Goal: Task Accomplishment & Management: Use online tool/utility

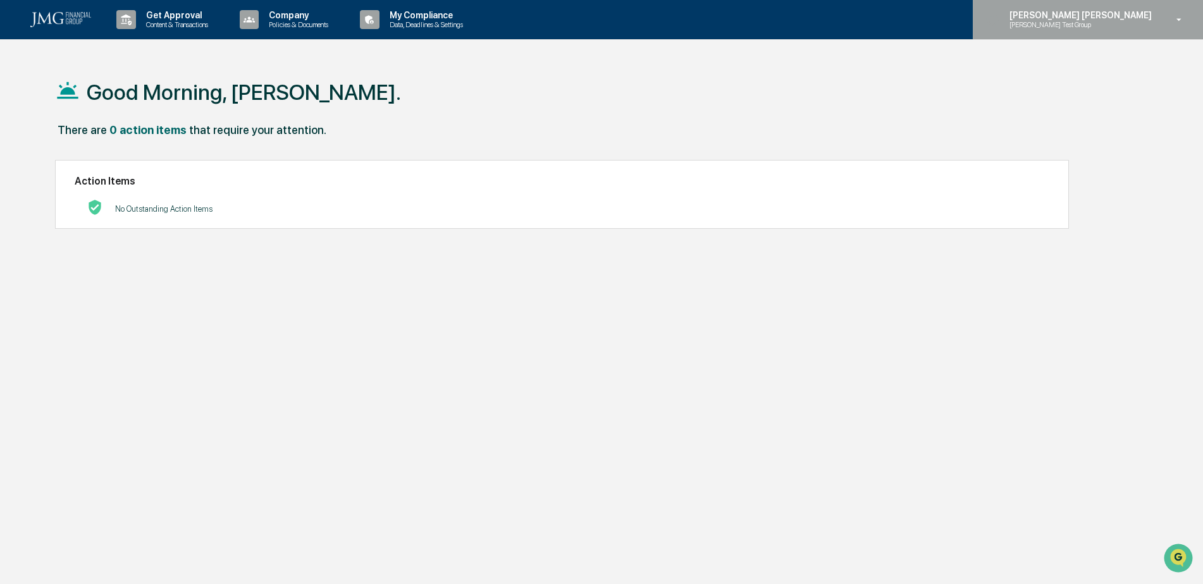
click at [1109, 22] on p "Steve Test Group" at bounding box center [1061, 24] width 124 height 9
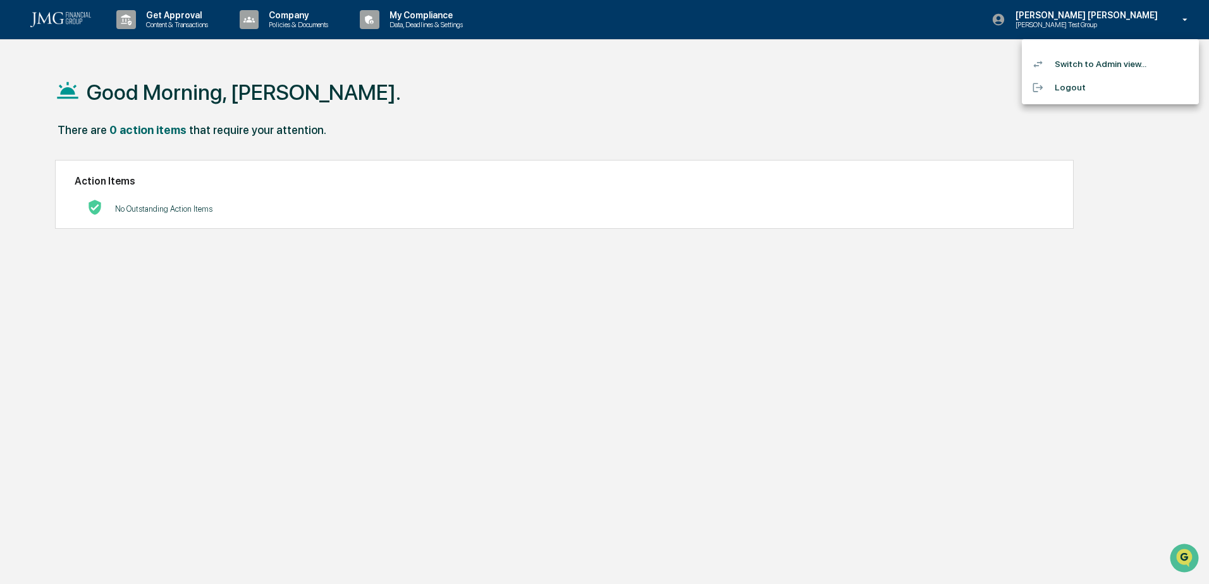
click at [1106, 59] on li "Switch to Admin view..." at bounding box center [1110, 63] width 177 height 23
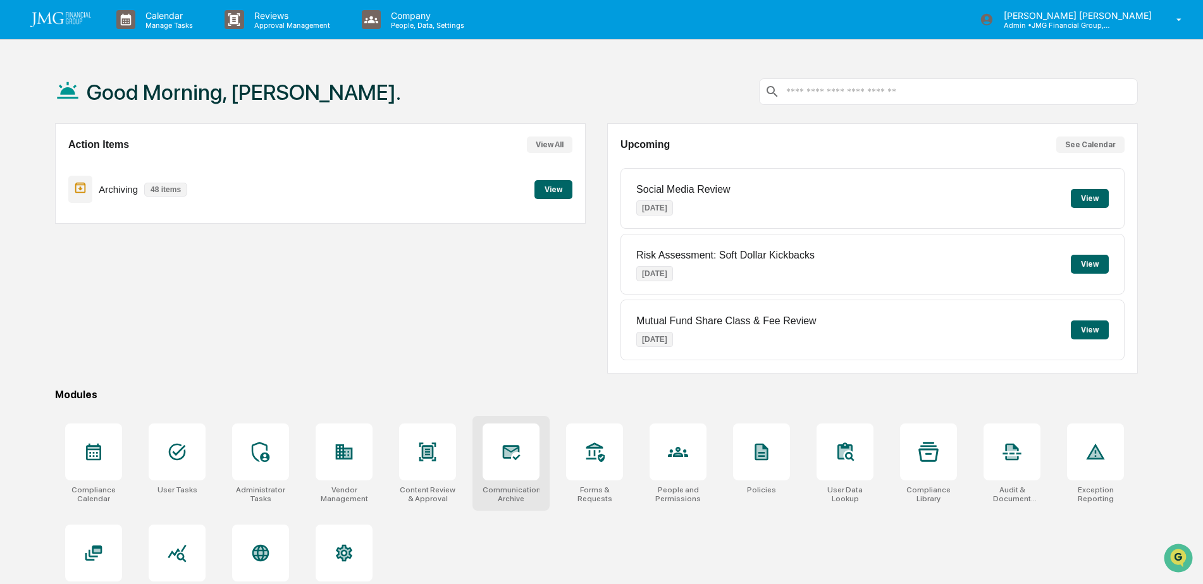
click at [506, 442] on div at bounding box center [511, 452] width 57 height 57
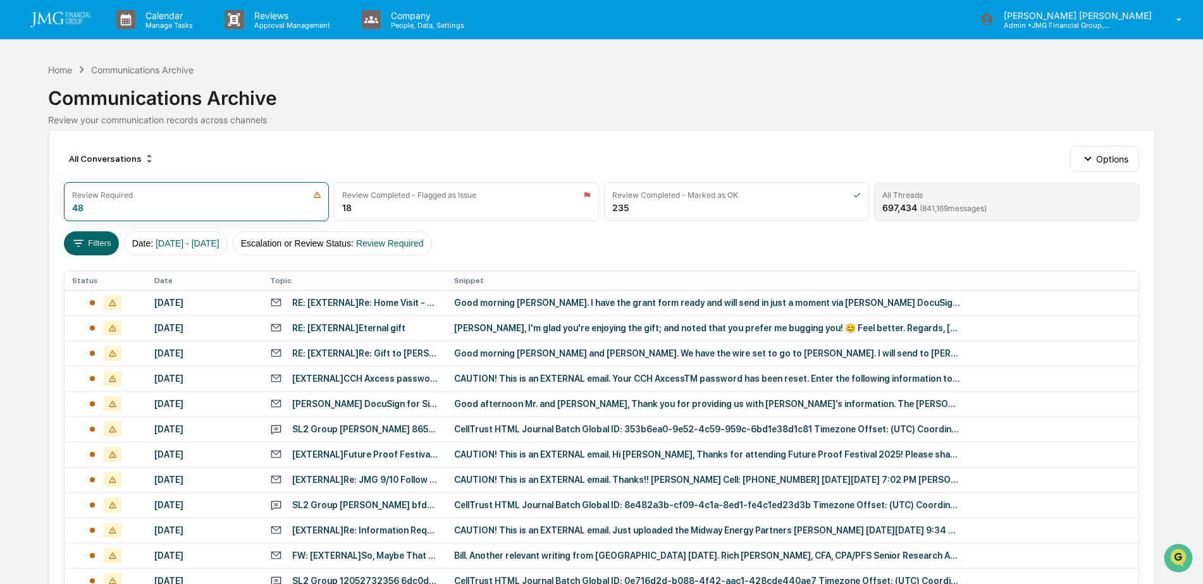
click at [946, 205] on span "( 841,169 messages)" at bounding box center [952, 208] width 67 height 9
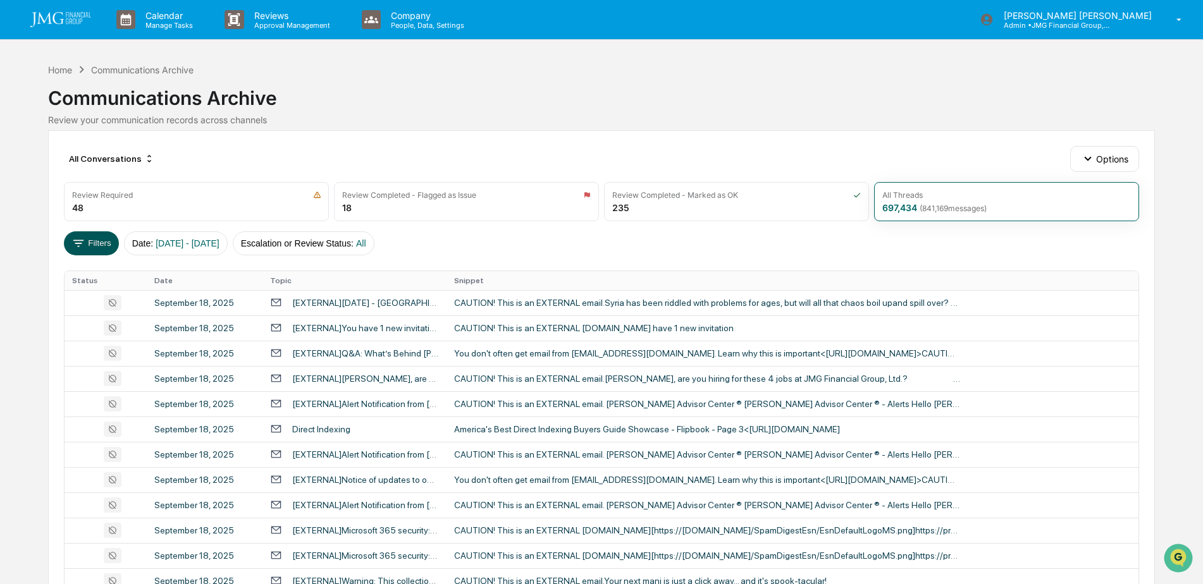
click at [92, 243] on button "Filters" at bounding box center [91, 243] width 55 height 24
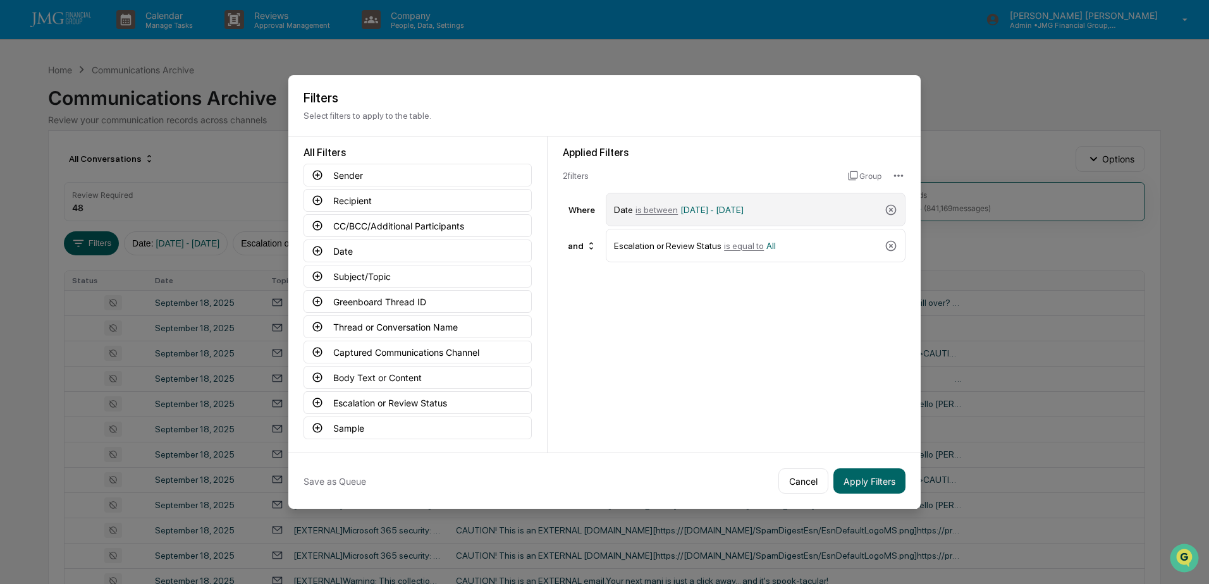
click at [790, 212] on div "Date is between [DATE] - [DATE]" at bounding box center [747, 210] width 266 height 22
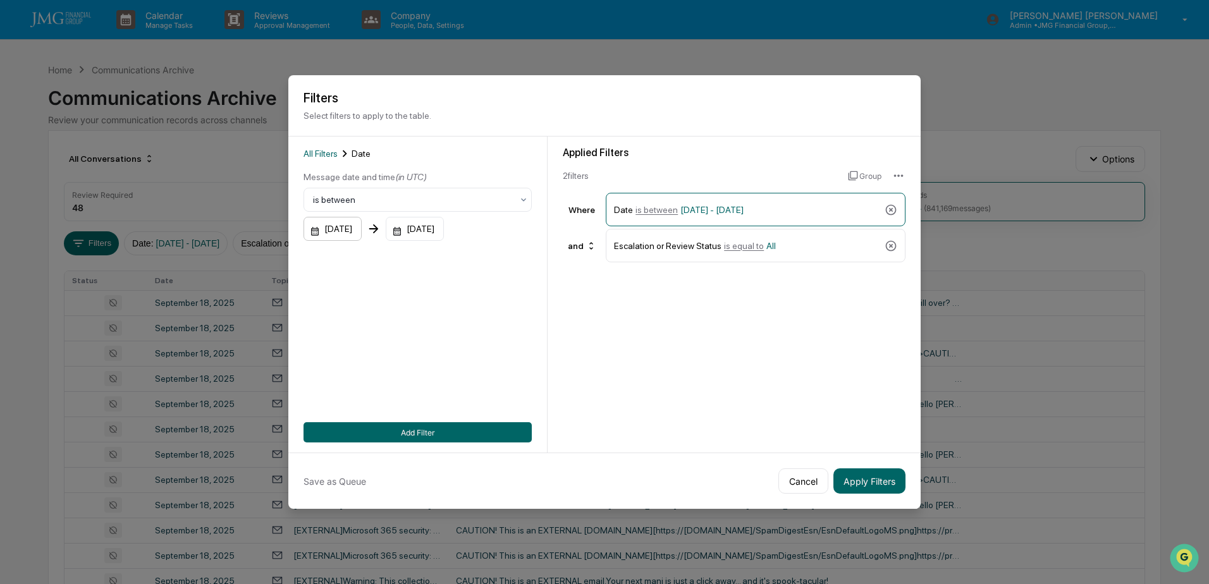
click at [349, 228] on div "[DATE]" at bounding box center [333, 229] width 58 height 24
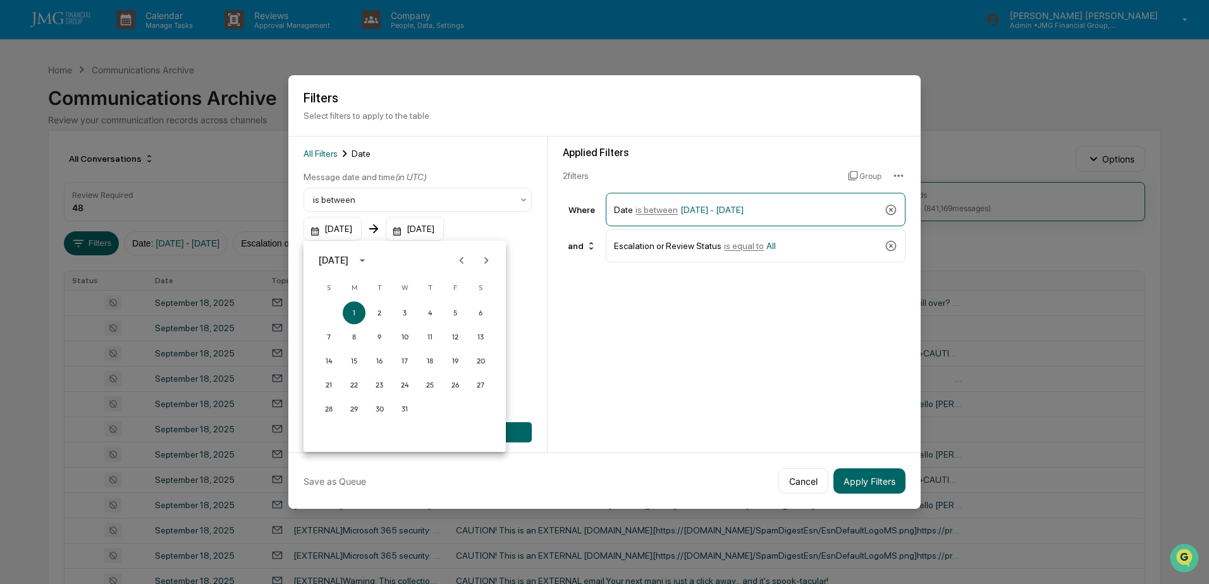
click at [369, 263] on icon "calendar view is open, switch to year view" at bounding box center [362, 261] width 14 height 14
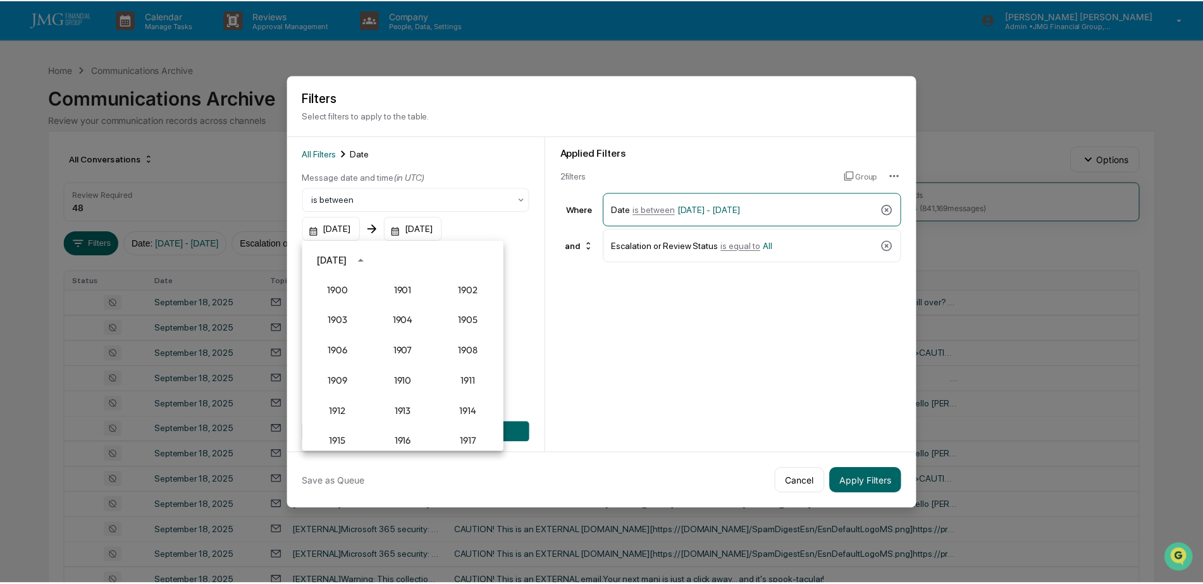
scroll to position [1171, 0]
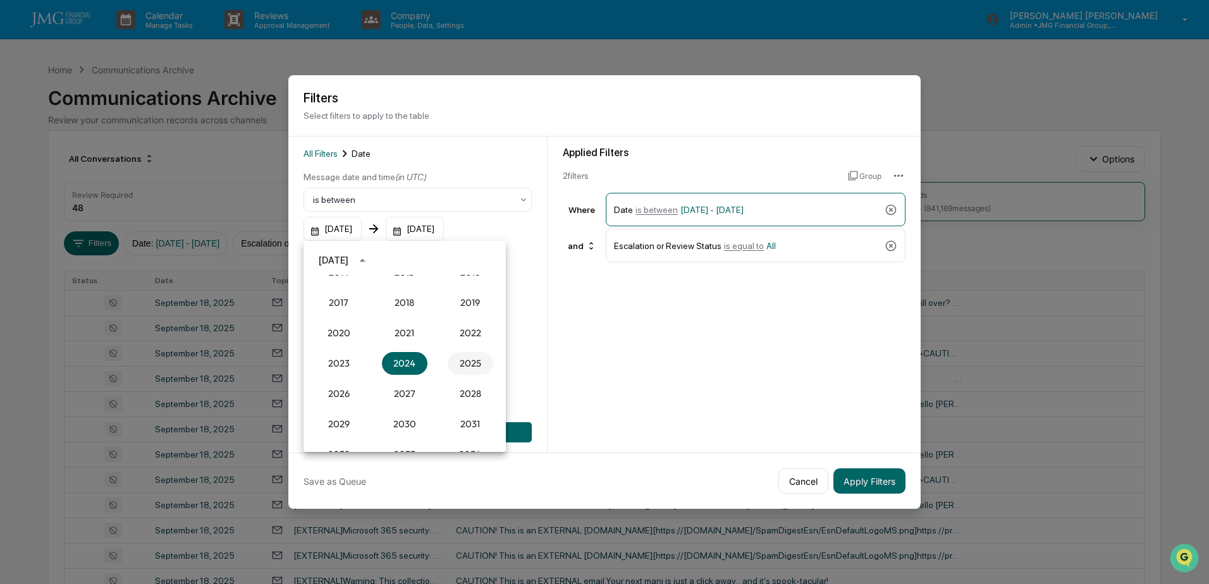
click at [457, 360] on button "2025" at bounding box center [471, 363] width 46 height 23
click at [460, 355] on button "Sep" at bounding box center [471, 357] width 46 height 23
click at [378, 313] on button "2" at bounding box center [379, 313] width 23 height 23
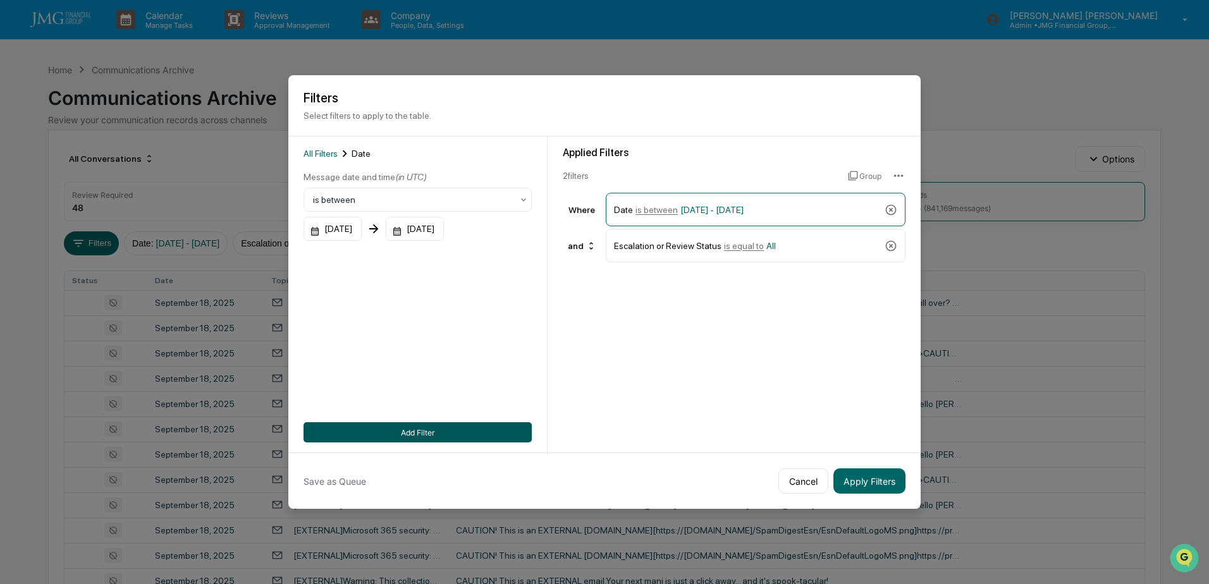
click at [412, 426] on button "Add Filter" at bounding box center [418, 432] width 228 height 20
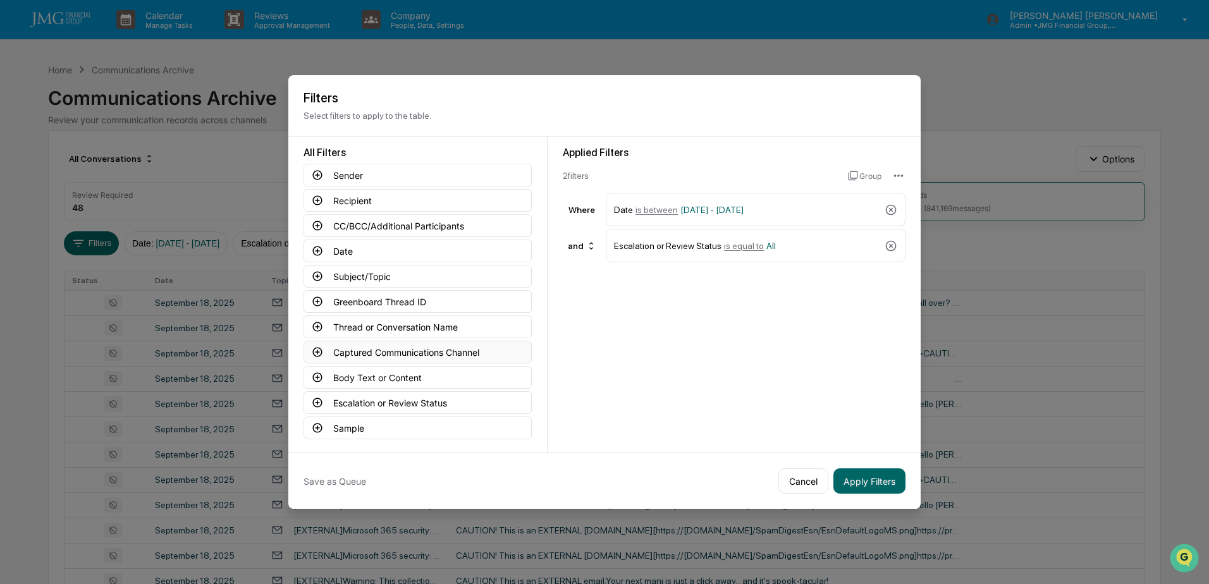
click at [453, 347] on button "Captured Communications Channel" at bounding box center [418, 352] width 228 height 23
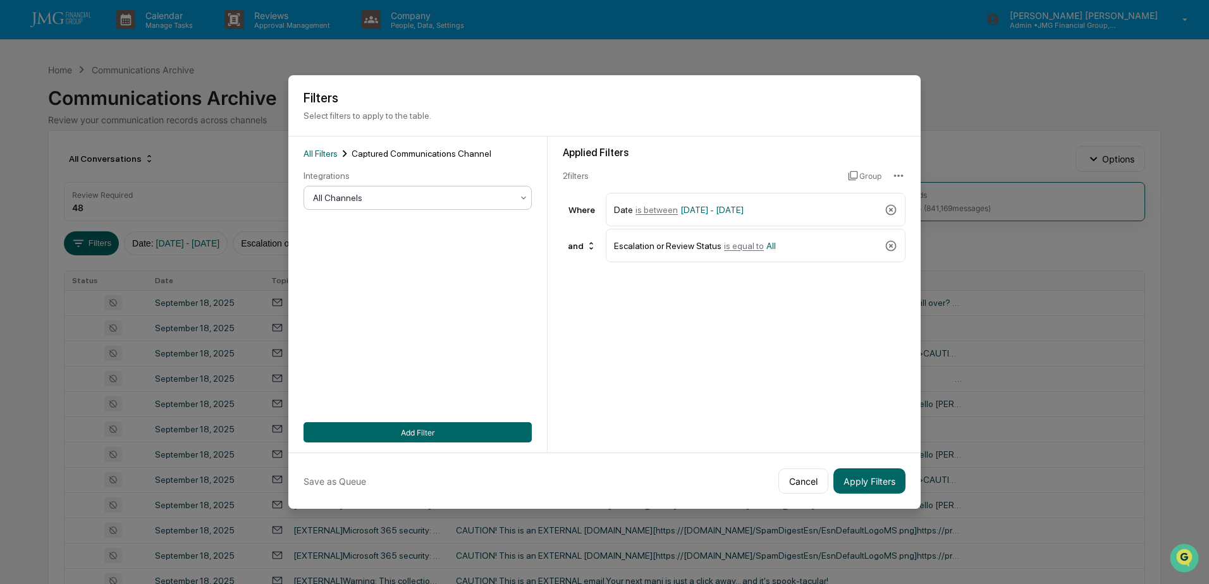
click at [393, 204] on div "All Channels" at bounding box center [413, 198] width 212 height 18
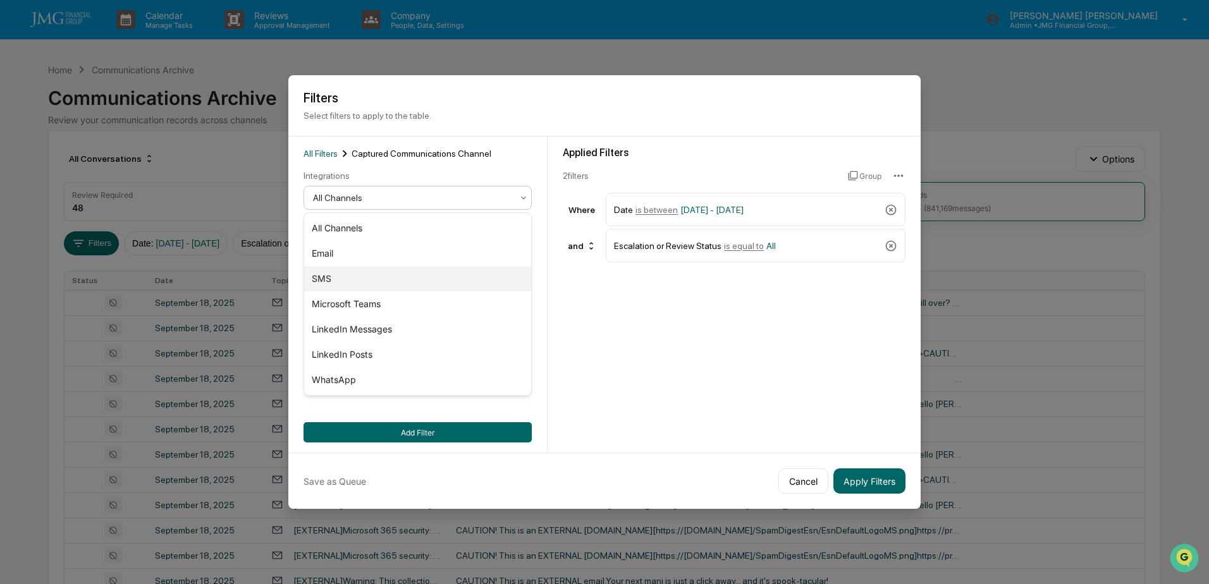
click at [340, 275] on div "SMS" at bounding box center [417, 278] width 227 height 25
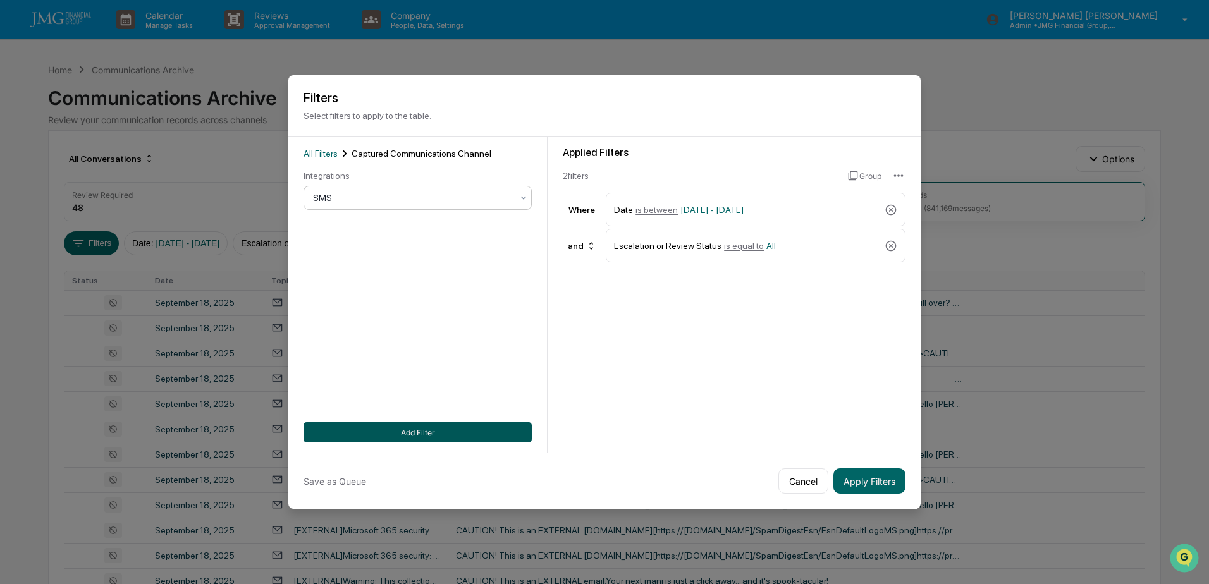
click at [421, 426] on button "Add Filter" at bounding box center [418, 432] width 228 height 20
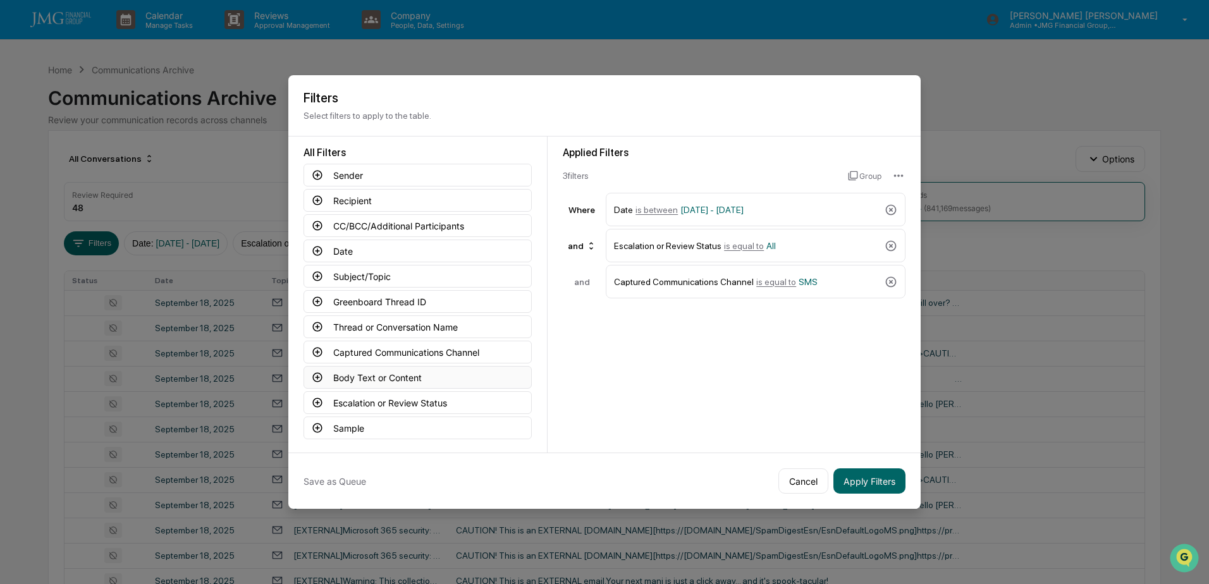
click at [433, 373] on button "Body Text or Content" at bounding box center [418, 377] width 228 height 23
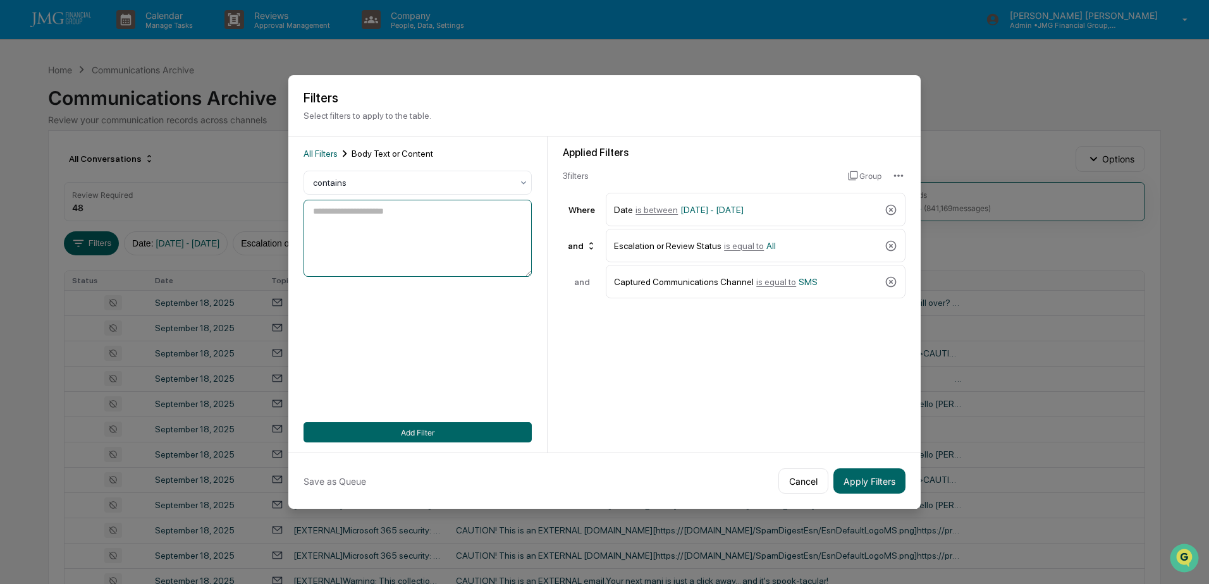
click at [450, 242] on textarea at bounding box center [418, 238] width 228 height 77
type textarea "*******"
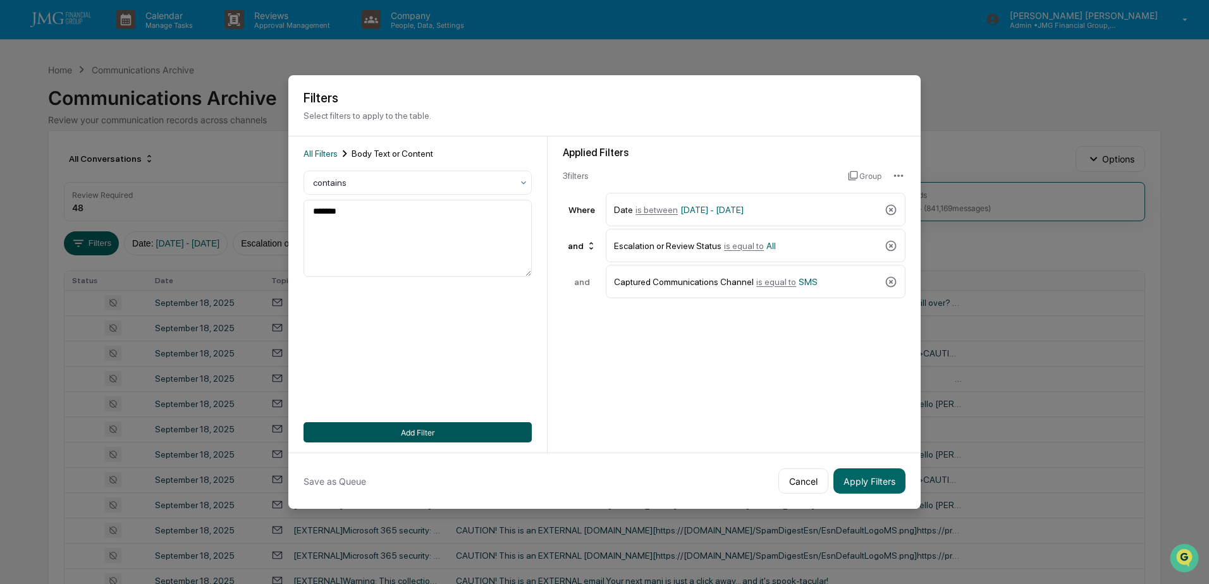
click at [427, 435] on button "Add Filter" at bounding box center [418, 432] width 228 height 20
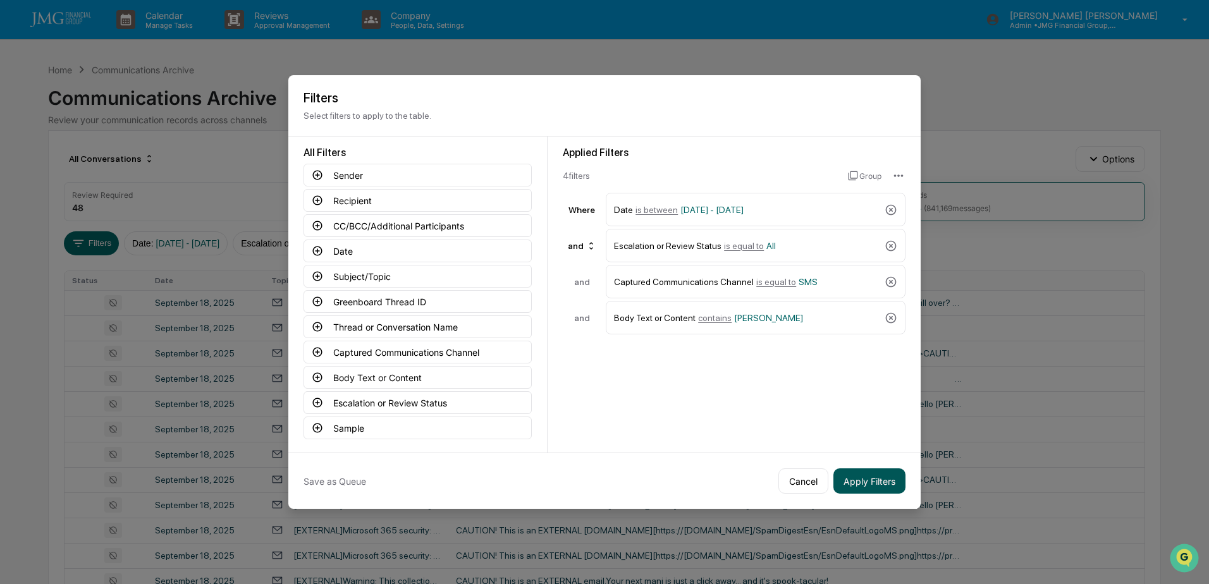
click at [849, 483] on button "Apply Filters" at bounding box center [869, 481] width 72 height 25
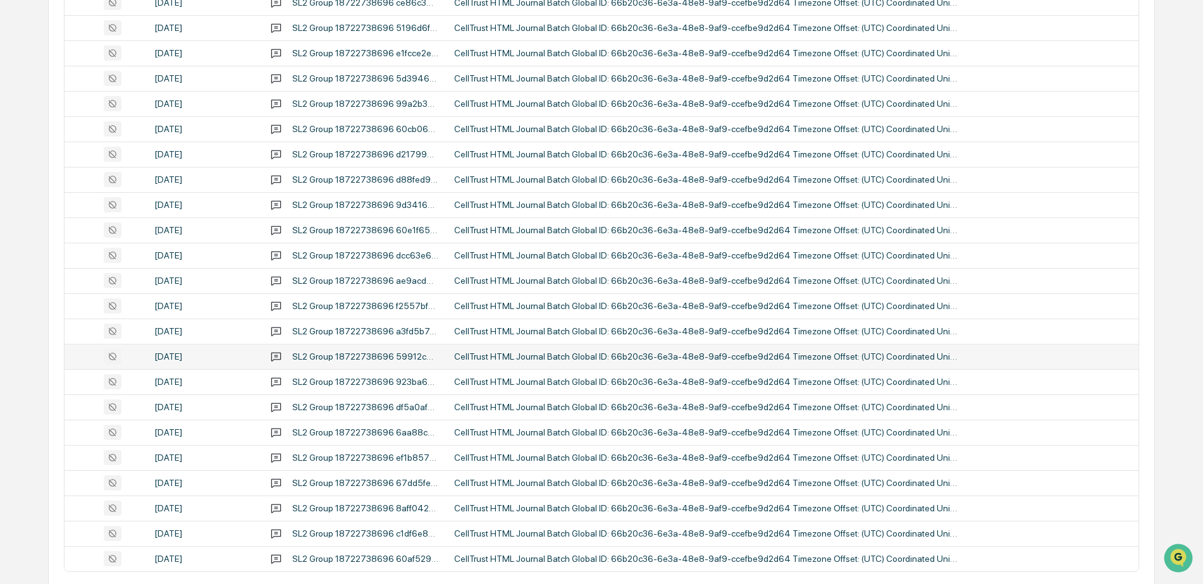
scroll to position [410, 0]
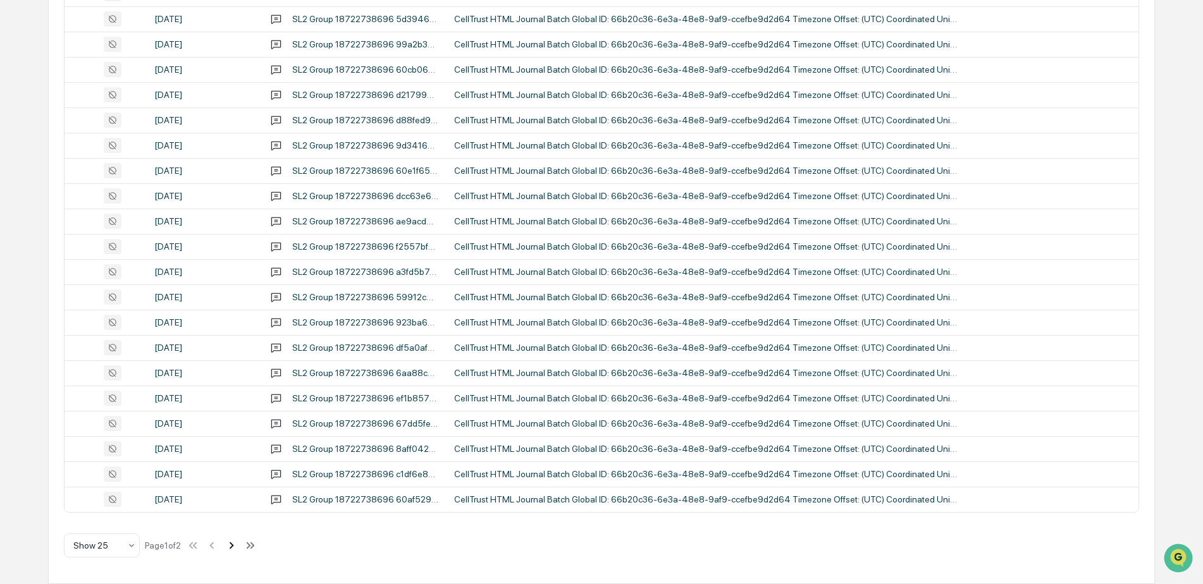
click at [238, 543] on icon at bounding box center [231, 546] width 14 height 14
click at [215, 545] on icon at bounding box center [213, 546] width 14 height 14
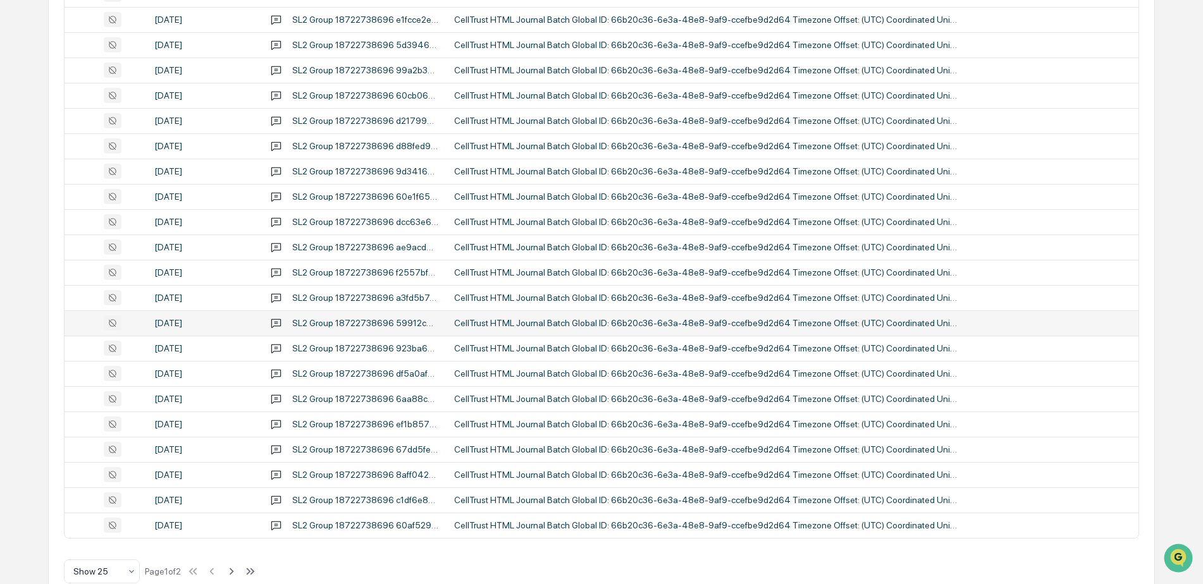
scroll to position [410, 0]
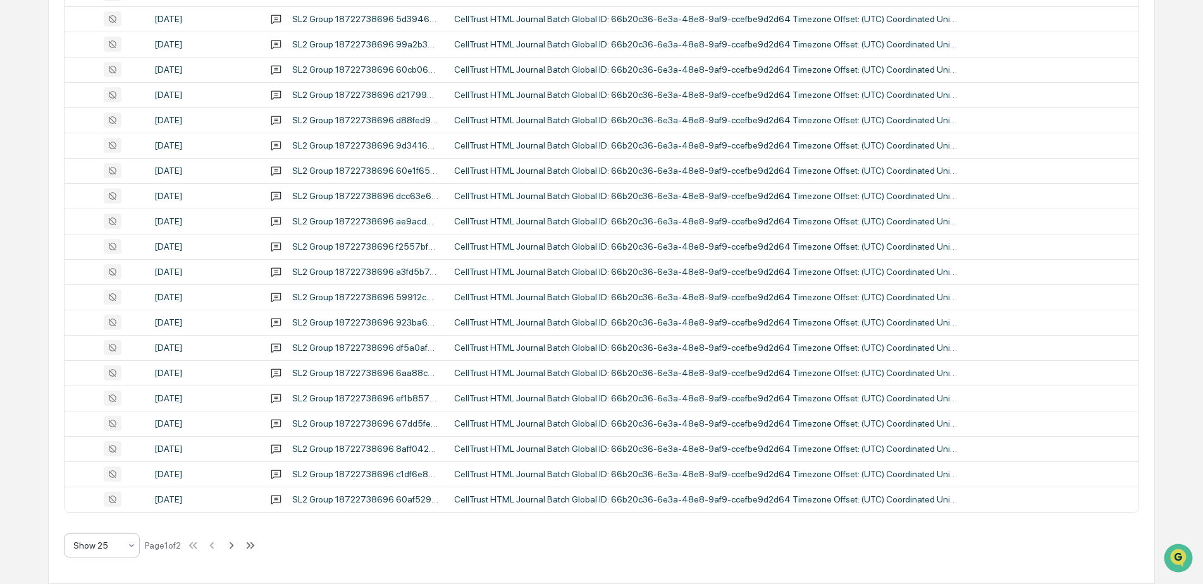
click at [129, 551] on div at bounding box center [131, 545] width 10 height 23
click at [113, 414] on div "Show 5" at bounding box center [102, 411] width 75 height 25
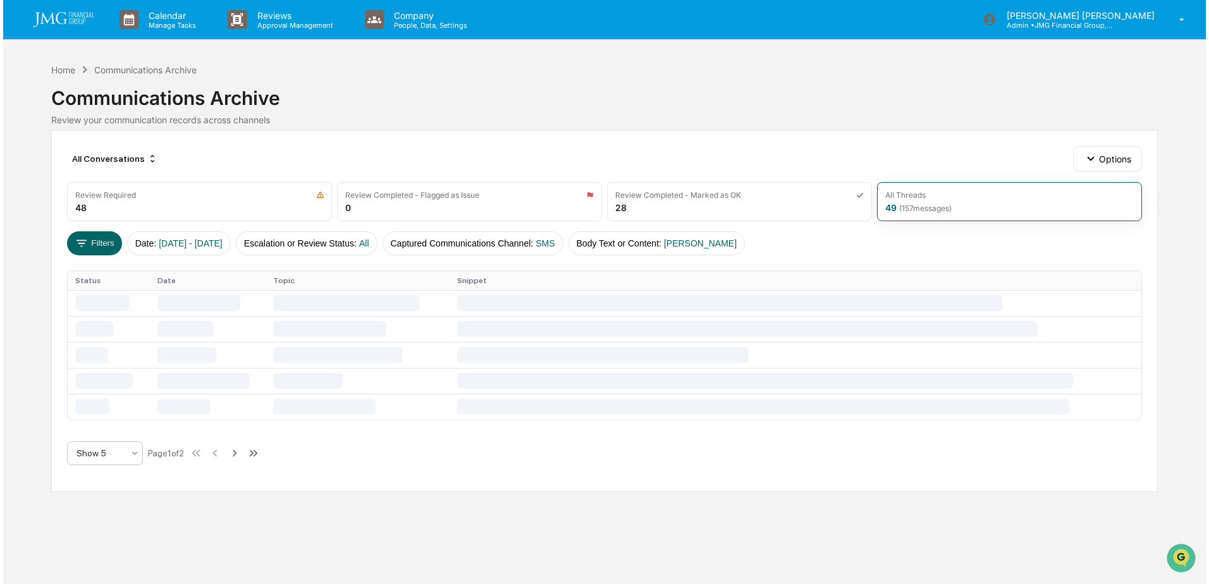
scroll to position [0, 0]
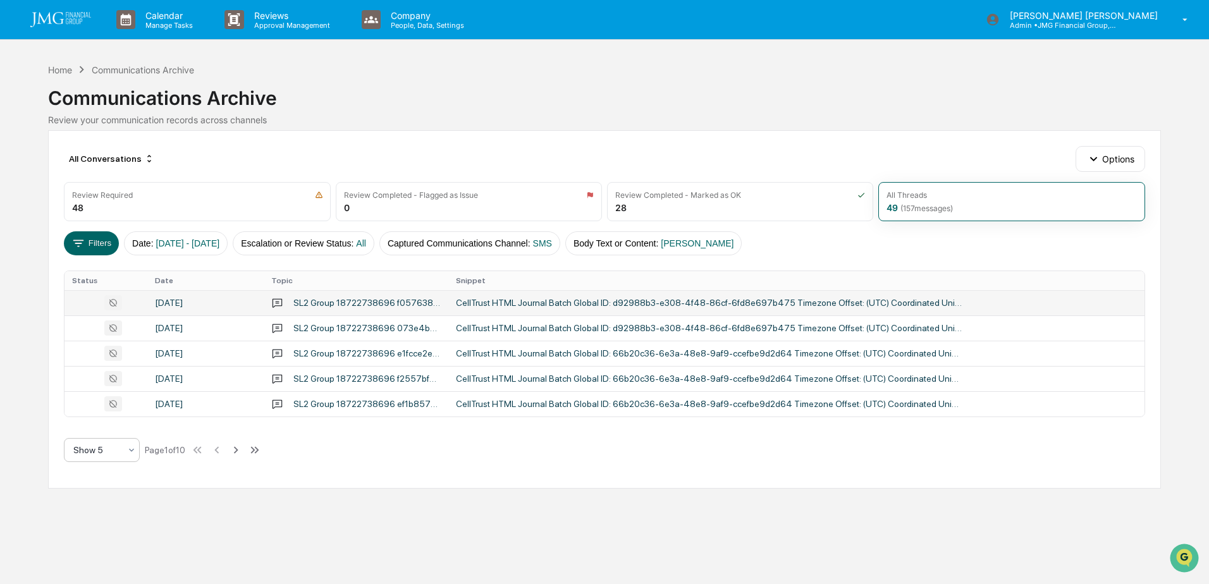
click at [563, 300] on div "CellTrust HTML Journal Batch Global ID: d92988b3-e308-4f48-86cf-6fd8e697b475 Ti…" at bounding box center [709, 303] width 506 height 10
click at [59, 514] on div "Calendar Manage Tasks Reviews Approval Management Company People, Data, Setting…" at bounding box center [604, 292] width 1209 height 584
click at [560, 330] on div "CellTrust HTML Journal Batch Global ID: d92988b3-e308-4f48-86cf-6fd8e697b475 Ti…" at bounding box center [709, 328] width 506 height 10
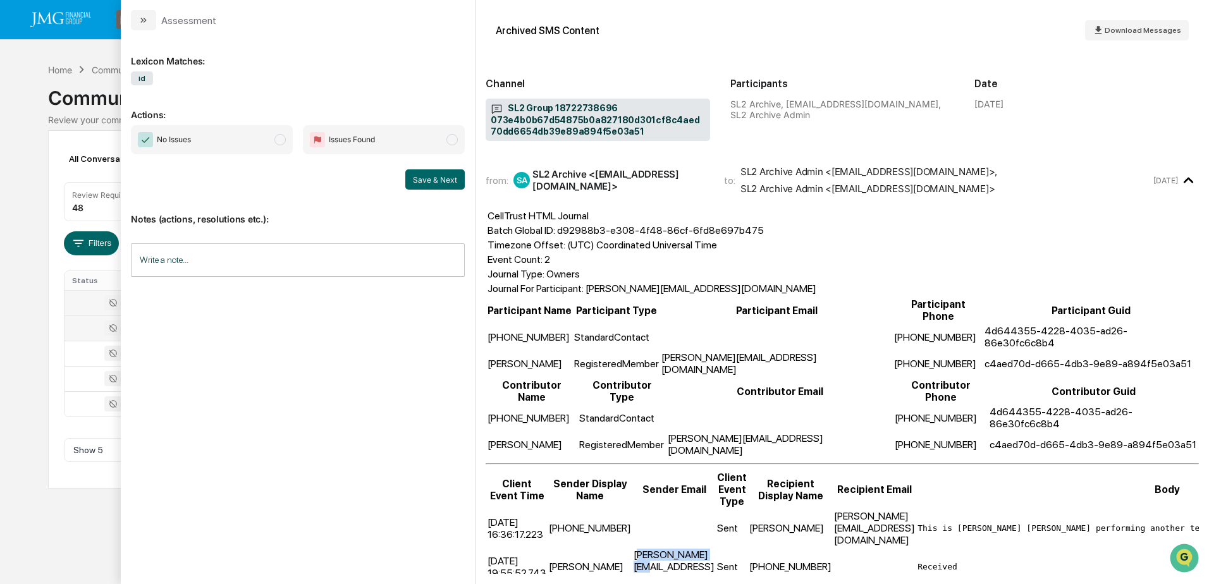
drag, startPoint x: 624, startPoint y: 481, endPoint x: 701, endPoint y: 482, distance: 77.2
click at [701, 548] on td "[PERSON_NAME][EMAIL_ADDRESS][DOMAIN_NAME]" at bounding box center [674, 566] width 82 height 37
drag, startPoint x: 701, startPoint y: 482, endPoint x: 802, endPoint y: 480, distance: 101.2
click at [782, 548] on td "[PHONE_NUMBER]" at bounding box center [790, 566] width 83 height 37
drag, startPoint x: 942, startPoint y: 481, endPoint x: 949, endPoint y: 481, distance: 7.0
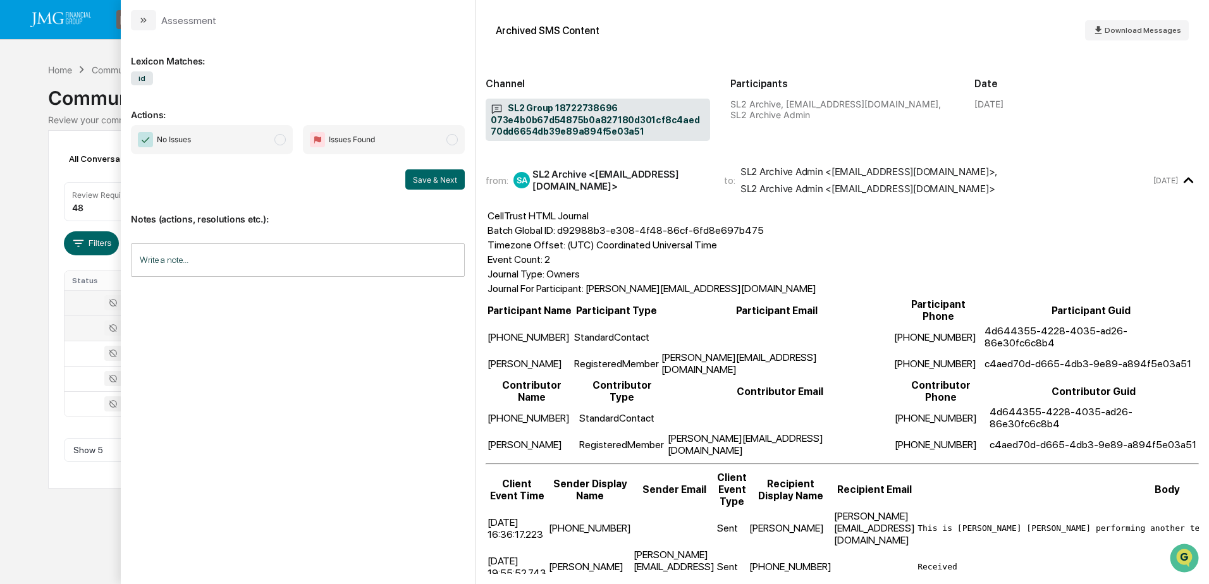
click at [949, 562] on pre "Received" at bounding box center [1168, 566] width 500 height 9
drag, startPoint x: 949, startPoint y: 481, endPoint x: 919, endPoint y: 456, distance: 38.6
click at [919, 524] on pre "This is [PERSON_NAME] [PERSON_NAME] performing another test for compliance arch…" at bounding box center [1168, 528] width 500 height 9
click at [889, 548] on td "modal" at bounding box center [874, 566] width 82 height 37
drag, startPoint x: 558, startPoint y: 481, endPoint x: 606, endPoint y: 481, distance: 48.7
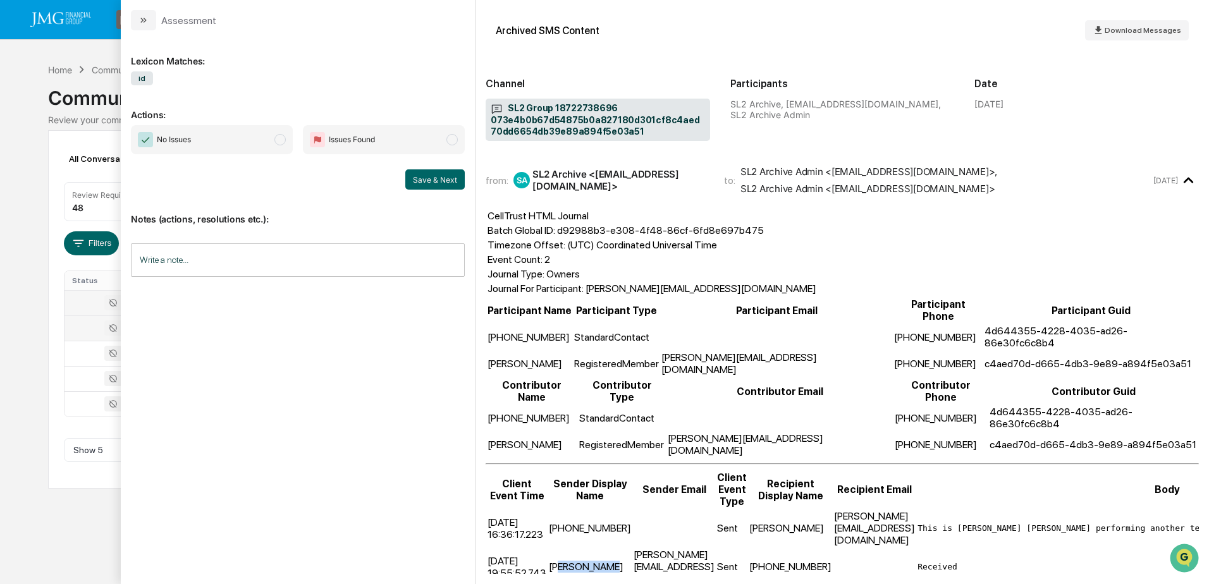
click at [606, 548] on td "[PERSON_NAME]" at bounding box center [589, 566] width 83 height 37
click at [776, 548] on td "[PHONE_NUMBER]" at bounding box center [790, 566] width 83 height 37
drag, startPoint x: 885, startPoint y: 476, endPoint x: 944, endPoint y: 479, distance: 59.6
click at [944, 548] on tr "[DATE] 19:55:52.743 [PERSON_NAME] [PERSON_NAME][EMAIL_ADDRESS][DOMAIN_NAME] Sen…" at bounding box center [953, 566] width 932 height 37
click at [1040, 562] on pre "Received" at bounding box center [1168, 566] width 500 height 9
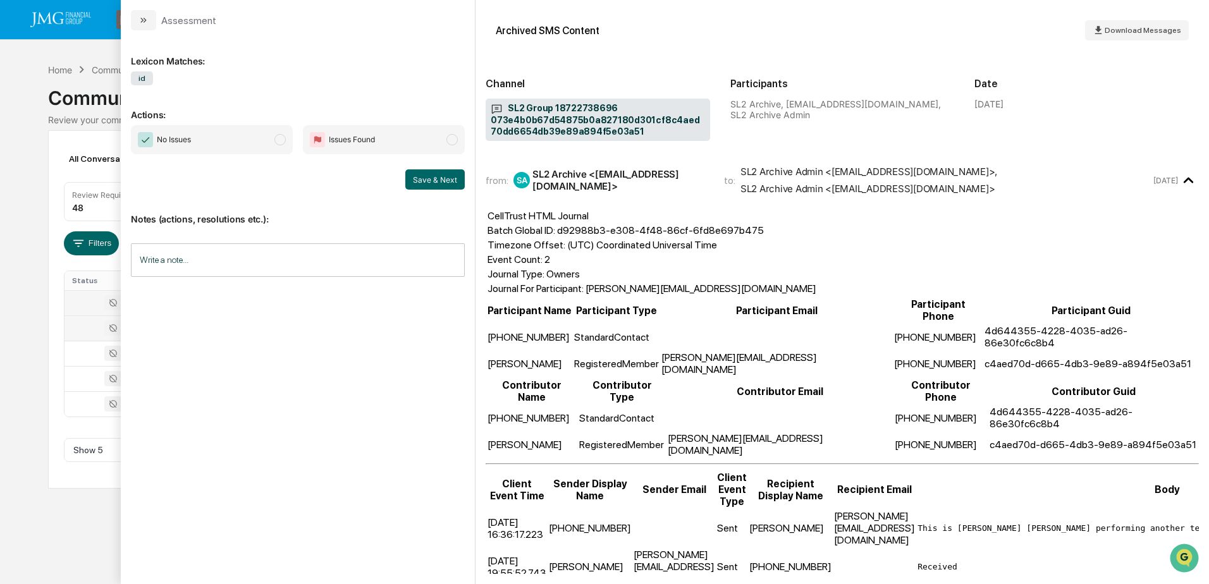
click at [29, 126] on div "Calendar Manage Tasks Reviews Approval Management Company People, Data, Setting…" at bounding box center [604, 292] width 1209 height 584
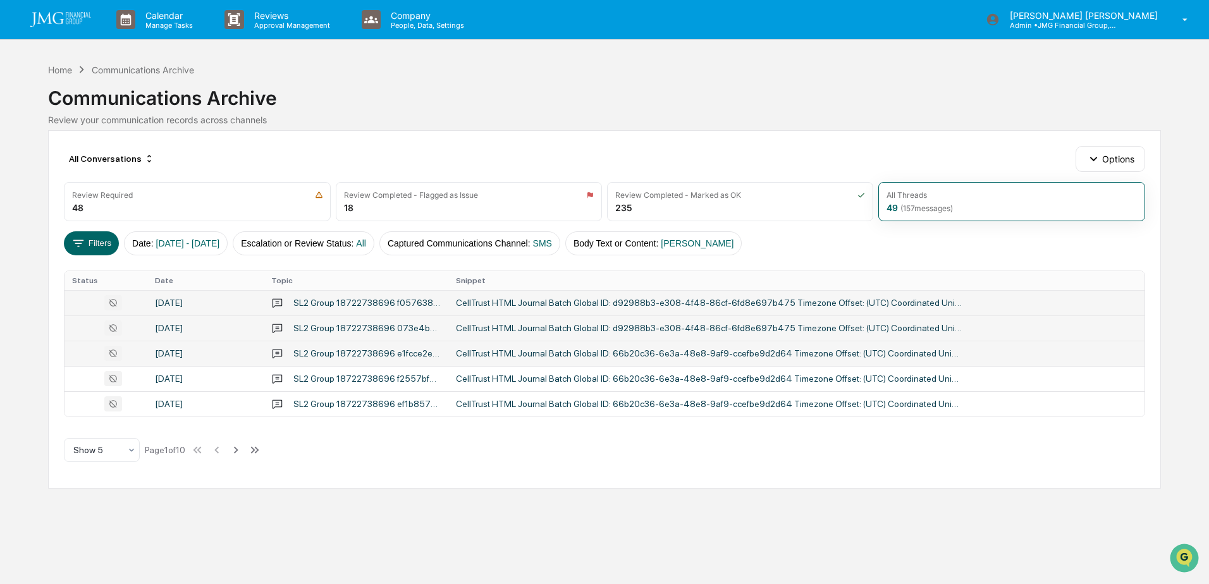
click at [486, 353] on div "CellTrust HTML Journal Batch Global ID: 66b20c36-6e3a-48e8-9af9-ccefbe9d2d64 Ti…" at bounding box center [709, 353] width 506 height 10
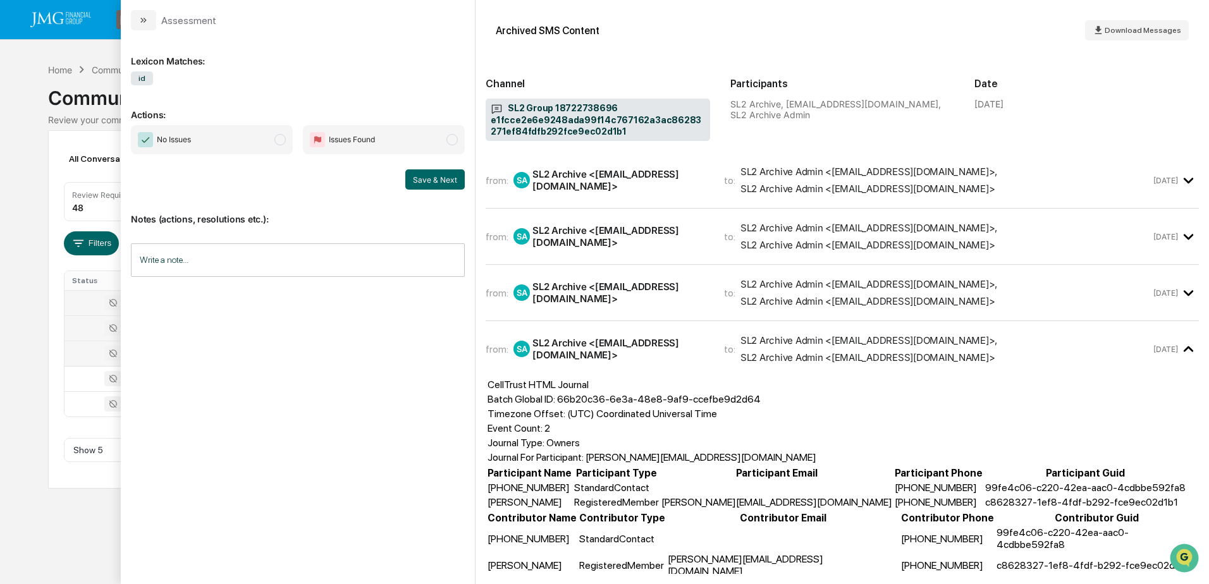
click at [20, 387] on div "Calendar Manage Tasks Reviews Approval Management Company People, Data, Setting…" at bounding box center [604, 292] width 1209 height 584
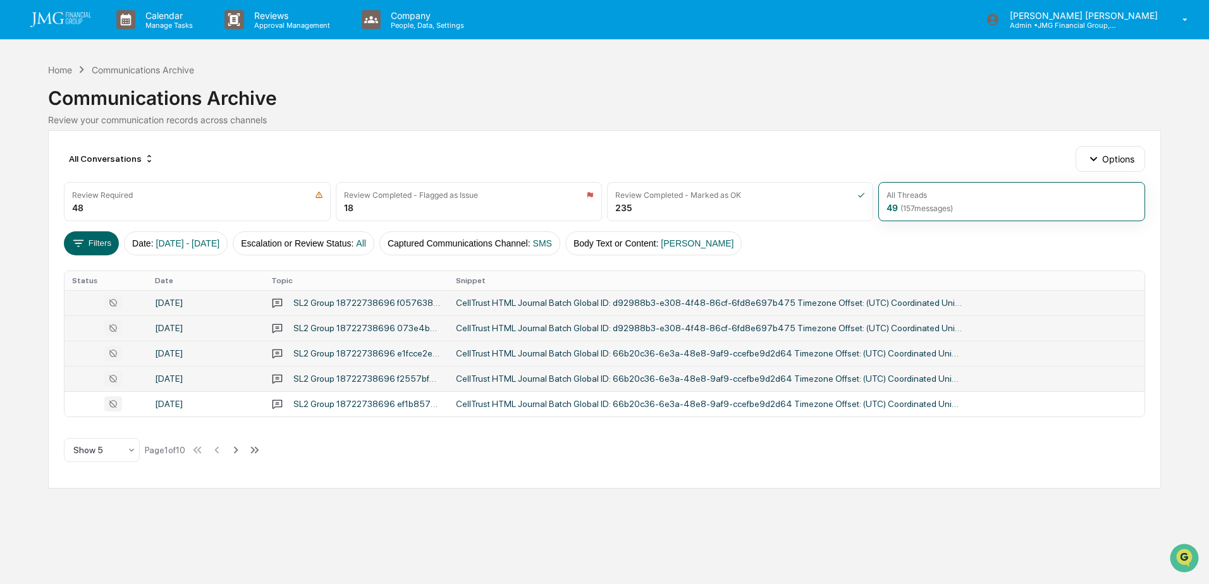
click at [457, 379] on div "CellTrust HTML Journal Batch Global ID: 66b20c36-6e3a-48e8-9af9-ccefbe9d2d64 Ti…" at bounding box center [709, 379] width 506 height 10
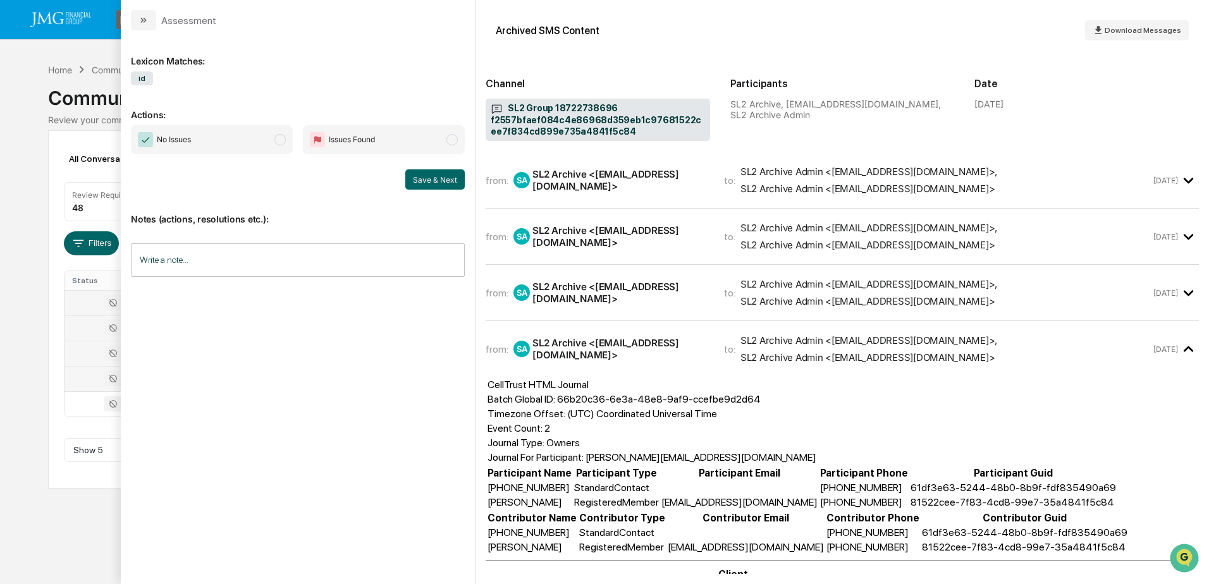
click at [22, 378] on div "Calendar Manage Tasks Reviews Approval Management Company People, Data, Setting…" at bounding box center [604, 292] width 1209 height 584
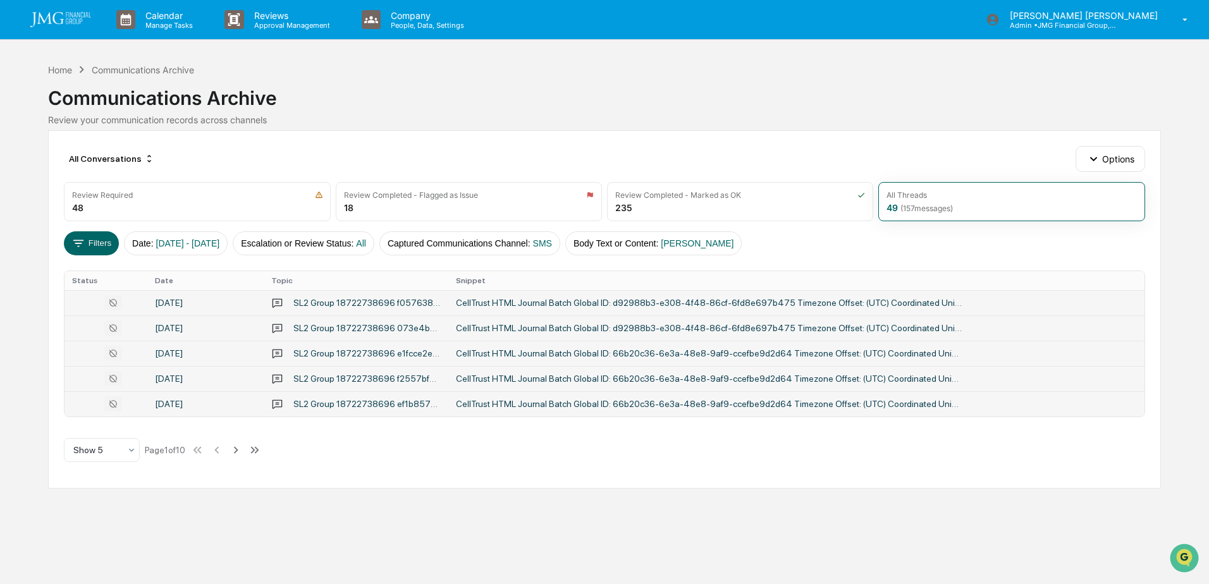
click at [485, 400] on div "CellTrust HTML Journal Batch Global ID: 66b20c36-6e3a-48e8-9af9-ccefbe9d2d64 Ti…" at bounding box center [709, 404] width 506 height 10
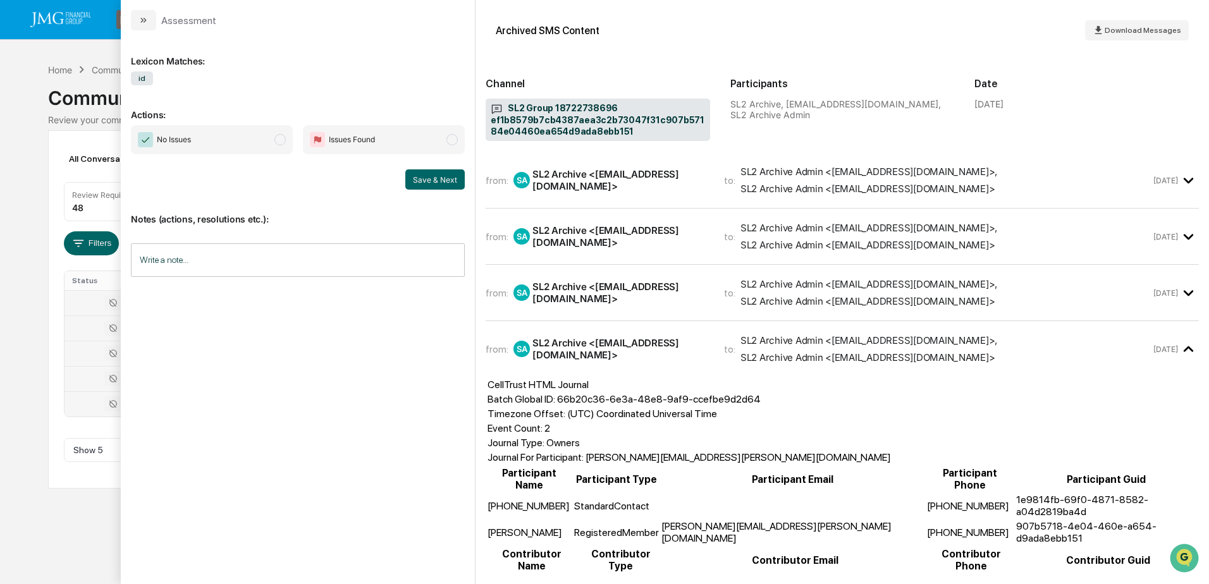
click at [57, 510] on div "Calendar Manage Tasks Reviews Approval Management Company People, Data, Setting…" at bounding box center [604, 292] width 1209 height 584
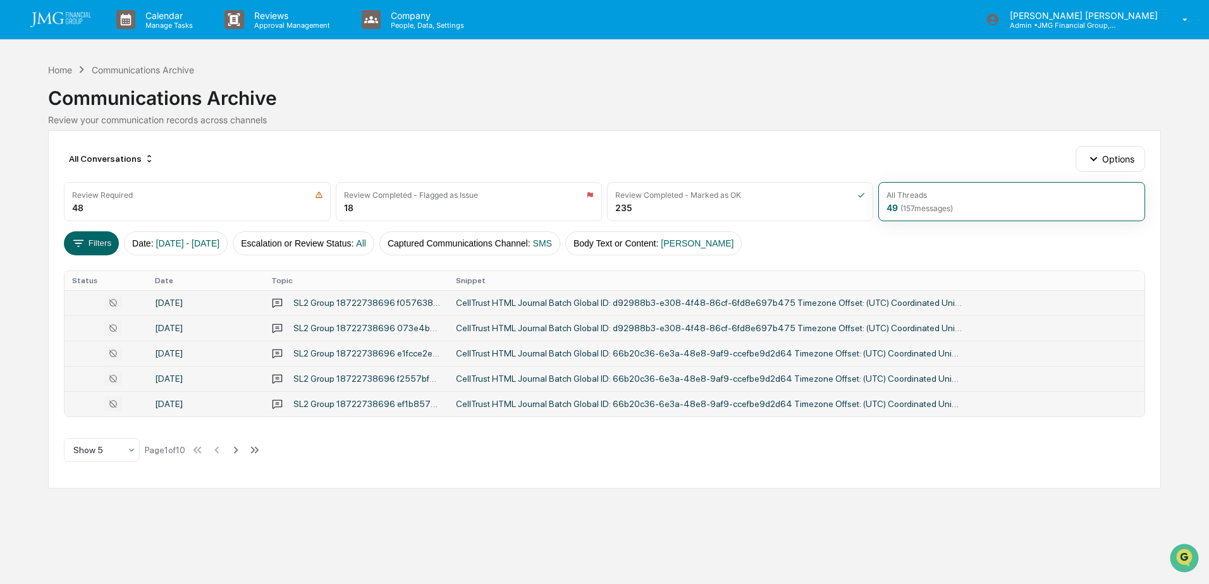
click at [488, 409] on div "CellTrust HTML Journal Batch Global ID: 66b20c36-6e3a-48e8-9af9-ccefbe9d2d64 Ti…" at bounding box center [709, 404] width 506 height 10
click at [37, 531] on div "Calendar Manage Tasks Reviews Approval Management Company People, Data, Setting…" at bounding box center [604, 292] width 1209 height 584
click at [238, 449] on icon at bounding box center [236, 450] width 14 height 14
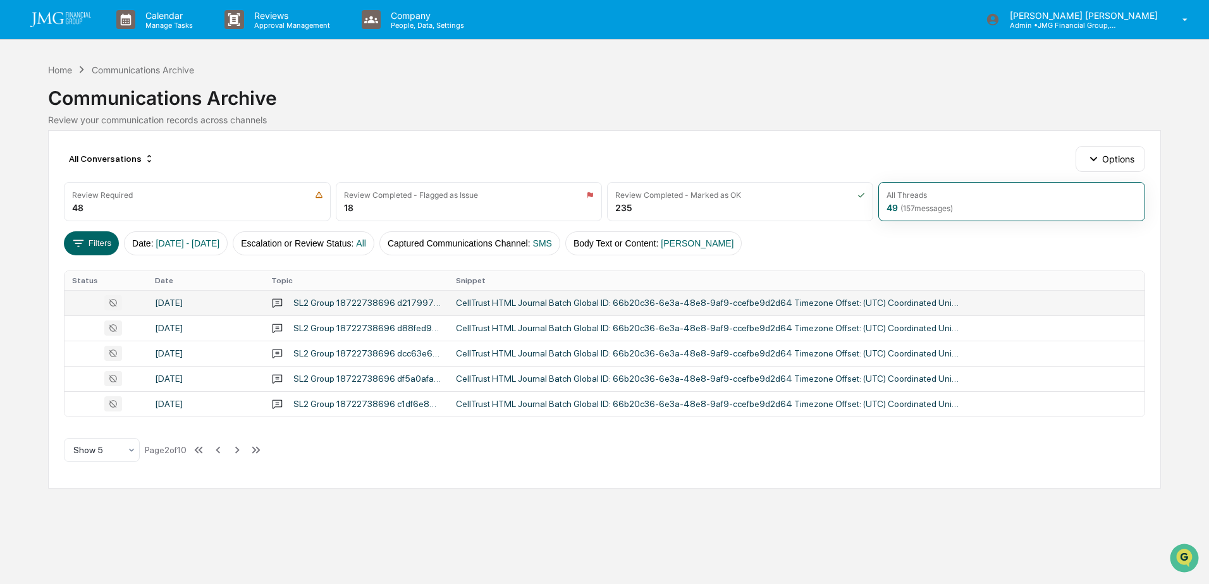
click at [409, 304] on div "SL2 Group 18722738696 d21799719421420eb89ff5c090e92f5a6810feae07014dd9a71544d78…" at bounding box center [366, 303] width 147 height 10
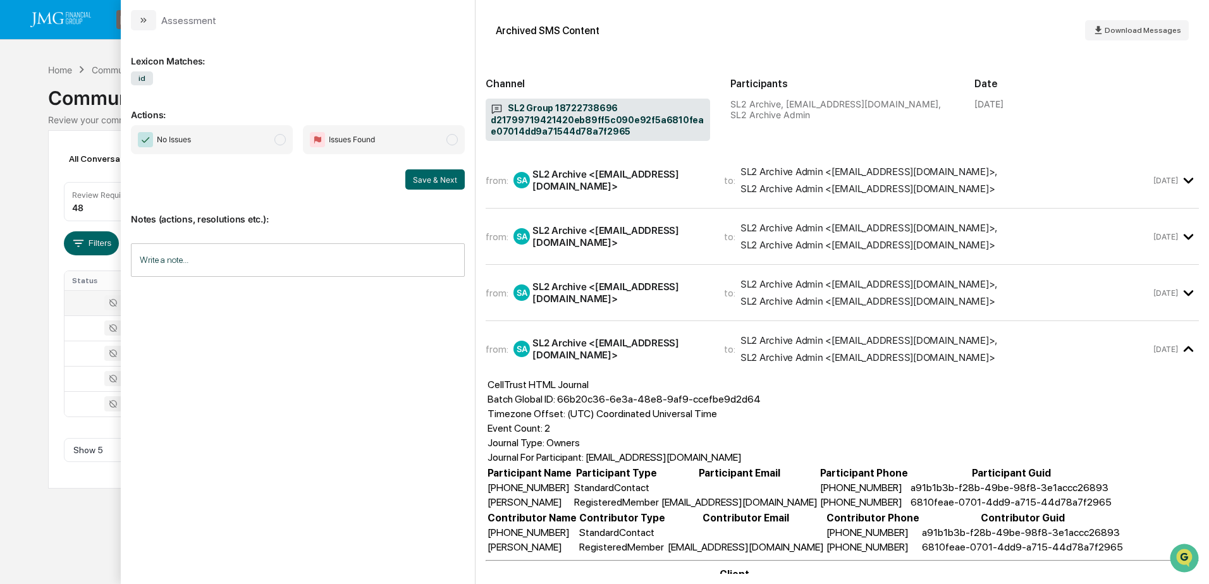
click at [70, 518] on div "Calendar Manage Tasks Reviews Approval Management Company People, Data, Setting…" at bounding box center [604, 292] width 1209 height 584
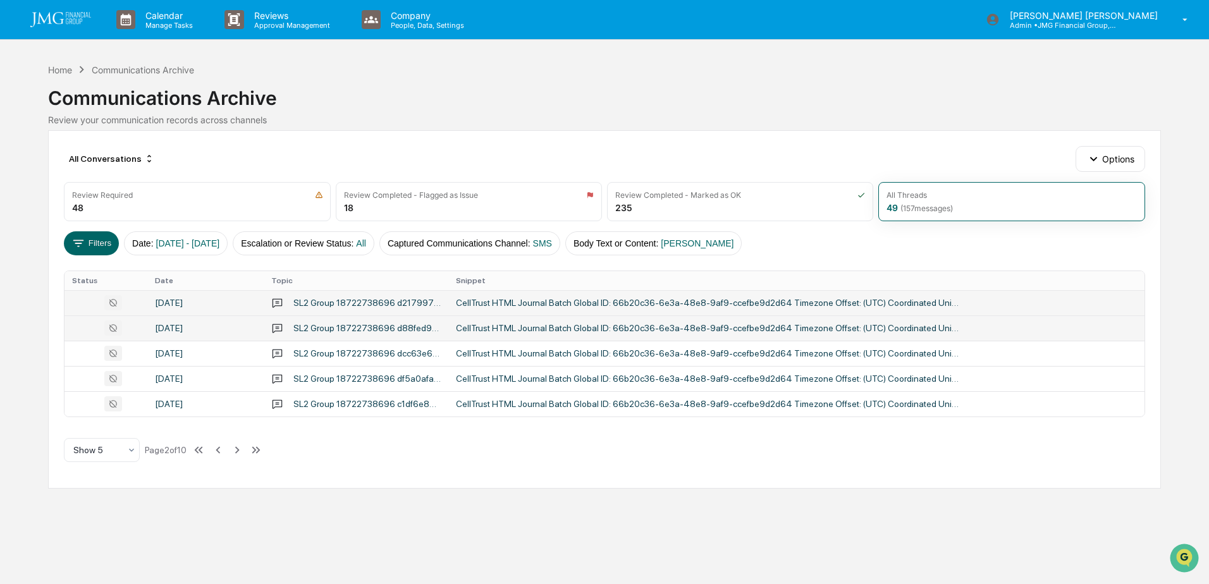
click at [335, 331] on div "SL2 Group 18722738696 d88fed90cbbc48d5991344a1a9cd01a8d6ef1abb64bb40a4ad5eec1ab…" at bounding box center [366, 328] width 147 height 10
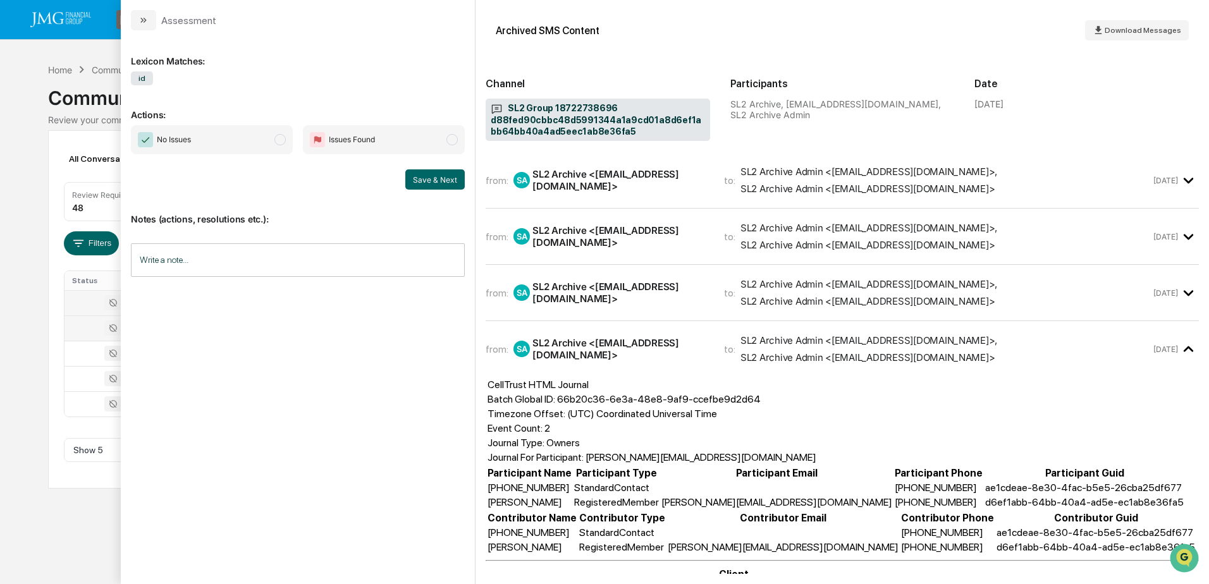
click at [78, 526] on div "Calendar Manage Tasks Reviews Approval Management Company People, Data, Setting…" at bounding box center [604, 292] width 1209 height 584
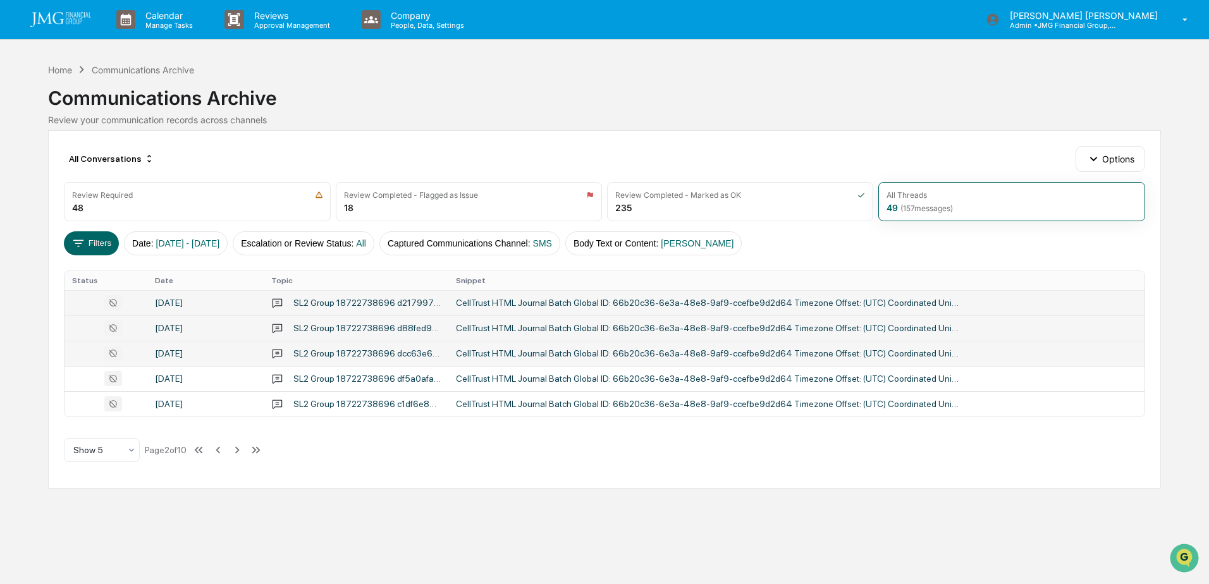
click at [326, 357] on div "SL2 Group 18722738696 dcc63e602fec4922bc5ebcf26775e328c664e94803144e049500403ea…" at bounding box center [366, 353] width 147 height 10
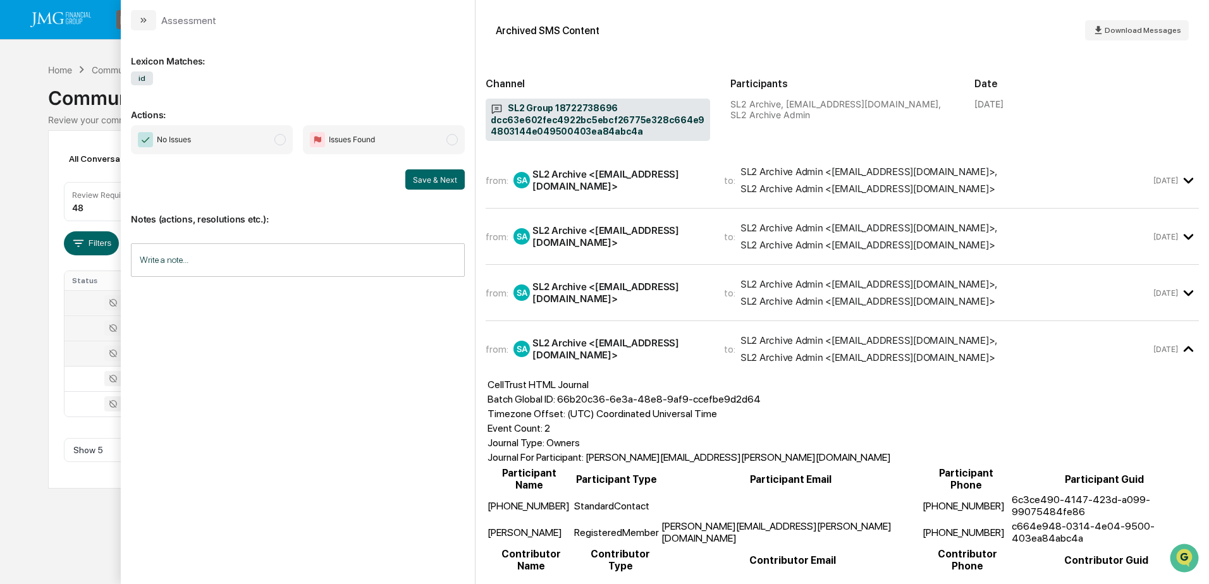
click at [87, 536] on div "Calendar Manage Tasks Reviews Approval Management Company People, Data, Setting…" at bounding box center [604, 292] width 1209 height 584
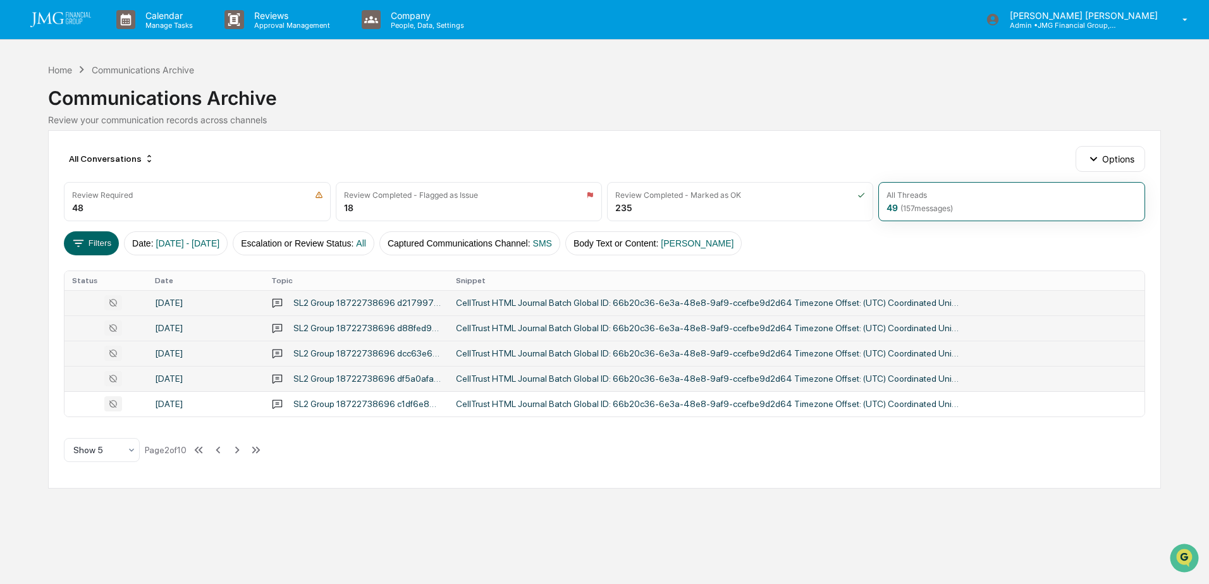
click at [370, 383] on div "SL2 Group 18722738696 df5a0aface9a44cea1cdb3f76d8273309f346ee8ce9544f4b2177b13e…" at bounding box center [366, 379] width 147 height 10
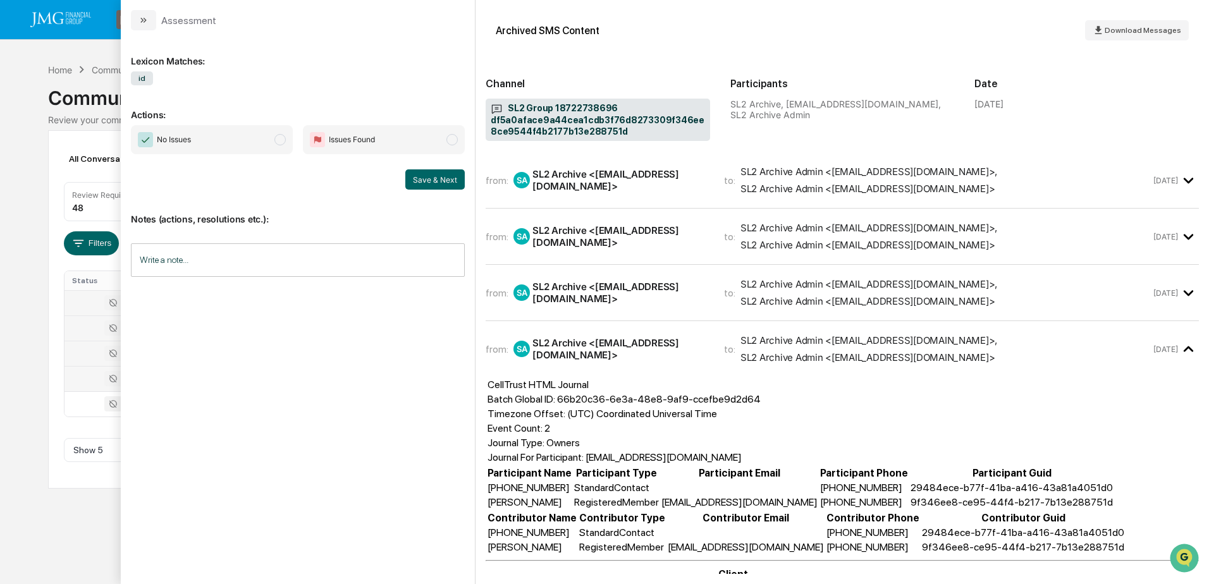
click at [81, 527] on div "Calendar Manage Tasks Reviews Approval Management Company People, Data, Setting…" at bounding box center [604, 292] width 1209 height 584
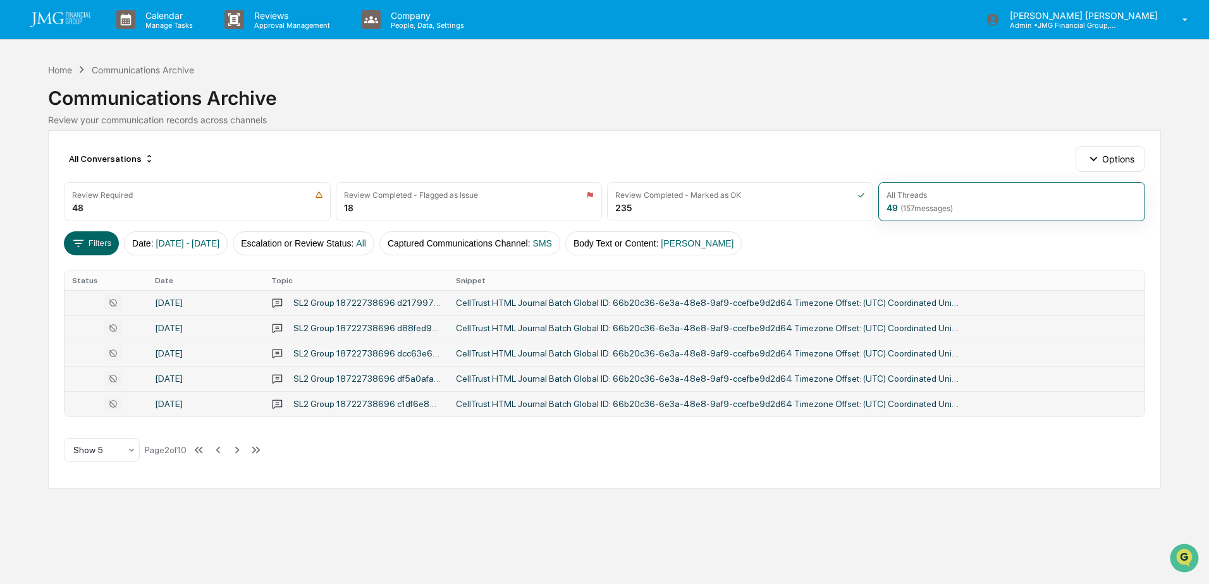
click at [349, 409] on div "SL2 Group 18722738696 c1df6e887ed0407bae61f147112e3a4ab3d974eada4540b0949549826…" at bounding box center [366, 404] width 147 height 10
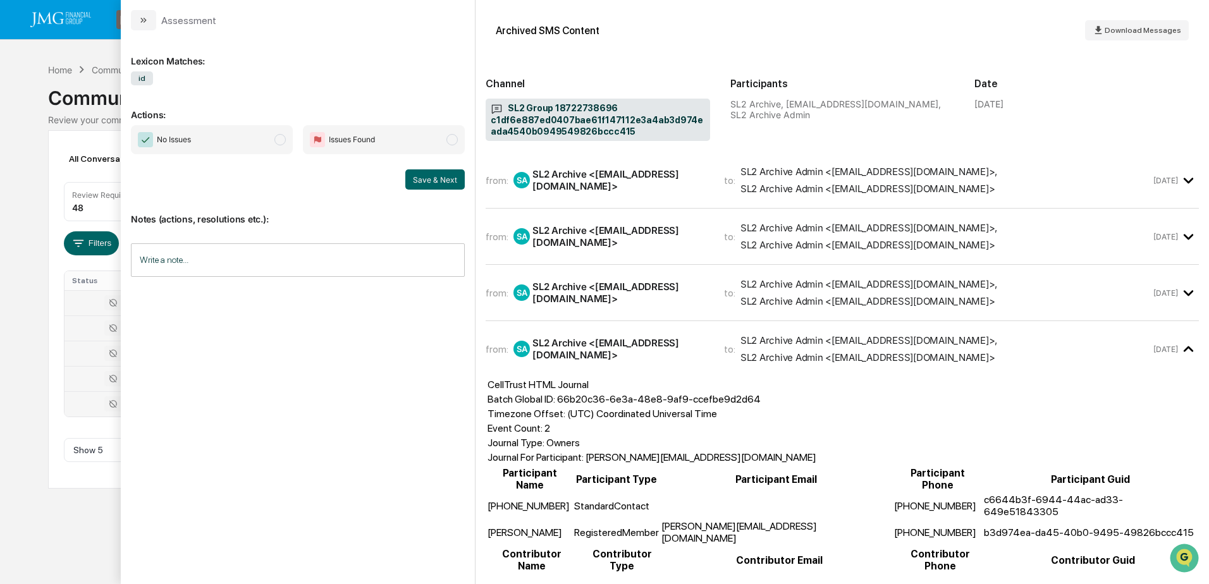
click at [33, 524] on div "Calendar Manage Tasks Reviews Approval Management Company People, Data, Setting…" at bounding box center [604, 292] width 1209 height 584
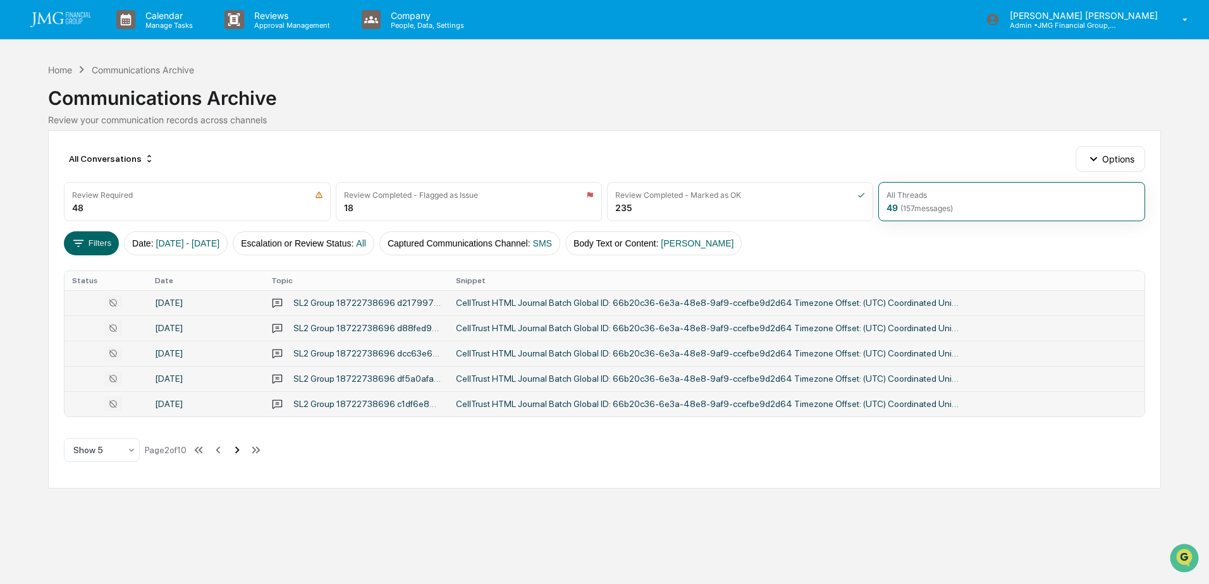
click at [240, 452] on icon at bounding box center [237, 450] width 14 height 14
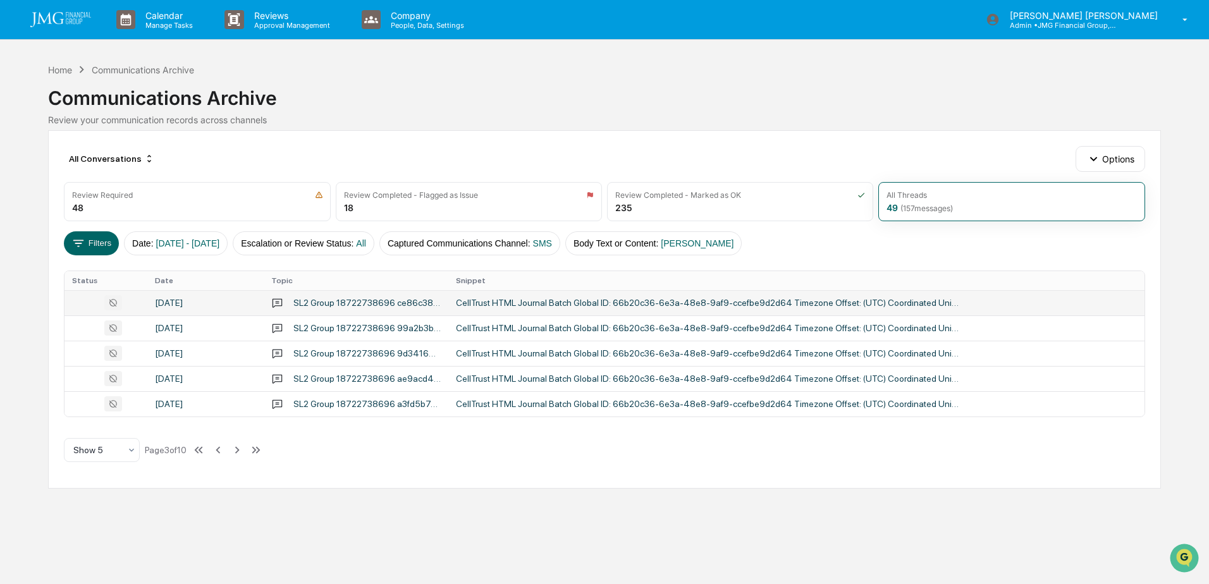
click at [350, 307] on div "SL2 Group 18722738696 ce86c38a3c32486aaa5b129f13bd50a577461269b04f493db9f7d5523…" at bounding box center [366, 303] width 147 height 10
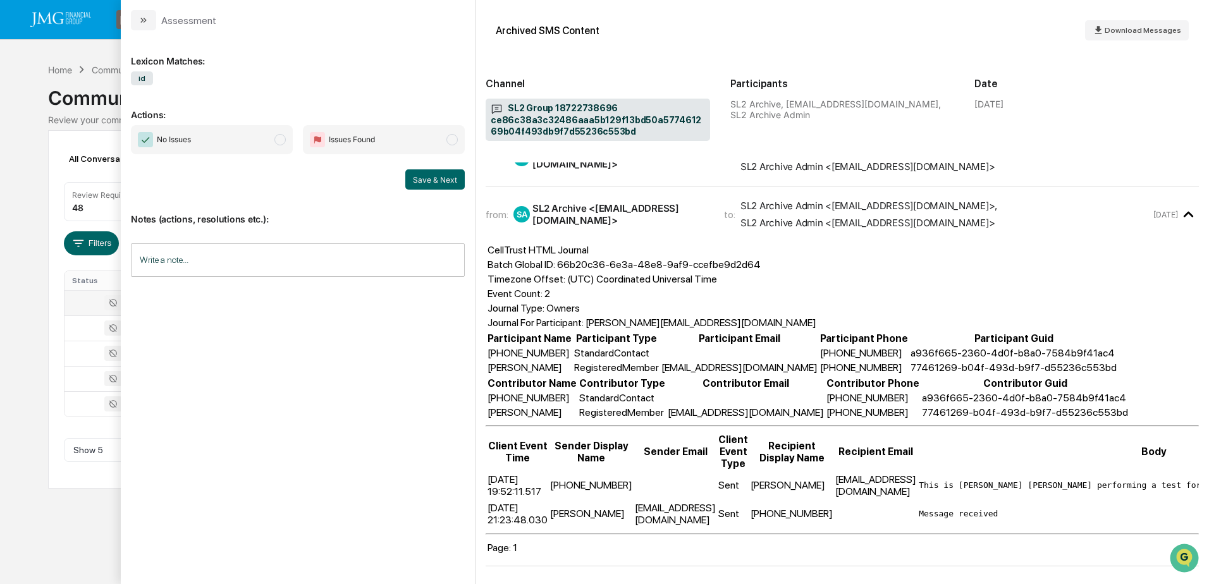
scroll to position [144, 0]
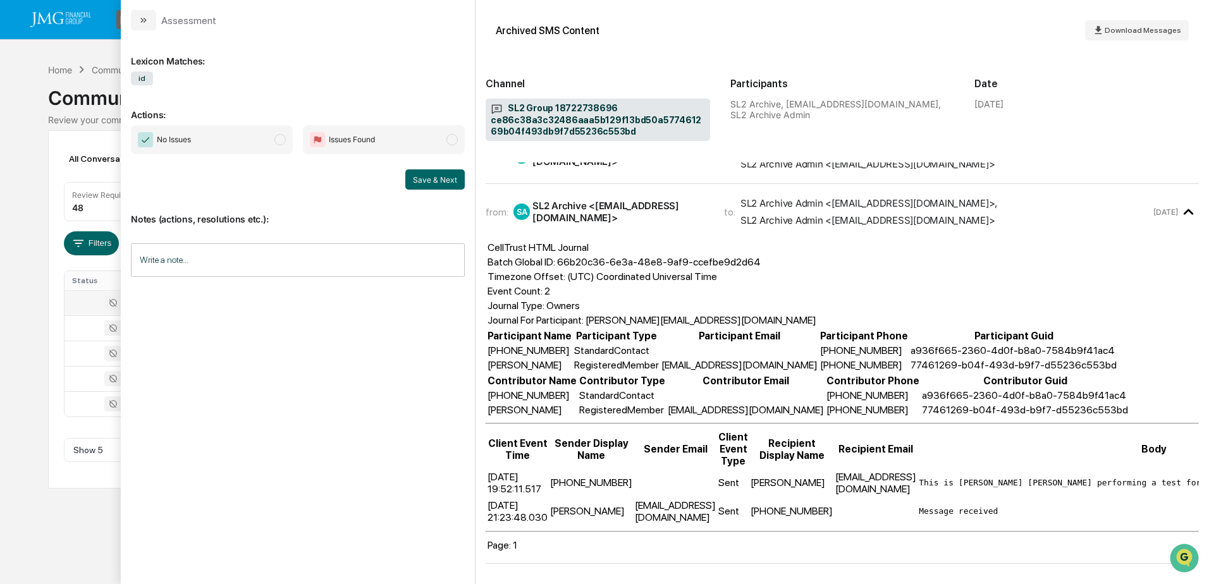
click at [99, 543] on div "Calendar Manage Tasks Reviews Approval Management Company People, Data, Setting…" at bounding box center [604, 292] width 1209 height 584
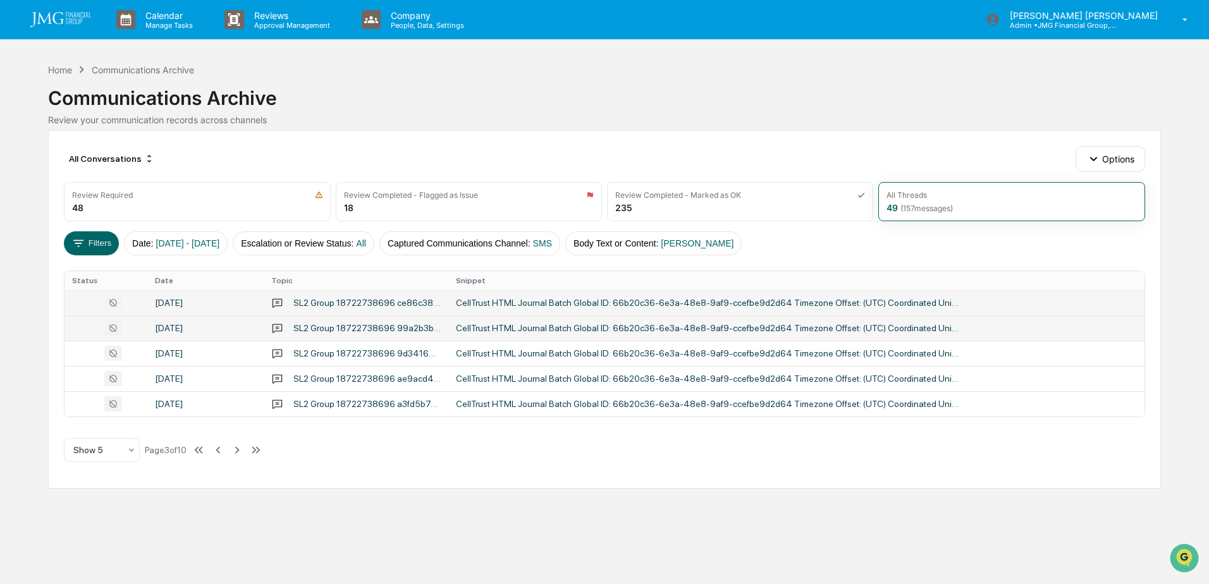
click at [367, 325] on div "SL2 Group 18722738696 99a2b3b70bda4b088f98454202be3266a8c5a4285d914567abd7290e1…" at bounding box center [366, 328] width 147 height 10
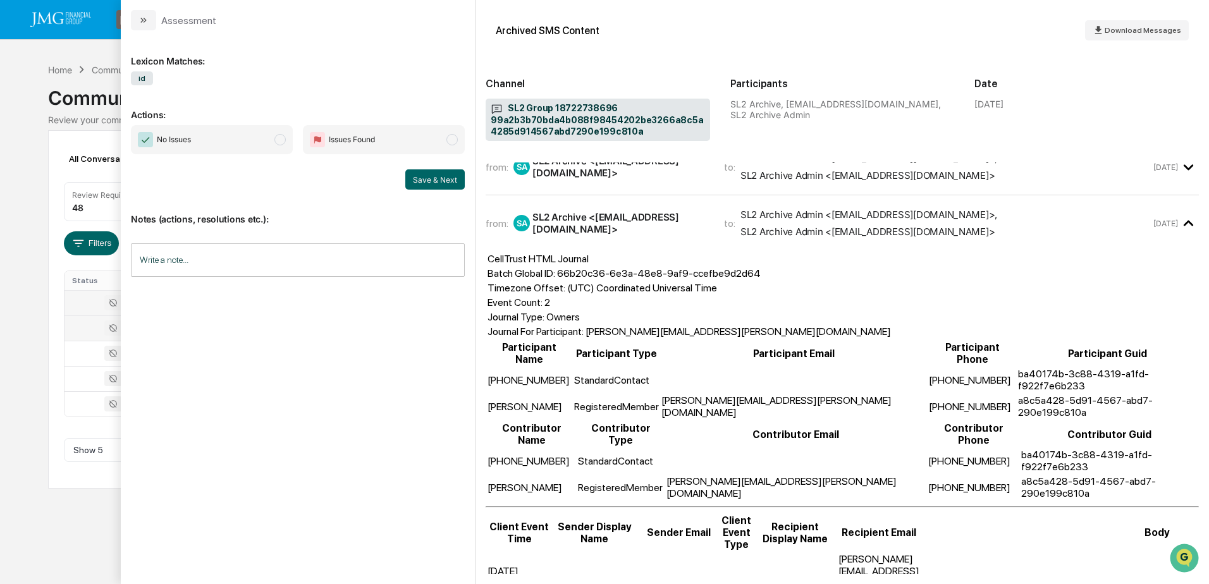
scroll to position [144, 0]
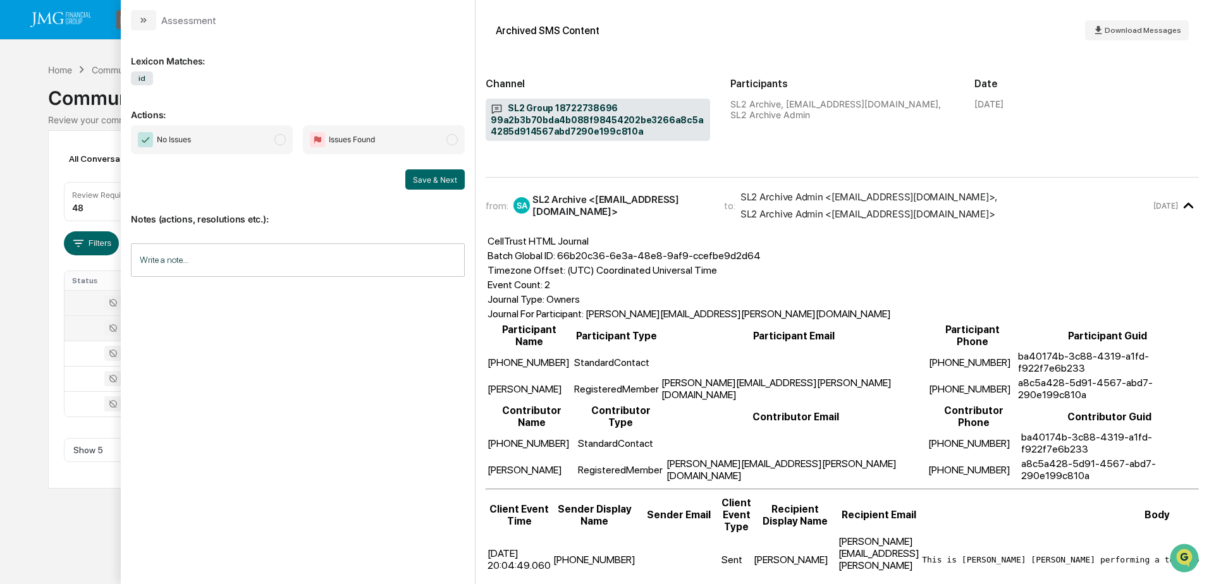
click at [91, 529] on div "Calendar Manage Tasks Reviews Approval Management Company People, Data, Setting…" at bounding box center [604, 292] width 1209 height 584
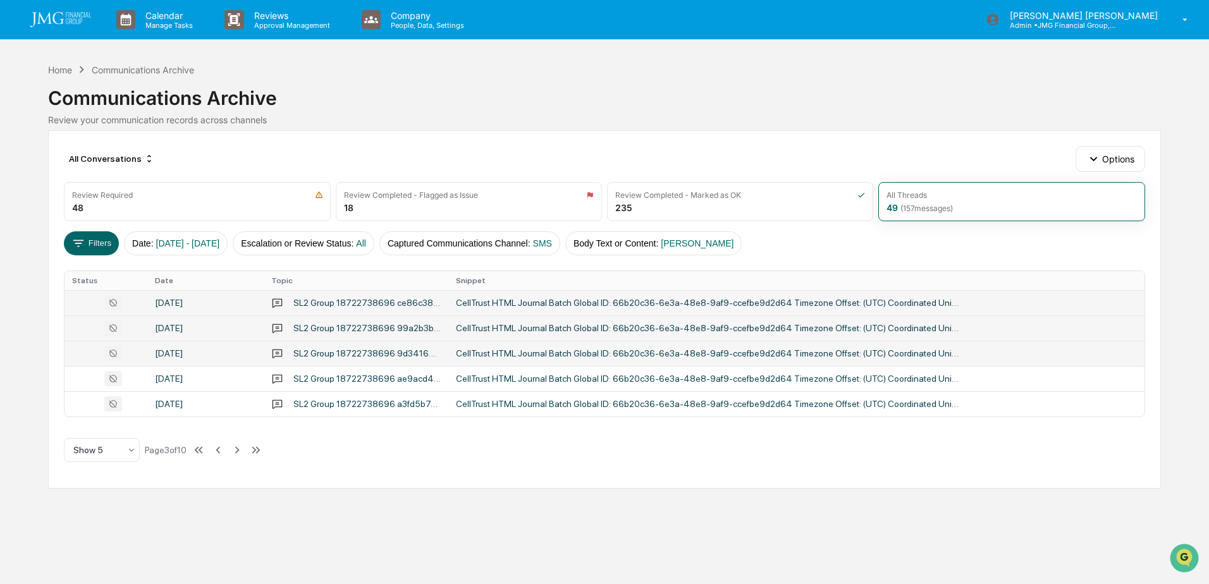
click at [434, 351] on div "SL2 Group 18722738696 9d341652e6684769a33f29755cf1afb9af4f1386fea74485b2410fd45…" at bounding box center [366, 353] width 147 height 10
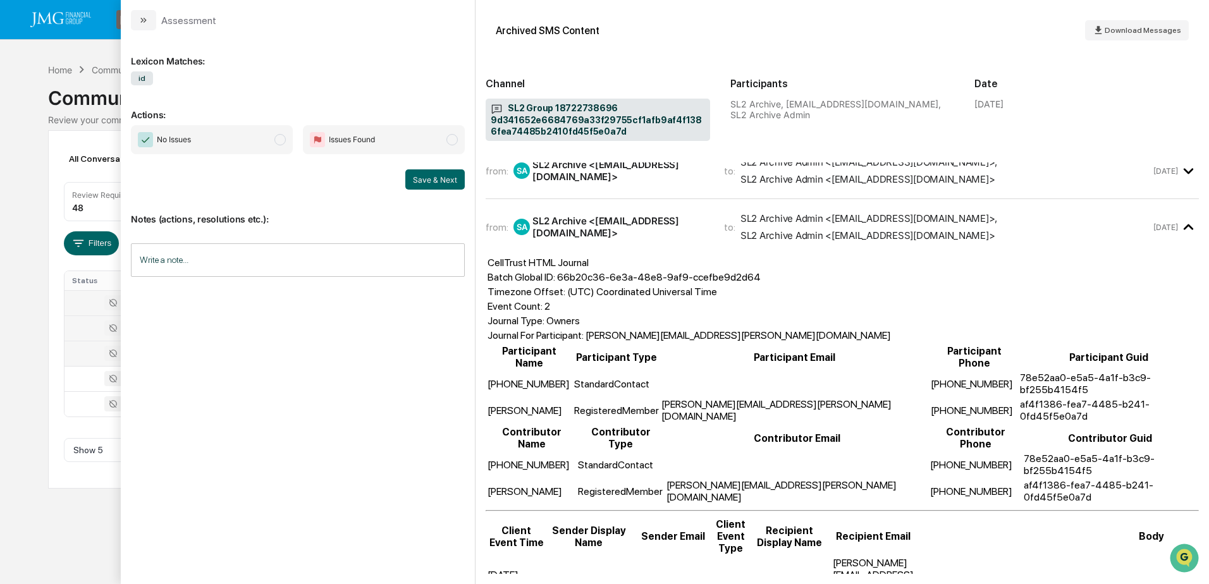
scroll to position [126, 0]
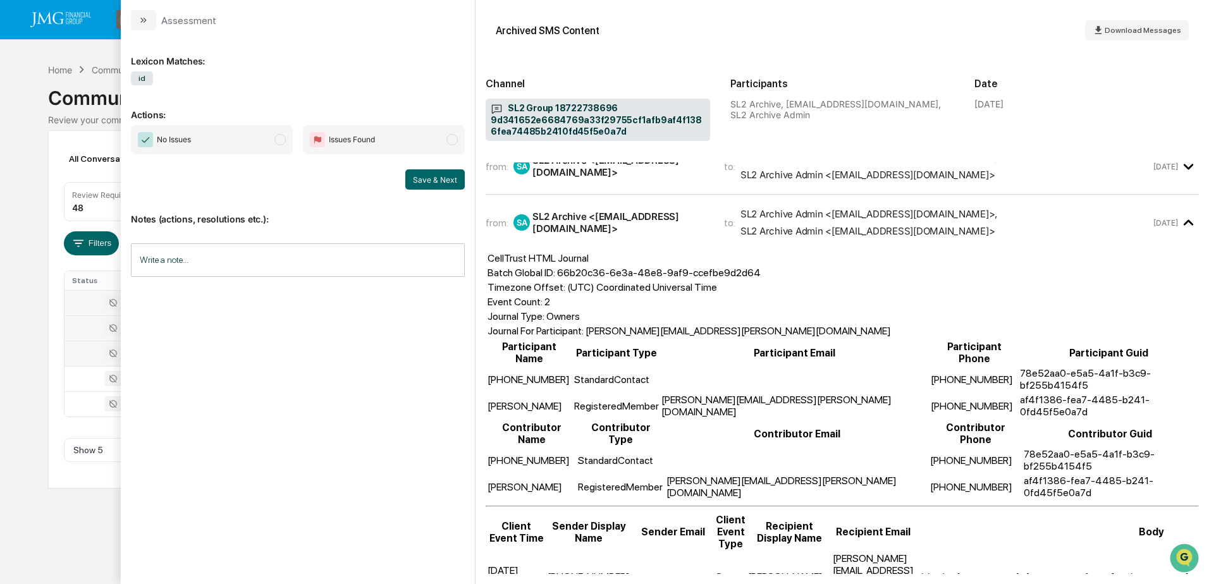
click at [46, 527] on div "Calendar Manage Tasks Reviews Approval Management Company People, Data, Setting…" at bounding box center [604, 292] width 1209 height 584
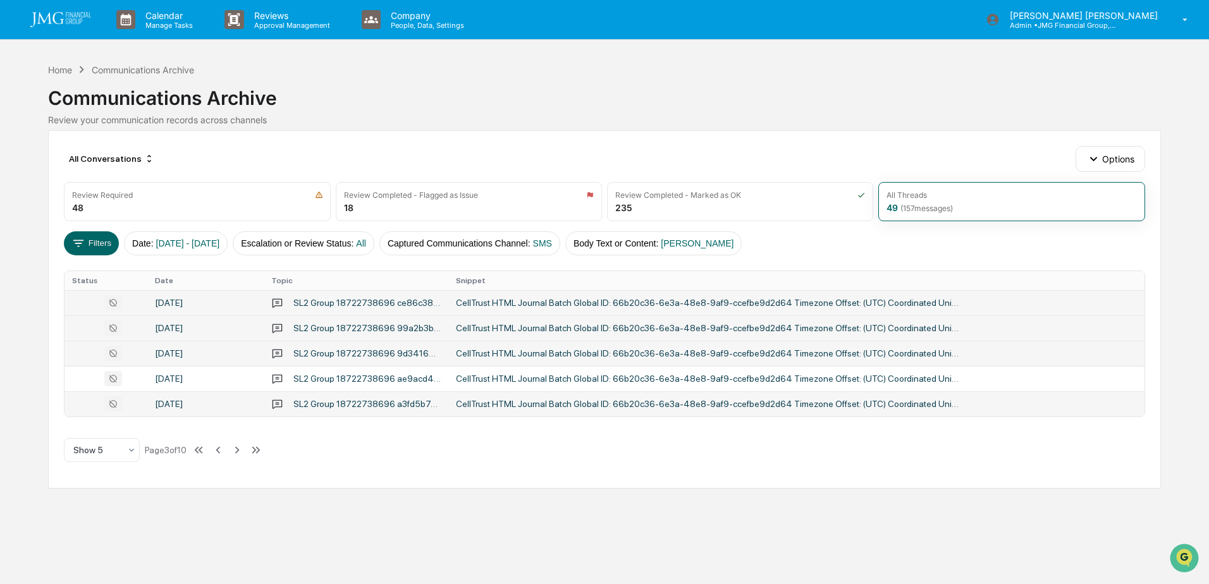
click at [408, 405] on div "SL2 Group 18722738696 a3fd5b74bc074a01a028536ff57fe122dc74b4d3f9dd48a4a515a7986…" at bounding box center [366, 404] width 147 height 10
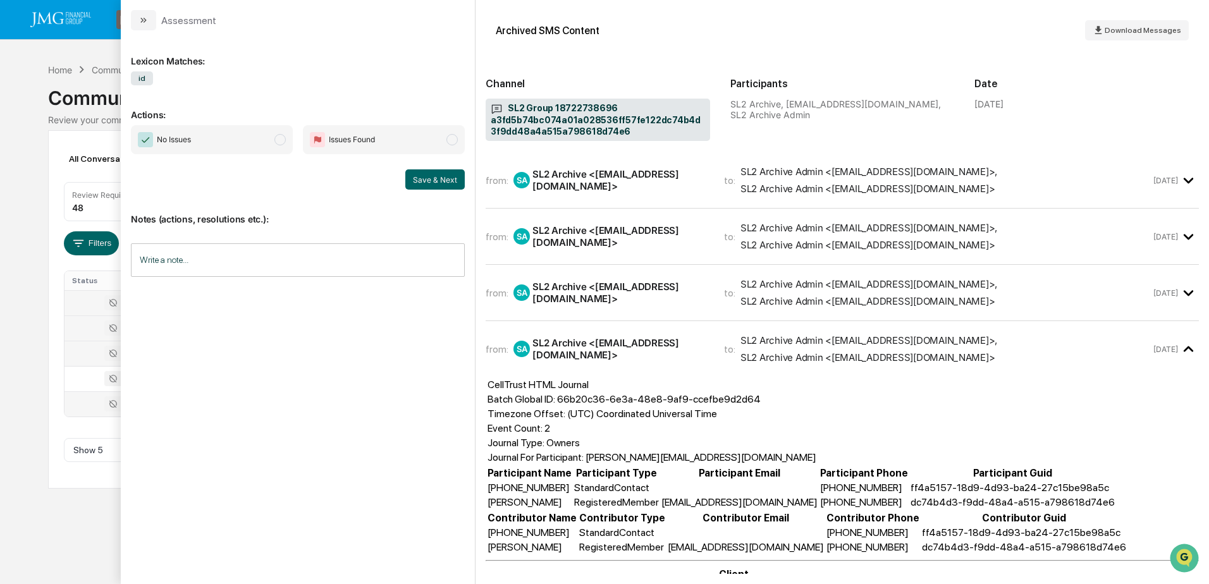
click at [71, 506] on div "Calendar Manage Tasks Reviews Approval Management Company People, Data, Setting…" at bounding box center [604, 292] width 1209 height 584
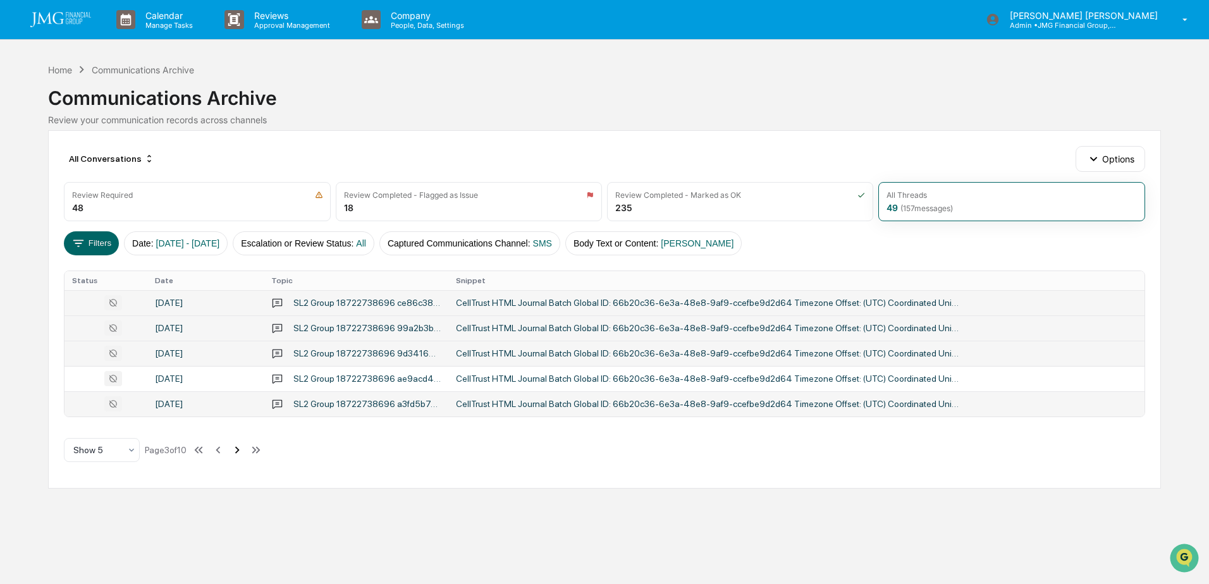
click at [242, 450] on icon at bounding box center [237, 450] width 14 height 14
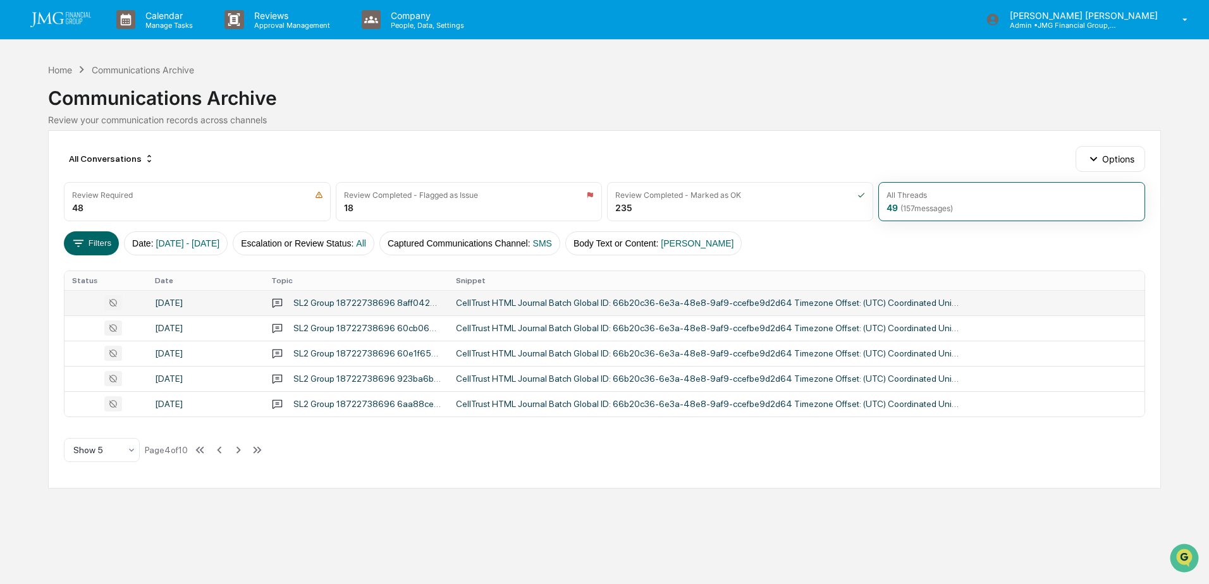
click at [410, 305] on div "SL2 Group 18722738696 8aff042687ab4ae1a10d8a7af47528ca18dc1a4a6ce34f8ebbb8edf5f…" at bounding box center [366, 303] width 147 height 10
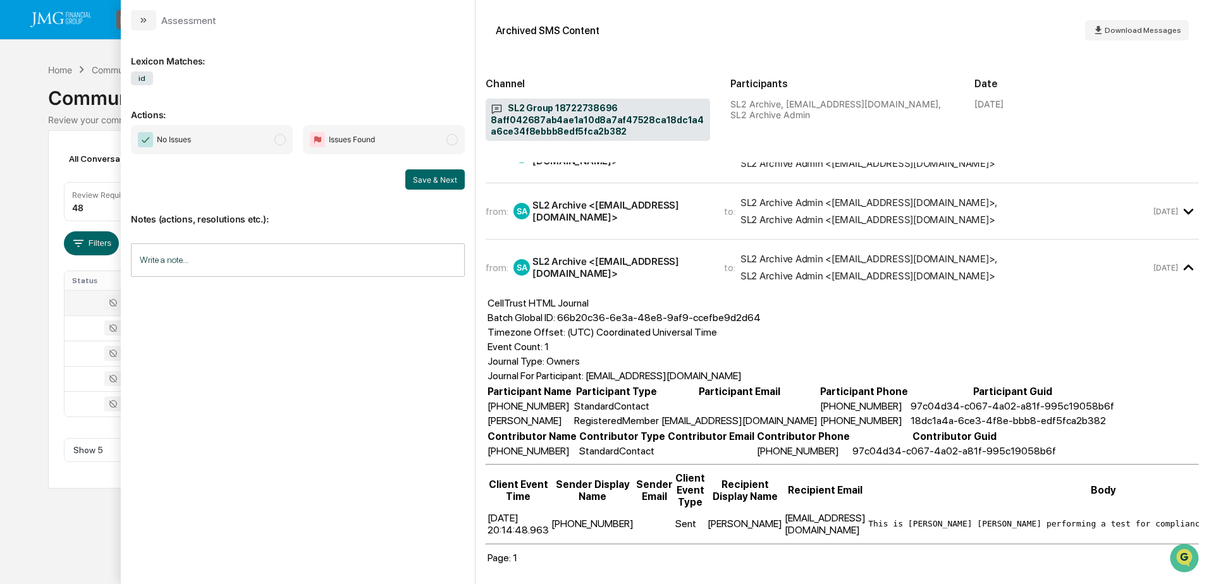
scroll to position [94, 0]
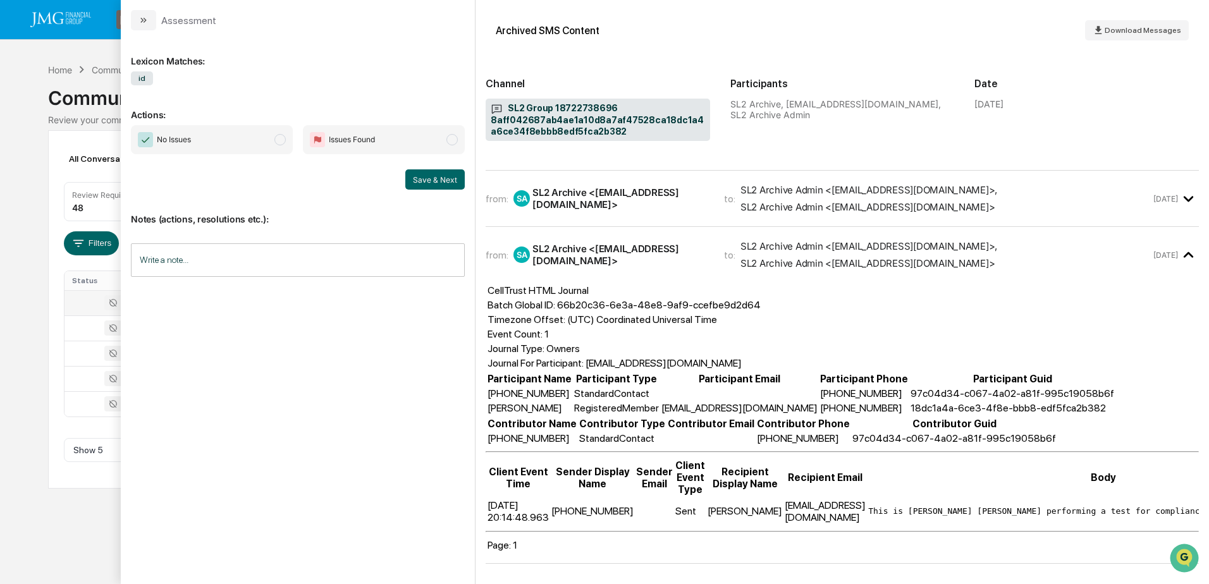
click at [78, 534] on div "Calendar Manage Tasks Reviews Approval Management Company People, Data, Setting…" at bounding box center [604, 292] width 1209 height 584
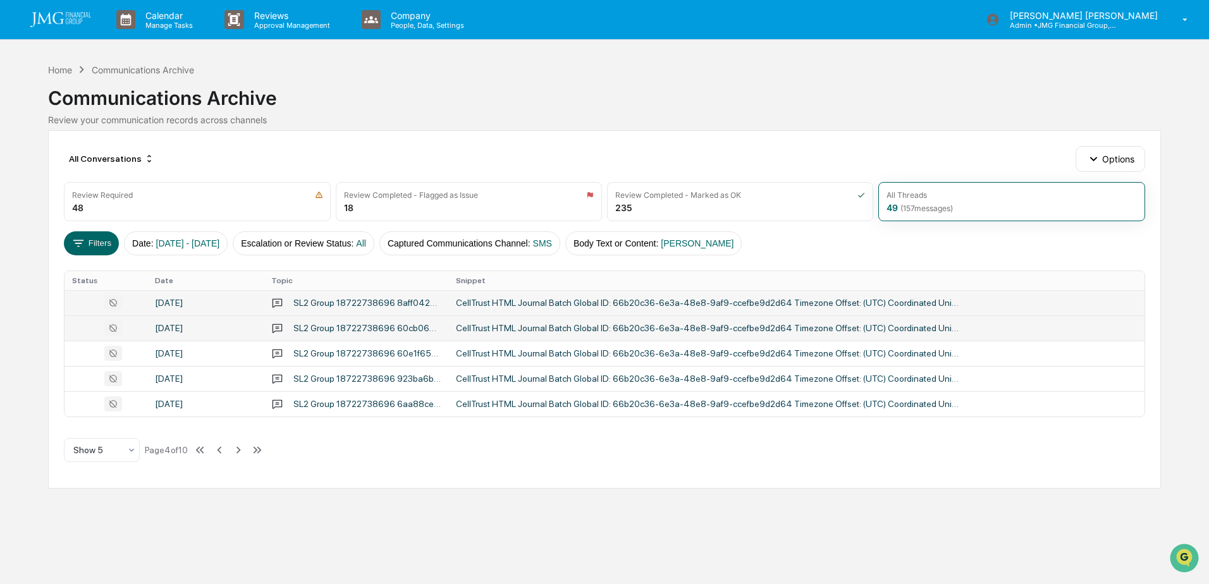
click at [402, 330] on div "SL2 Group 18722738696 60cb06e9cbba4577940dfb9be24817febd2d1af8420040d69045d8639…" at bounding box center [366, 328] width 147 height 10
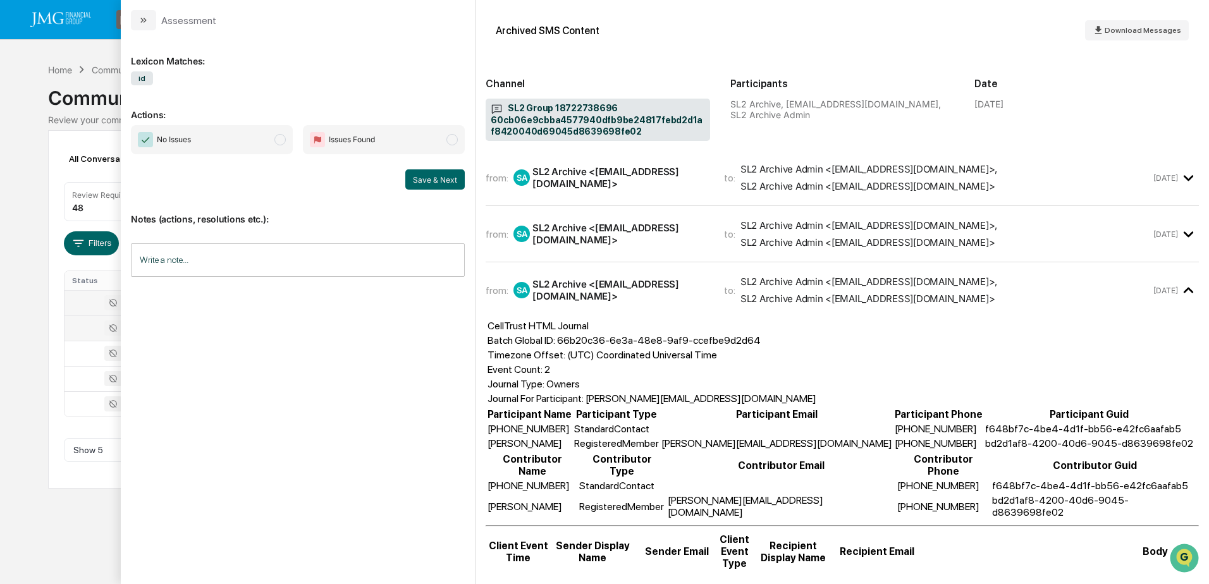
scroll to position [126, 0]
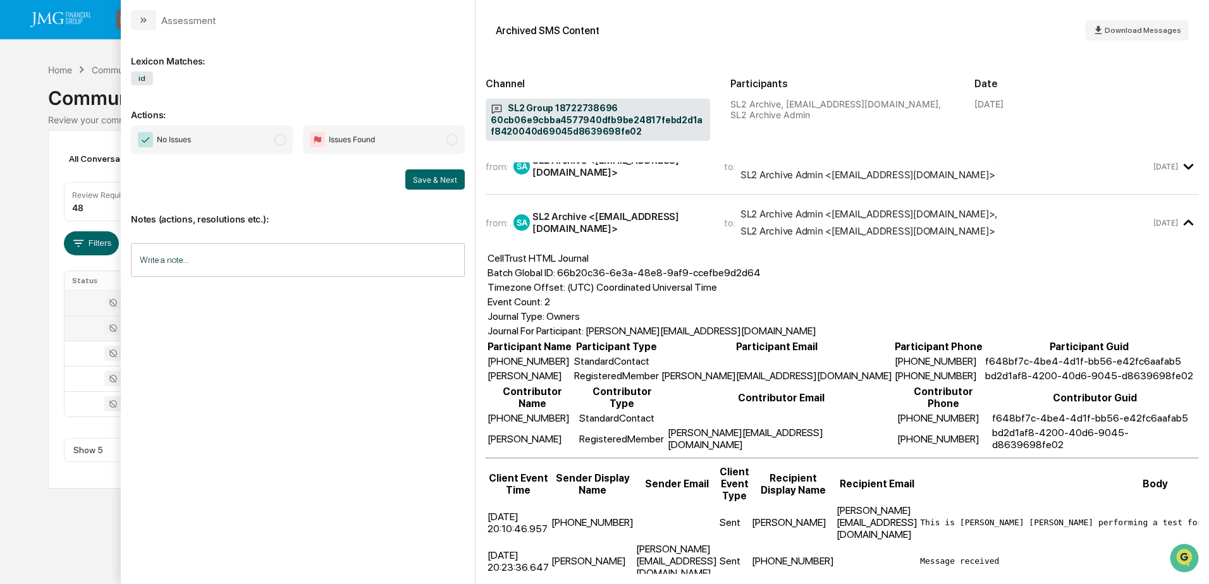
click at [71, 533] on div "Calendar Manage Tasks Reviews Approval Management Company People, Data, Setting…" at bounding box center [604, 292] width 1209 height 584
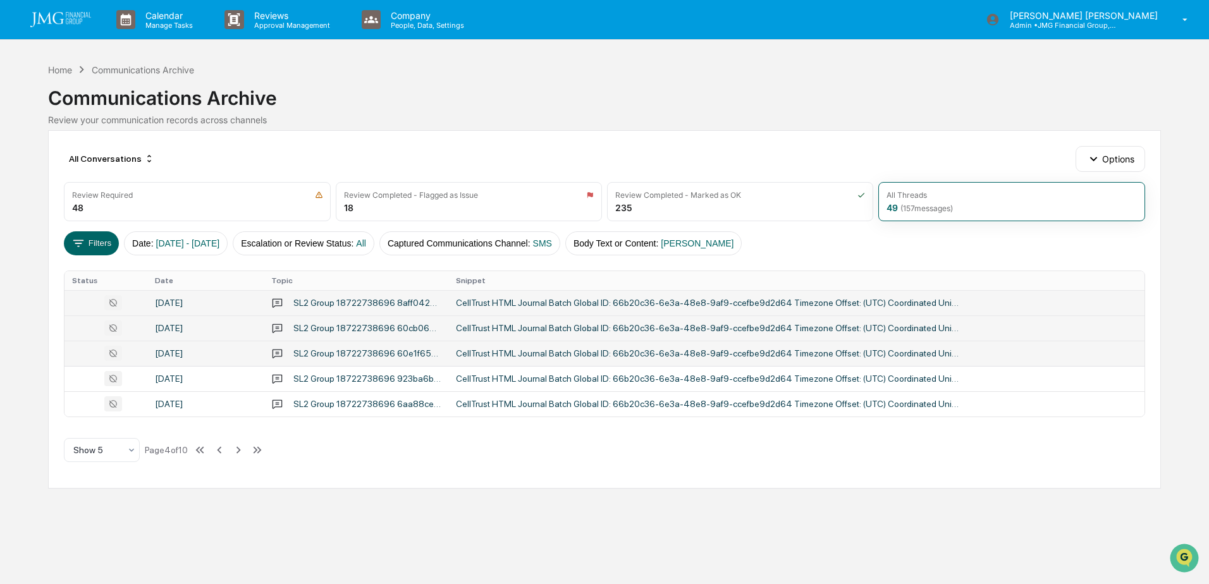
click at [421, 355] on div "SL2 Group 18722738696 60e1f6541af44734be979e87899cfb258917319d466b4d0eab2406998…" at bounding box center [366, 353] width 147 height 10
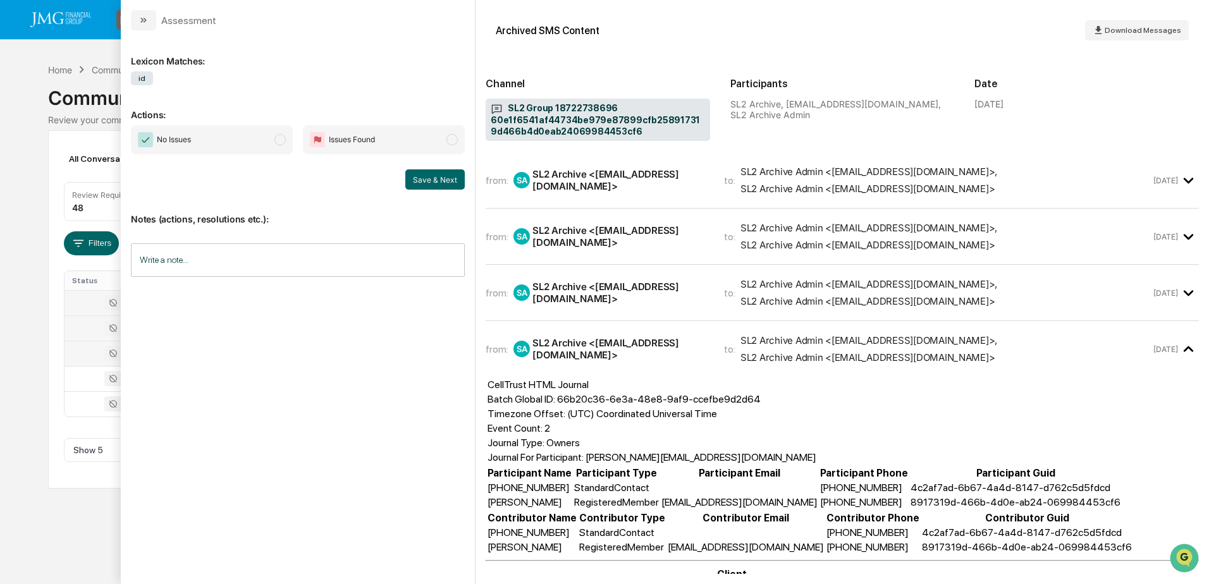
click at [90, 520] on div "Calendar Manage Tasks Reviews Approval Management Company People, Data, Setting…" at bounding box center [604, 292] width 1209 height 584
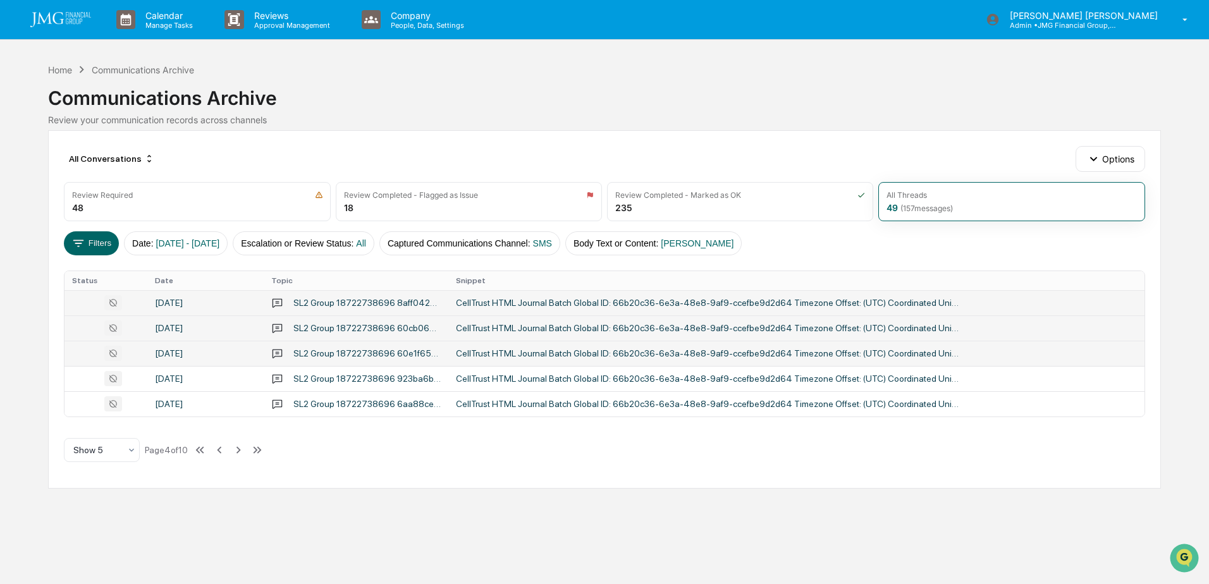
click at [333, 351] on div "SL2 Group 18722738696 60e1f6541af44734be979e87899cfb258917319d466b4d0eab2406998…" at bounding box center [366, 353] width 147 height 10
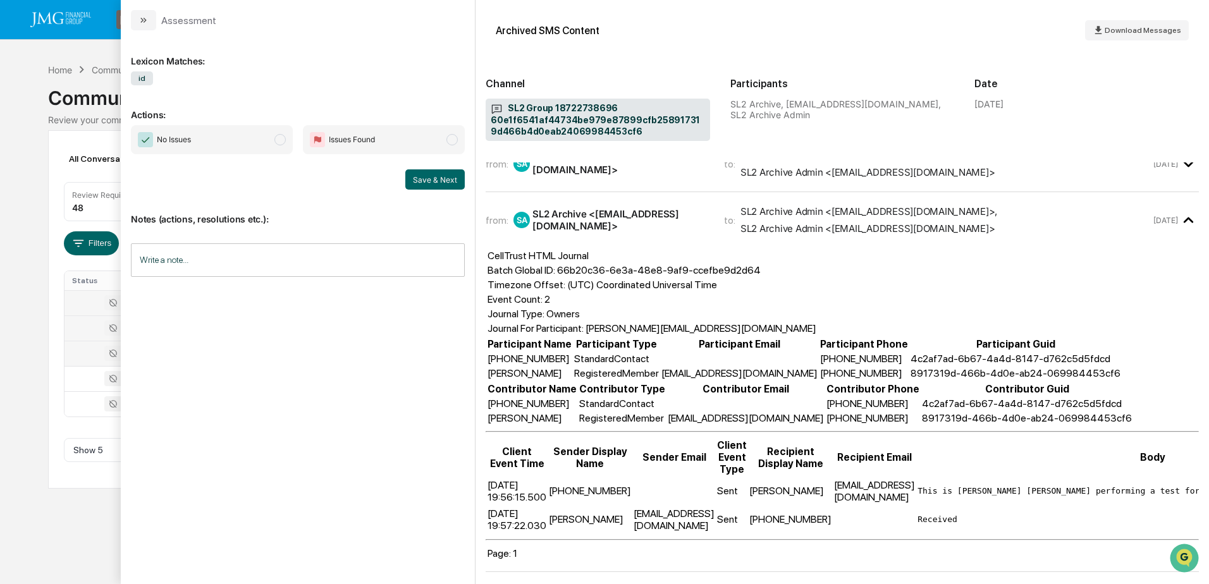
scroll to position [144, 0]
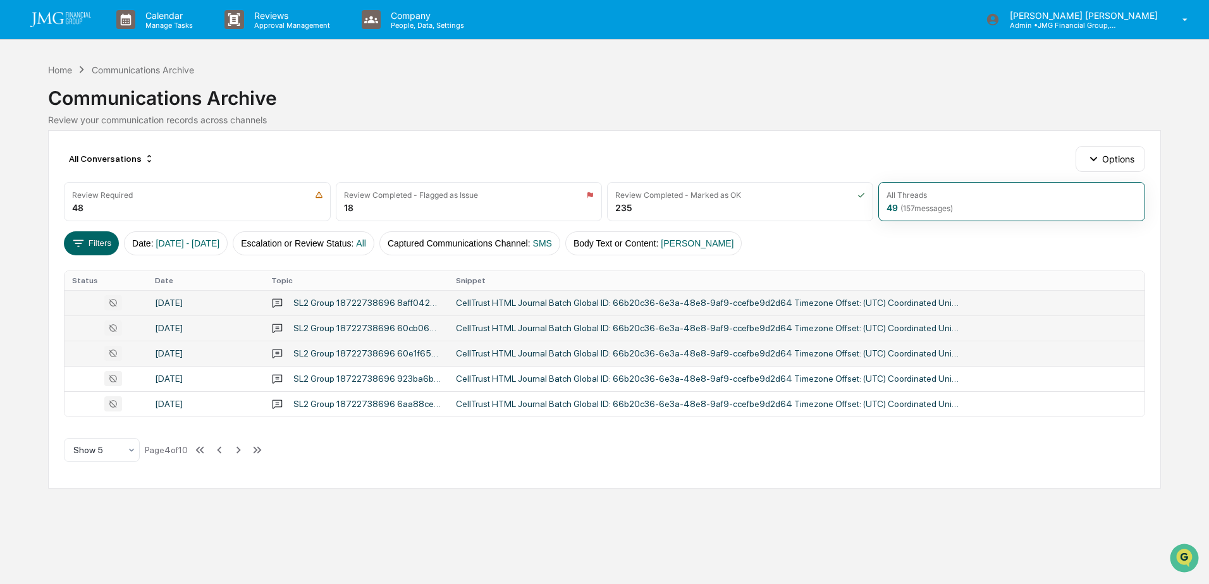
click at [25, 529] on div "Calendar Manage Tasks Reviews Approval Management Company People, Data, Setting…" at bounding box center [604, 292] width 1209 height 584
click at [214, 195] on div "Review Required" at bounding box center [197, 194] width 250 height 9
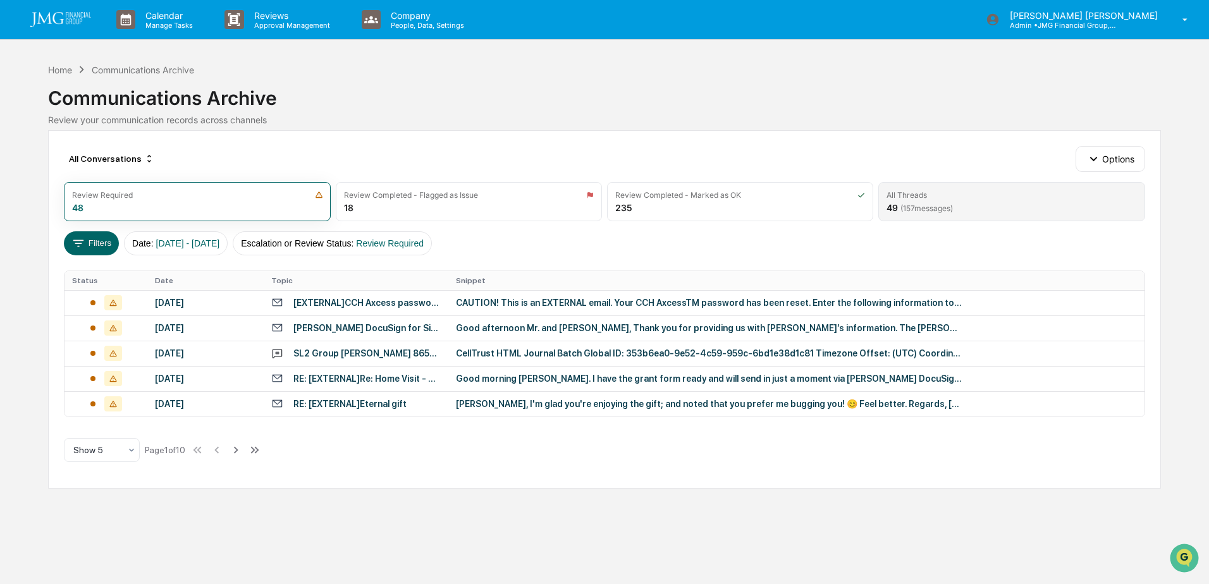
click at [895, 202] on div "49 ( 157 messages)" at bounding box center [920, 207] width 66 height 11
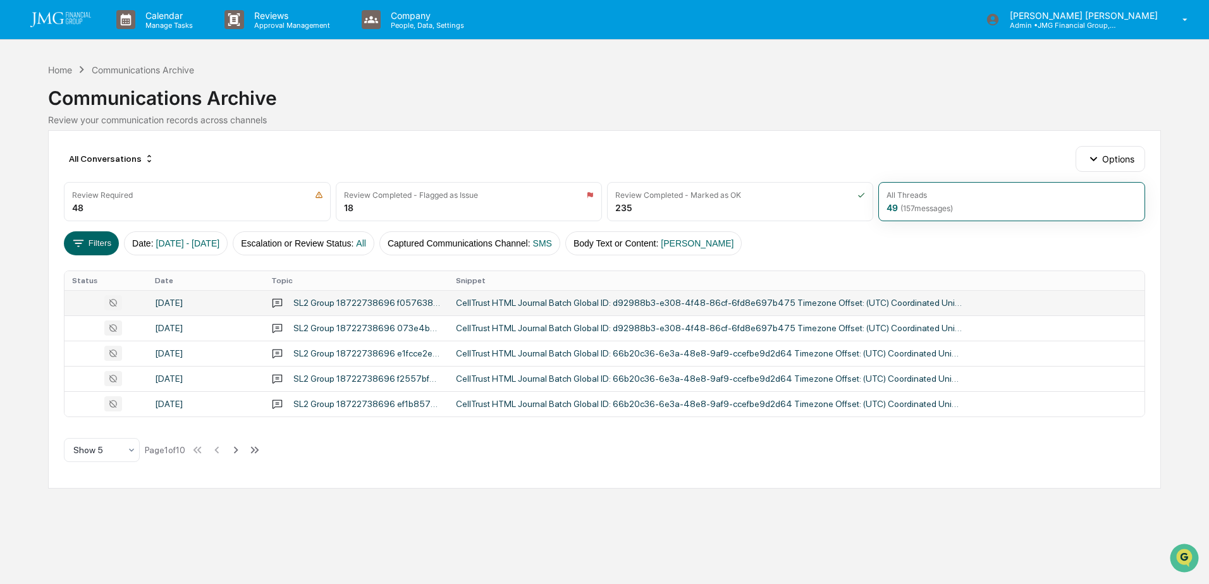
click at [525, 305] on div "CellTrust HTML Journal Batch Global ID: d92988b3-e308-4f48-86cf-6fd8e697b475 Ti…" at bounding box center [709, 303] width 506 height 10
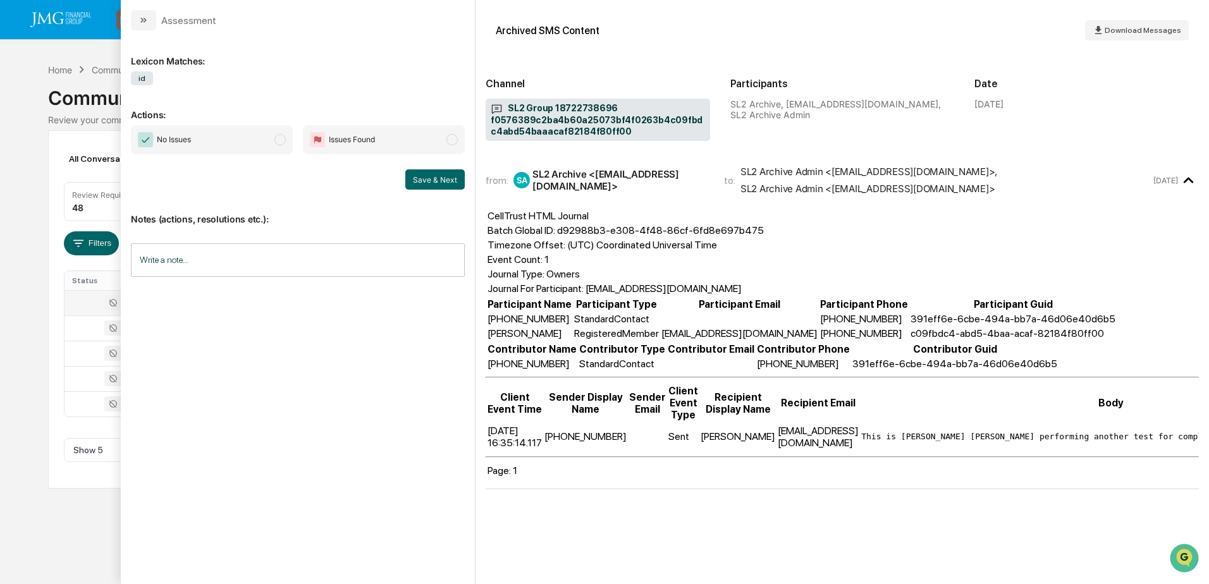
click at [98, 518] on div "Calendar Manage Tasks Reviews Approval Management Company People, Data, Setting…" at bounding box center [604, 292] width 1209 height 584
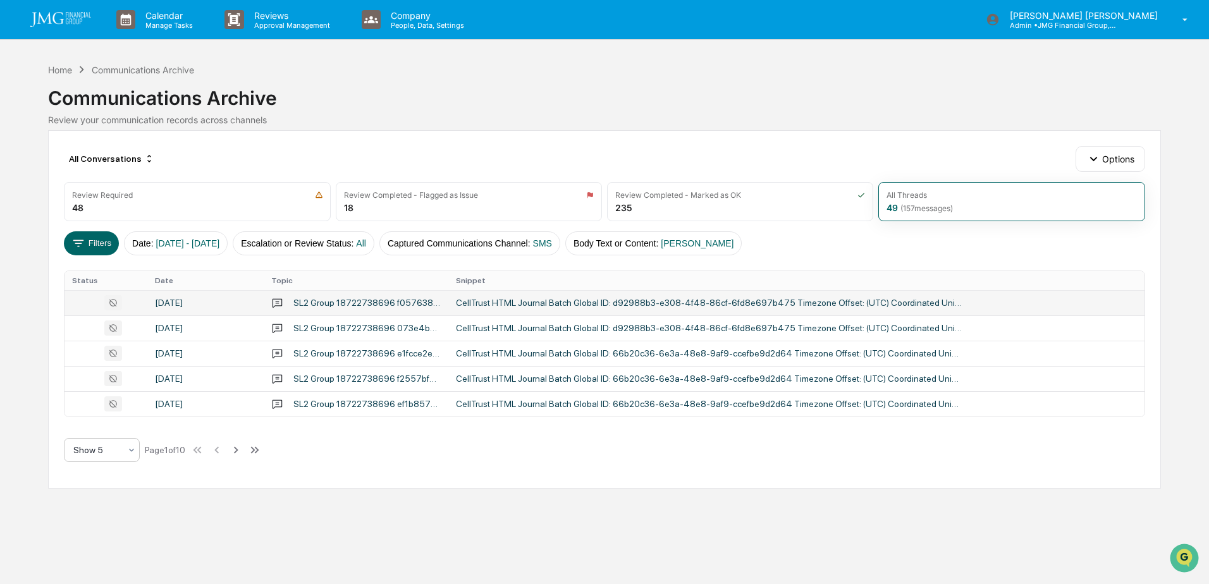
click at [130, 447] on icon at bounding box center [131, 450] width 10 height 10
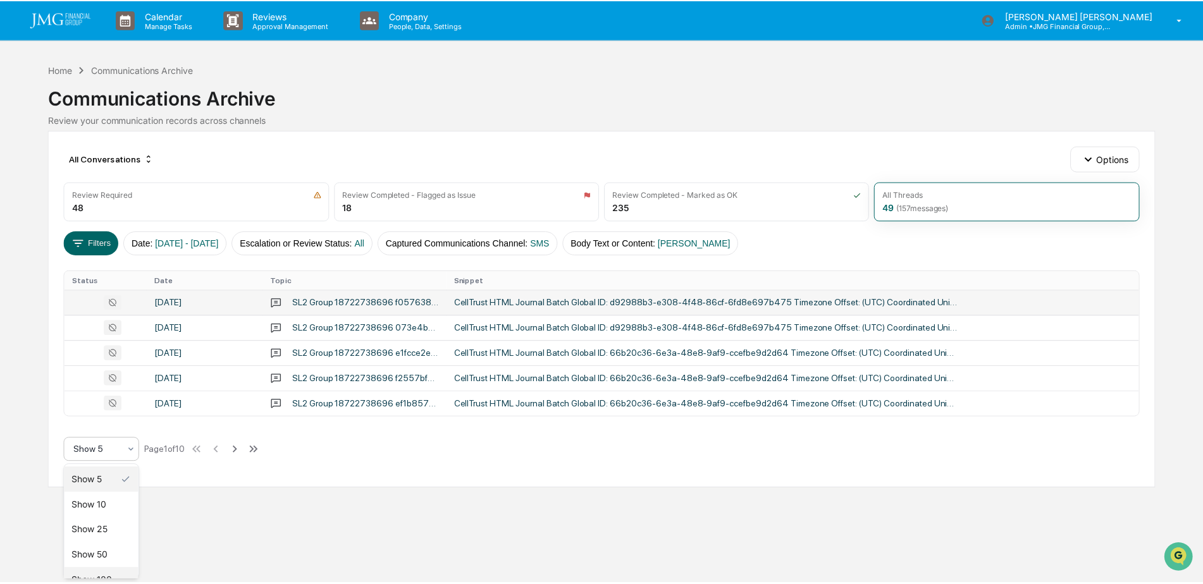
scroll to position [17, 0]
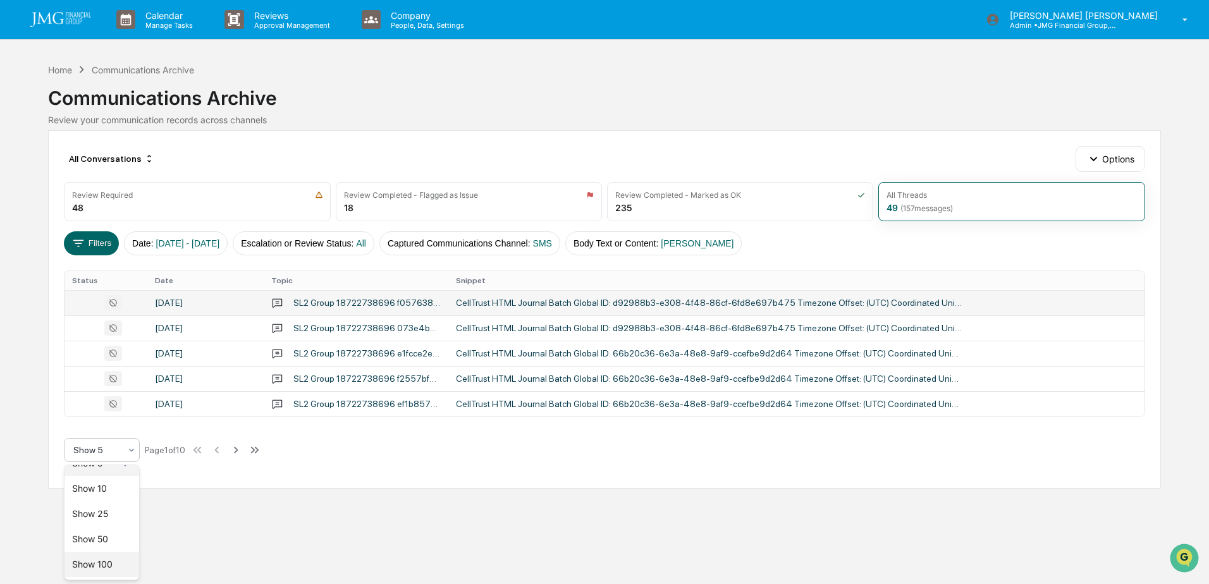
click at [109, 552] on div "Show 100" at bounding box center [102, 564] width 75 height 25
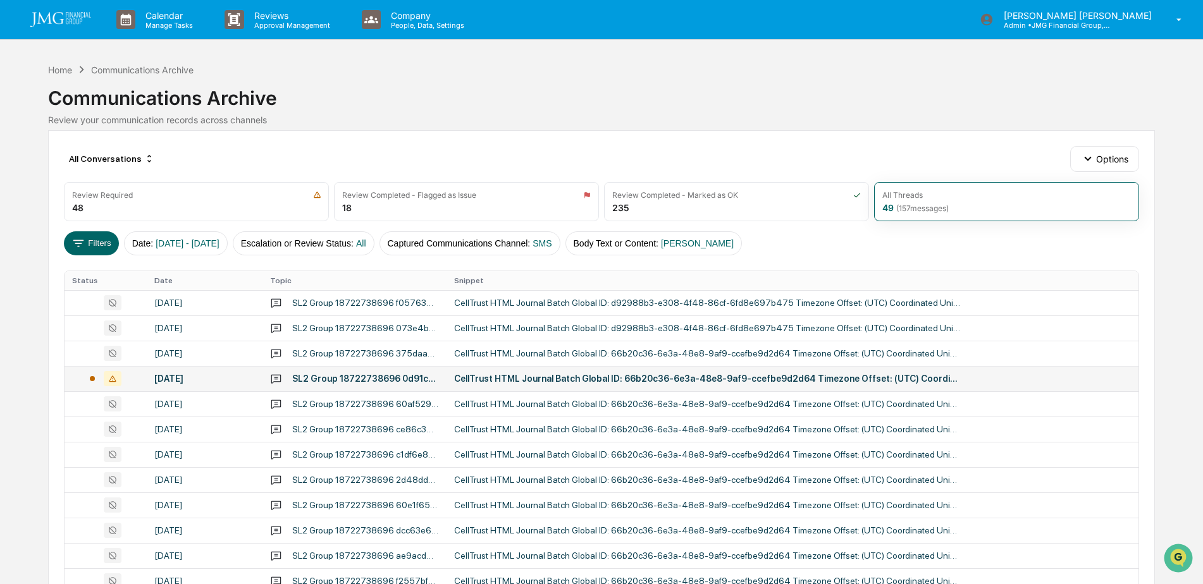
click at [500, 380] on div "CellTrust HTML Journal Batch Global ID: 66b20c36-6e3a-48e8-9af9-ccefbe9d2d64 Ti…" at bounding box center [707, 379] width 506 height 10
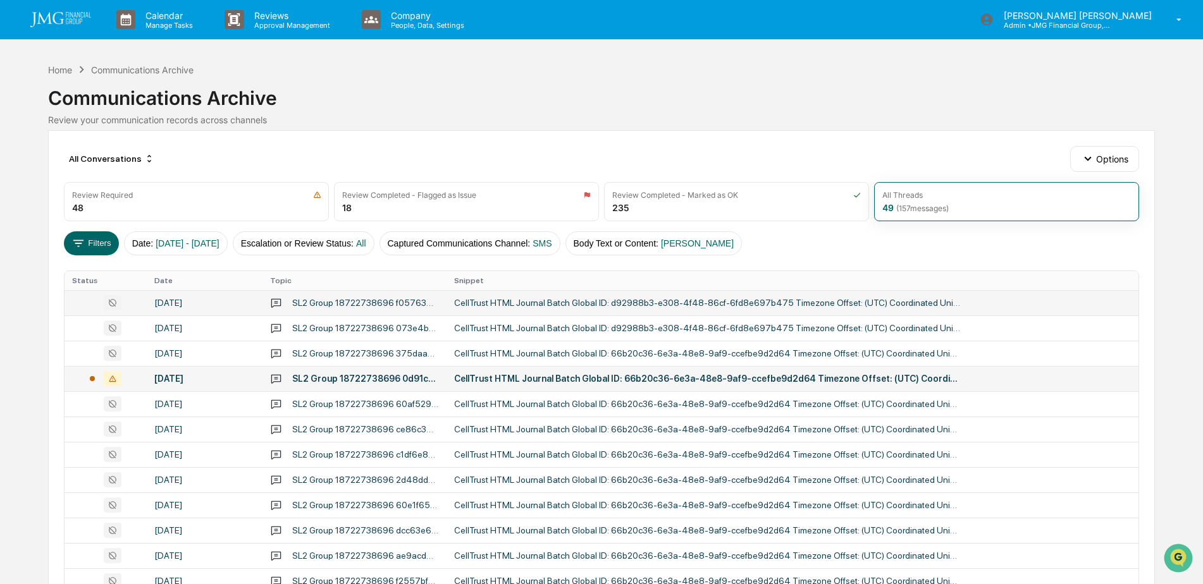
click at [433, 301] on div "SL2 Group 18722738696 f0576389c2ba4b60a25073bf4f0263b4c09fbdc4abd54baaacaf82184…" at bounding box center [365, 303] width 147 height 10
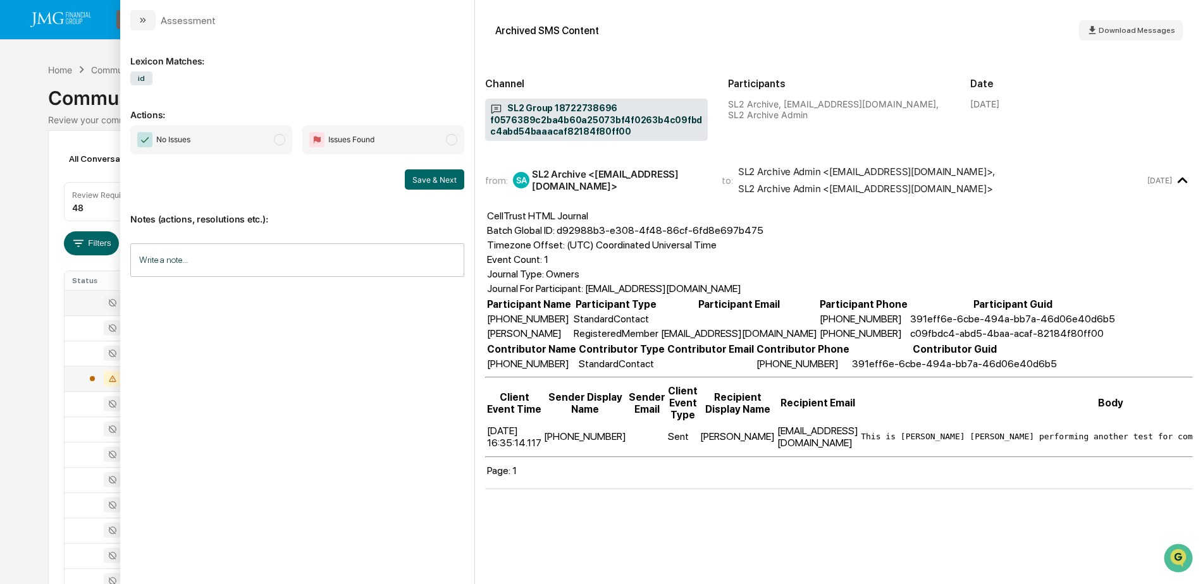
click at [267, 148] on span "No Issues" at bounding box center [211, 139] width 162 height 29
click at [433, 180] on button "Save & Next" at bounding box center [434, 179] width 59 height 20
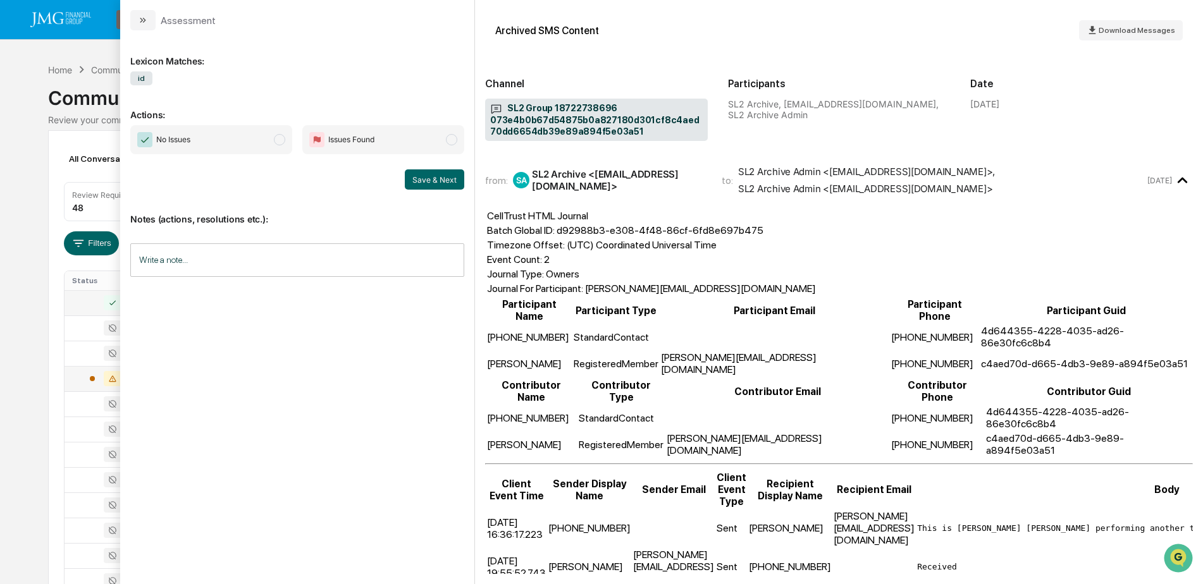
click at [254, 137] on span "No Issues" at bounding box center [211, 139] width 162 height 29
click at [434, 181] on button "Save & Next" at bounding box center [434, 179] width 59 height 20
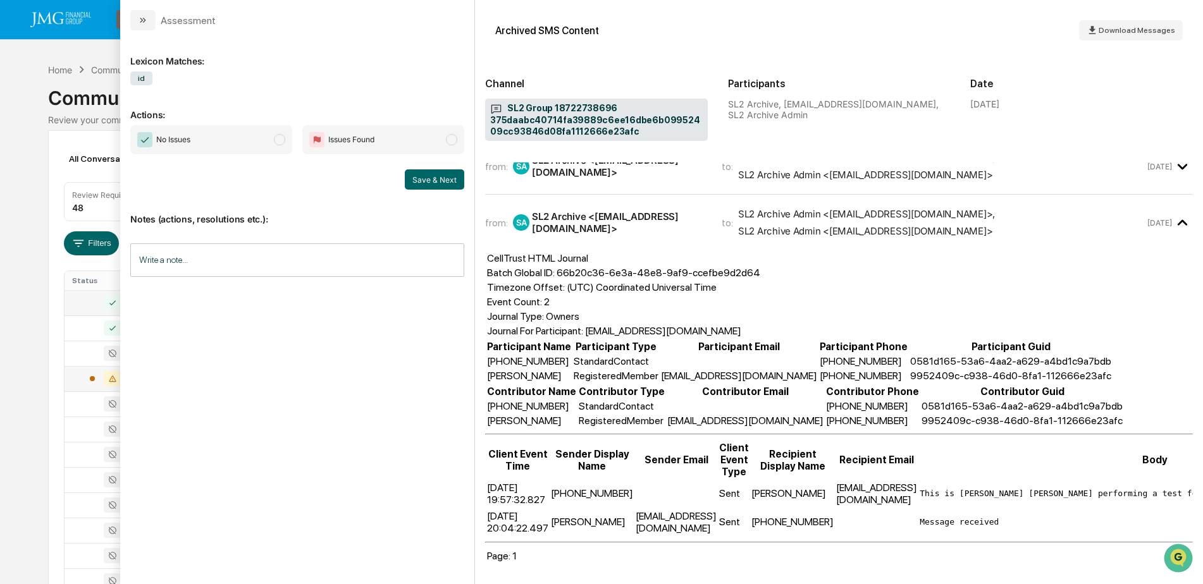
scroll to position [144, 0]
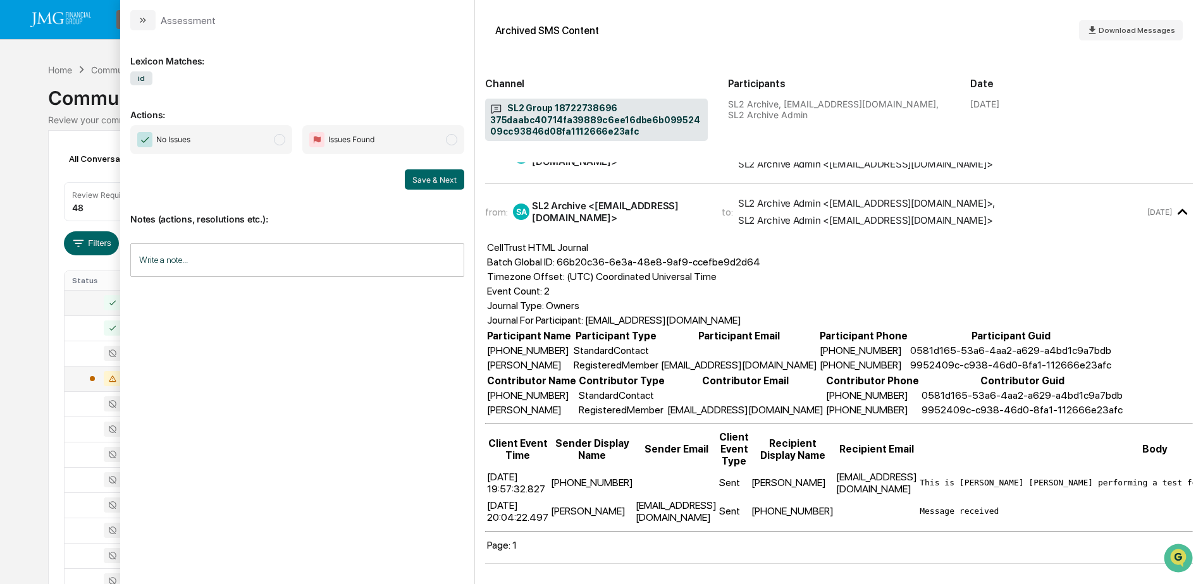
click at [270, 146] on span "No Issues" at bounding box center [211, 139] width 162 height 29
click at [429, 183] on button "Save & Next" at bounding box center [434, 179] width 59 height 20
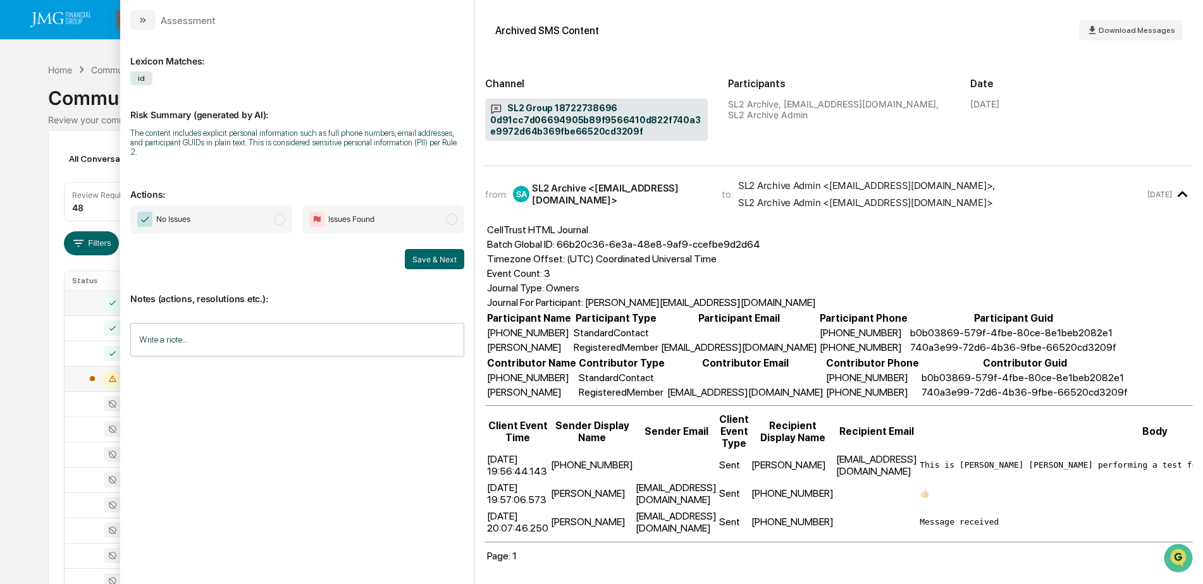
scroll to position [173, 0]
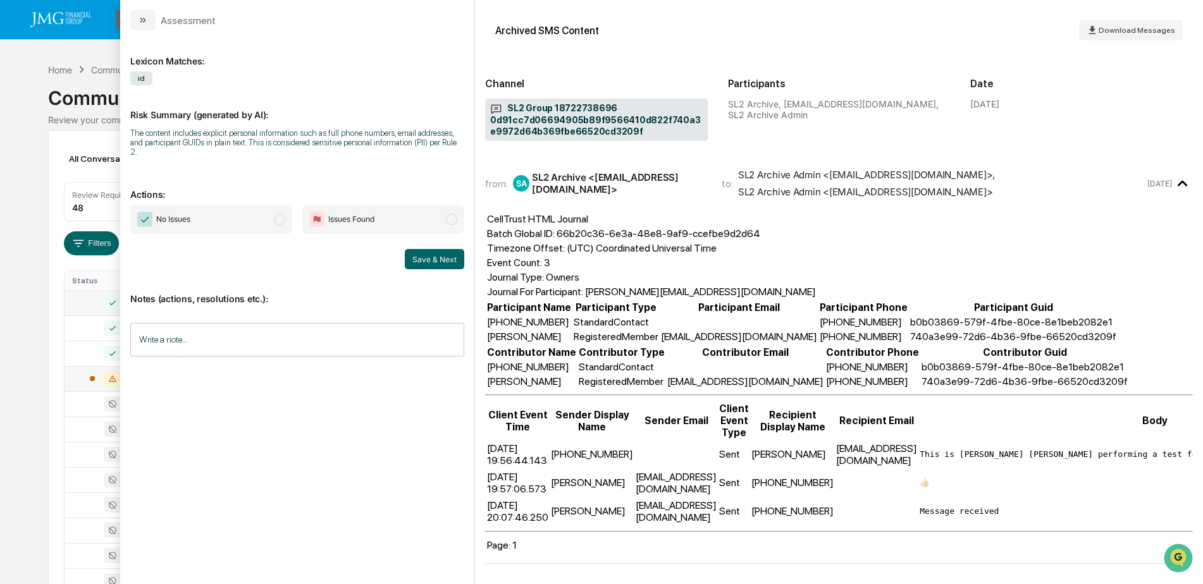
click at [257, 211] on span "No Issues" at bounding box center [211, 219] width 162 height 29
click at [435, 253] on button "Save & Next" at bounding box center [434, 259] width 59 height 20
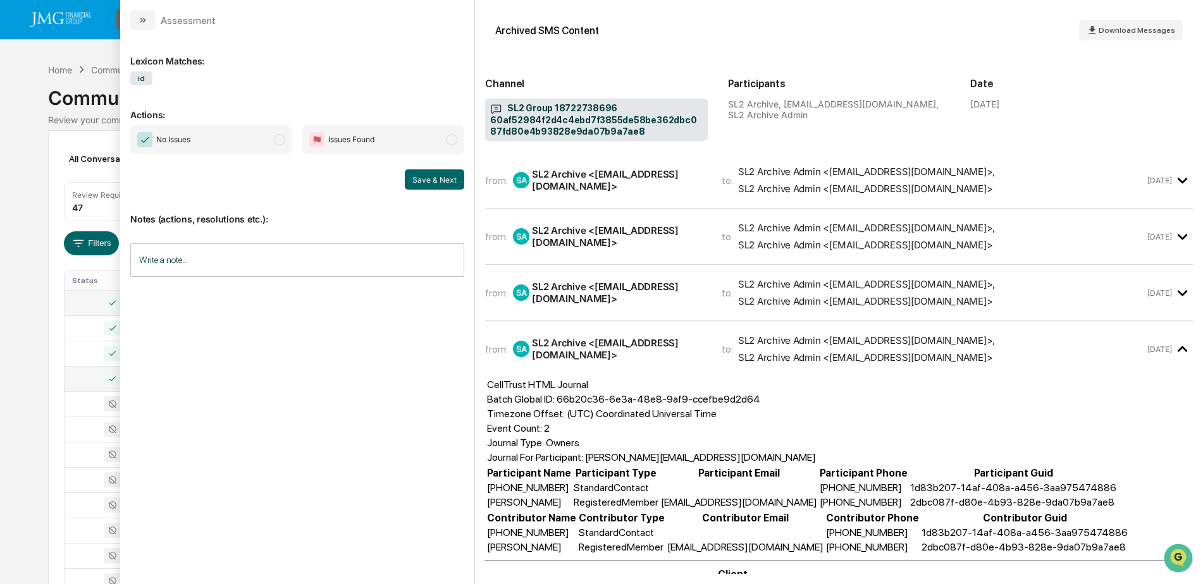
click at [254, 147] on span "No Issues" at bounding box center [211, 139] width 162 height 29
click at [433, 186] on button "Save & Next" at bounding box center [434, 179] width 59 height 20
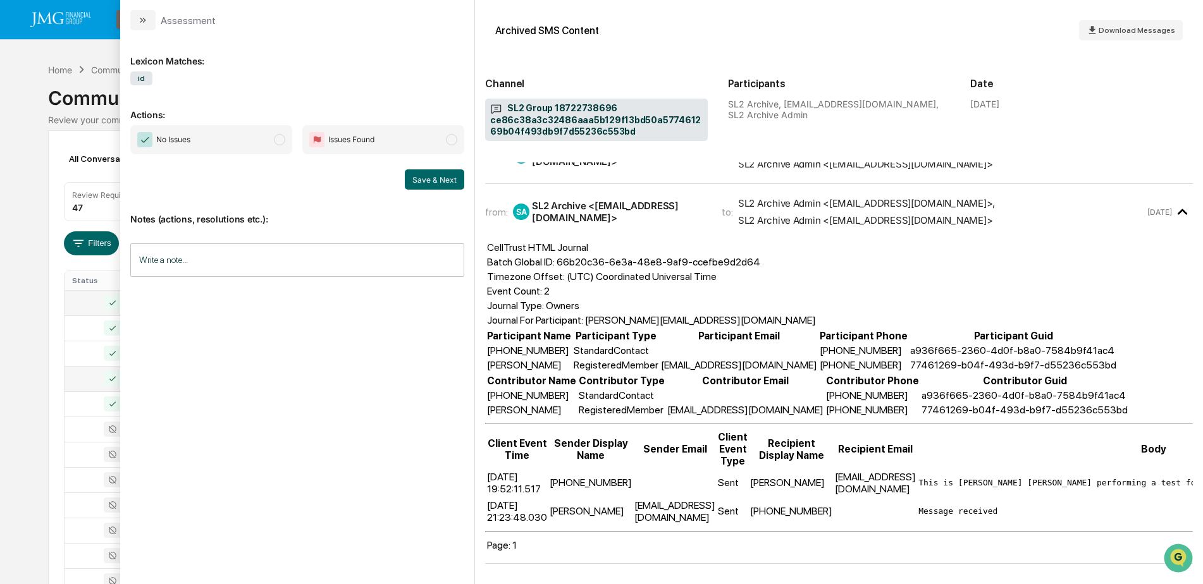
scroll to position [144, 0]
click at [269, 140] on span "No Issues" at bounding box center [211, 139] width 162 height 29
click at [443, 179] on button "Save & Next" at bounding box center [434, 179] width 59 height 20
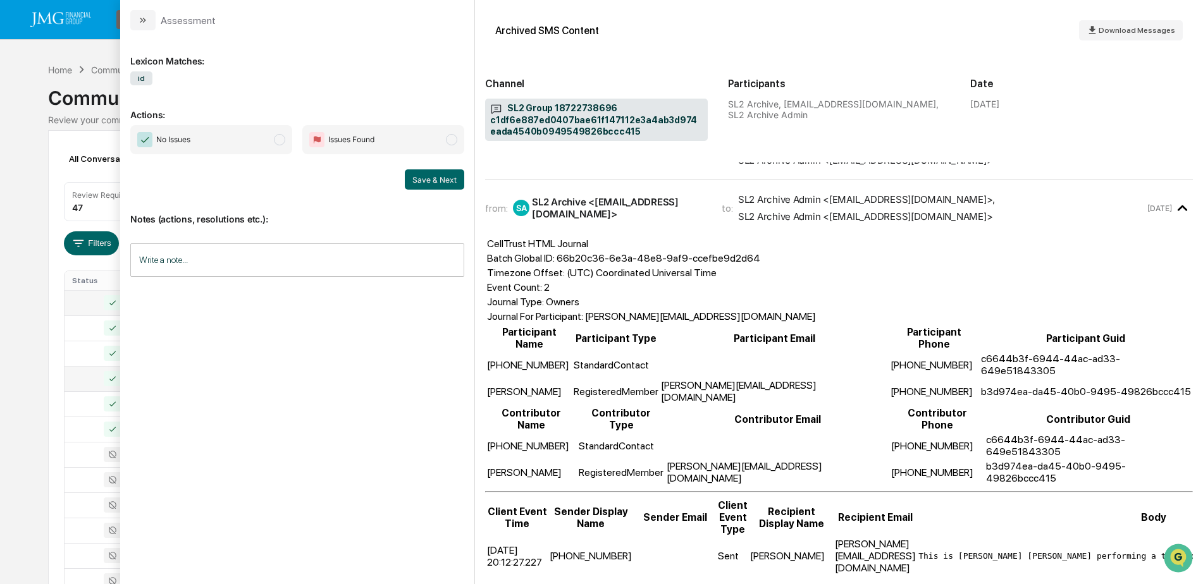
scroll to position [144, 0]
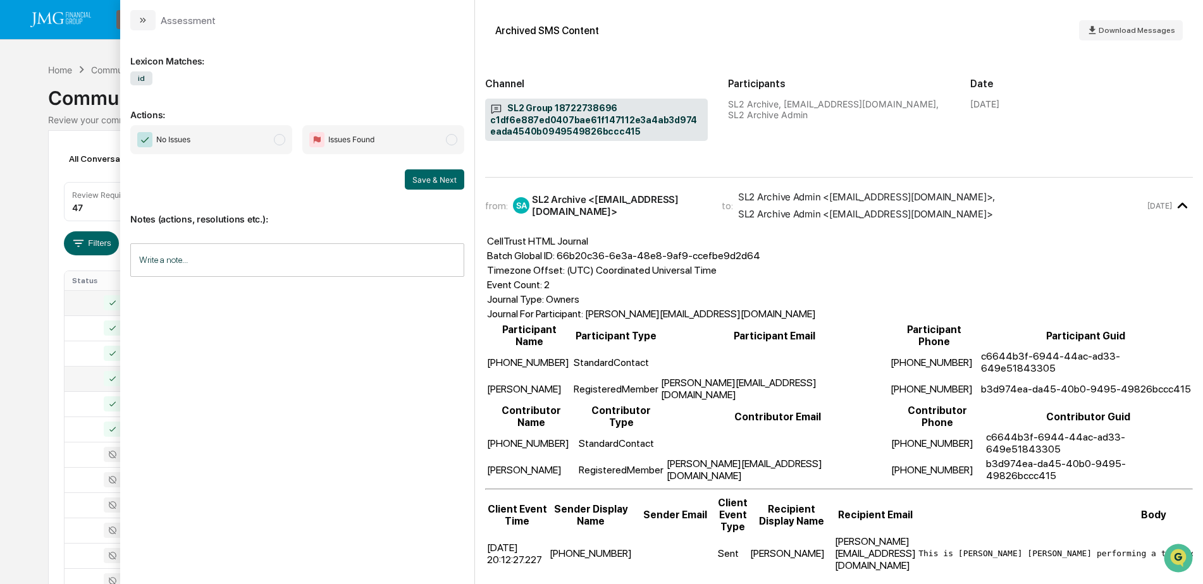
click at [259, 141] on span "No Issues" at bounding box center [211, 139] width 162 height 29
click at [432, 180] on button "Save & Next" at bounding box center [434, 179] width 59 height 20
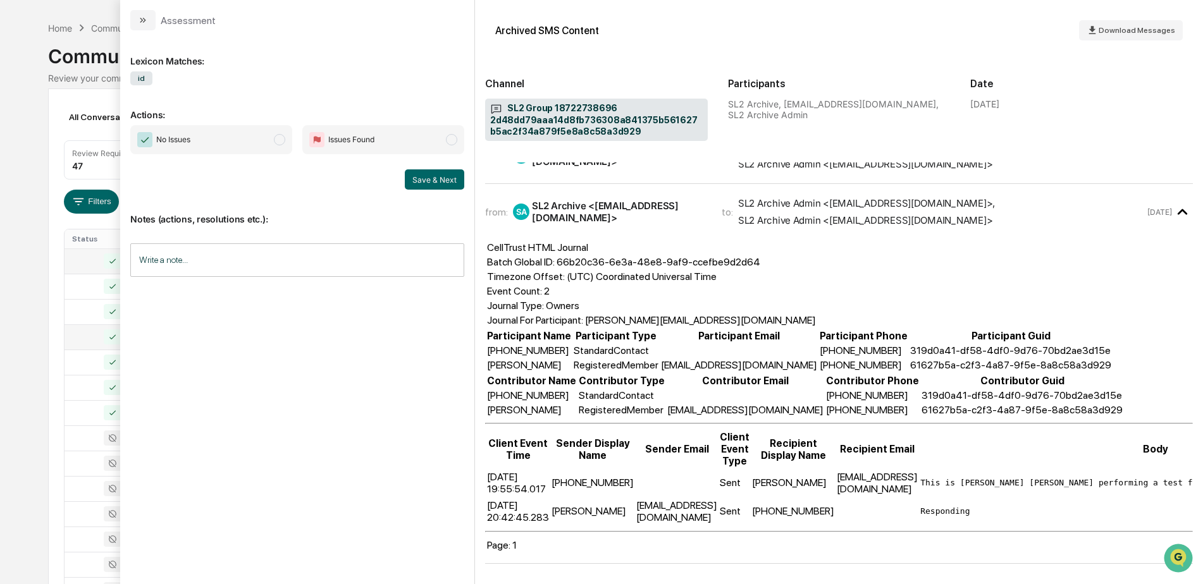
scroll to position [63, 0]
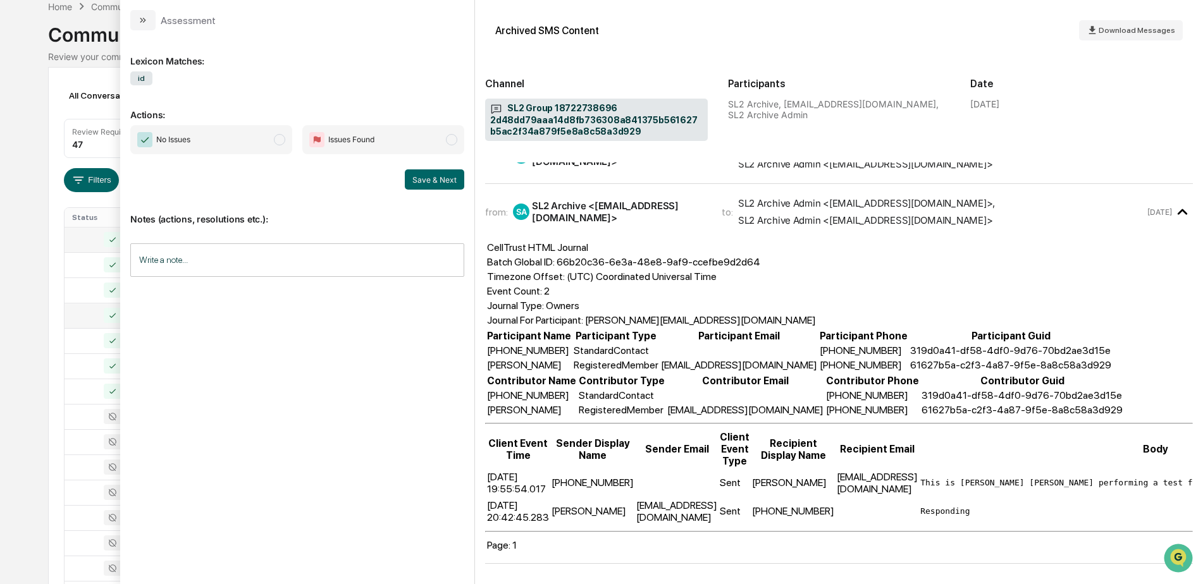
click at [272, 143] on span "No Issues" at bounding box center [211, 139] width 162 height 29
click at [432, 181] on button "Save & Next" at bounding box center [434, 179] width 59 height 20
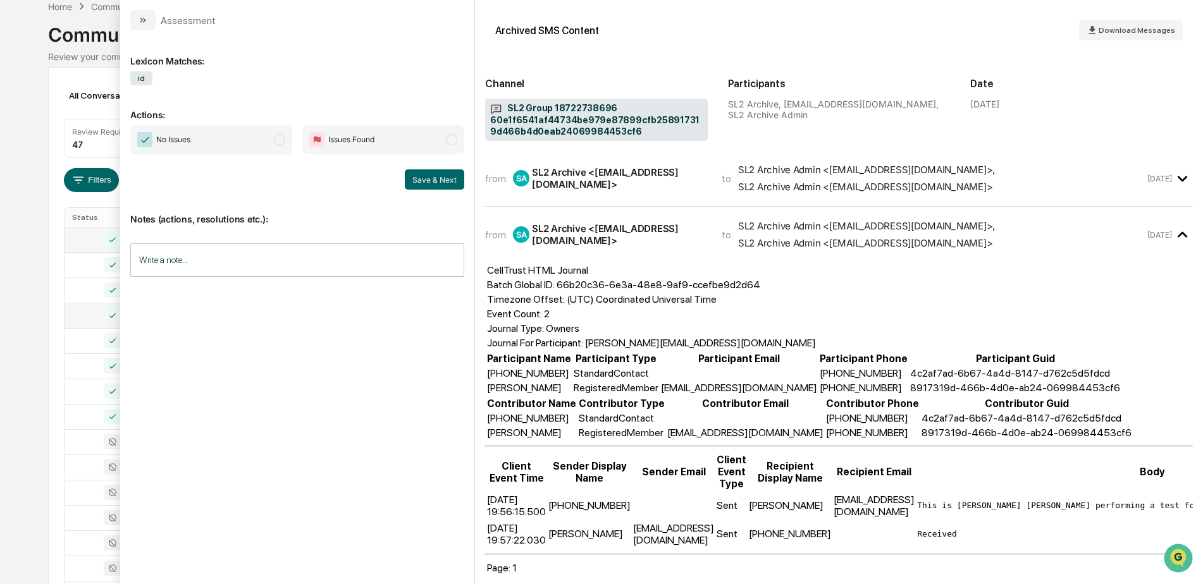
scroll to position [144, 0]
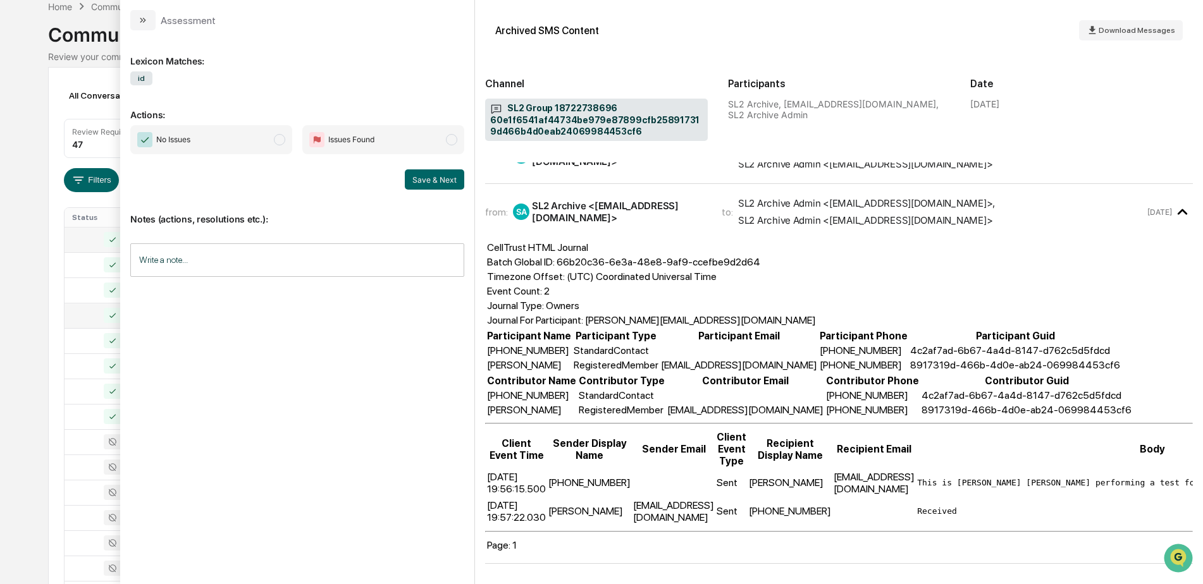
click at [278, 142] on span "modal" at bounding box center [279, 139] width 11 height 11
click at [440, 178] on button "Save & Next" at bounding box center [434, 179] width 59 height 20
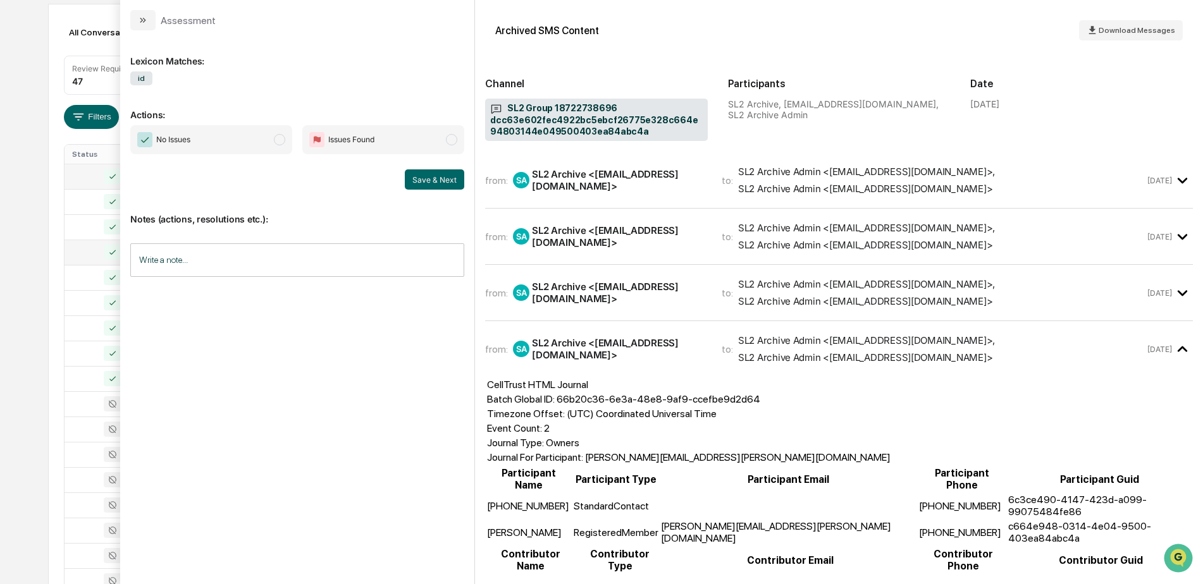
click at [264, 139] on span "No Issues" at bounding box center [211, 139] width 162 height 29
click at [425, 184] on button "Save & Next" at bounding box center [434, 179] width 59 height 20
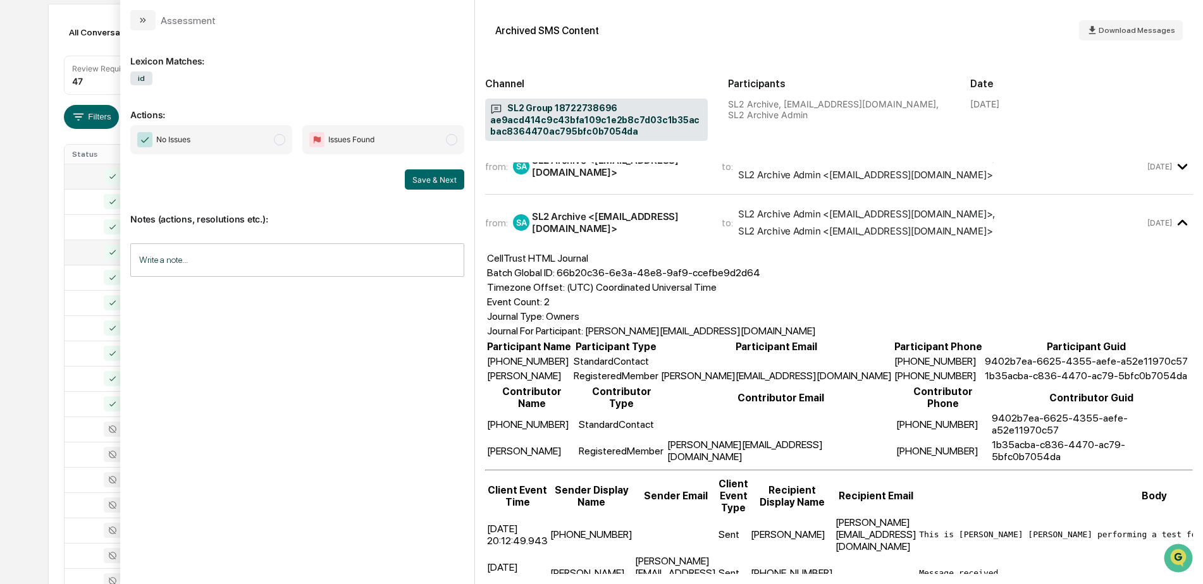
scroll to position [144, 0]
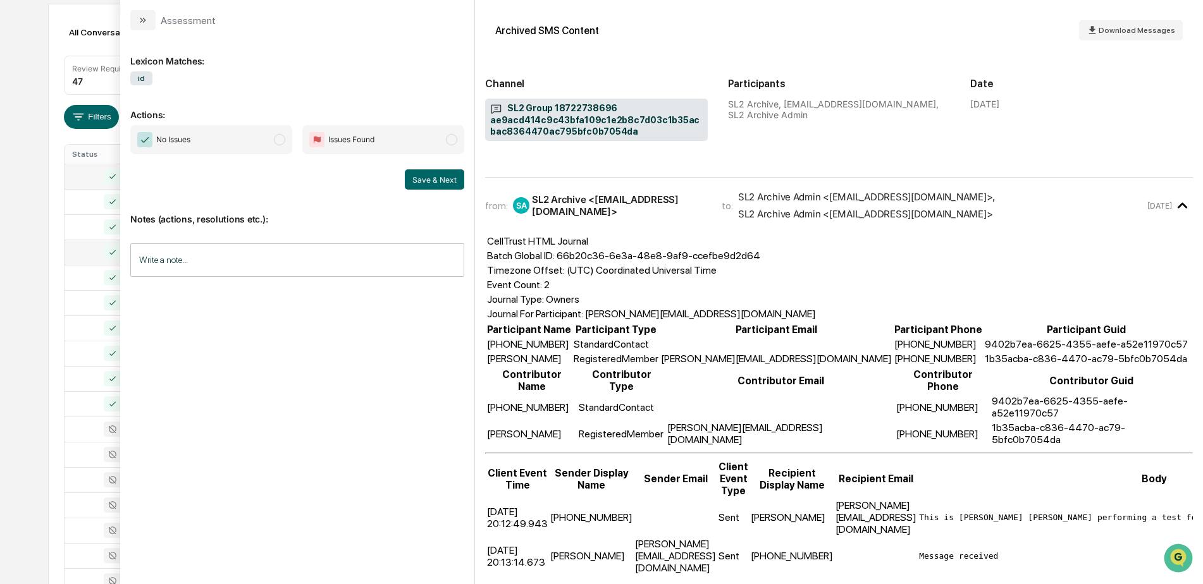
click at [255, 143] on span "No Issues" at bounding box center [211, 139] width 162 height 29
click at [436, 178] on button "Save & Next" at bounding box center [434, 179] width 59 height 20
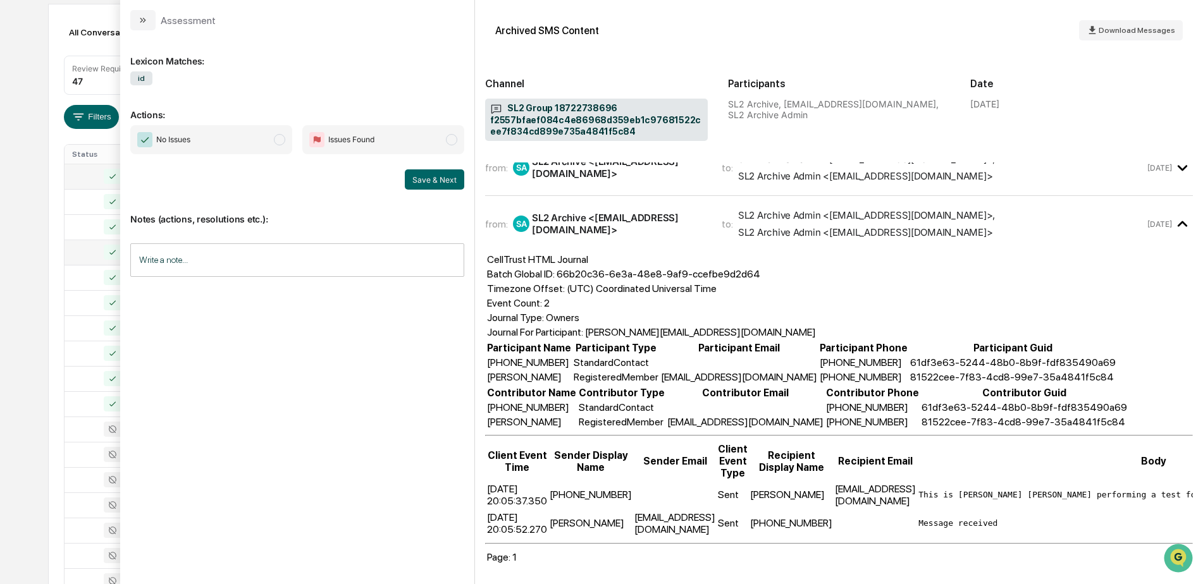
scroll to position [144, 0]
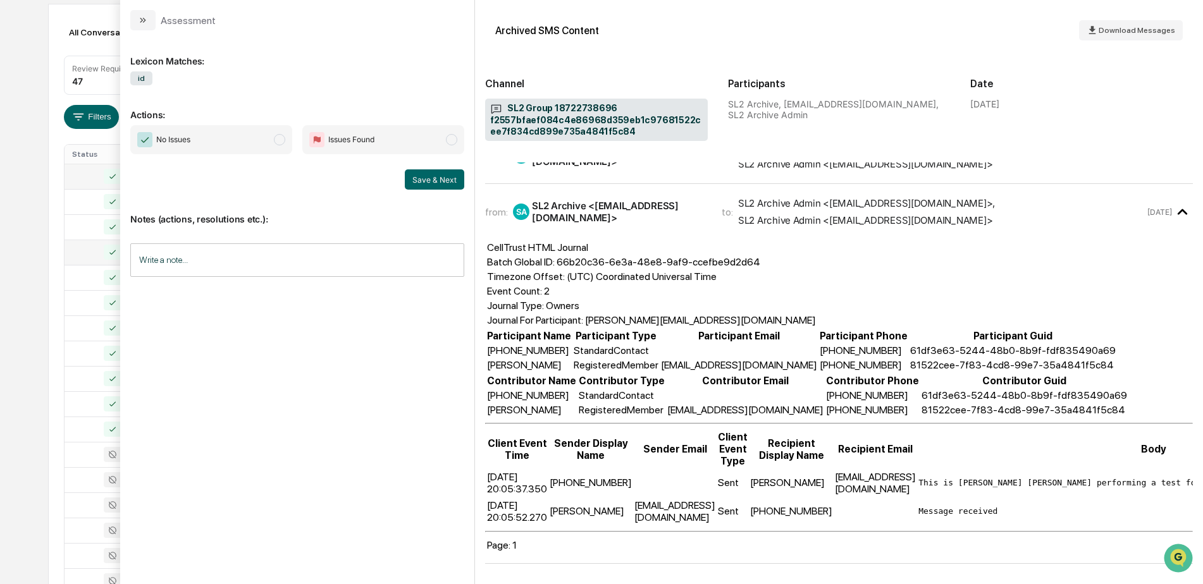
click at [264, 148] on span "No Issues" at bounding box center [211, 139] width 162 height 29
click at [446, 184] on button "Save & Next" at bounding box center [434, 179] width 59 height 20
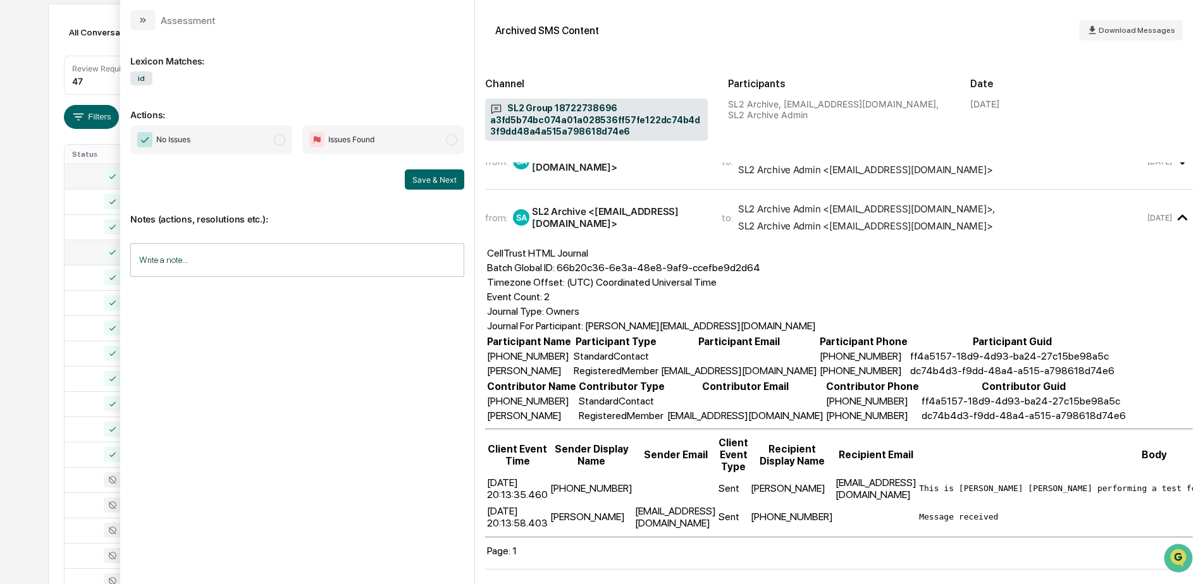
scroll to position [144, 0]
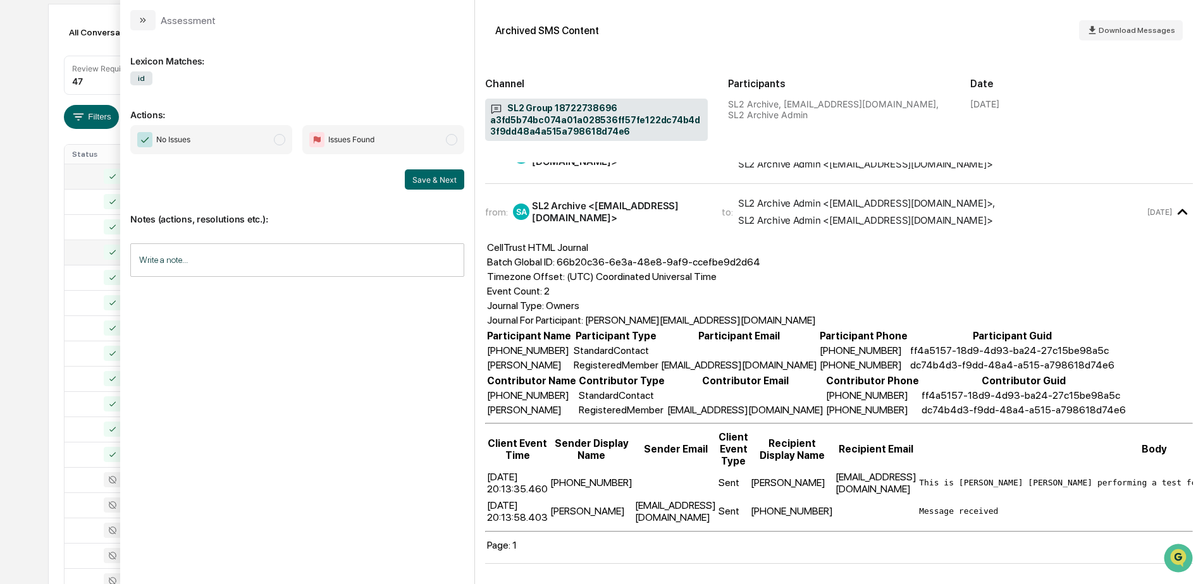
click at [261, 138] on span "No Issues" at bounding box center [211, 139] width 162 height 29
click at [446, 180] on button "Save & Next" at bounding box center [434, 179] width 59 height 20
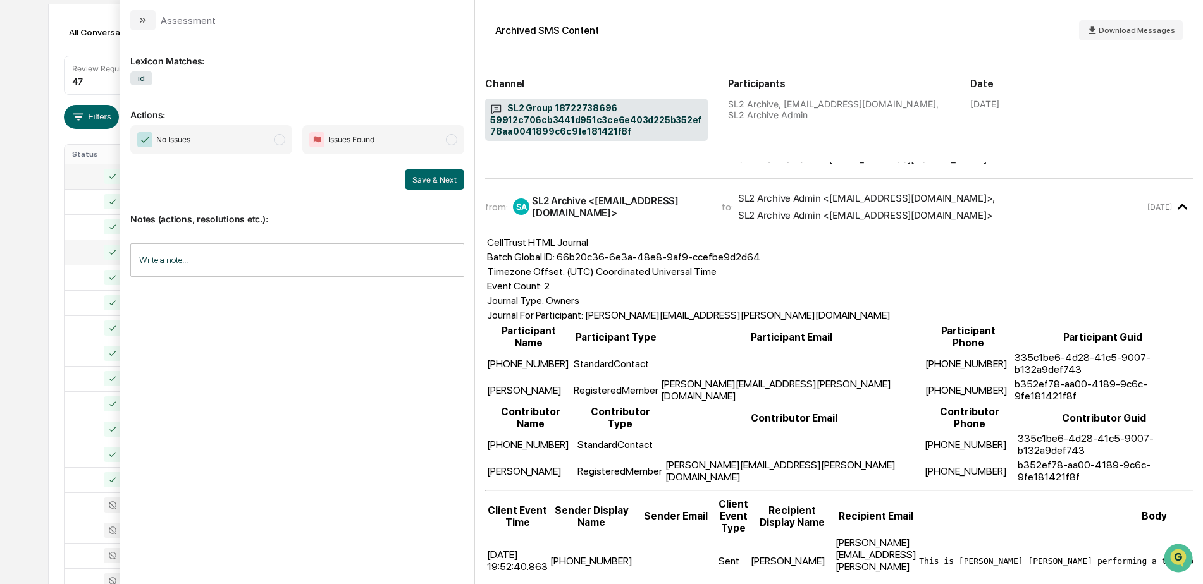
scroll to position [144, 0]
click at [264, 142] on span "No Issues" at bounding box center [211, 139] width 162 height 29
click at [448, 180] on button "Save & Next" at bounding box center [434, 179] width 59 height 20
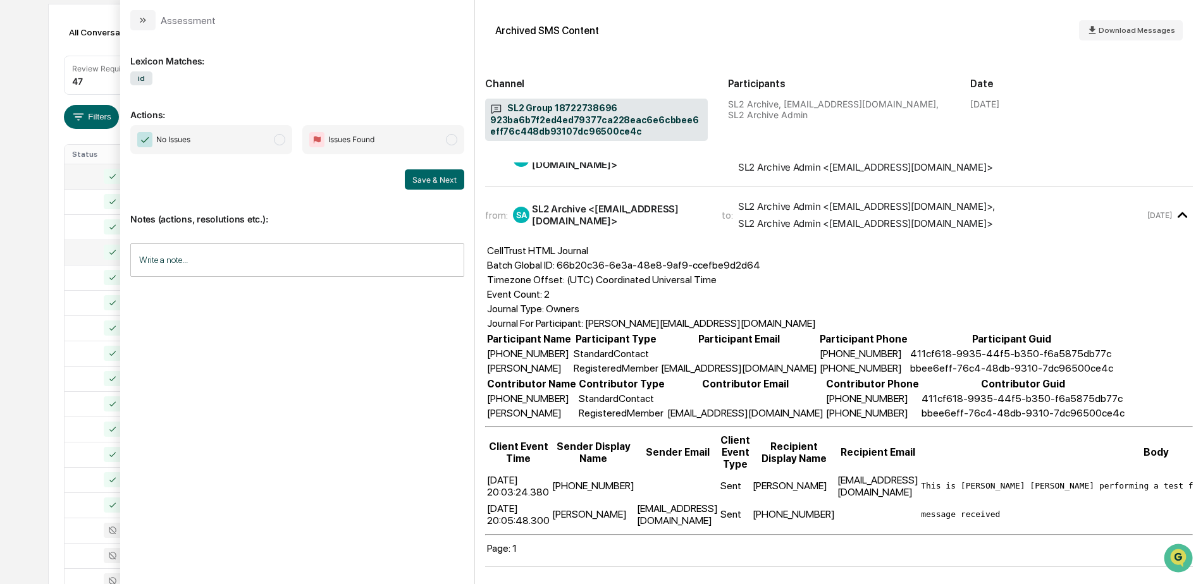
scroll to position [144, 0]
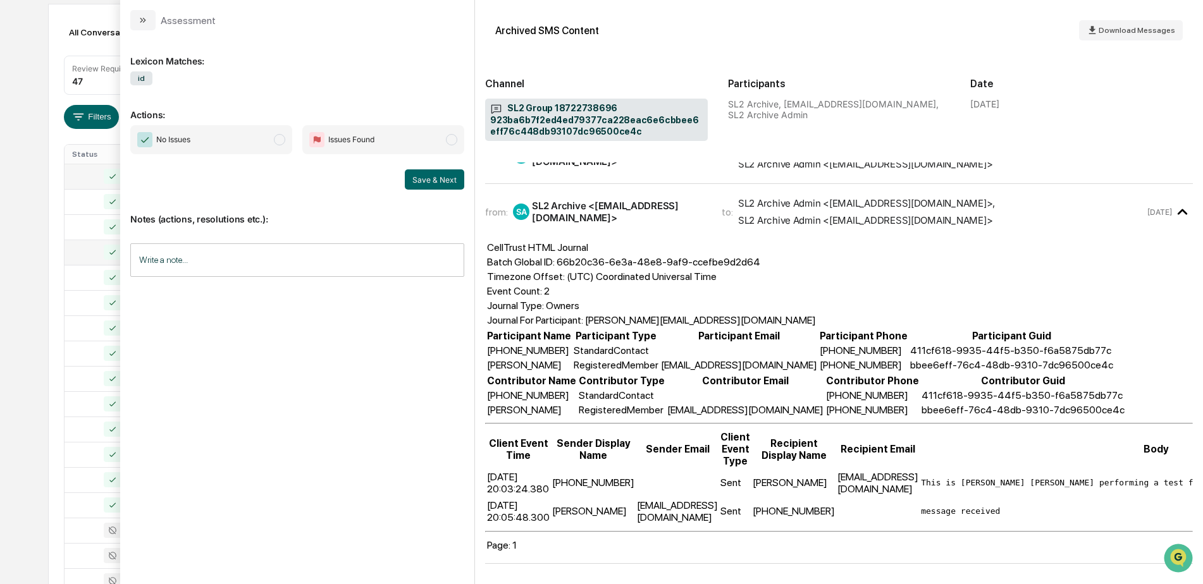
click at [263, 140] on span "No Issues" at bounding box center [211, 139] width 162 height 29
click at [448, 185] on button "Save & Next" at bounding box center [434, 179] width 59 height 20
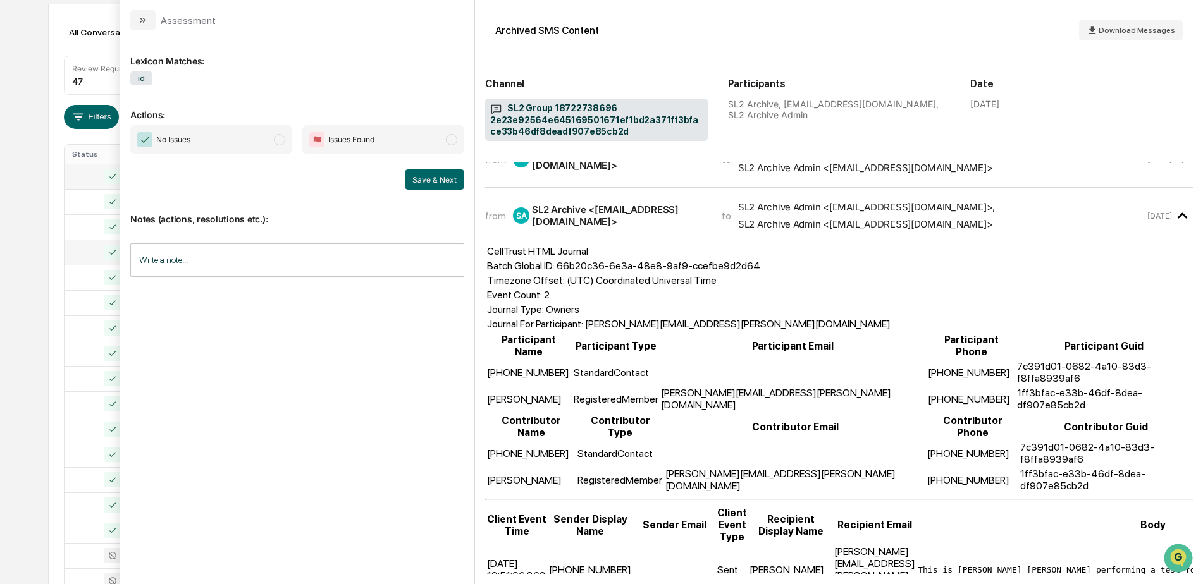
scroll to position [144, 0]
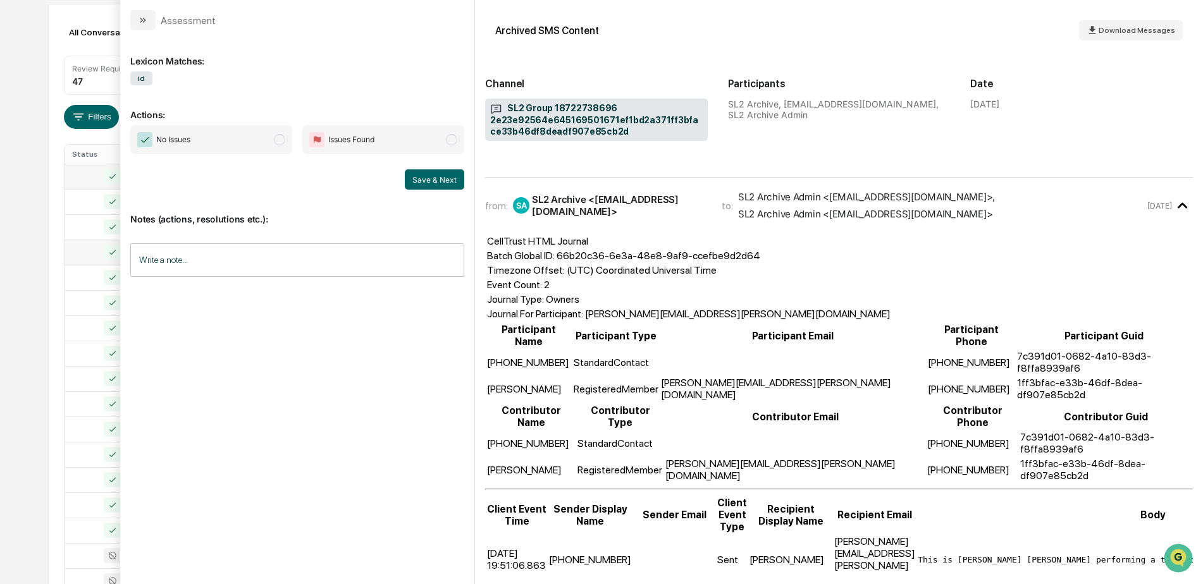
click at [266, 142] on span "No Issues" at bounding box center [211, 139] width 162 height 29
click at [431, 187] on button "Save & Next" at bounding box center [434, 179] width 59 height 20
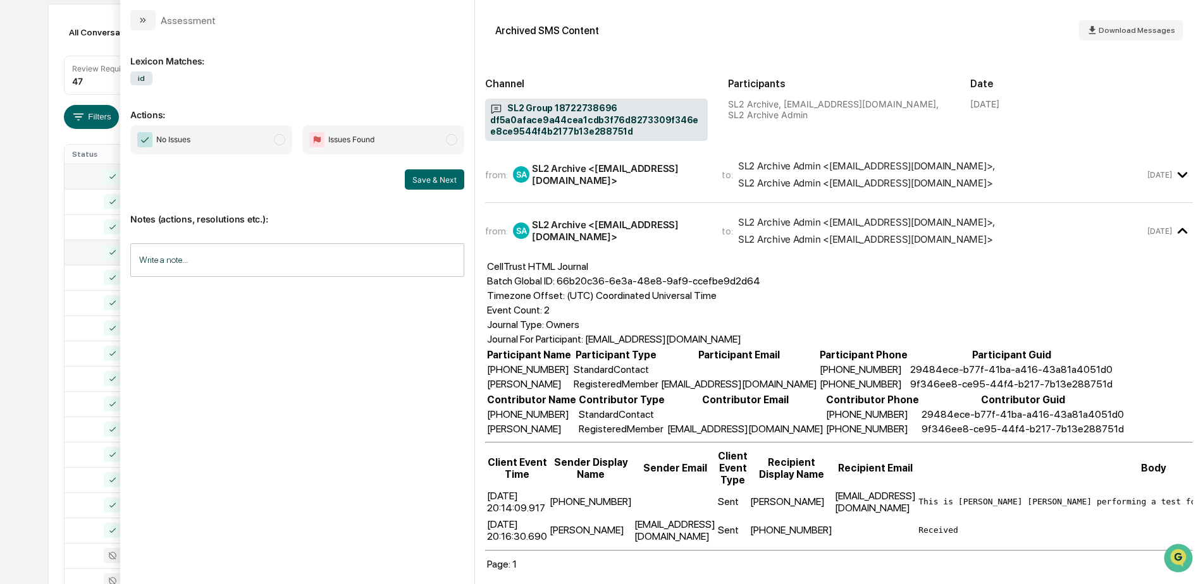
scroll to position [144, 0]
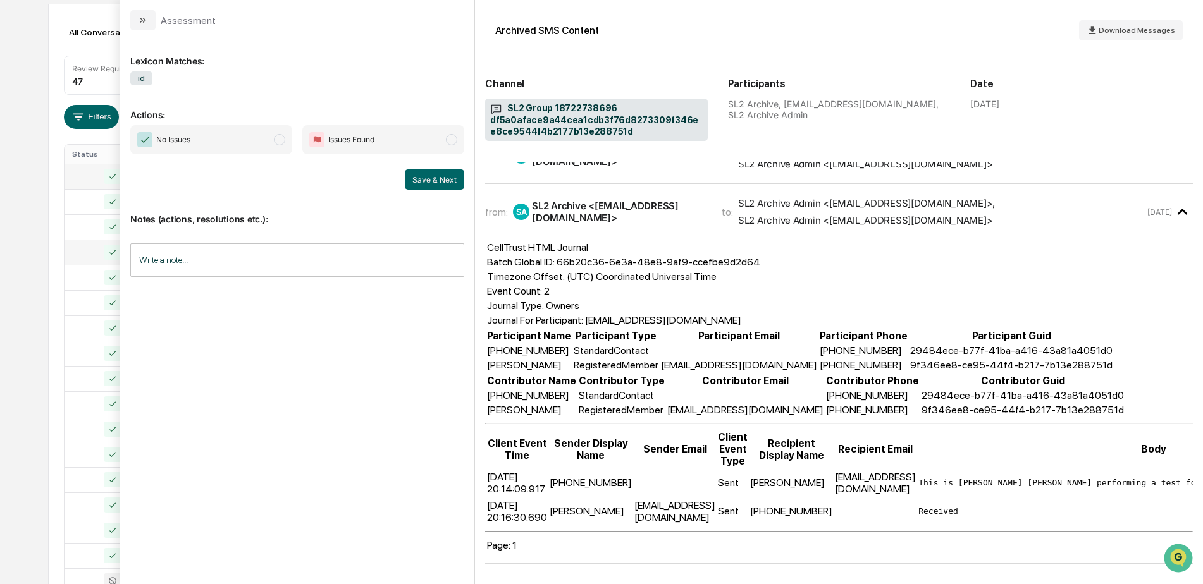
click at [266, 144] on span "No Issues" at bounding box center [211, 139] width 162 height 29
click at [424, 183] on button "Save & Next" at bounding box center [434, 179] width 59 height 20
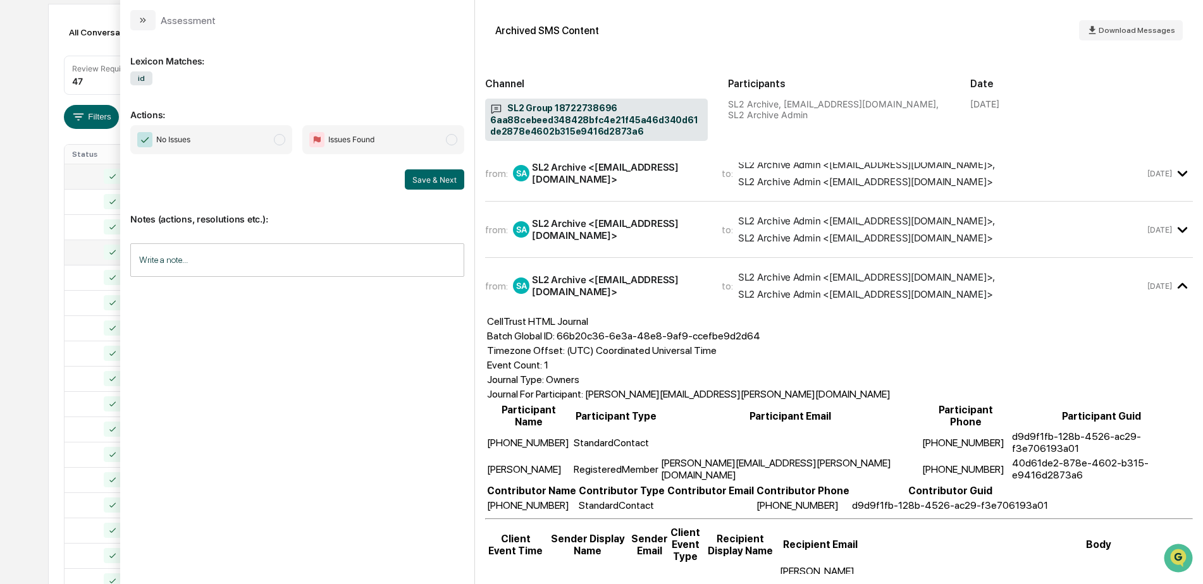
scroll to position [101, 0]
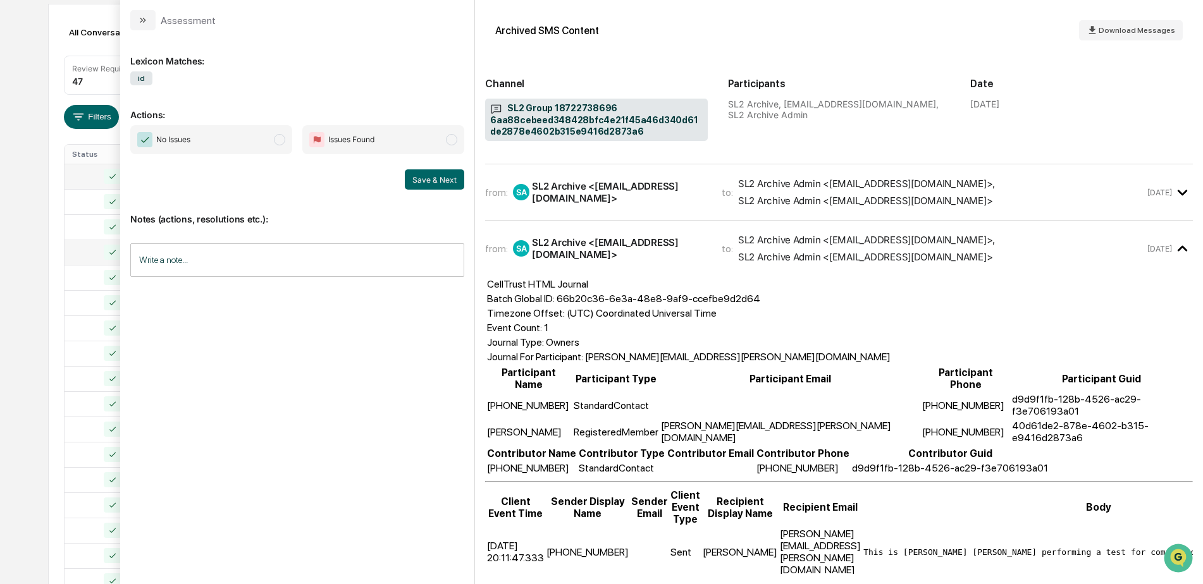
click at [259, 138] on span "No Issues" at bounding box center [211, 139] width 162 height 29
click at [431, 176] on button "Save & Next" at bounding box center [434, 179] width 59 height 20
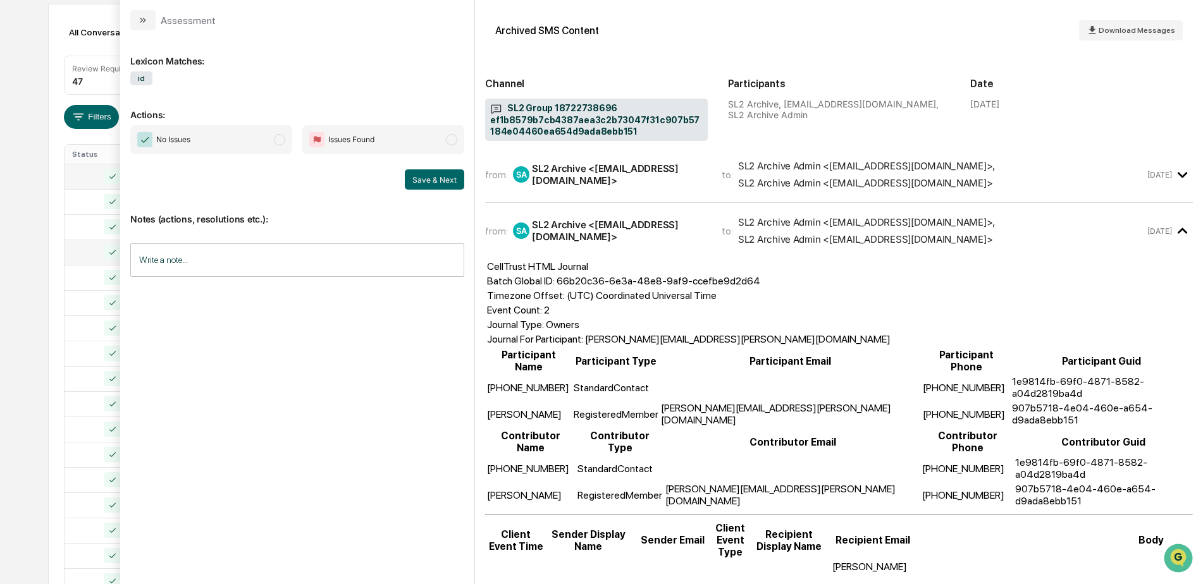
scroll to position [144, 0]
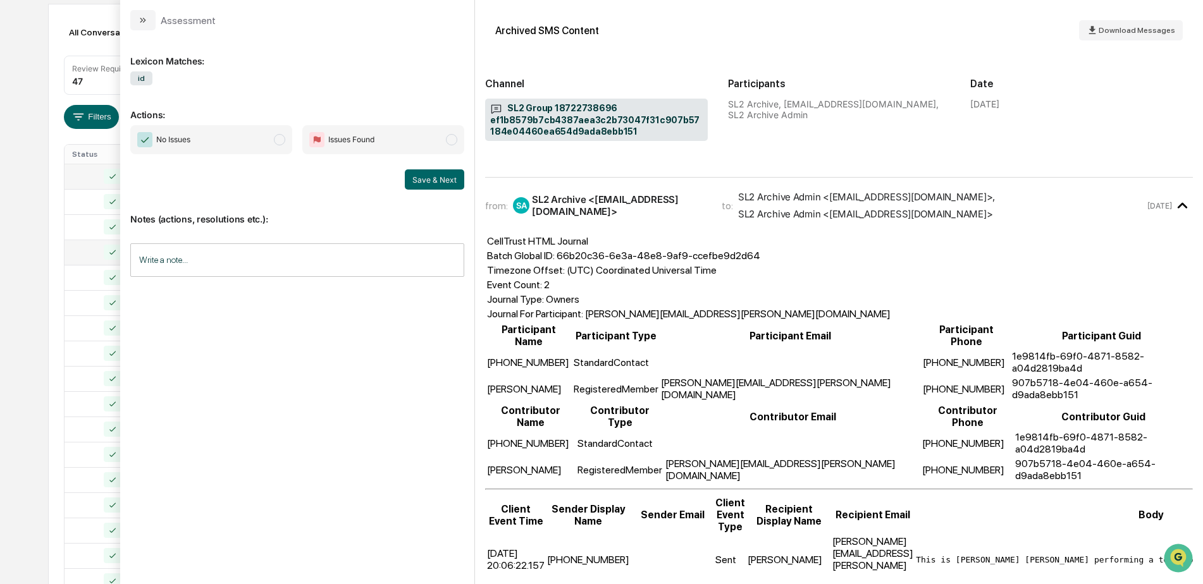
click at [273, 145] on span "No Issues" at bounding box center [211, 139] width 162 height 29
click at [433, 180] on button "Save & Next" at bounding box center [434, 179] width 59 height 20
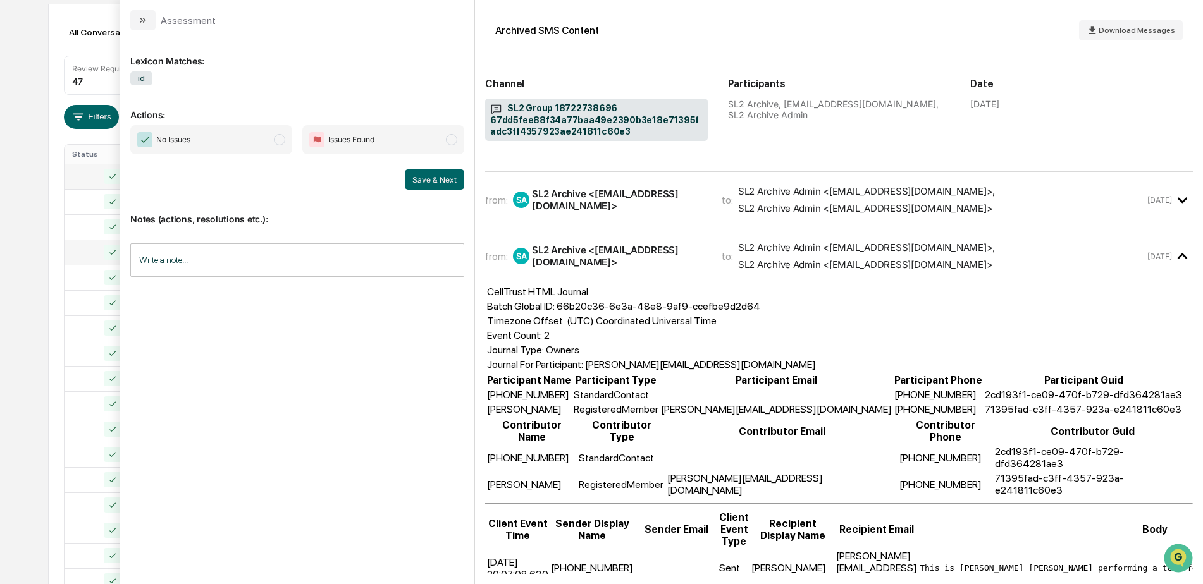
scroll to position [144, 0]
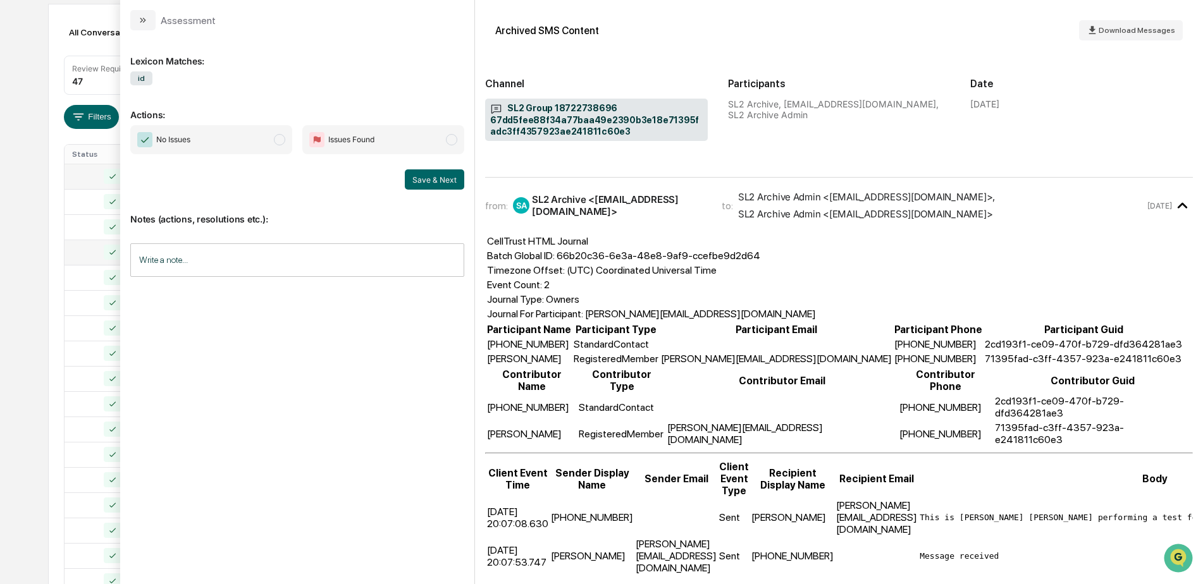
click at [251, 143] on span "No Issues" at bounding box center [211, 139] width 162 height 29
click at [417, 183] on button "Save & Next" at bounding box center [434, 179] width 59 height 20
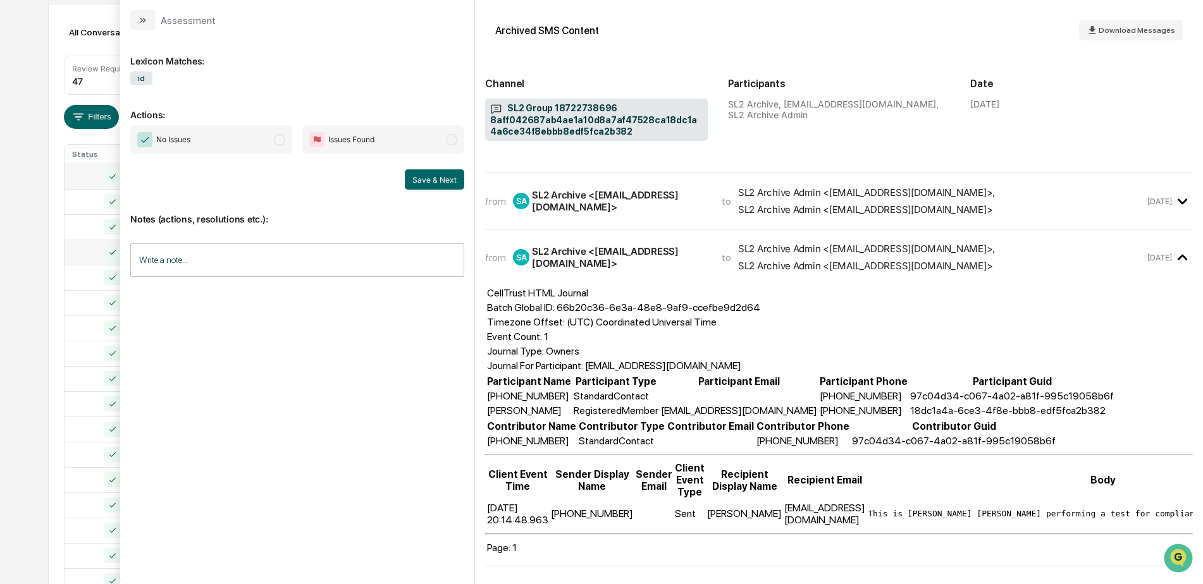
scroll to position [101, 0]
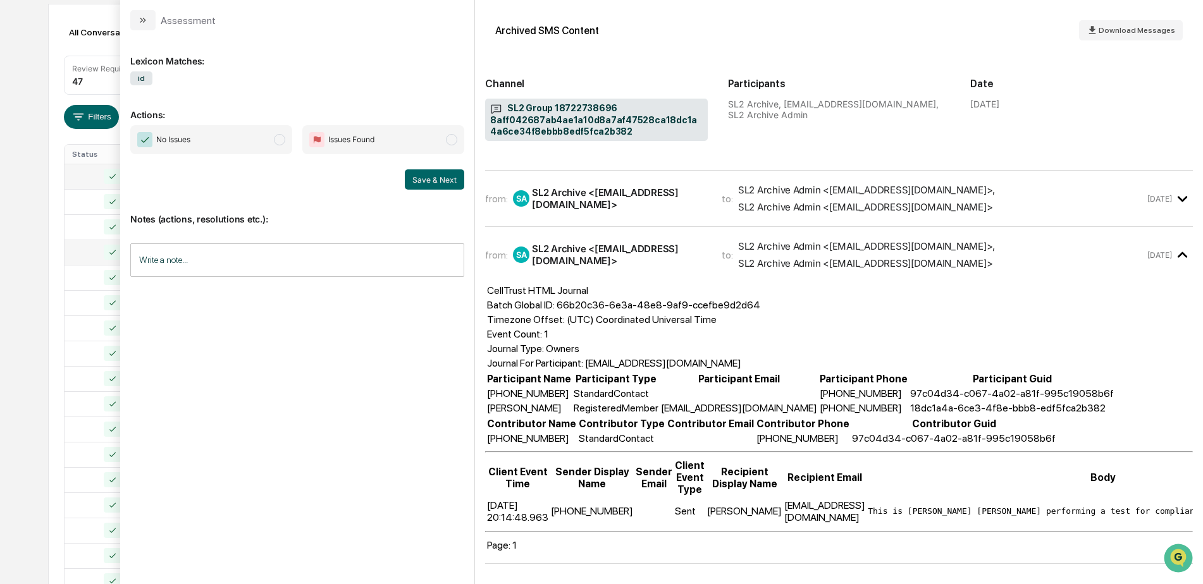
click at [274, 146] on span "No Issues" at bounding box center [211, 139] width 162 height 29
click at [429, 187] on button "Save & Next" at bounding box center [434, 179] width 59 height 20
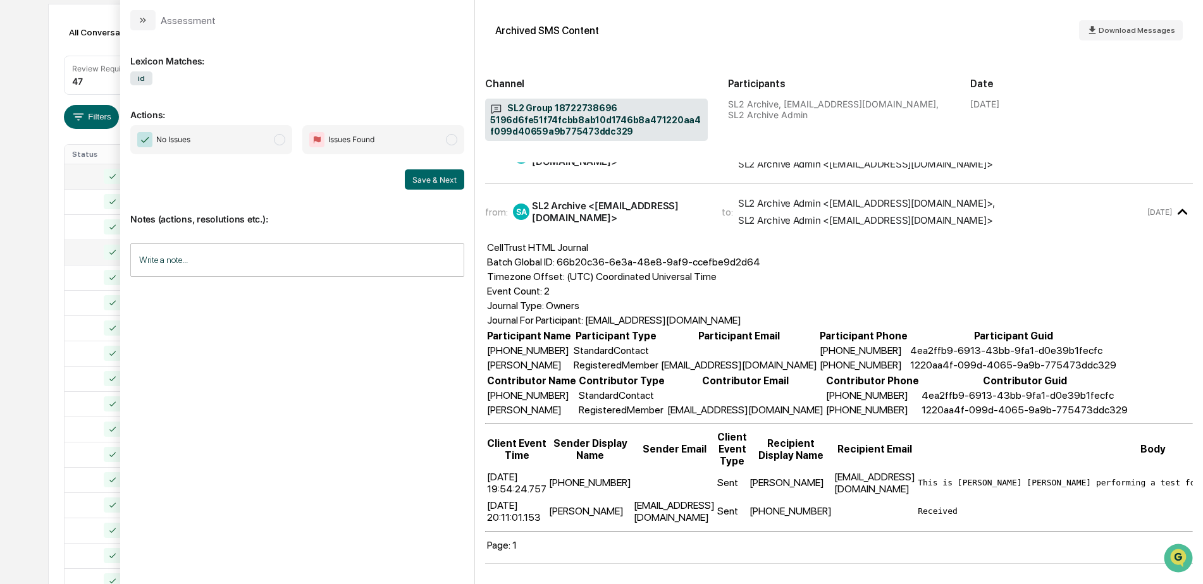
scroll to position [144, 0]
click at [273, 142] on span "No Issues" at bounding box center [211, 139] width 162 height 29
click at [417, 183] on button "Save & Next" at bounding box center [434, 179] width 59 height 20
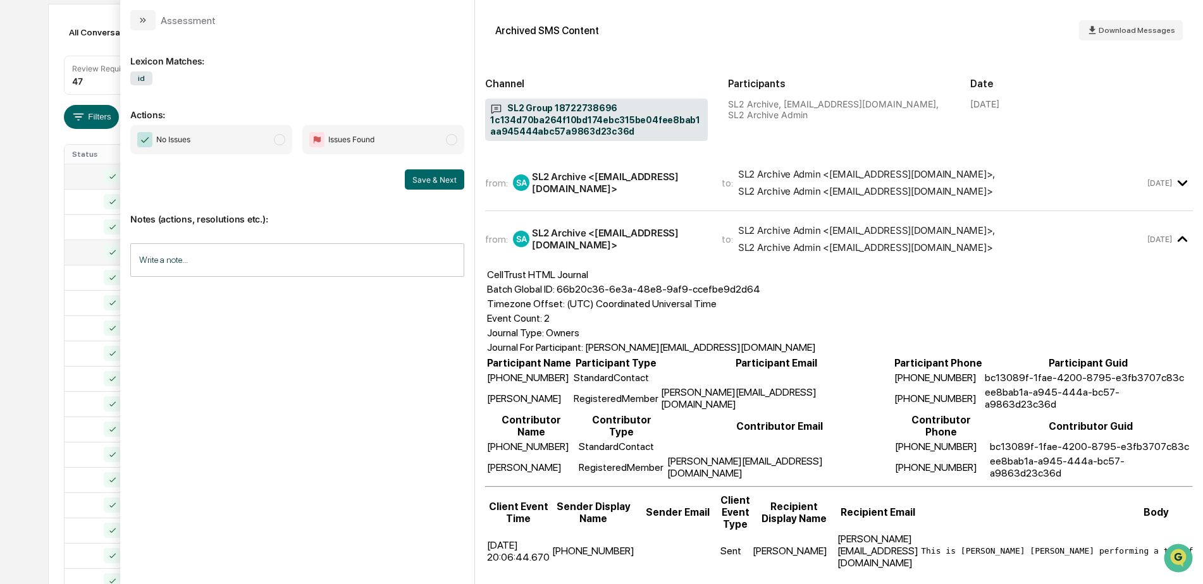
scroll to position [144, 0]
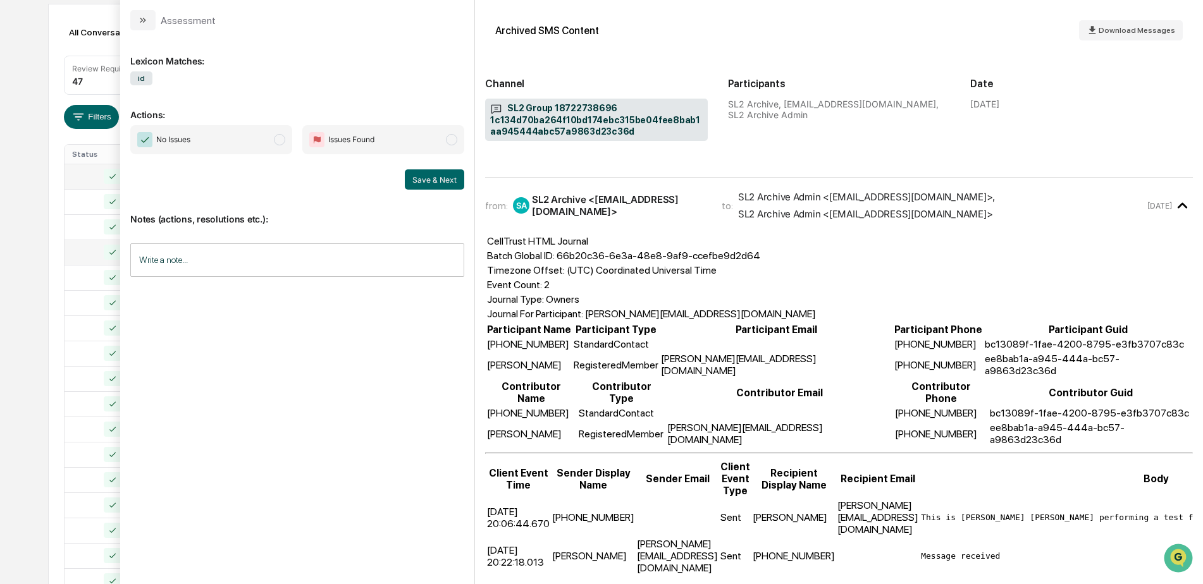
click at [274, 145] on span "No Issues" at bounding box center [211, 139] width 162 height 29
click at [436, 178] on button "Save & Next" at bounding box center [434, 179] width 59 height 20
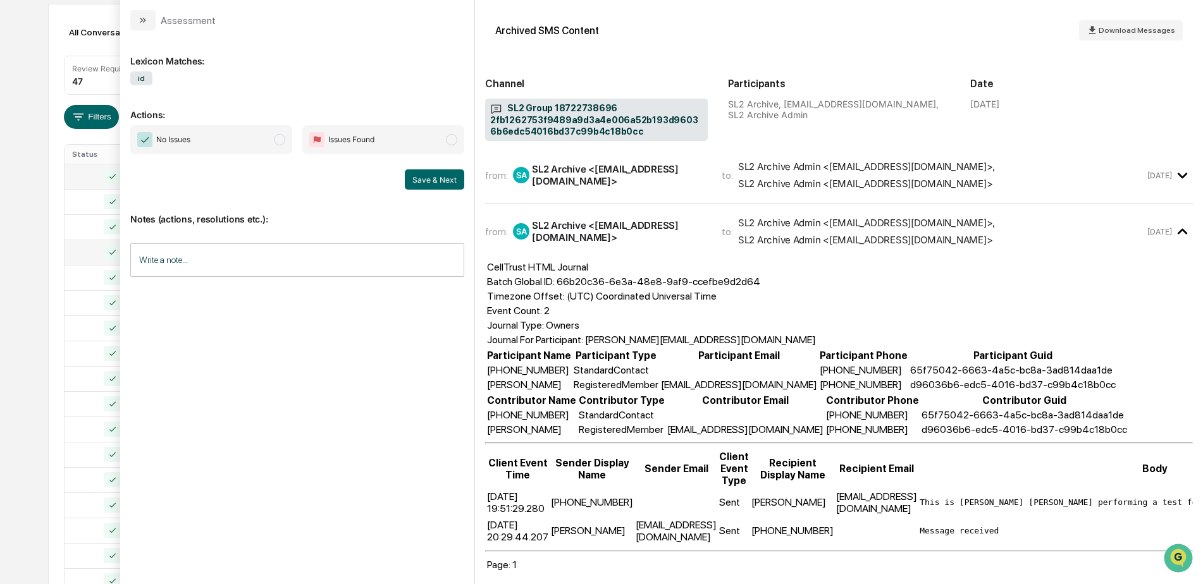
scroll to position [144, 0]
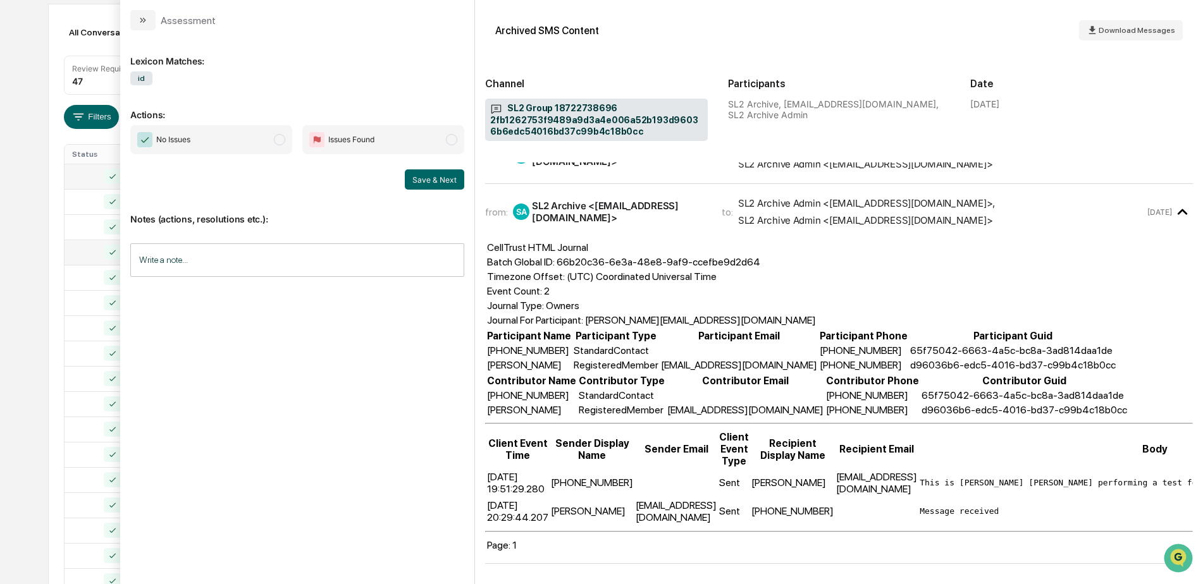
click at [261, 142] on span "No Issues" at bounding box center [211, 139] width 162 height 29
click at [431, 183] on button "Save & Next" at bounding box center [434, 179] width 59 height 20
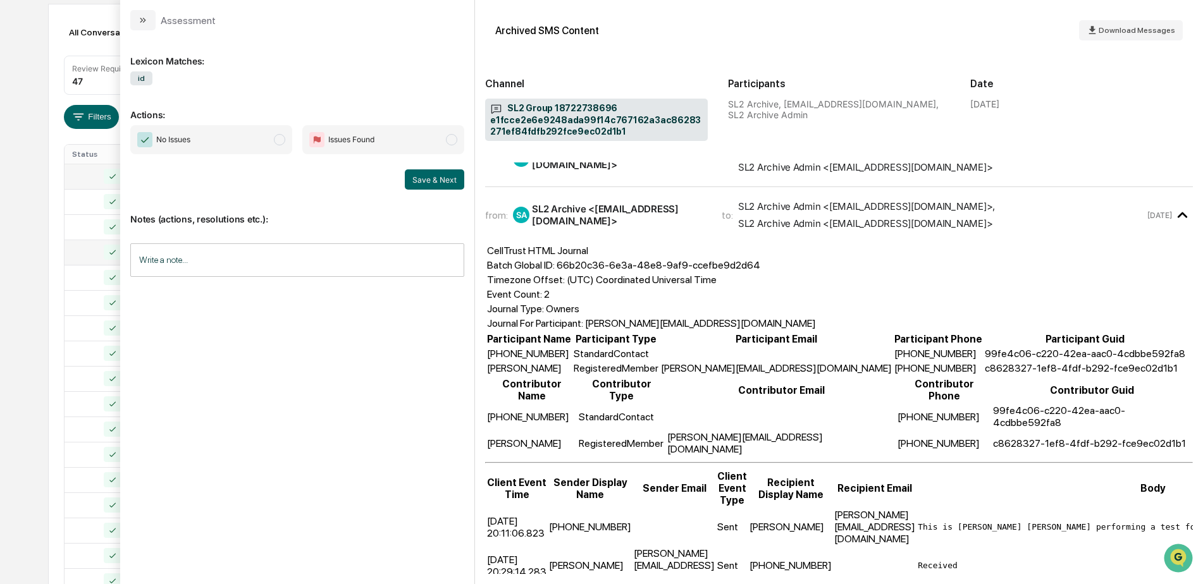
scroll to position [144, 0]
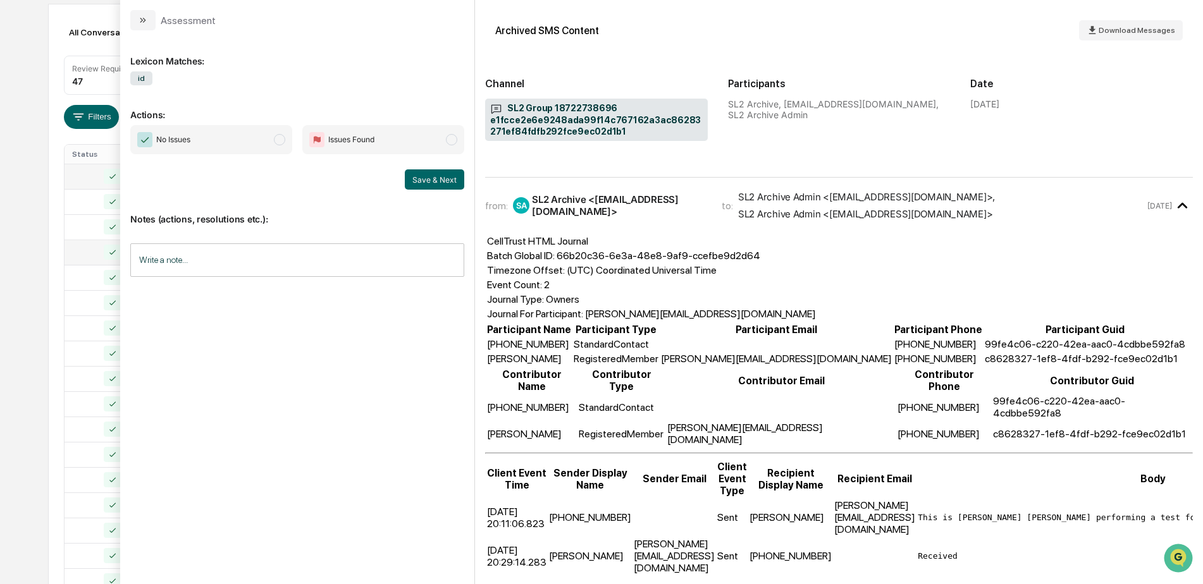
click at [270, 138] on span "No Issues" at bounding box center [211, 139] width 162 height 29
click at [423, 175] on button "Save & Next" at bounding box center [434, 179] width 59 height 20
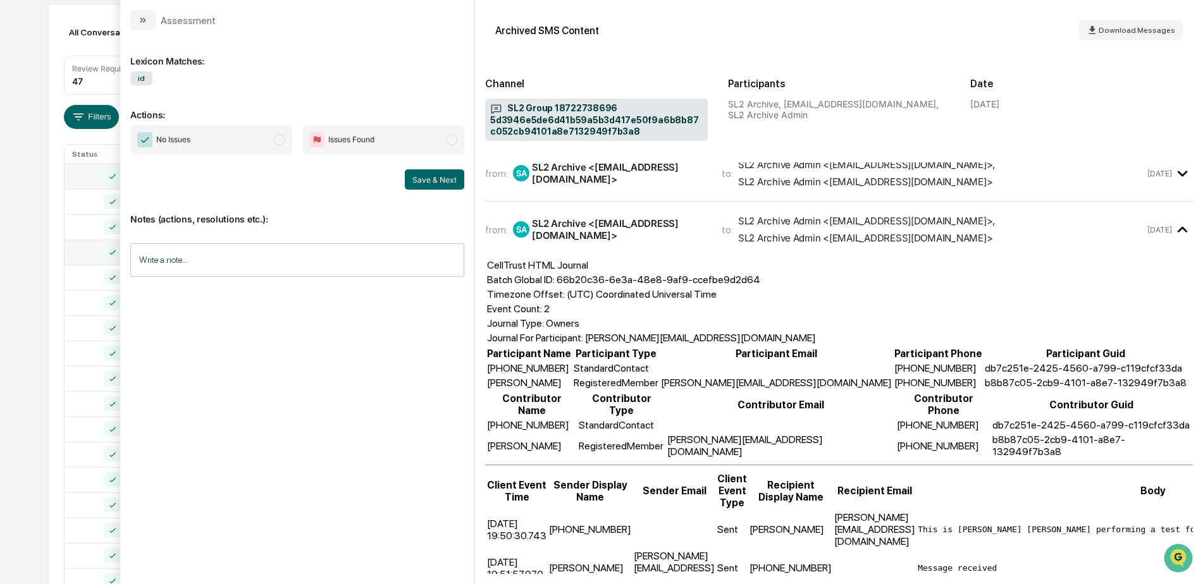
scroll to position [144, 0]
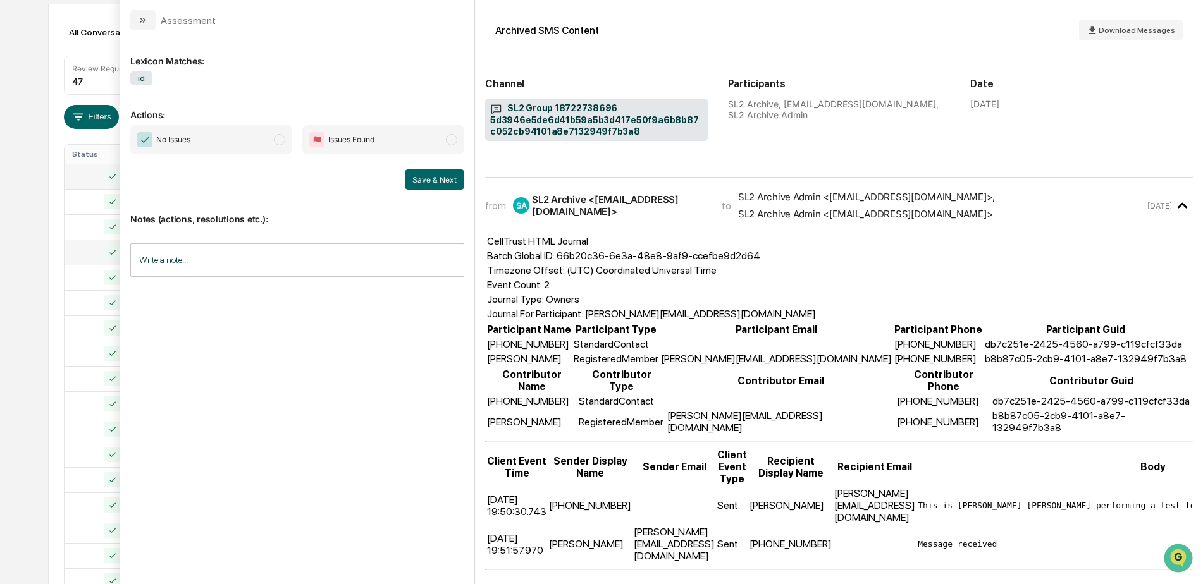
drag, startPoint x: 254, startPoint y: 141, endPoint x: 263, endPoint y: 152, distance: 14.3
click at [254, 142] on span "No Issues" at bounding box center [211, 139] width 162 height 29
click at [429, 172] on button "Save & Next" at bounding box center [434, 179] width 59 height 20
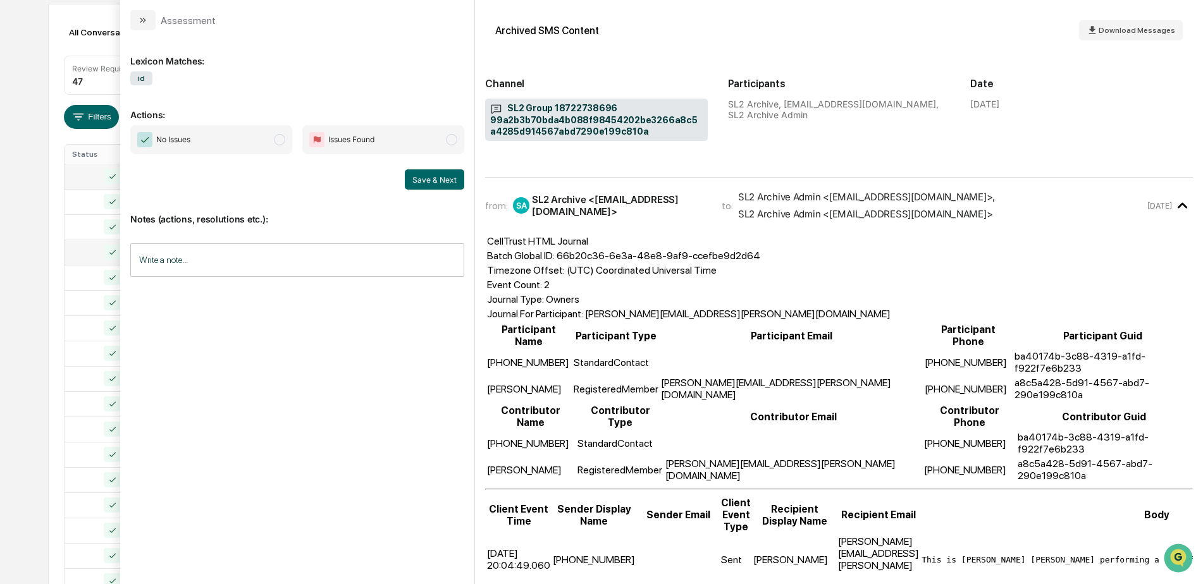
click at [283, 153] on span "No Issues" at bounding box center [211, 139] width 162 height 29
click at [430, 181] on button "Save & Next" at bounding box center [434, 179] width 59 height 20
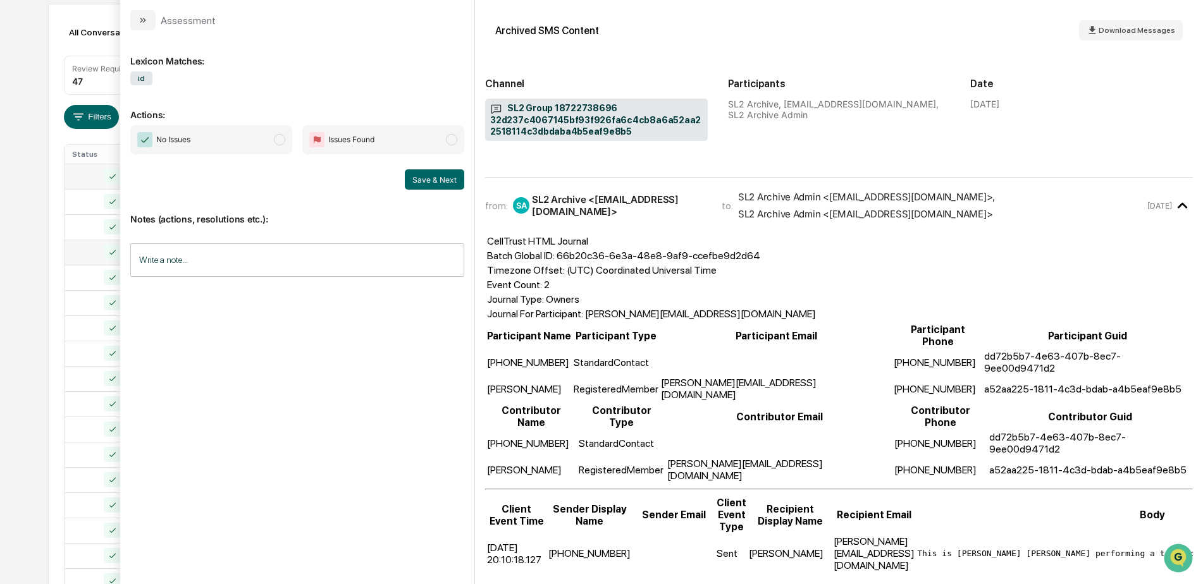
click at [247, 149] on span "No Issues" at bounding box center [211, 139] width 162 height 29
click at [439, 184] on button "Save & Next" at bounding box center [434, 179] width 59 height 20
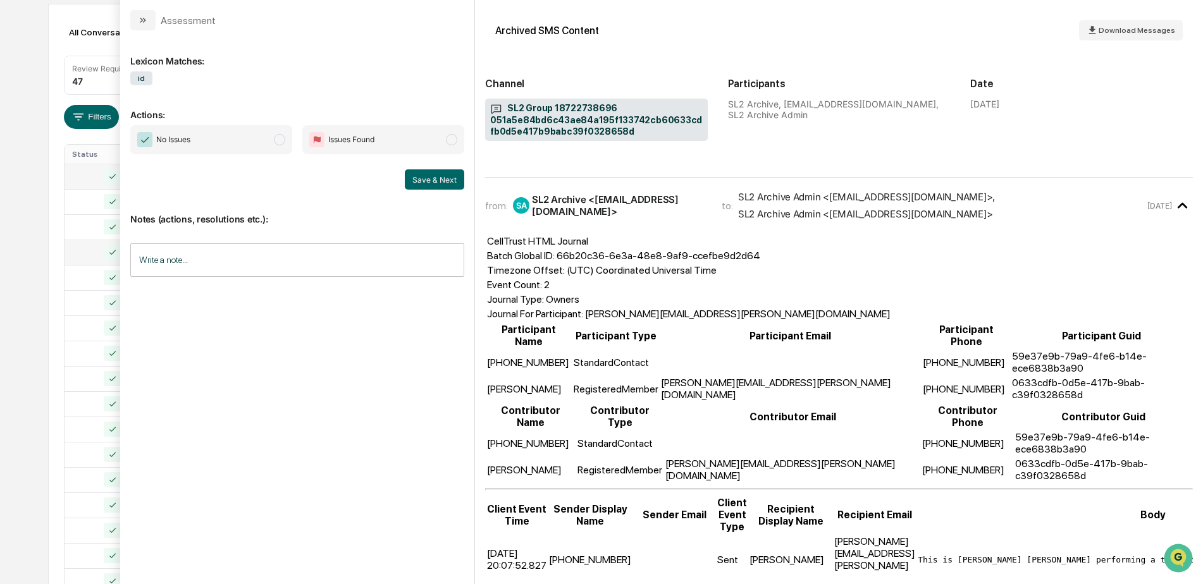
click at [274, 147] on span "No Issues" at bounding box center [211, 139] width 162 height 29
click at [437, 181] on button "Save & Next" at bounding box center [434, 179] width 59 height 20
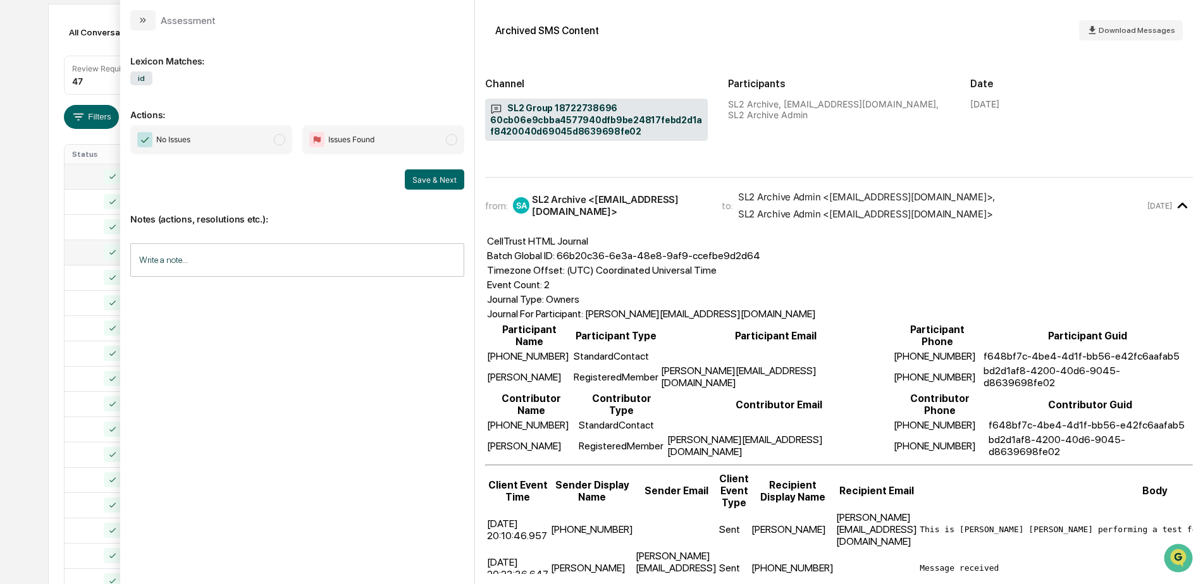
click at [264, 142] on span "No Issues" at bounding box center [211, 139] width 162 height 29
click at [412, 181] on button "Save & Next" at bounding box center [434, 179] width 59 height 20
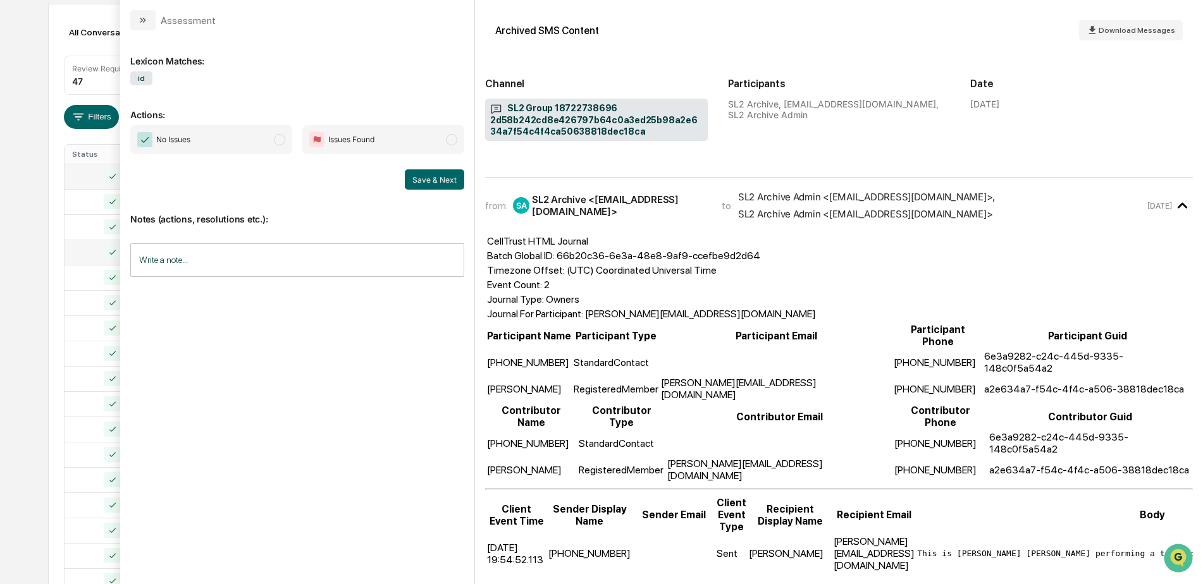
click at [276, 136] on span "modal" at bounding box center [279, 139] width 11 height 11
click at [436, 178] on button "Save & Next" at bounding box center [434, 179] width 59 height 20
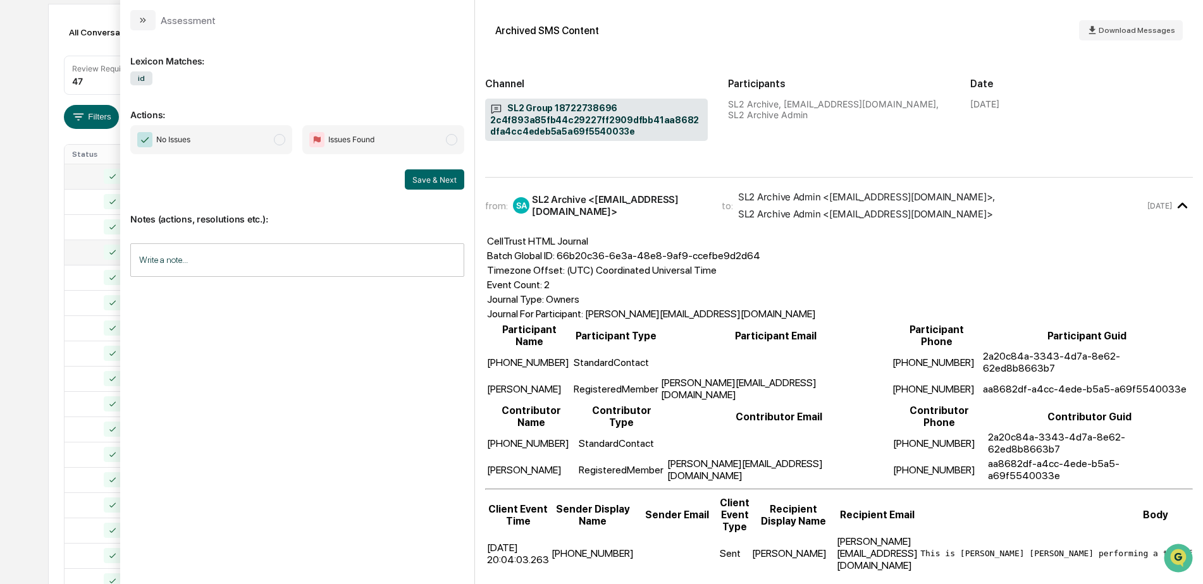
click at [262, 135] on span "No Issues" at bounding box center [211, 139] width 162 height 29
click at [429, 181] on button "Save & Next" at bounding box center [434, 179] width 59 height 20
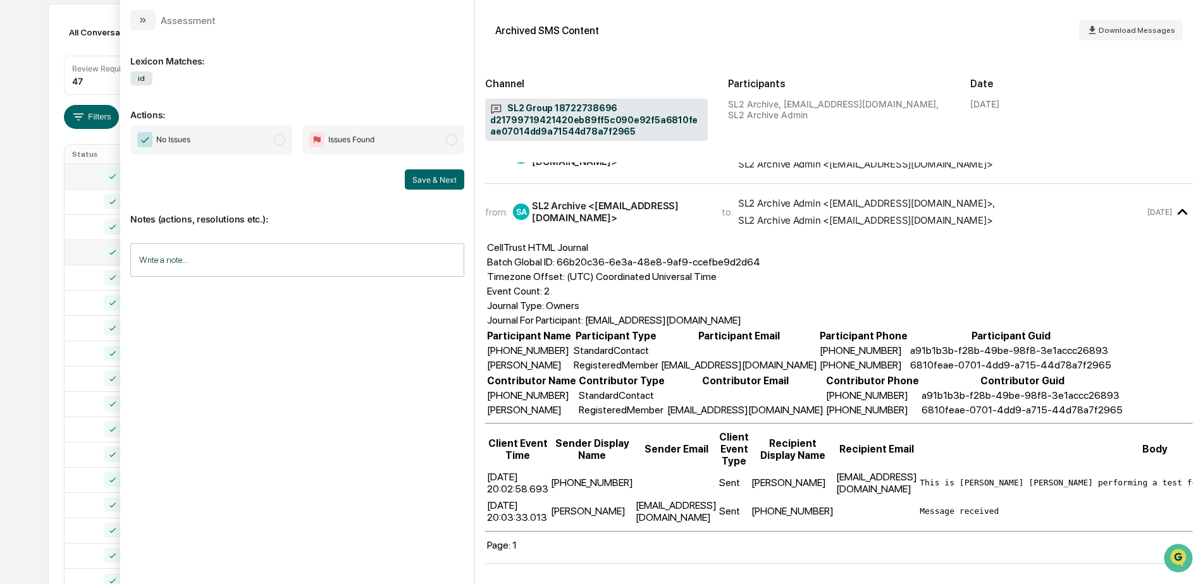
click at [271, 146] on span "No Issues" at bounding box center [211, 139] width 162 height 29
click at [436, 183] on button "Save & Next" at bounding box center [434, 179] width 59 height 20
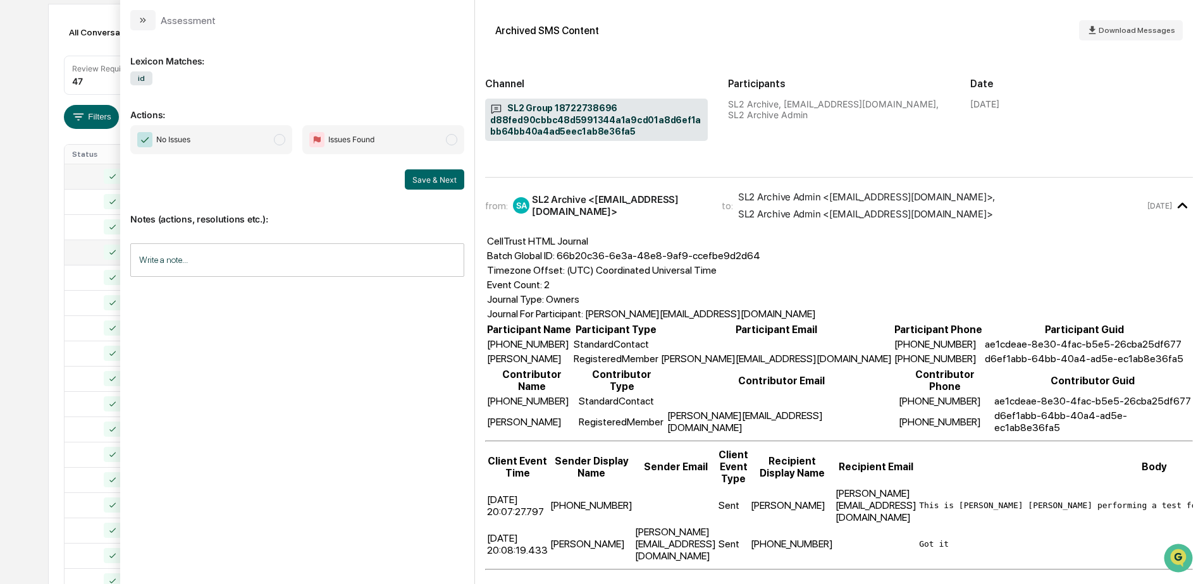
click at [273, 149] on span "No Issues" at bounding box center [211, 139] width 162 height 29
click at [434, 184] on button "Save & Next" at bounding box center [434, 179] width 59 height 20
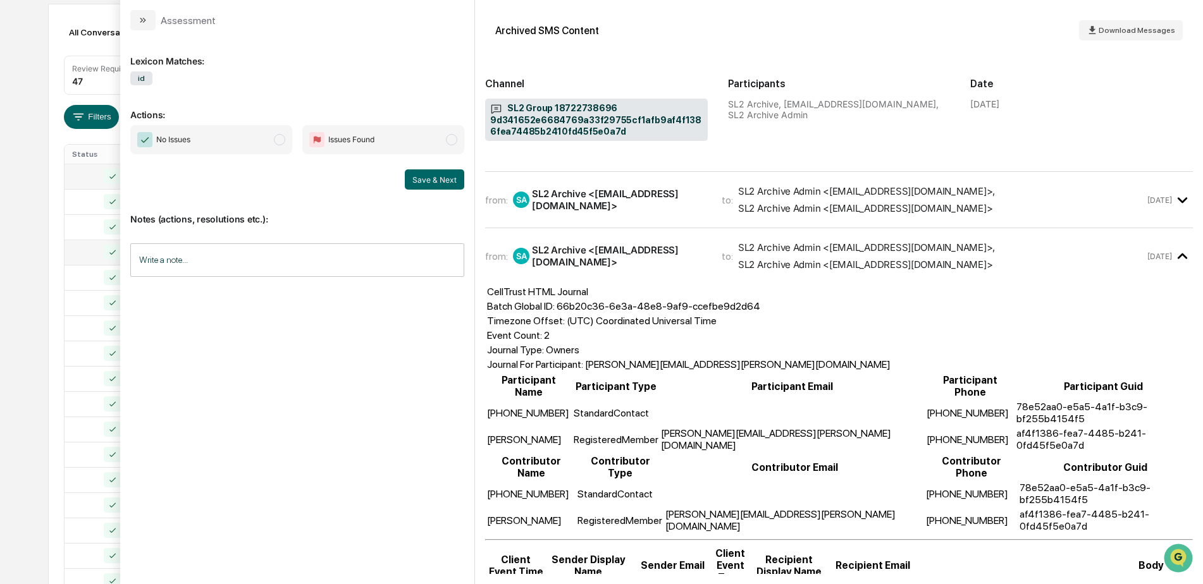
scroll to position [144, 0]
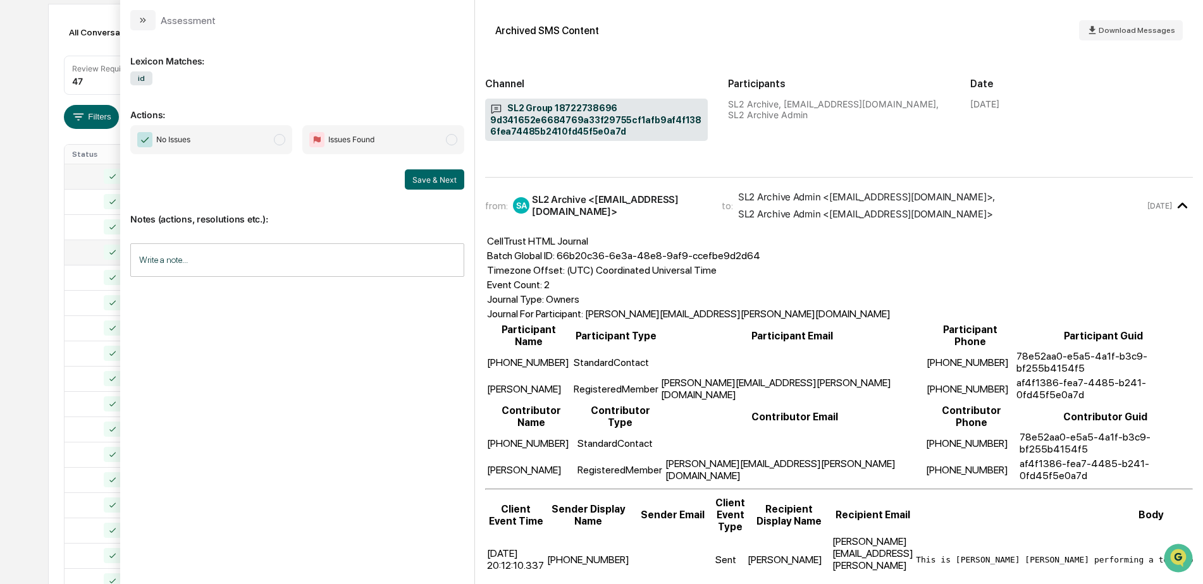
click at [255, 142] on span "No Issues" at bounding box center [211, 139] width 162 height 29
click at [434, 179] on button "Save & Next" at bounding box center [434, 179] width 59 height 20
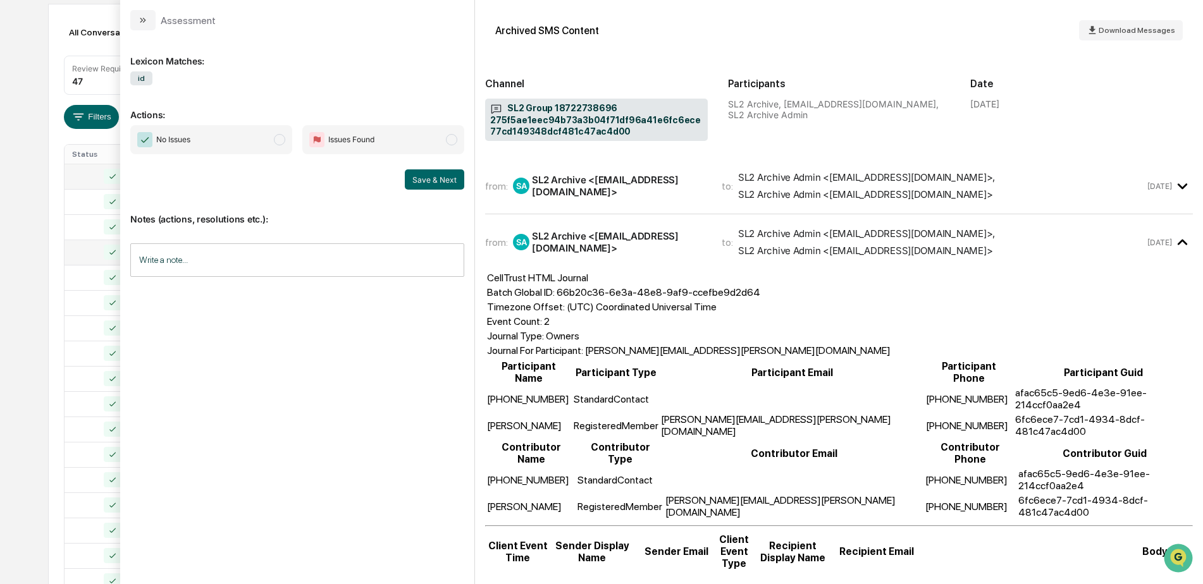
scroll to position [126, 0]
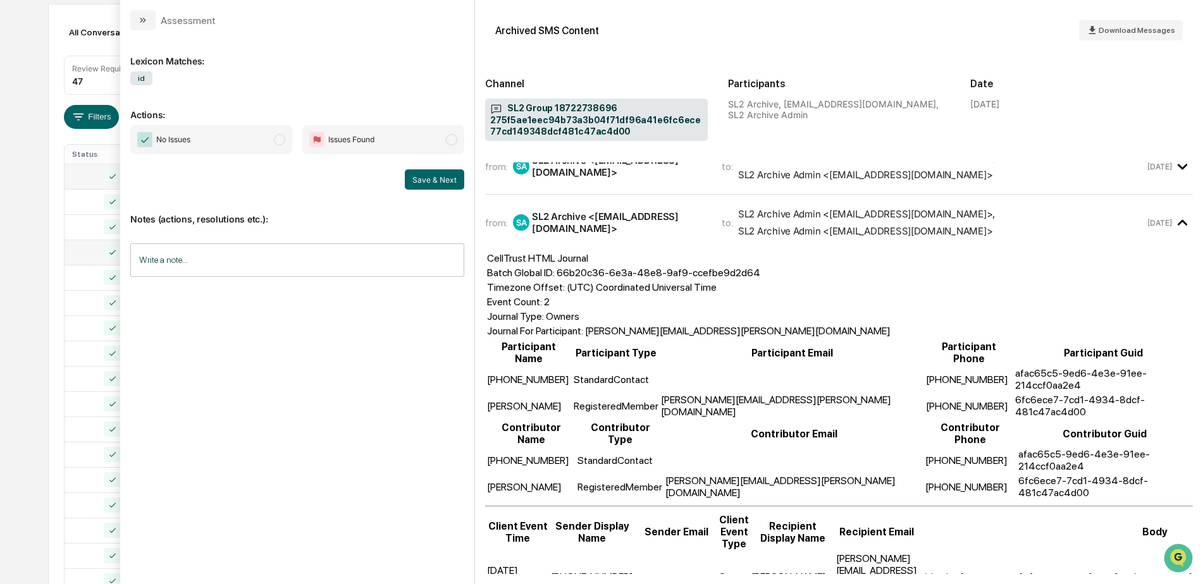
click at [276, 142] on span "modal" at bounding box center [279, 139] width 11 height 11
click at [424, 180] on button "Save & Next" at bounding box center [434, 179] width 59 height 20
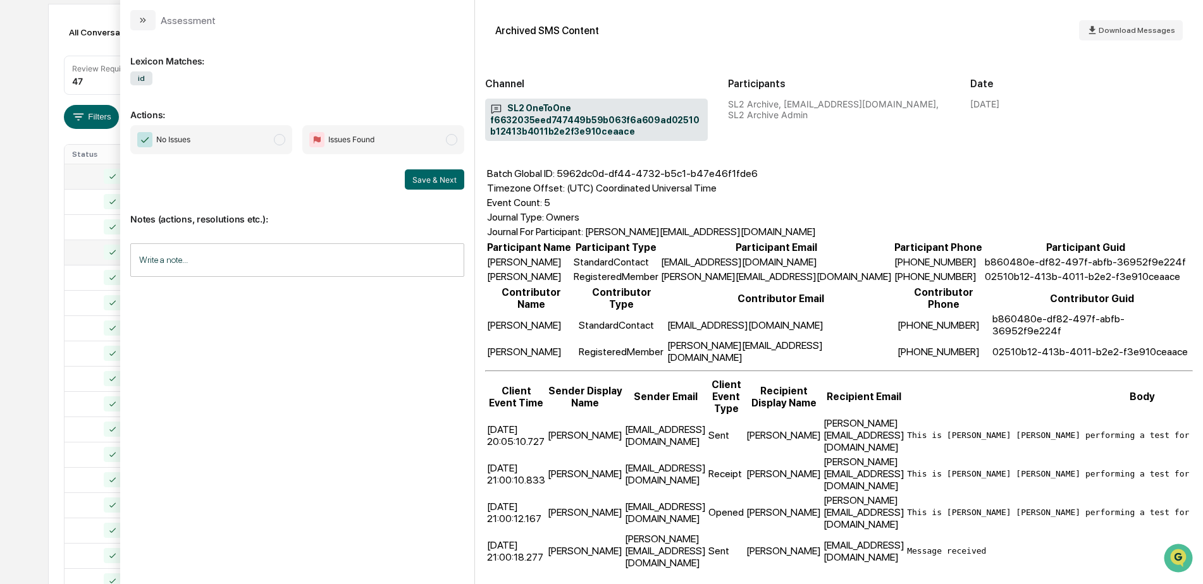
scroll to position [116, 0]
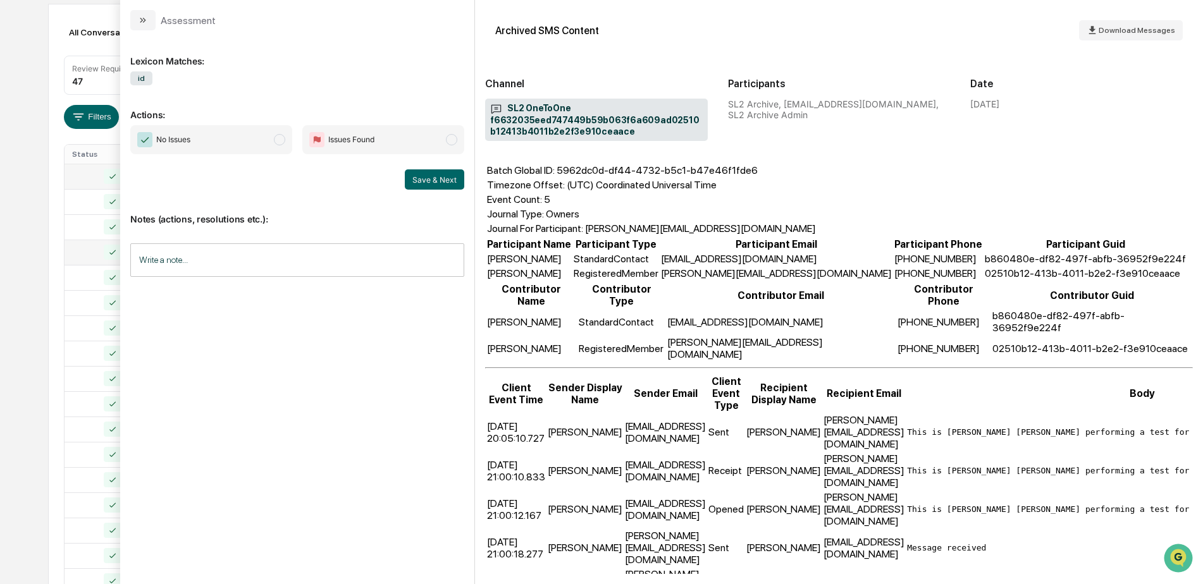
click at [276, 145] on span "No Issues" at bounding box center [211, 139] width 162 height 29
click at [431, 187] on button "Save & Next" at bounding box center [434, 179] width 59 height 20
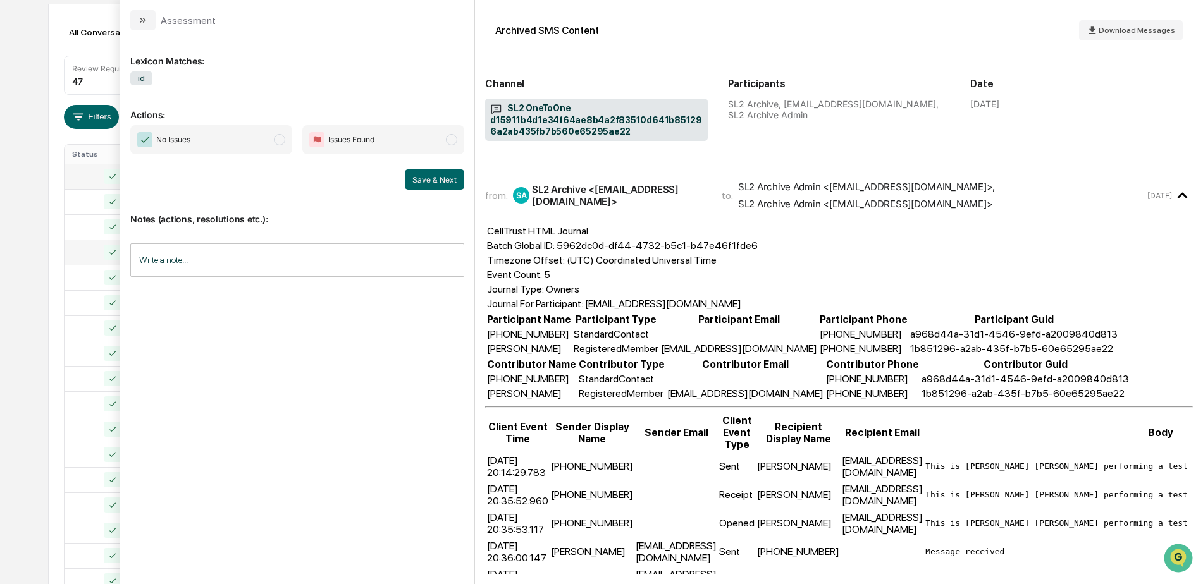
scroll to position [116, 0]
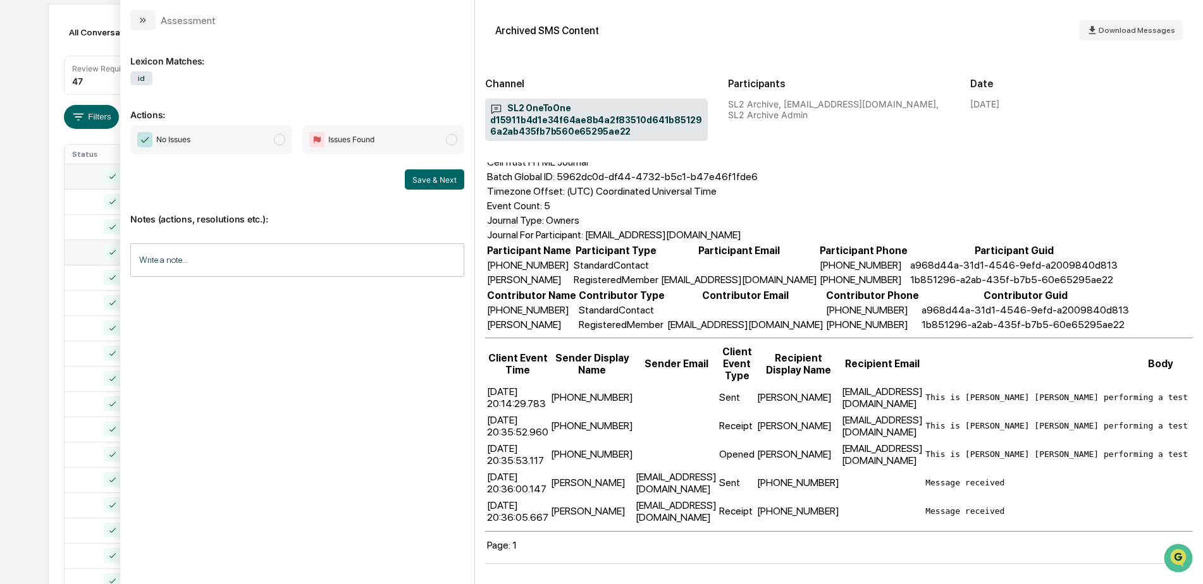
click at [259, 139] on span "No Issues" at bounding box center [211, 139] width 162 height 29
click at [432, 178] on button "Save & Next" at bounding box center [434, 179] width 59 height 20
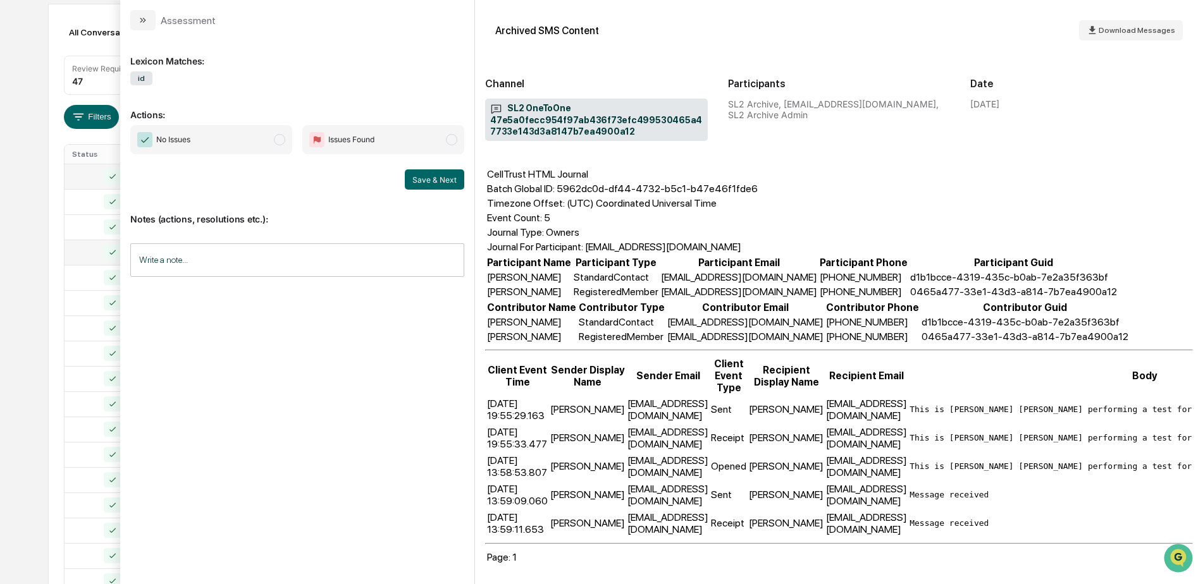
scroll to position [116, 0]
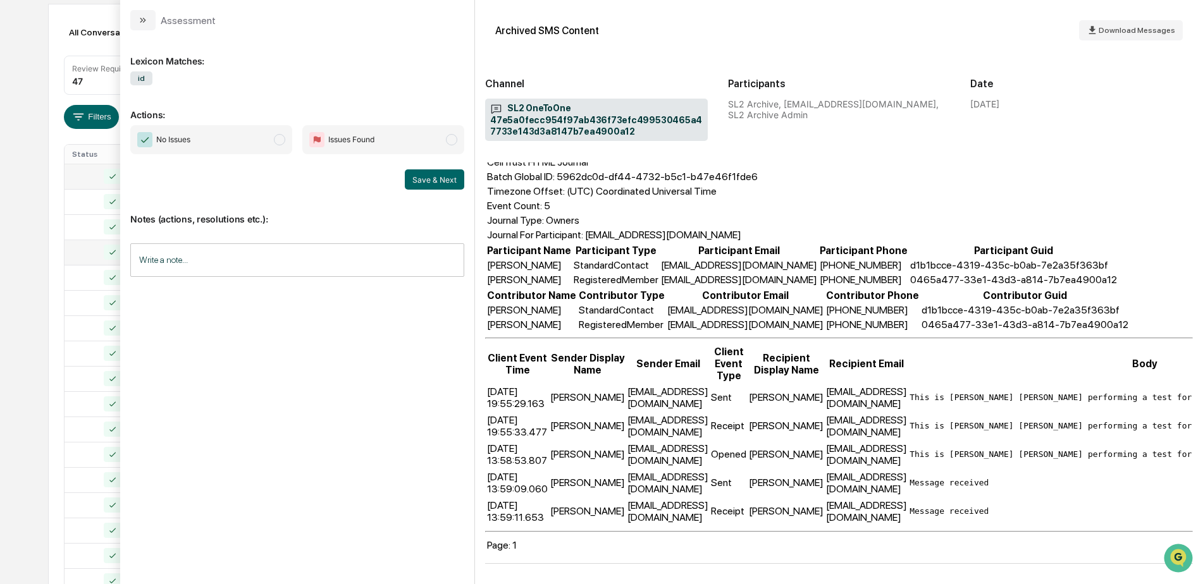
click at [270, 140] on span "No Issues" at bounding box center [211, 139] width 162 height 29
click at [441, 183] on button "Save & Next" at bounding box center [434, 179] width 59 height 20
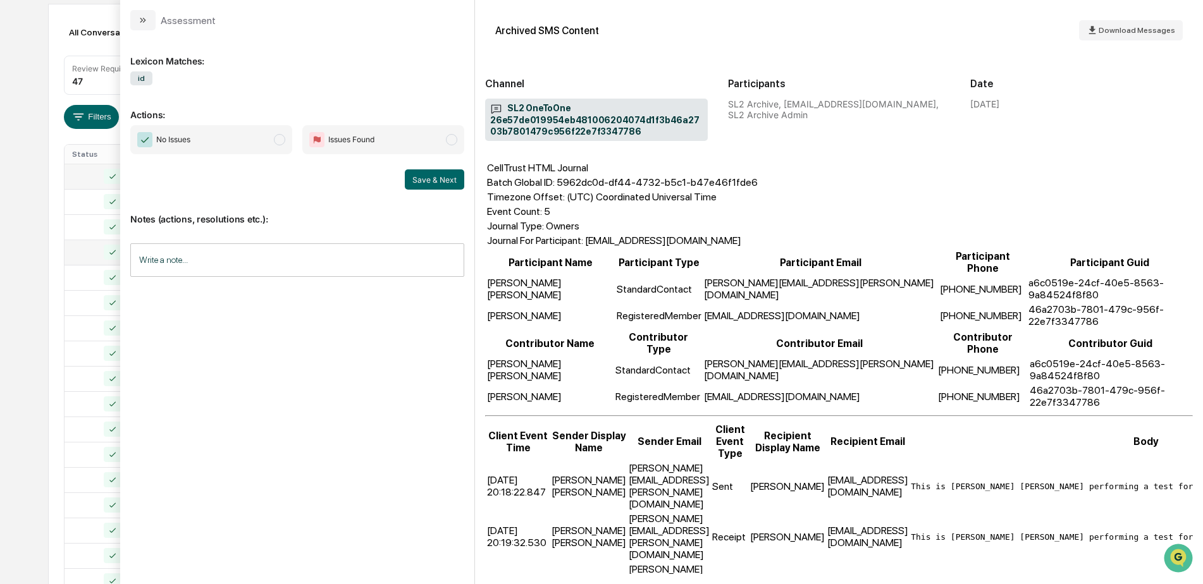
scroll to position [116, 0]
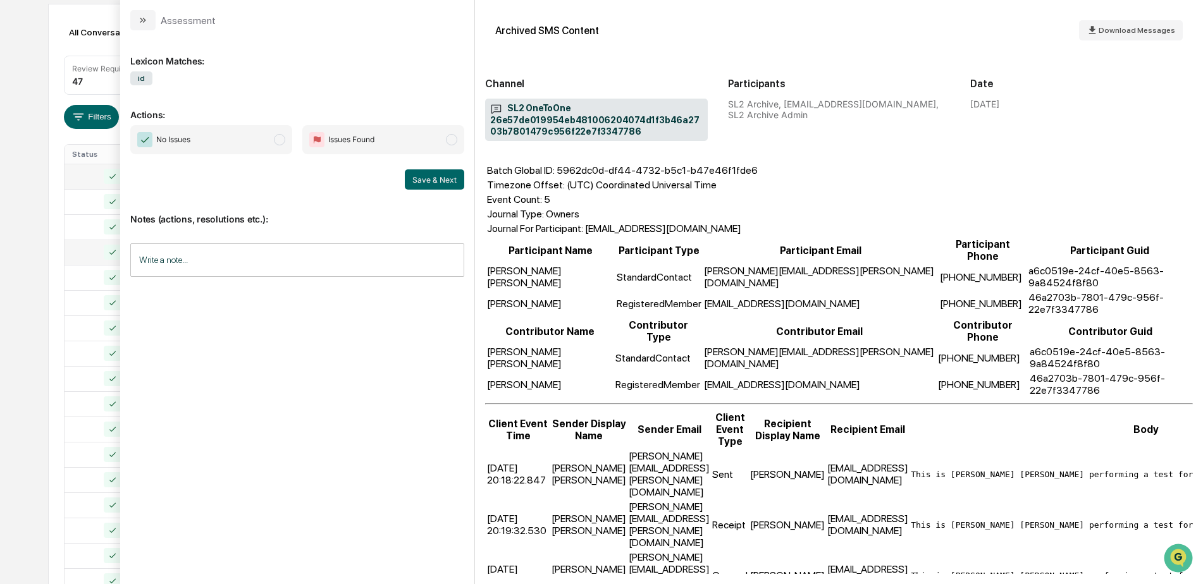
click at [283, 147] on span "No Issues" at bounding box center [211, 139] width 162 height 29
click at [441, 180] on button "Save & Next" at bounding box center [434, 179] width 59 height 20
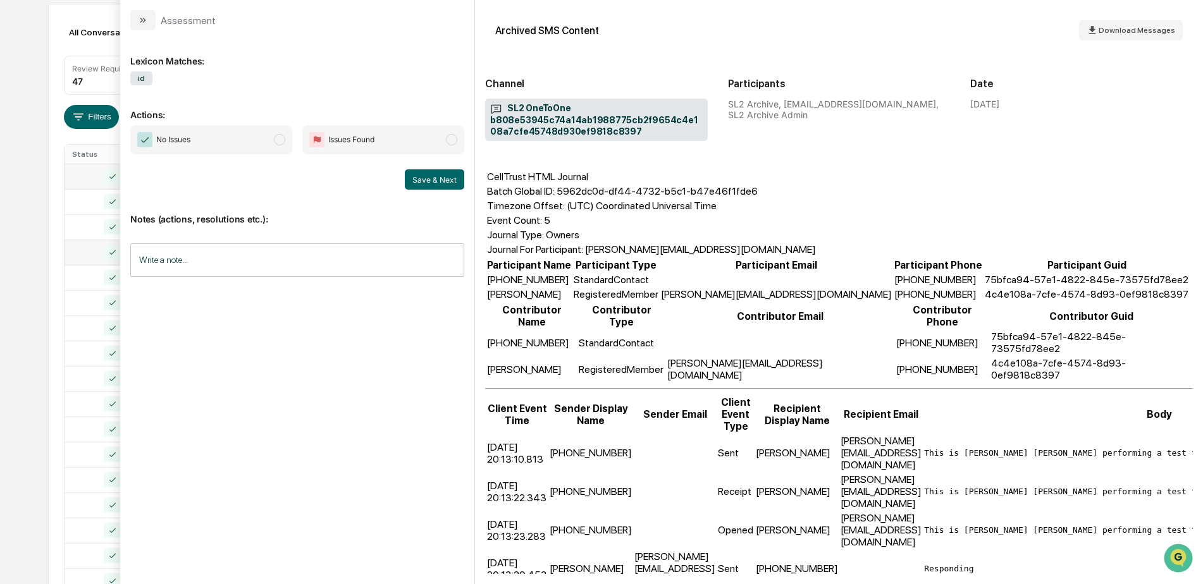
scroll to position [116, 0]
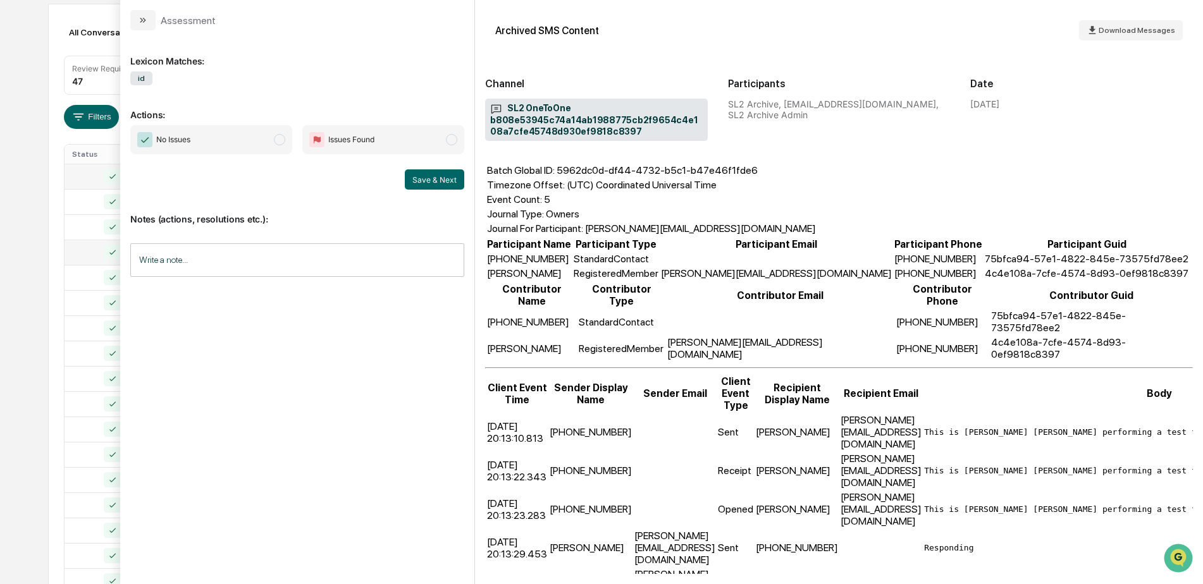
click at [256, 144] on span "No Issues" at bounding box center [211, 139] width 162 height 29
click at [428, 178] on button "Save & Next" at bounding box center [434, 179] width 59 height 20
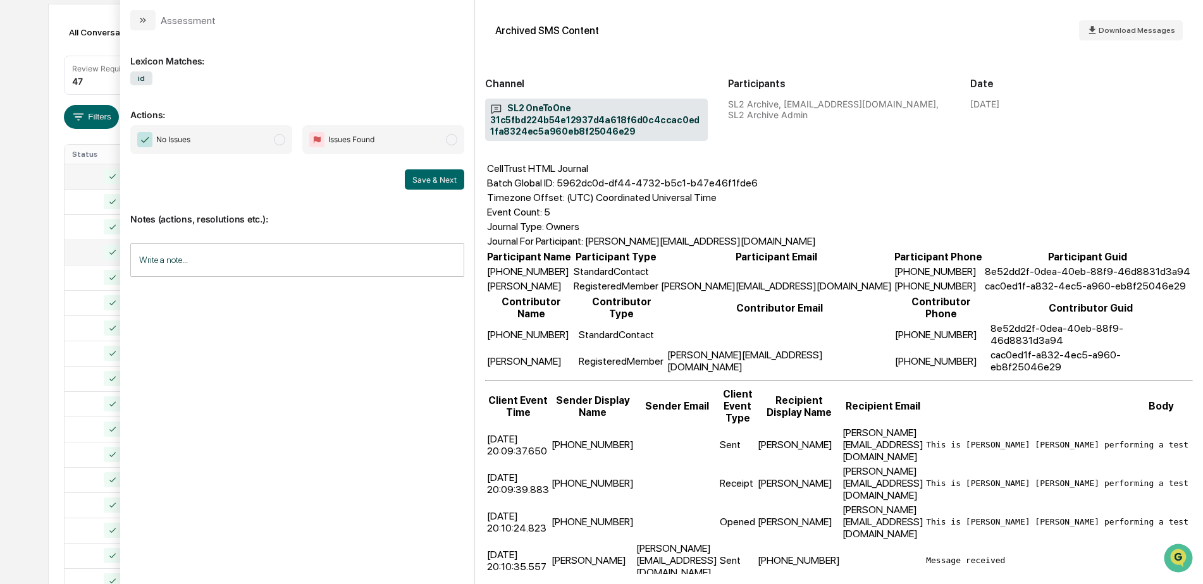
scroll to position [116, 0]
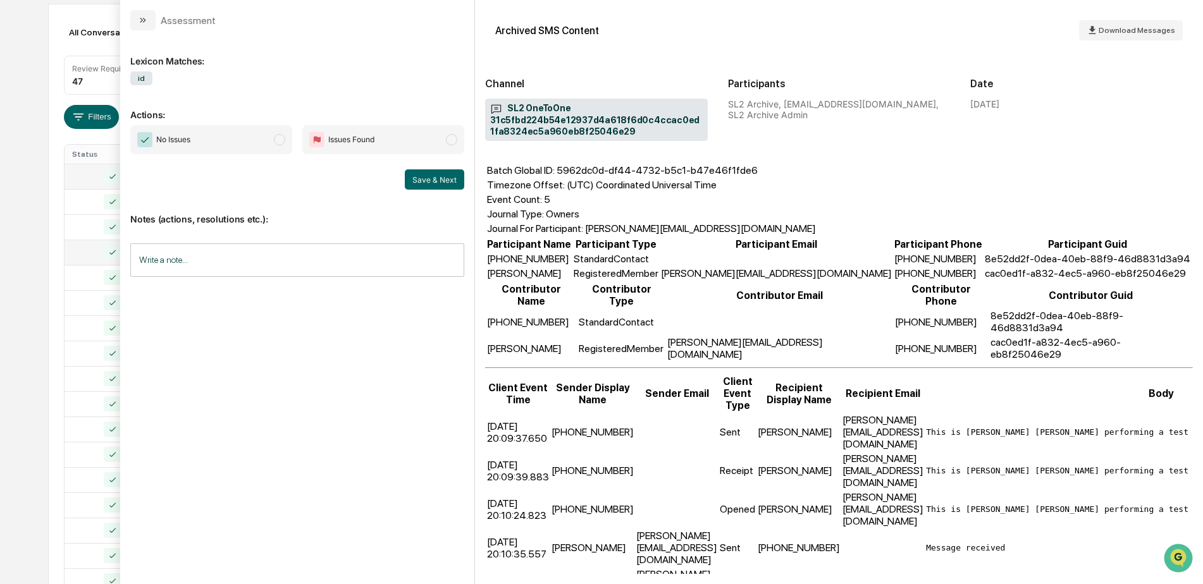
click at [266, 145] on span "No Issues" at bounding box center [211, 139] width 162 height 29
click at [423, 180] on button "Save & Next" at bounding box center [434, 179] width 59 height 20
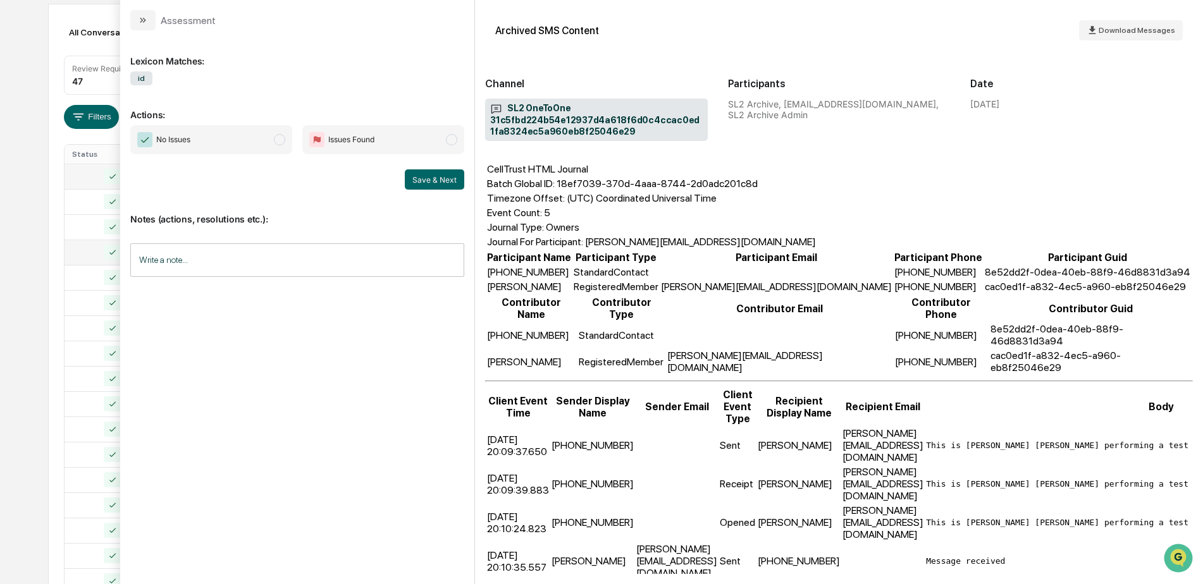
scroll to position [60, 0]
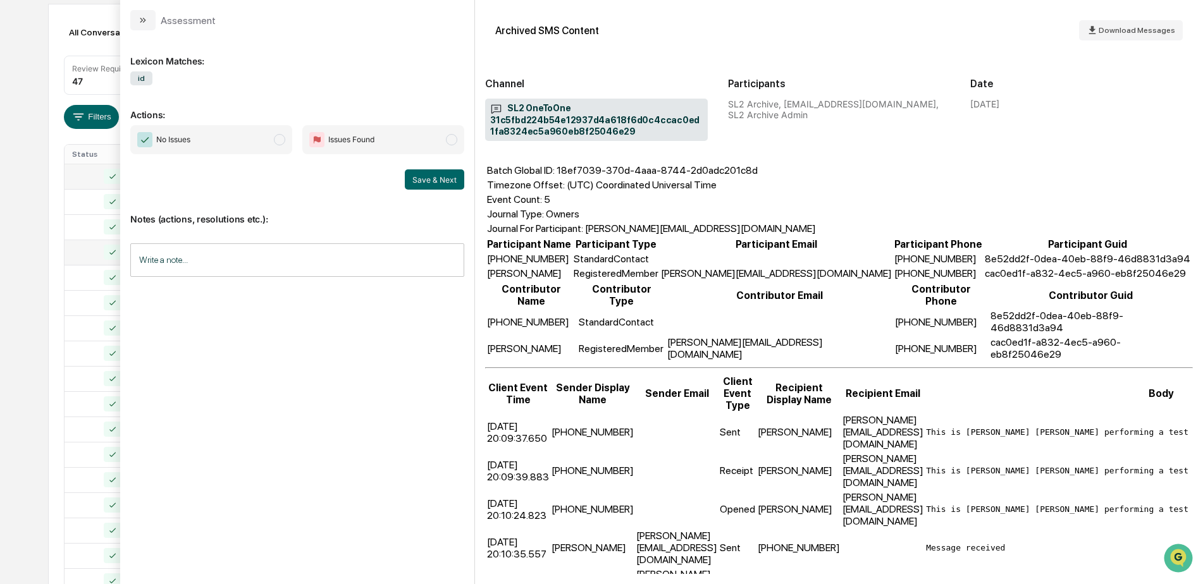
click at [247, 142] on span "No Issues" at bounding box center [211, 139] width 162 height 29
click at [428, 173] on button "Save & Next" at bounding box center [434, 179] width 59 height 20
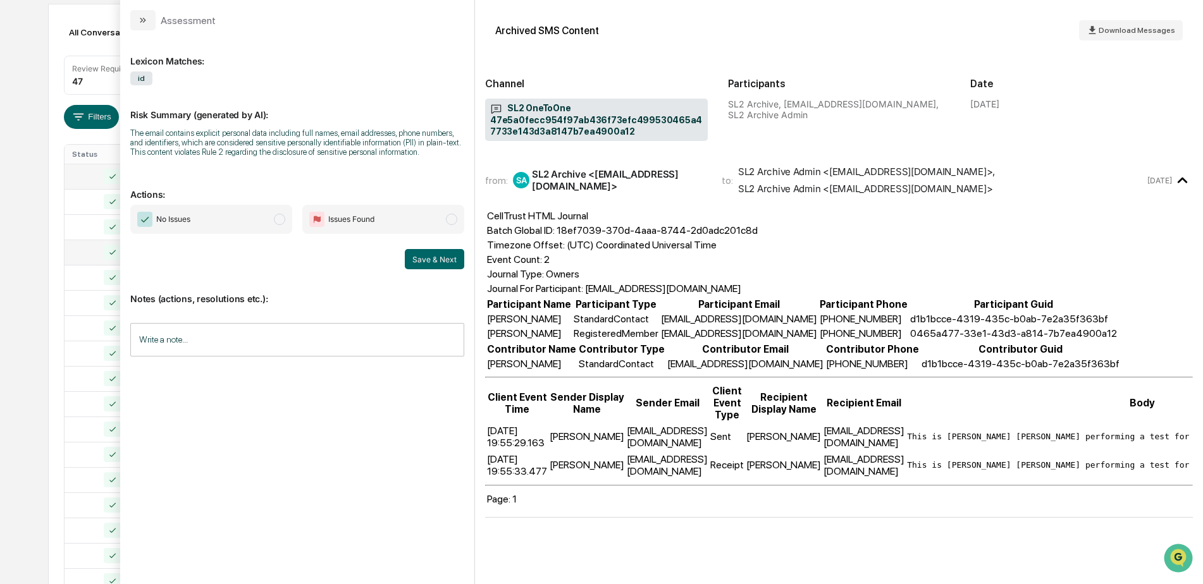
click at [246, 221] on span "No Issues" at bounding box center [211, 219] width 162 height 29
click at [436, 260] on button "Save & Next" at bounding box center [434, 259] width 59 height 20
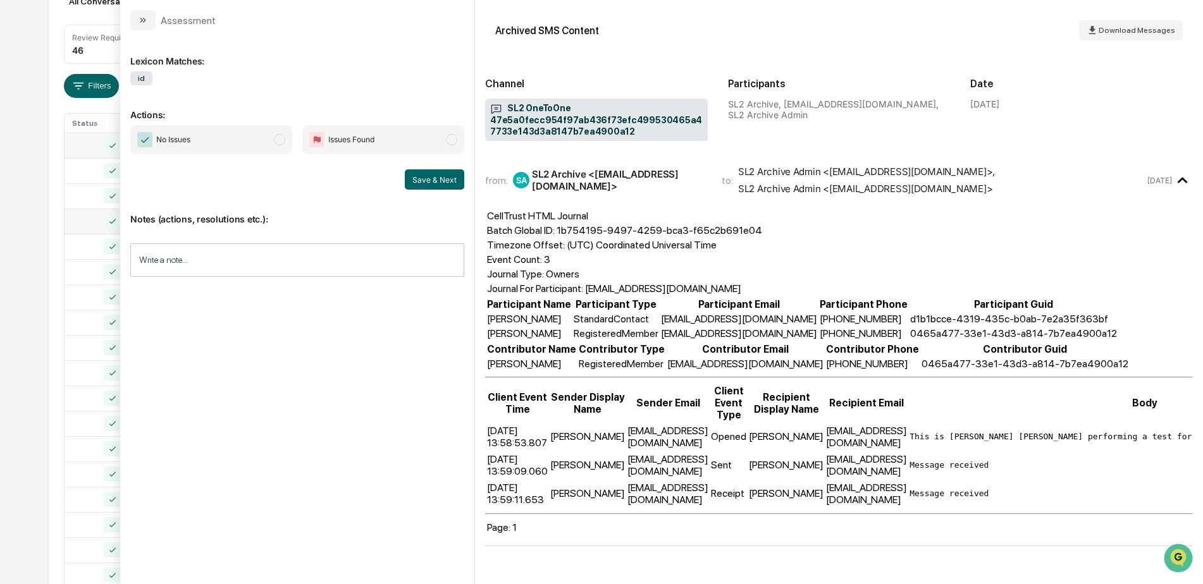
scroll to position [126, 0]
click at [247, 153] on span "No Issues" at bounding box center [211, 139] width 162 height 29
click at [433, 178] on button "Save & Next" at bounding box center [434, 179] width 59 height 20
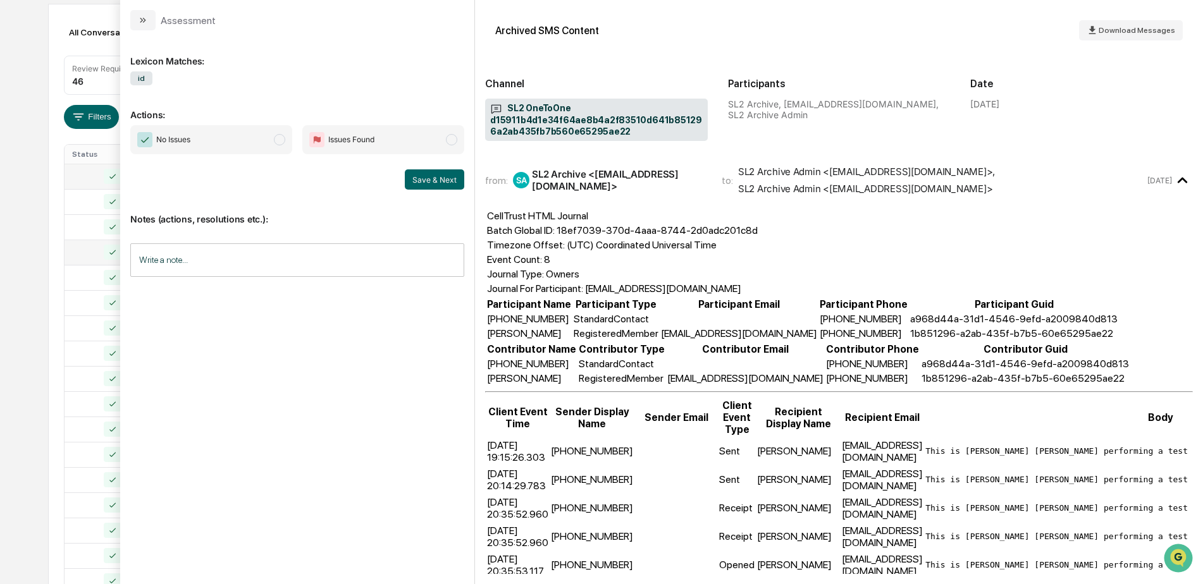
scroll to position [63, 0]
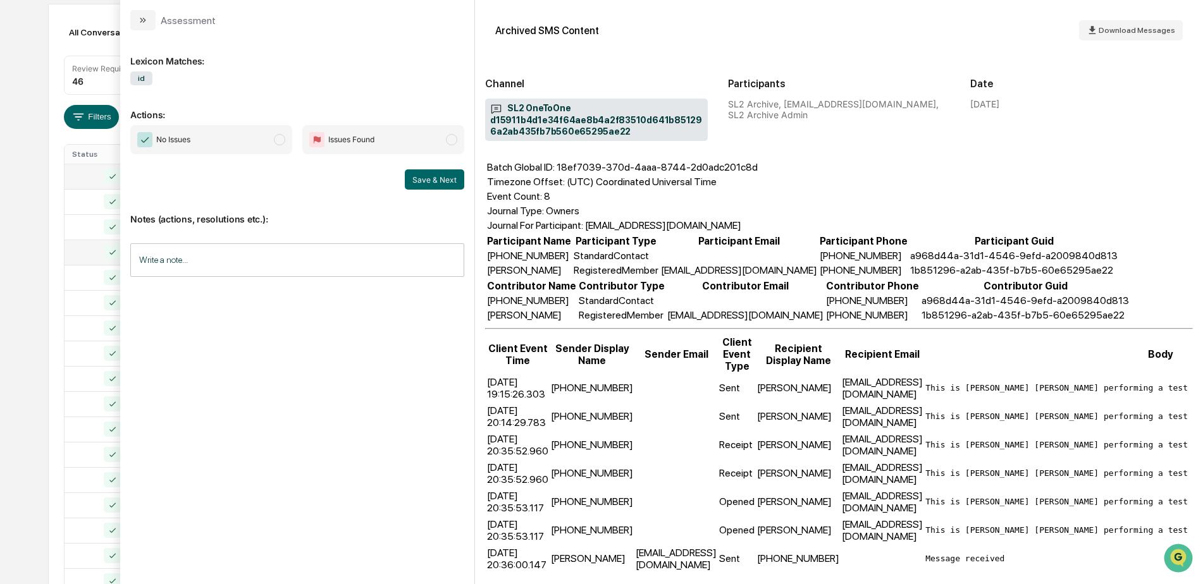
click at [269, 147] on span "No Issues" at bounding box center [211, 139] width 162 height 29
click at [433, 178] on button "Save & Next" at bounding box center [434, 179] width 59 height 20
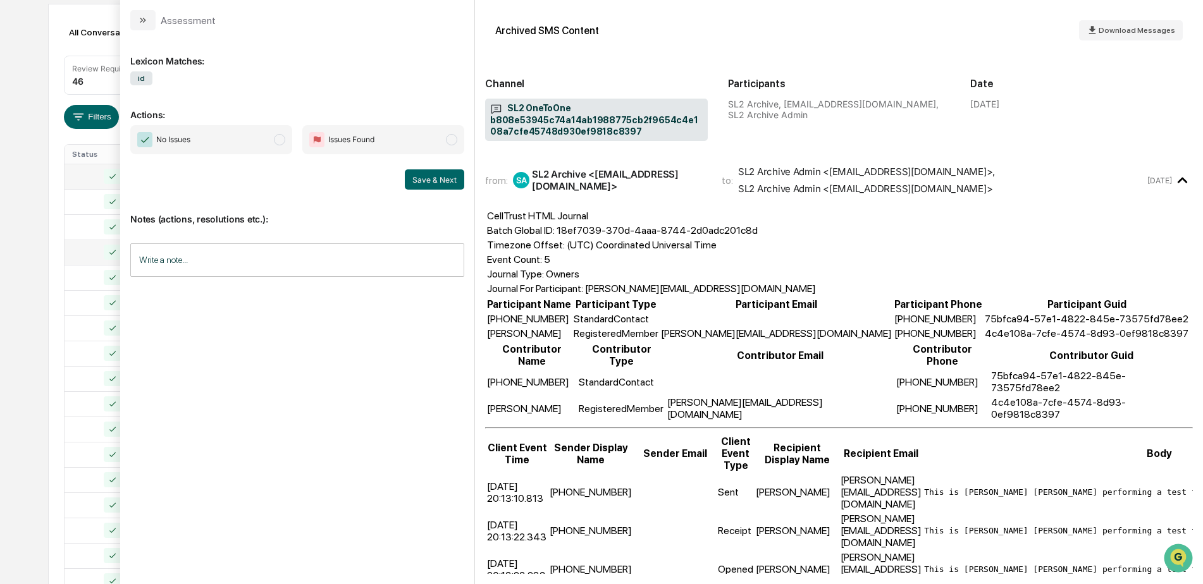
click at [266, 138] on span "No Issues" at bounding box center [211, 139] width 162 height 29
click at [426, 178] on button "Save & Next" at bounding box center [434, 179] width 59 height 20
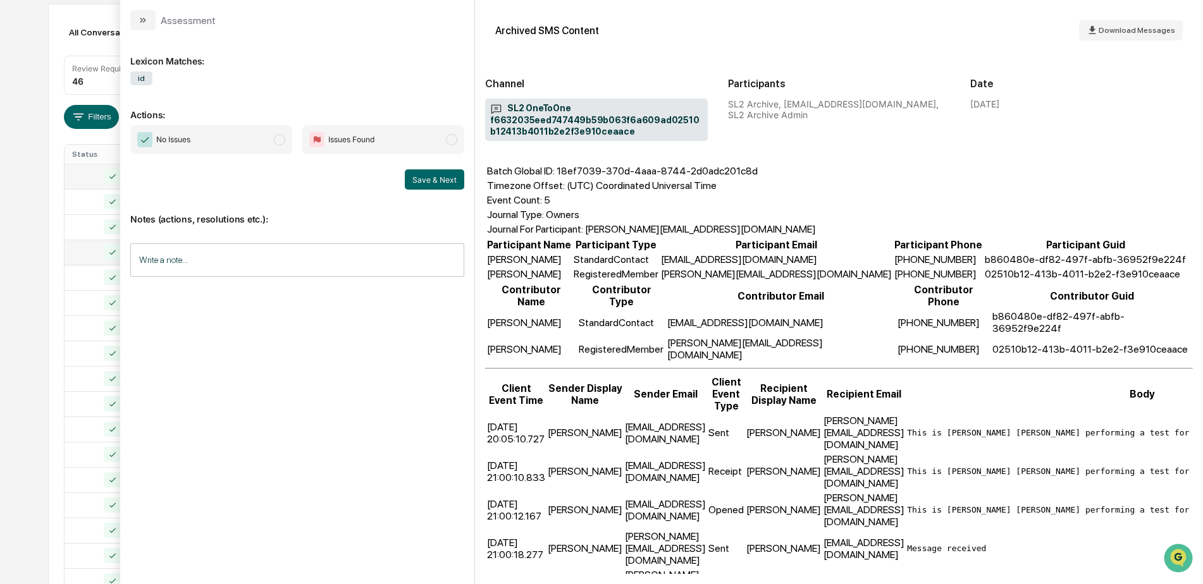
scroll to position [60, 0]
click at [274, 147] on span "No Issues" at bounding box center [211, 139] width 162 height 29
click at [434, 186] on button "Save & Next" at bounding box center [434, 179] width 59 height 20
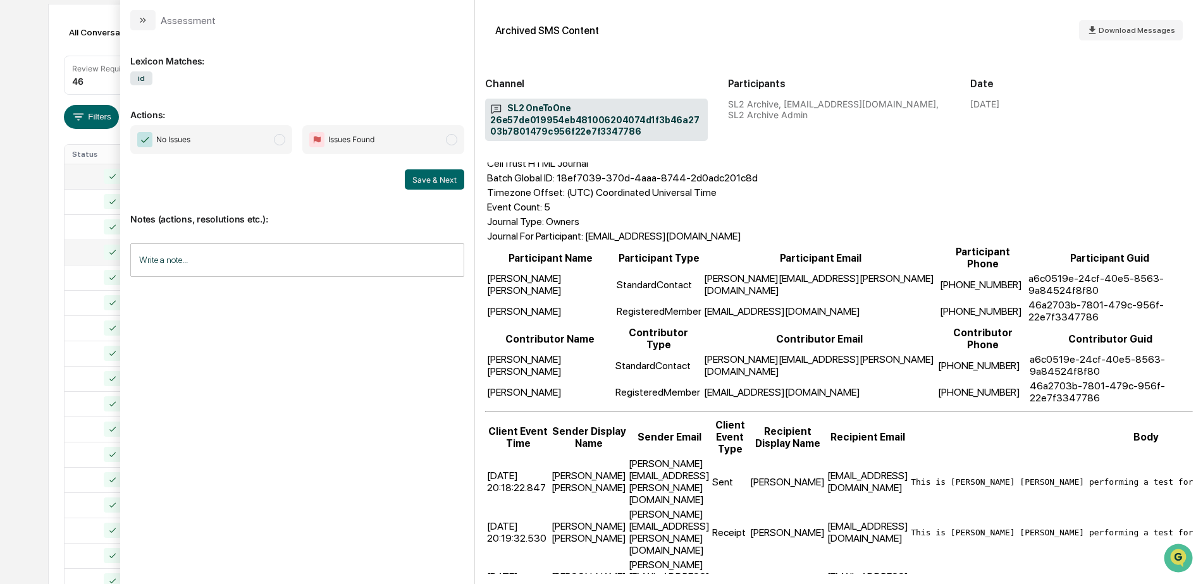
scroll to position [60, 0]
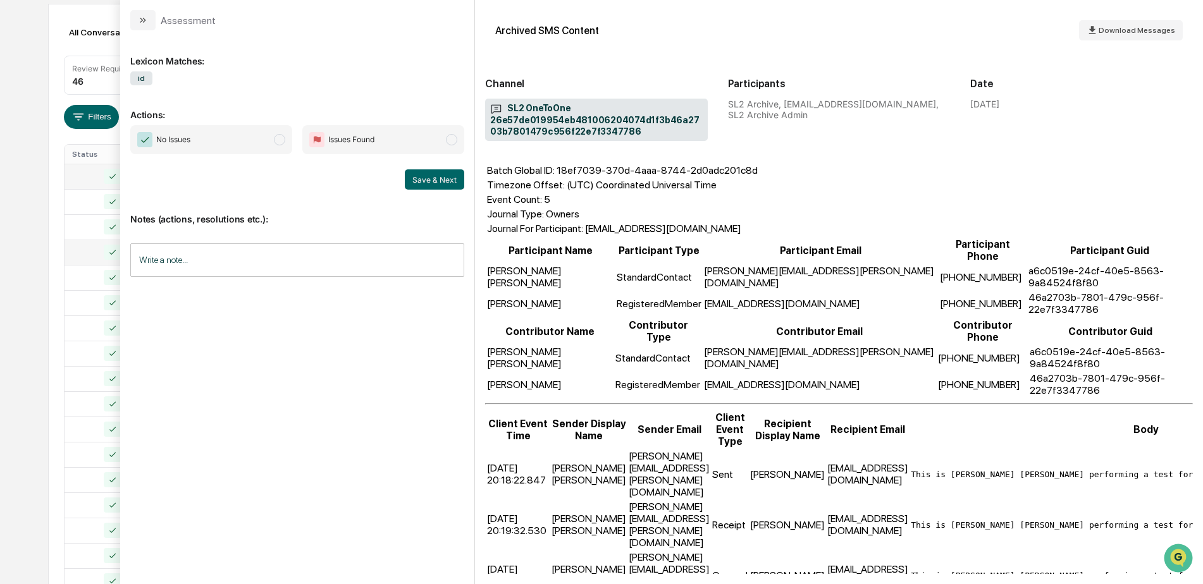
click at [254, 142] on span "No Issues" at bounding box center [211, 139] width 162 height 29
click at [428, 181] on button "Save & Next" at bounding box center [434, 179] width 59 height 20
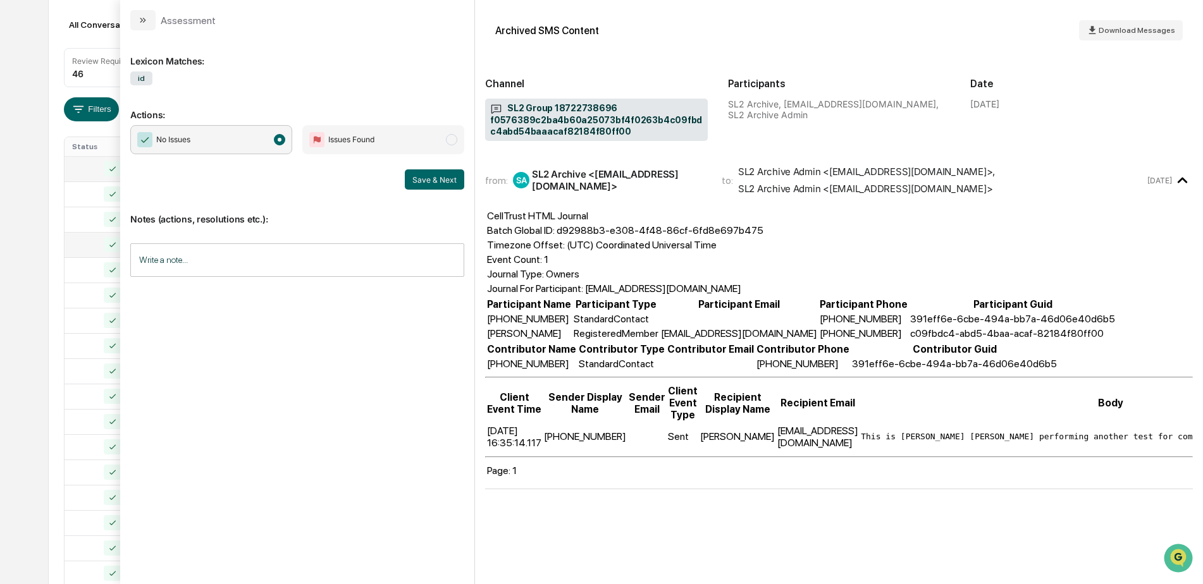
scroll to position [63, 0]
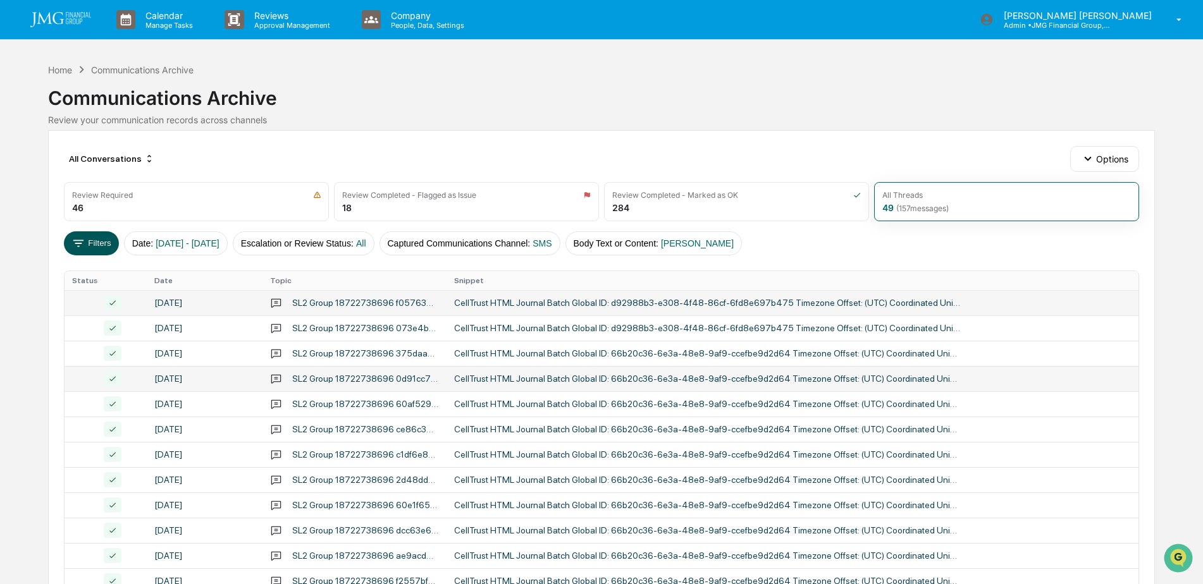
click at [92, 245] on button "Filters" at bounding box center [91, 243] width 55 height 24
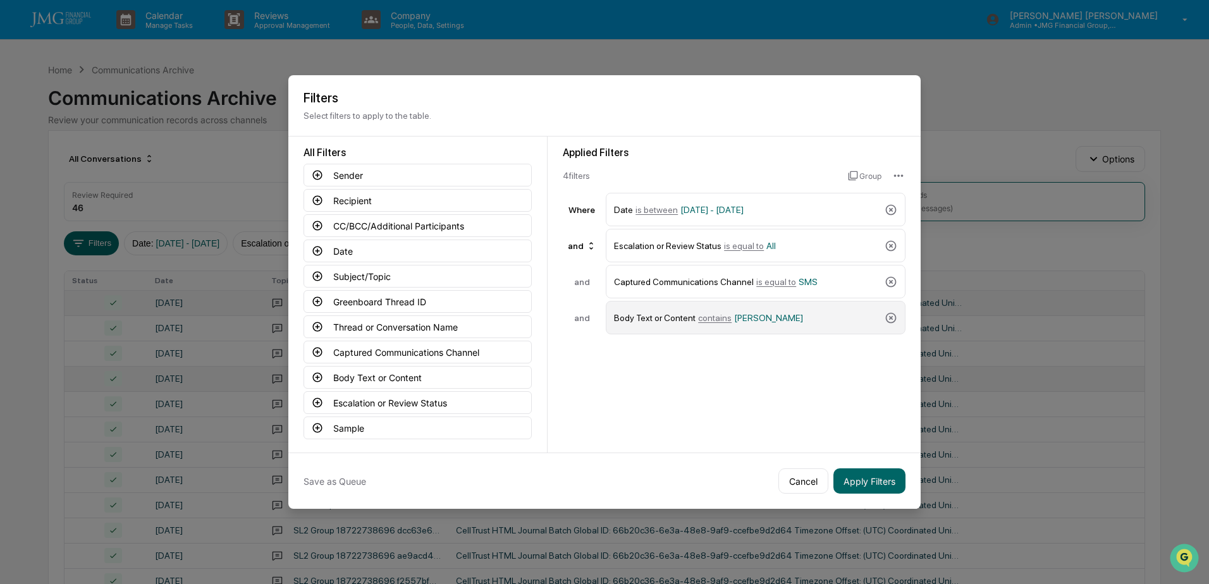
click at [781, 324] on div "Body Text or Content contains [PERSON_NAME]" at bounding box center [747, 318] width 266 height 22
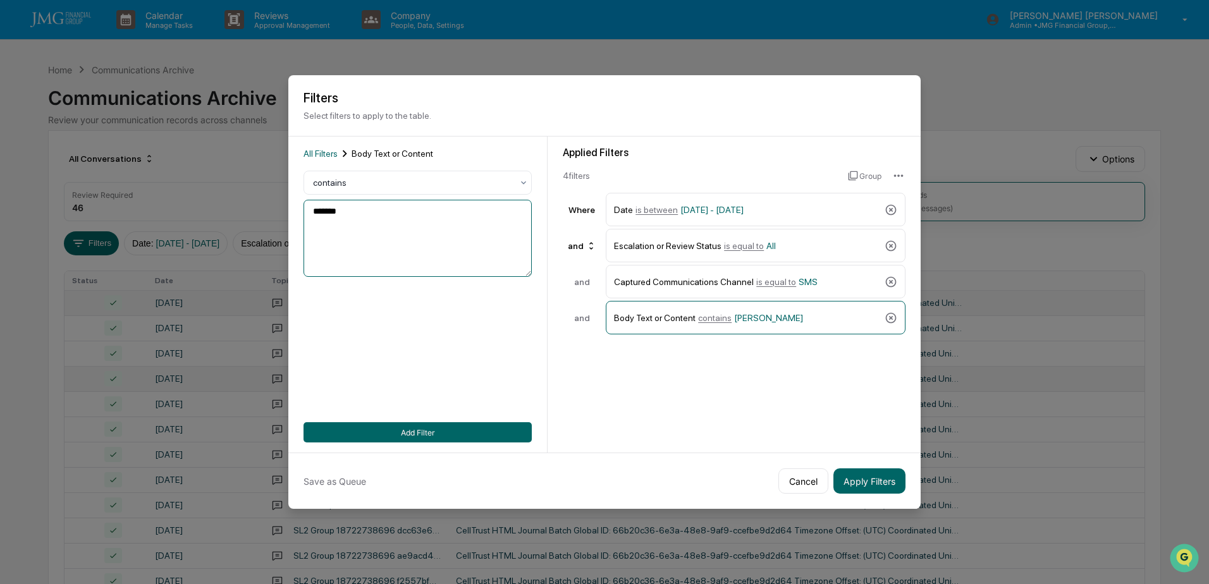
click at [373, 219] on textarea "*******" at bounding box center [418, 238] width 228 height 77
type textarea "**********"
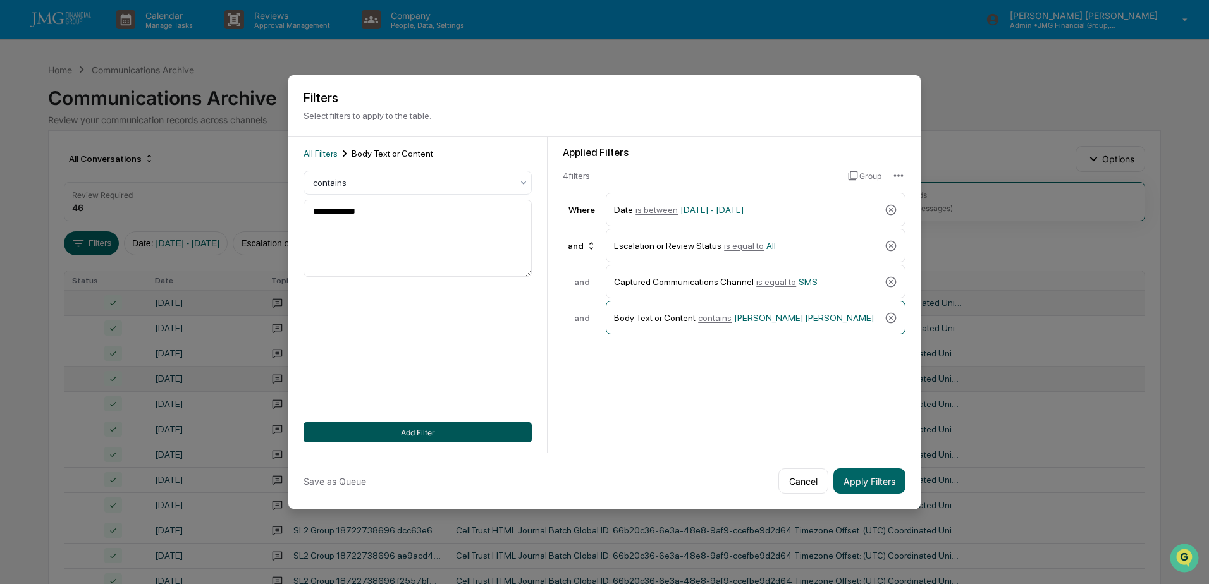
click at [423, 426] on button "Add Filter" at bounding box center [418, 432] width 228 height 20
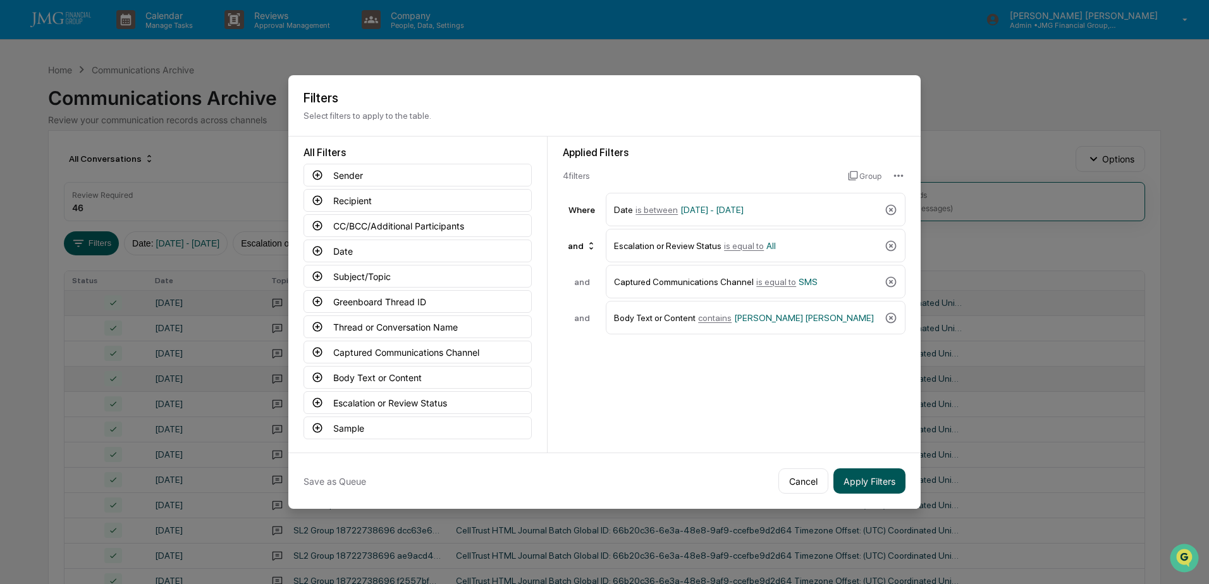
click at [864, 485] on button "Apply Filters" at bounding box center [869, 481] width 72 height 25
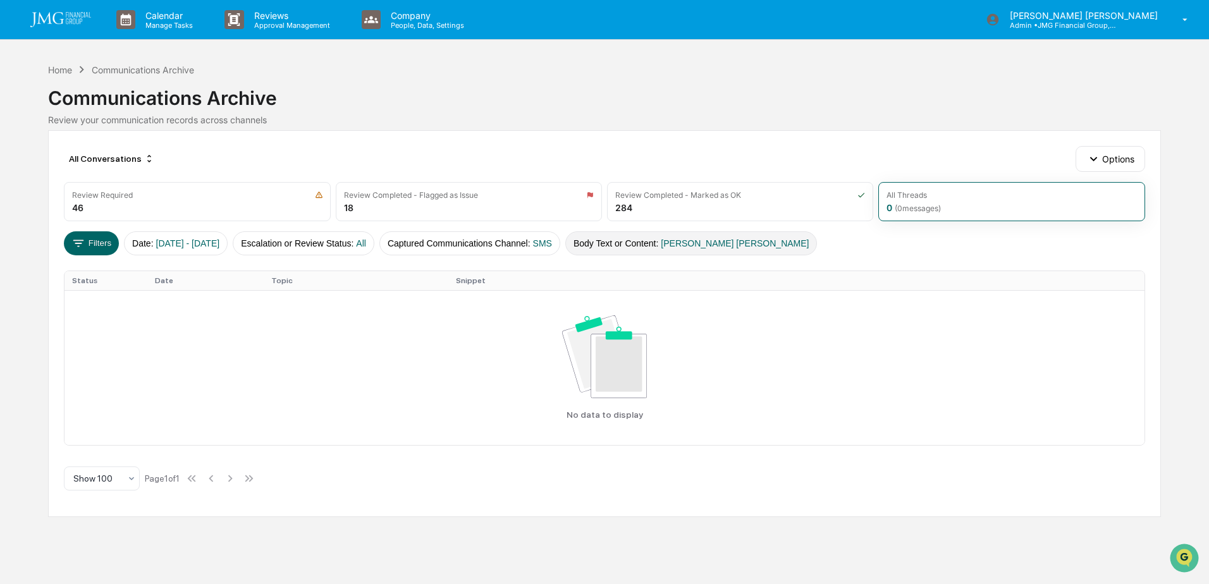
click at [715, 249] on button "Body Text or Content : [PERSON_NAME] [PERSON_NAME]" at bounding box center [691, 243] width 252 height 24
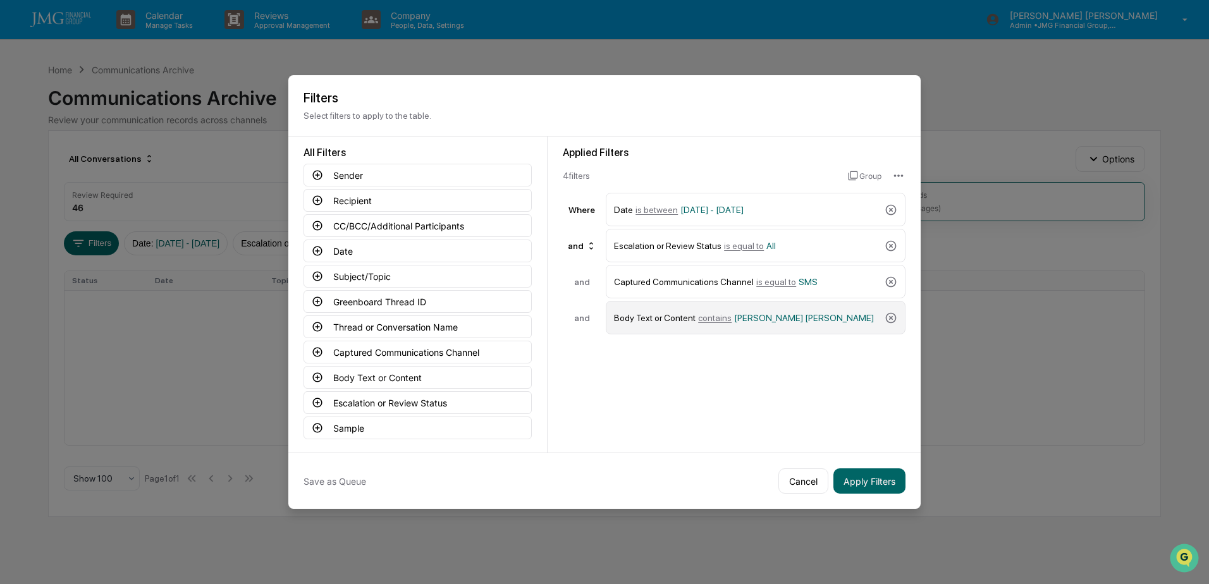
click at [787, 320] on div "Body Text or Content contains [PERSON_NAME] [PERSON_NAME]" at bounding box center [747, 318] width 266 height 22
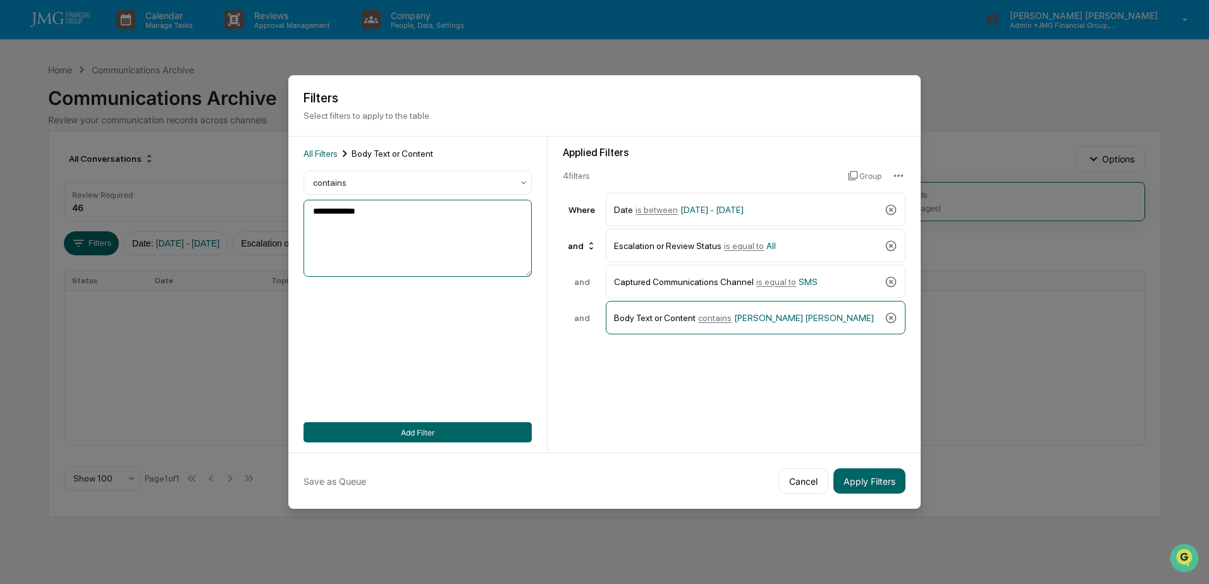
drag, startPoint x: 343, startPoint y: 215, endPoint x: 297, endPoint y: 218, distance: 46.9
click at [297, 218] on div "**********" at bounding box center [417, 295] width 259 height 316
type textarea "*****"
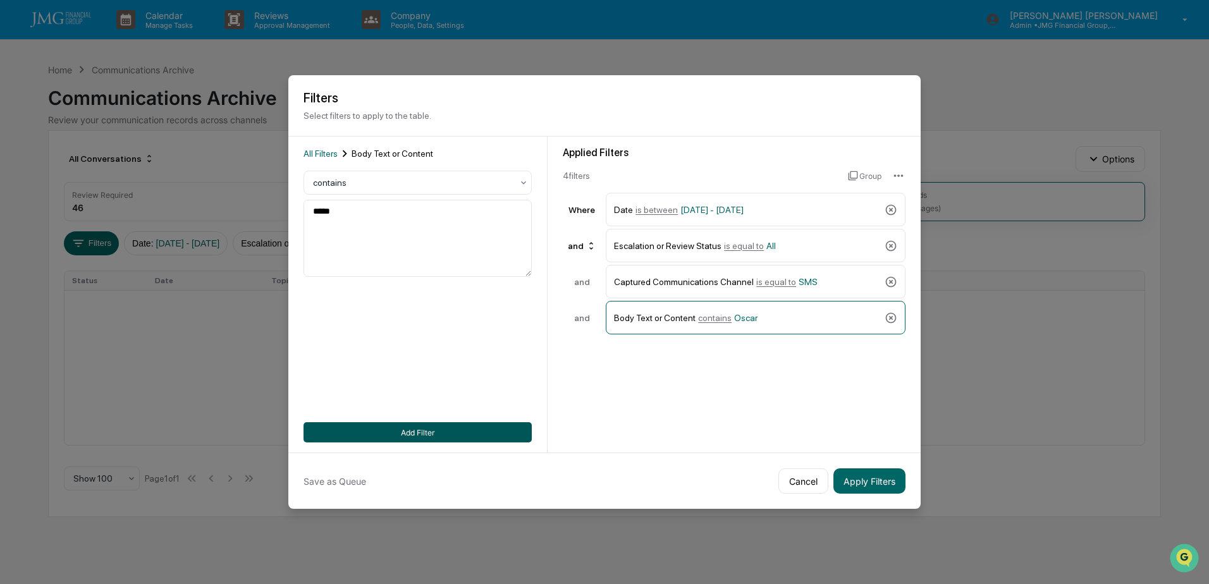
click at [433, 427] on button "Add Filter" at bounding box center [418, 432] width 228 height 20
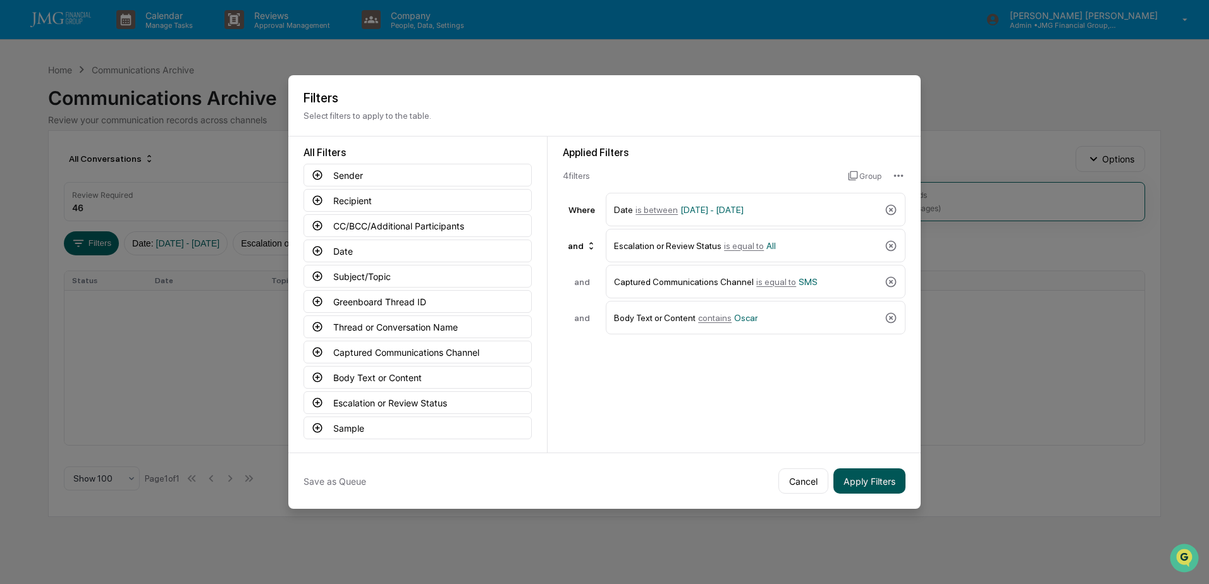
click at [876, 476] on button "Apply Filters" at bounding box center [869, 481] width 72 height 25
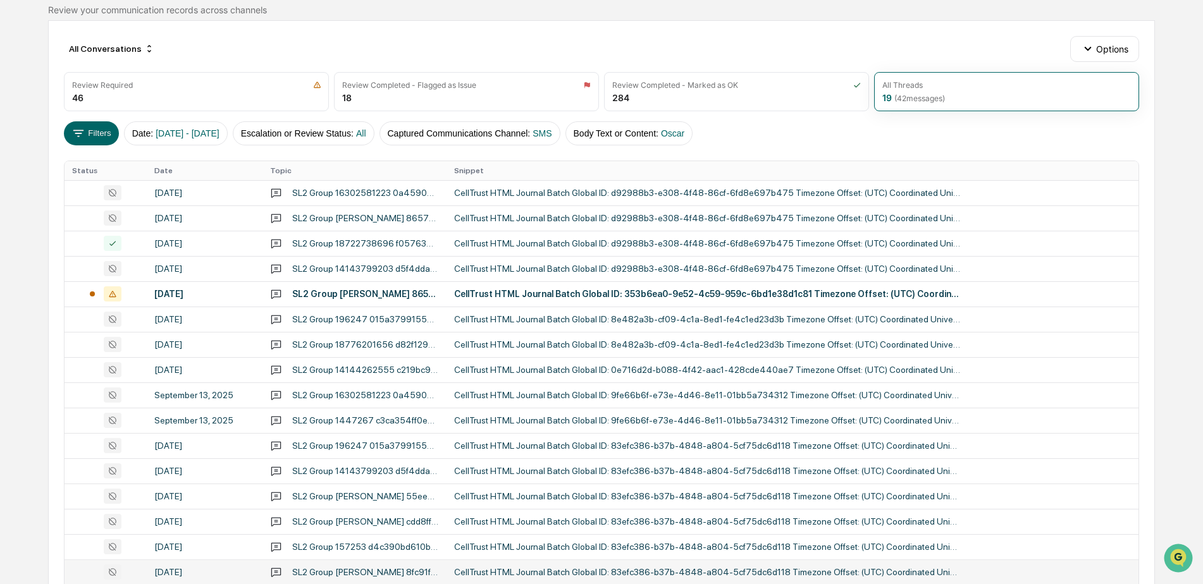
scroll to position [69, 0]
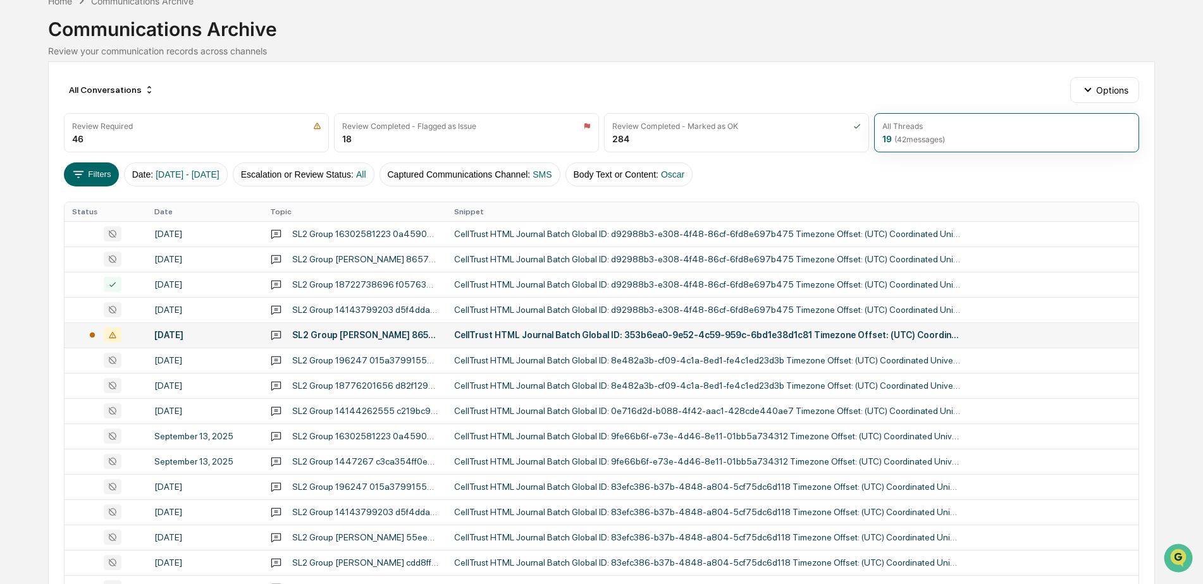
click at [626, 340] on div "CellTrust HTML Journal Batch Global ID: 353b6ea0-9e52-4c59-959c-6bd1e38d1c81 Ti…" at bounding box center [707, 335] width 506 height 10
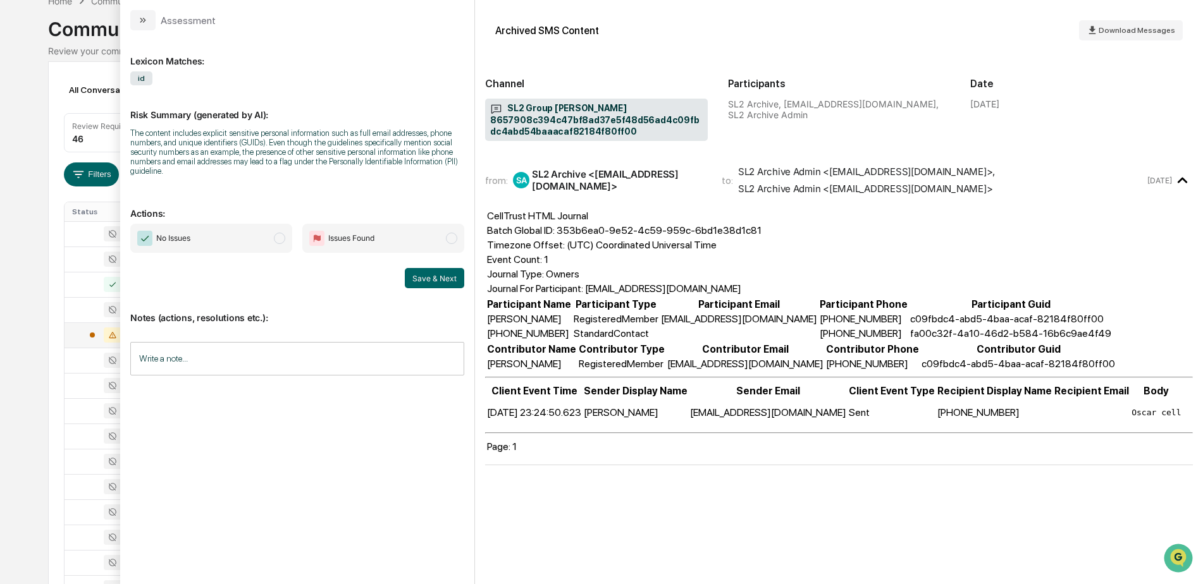
click at [2, 400] on div "Calendar Manage Tasks Reviews Approval Management Company People, Data, Setting…" at bounding box center [601, 352] width 1203 height 843
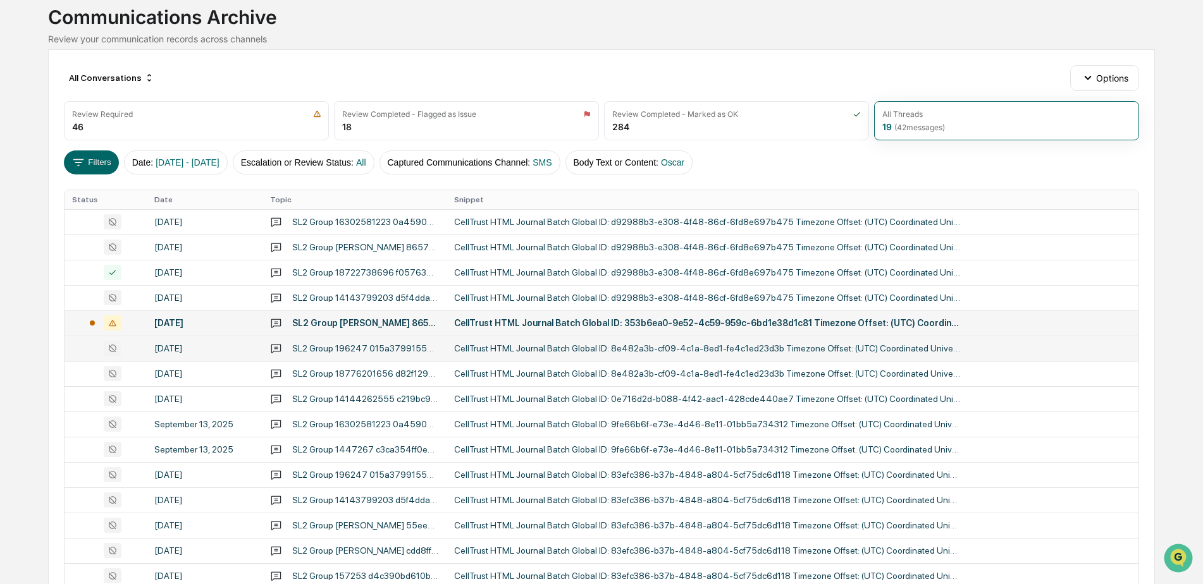
scroll to position [69, 0]
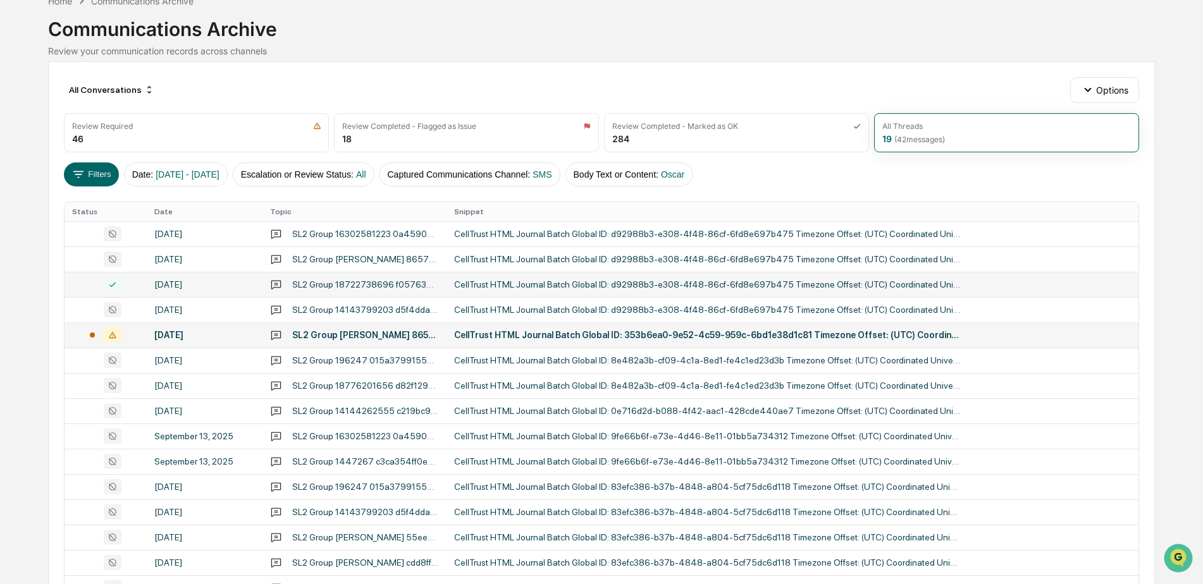
click at [556, 285] on div "CellTrust HTML Journal Batch Global ID: d92988b3-e308-4f48-86cf-6fd8e697b475 Ti…" at bounding box center [707, 285] width 506 height 10
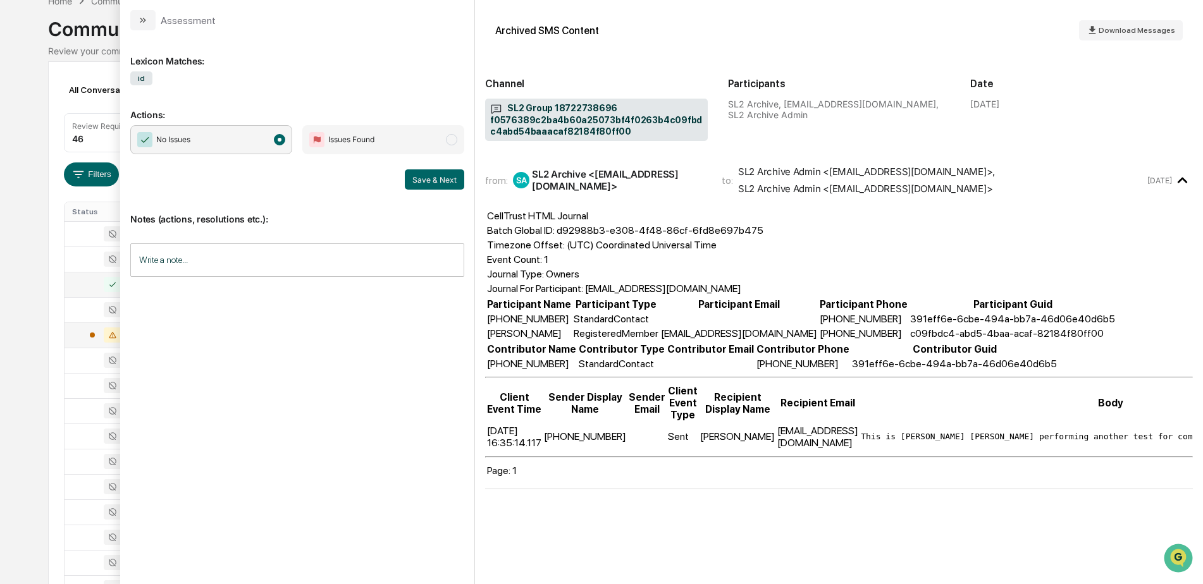
click at [31, 276] on div "Calendar Manage Tasks Reviews Approval Management Company People, Data, Setting…" at bounding box center [601, 352] width 1203 height 843
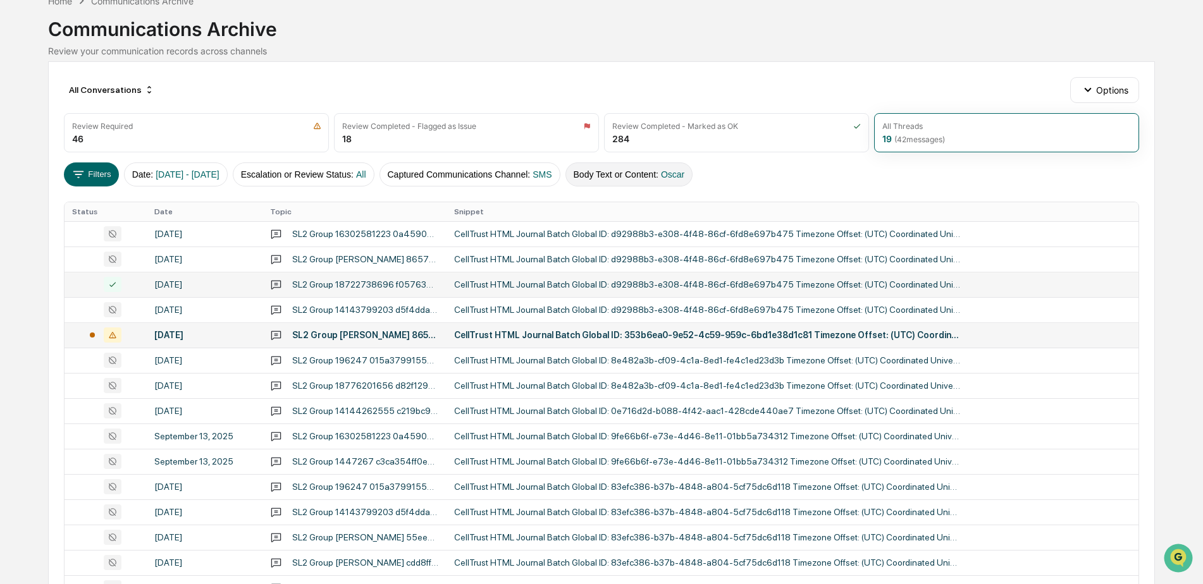
click at [668, 178] on button "Body Text or Content : Oscar" at bounding box center [629, 175] width 128 height 24
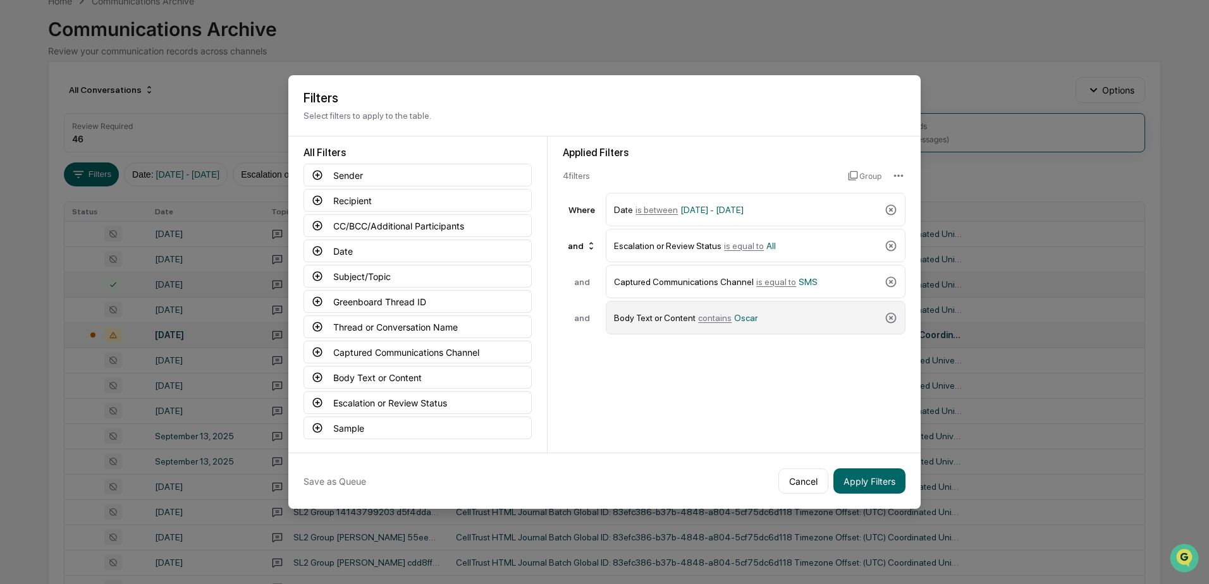
click at [822, 317] on div "Body Text or Content contains Oscar" at bounding box center [747, 318] width 266 height 22
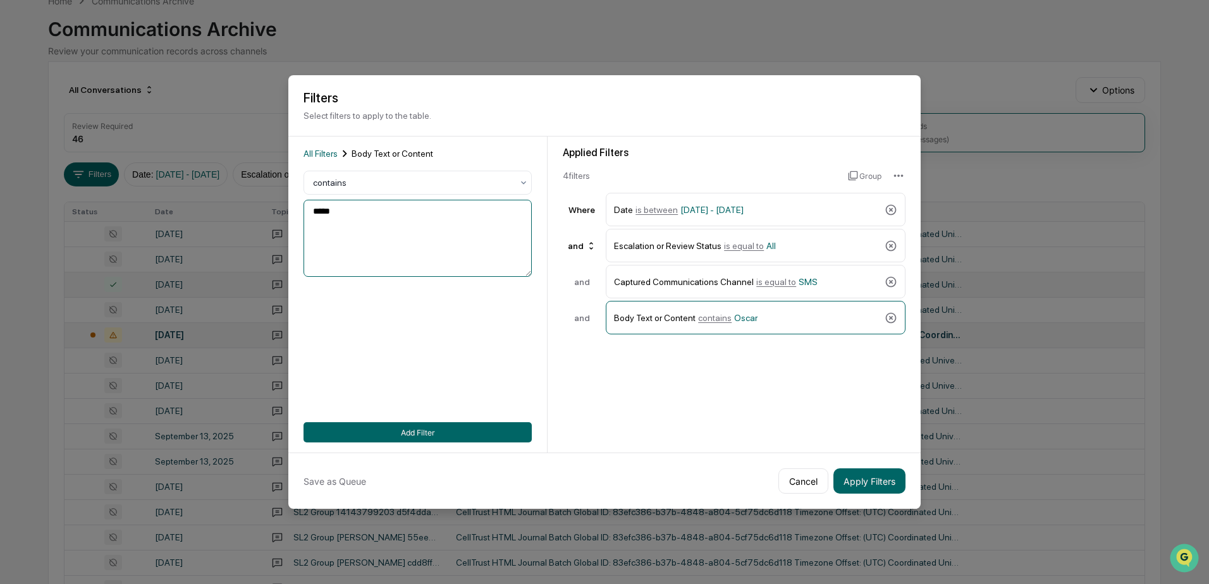
click at [347, 217] on textarea "*****" at bounding box center [418, 238] width 228 height 77
type textarea "**********"
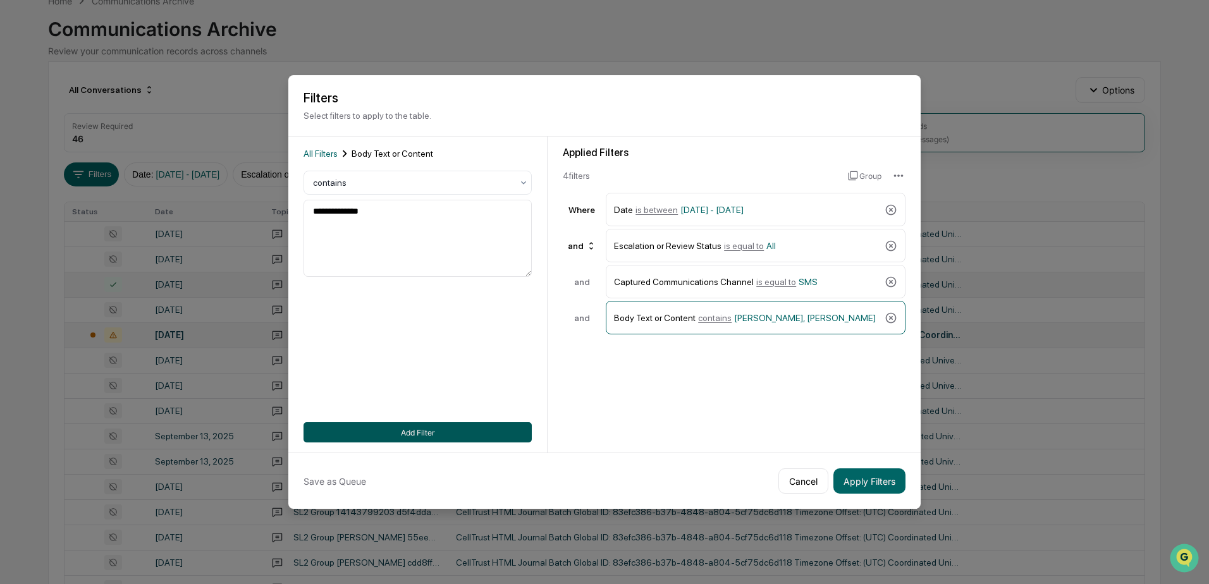
click at [415, 429] on button "Add Filter" at bounding box center [418, 432] width 228 height 20
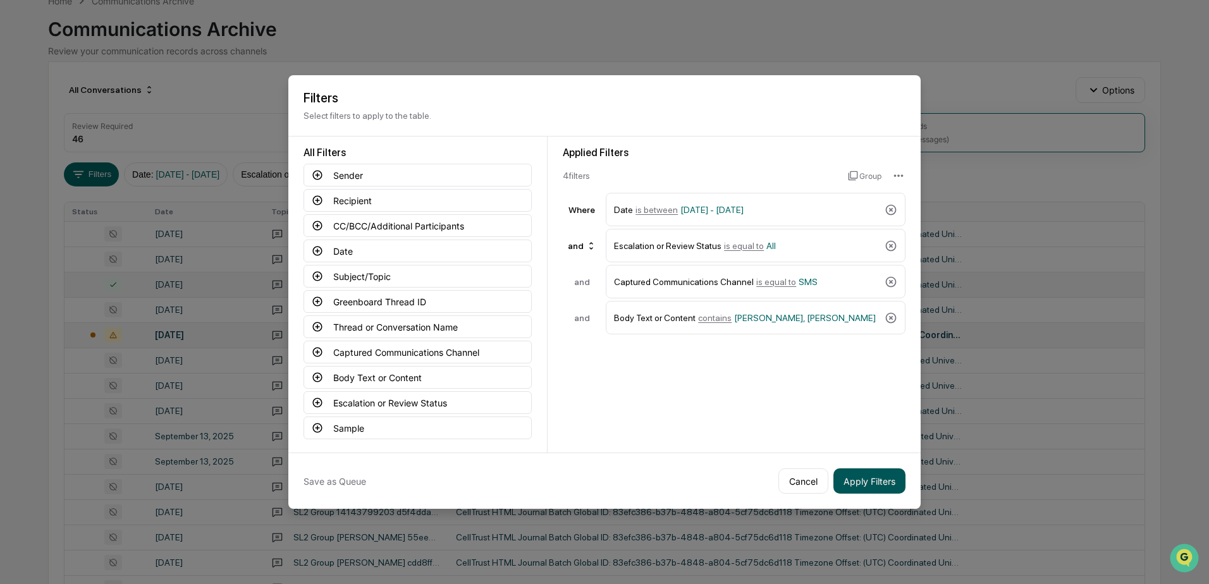
click at [850, 483] on button "Apply Filters" at bounding box center [869, 481] width 72 height 25
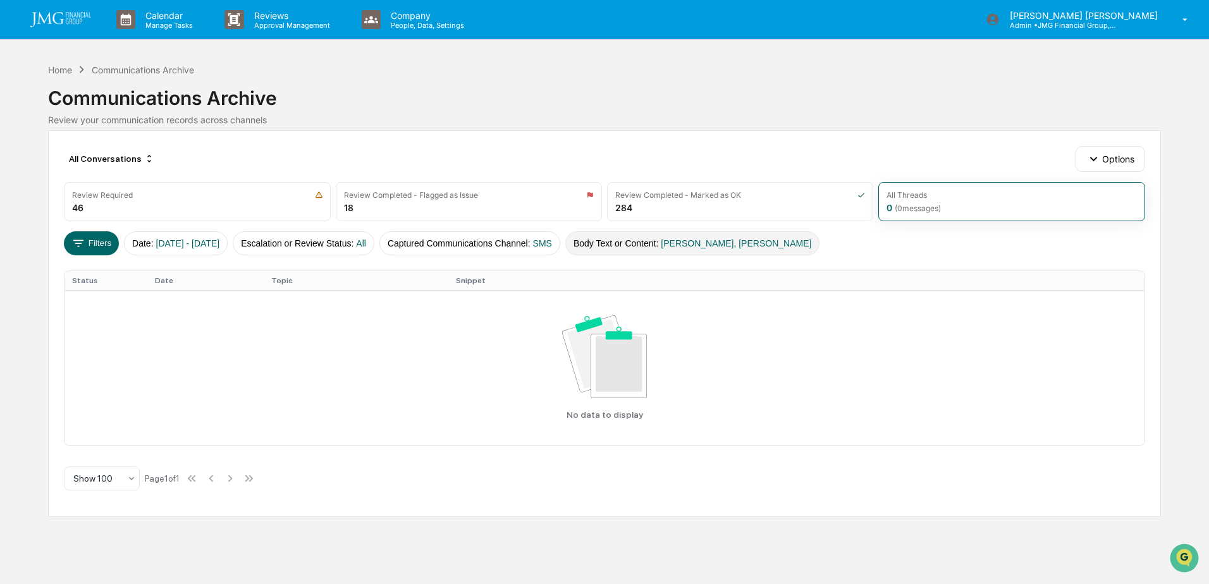
click at [692, 242] on button "Body Text or Content : [PERSON_NAME], [PERSON_NAME]" at bounding box center [692, 243] width 254 height 24
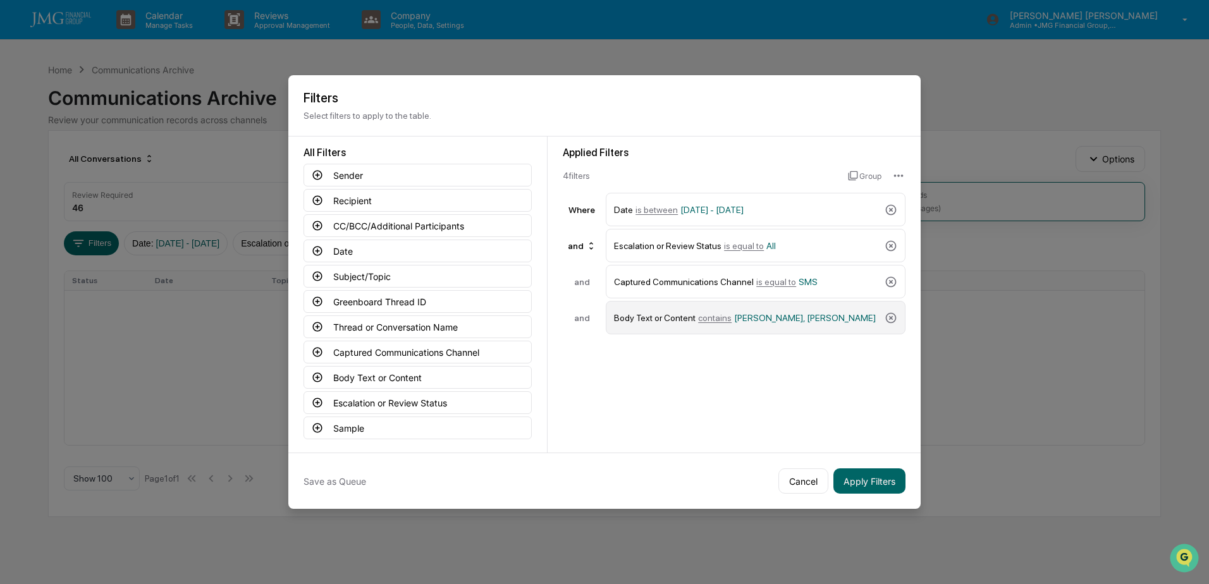
click at [816, 320] on div "Body Text or Content contains [PERSON_NAME], [PERSON_NAME]" at bounding box center [747, 318] width 266 height 22
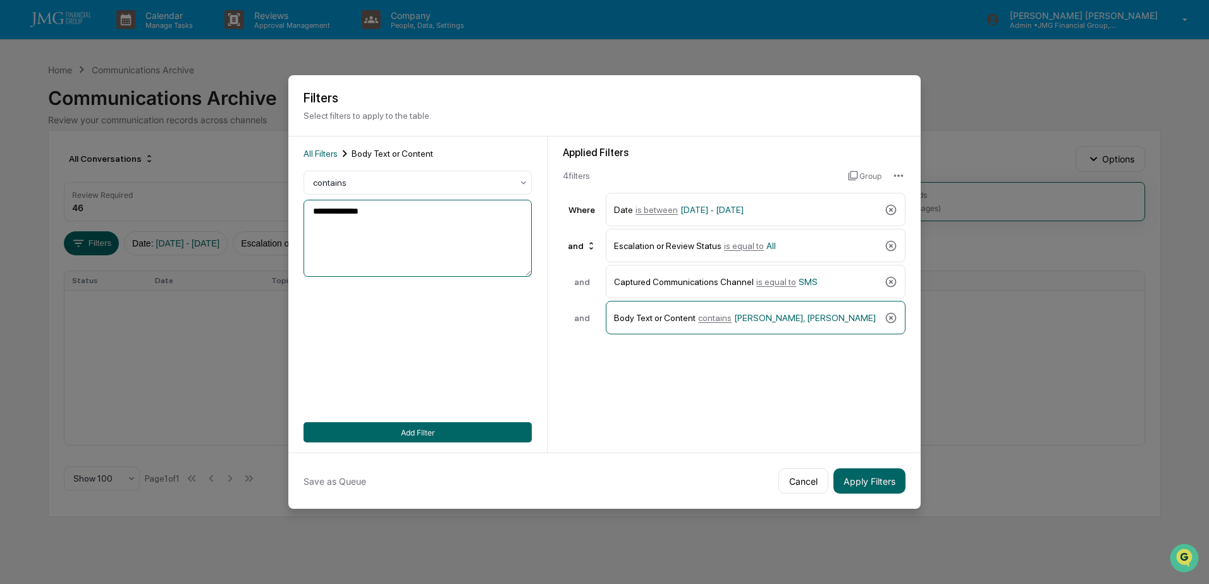
click at [425, 213] on textarea "**********" at bounding box center [418, 238] width 228 height 77
type textarea "*****"
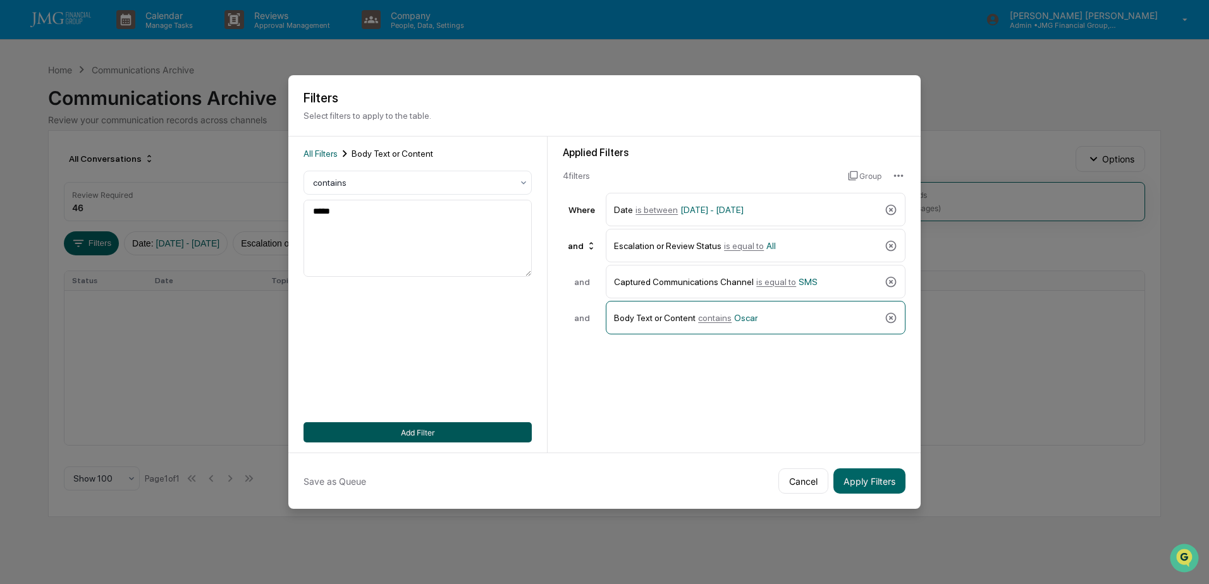
click at [453, 434] on button "Add Filter" at bounding box center [418, 432] width 228 height 20
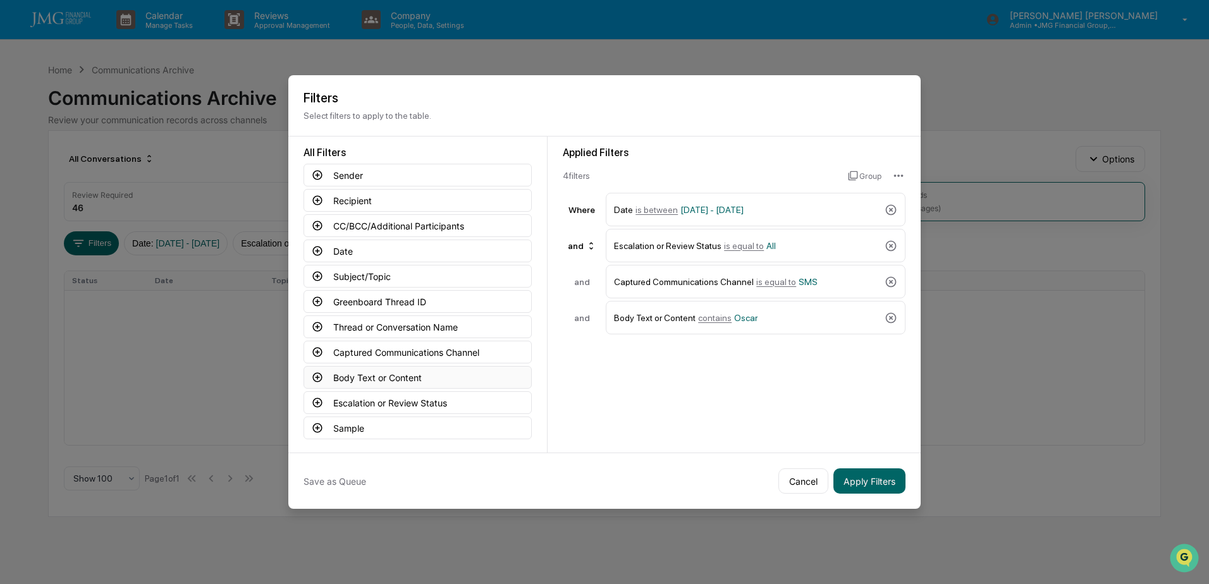
click at [441, 381] on button "Body Text or Content" at bounding box center [418, 377] width 228 height 23
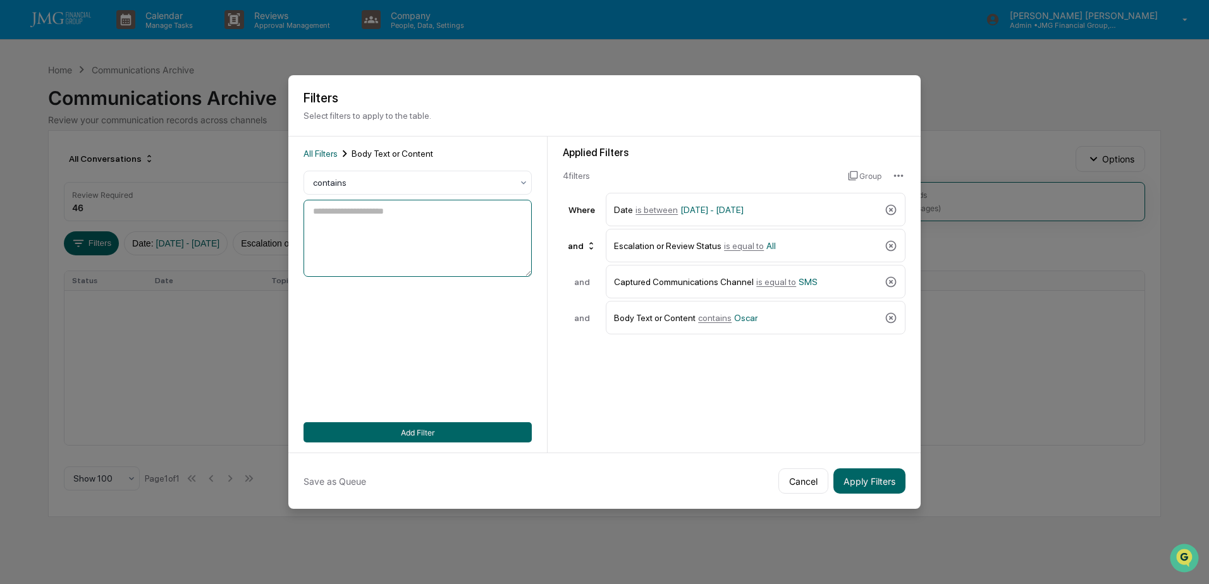
click at [387, 234] on textarea at bounding box center [418, 238] width 228 height 77
type textarea "*******"
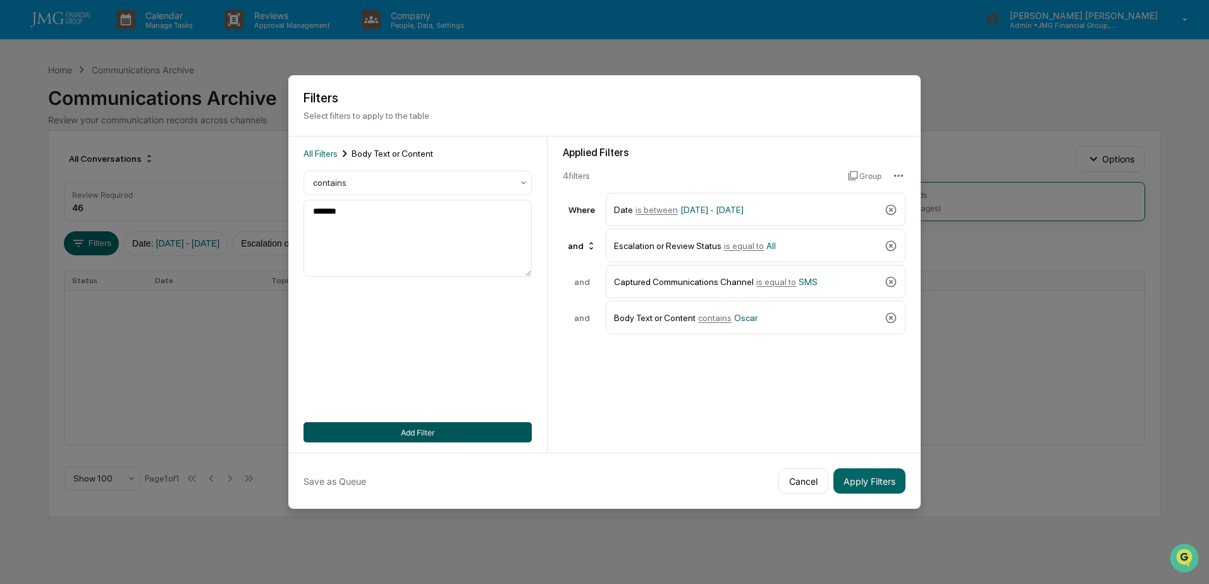
click at [445, 427] on button "Add Filter" at bounding box center [418, 432] width 228 height 20
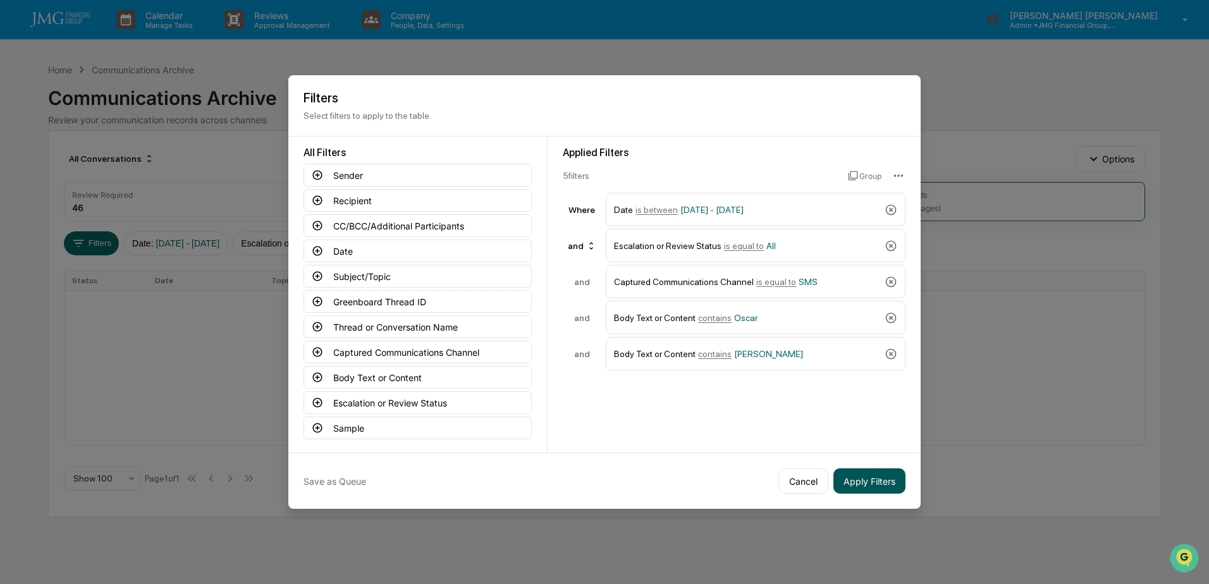
click at [858, 478] on button "Apply Filters" at bounding box center [869, 481] width 72 height 25
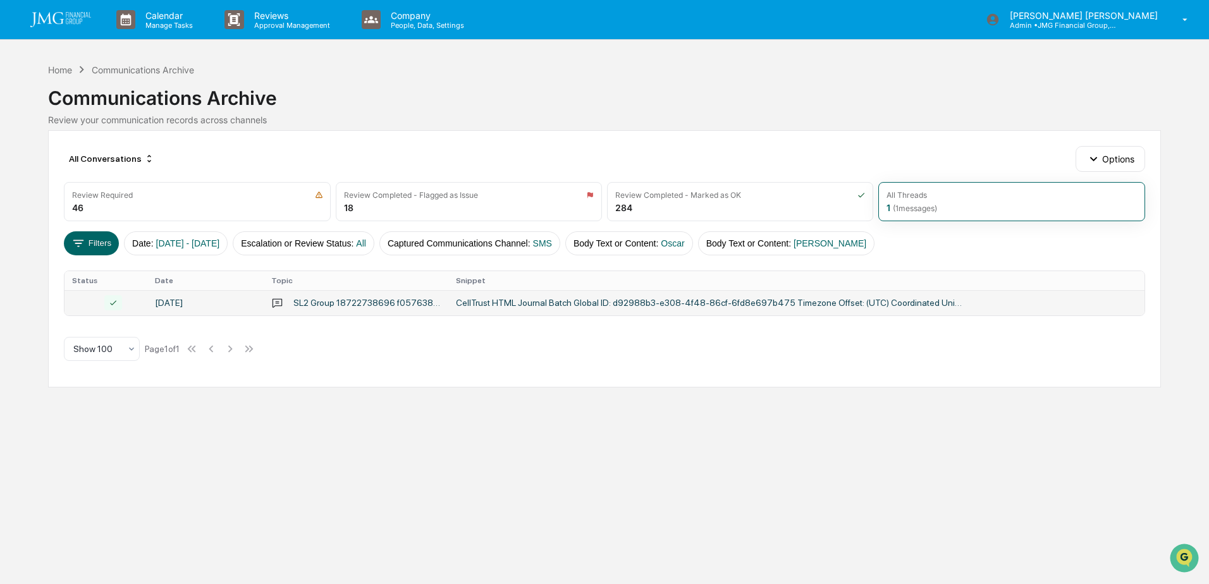
click at [698, 311] on td "CellTrust HTML Journal Batch Global ID: d92988b3-e308-4f48-86cf-6fd8e697b475 Ti…" at bounding box center [796, 302] width 696 height 25
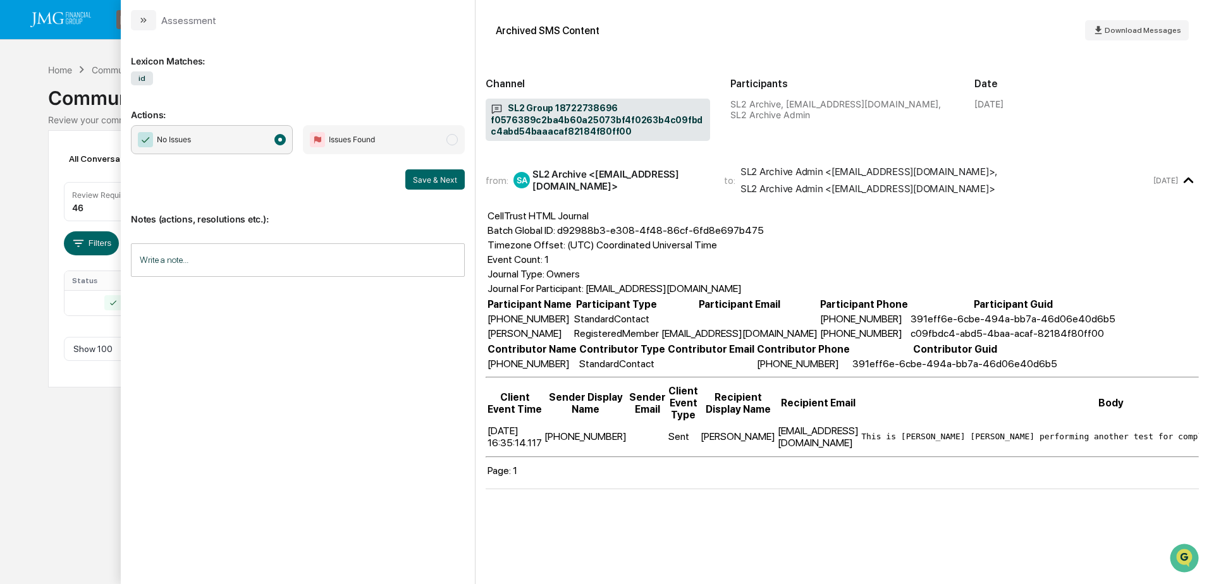
click at [73, 448] on div "Calendar Manage Tasks Reviews Approval Management Company People, Data, Setting…" at bounding box center [604, 292] width 1209 height 584
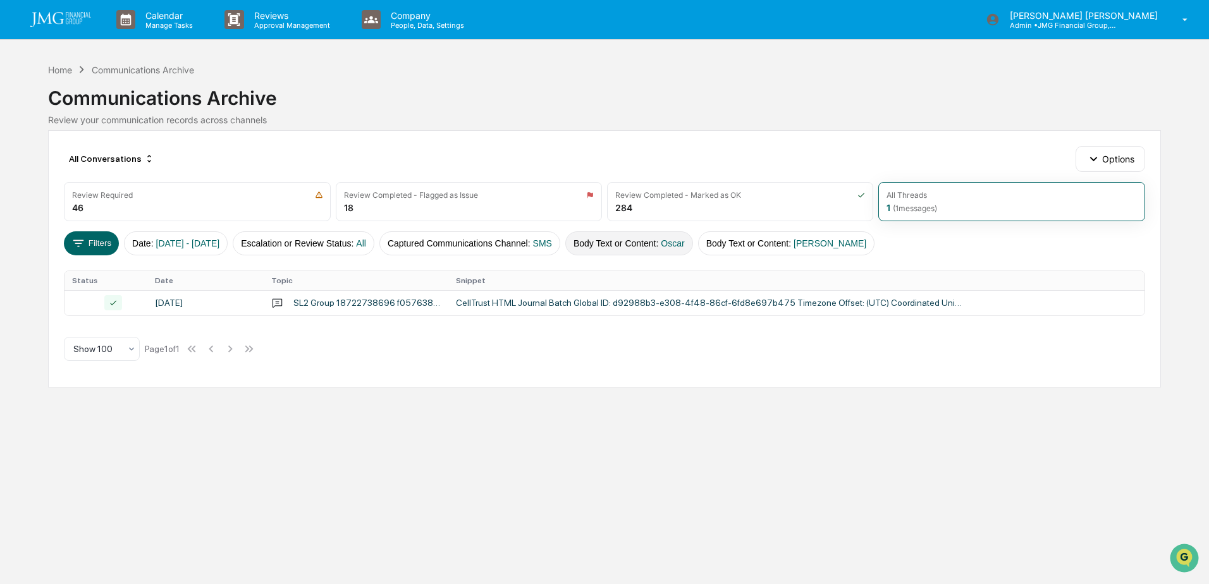
click at [692, 250] on button "Body Text or Content : Oscar" at bounding box center [629, 243] width 128 height 24
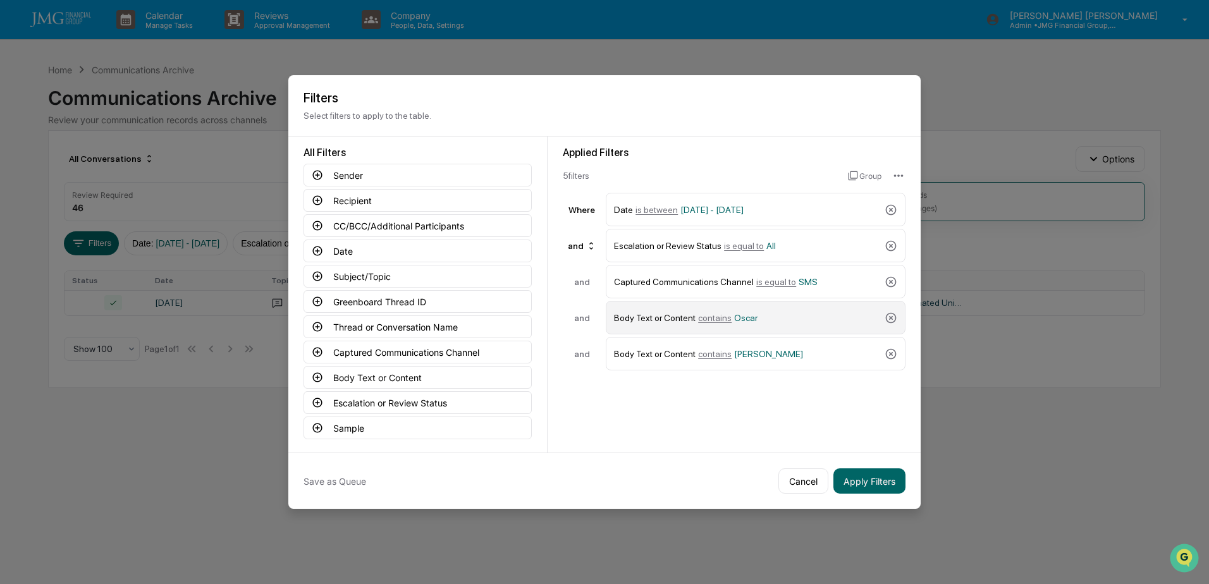
click at [780, 321] on div "Body Text or Content contains Oscar" at bounding box center [747, 318] width 266 height 22
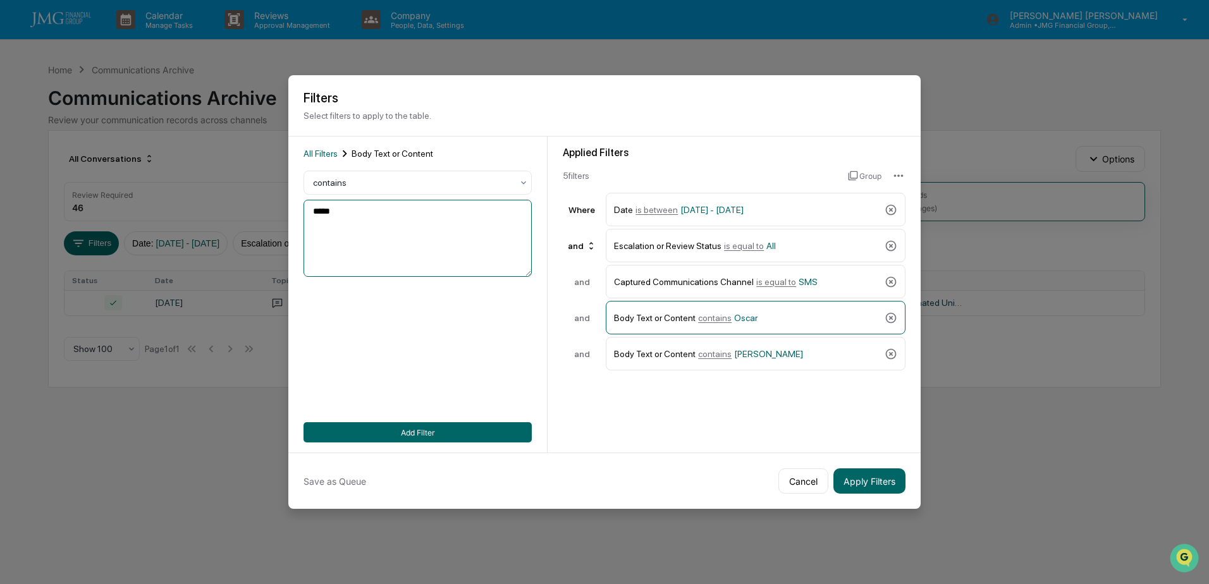
click at [386, 206] on textarea "*****" at bounding box center [418, 238] width 228 height 77
type textarea "***"
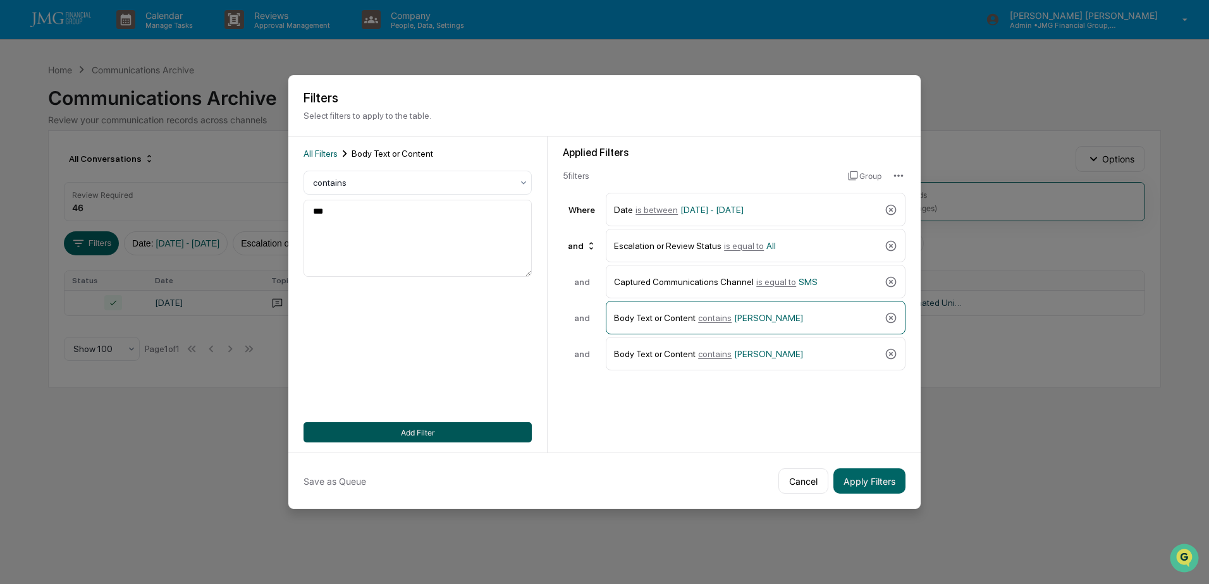
click at [427, 427] on button "Add Filter" at bounding box center [418, 432] width 228 height 20
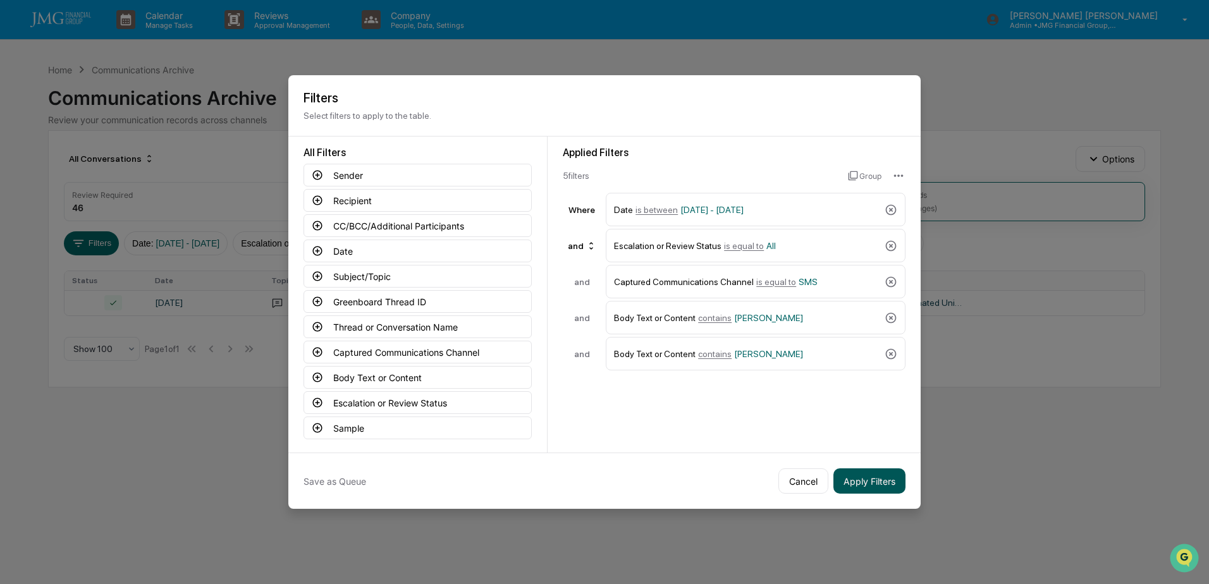
click at [875, 481] on button "Apply Filters" at bounding box center [869, 481] width 72 height 25
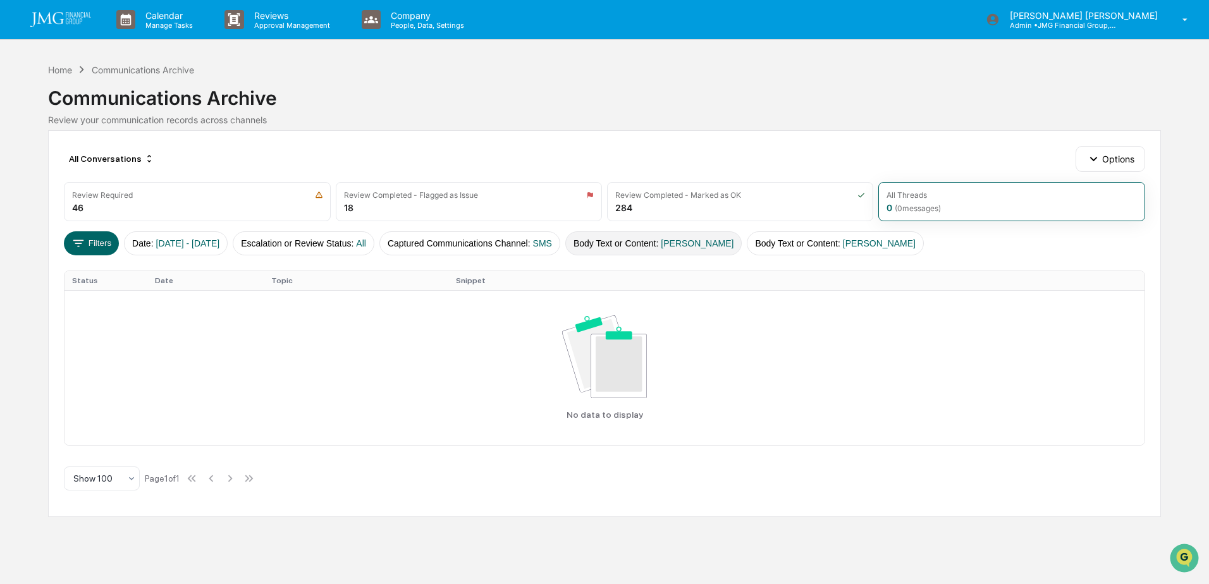
click at [677, 247] on button "Body Text or Content : [PERSON_NAME]" at bounding box center [653, 243] width 177 height 24
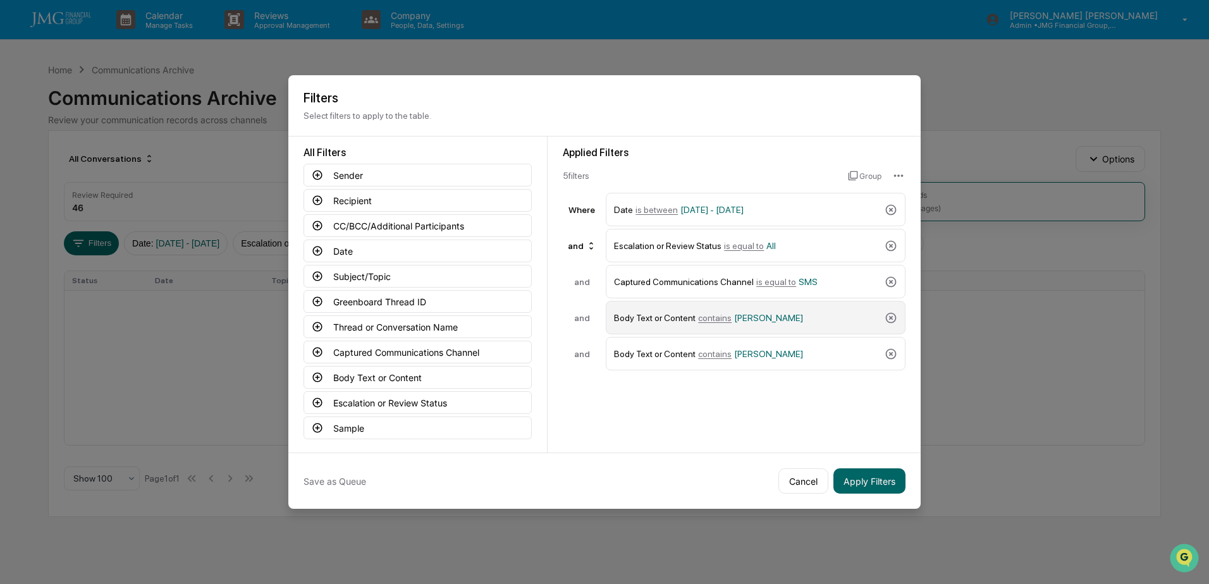
click at [763, 320] on div "Body Text or Content contains [PERSON_NAME]" at bounding box center [747, 318] width 266 height 22
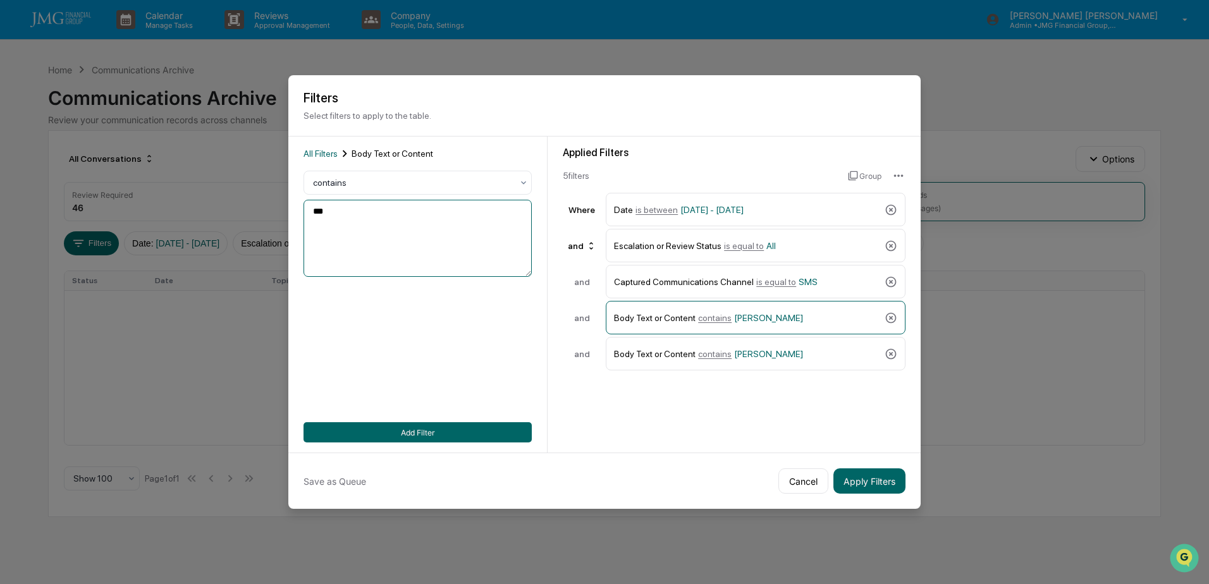
click at [403, 221] on textarea "***" at bounding box center [418, 238] width 228 height 77
type textarea "******"
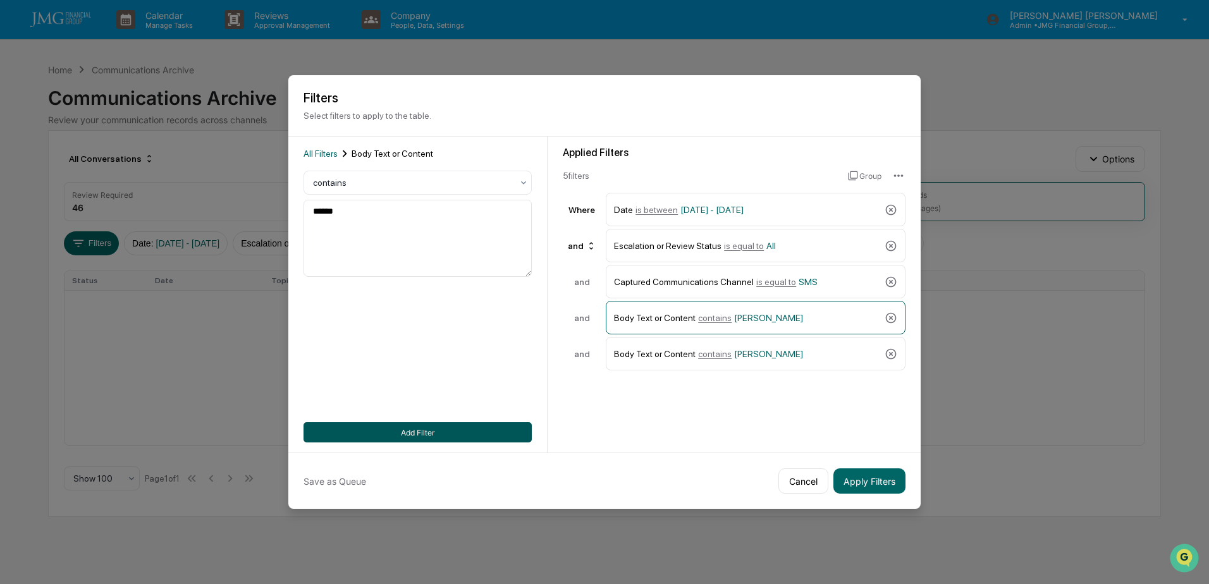
click at [472, 426] on button "Add Filter" at bounding box center [418, 432] width 228 height 20
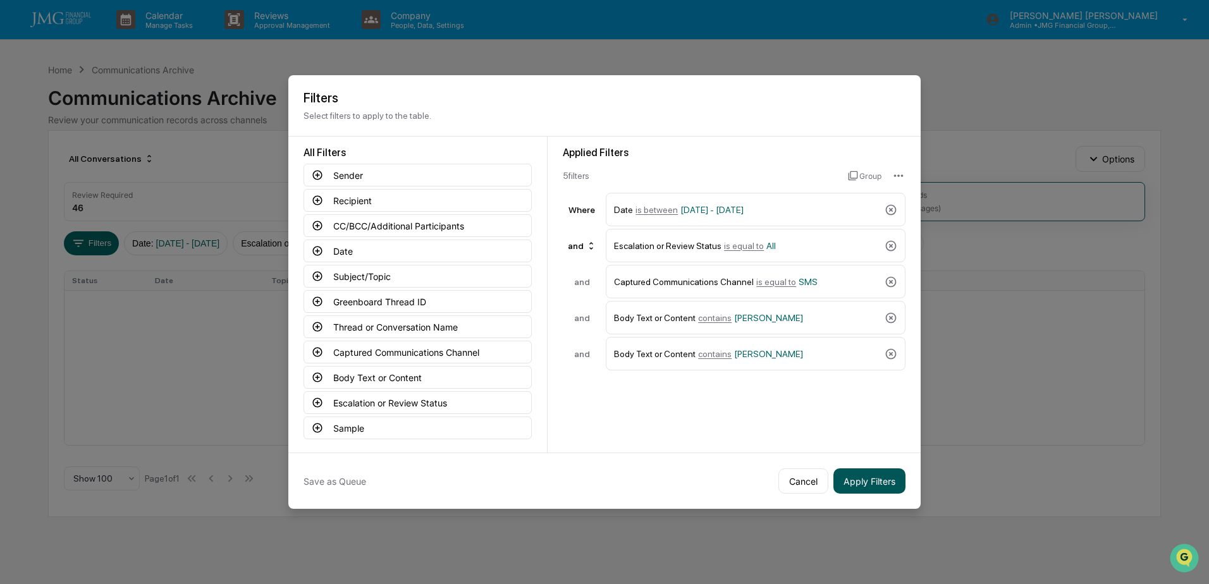
click at [862, 474] on button "Apply Filters" at bounding box center [869, 481] width 72 height 25
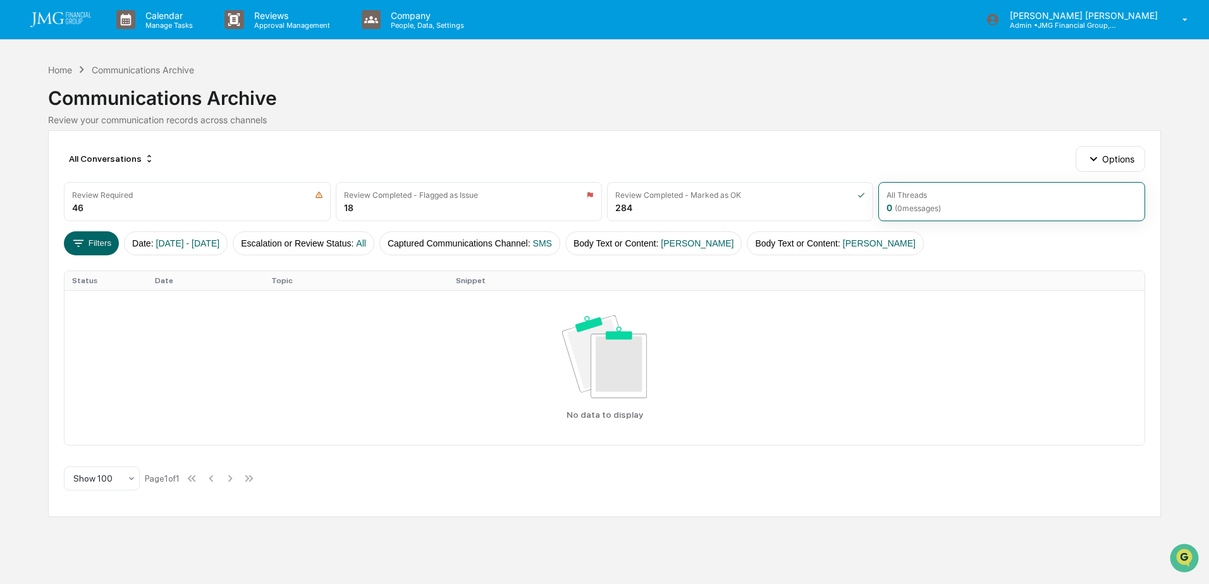
click at [768, 68] on div "Home Communications Archive Communications Archive Review your communication re…" at bounding box center [604, 94] width 1112 height 63
click at [62, 73] on div "Home" at bounding box center [60, 70] width 24 height 11
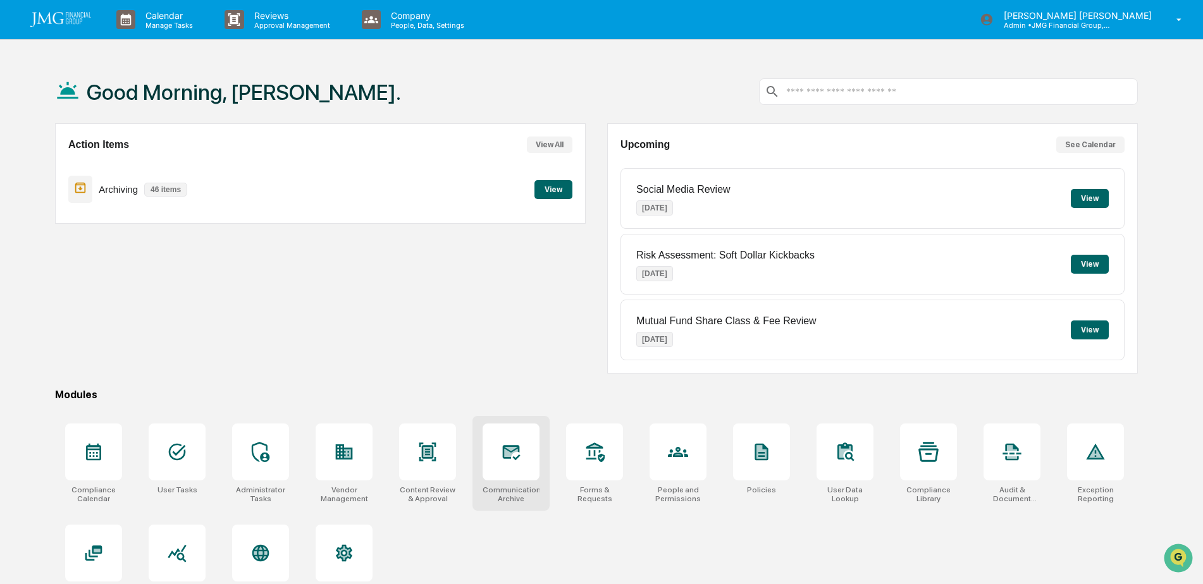
click at [516, 449] on icon at bounding box center [512, 452] width 18 height 15
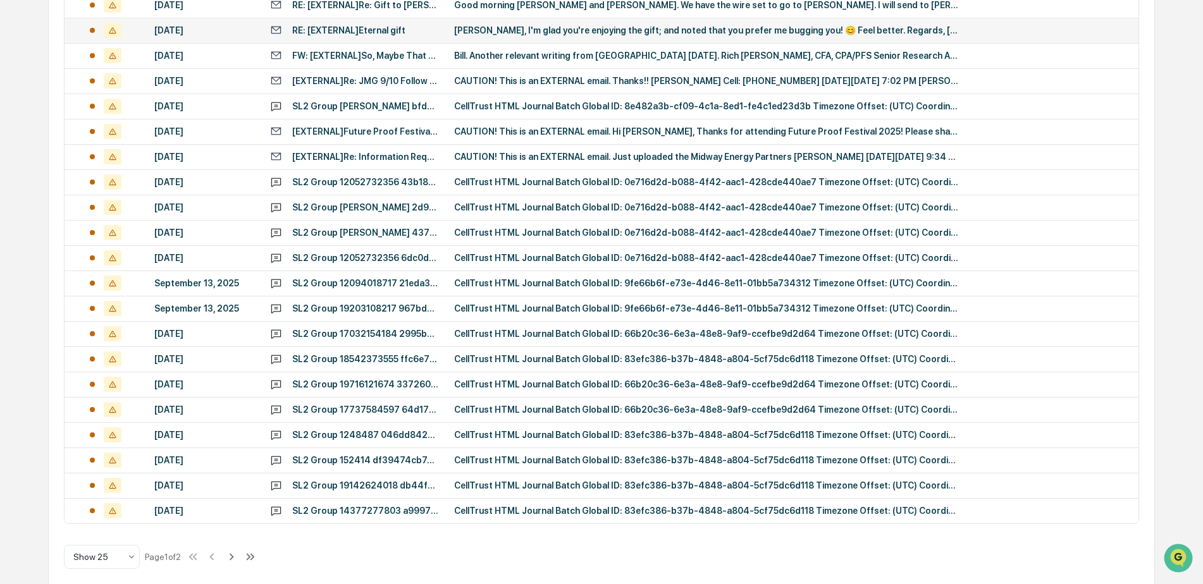
scroll to position [410, 0]
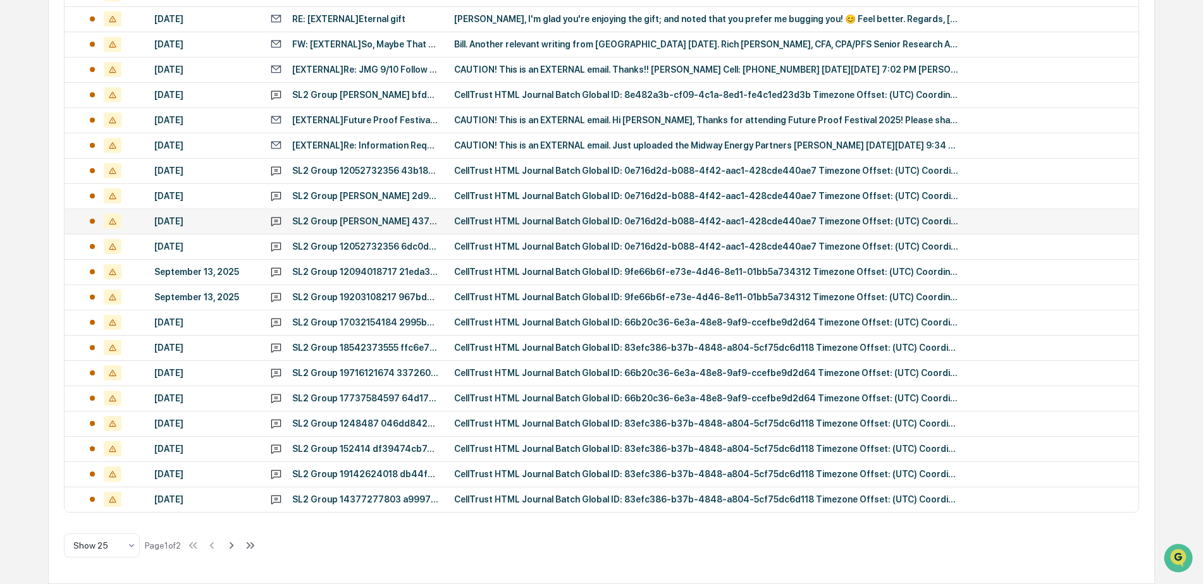
click at [618, 226] on td "CellTrust HTML Journal Batch Global ID: 0e716d2d-b088-4f42-aac1-428cde440ae7 Ti…" at bounding box center [792, 221] width 692 height 25
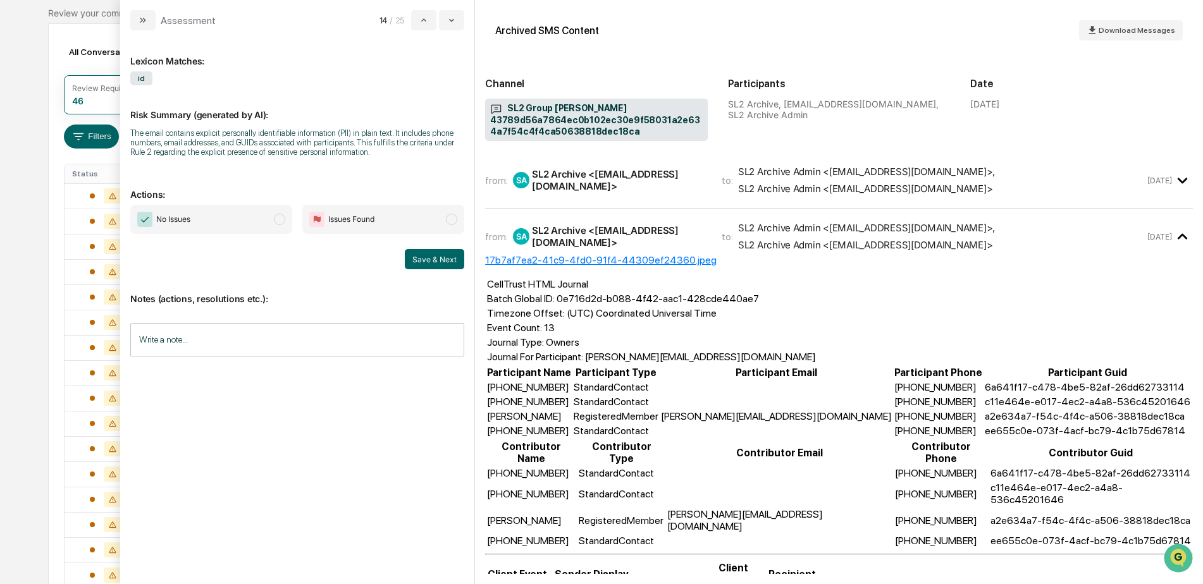
scroll to position [94, 0]
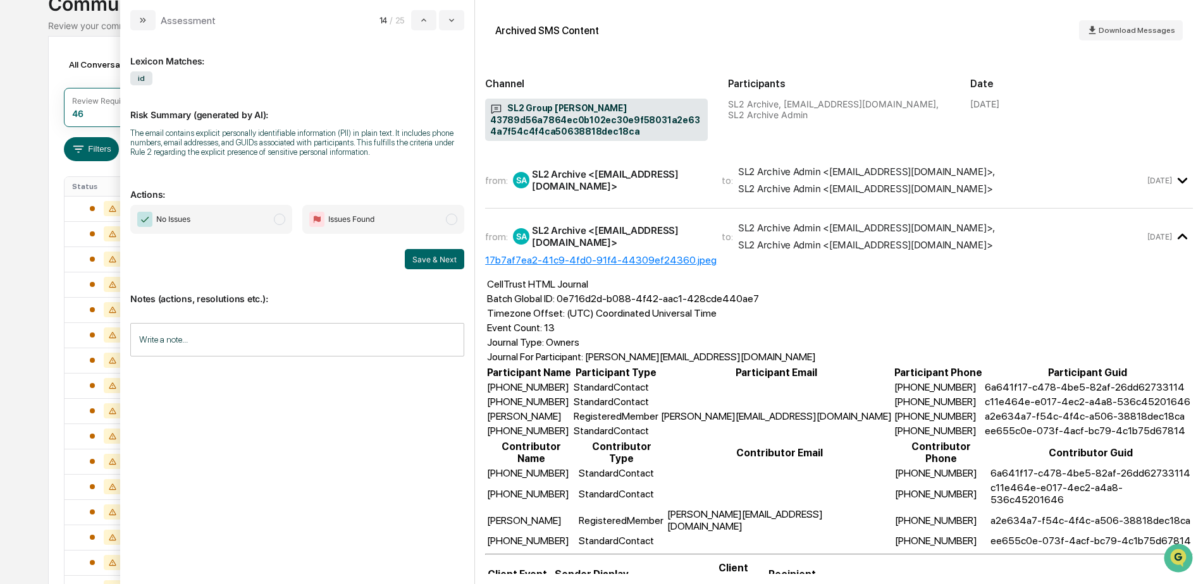
click at [30, 273] on div "Calendar Manage Tasks Reviews Approval Management Company People, Data, Setting…" at bounding box center [601, 403] width 1203 height 995
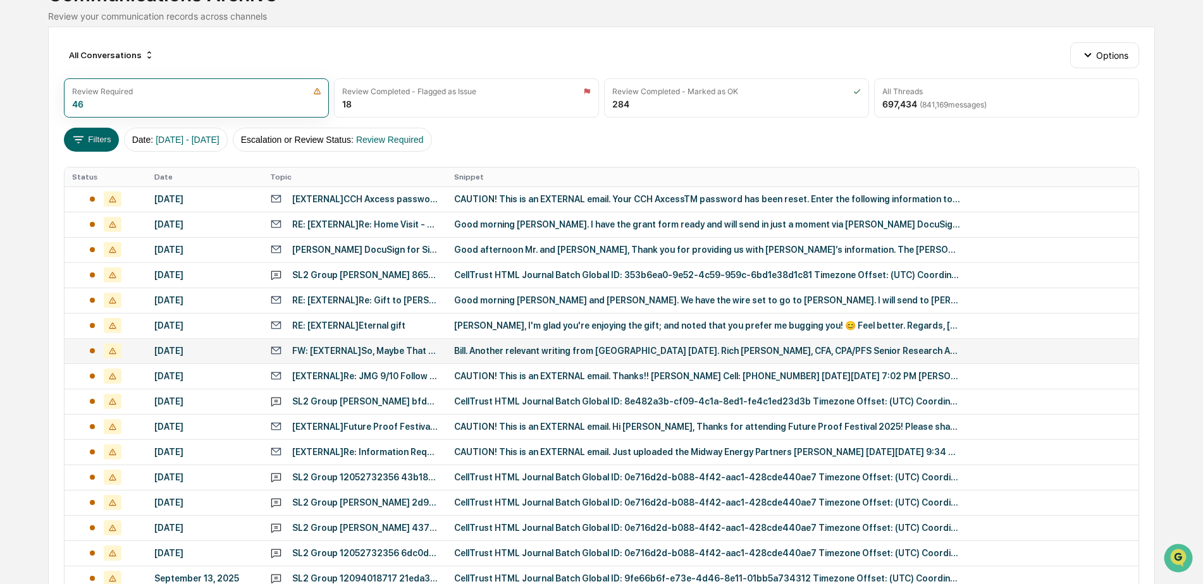
scroll to position [126, 0]
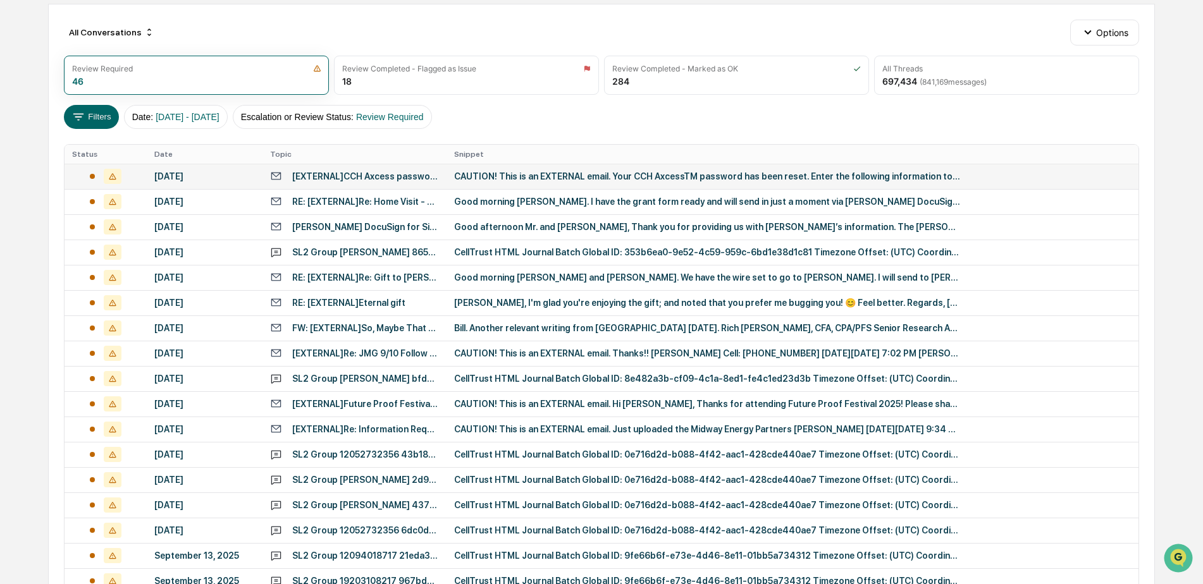
click at [558, 179] on div "CAUTION! This is an EXTERNAL email. Your CCH AxcessTM password has been reset. …" at bounding box center [707, 176] width 506 height 10
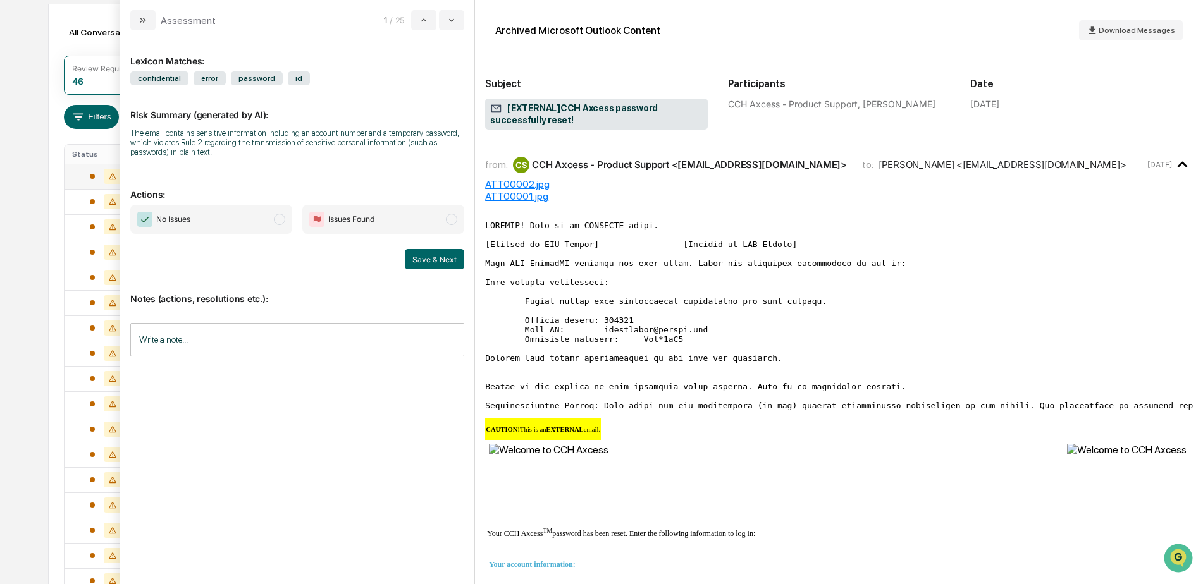
click at [331, 338] on input "Write a note..." at bounding box center [297, 340] width 334 height 34
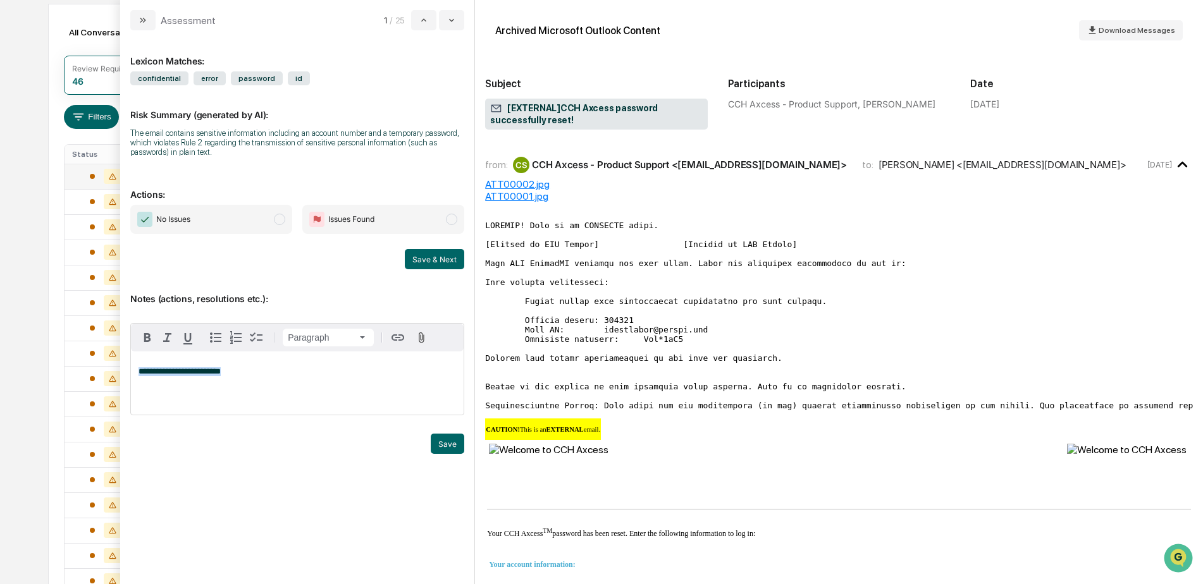
drag, startPoint x: 240, startPoint y: 375, endPoint x: 138, endPoint y: 368, distance: 102.1
click at [138, 368] on div "**********" at bounding box center [297, 383] width 333 height 63
copy span "**********"
click at [262, 383] on div "**********" at bounding box center [297, 383] width 333 height 63
click at [457, 443] on button "Save" at bounding box center [448, 444] width 34 height 20
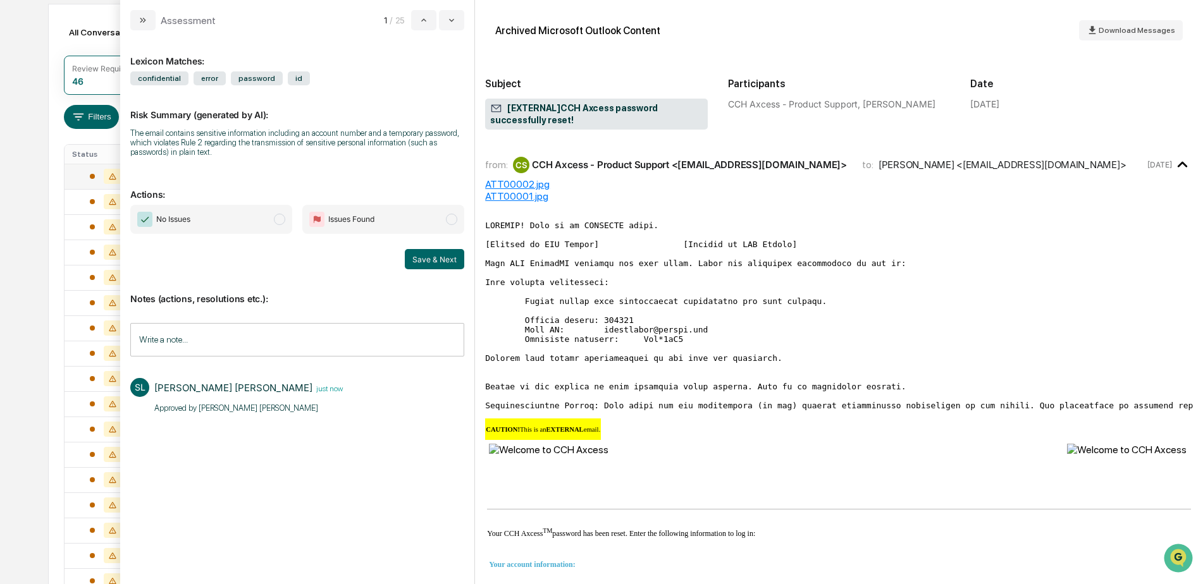
click at [268, 221] on span "No Issues" at bounding box center [211, 219] width 162 height 29
click at [435, 262] on button "Save & Next" at bounding box center [434, 259] width 59 height 20
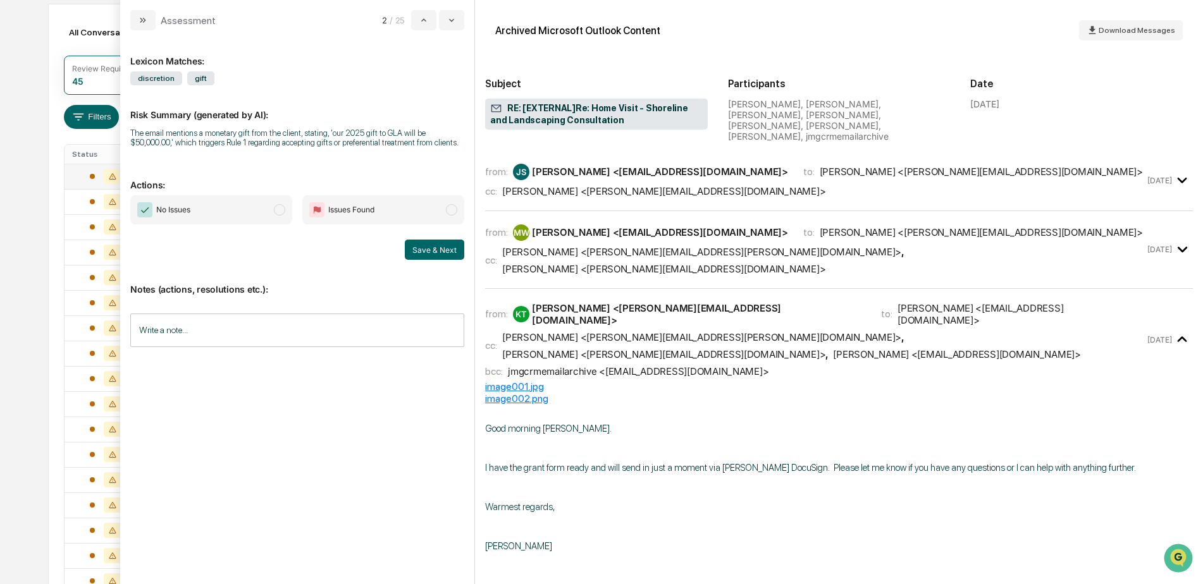
click at [250, 324] on input "Write a note..." at bounding box center [297, 331] width 334 height 34
click at [447, 440] on button "Save" at bounding box center [448, 434] width 34 height 20
click at [233, 216] on span "No Issues" at bounding box center [211, 209] width 162 height 29
click at [435, 252] on button "Save & Next" at bounding box center [434, 250] width 59 height 20
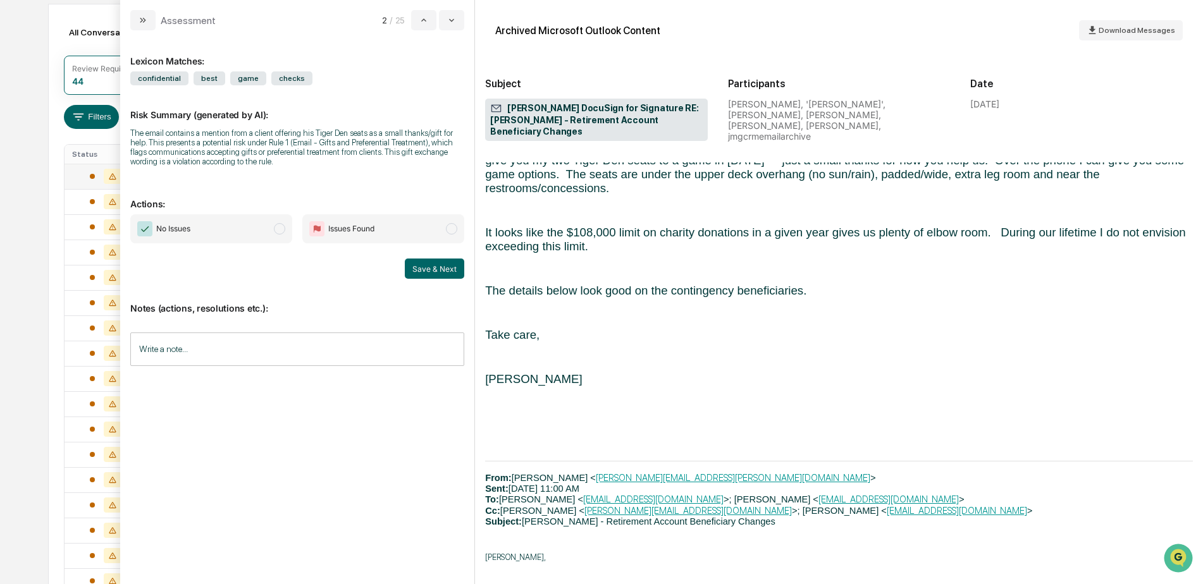
scroll to position [569, 0]
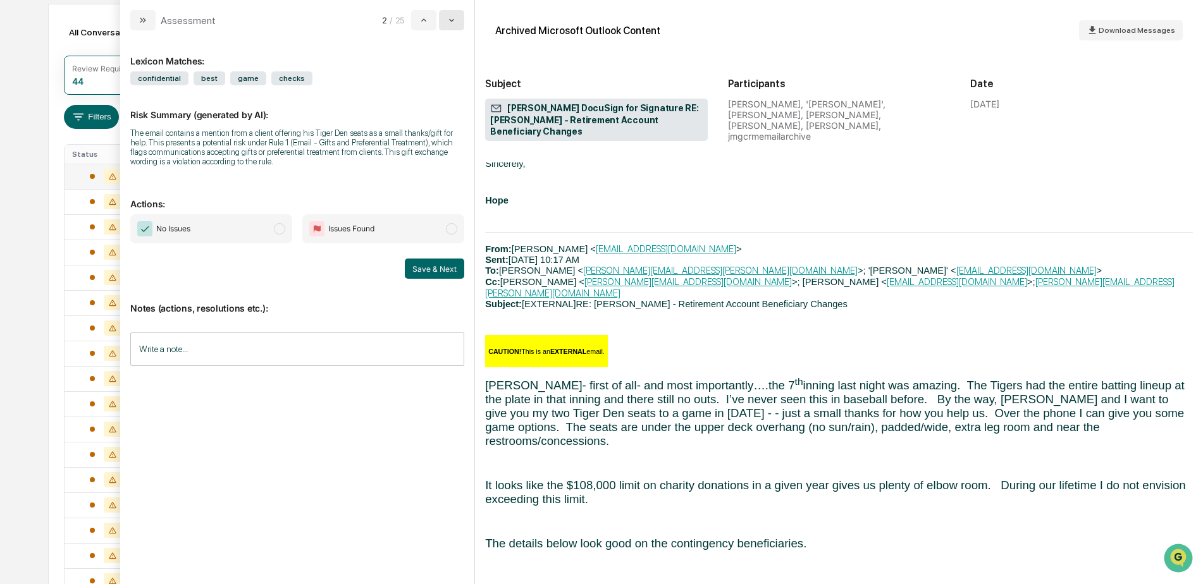
click at [455, 22] on icon "modal" at bounding box center [451, 20] width 10 height 10
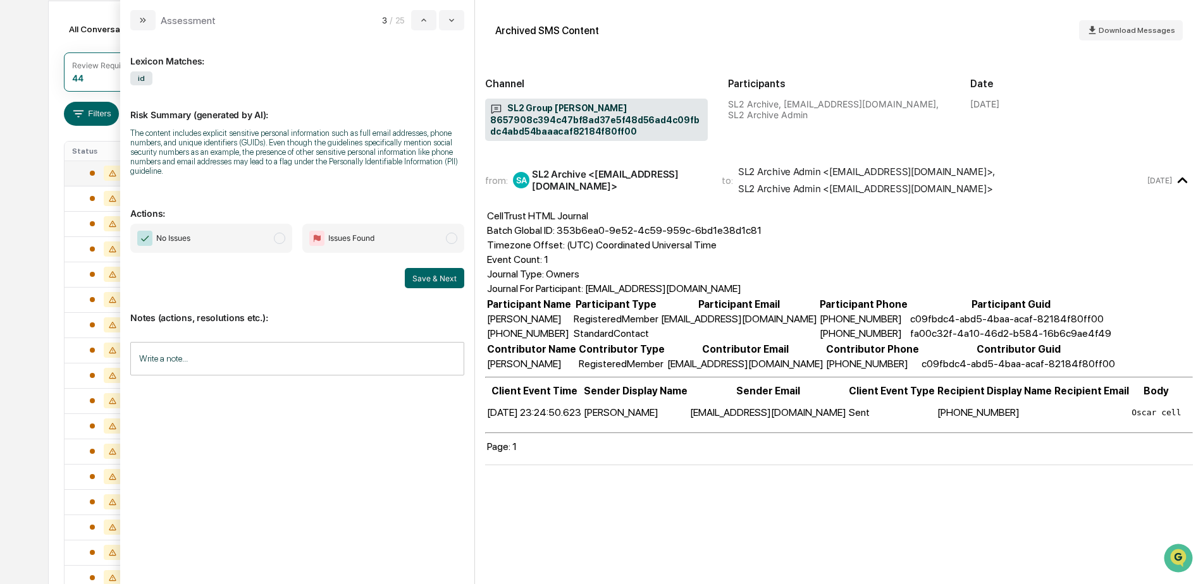
scroll to position [126, 0]
click at [220, 357] on input "Write a note..." at bounding box center [297, 359] width 334 height 34
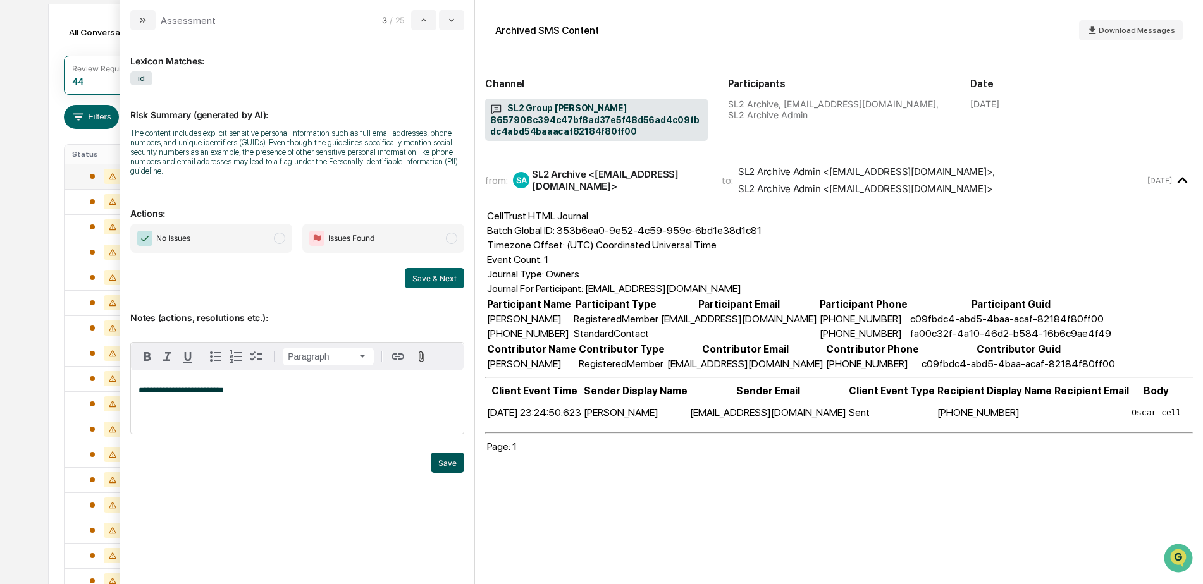
click at [445, 460] on button "Save" at bounding box center [448, 463] width 34 height 20
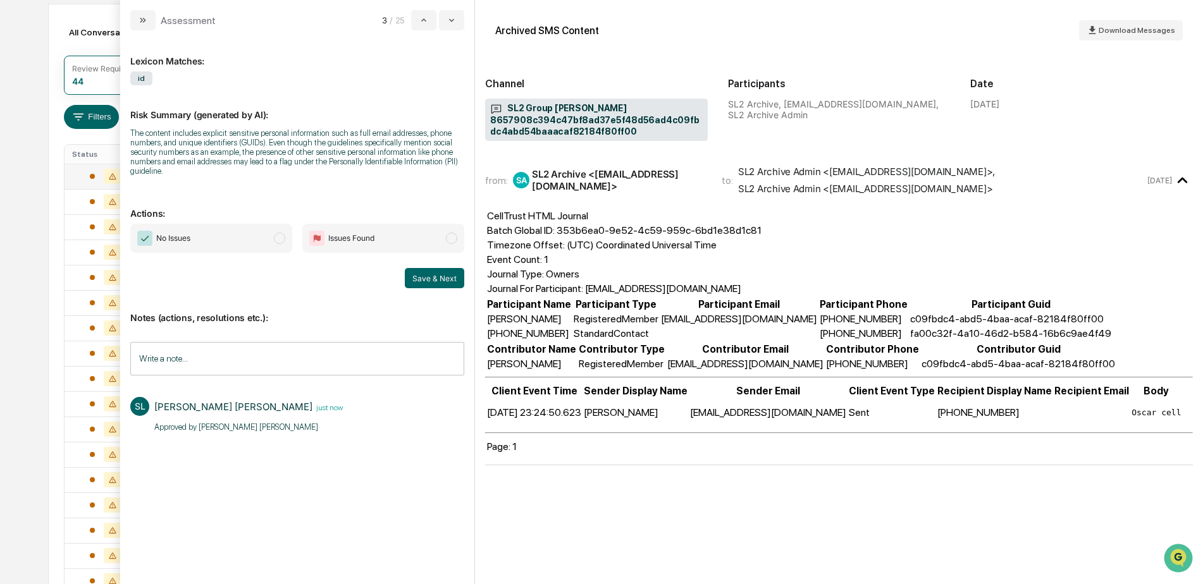
click at [251, 247] on span "No Issues" at bounding box center [211, 238] width 162 height 29
click at [447, 285] on button "Save & Next" at bounding box center [434, 278] width 59 height 20
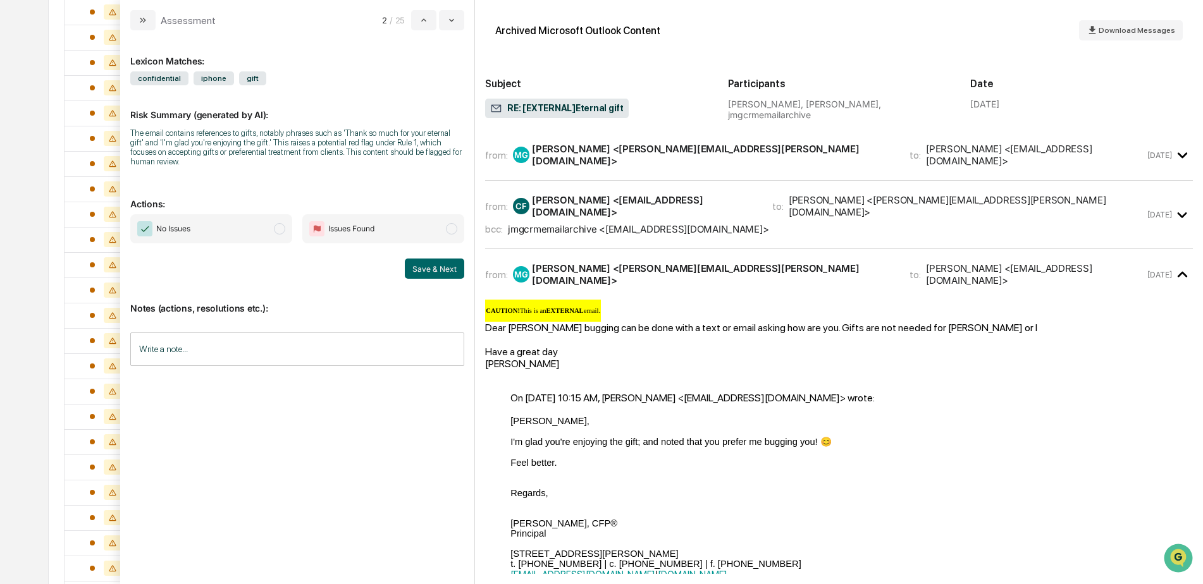
click at [1156, 214] on div "[DATE]" at bounding box center [1170, 215] width 46 height 21
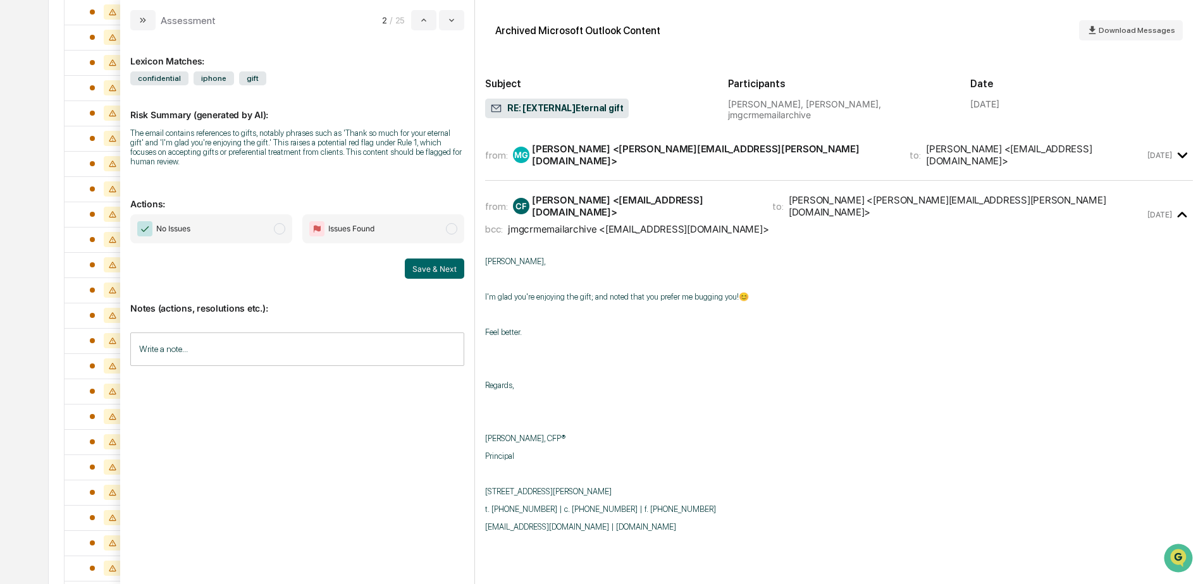
click at [1172, 151] on icon "modal" at bounding box center [1182, 155] width 21 height 21
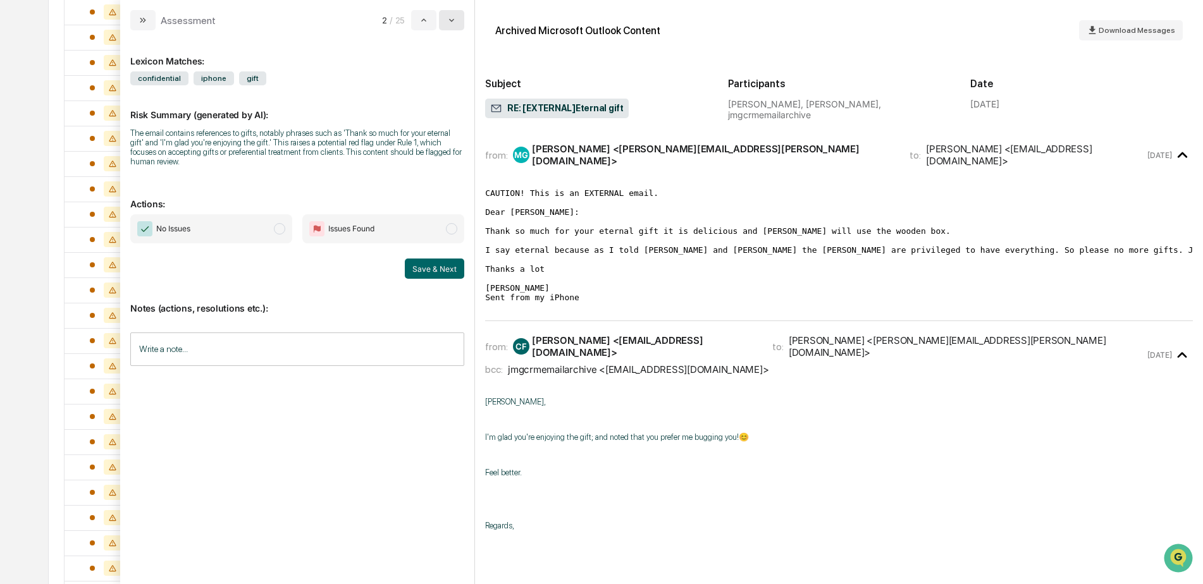
click at [453, 27] on button "modal" at bounding box center [451, 20] width 25 height 20
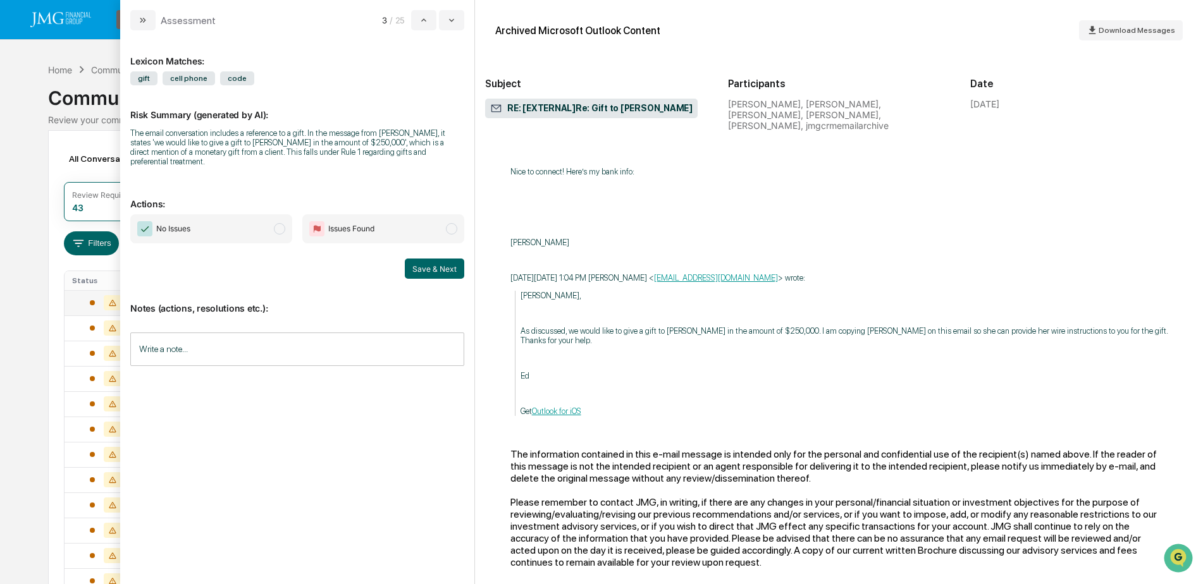
click at [1038, 371] on p "Ed" at bounding box center [843, 375] width 647 height 9
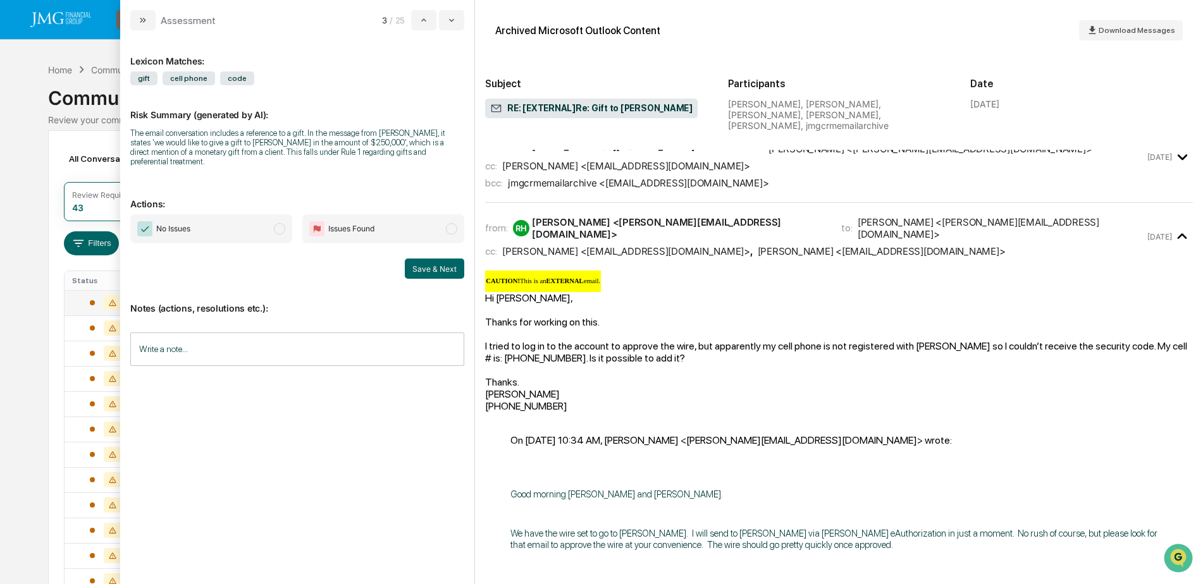
scroll to position [115, 0]
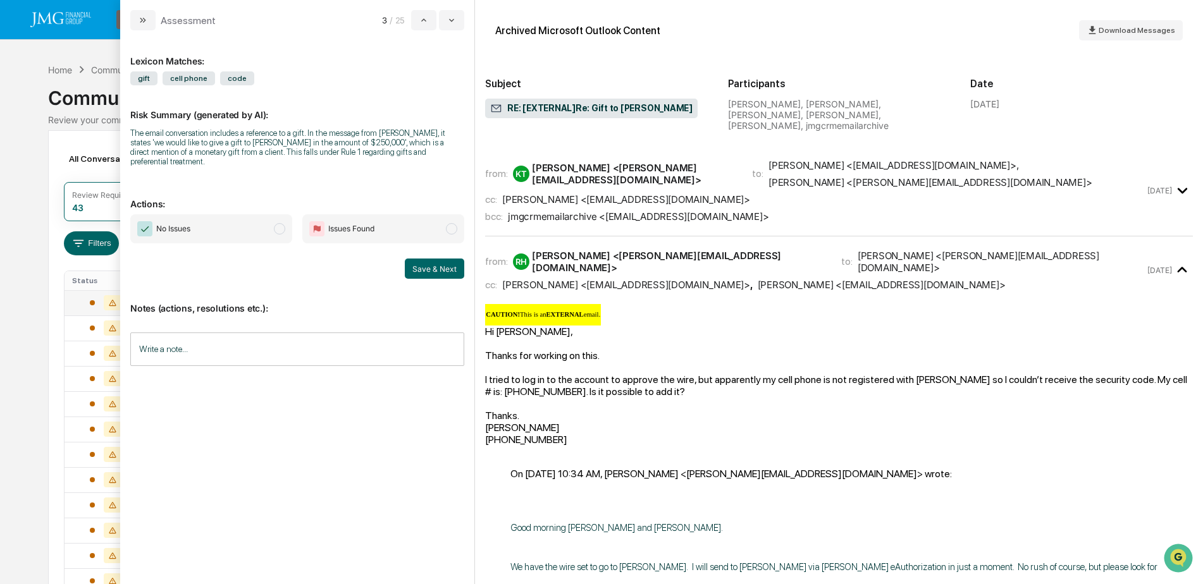
click at [275, 334] on input "Write a note..." at bounding box center [297, 350] width 334 height 34
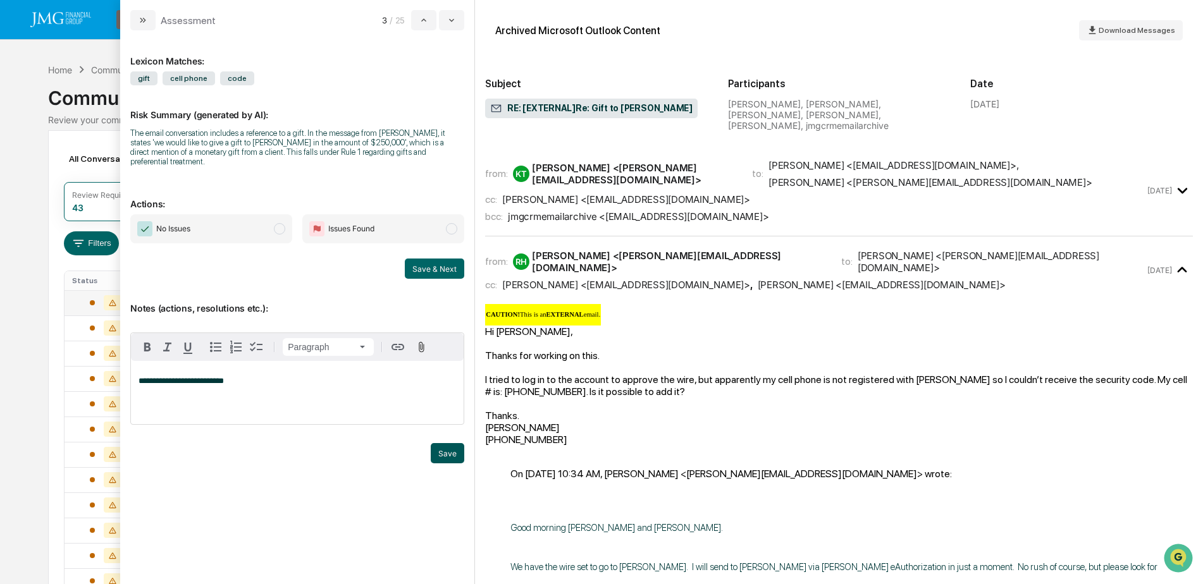
click at [435, 443] on button "Save" at bounding box center [448, 453] width 34 height 20
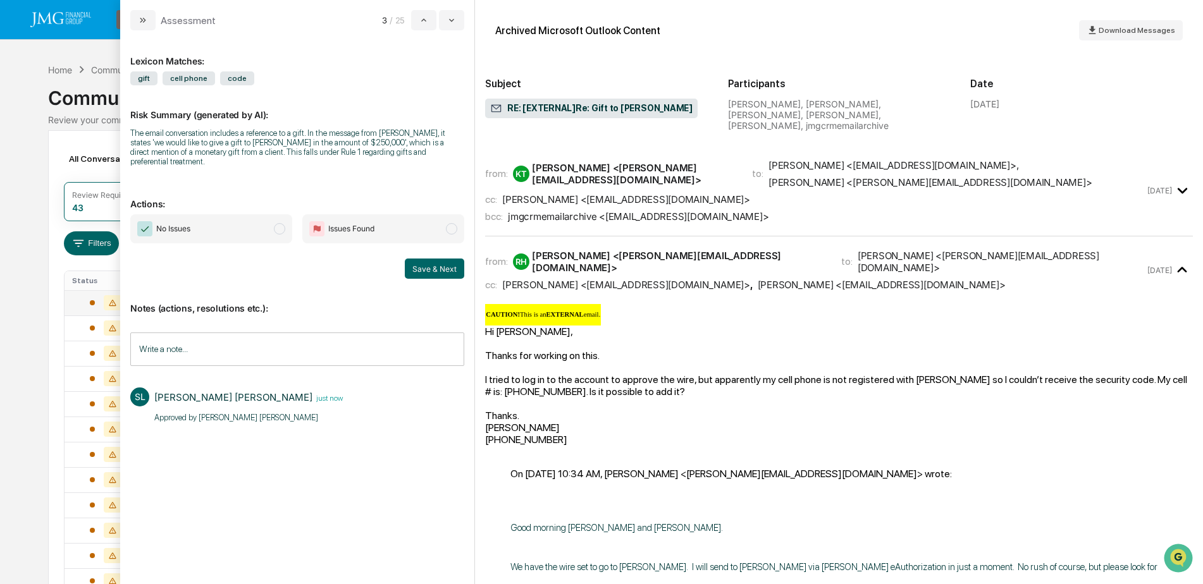
click at [264, 218] on span "No Issues" at bounding box center [211, 228] width 162 height 29
click at [437, 259] on button "Save & Next" at bounding box center [434, 269] width 59 height 20
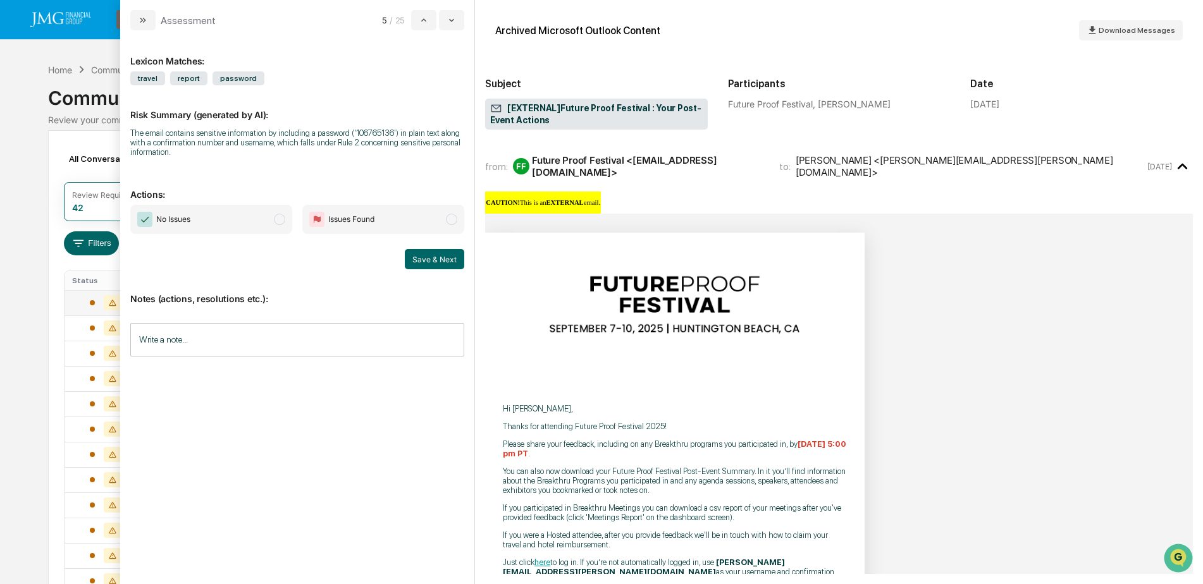
click at [228, 343] on input "Write a note..." at bounding box center [297, 340] width 334 height 34
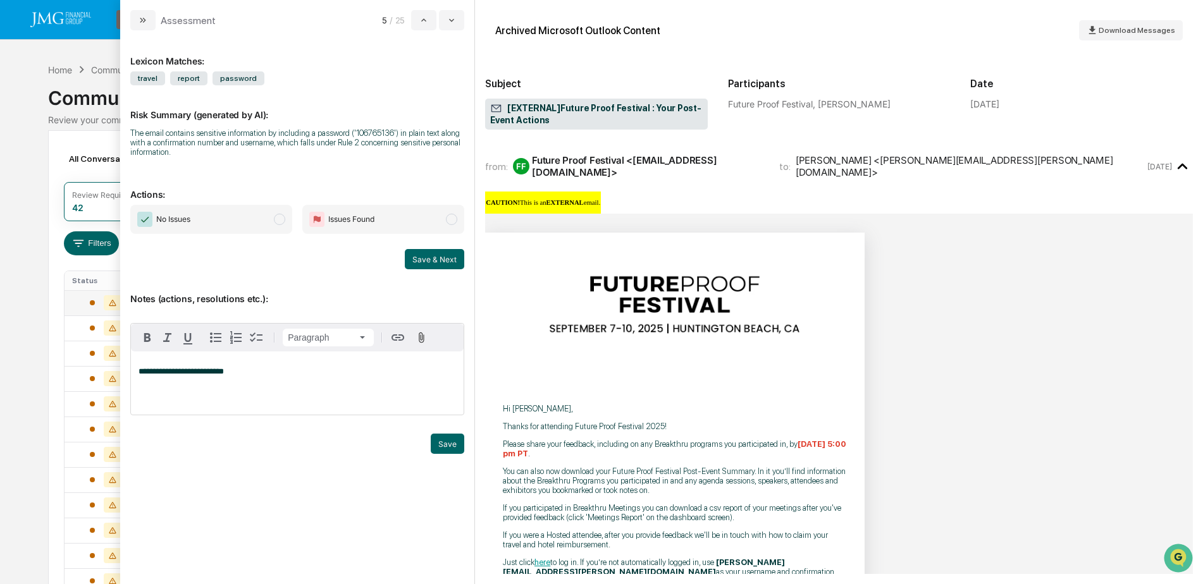
click at [429, 445] on div "Save" at bounding box center [297, 444] width 334 height 20
click at [436, 445] on button "Save" at bounding box center [448, 444] width 34 height 20
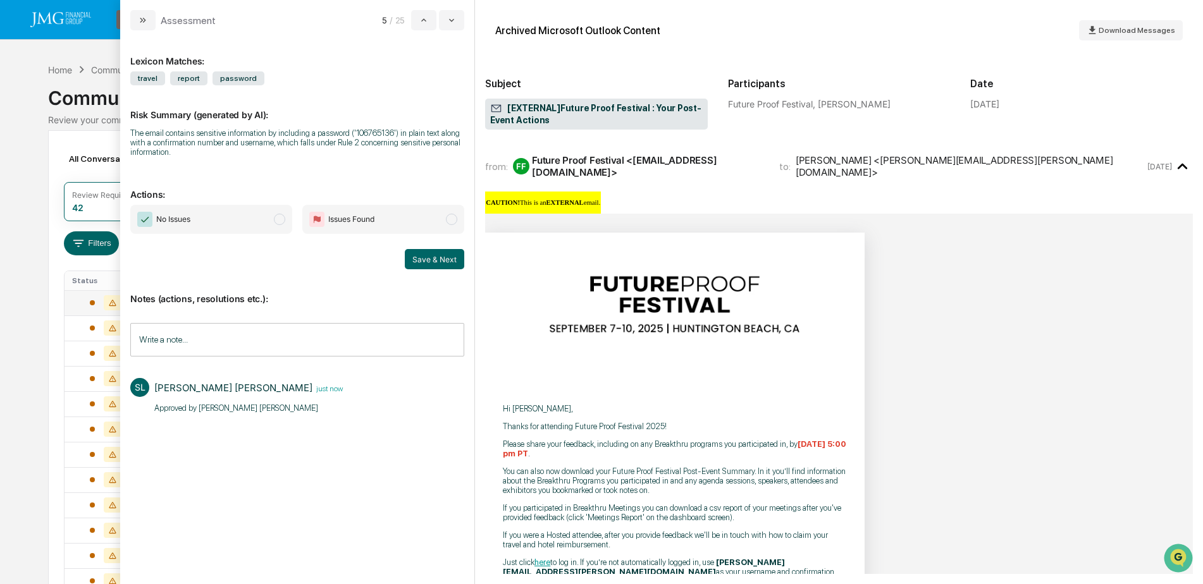
click at [264, 221] on span "No Issues" at bounding box center [211, 219] width 162 height 29
click at [424, 261] on button "Save & Next" at bounding box center [434, 259] width 59 height 20
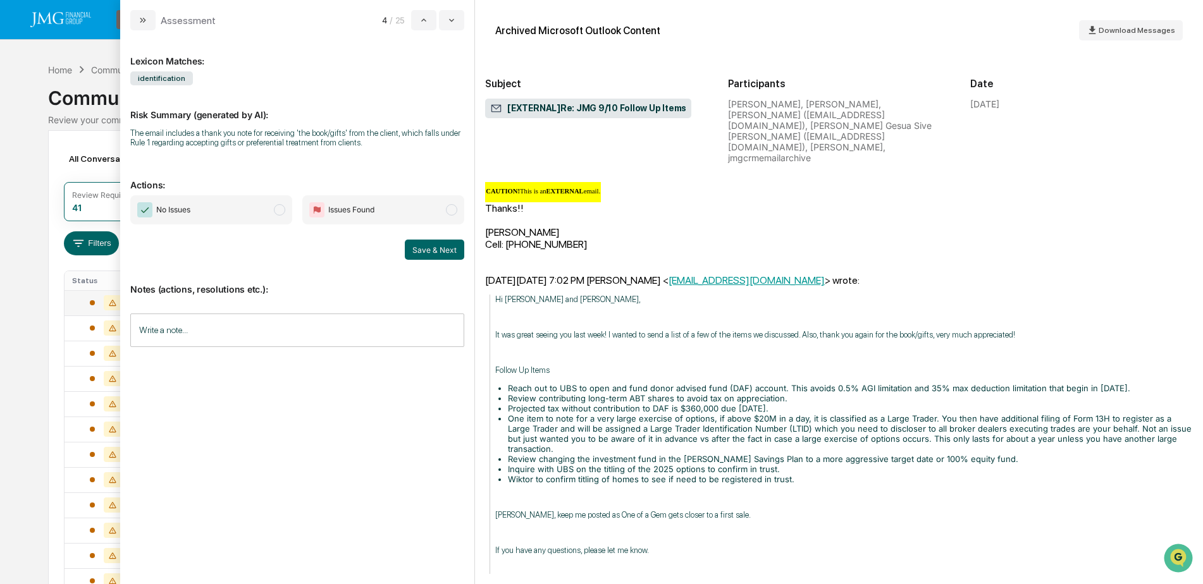
scroll to position [253, 0]
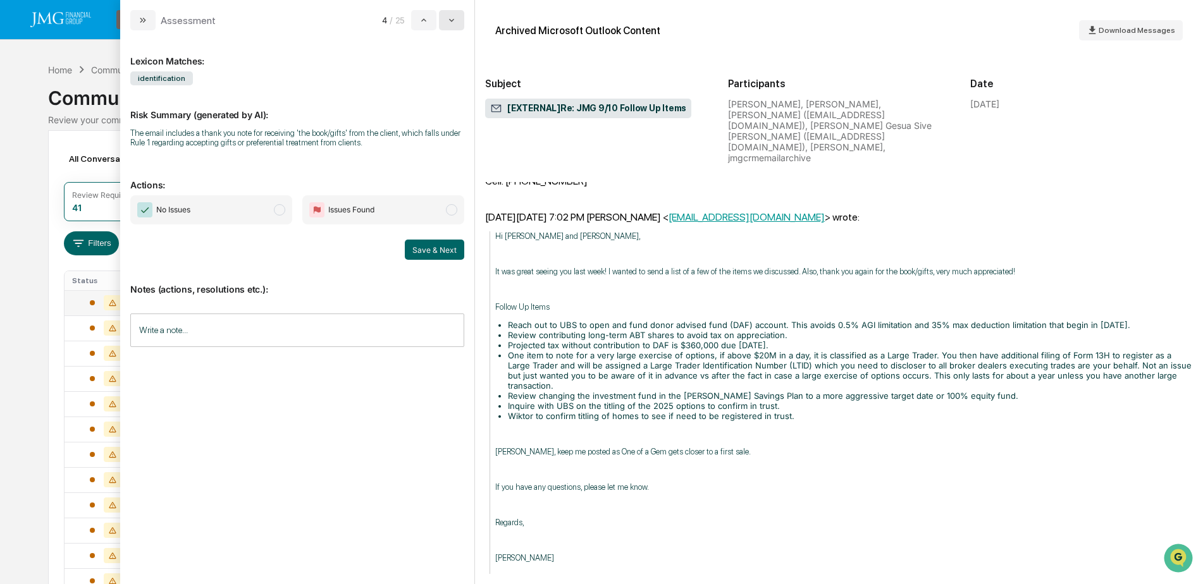
click at [455, 23] on icon "modal" at bounding box center [451, 20] width 10 height 10
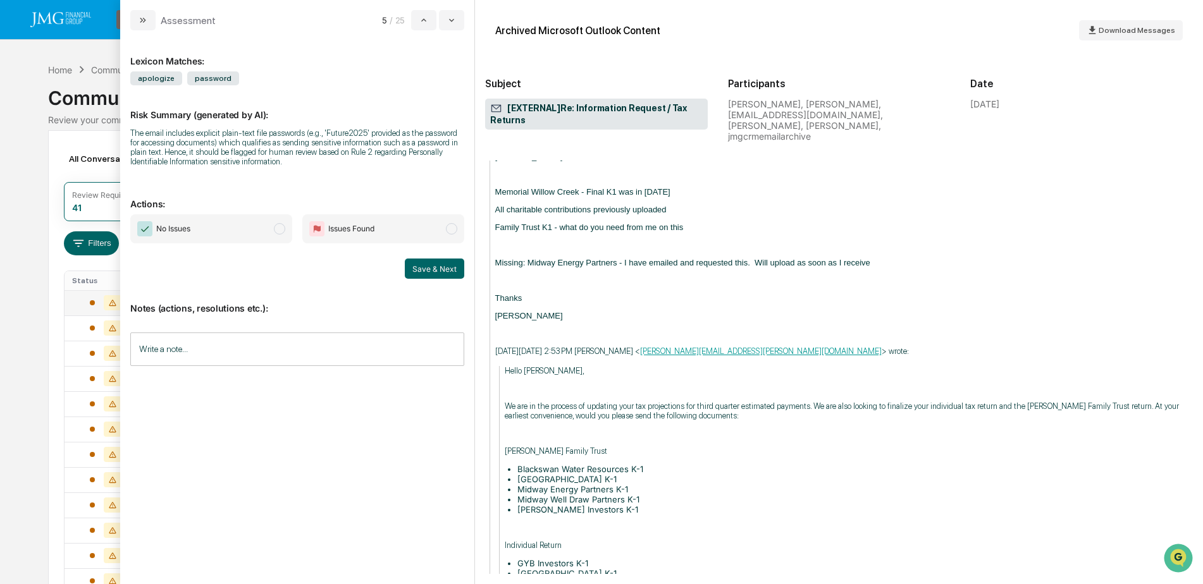
scroll to position [885, 0]
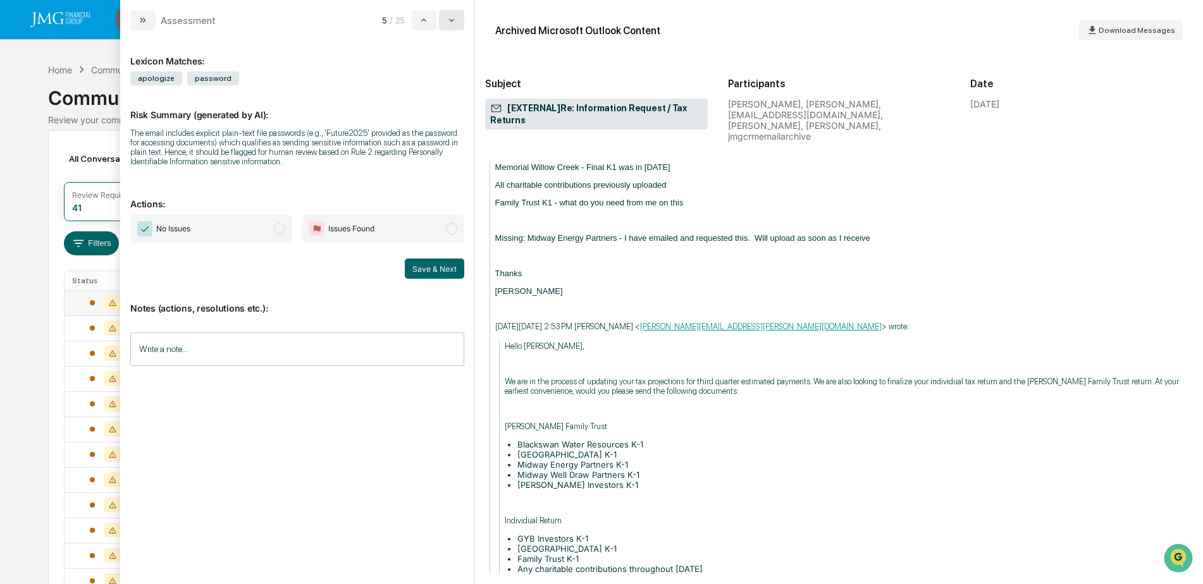
click at [444, 23] on button "modal" at bounding box center [451, 20] width 25 height 20
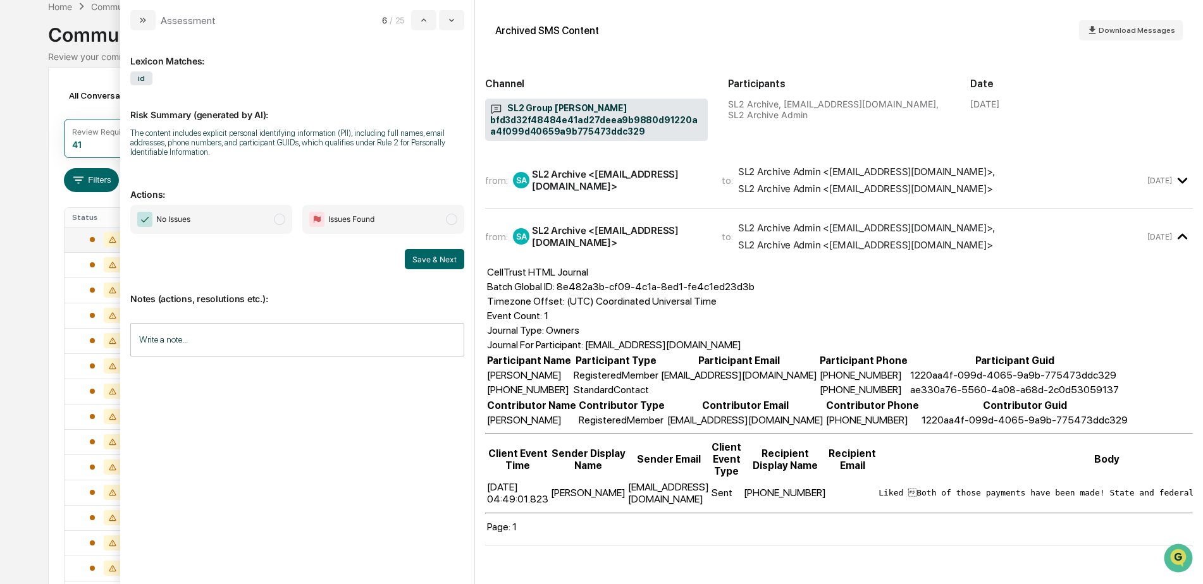
scroll to position [126, 0]
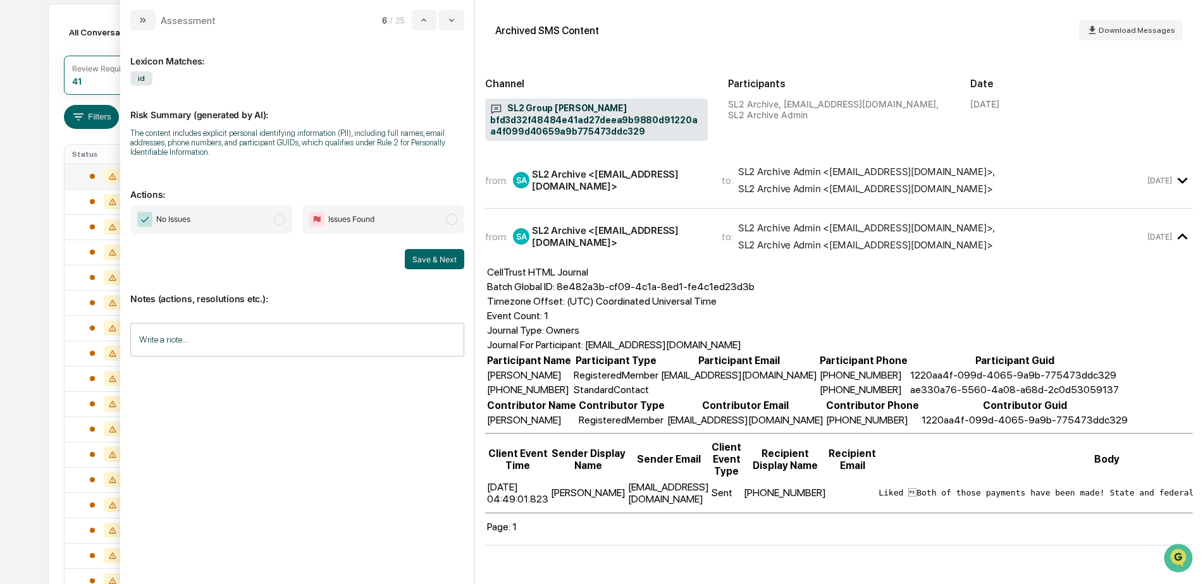
click at [878, 476] on th "Body" at bounding box center [1107, 459] width 458 height 37
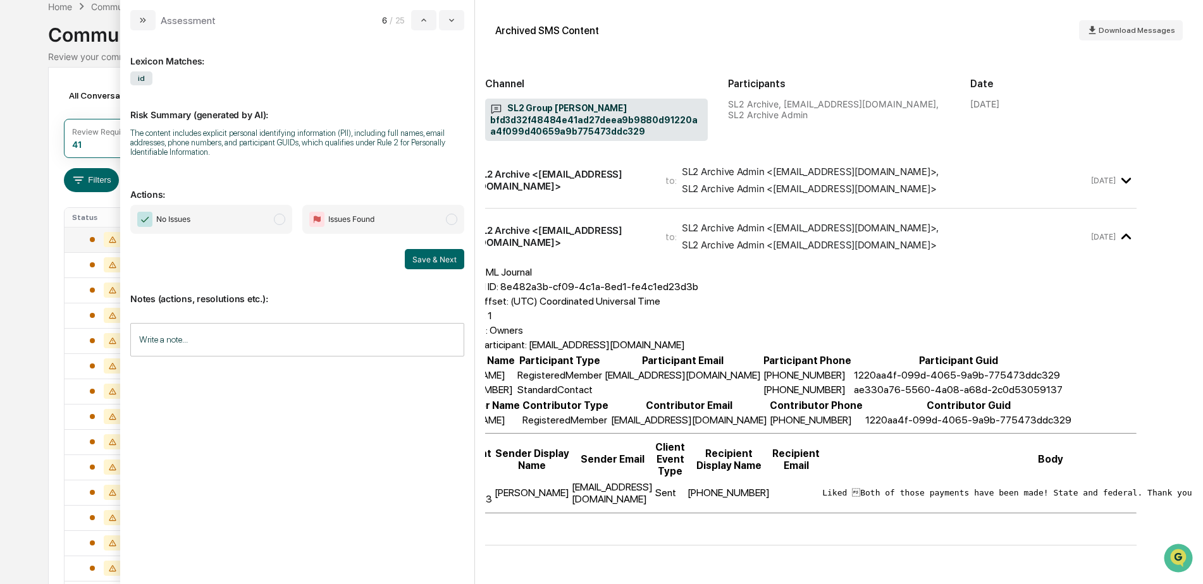
scroll to position [0, 0]
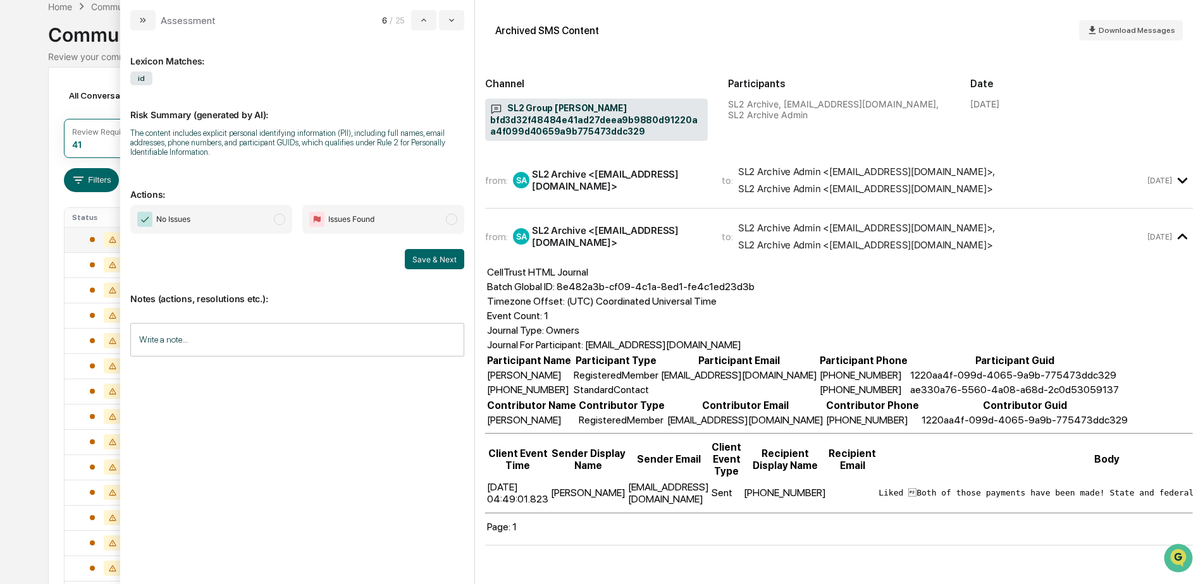
click at [210, 350] on input "Write a note..." at bounding box center [297, 340] width 334 height 34
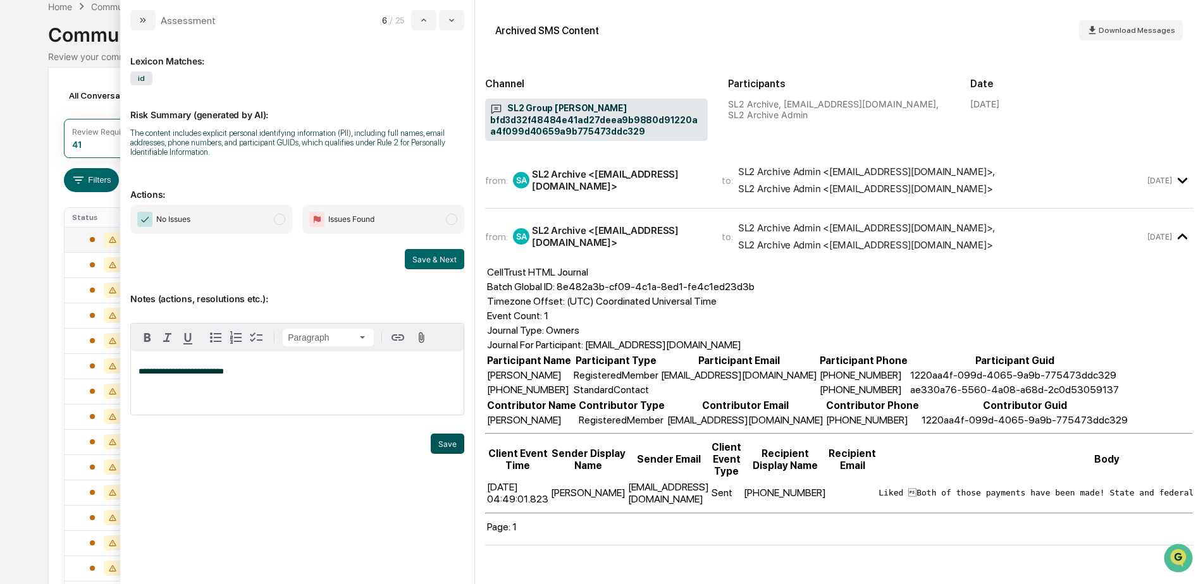
click at [439, 442] on button "Save" at bounding box center [448, 444] width 34 height 20
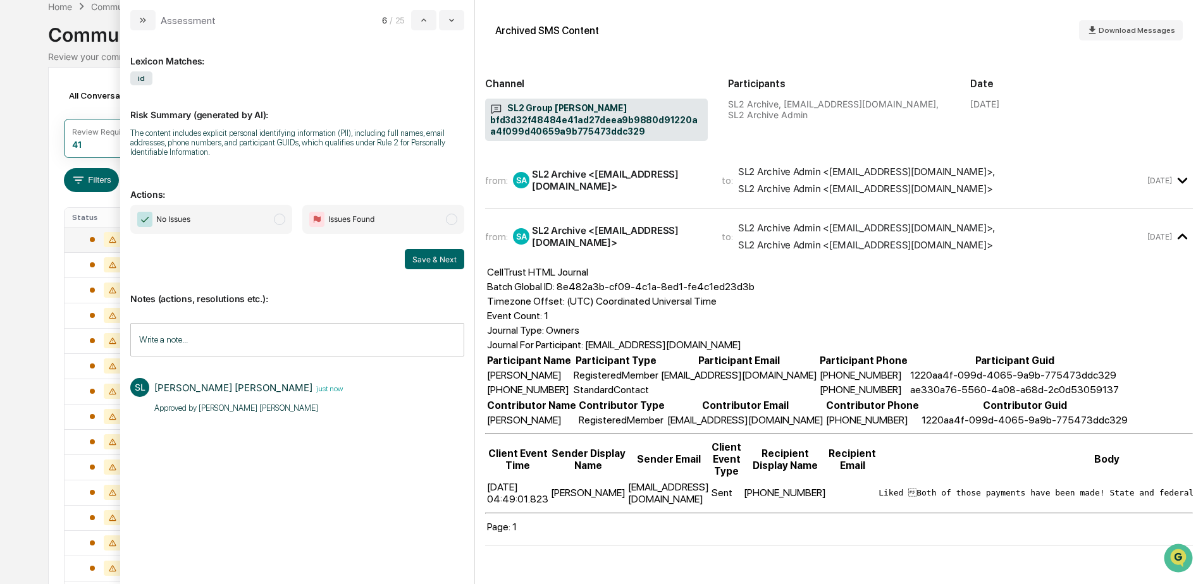
click at [264, 219] on span "No Issues" at bounding box center [211, 219] width 162 height 29
click at [440, 259] on button "Save & Next" at bounding box center [434, 259] width 59 height 20
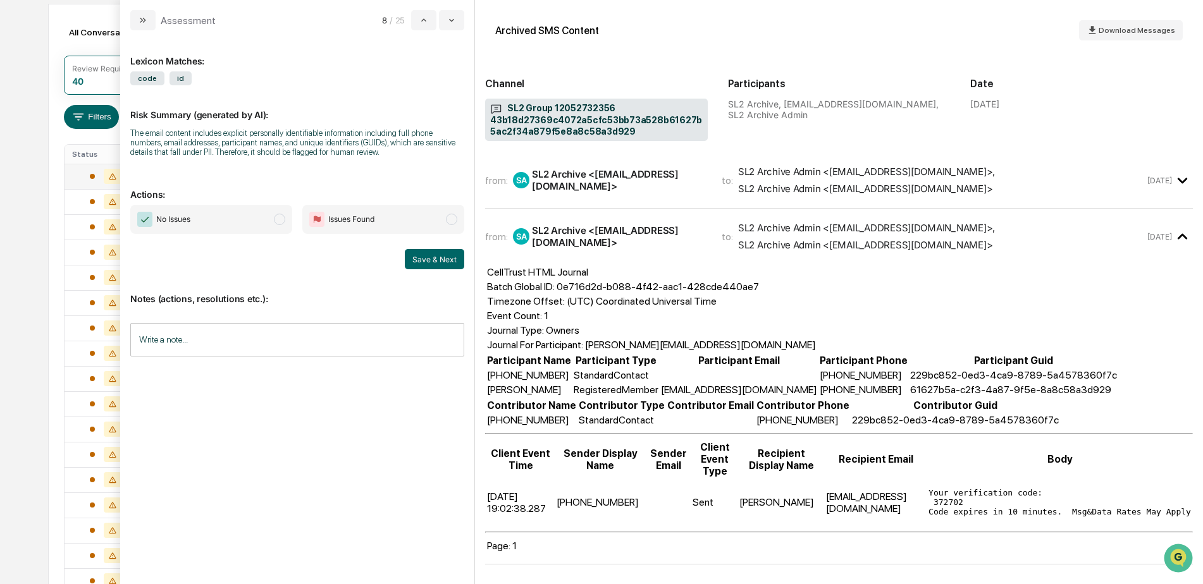
scroll to position [63, 0]
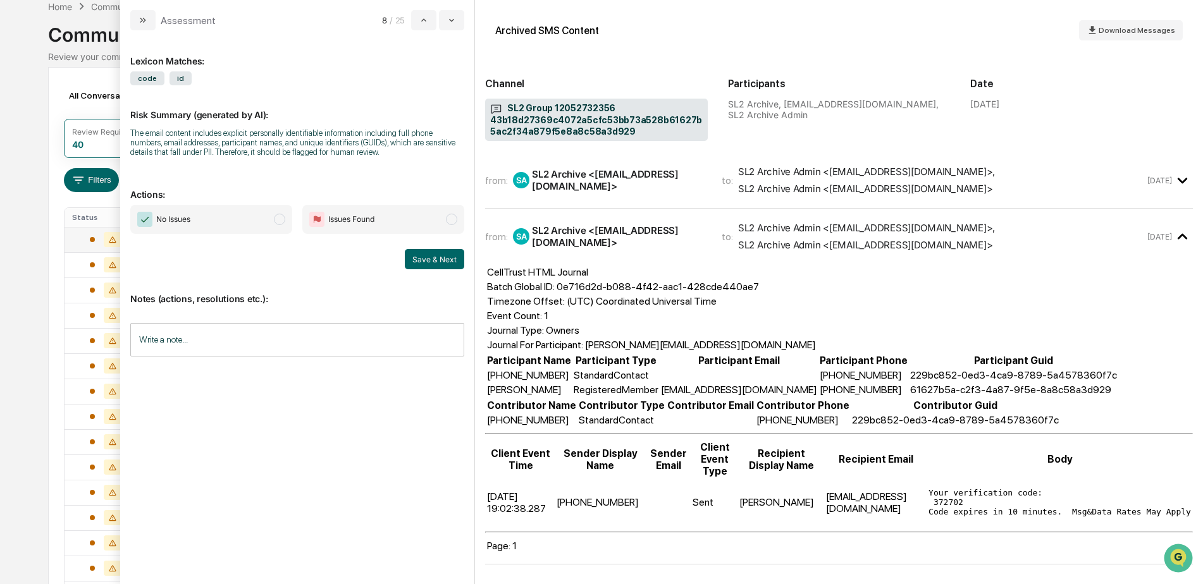
click at [273, 331] on input "Write a note..." at bounding box center [297, 340] width 334 height 34
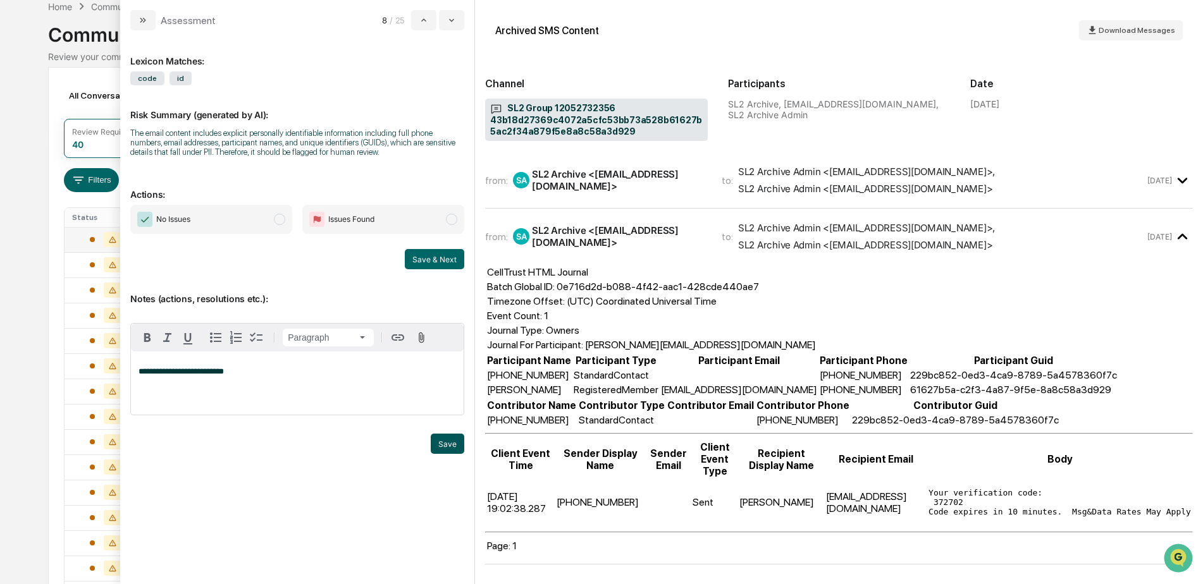
click at [433, 445] on button "Save" at bounding box center [448, 444] width 34 height 20
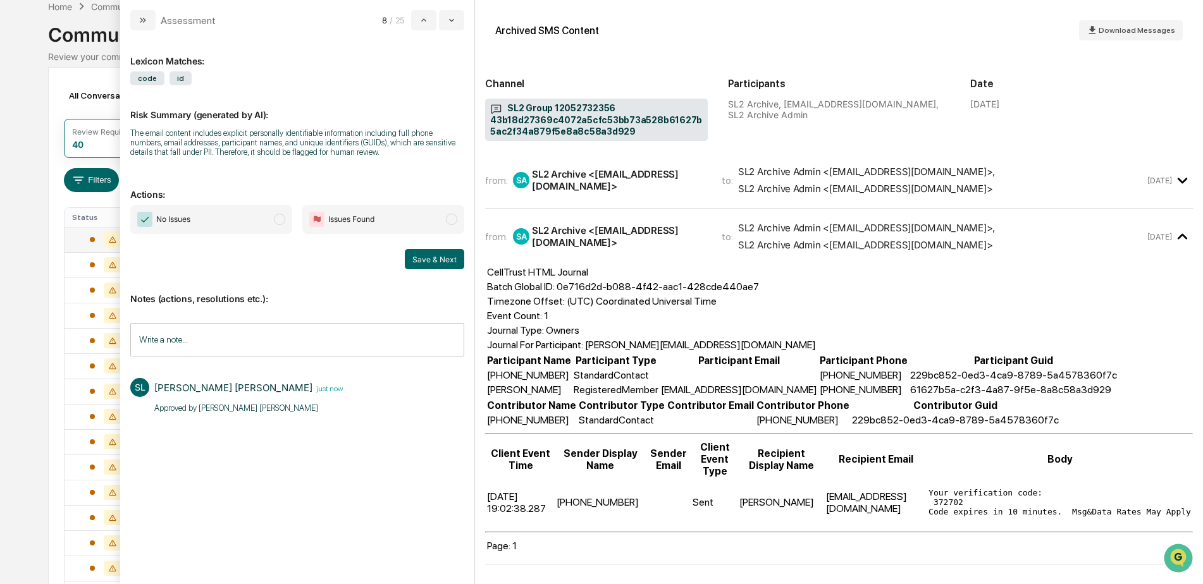
click at [258, 230] on span "No Issues" at bounding box center [211, 219] width 162 height 29
click at [807, 304] on span "CellTrust HTML Journal Batch Global ID: 0e716d2d-b088-4f42-aac1-428cde440ae7 Ti…" at bounding box center [839, 409] width 708 height 290
click at [427, 264] on button "Save & Next" at bounding box center [434, 259] width 59 height 20
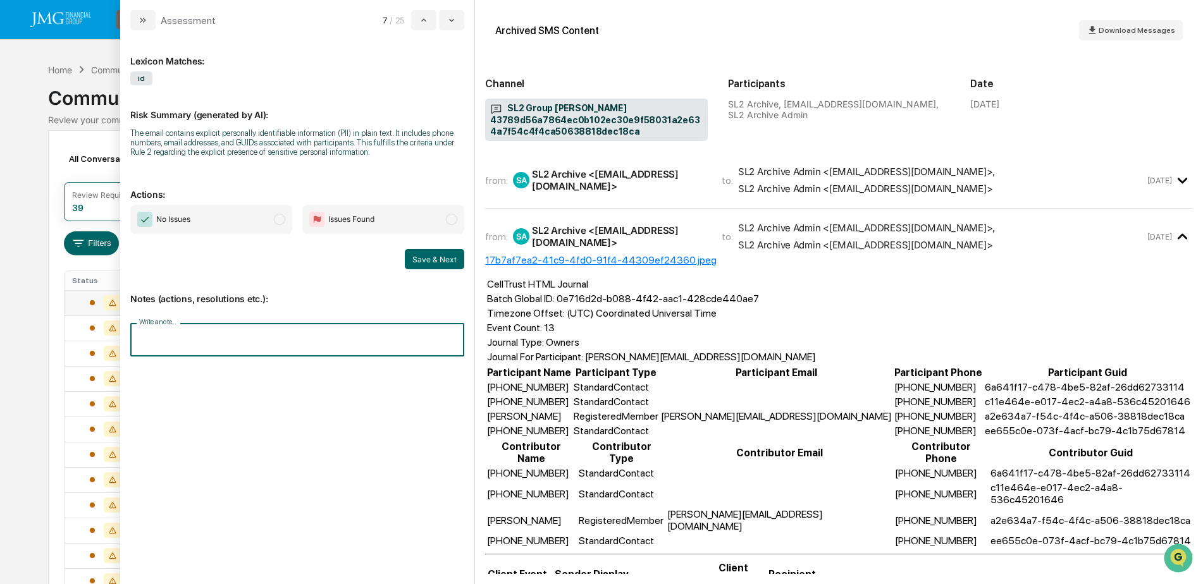
click at [235, 332] on input "Write a note..." at bounding box center [297, 340] width 334 height 34
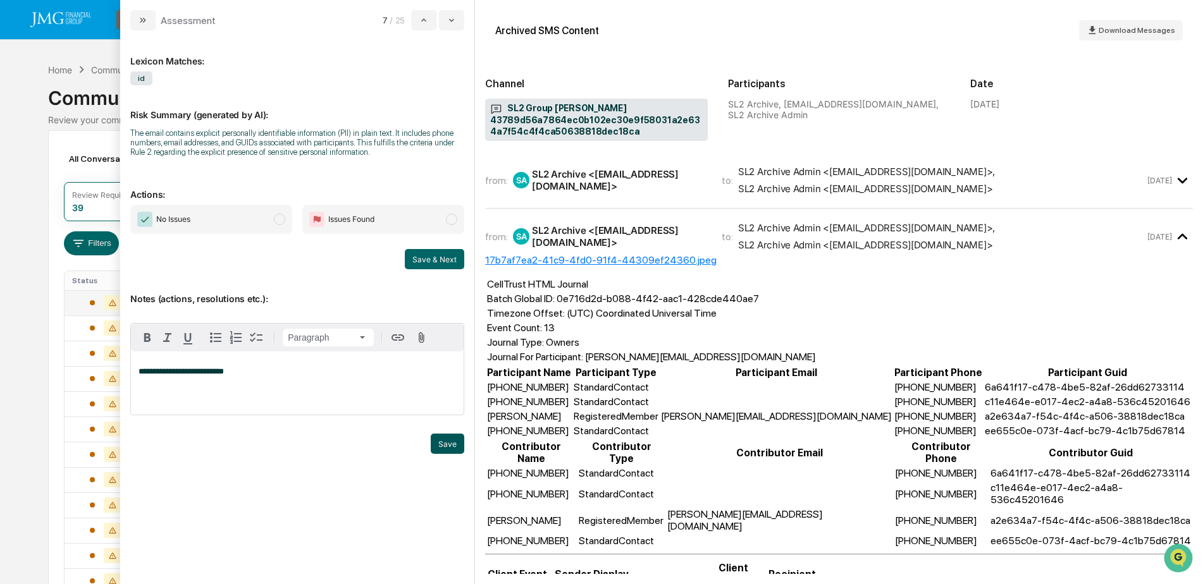
click at [443, 452] on button "Save" at bounding box center [448, 444] width 34 height 20
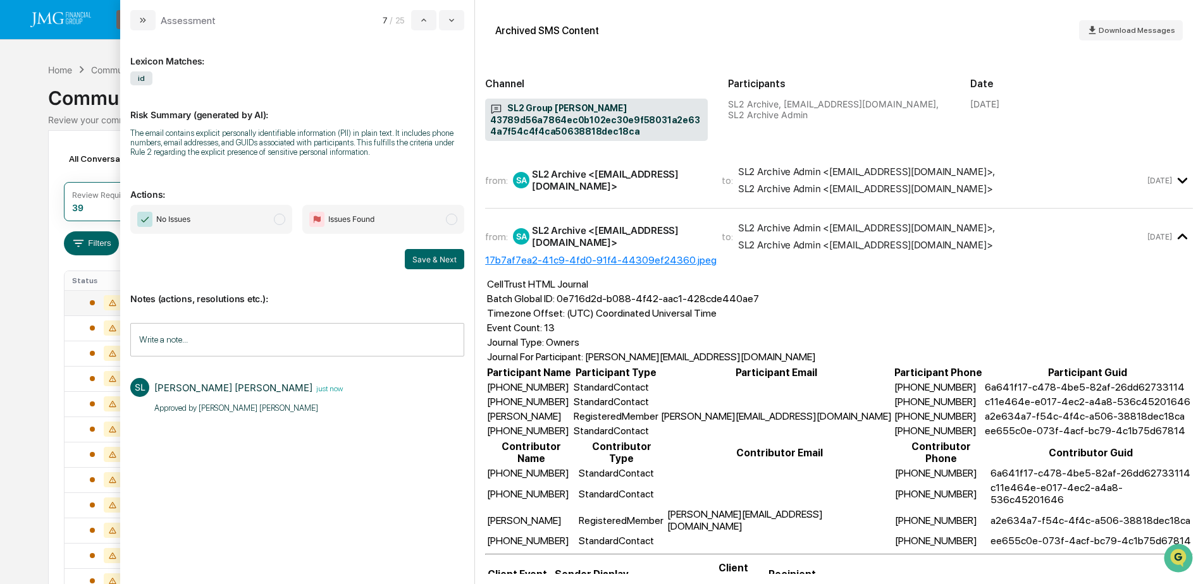
click at [254, 223] on span "No Issues" at bounding box center [211, 219] width 162 height 29
click at [433, 261] on button "Save & Next" at bounding box center [434, 259] width 59 height 20
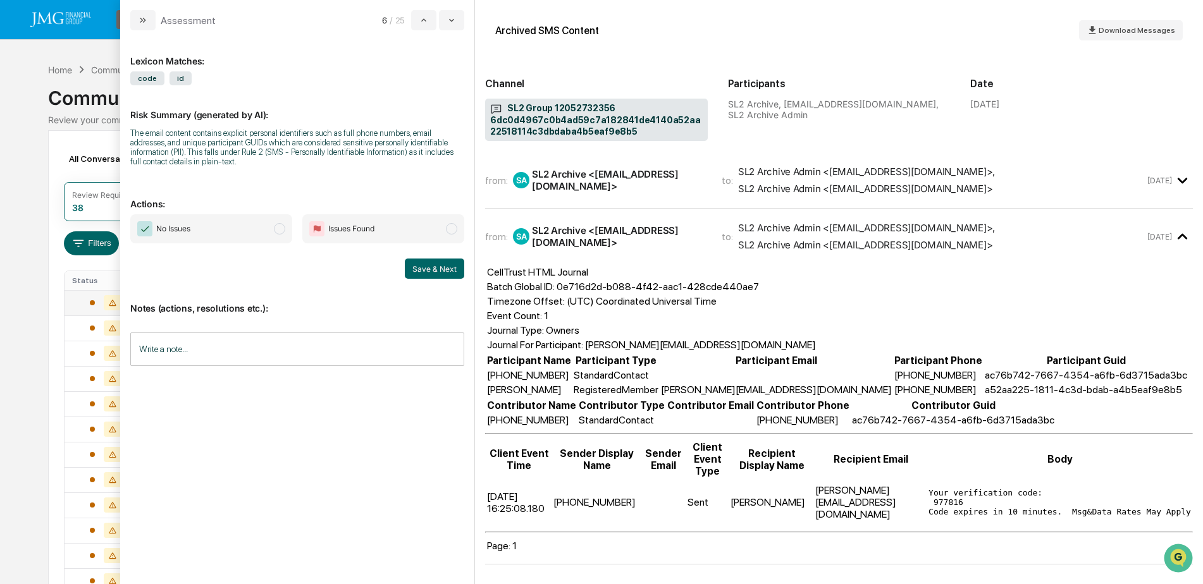
click at [245, 349] on input "Write a note..." at bounding box center [297, 350] width 334 height 34
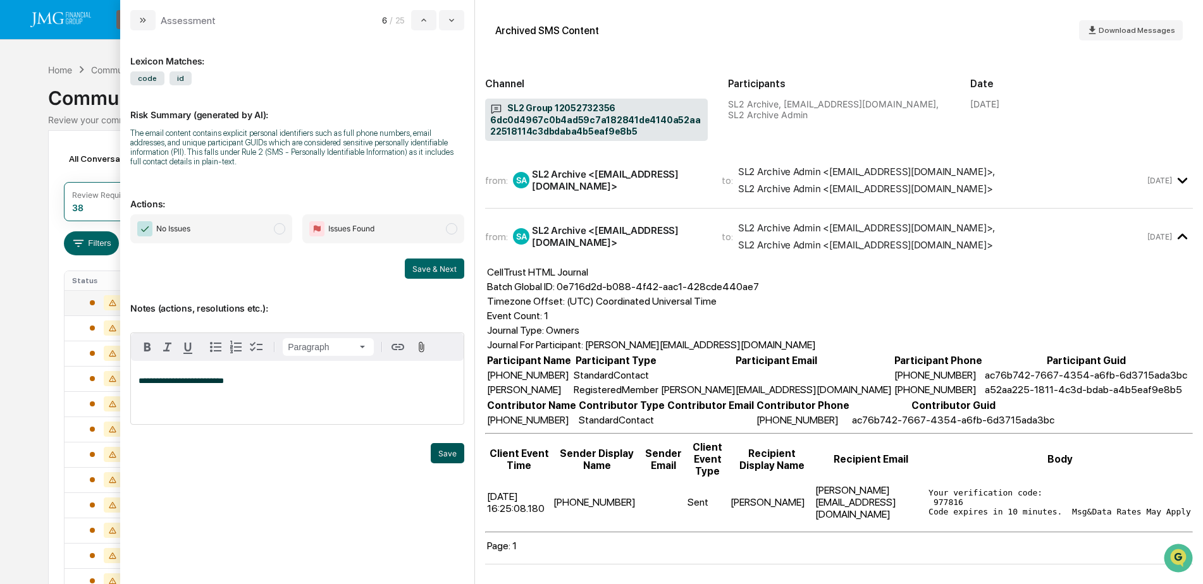
click at [435, 457] on button "Save" at bounding box center [448, 453] width 34 height 20
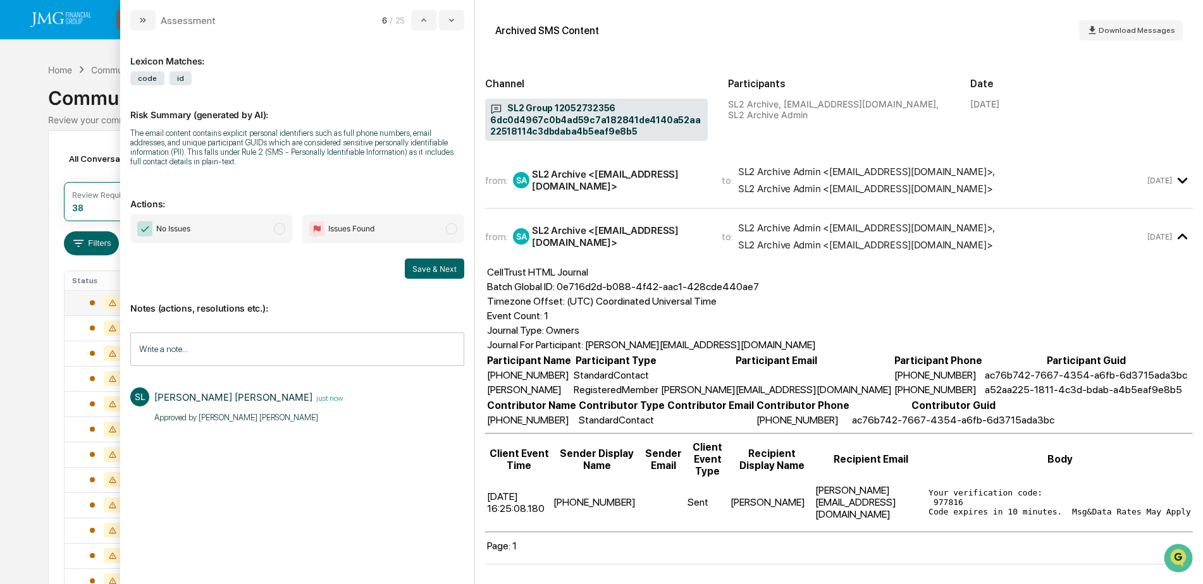
click at [230, 235] on span "No Issues" at bounding box center [211, 228] width 162 height 29
click at [438, 273] on button "Save & Next" at bounding box center [434, 269] width 59 height 20
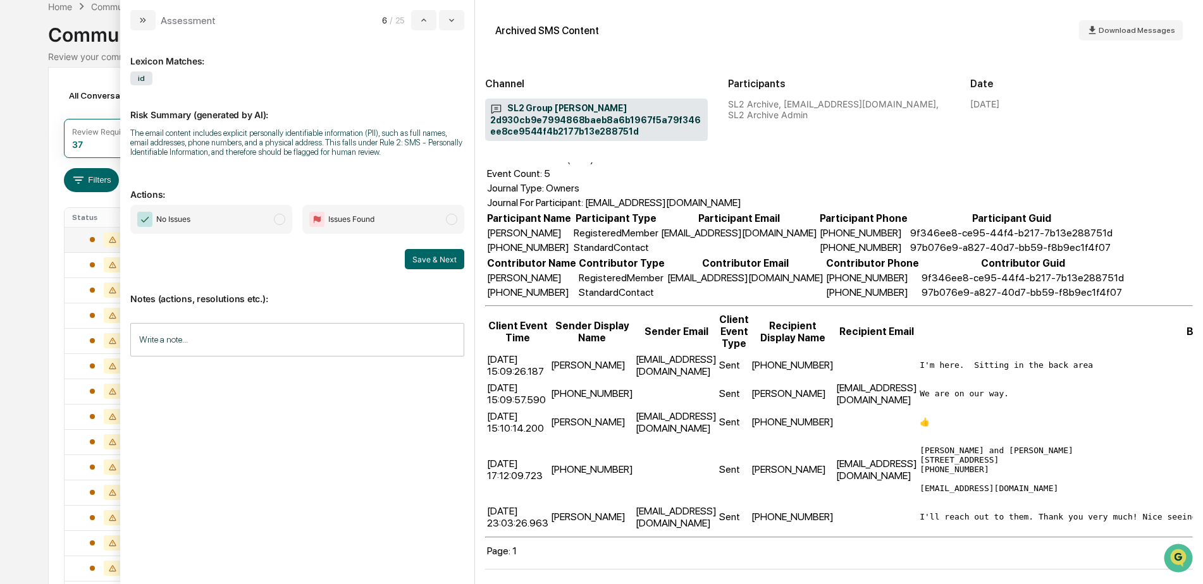
scroll to position [165, 0]
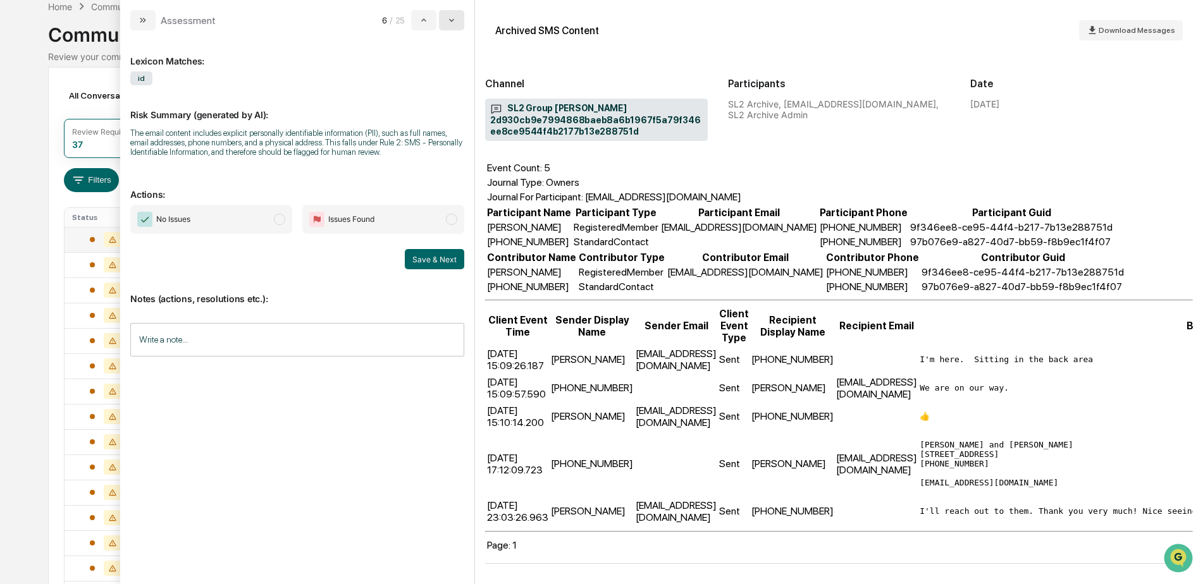
click at [444, 26] on button "modal" at bounding box center [451, 20] width 25 height 20
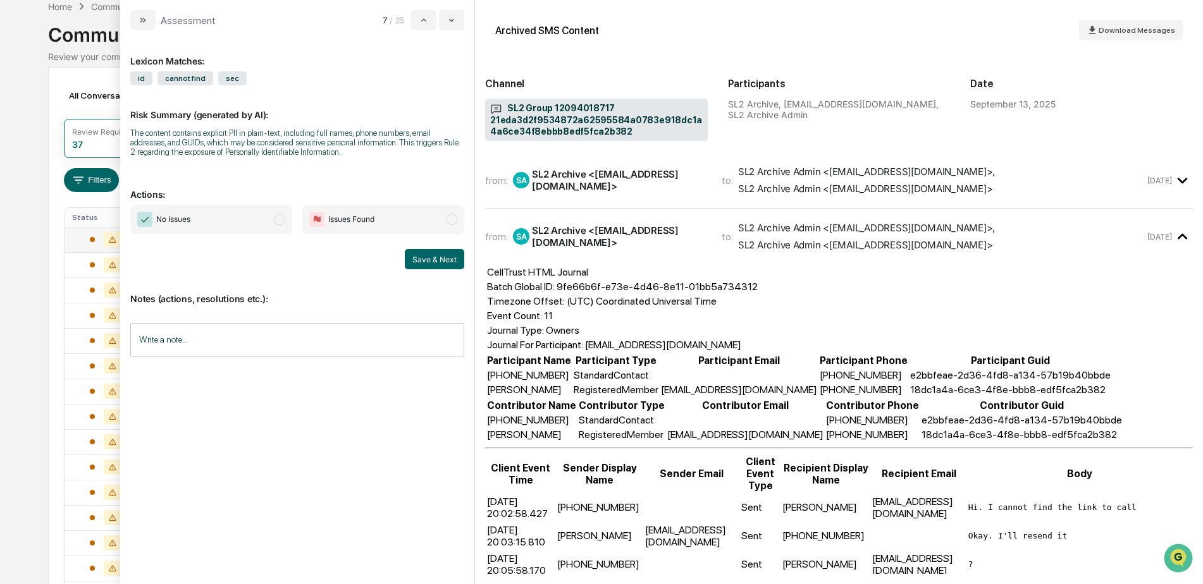
click at [265, 331] on input "Write a note..." at bounding box center [297, 340] width 334 height 34
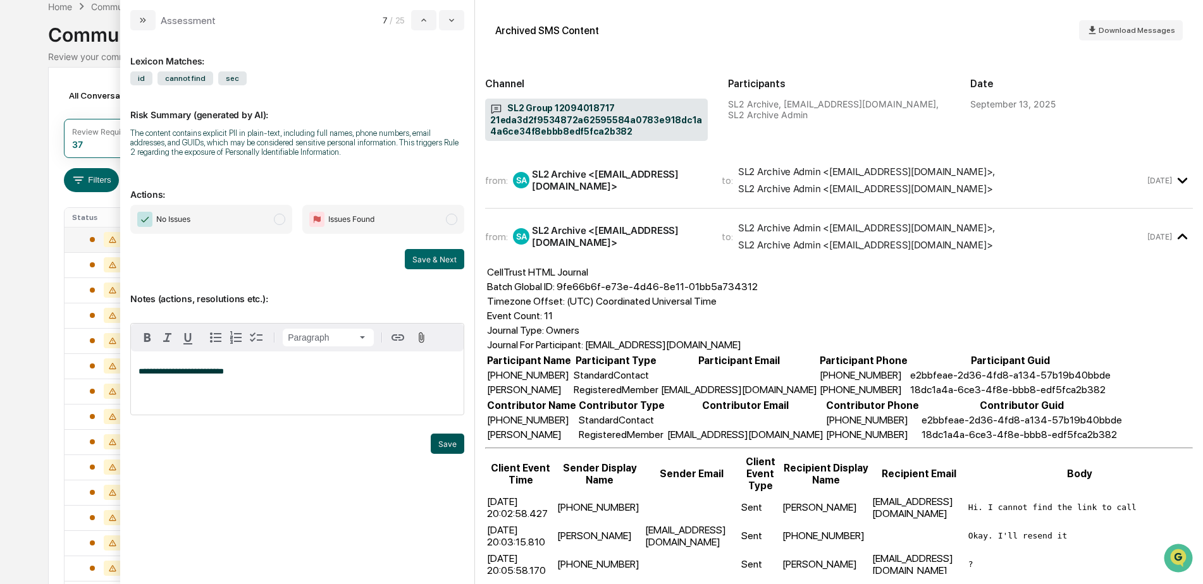
click at [433, 444] on button "Save" at bounding box center [448, 444] width 34 height 20
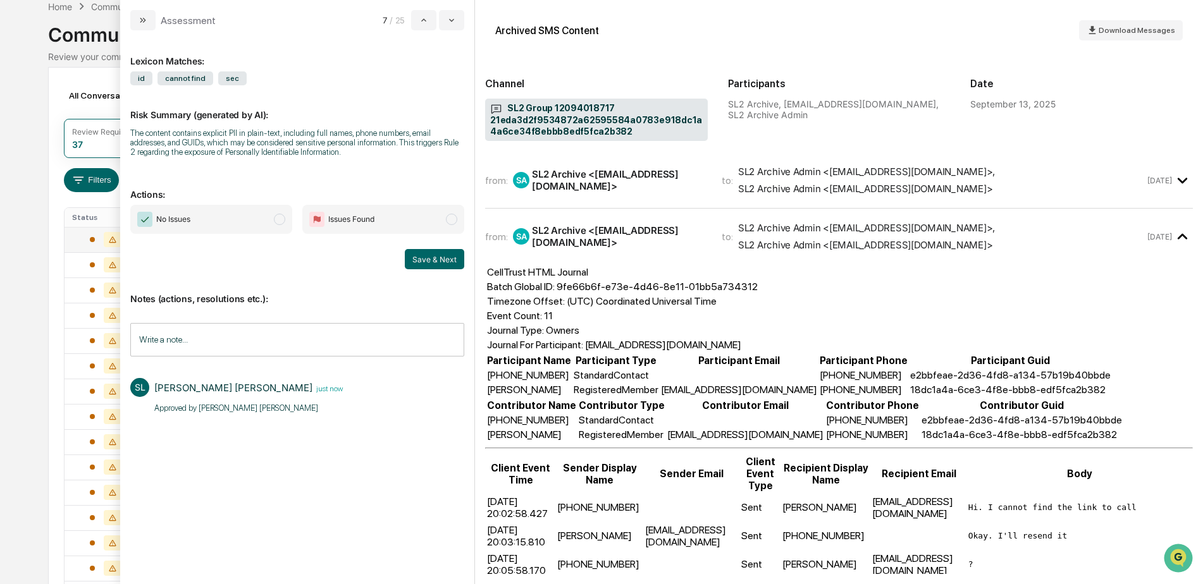
click at [261, 221] on span "No Issues" at bounding box center [211, 219] width 162 height 29
click at [436, 265] on button "Save & Next" at bounding box center [434, 259] width 59 height 20
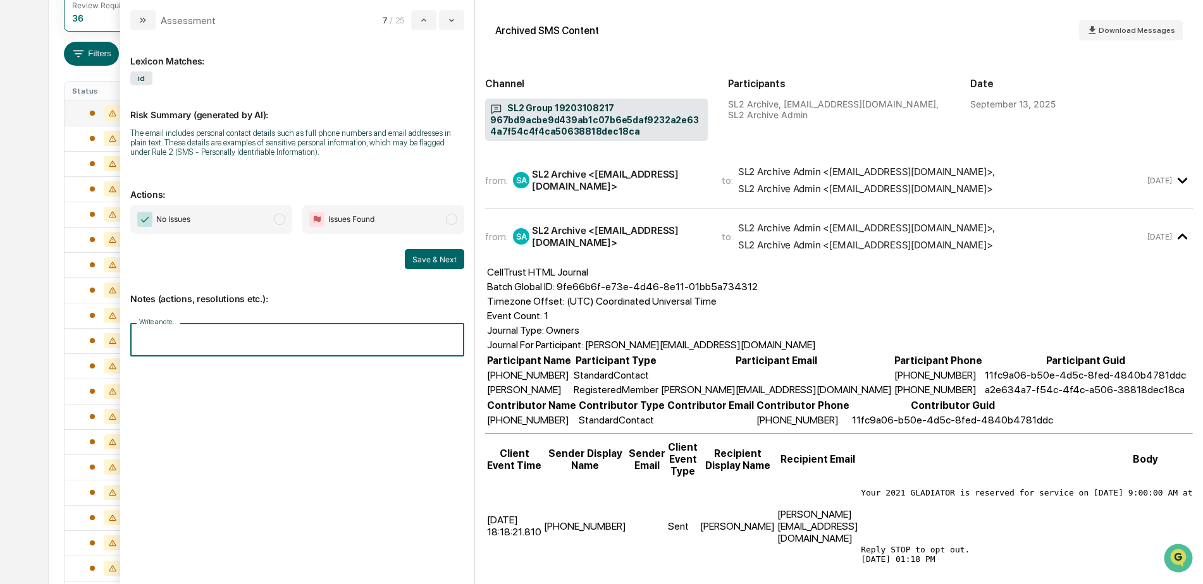
click at [251, 340] on input "Write a note..." at bounding box center [297, 340] width 334 height 34
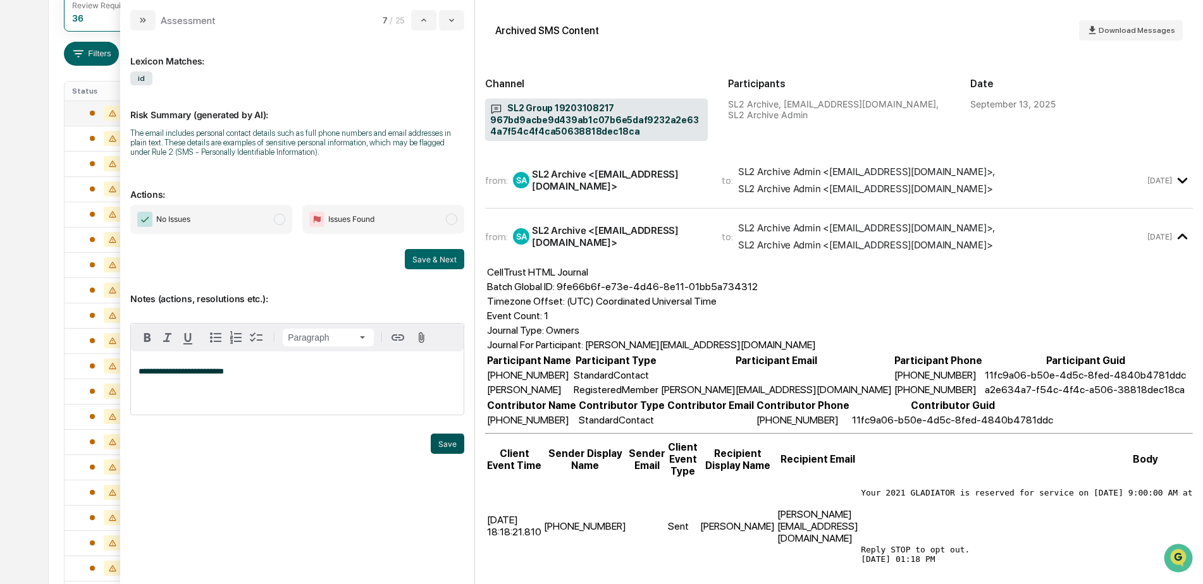
click at [437, 444] on button "Save" at bounding box center [448, 444] width 34 height 20
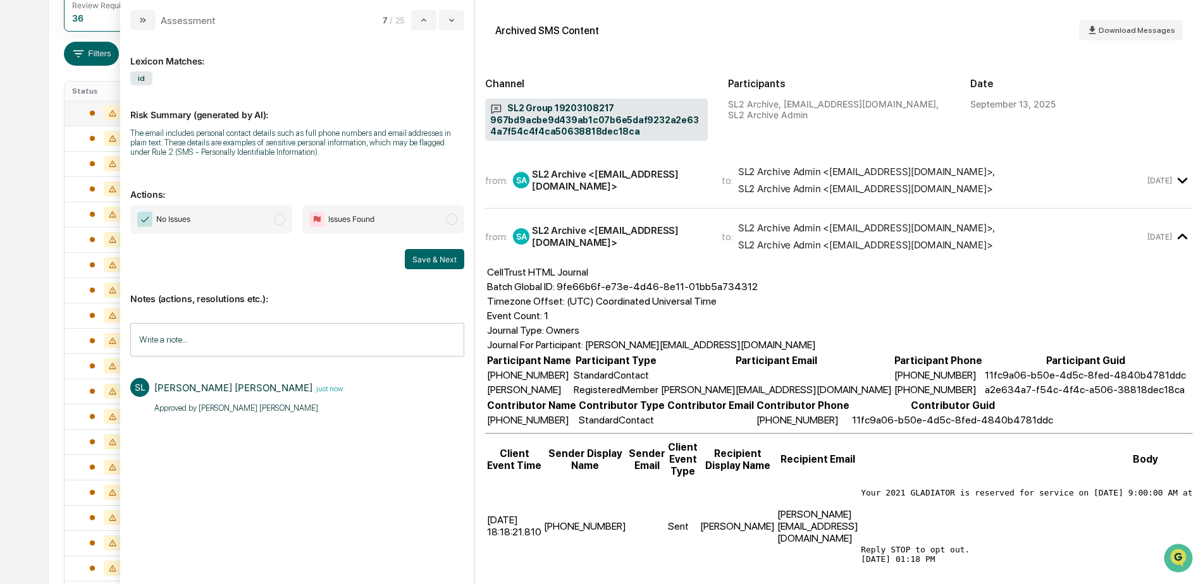
click at [245, 225] on span "No Issues" at bounding box center [211, 219] width 162 height 29
click at [427, 262] on button "Save & Next" at bounding box center [434, 259] width 59 height 20
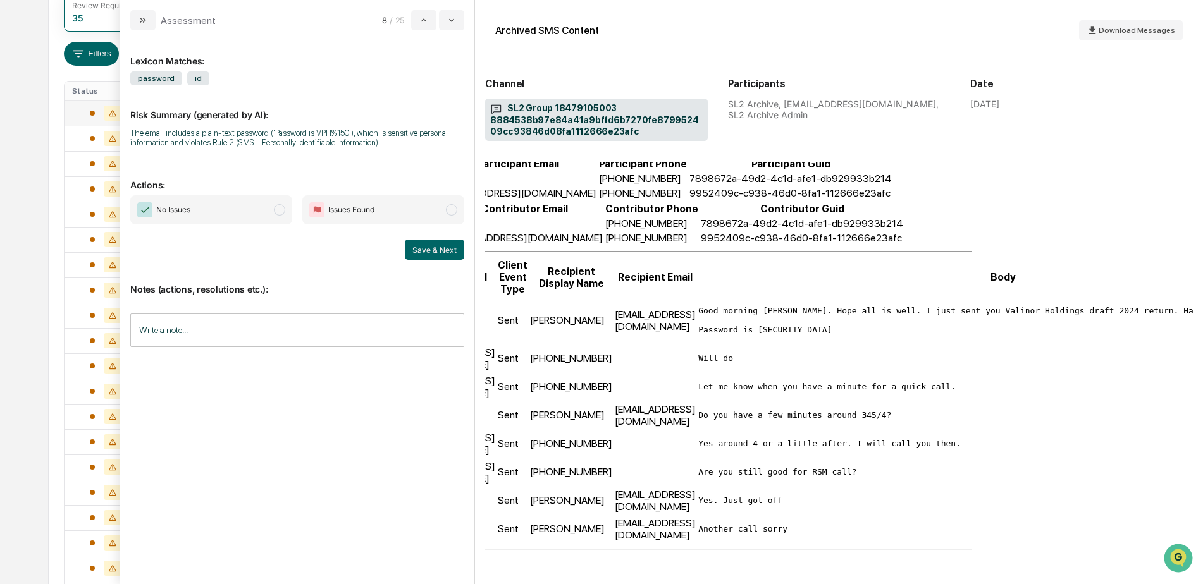
scroll to position [253, 0]
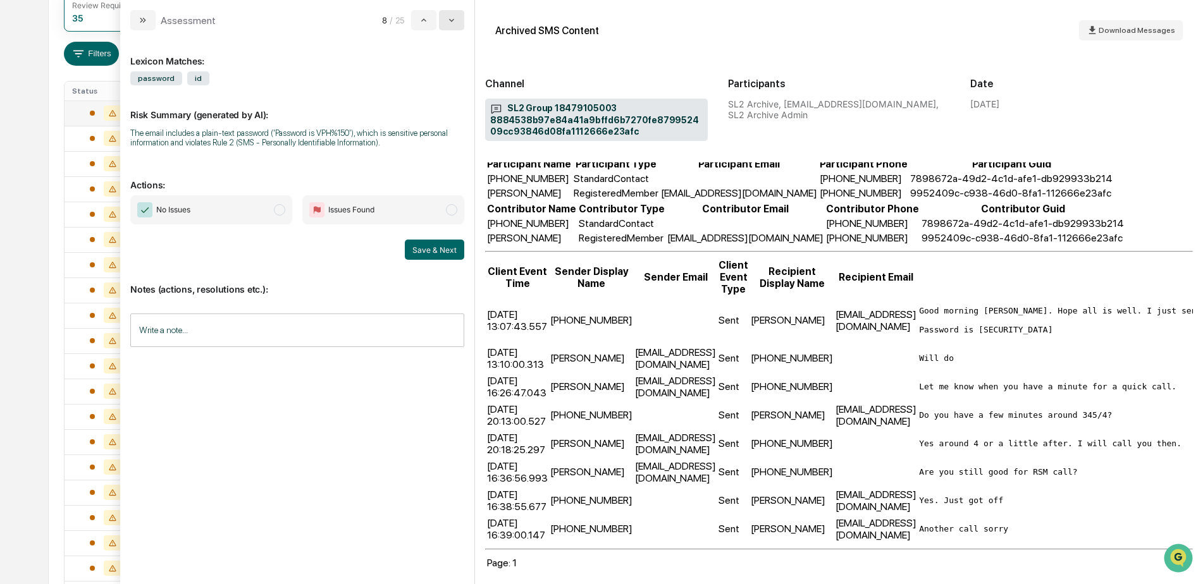
click at [453, 30] on button "modal" at bounding box center [451, 20] width 25 height 20
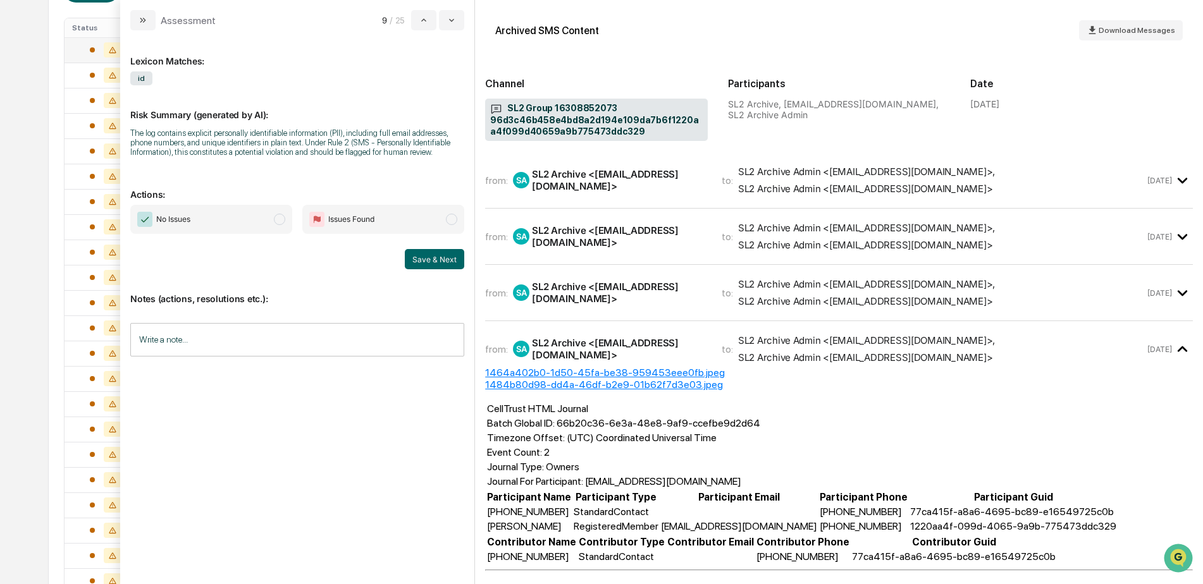
scroll to position [190, 0]
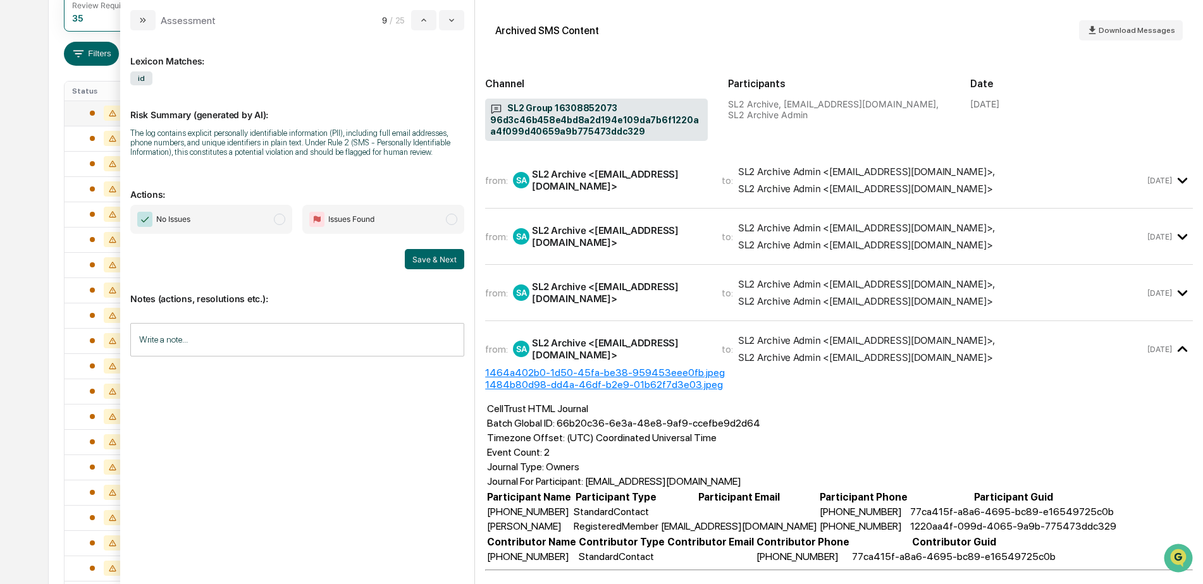
click at [236, 345] on input "Write a note..." at bounding box center [297, 340] width 334 height 34
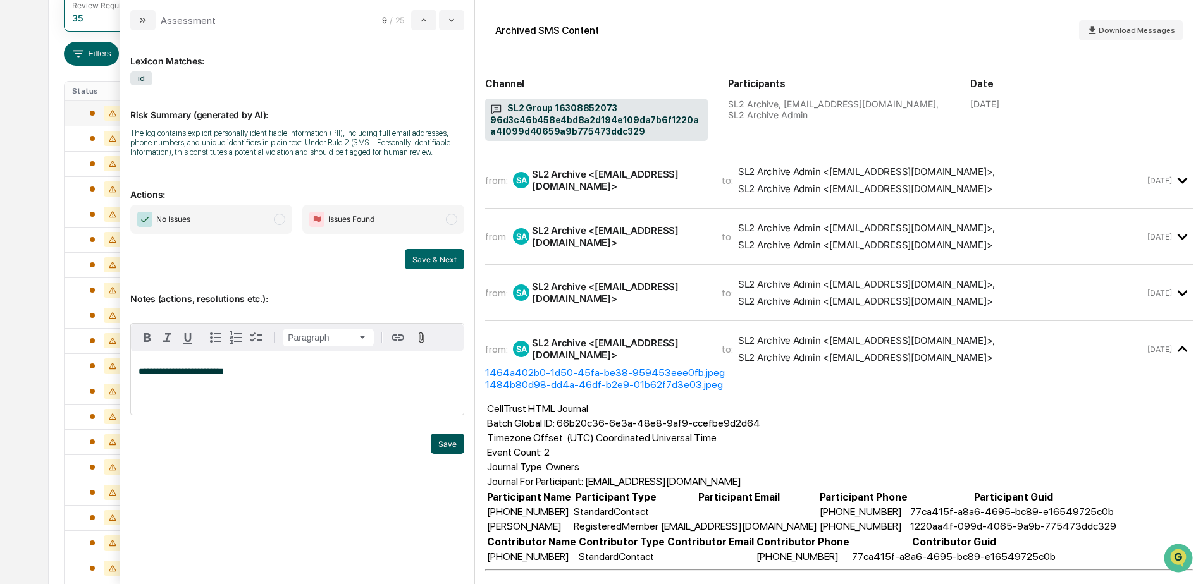
click at [446, 446] on button "Save" at bounding box center [448, 444] width 34 height 20
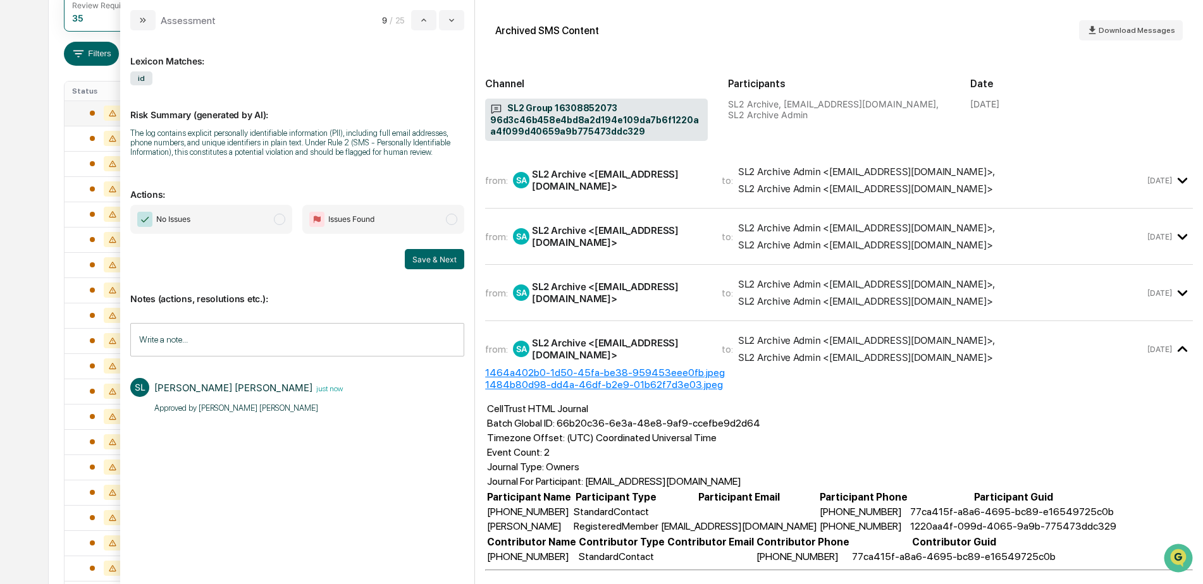
click at [271, 226] on span "No Issues" at bounding box center [211, 219] width 162 height 29
click at [438, 257] on button "Save & Next" at bounding box center [434, 259] width 59 height 20
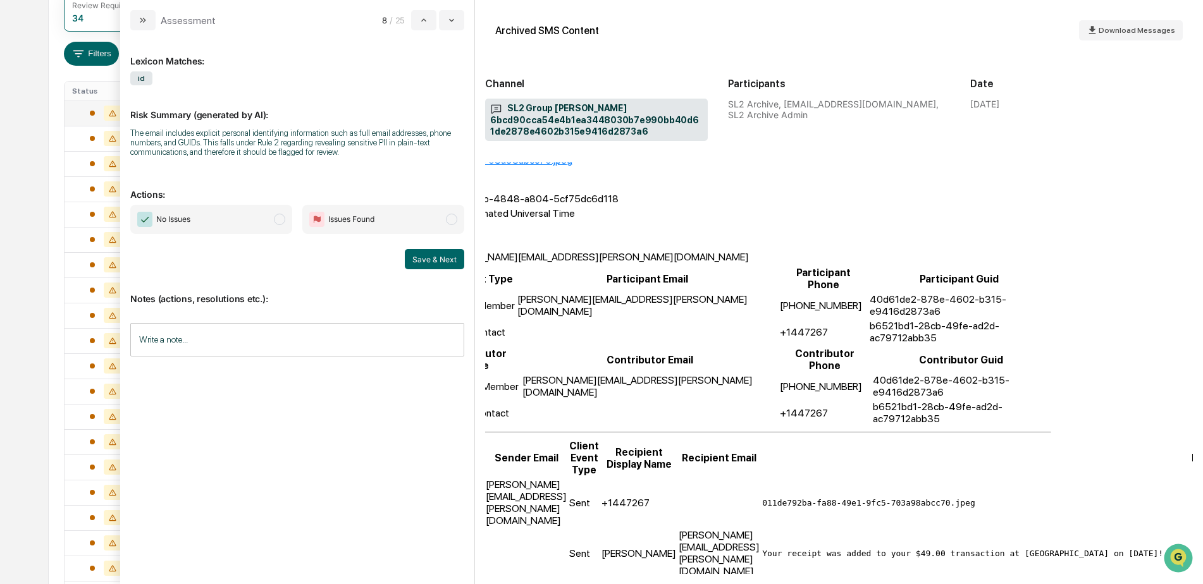
scroll to position [156, 0]
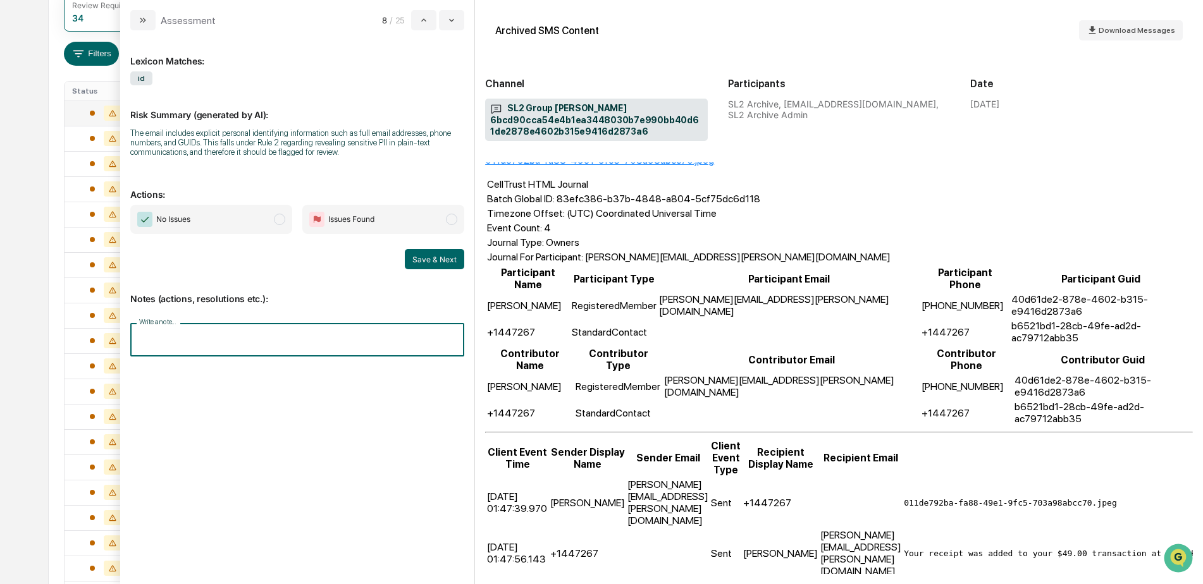
click at [237, 333] on input "Write a note..." at bounding box center [297, 340] width 334 height 34
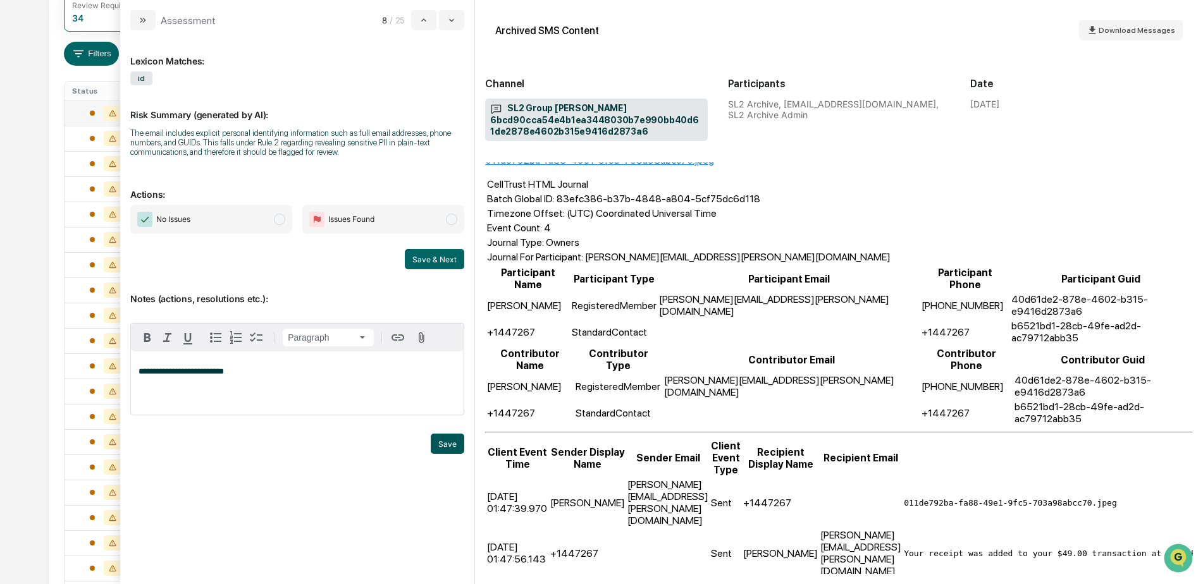
click at [448, 446] on button "Save" at bounding box center [448, 444] width 34 height 20
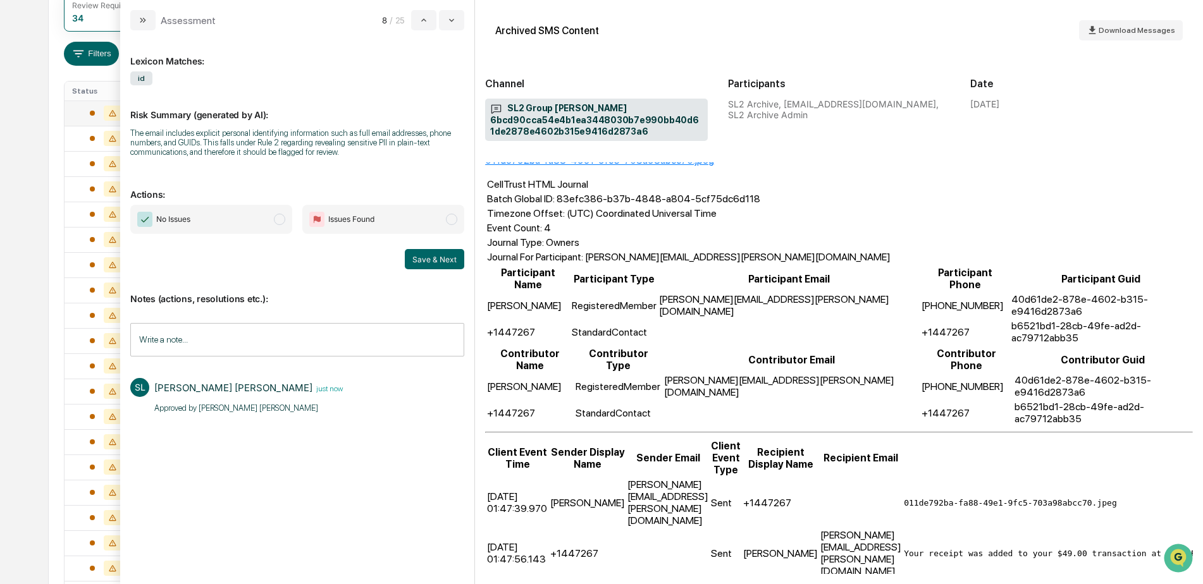
click at [225, 221] on span "No Issues" at bounding box center [211, 219] width 162 height 29
click at [446, 257] on button "Save & Next" at bounding box center [434, 259] width 59 height 20
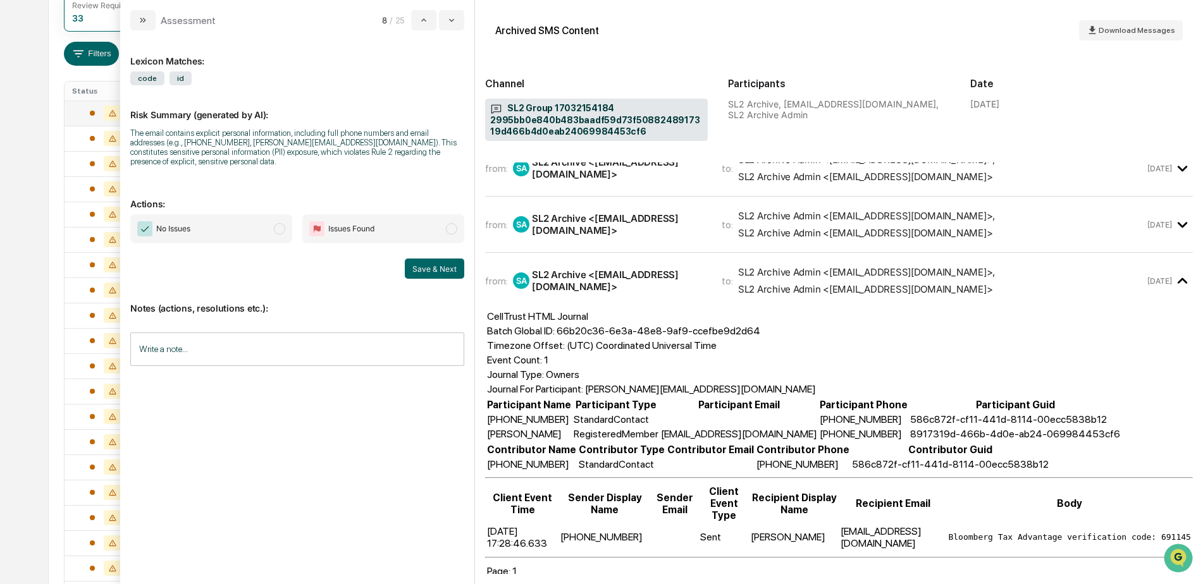
scroll to position [82, 0]
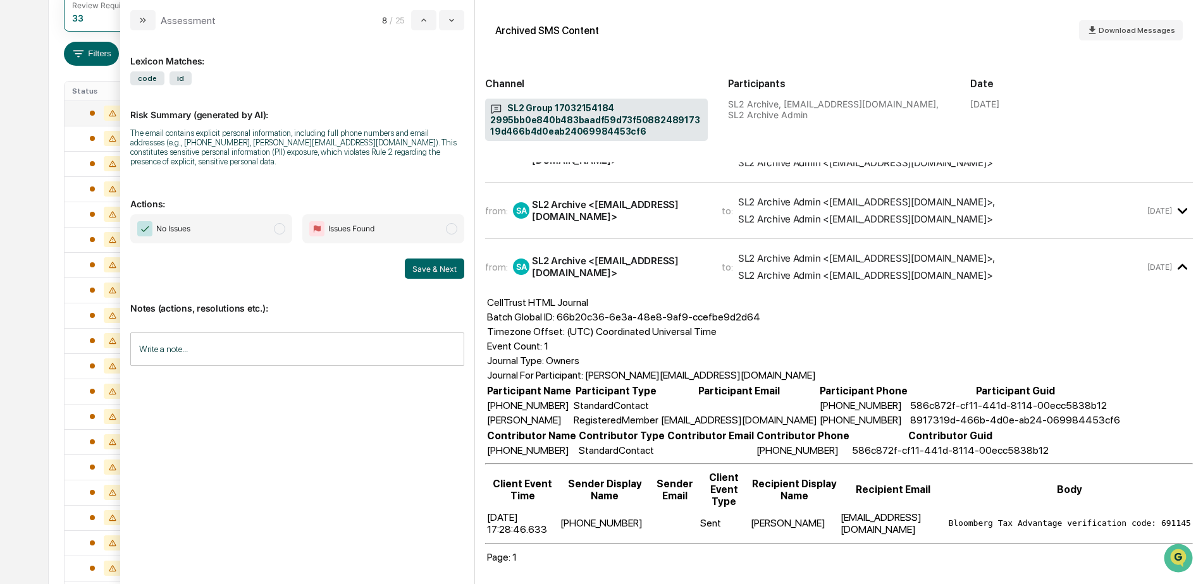
click at [269, 351] on input "Write a note..." at bounding box center [297, 350] width 334 height 34
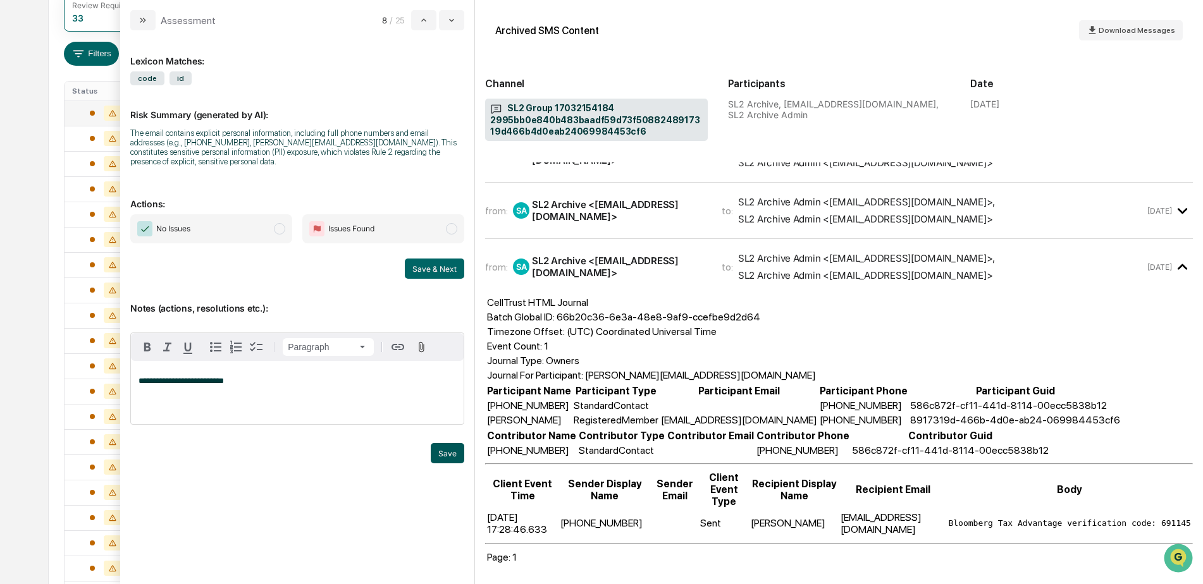
click at [438, 443] on button "Save" at bounding box center [448, 453] width 34 height 20
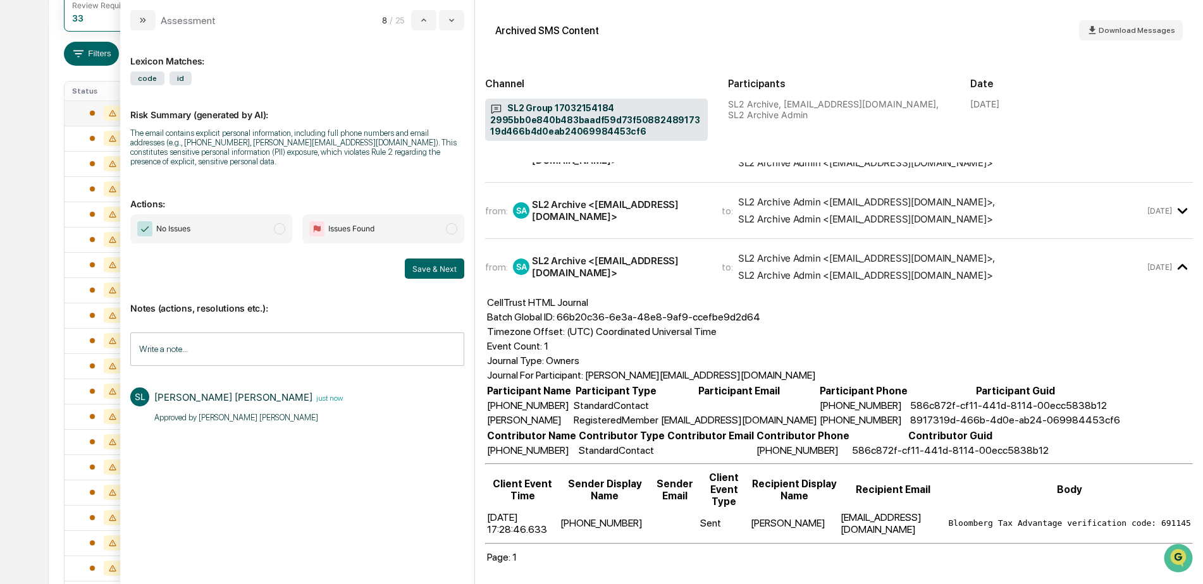
click at [255, 221] on span "No Issues" at bounding box center [211, 228] width 162 height 29
click at [424, 263] on button "Save & Next" at bounding box center [434, 269] width 59 height 20
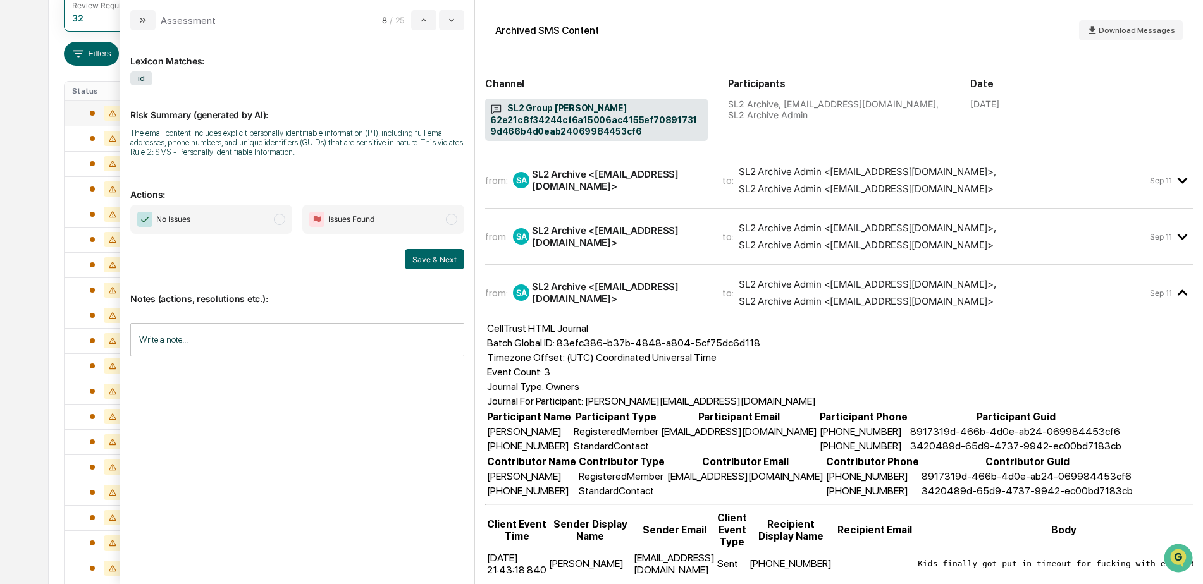
click at [1159, 244] on div "Sep 11" at bounding box center [1171, 236] width 43 height 21
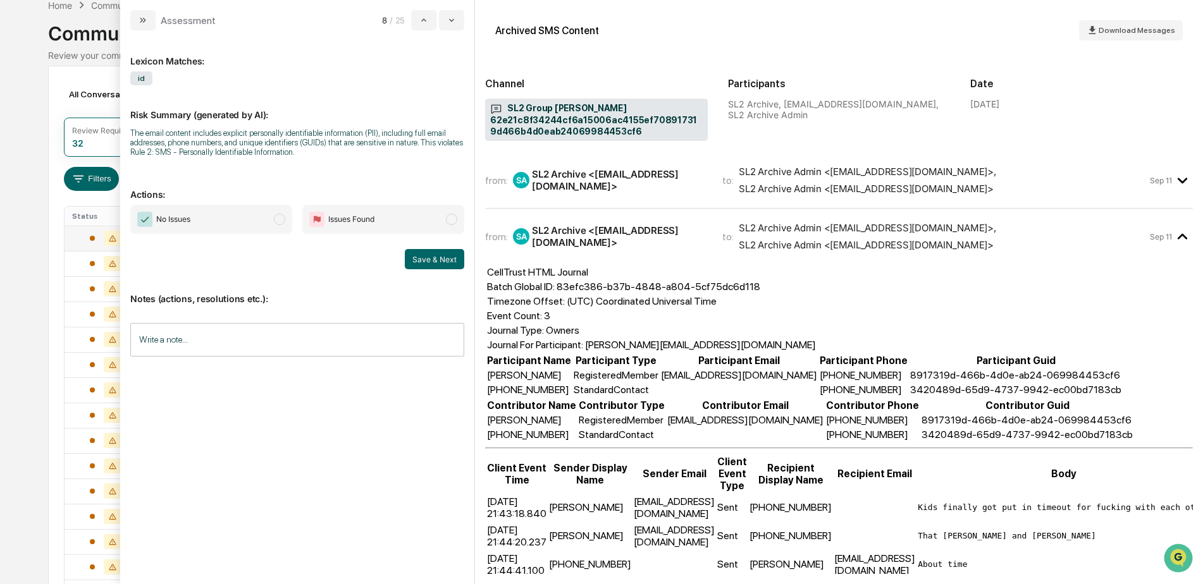
scroll to position [63, 0]
click at [1153, 180] on time "Sep 11" at bounding box center [1161, 180] width 22 height 9
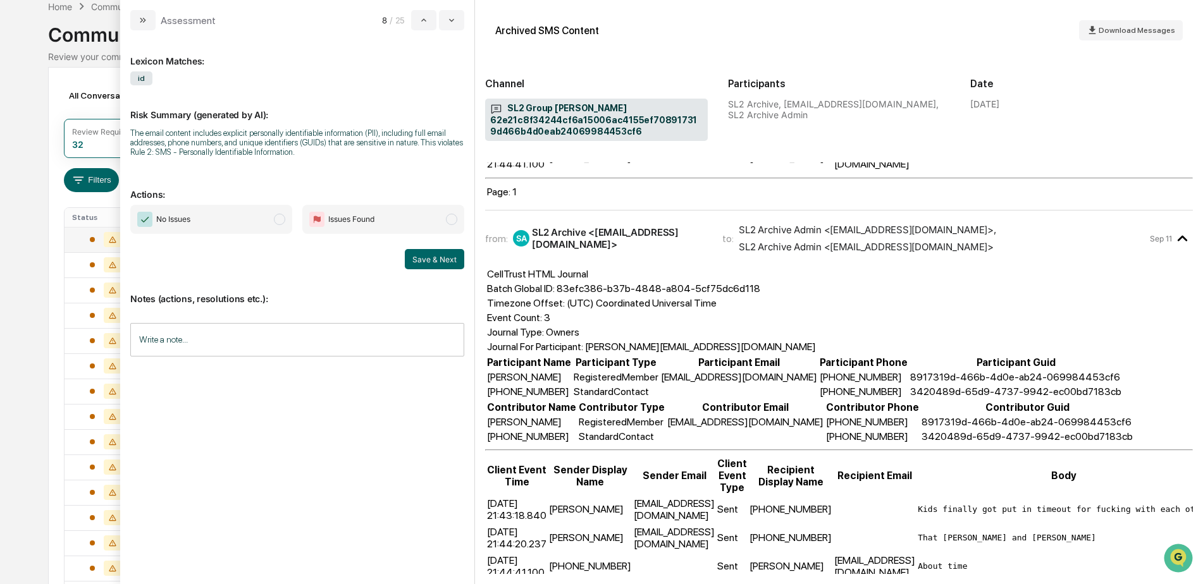
scroll to position [814, 0]
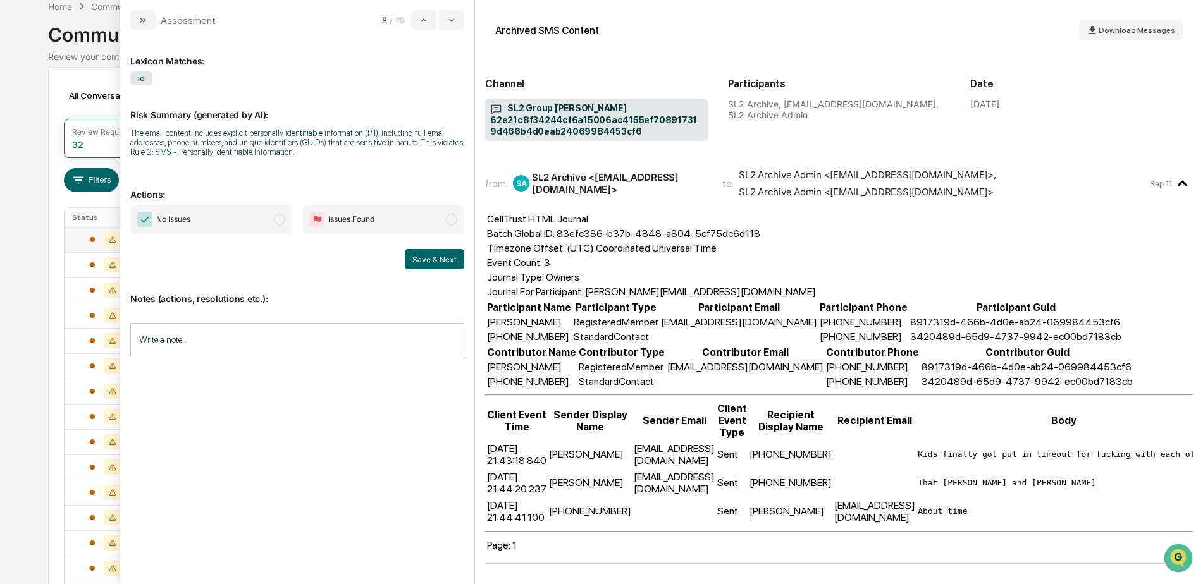
click at [190, 331] on input "Write a note..." at bounding box center [297, 340] width 334 height 34
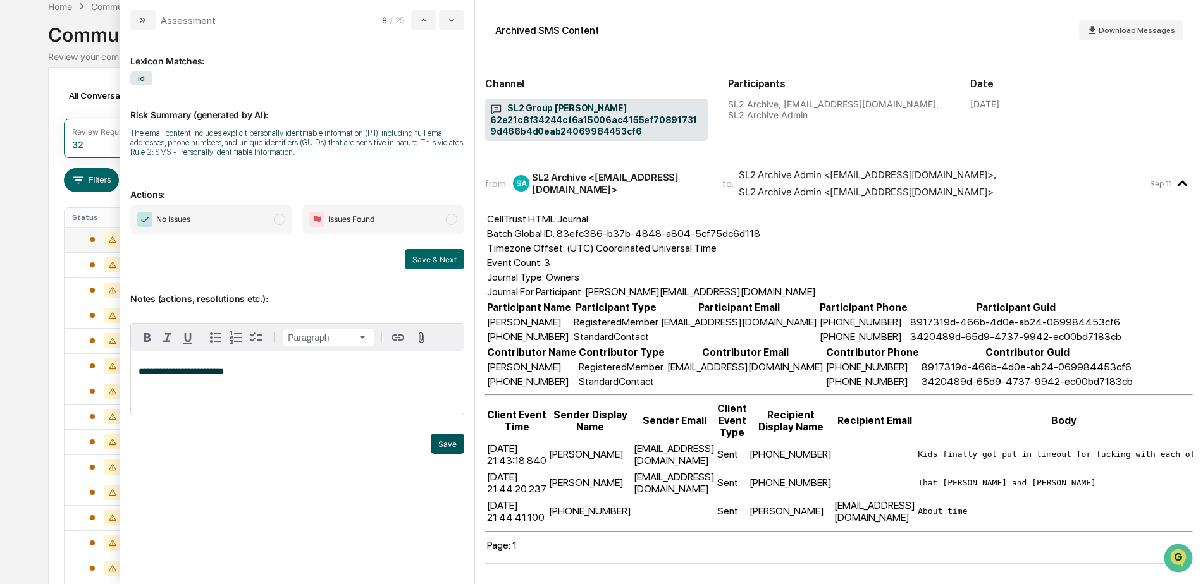
click at [439, 445] on button "Save" at bounding box center [448, 444] width 34 height 20
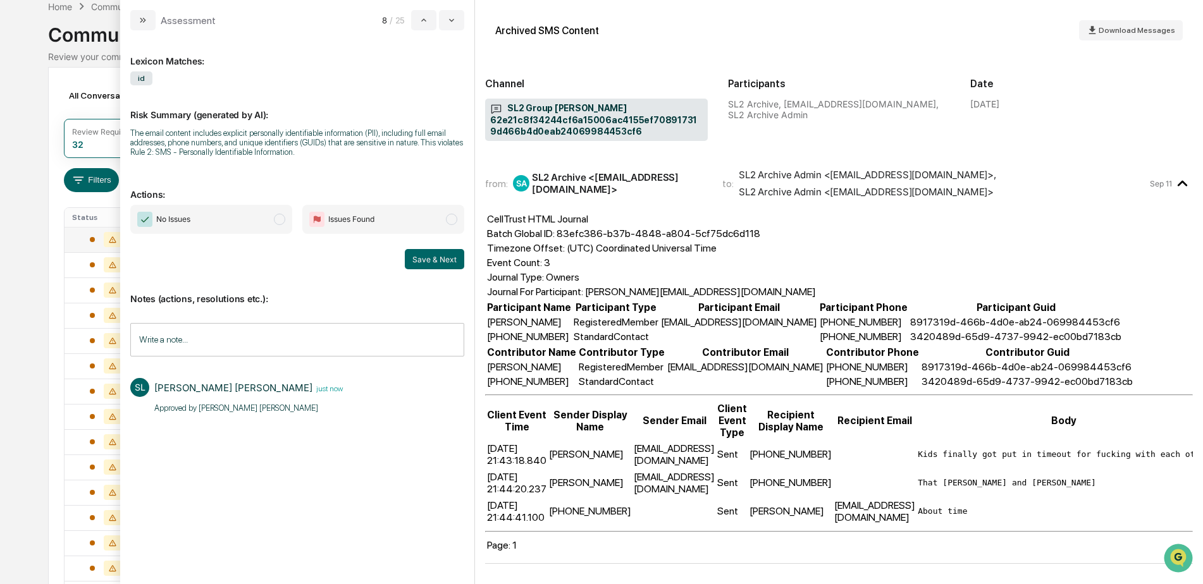
click at [245, 223] on span "No Issues" at bounding box center [211, 219] width 162 height 29
click at [442, 266] on button "Save & Next" at bounding box center [434, 259] width 59 height 20
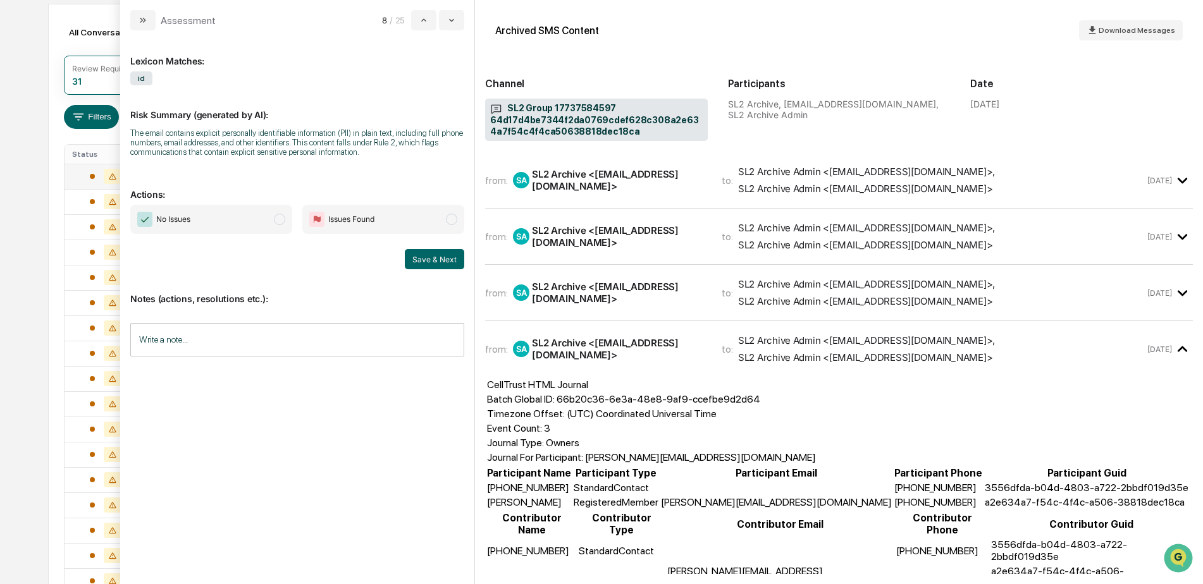
click at [1112, 298] on span "SL2 Archive Admin <jmg_verizon@greenboard.com> , SL2 Archive Admin <JMGSMSIncom…" at bounding box center [941, 292] width 407 height 29
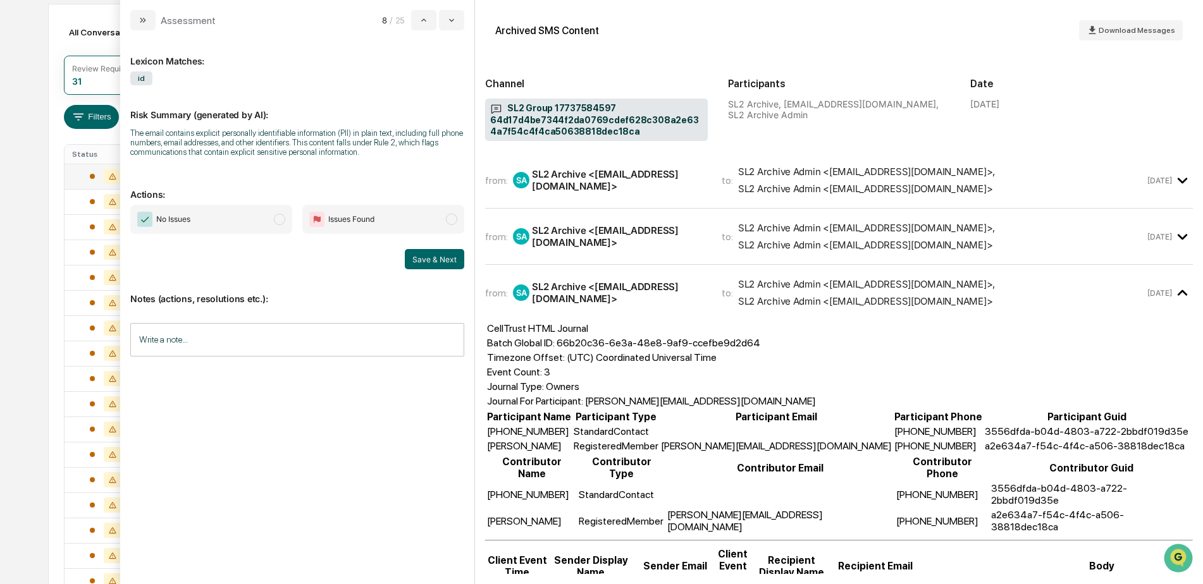
click at [1084, 254] on div "from: SA SL2 Archive <sl2noreply@celltrust.com> to: SL2 Archive Admin <jmg_veri…" at bounding box center [839, 236] width 708 height 35
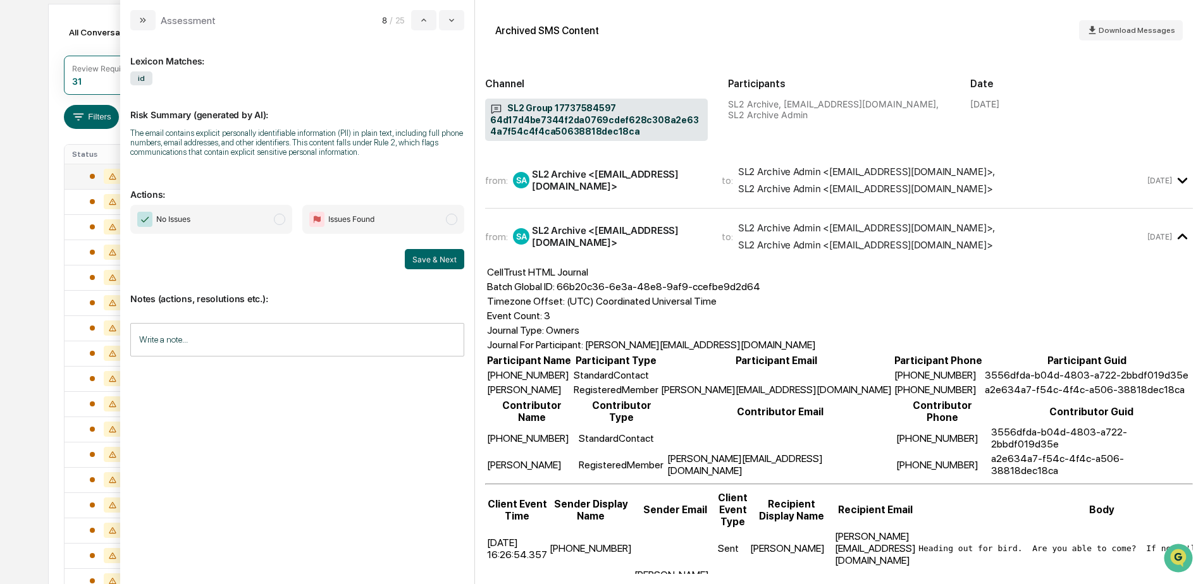
click at [1058, 190] on span "SL2 Archive Admin <jmg_verizon@greenboard.com> , SL2 Archive Admin <JMGSMSIncom…" at bounding box center [941, 180] width 407 height 29
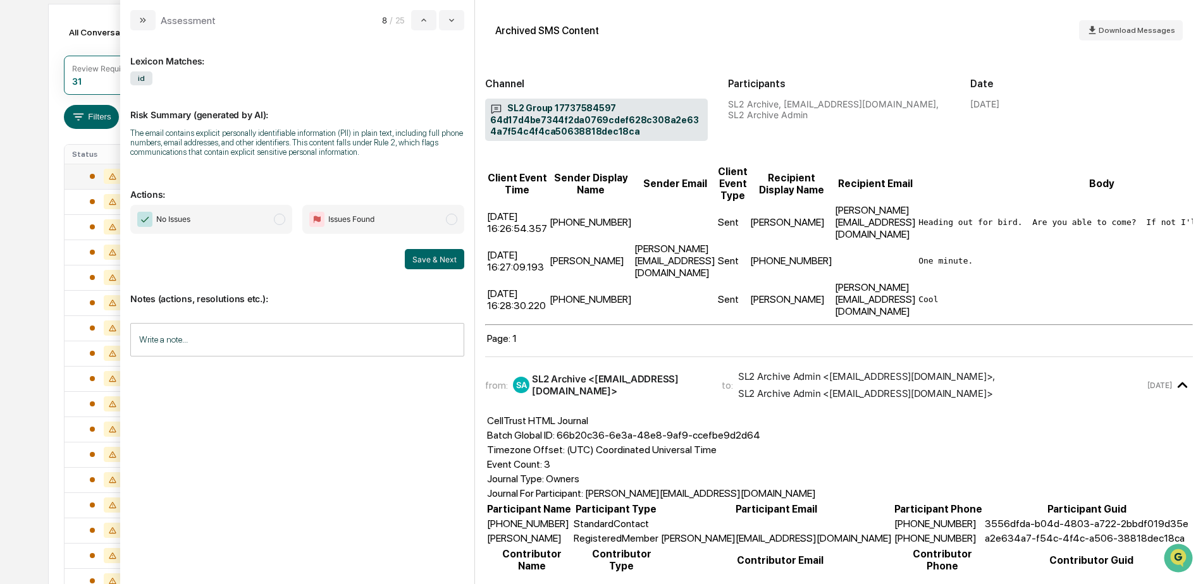
scroll to position [1229, 0]
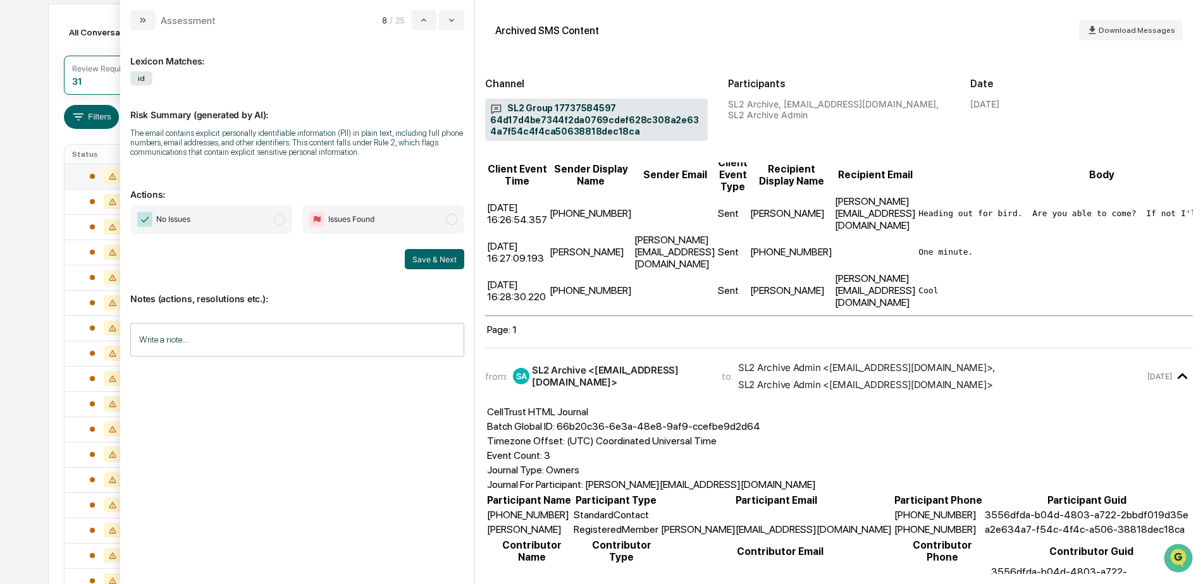
click at [235, 339] on input "Write a note..." at bounding box center [297, 340] width 334 height 34
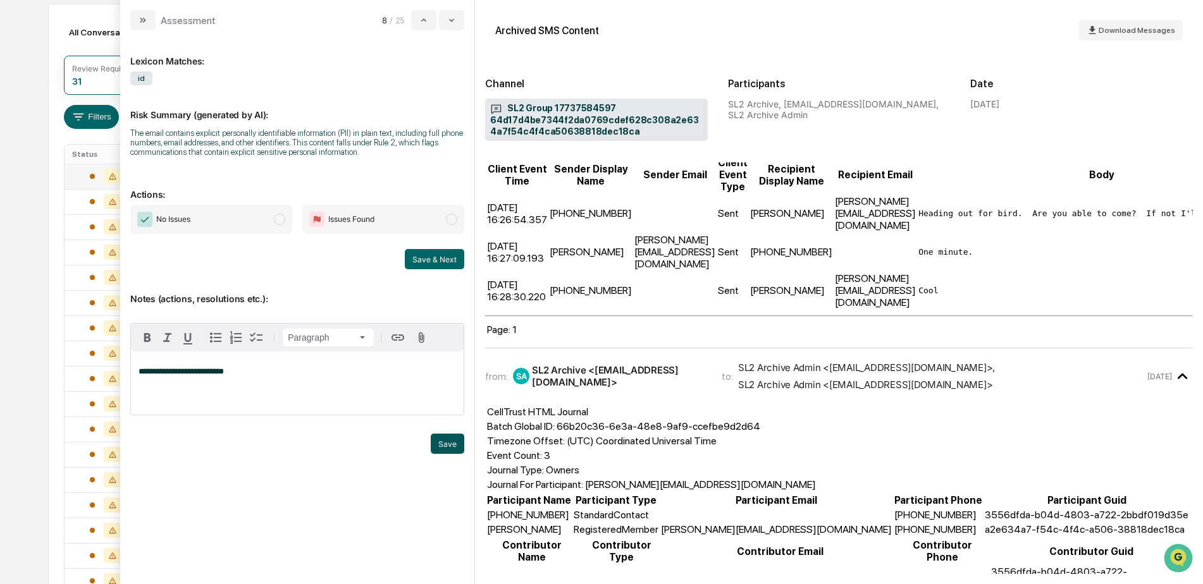
click at [440, 445] on button "Save" at bounding box center [448, 444] width 34 height 20
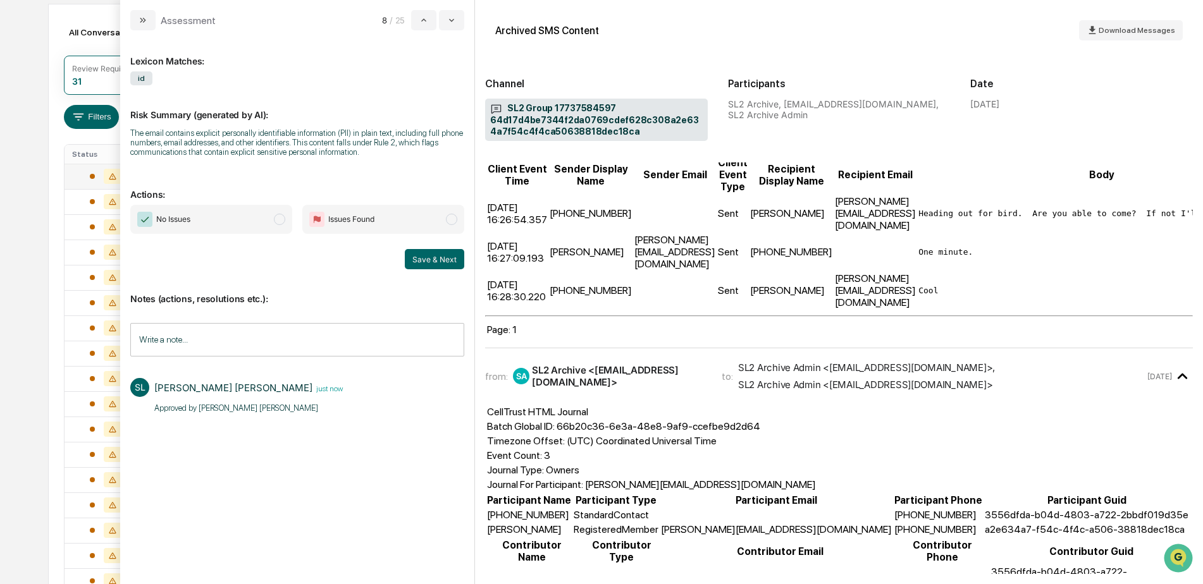
click at [259, 218] on span "No Issues" at bounding box center [211, 219] width 162 height 29
click at [433, 264] on button "Save & Next" at bounding box center [434, 259] width 59 height 20
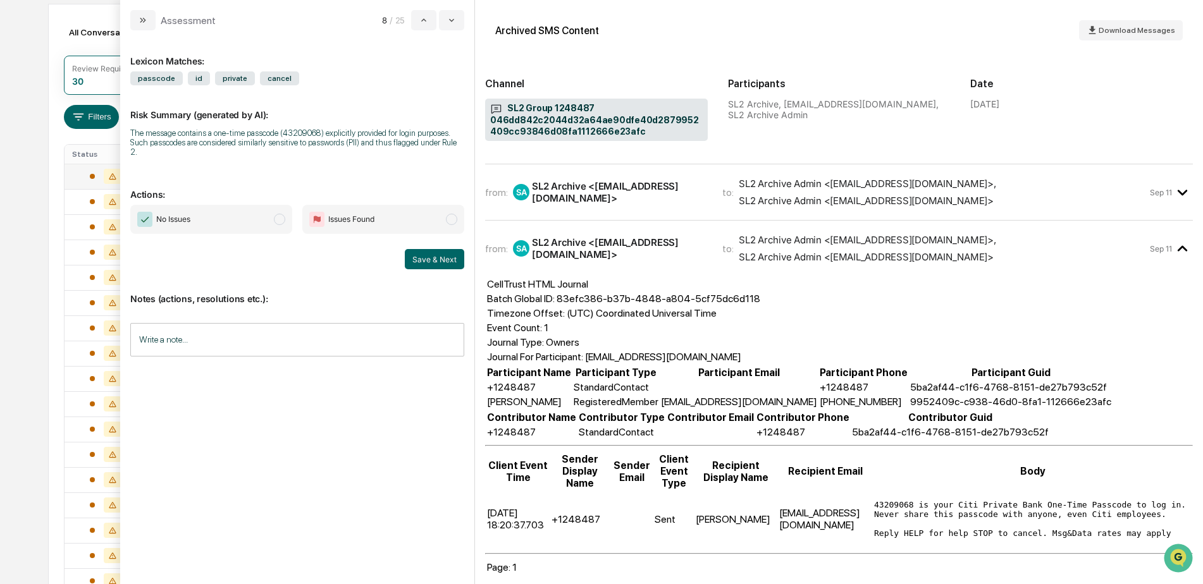
scroll to position [66, 0]
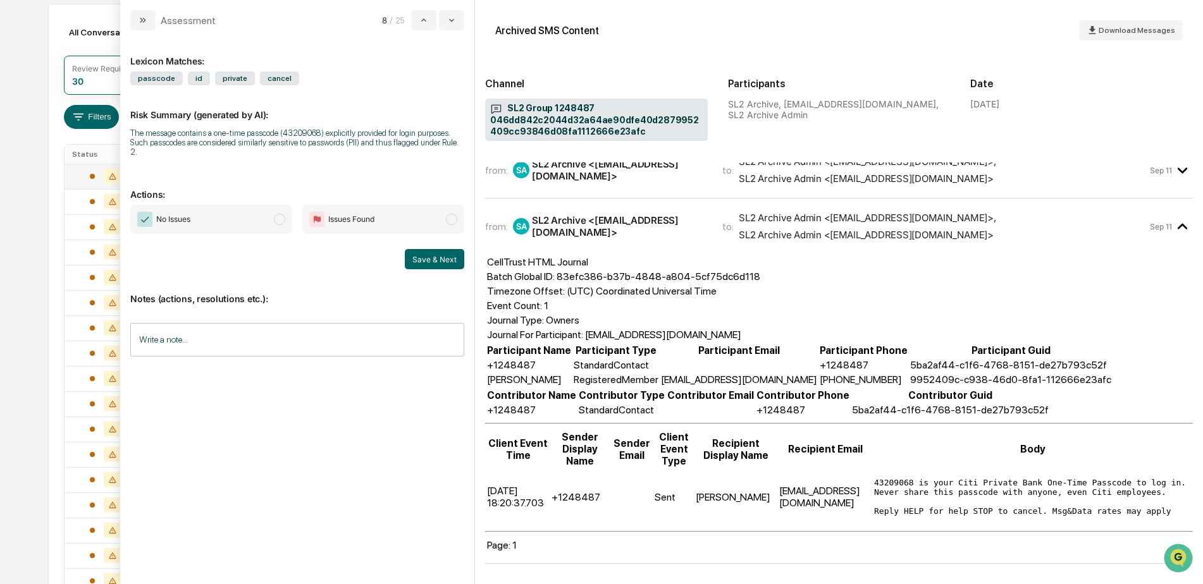
click at [206, 331] on input "Write a note..." at bounding box center [297, 340] width 334 height 34
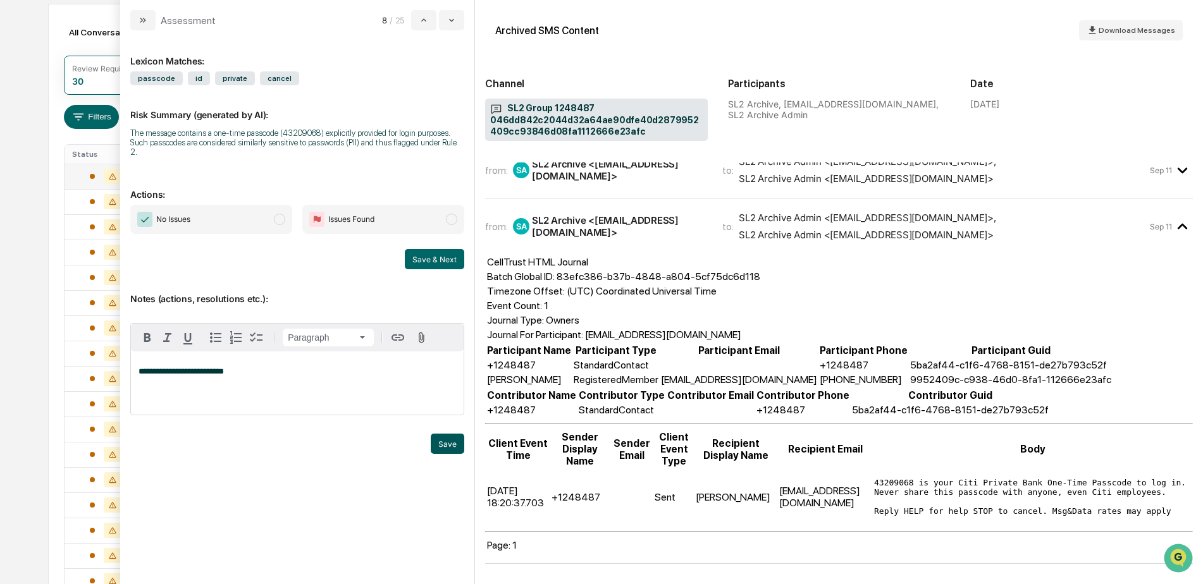
click at [452, 436] on button "Save" at bounding box center [448, 444] width 34 height 20
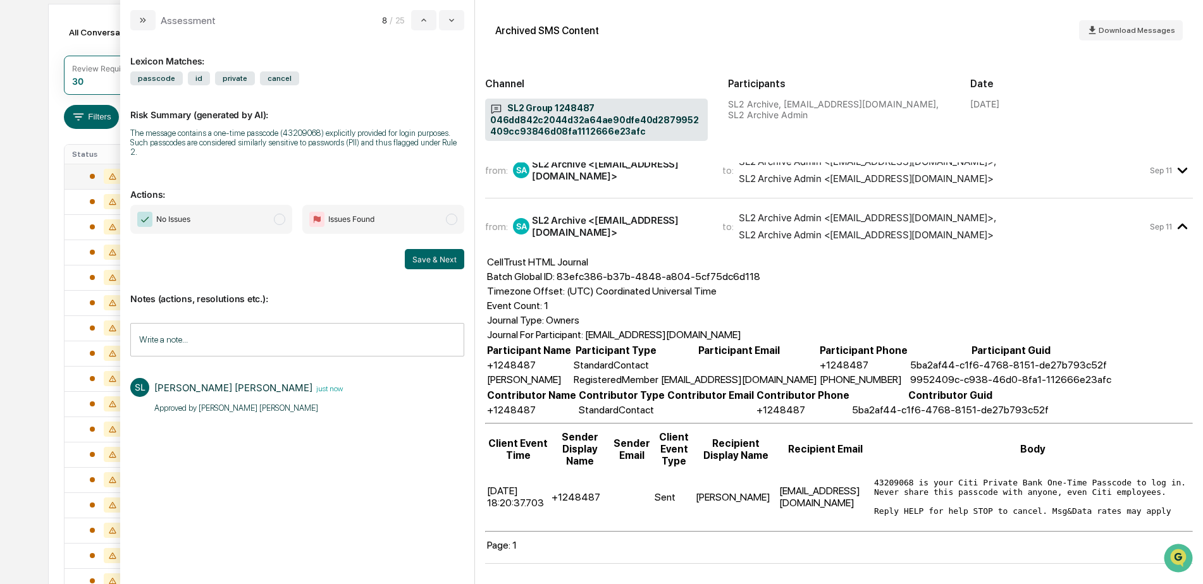
click at [226, 217] on span "No Issues" at bounding box center [211, 219] width 162 height 29
click at [247, 324] on input "Write a note..." at bounding box center [297, 340] width 334 height 34
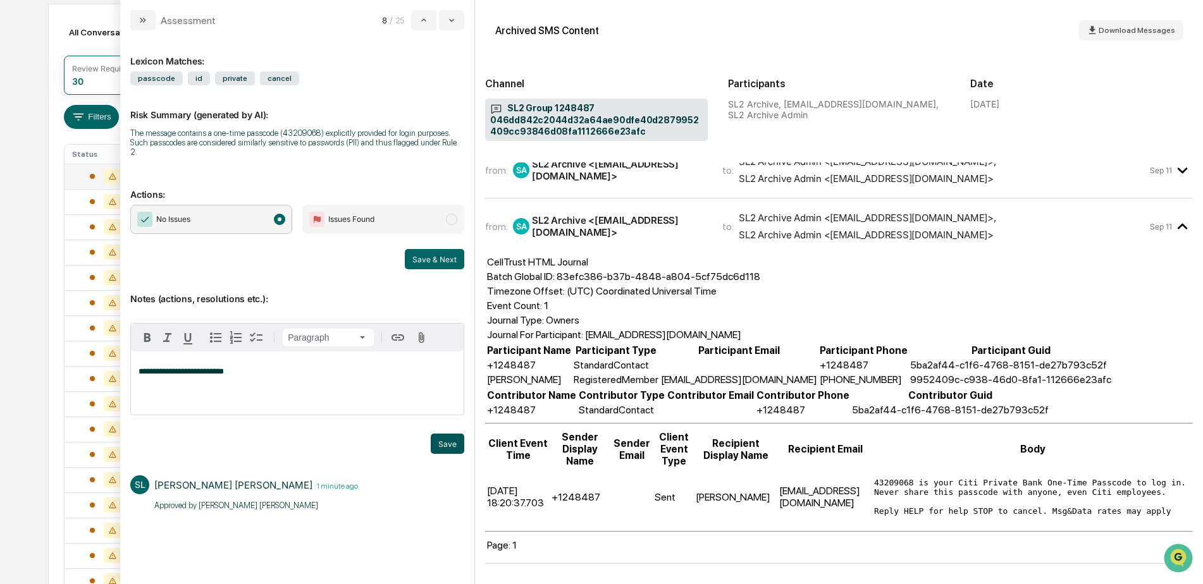
click at [435, 434] on button "Save" at bounding box center [448, 444] width 34 height 20
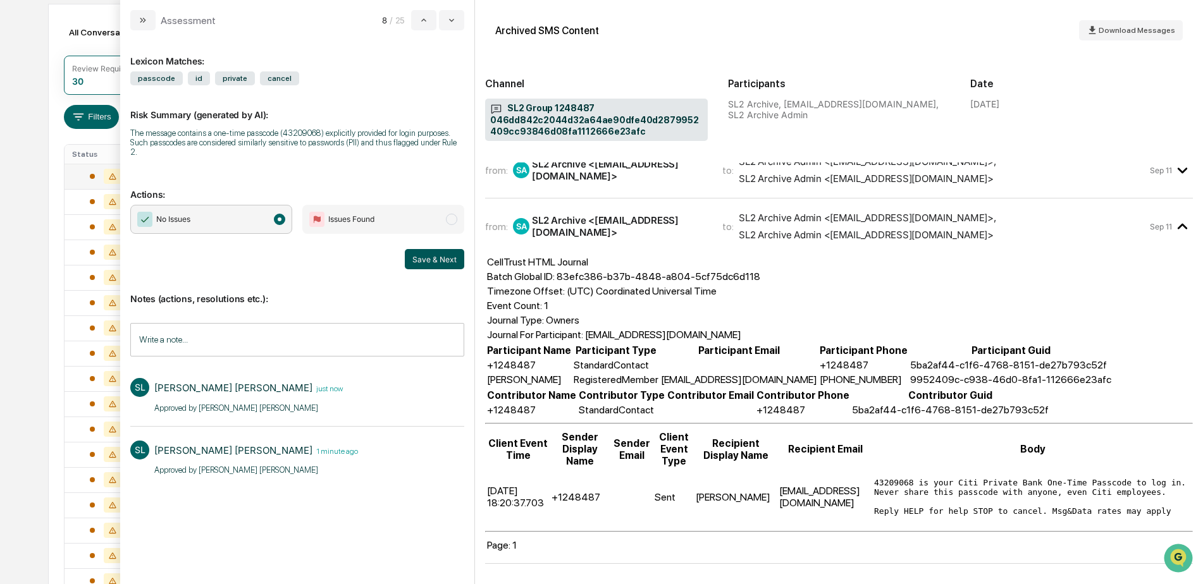
click at [429, 253] on button "Save & Next" at bounding box center [434, 259] width 59 height 20
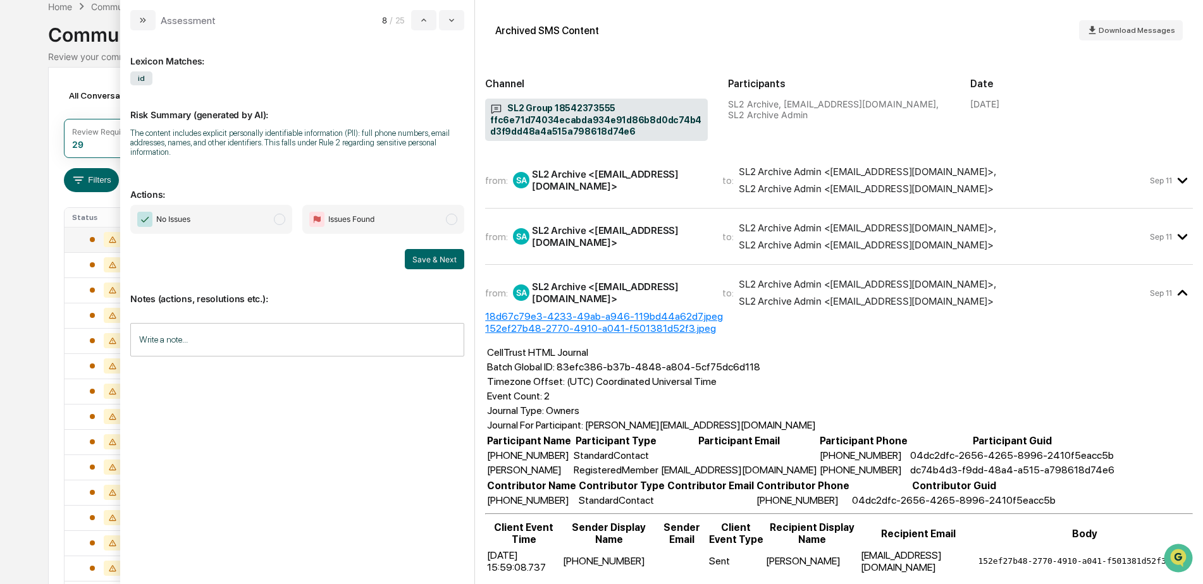
scroll to position [63, 0]
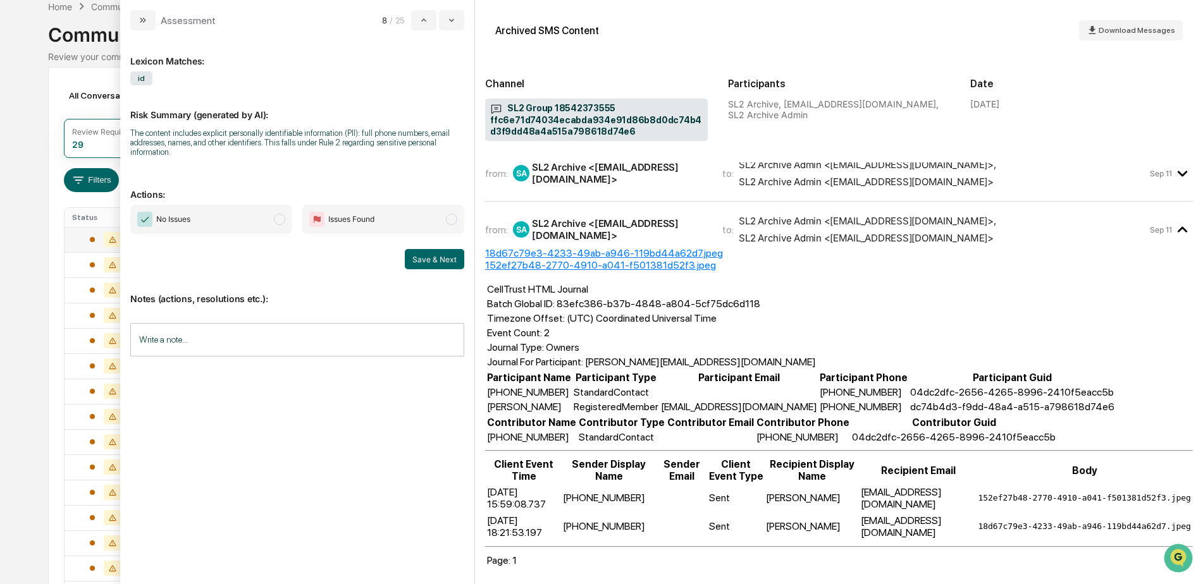
click at [239, 329] on input "Write a note..." at bounding box center [297, 340] width 334 height 34
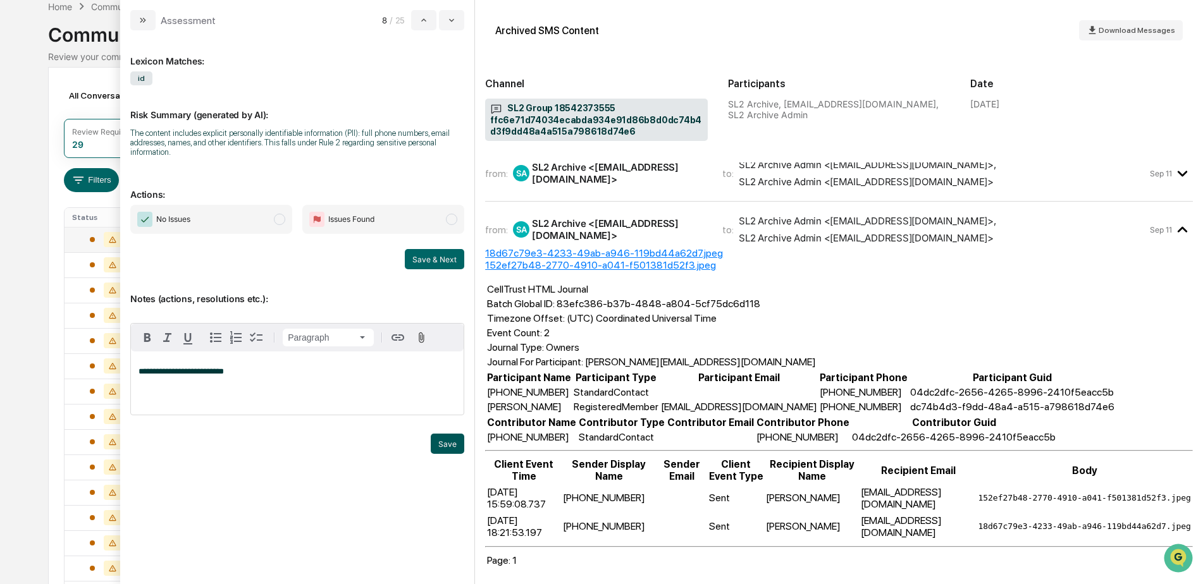
click at [459, 441] on button "Save" at bounding box center [448, 444] width 34 height 20
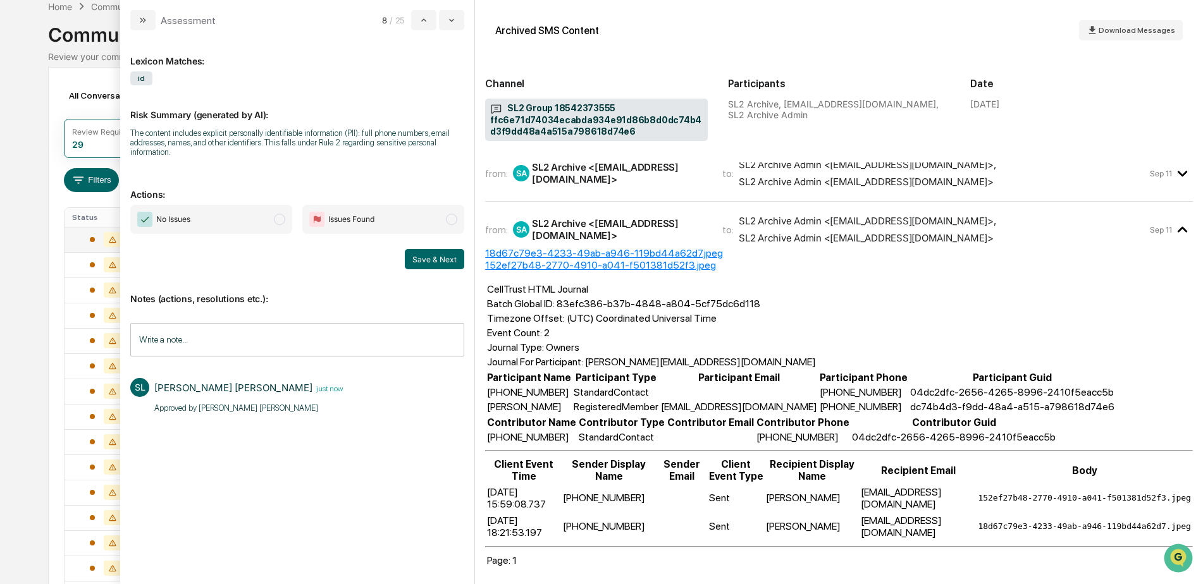
click at [1083, 185] on span "SL2 Archive Admin <jmg_verizon@greenboard.com> , SL2 Archive Admin <JMGSMSIncom…" at bounding box center [943, 173] width 409 height 29
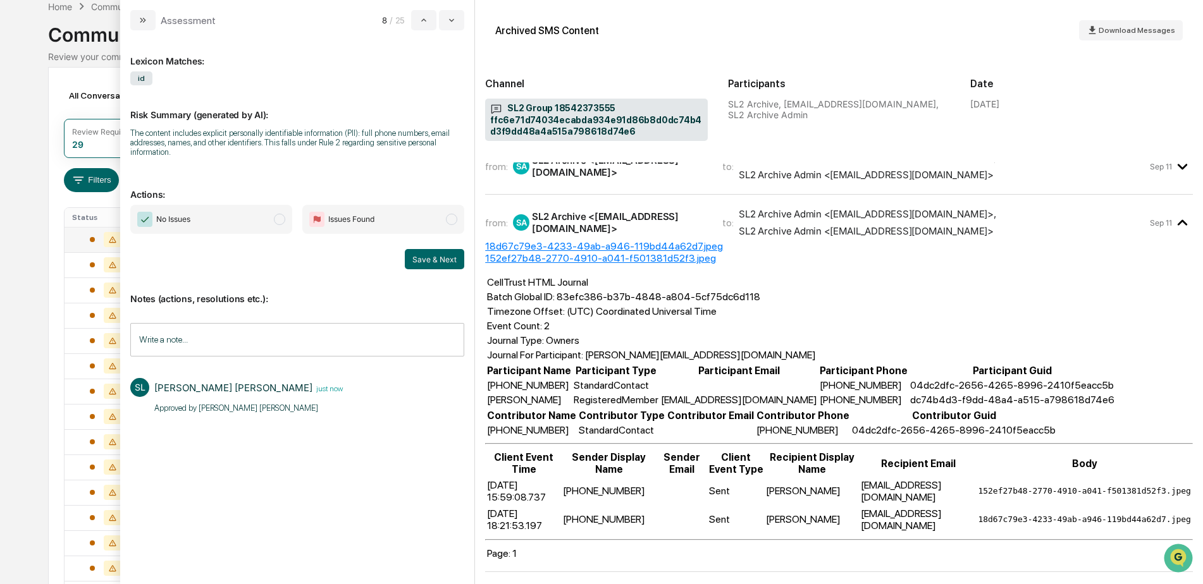
scroll to position [0, 0]
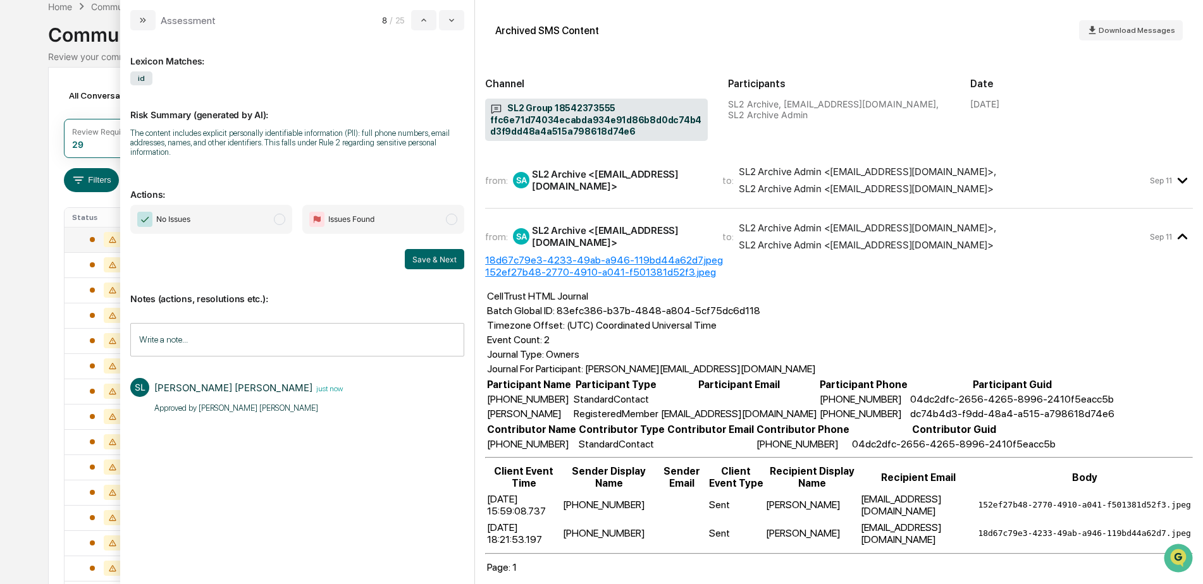
click at [1119, 187] on span "SL2 Archive Admin <jmg_verizon@greenboard.com> , SL2 Archive Admin <JMGSMSIncom…" at bounding box center [943, 180] width 409 height 29
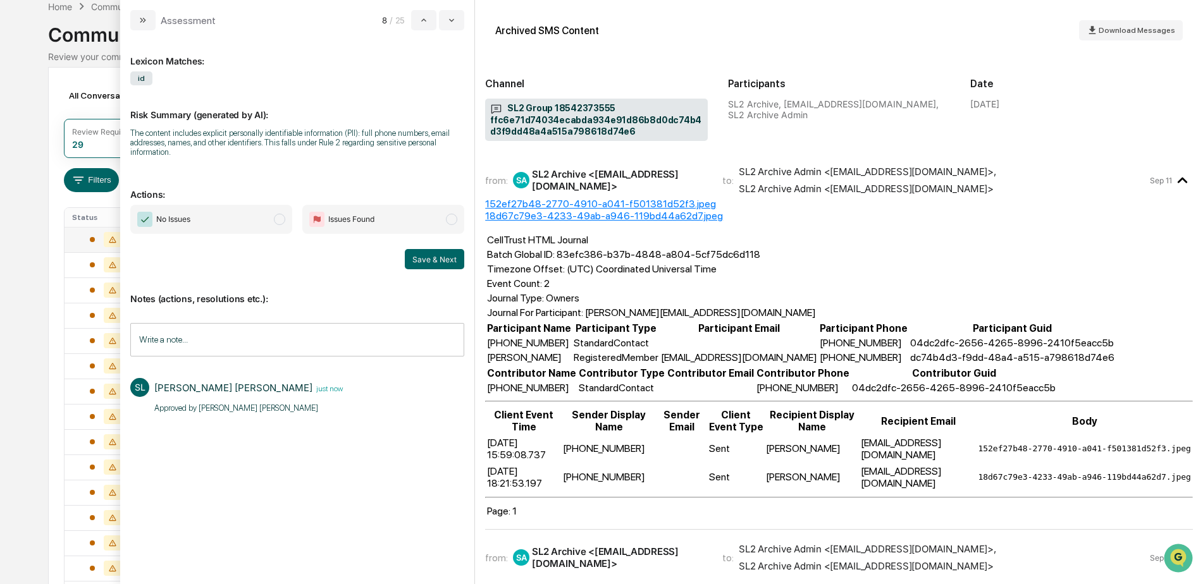
click at [248, 226] on span "No Issues" at bounding box center [211, 219] width 162 height 29
click at [448, 258] on button "Save & Next" at bounding box center [434, 259] width 59 height 20
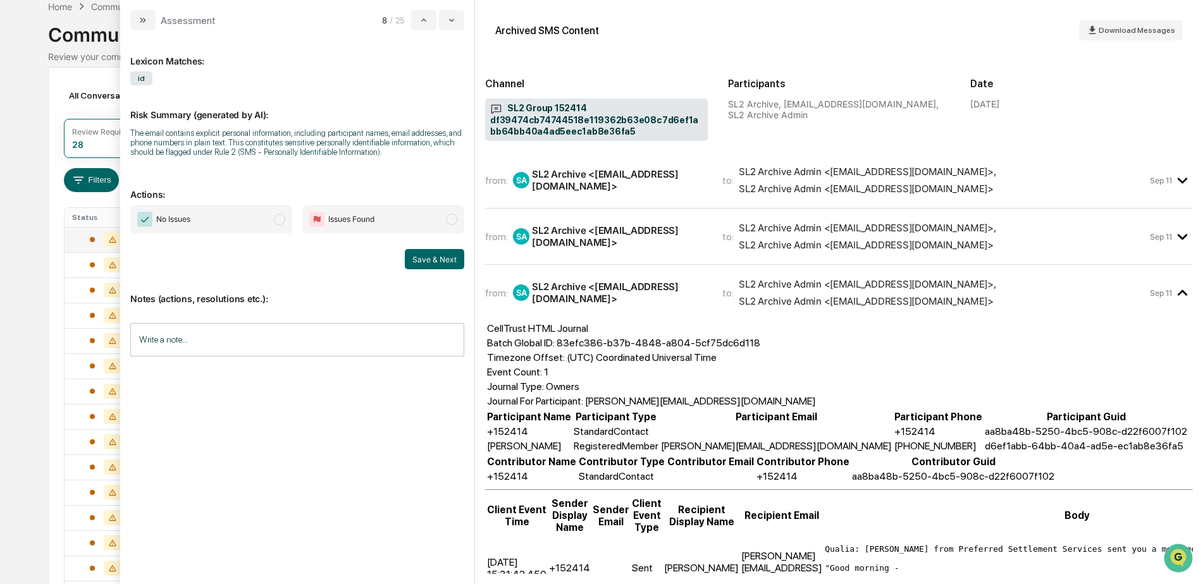
click at [1122, 240] on span "SL2 Archive Admin <jmg_verizon@greenboard.com> , SL2 Archive Admin <JMGSMSIncom…" at bounding box center [943, 236] width 409 height 29
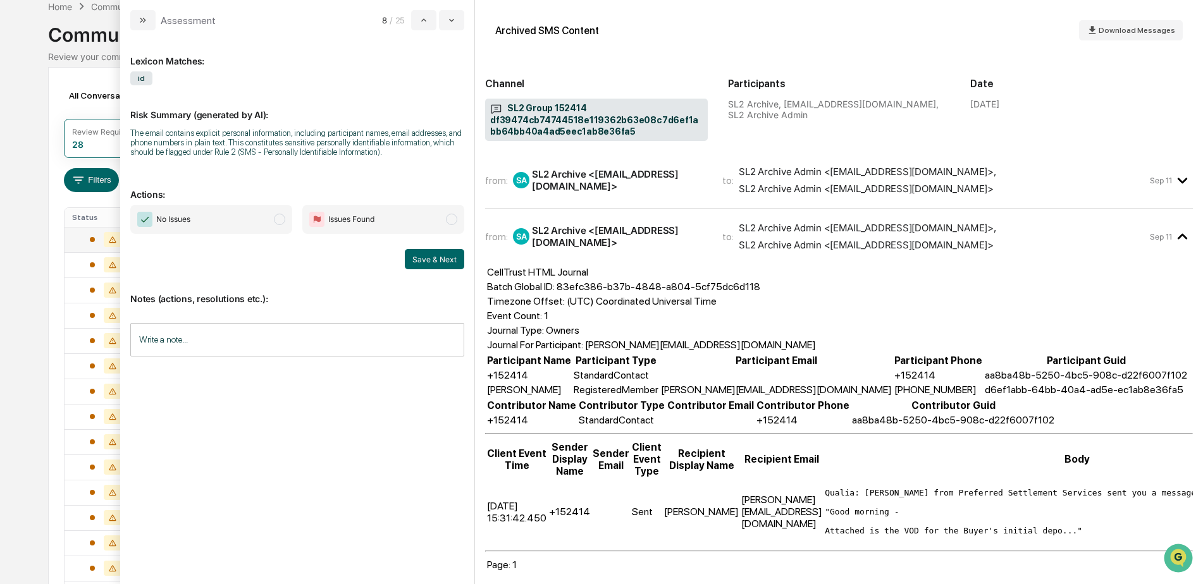
click at [1121, 190] on span "SL2 Archive Admin <jmg_verizon@greenboard.com> , SL2 Archive Admin <JMGSMSIncom…" at bounding box center [943, 180] width 409 height 29
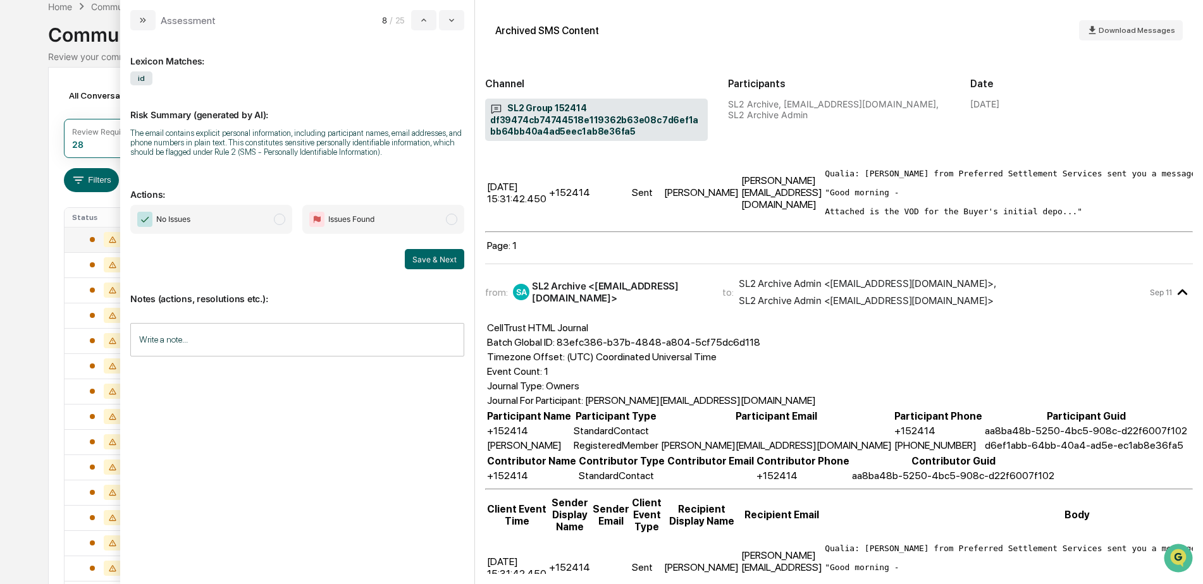
scroll to position [713, 0]
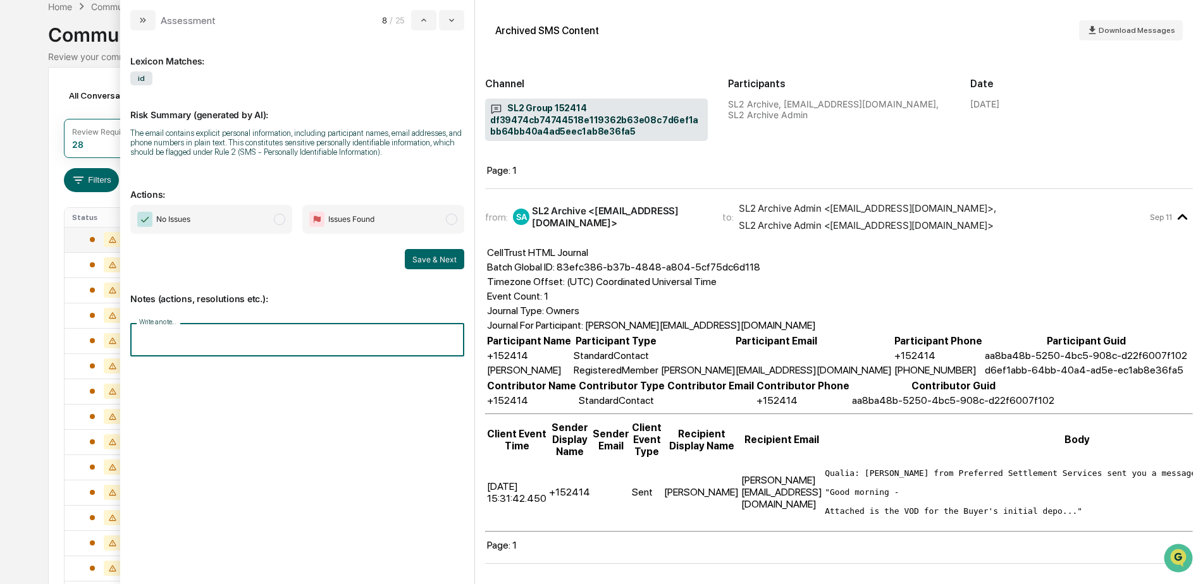
click at [142, 344] on input "Write a note..." at bounding box center [297, 340] width 334 height 34
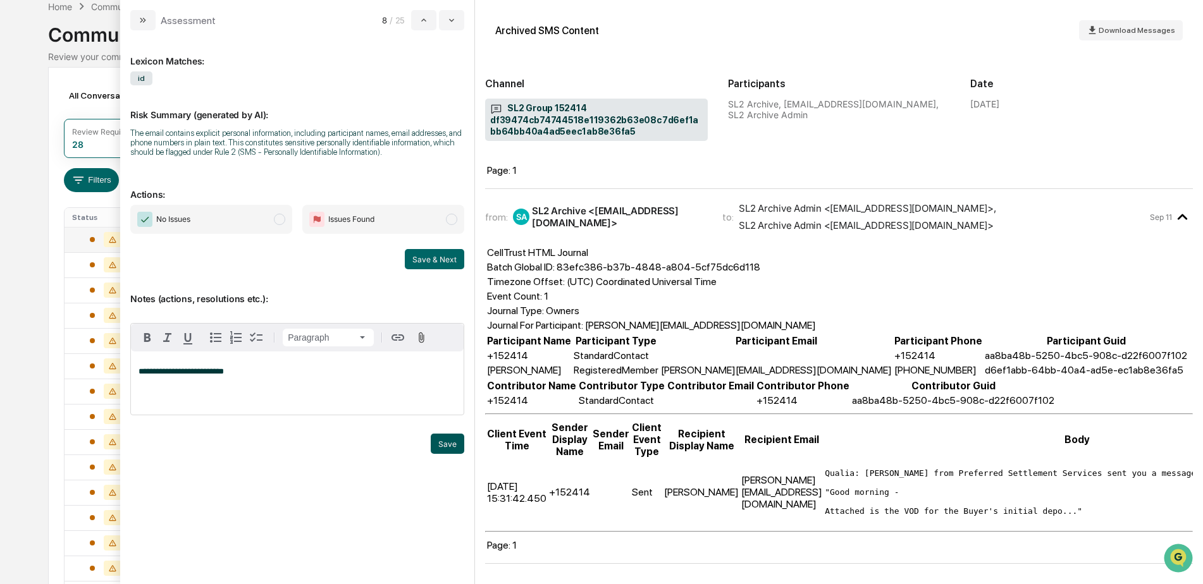
click at [450, 450] on button "Save" at bounding box center [448, 444] width 34 height 20
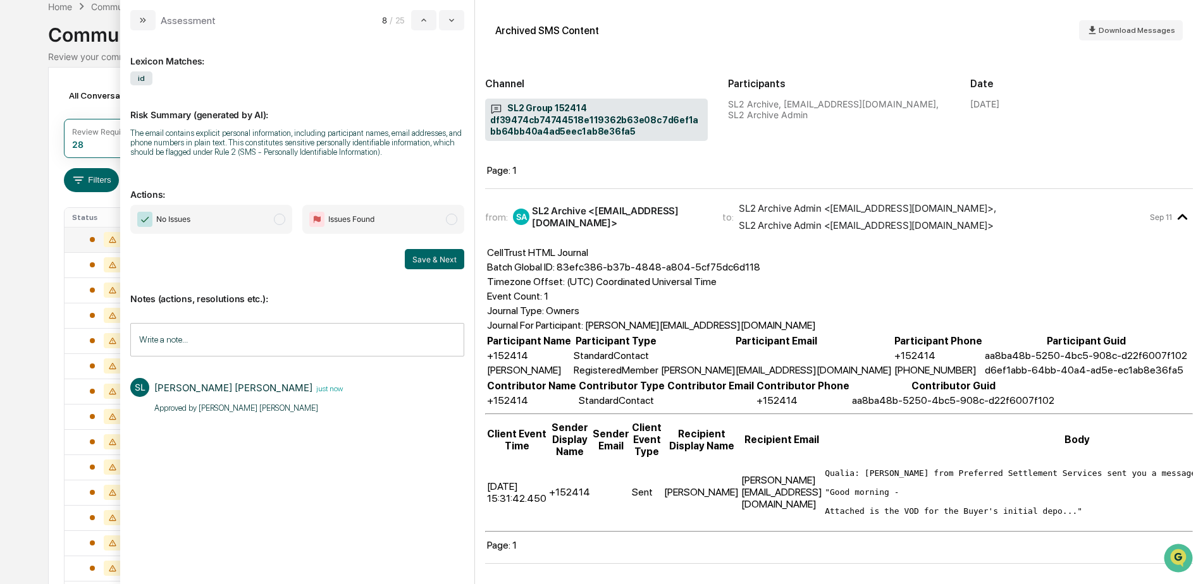
click at [248, 224] on span "No Issues" at bounding box center [211, 219] width 162 height 29
click at [429, 261] on button "Save & Next" at bounding box center [434, 259] width 59 height 20
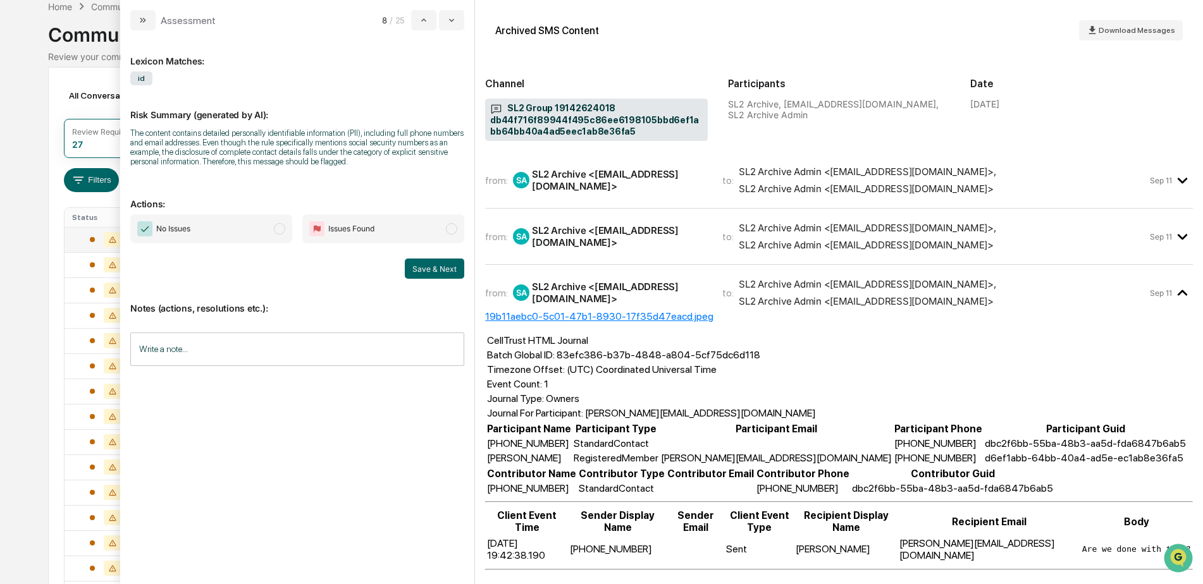
click at [1174, 245] on icon "modal" at bounding box center [1182, 236] width 21 height 21
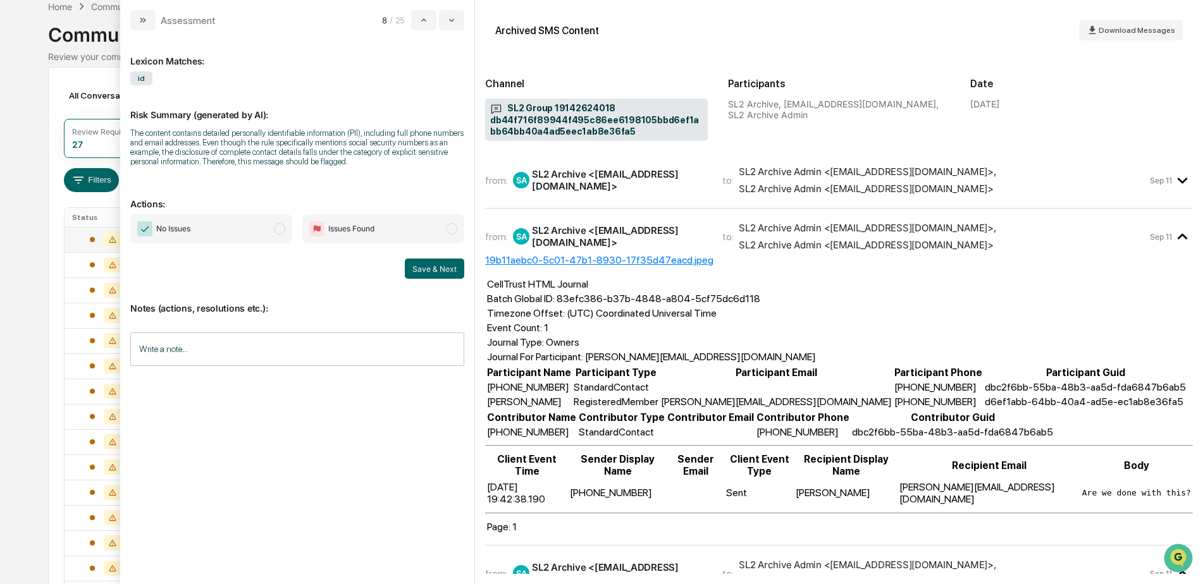
click at [1155, 190] on div "Sep 11" at bounding box center [1171, 180] width 43 height 21
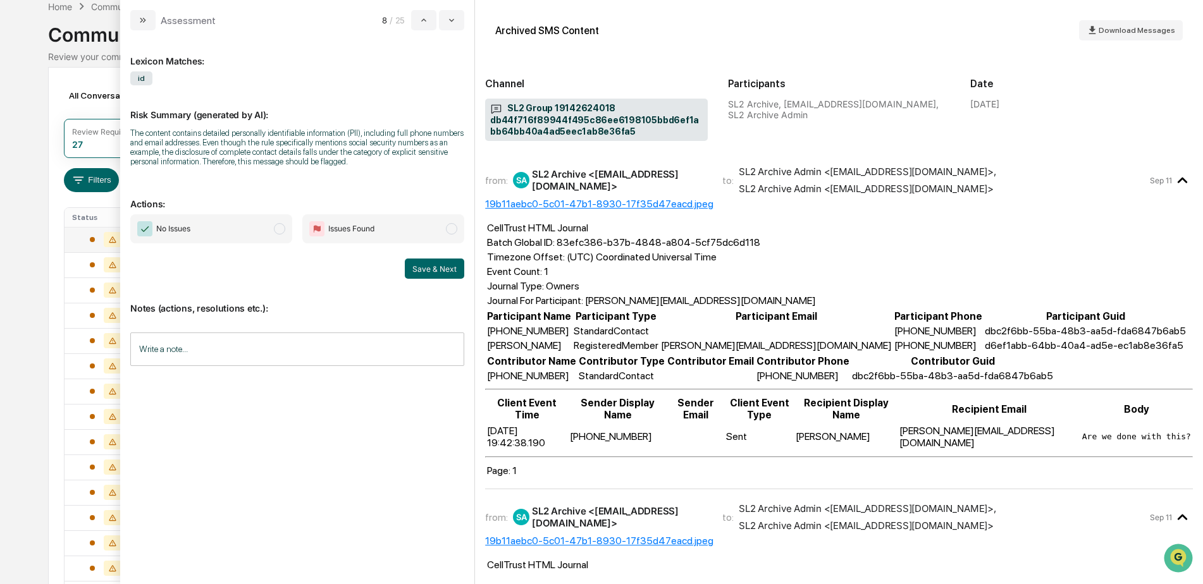
click at [173, 353] on input "Write a note..." at bounding box center [297, 350] width 334 height 34
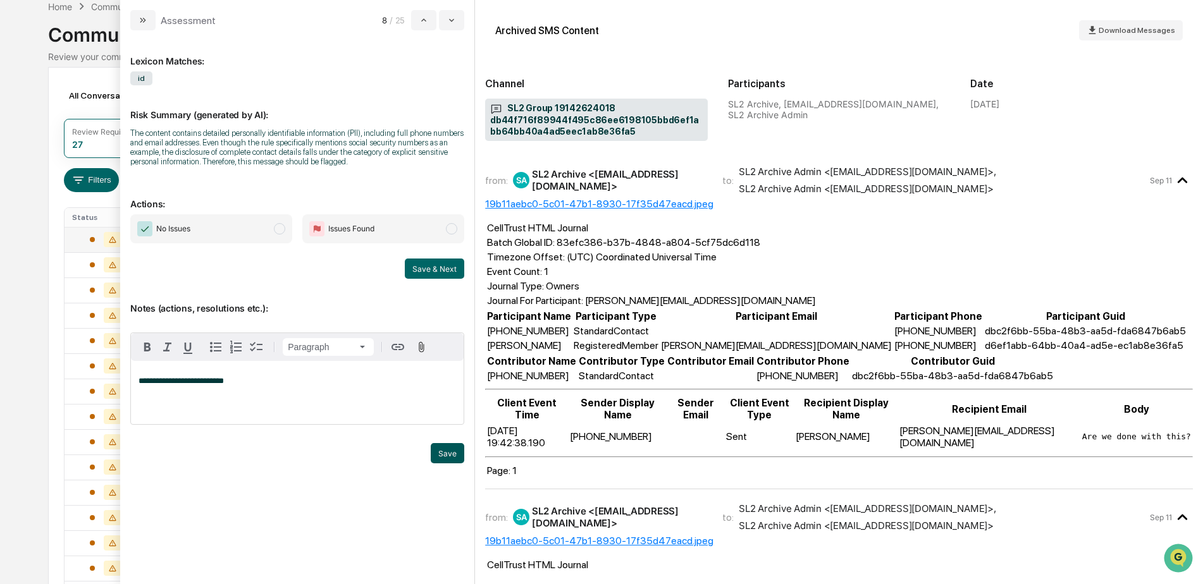
click at [434, 459] on button "Save" at bounding box center [448, 453] width 34 height 20
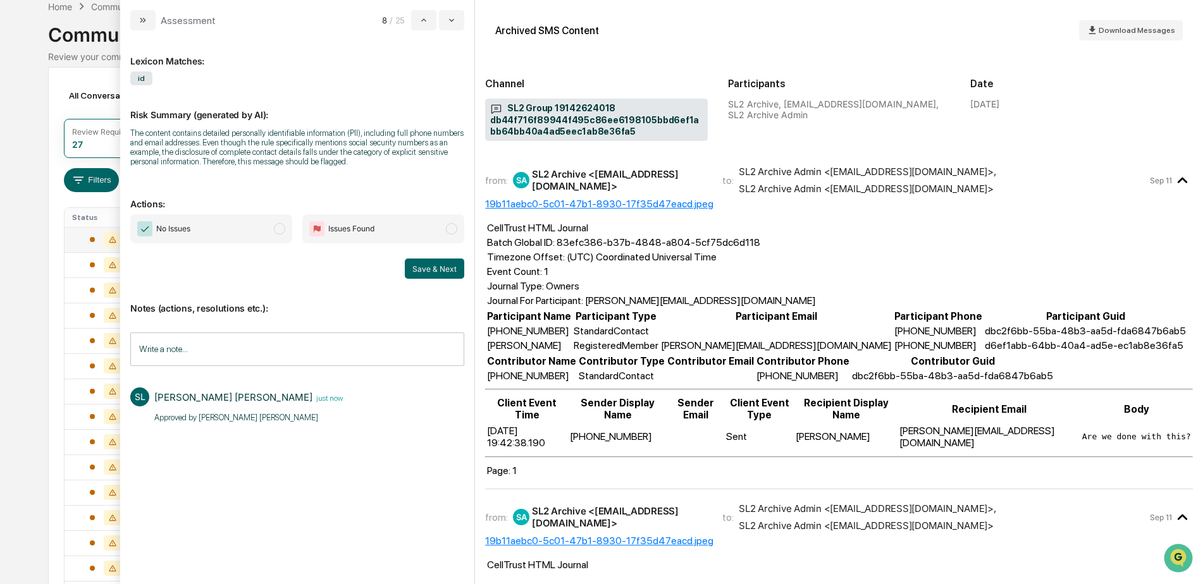
click at [250, 237] on span "No Issues" at bounding box center [211, 228] width 162 height 29
click at [431, 269] on button "Save & Next" at bounding box center [434, 269] width 59 height 20
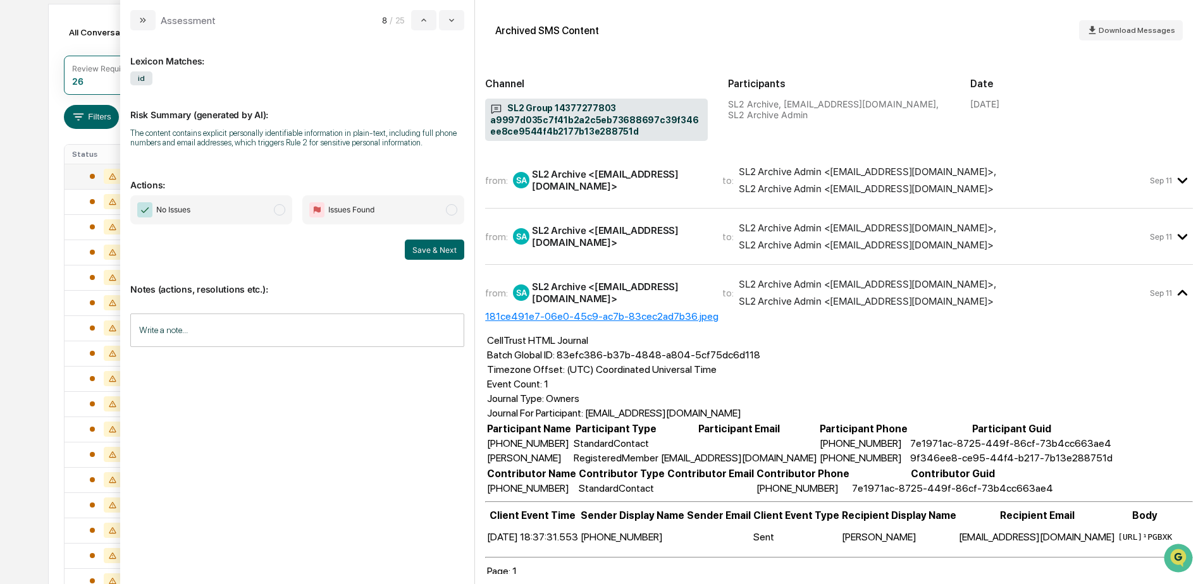
click at [1150, 243] on div "Sep 11" at bounding box center [1171, 236] width 43 height 21
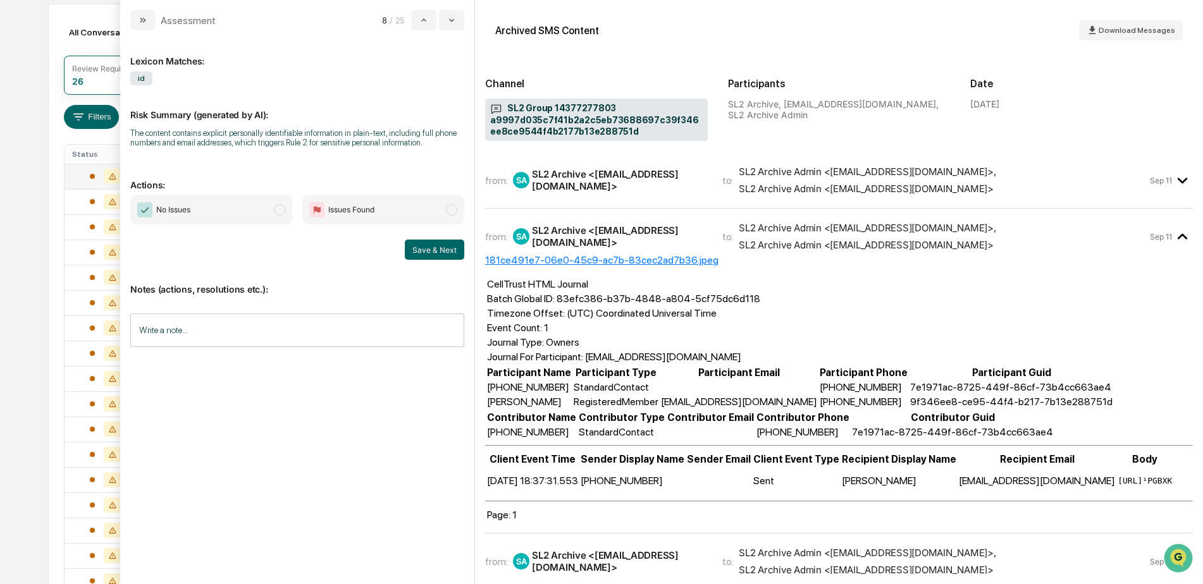
click at [1129, 189] on span "SL2 Archive Admin <jmg_verizon@greenboard.com> , SL2 Archive Admin <JMGSMSIncom…" at bounding box center [943, 180] width 409 height 29
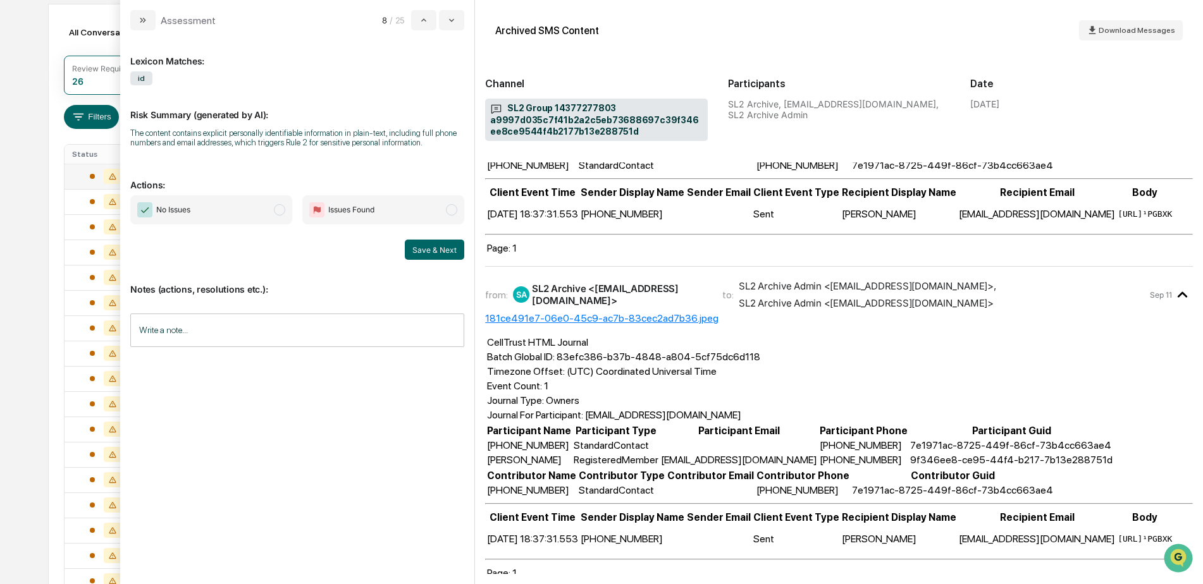
scroll to position [563, 0]
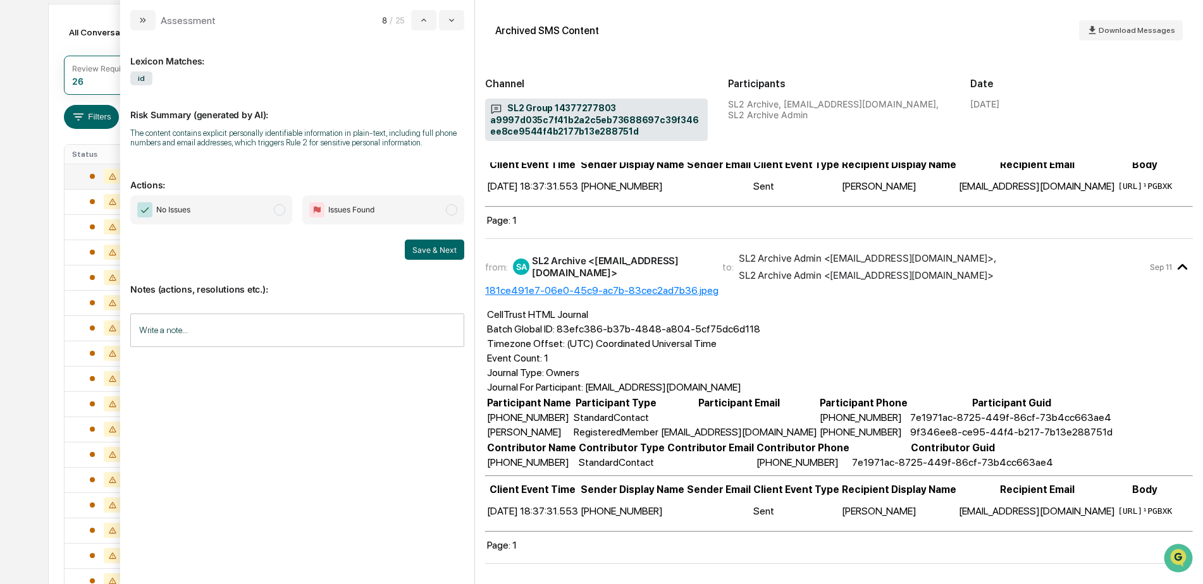
click at [220, 319] on input "Write a note..." at bounding box center [297, 331] width 334 height 34
click at [436, 433] on button "Save" at bounding box center [448, 434] width 34 height 20
click at [240, 224] on span "No Issues" at bounding box center [211, 209] width 162 height 29
click at [434, 251] on button "Save & Next" at bounding box center [434, 250] width 59 height 20
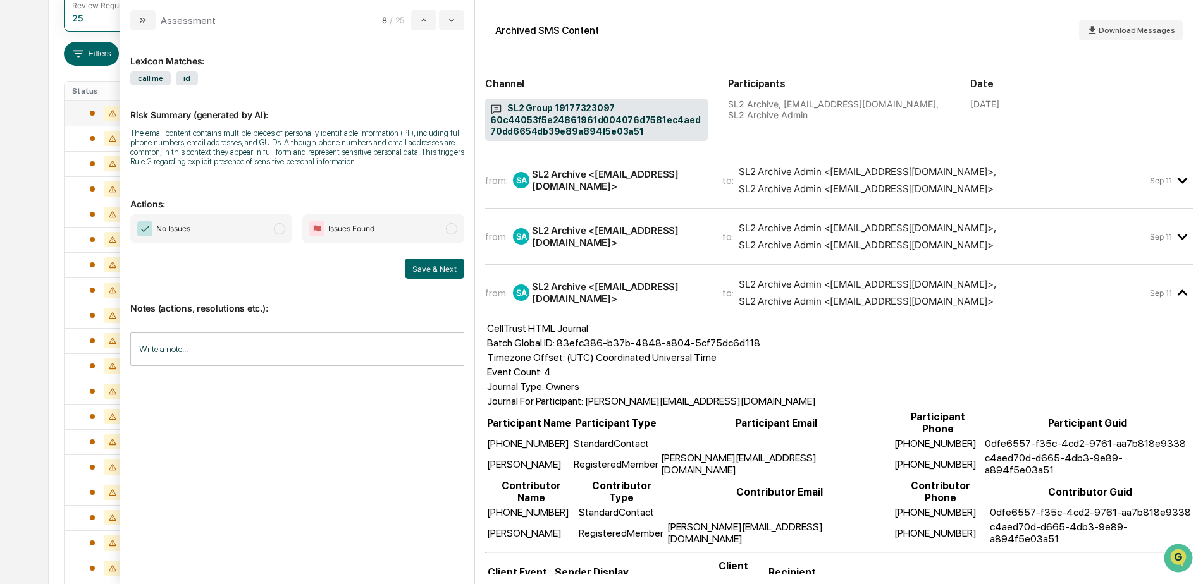
click at [1069, 242] on span "SL2 Archive Admin <jmg_verizon@greenboard.com> , SL2 Archive Admin <JMGSMSIncom…" at bounding box center [943, 236] width 409 height 29
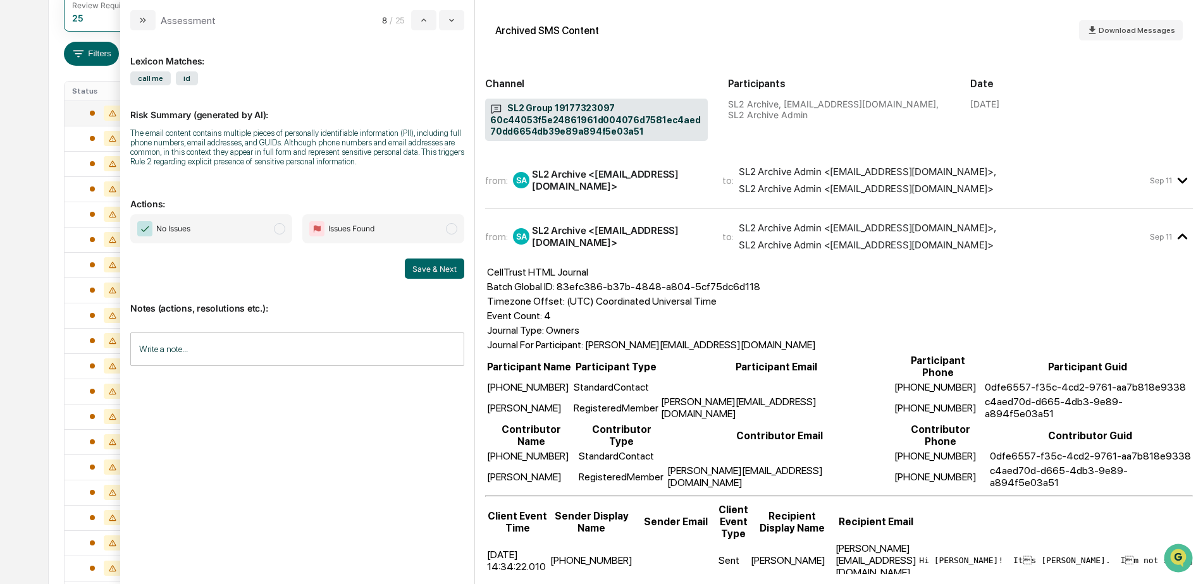
click at [1091, 181] on span "SL2 Archive Admin <jmg_verizon@greenboard.com> , SL2 Archive Admin <JMGSMSIncom…" at bounding box center [943, 180] width 409 height 29
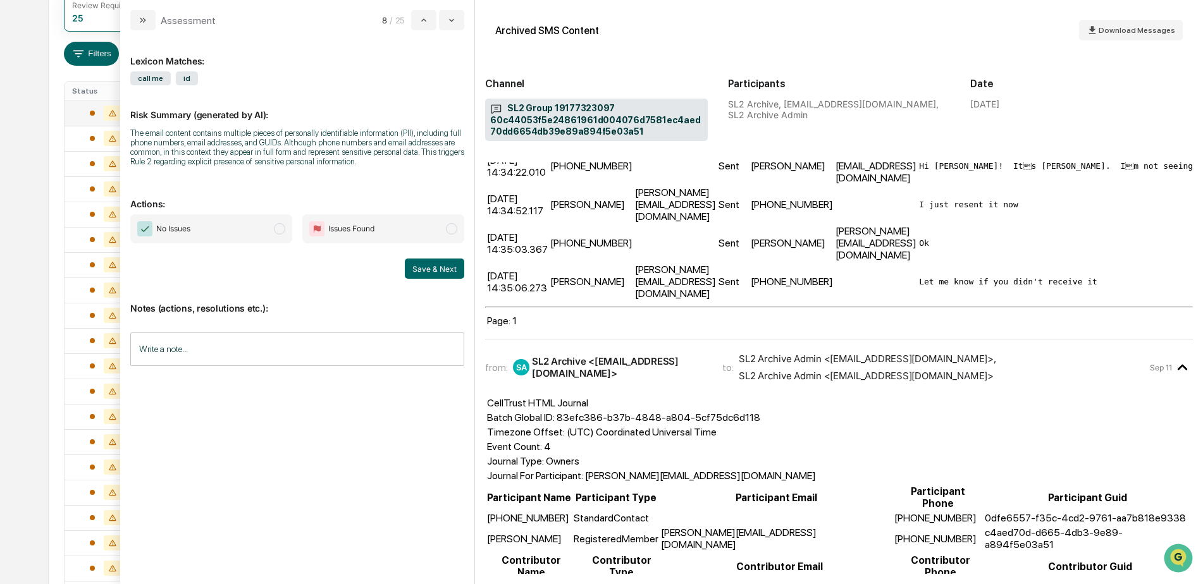
scroll to position [906, 0]
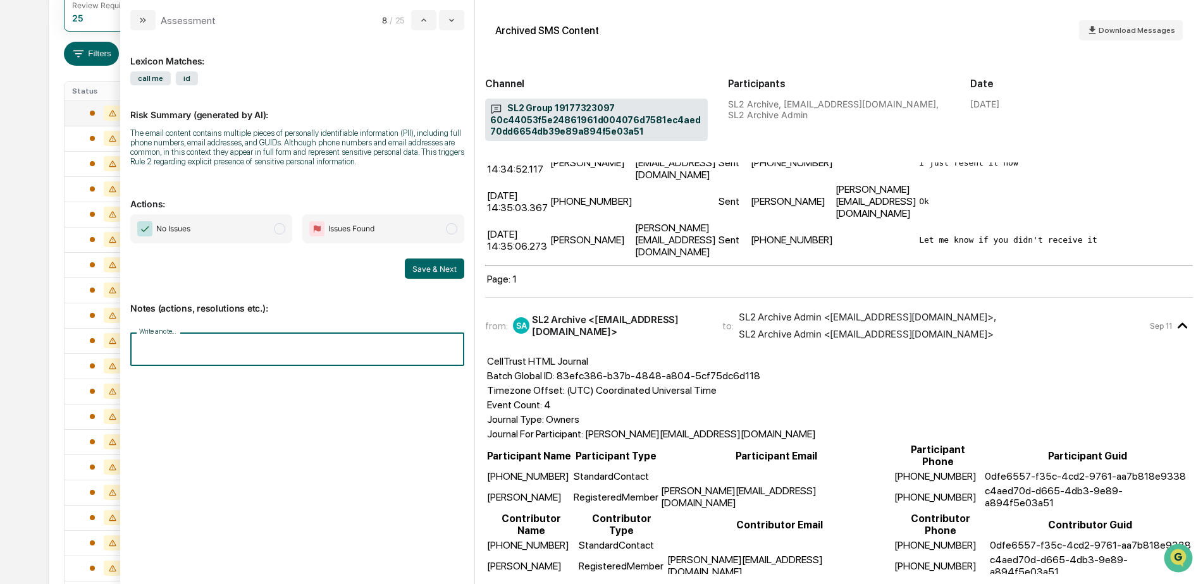
click at [238, 351] on input "Write a note..." at bounding box center [297, 350] width 334 height 34
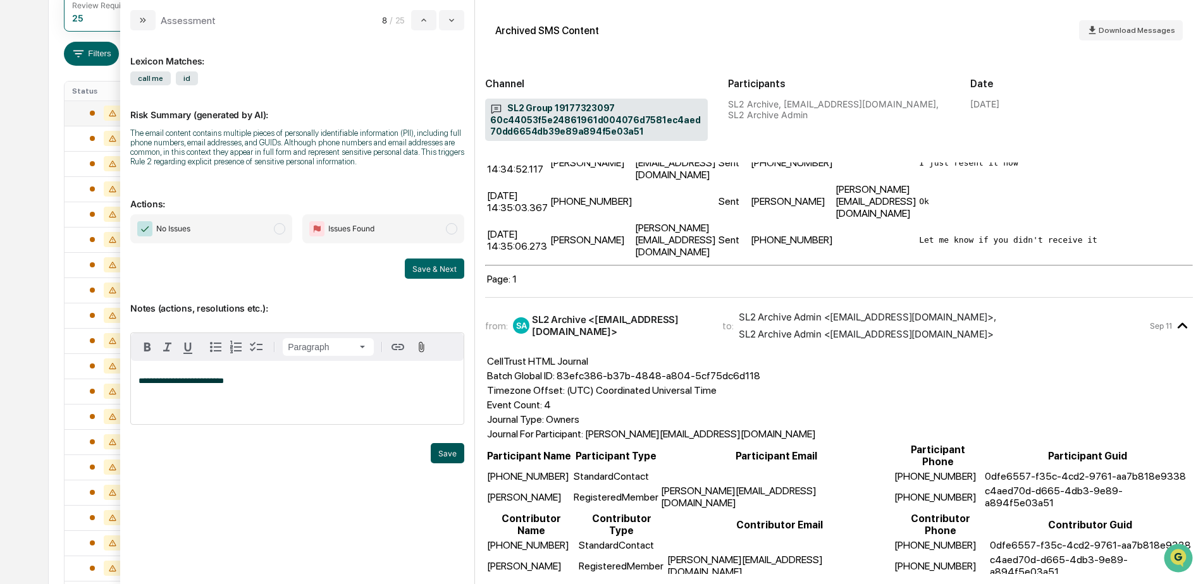
click at [440, 451] on button "Save" at bounding box center [448, 453] width 34 height 20
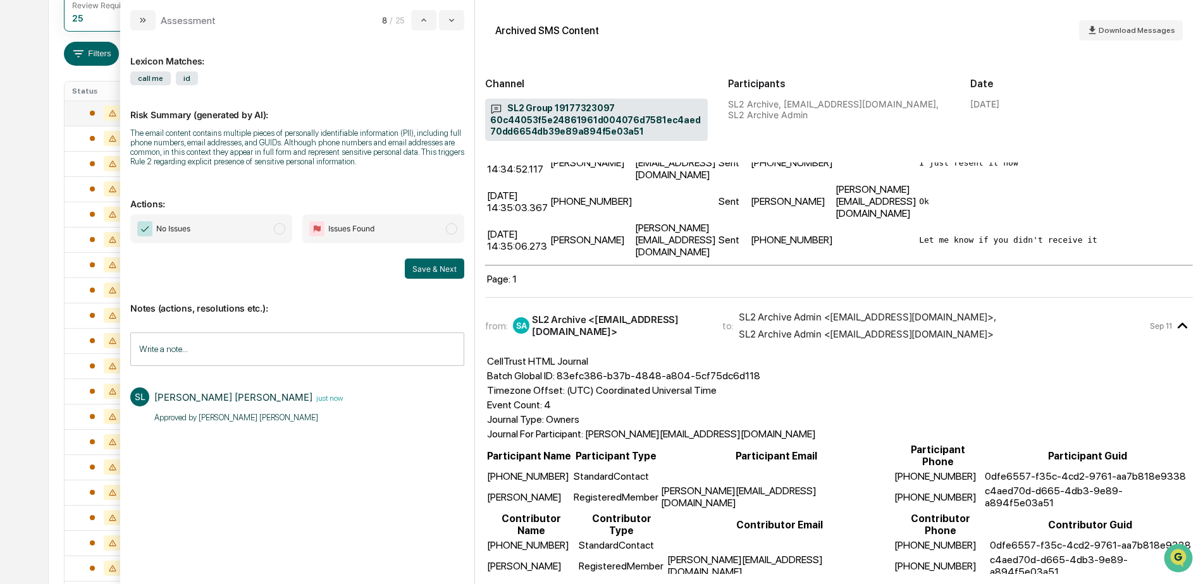
click at [214, 239] on span "No Issues" at bounding box center [211, 228] width 162 height 29
click at [441, 273] on button "Save & Next" at bounding box center [434, 269] width 59 height 20
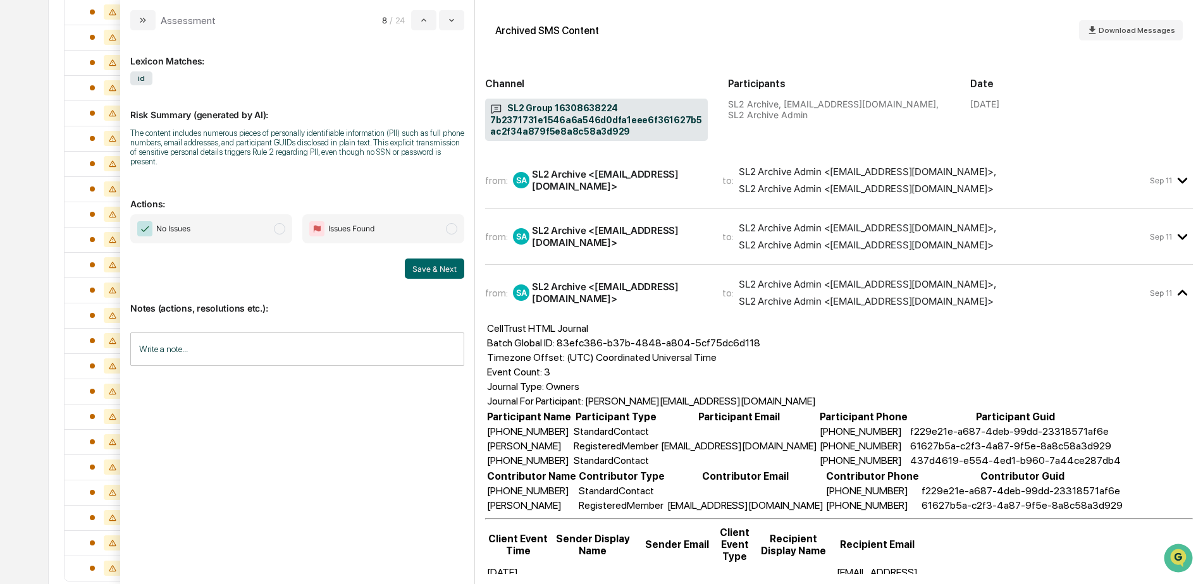
click at [1150, 244] on div "Sep 11" at bounding box center [1171, 236] width 43 height 21
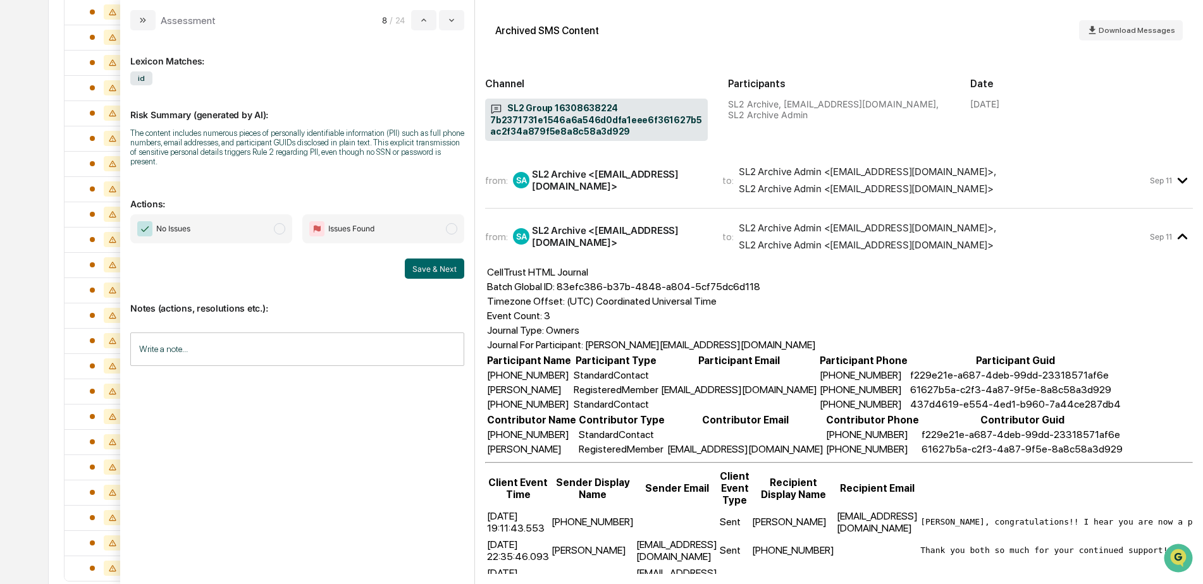
click at [1115, 195] on span "SL2 Archive Admin <jmg_verizon@greenboard.com> , SL2 Archive Admin <JMGSMSIncom…" at bounding box center [943, 180] width 409 height 29
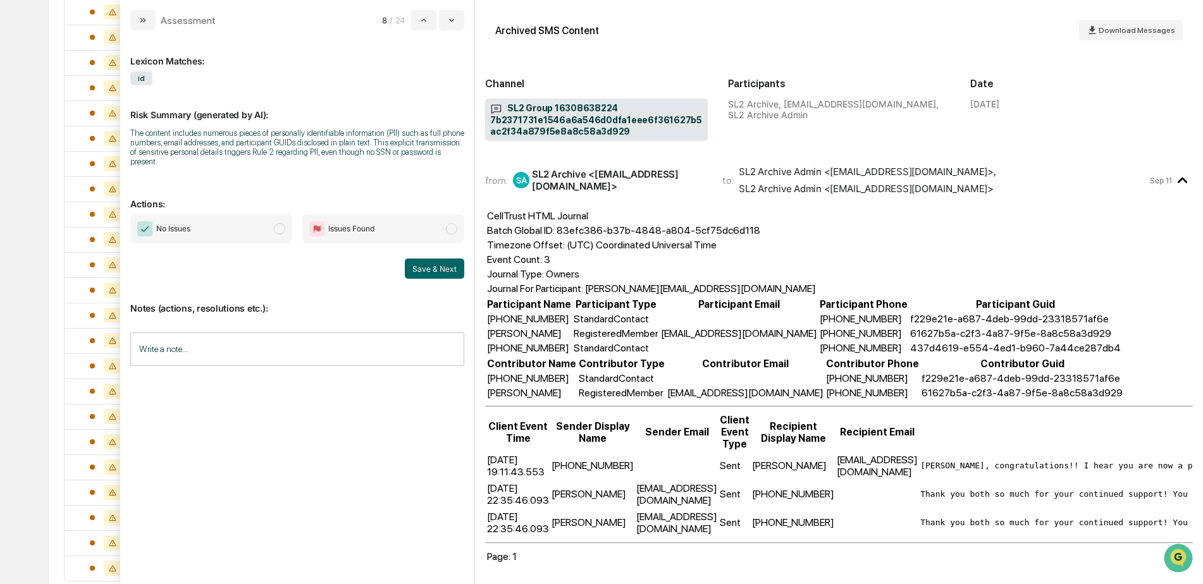
click at [188, 345] on input "Write a note..." at bounding box center [297, 350] width 334 height 34
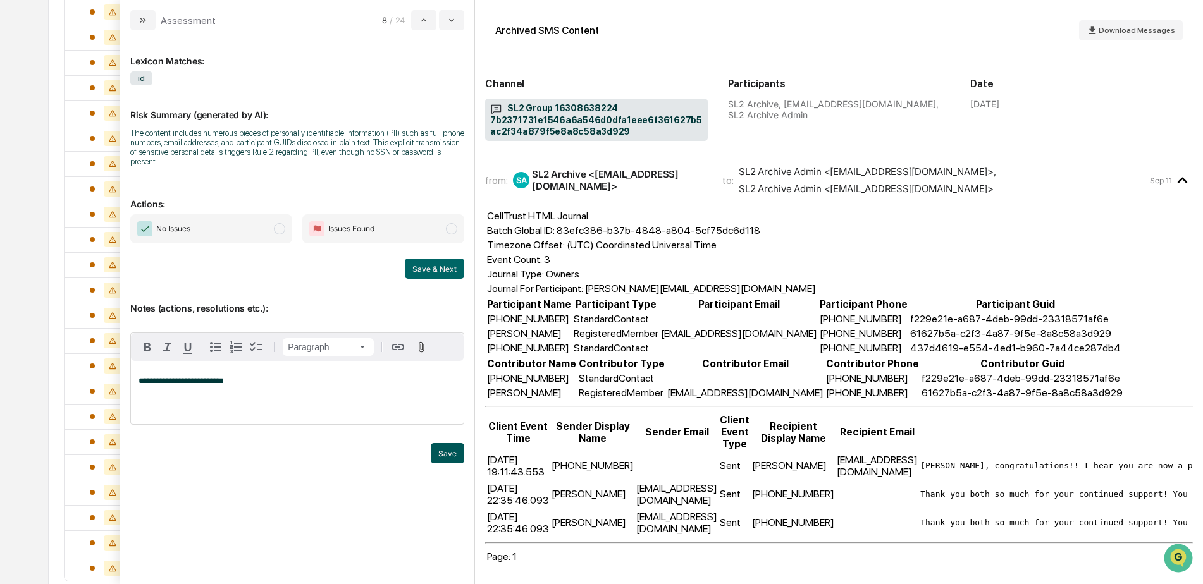
click at [451, 448] on button "Save" at bounding box center [448, 453] width 34 height 20
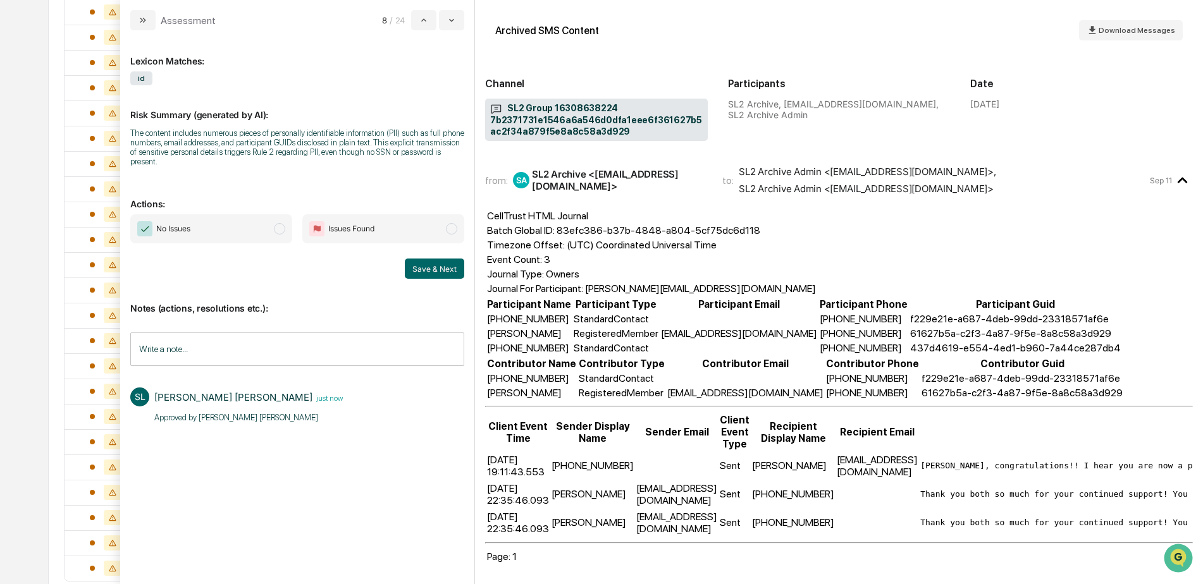
click at [252, 226] on span "No Issues" at bounding box center [211, 228] width 162 height 29
click at [432, 262] on button "Save & Next" at bounding box center [434, 269] width 59 height 20
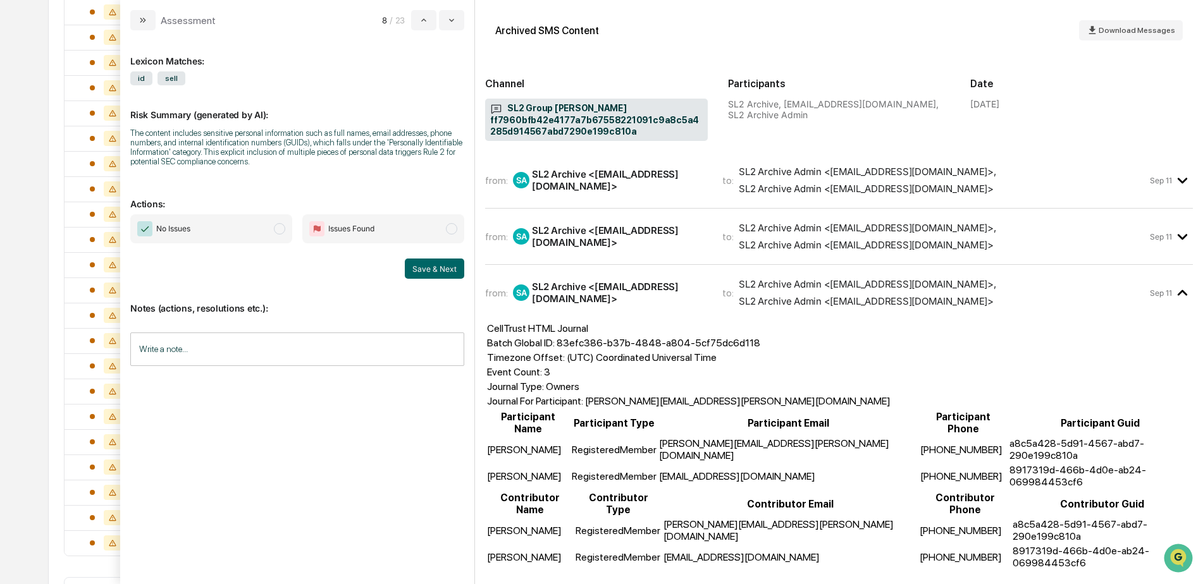
click at [1098, 245] on span "SL2 Archive Admin <jmg_verizon@greenboard.com> , SL2 Archive Admin <JMGSMSIncom…" at bounding box center [943, 236] width 409 height 29
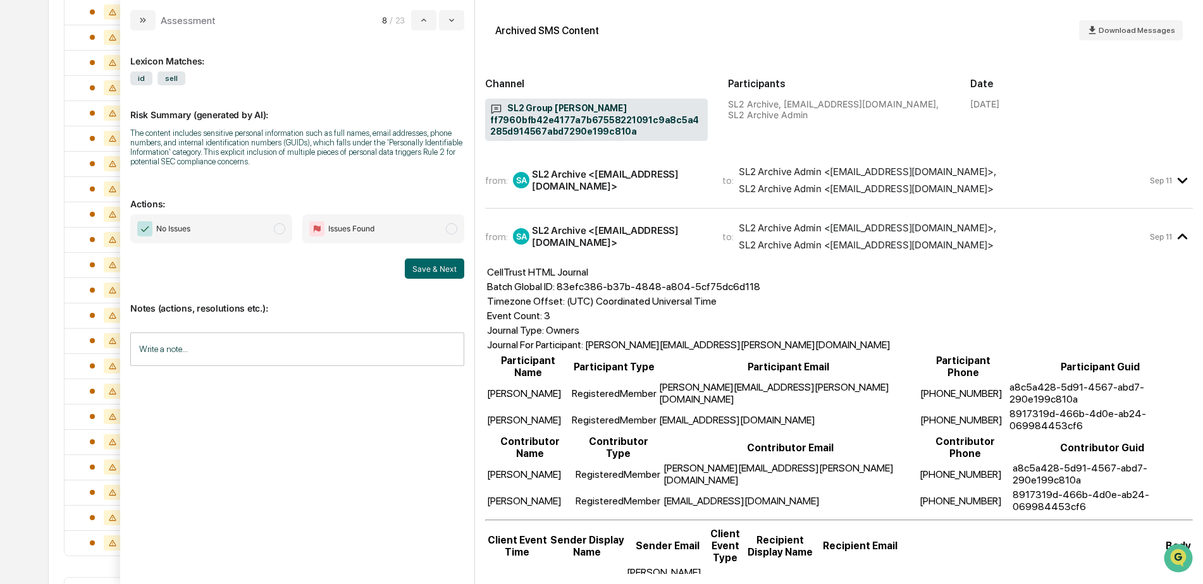
drag, startPoint x: 1040, startPoint y: 192, endPoint x: 1023, endPoint y: 244, distance: 54.4
click at [1040, 192] on span "SL2 Archive Admin <jmg_verizon@greenboard.com> , SL2 Archive Admin <JMGSMSIncom…" at bounding box center [943, 180] width 409 height 29
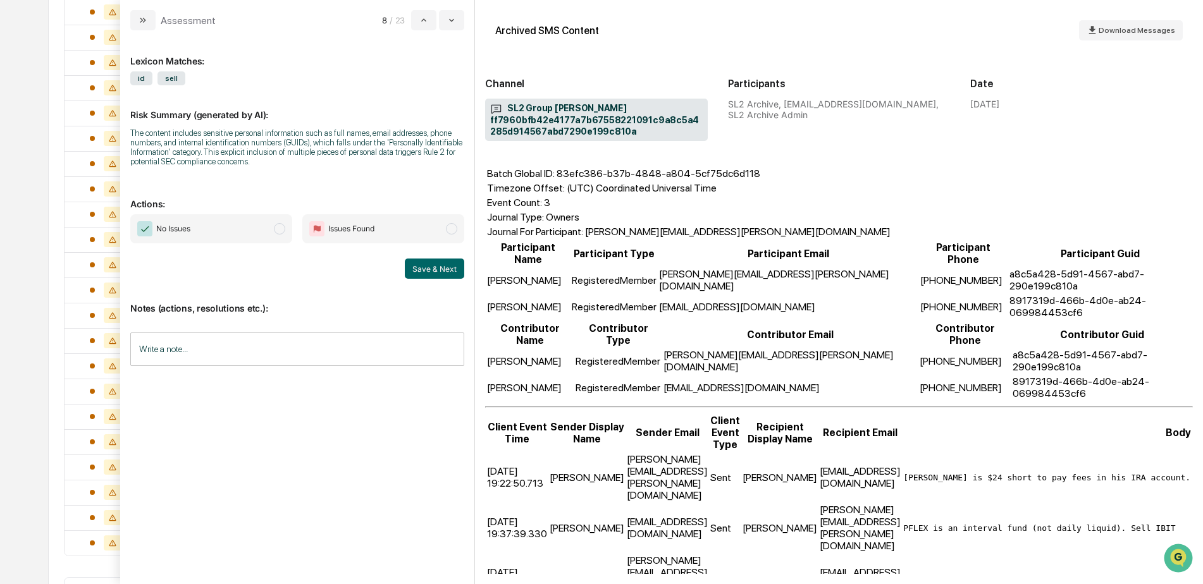
scroll to position [820, 0]
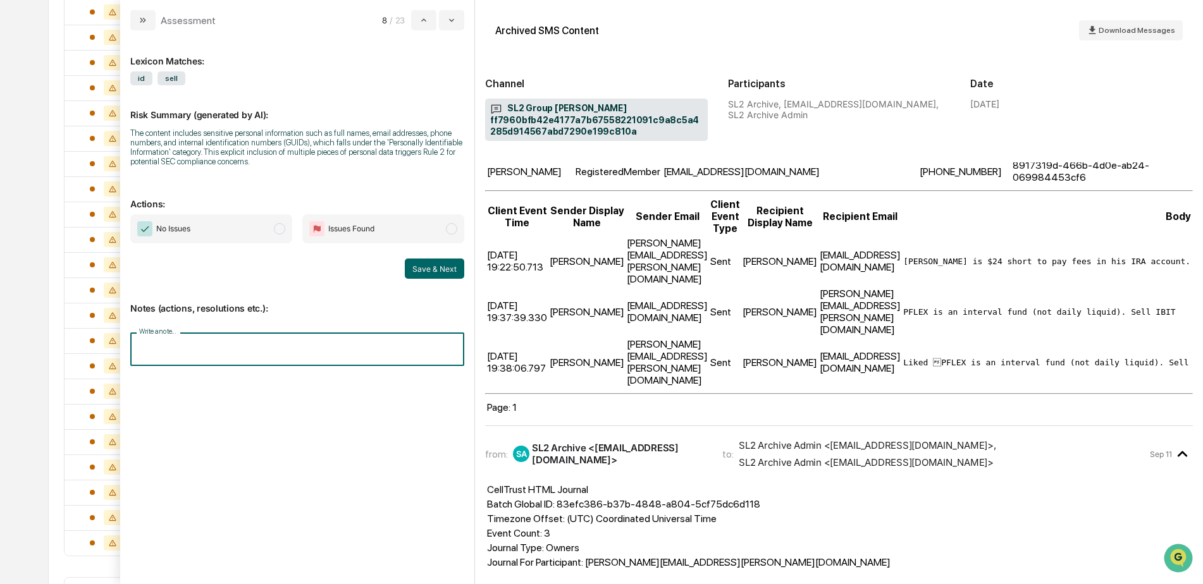
click at [193, 354] on input "Write a note..." at bounding box center [297, 350] width 334 height 34
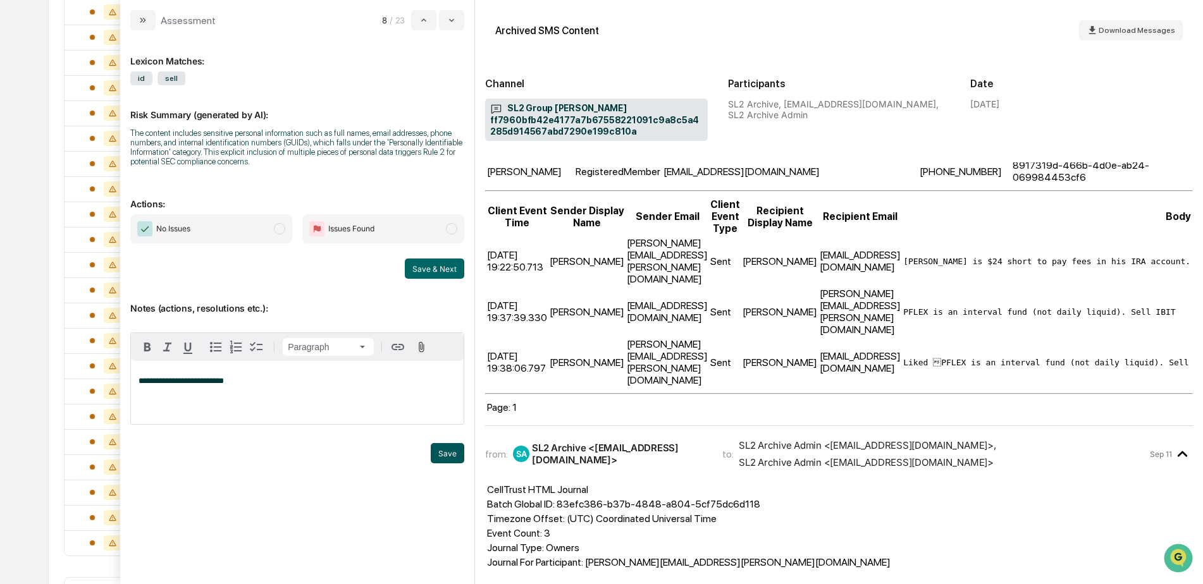
click at [448, 457] on button "Save" at bounding box center [448, 453] width 34 height 20
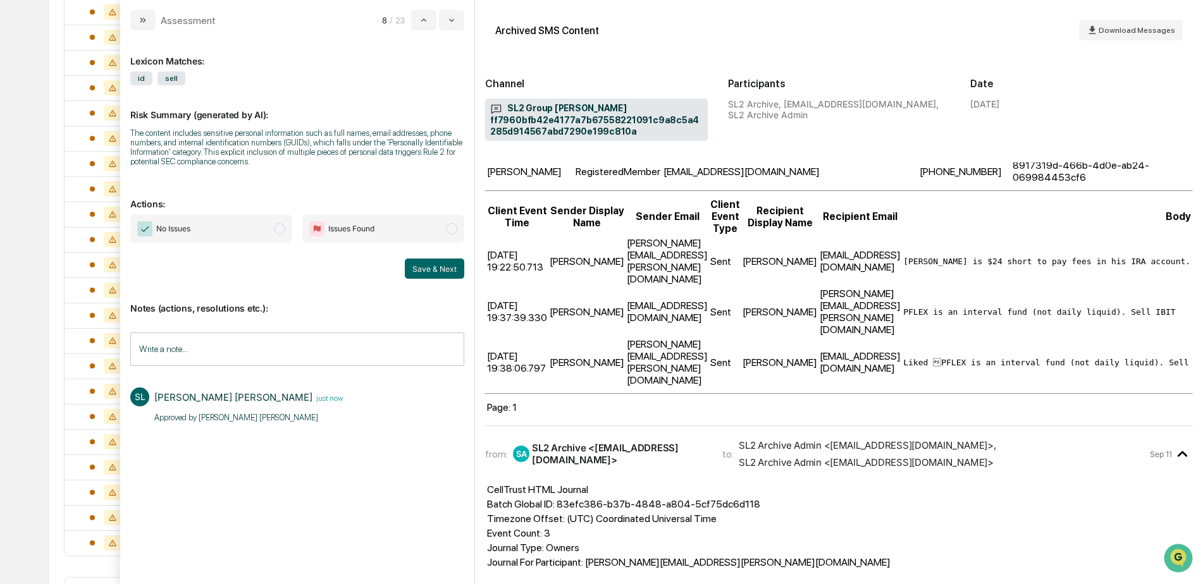
click at [264, 226] on span "No Issues" at bounding box center [211, 228] width 162 height 29
click at [436, 266] on button "Save & Next" at bounding box center [434, 269] width 59 height 20
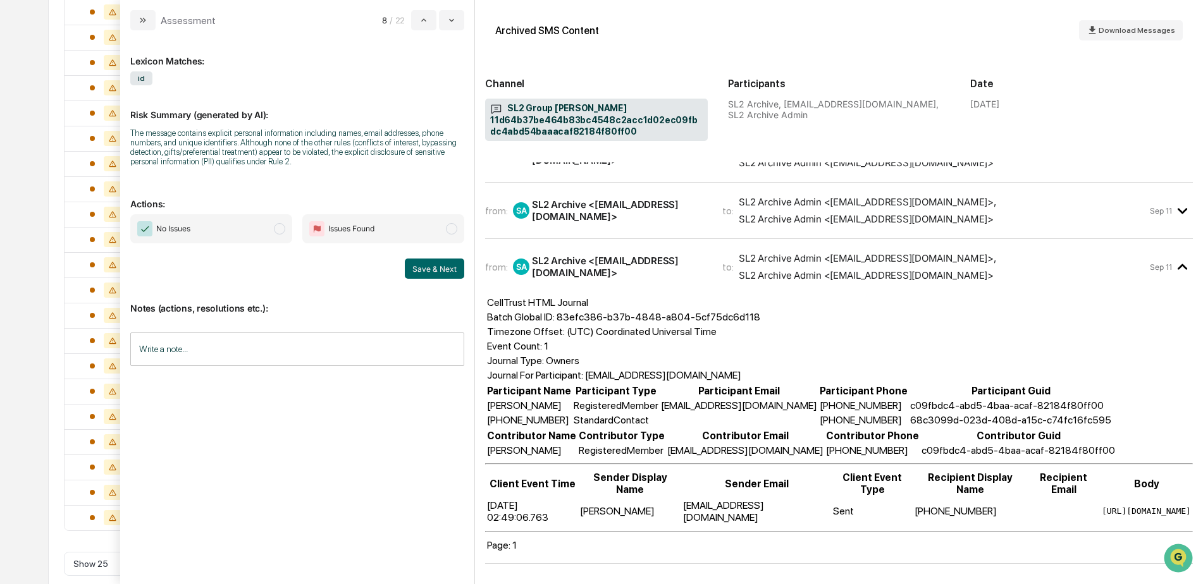
scroll to position [44, 0]
click at [1155, 200] on div "Sep 11" at bounding box center [1171, 210] width 43 height 21
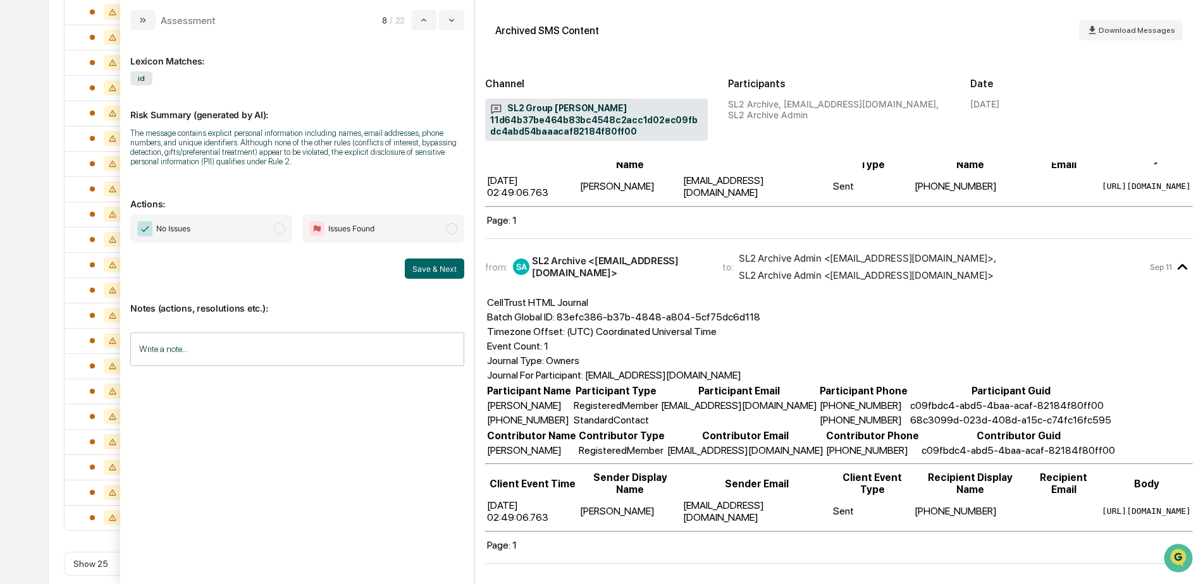
scroll to position [325, 0]
click at [220, 359] on input "Write a note..." at bounding box center [297, 350] width 334 height 34
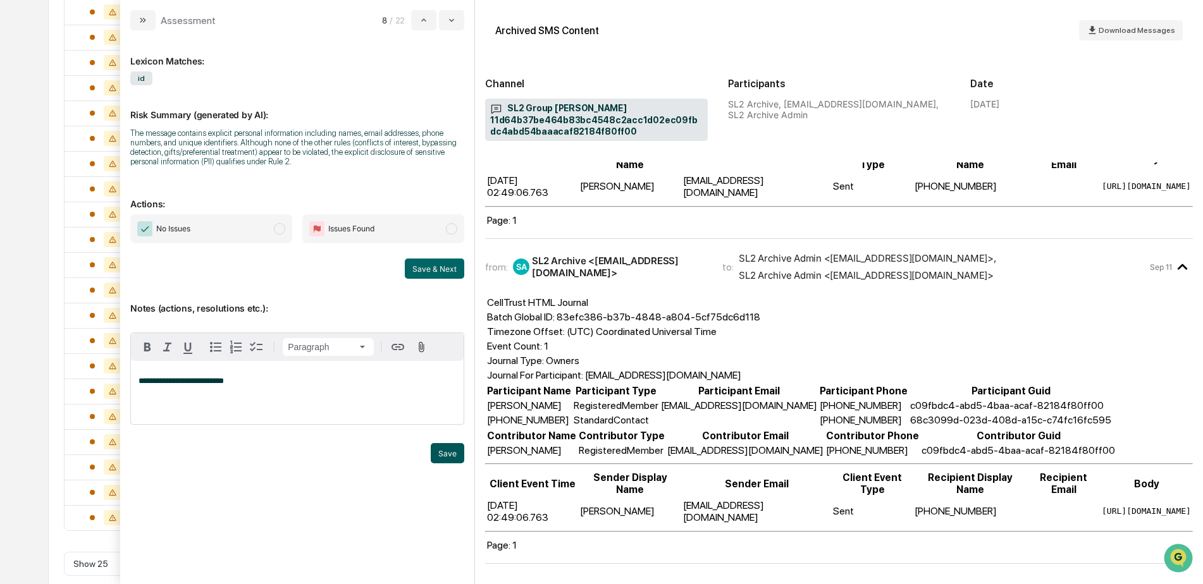
click at [440, 451] on button "Save" at bounding box center [448, 453] width 34 height 20
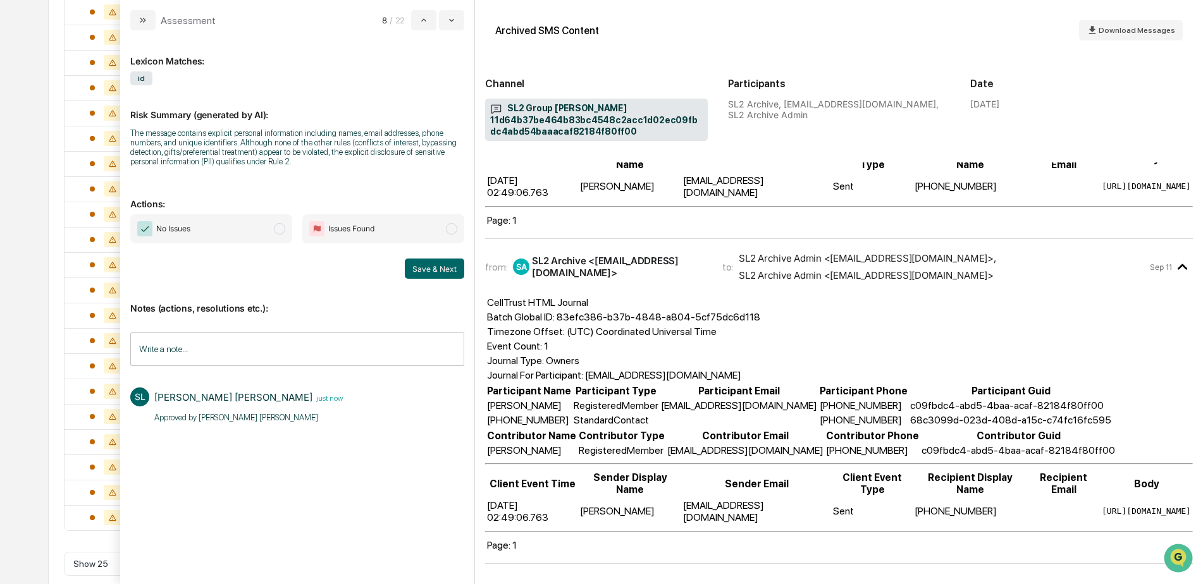
click at [218, 232] on span "No Issues" at bounding box center [211, 228] width 162 height 29
click at [443, 272] on button "Save & Next" at bounding box center [434, 269] width 59 height 20
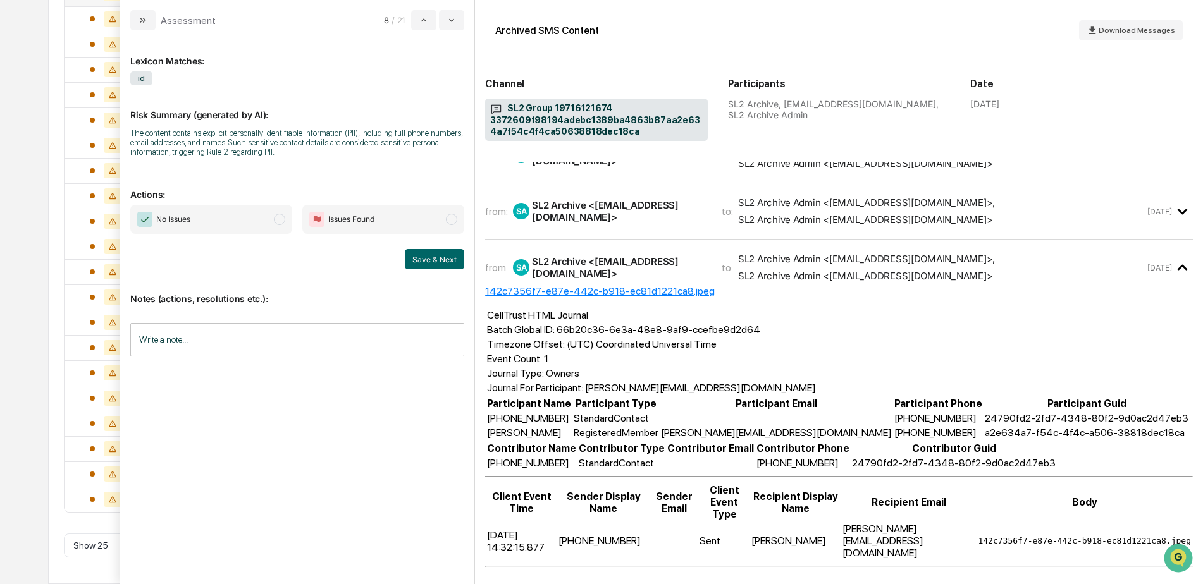
scroll to position [94, 0]
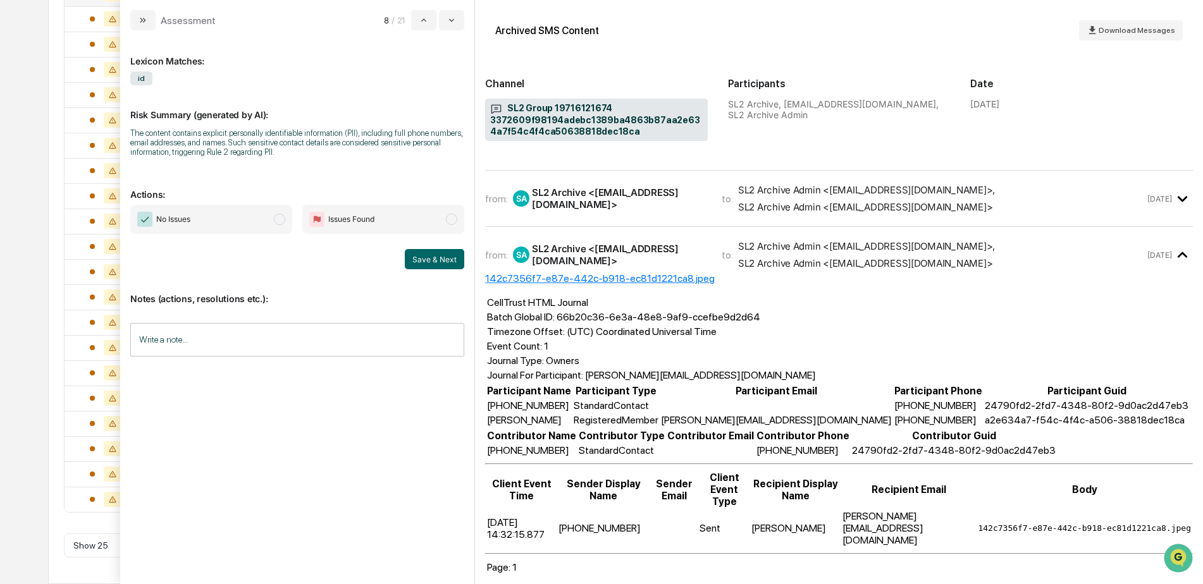
click at [1136, 210] on span "SL2 Archive Admin <jmg_verizon@greenboard.com> , SL2 Archive Admin <JMGSMSIncom…" at bounding box center [941, 198] width 407 height 29
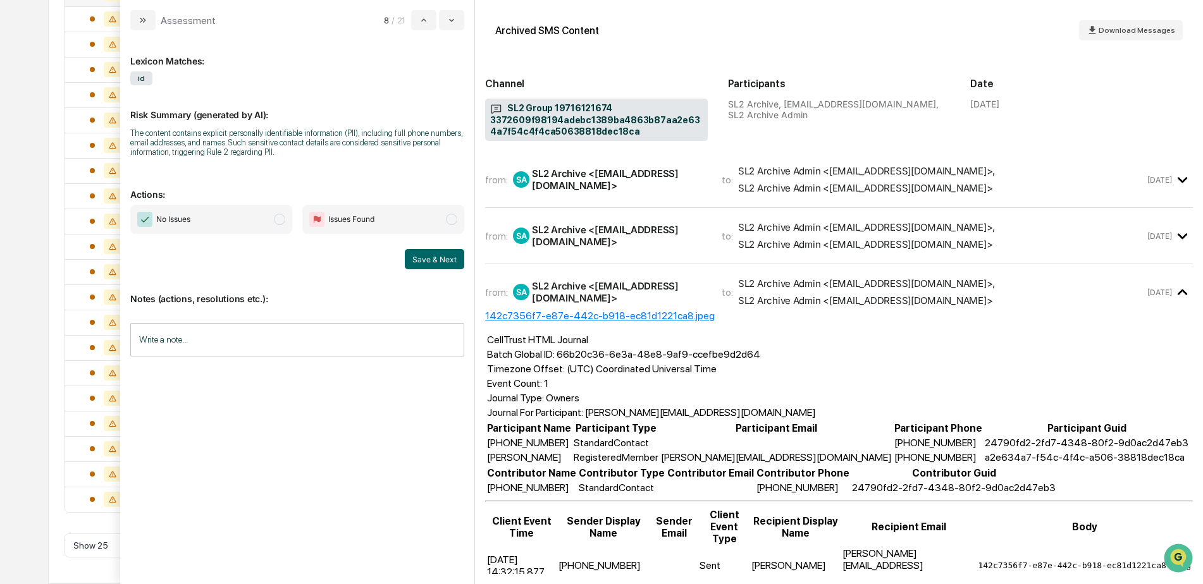
scroll to position [0, 0]
click at [1067, 241] on span "SL2 Archive Admin <jmg_verizon@greenboard.com> , SL2 Archive Admin <JMGSMSIncom…" at bounding box center [941, 236] width 407 height 29
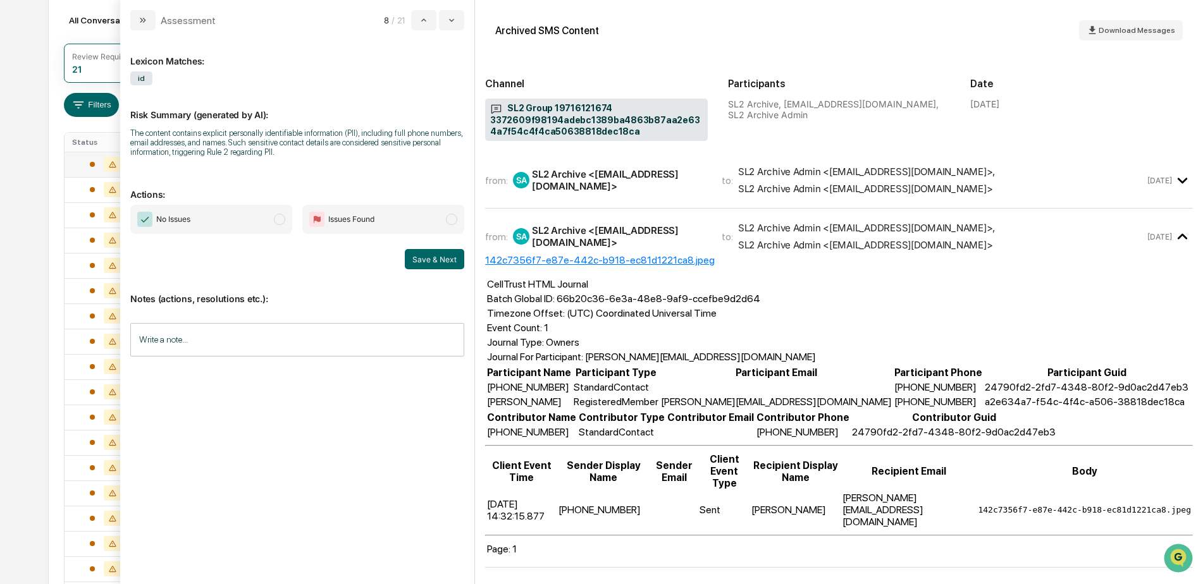
scroll to position [120, 0]
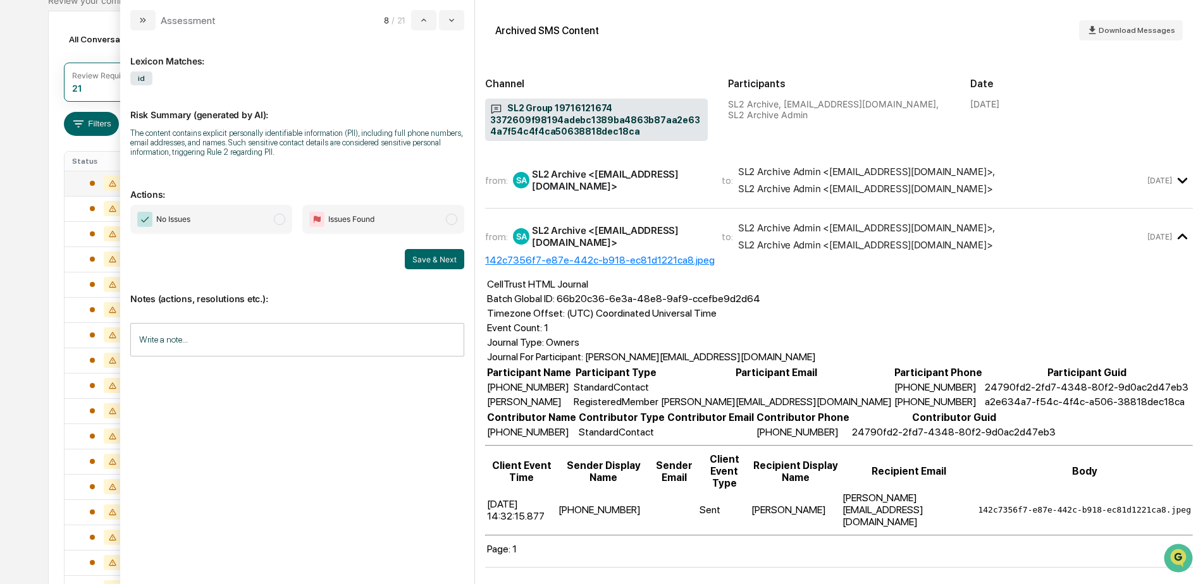
click at [1054, 194] on span "SL2 Archive Admin <jmg_verizon@greenboard.com> , SL2 Archive Admin <JMGSMSIncom…" at bounding box center [941, 180] width 407 height 29
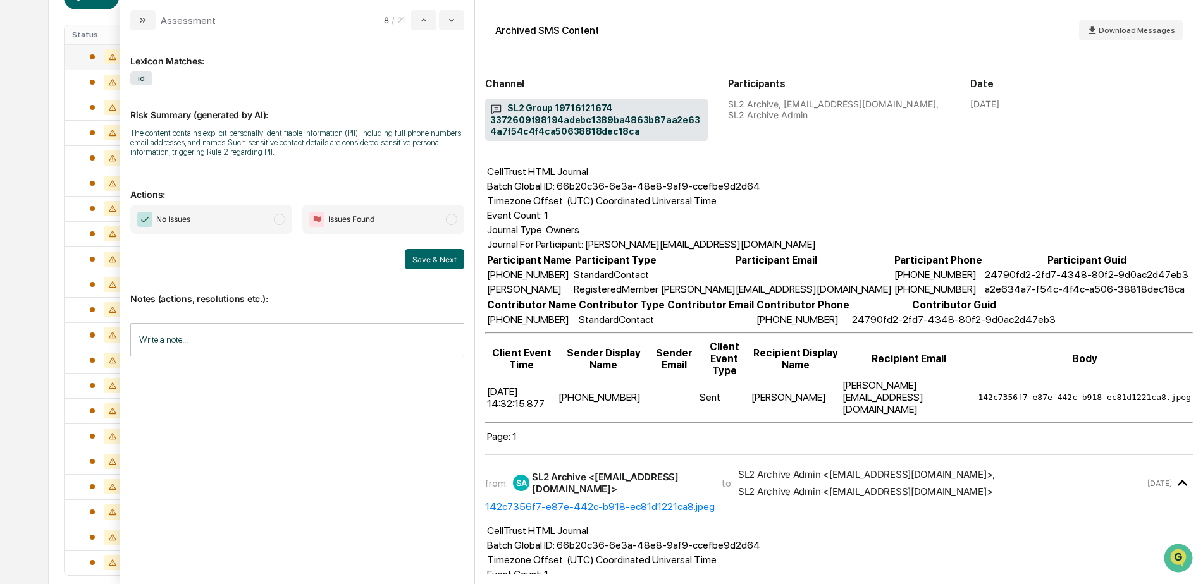
scroll to position [304, 0]
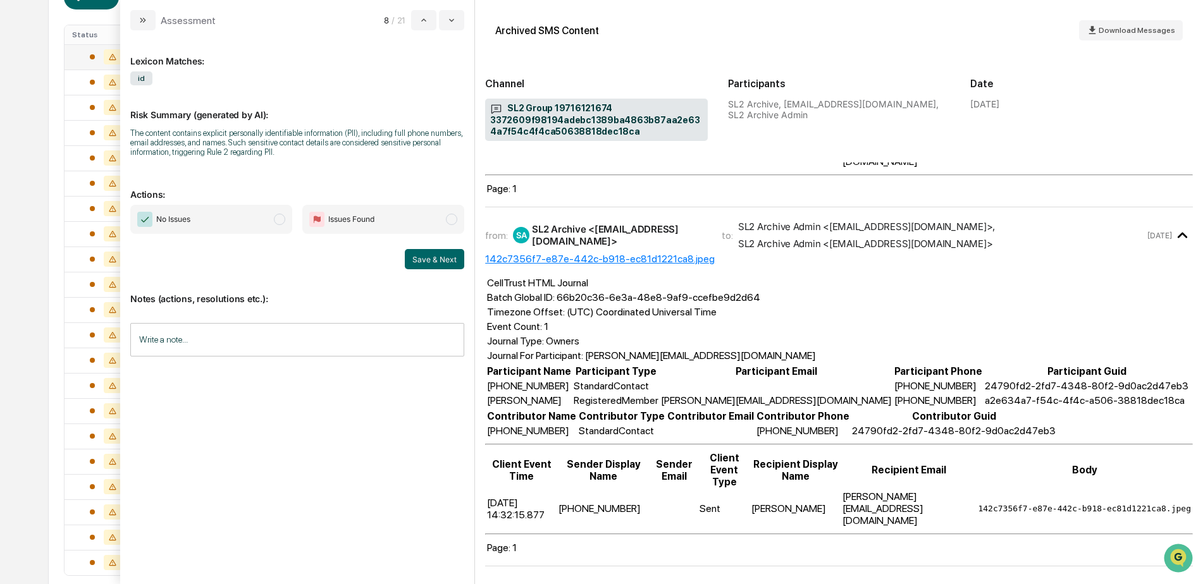
click at [243, 331] on input "Write a note..." at bounding box center [297, 340] width 334 height 34
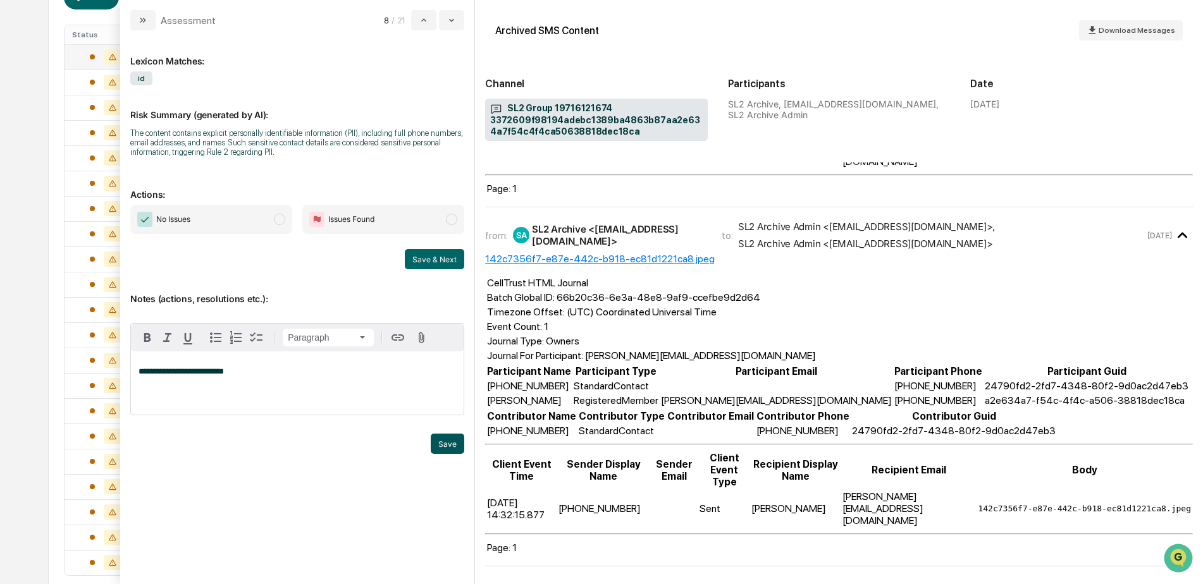
click at [447, 446] on button "Save" at bounding box center [448, 444] width 34 height 20
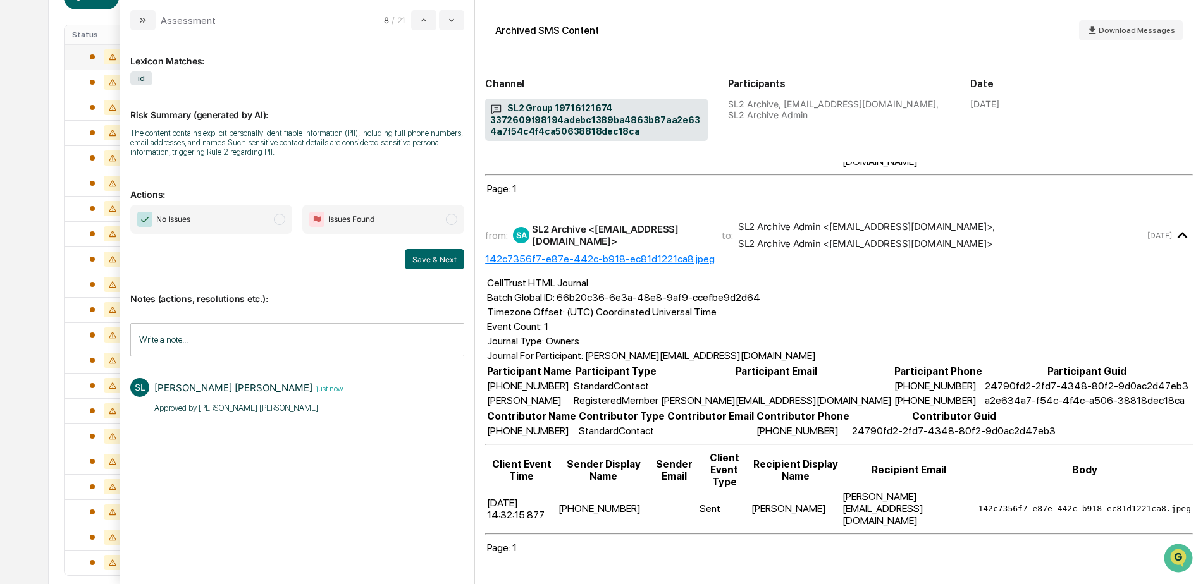
click at [254, 213] on span "No Issues" at bounding box center [211, 219] width 162 height 29
click at [424, 266] on button "Save & Next" at bounding box center [434, 259] width 59 height 20
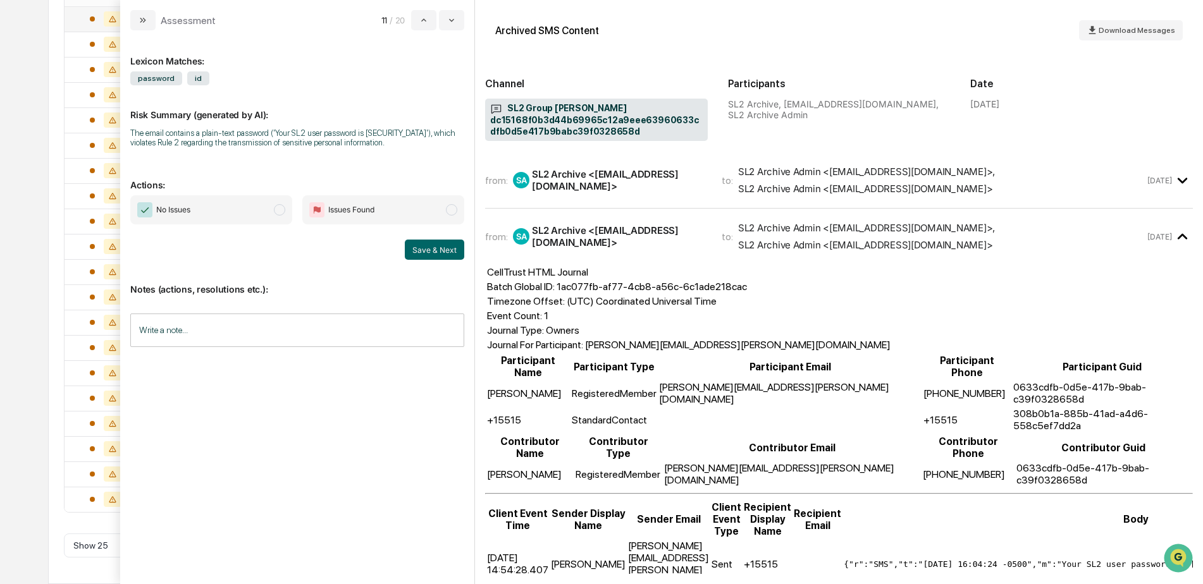
scroll to position [221, 0]
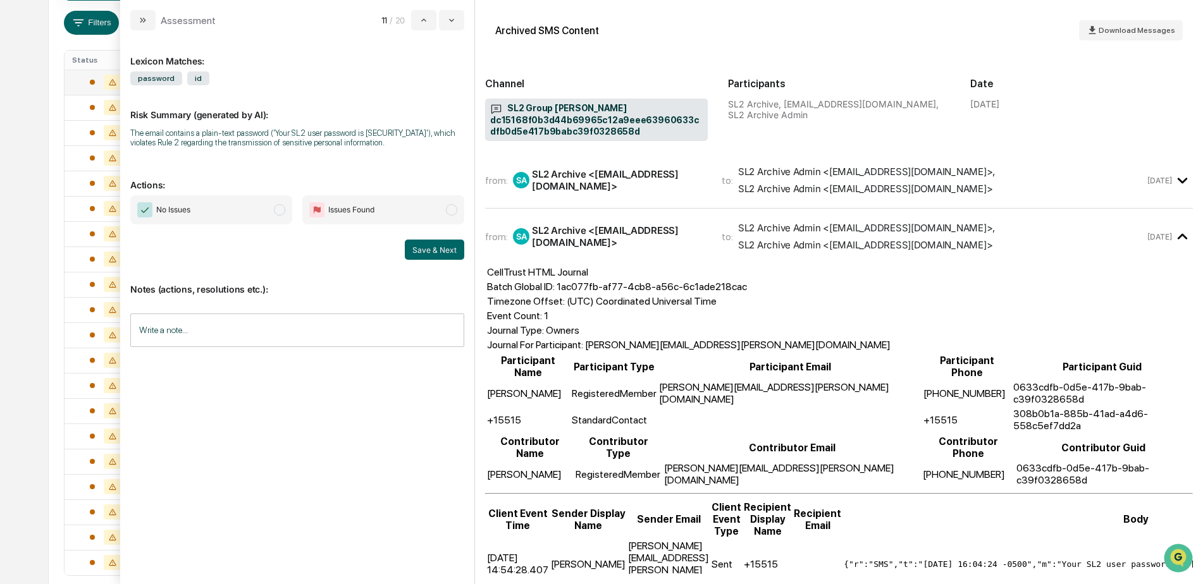
click at [1180, 179] on icon "modal" at bounding box center [1182, 180] width 21 height 21
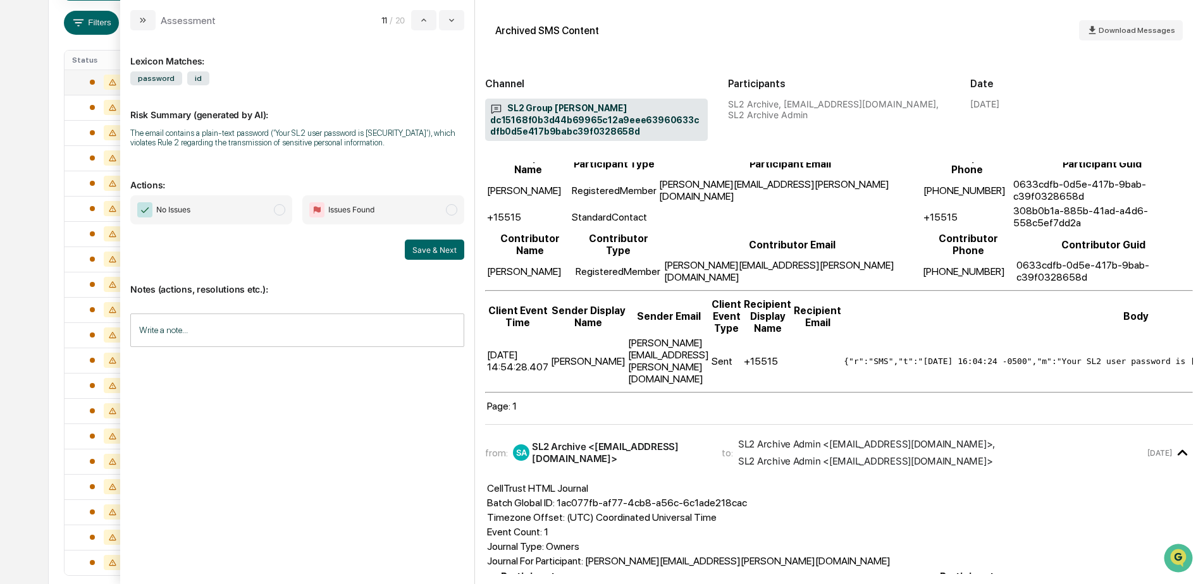
scroll to position [142, 0]
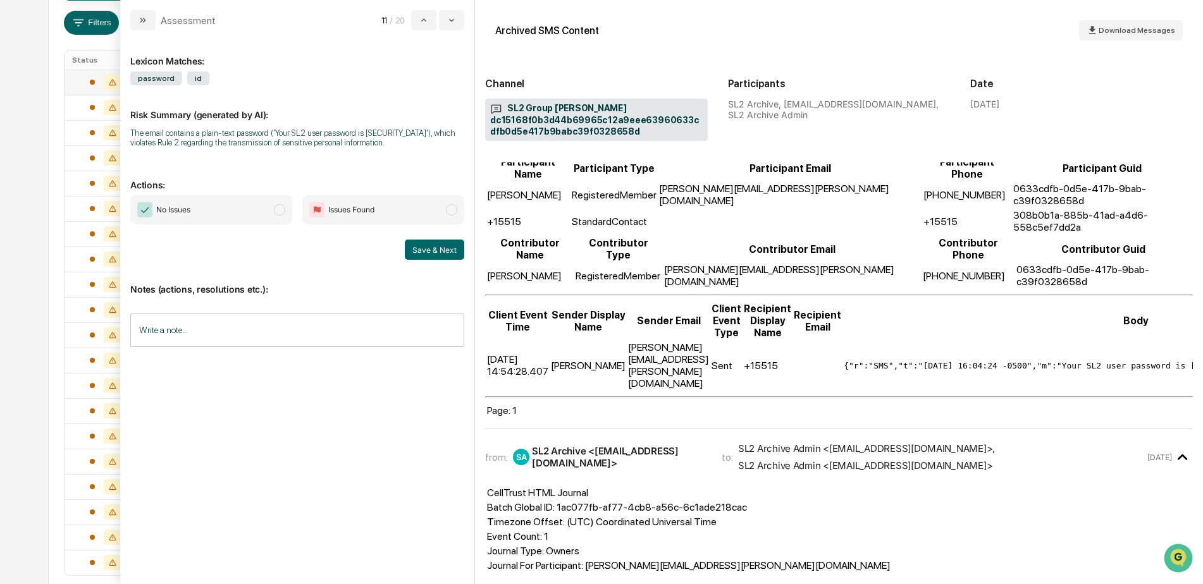
click at [290, 330] on input "Write a note..." at bounding box center [297, 331] width 334 height 34
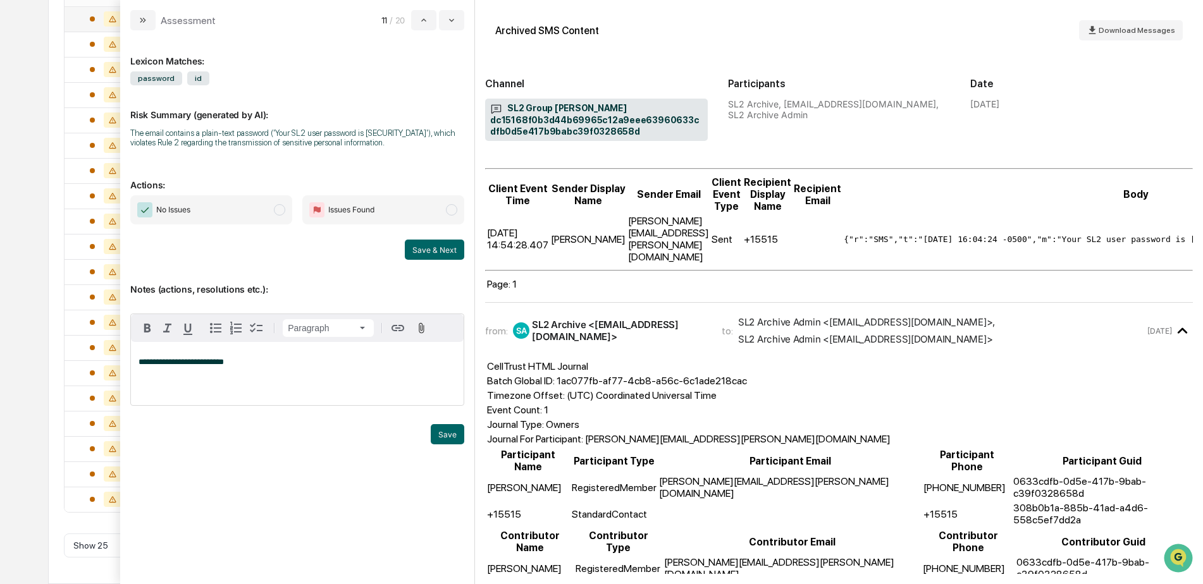
scroll to position [206, 0]
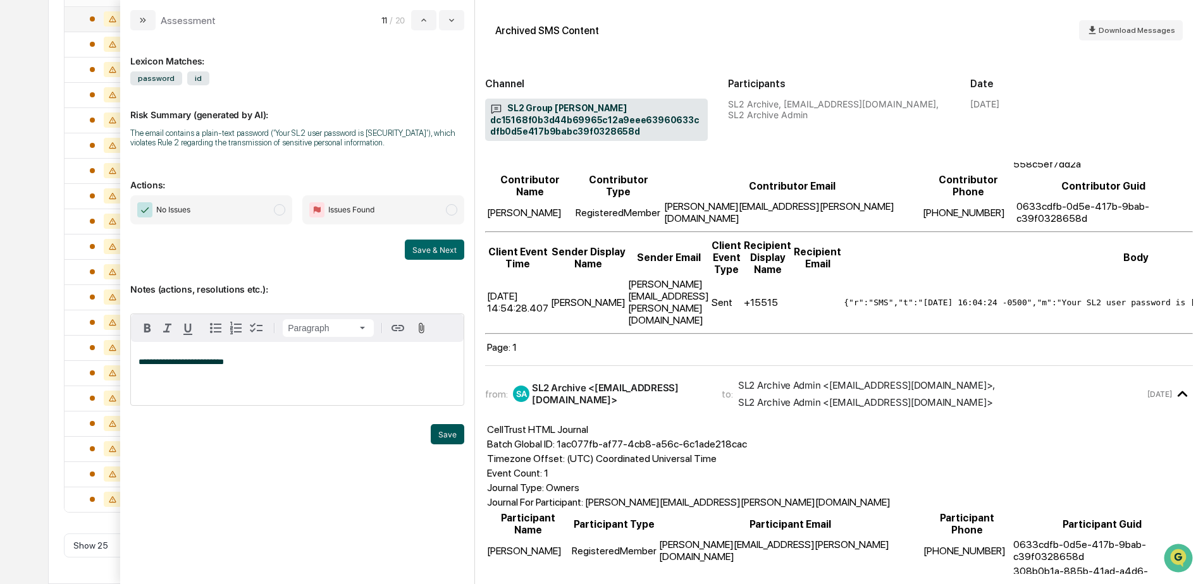
click at [439, 432] on button "Save" at bounding box center [448, 434] width 34 height 20
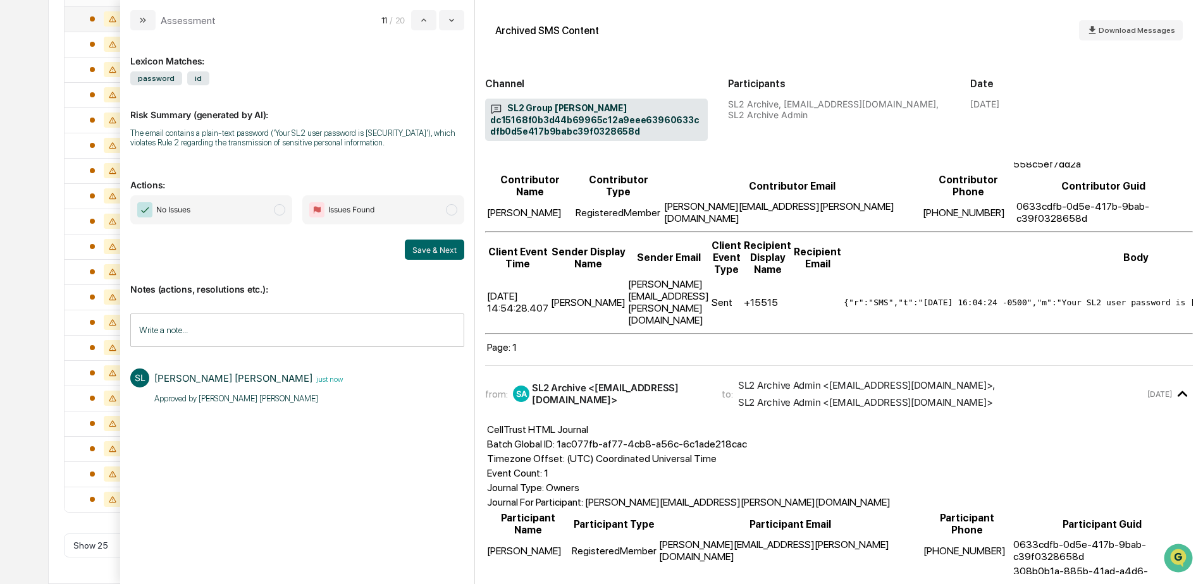
click at [231, 215] on span "No Issues" at bounding box center [211, 209] width 162 height 29
click at [434, 254] on button "Save & Next" at bounding box center [434, 250] width 59 height 20
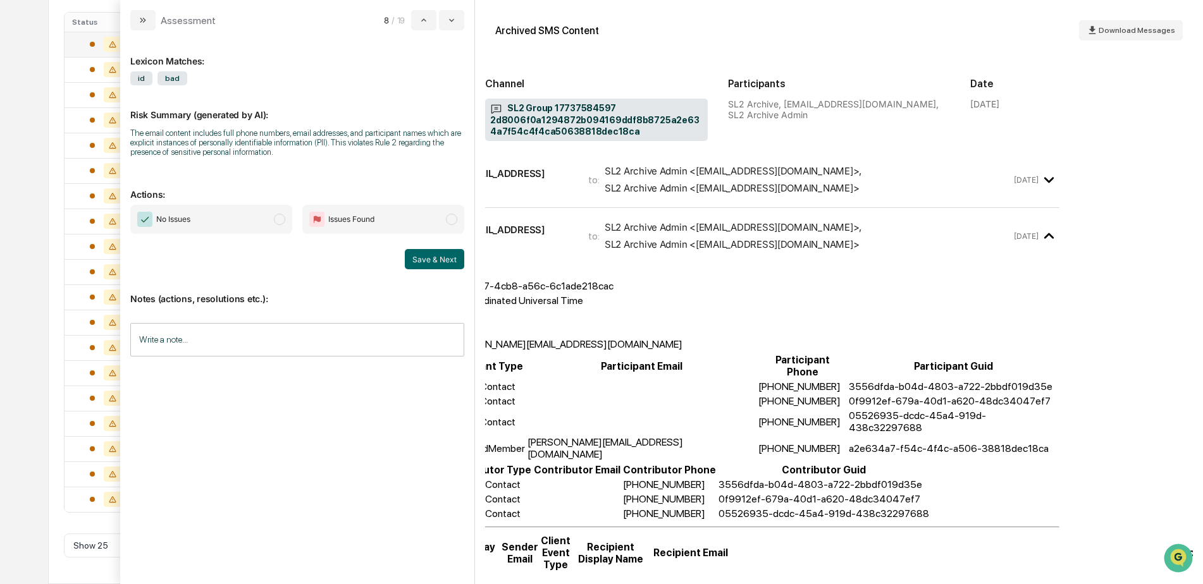
scroll to position [0, 133]
click at [1028, 189] on div "Sep 9" at bounding box center [1037, 180] width 46 height 21
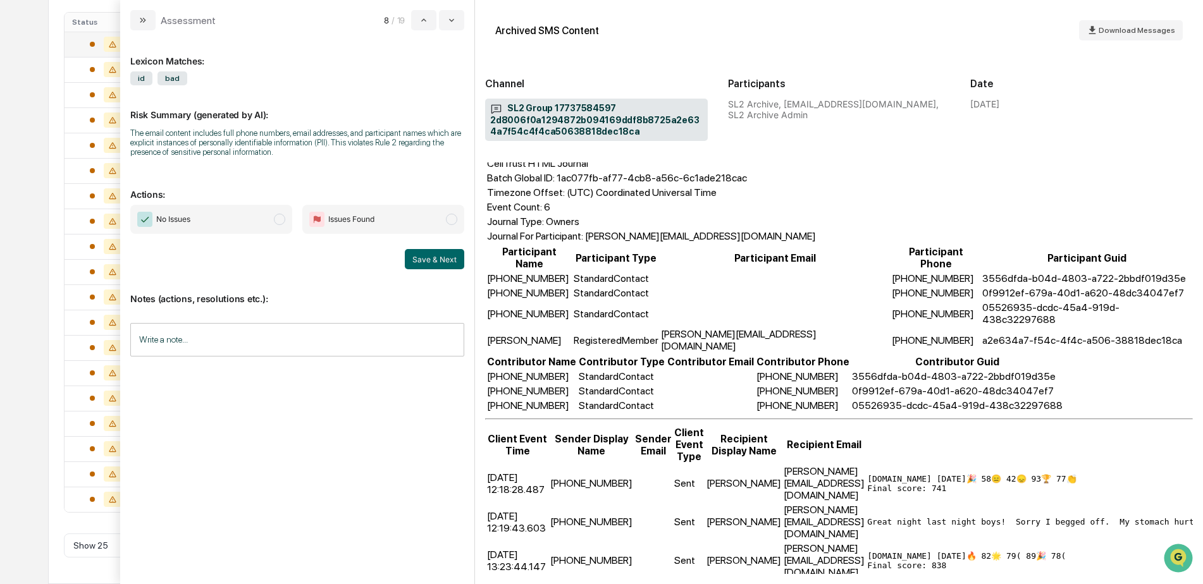
scroll to position [0, 0]
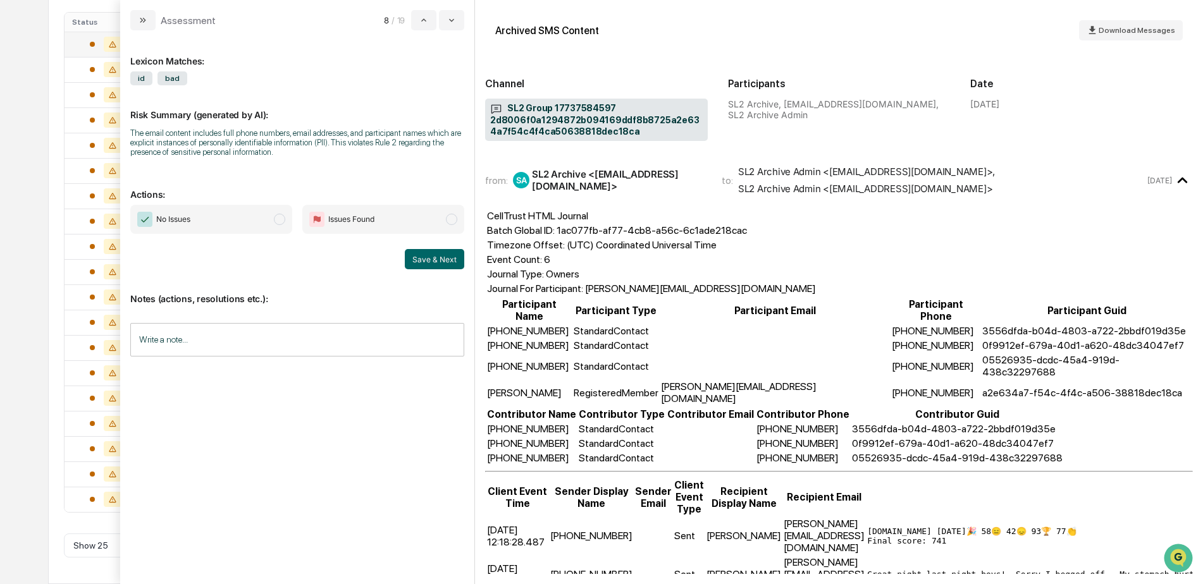
click at [203, 343] on input "Write a note..." at bounding box center [297, 340] width 334 height 34
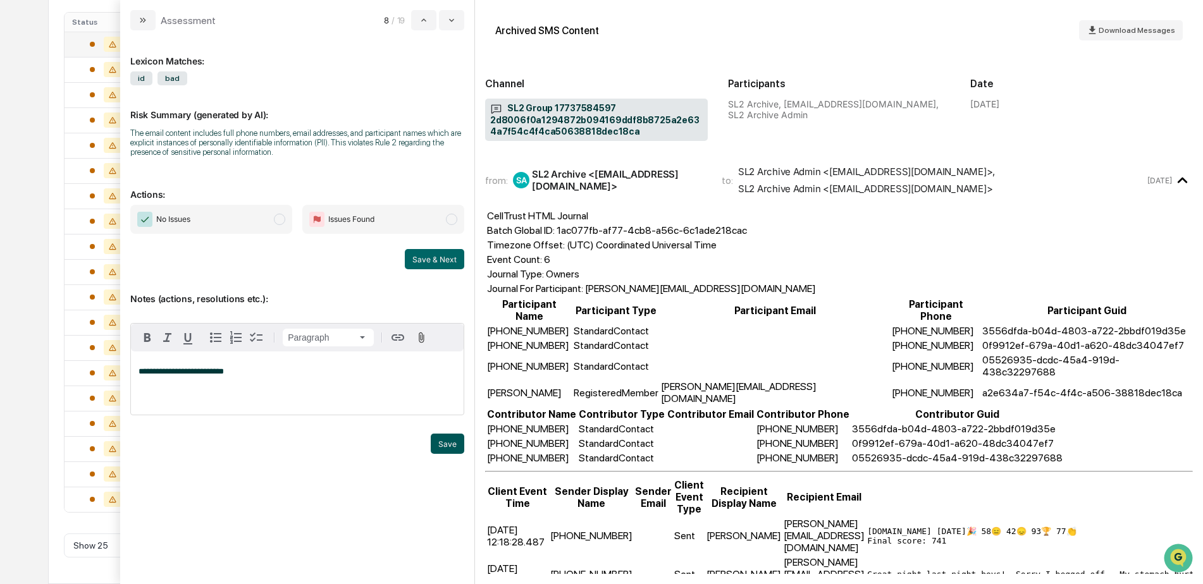
click at [434, 448] on button "Save" at bounding box center [448, 444] width 34 height 20
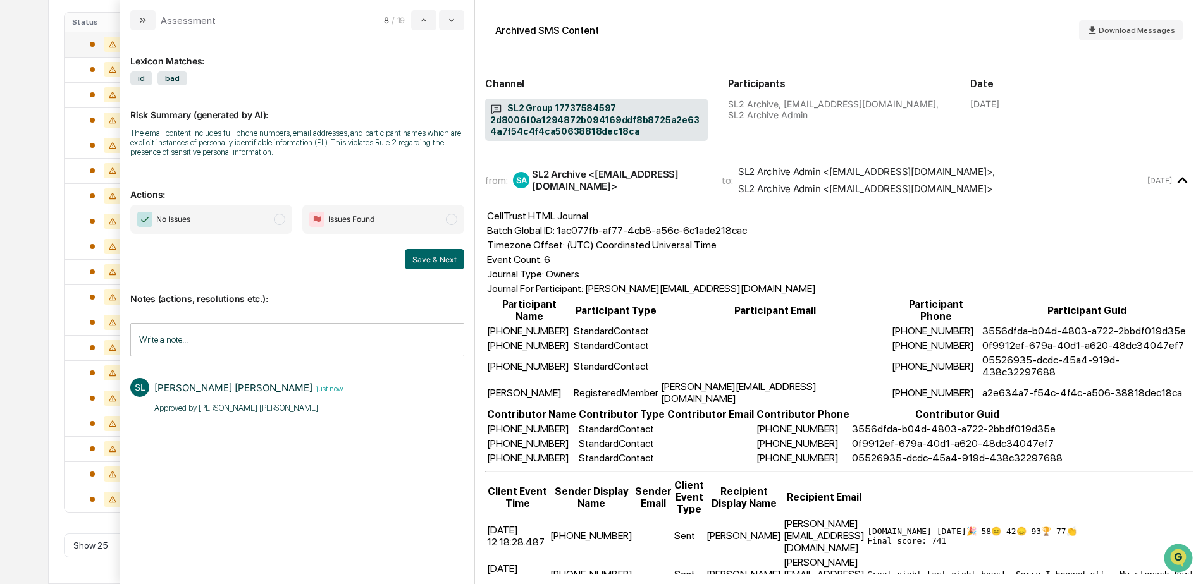
click at [233, 226] on span "No Issues" at bounding box center [211, 219] width 162 height 29
click at [436, 262] on button "Save & Next" at bounding box center [434, 259] width 59 height 20
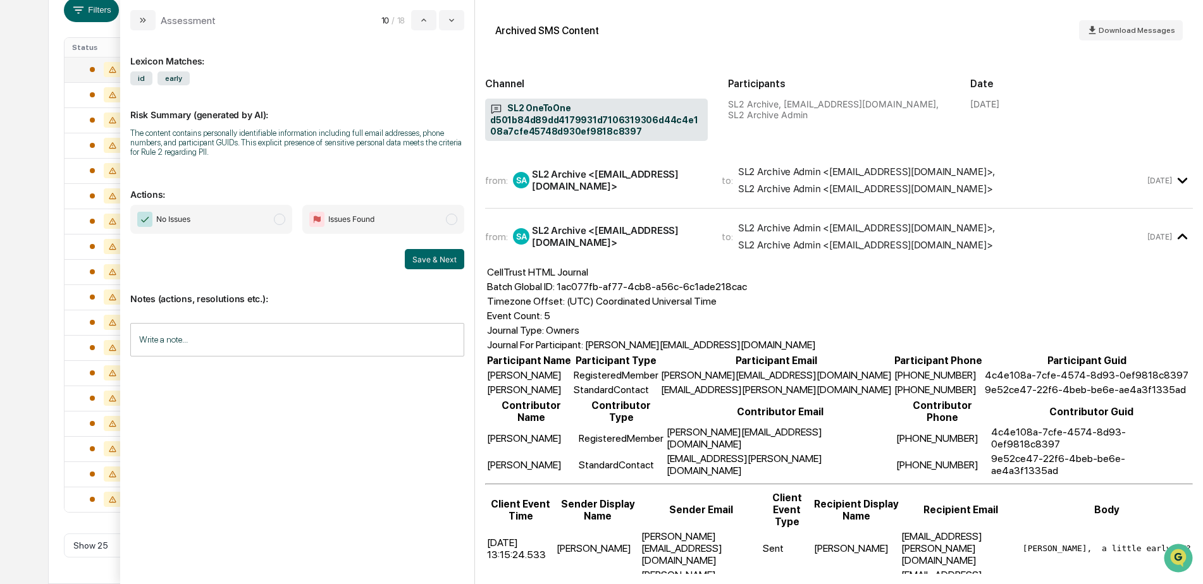
click at [1136, 184] on span "SL2 Archive Admin <jmg_verizon@greenboard.com> , SL2 Archive Admin <JMGSMSIncom…" at bounding box center [941, 180] width 407 height 29
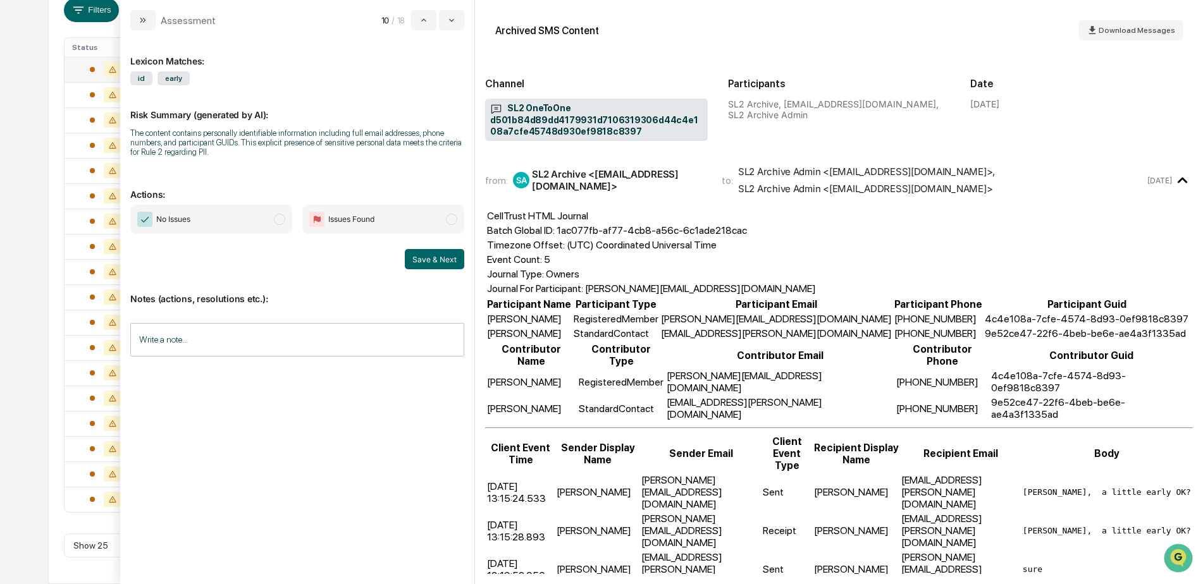
click at [193, 348] on input "Write a note..." at bounding box center [297, 340] width 334 height 34
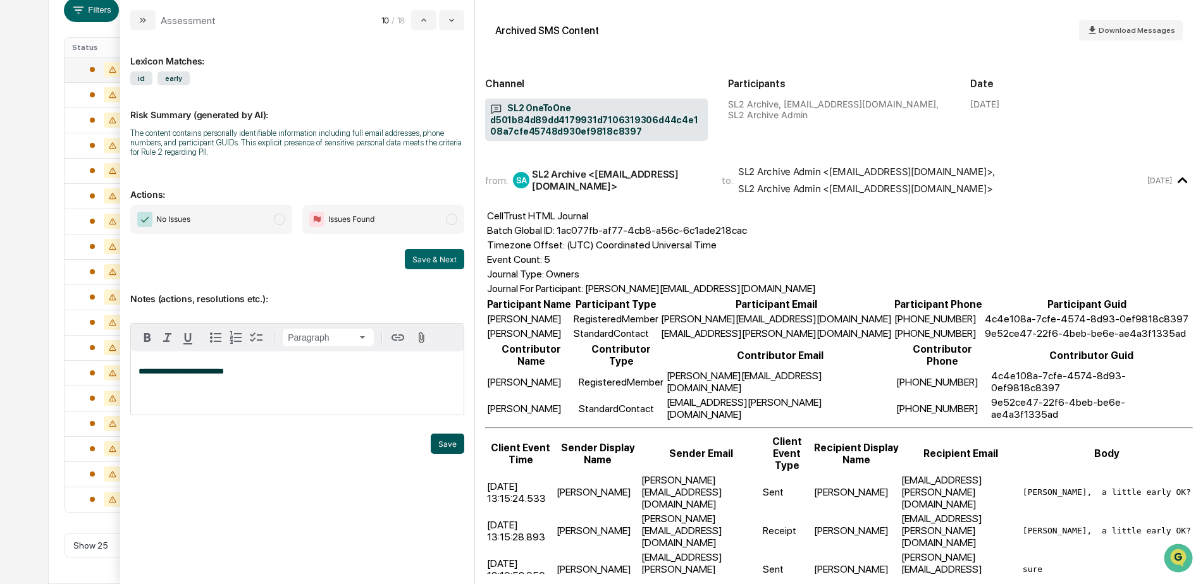
click at [438, 441] on button "Save" at bounding box center [448, 444] width 34 height 20
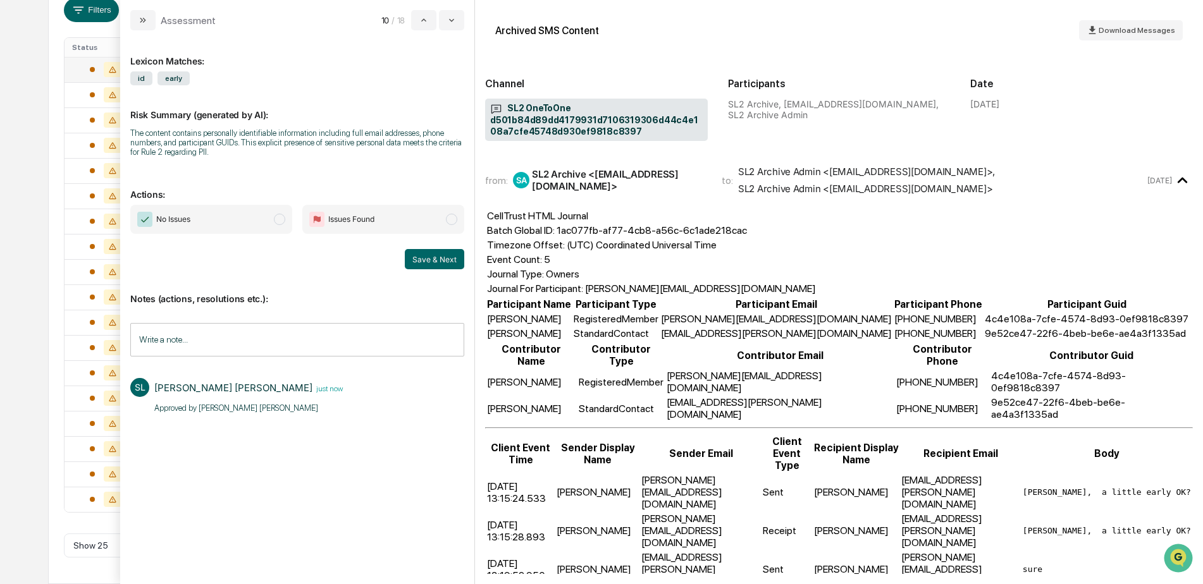
click at [219, 228] on span "No Issues" at bounding box center [211, 219] width 162 height 29
click at [438, 262] on button "Save & Next" at bounding box center [434, 259] width 59 height 20
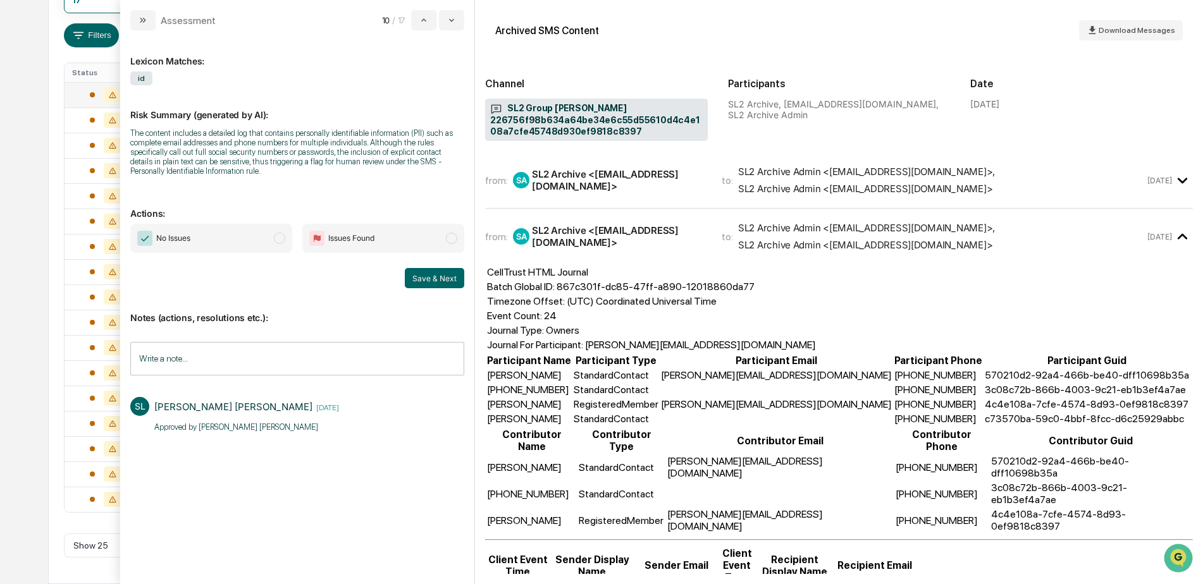
click at [981, 180] on span "SL2 Archive Admin <jmg_verizon@greenboard.com> , SL2 Archive Admin <JMGSMSIncom…" at bounding box center [941, 180] width 407 height 29
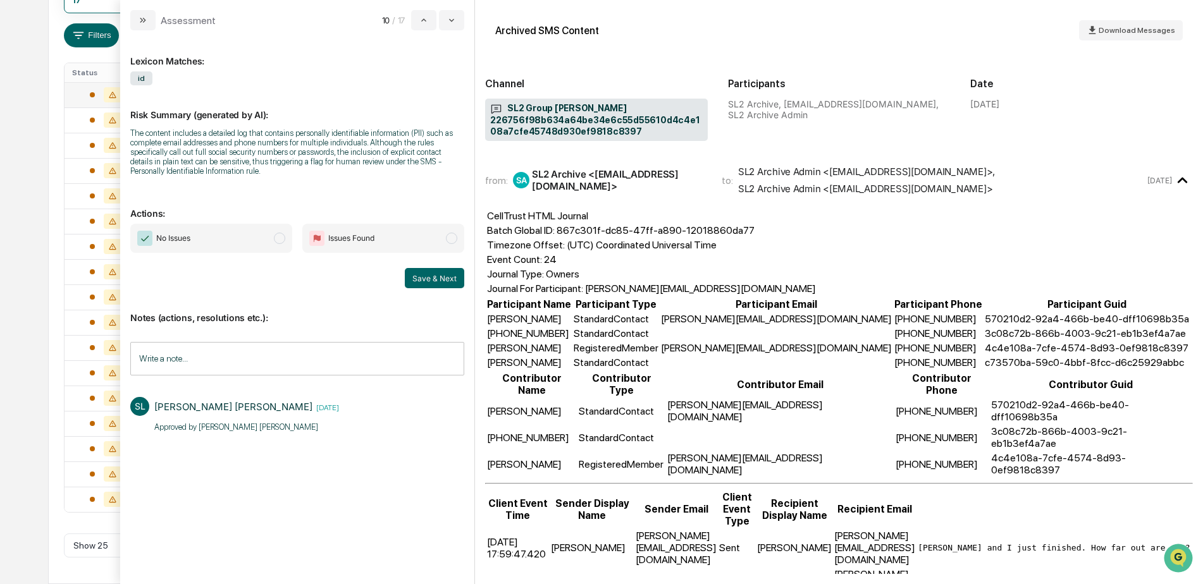
click at [252, 247] on span "No Issues" at bounding box center [211, 238] width 162 height 29
click at [461, 282] on button "Save & Next" at bounding box center [434, 278] width 59 height 20
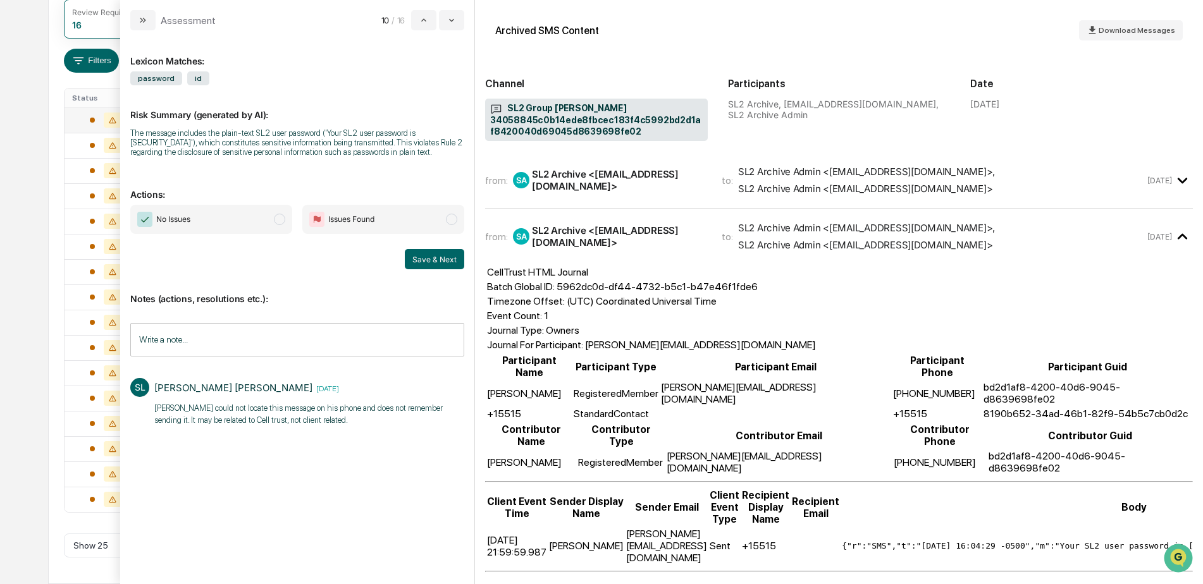
scroll to position [183, 0]
click at [14, 102] on div "Calendar Manage Tasks Reviews Approval Management Company People, Data, Setting…" at bounding box center [601, 200] width 1203 height 767
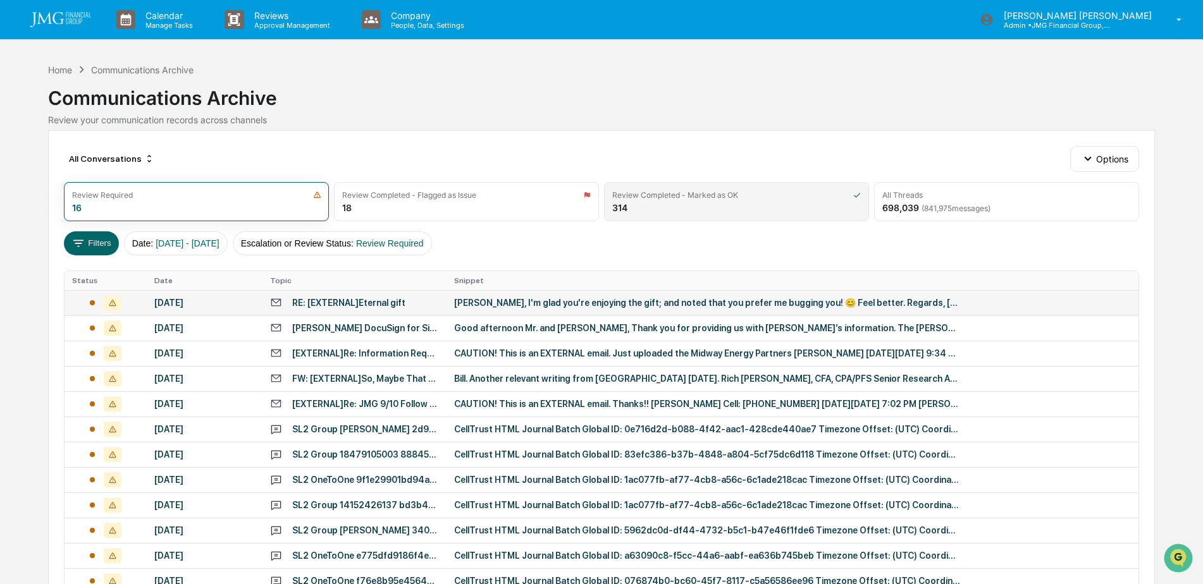
click at [739, 214] on div "Review Completed - Marked as OK 314" at bounding box center [736, 201] width 265 height 39
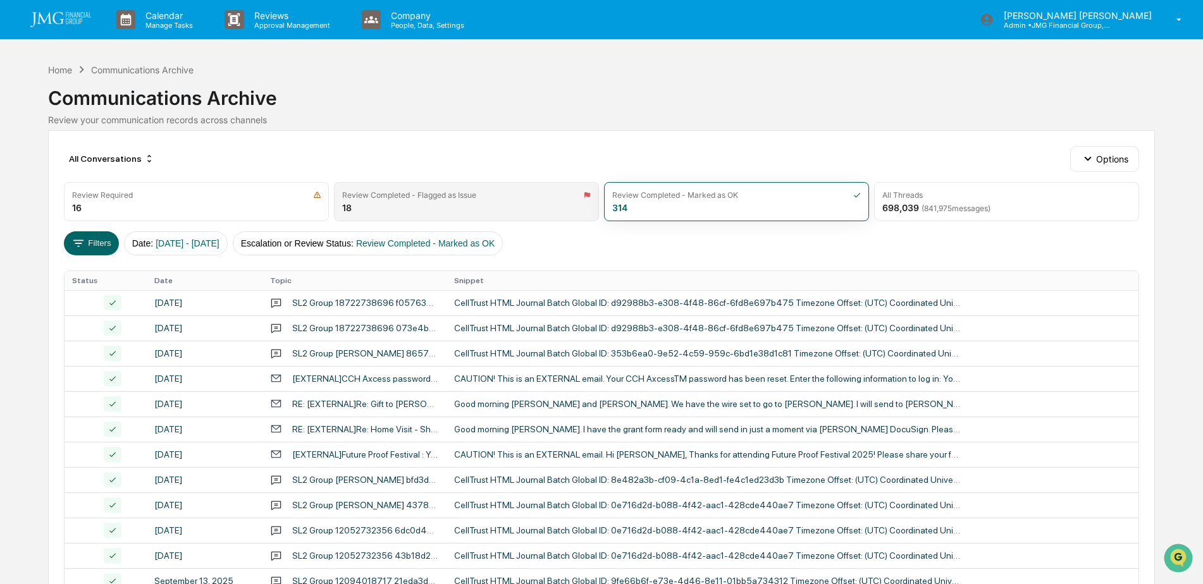
click at [506, 215] on div "Review Completed - Flagged as Issue 18" at bounding box center [466, 201] width 265 height 39
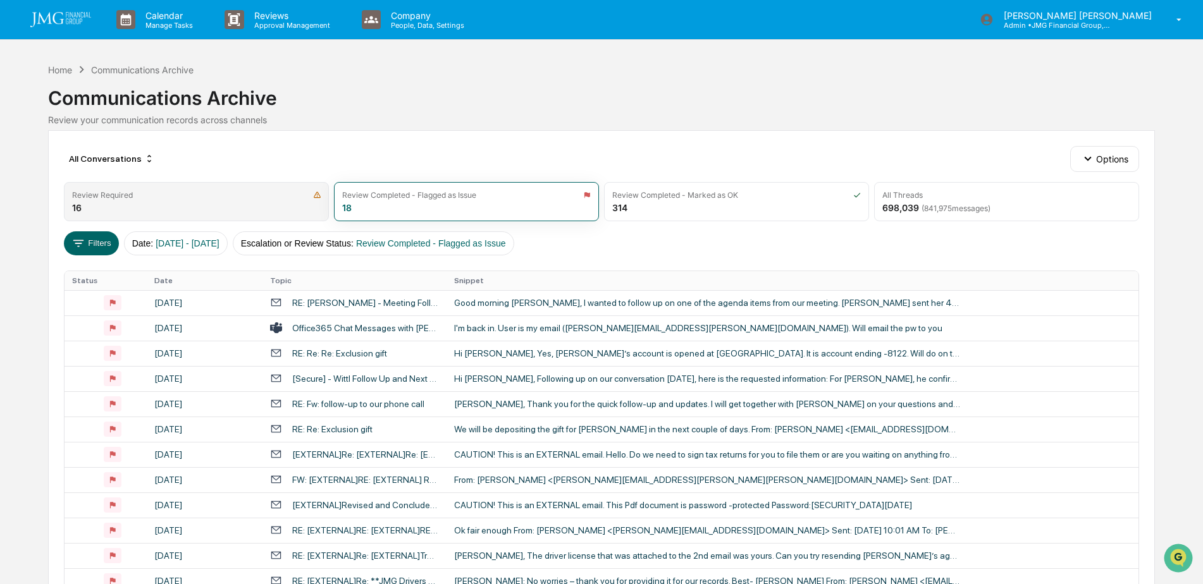
click at [118, 200] on div "Review Required 16" at bounding box center [196, 201] width 265 height 39
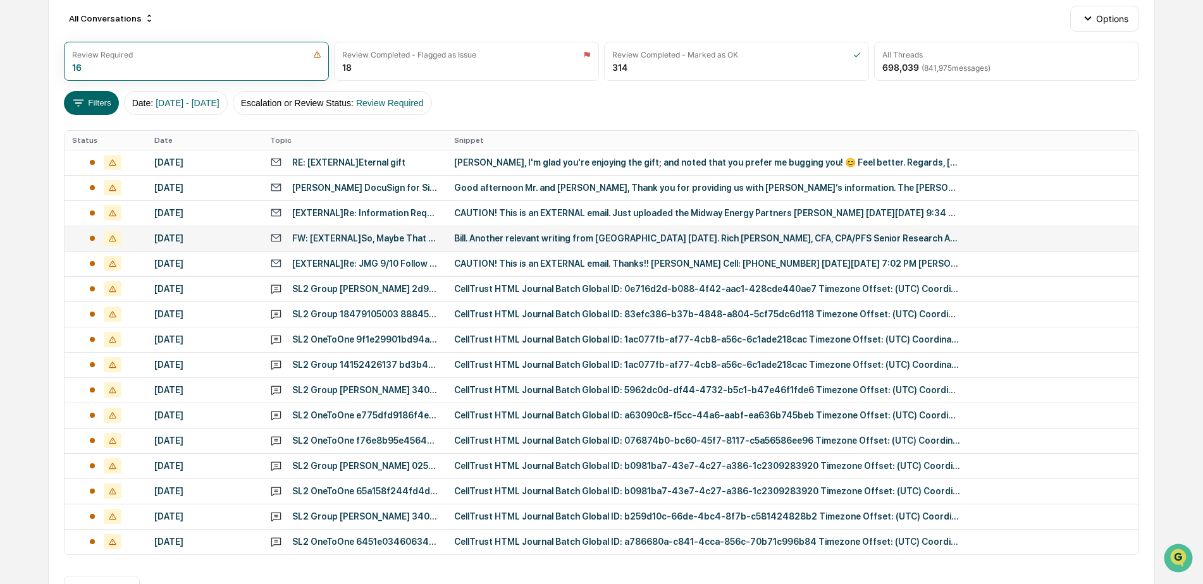
scroll to position [56, 0]
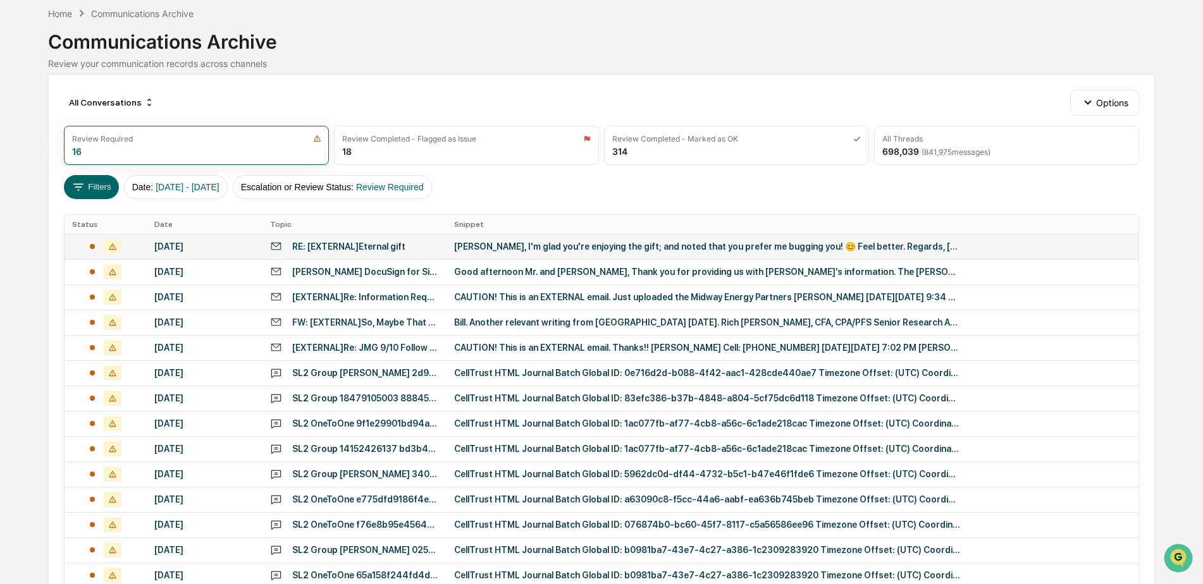
click at [553, 250] on div "[PERSON_NAME], I'm glad you're enjoying the gift; and noted that you prefer me …" at bounding box center [707, 247] width 506 height 10
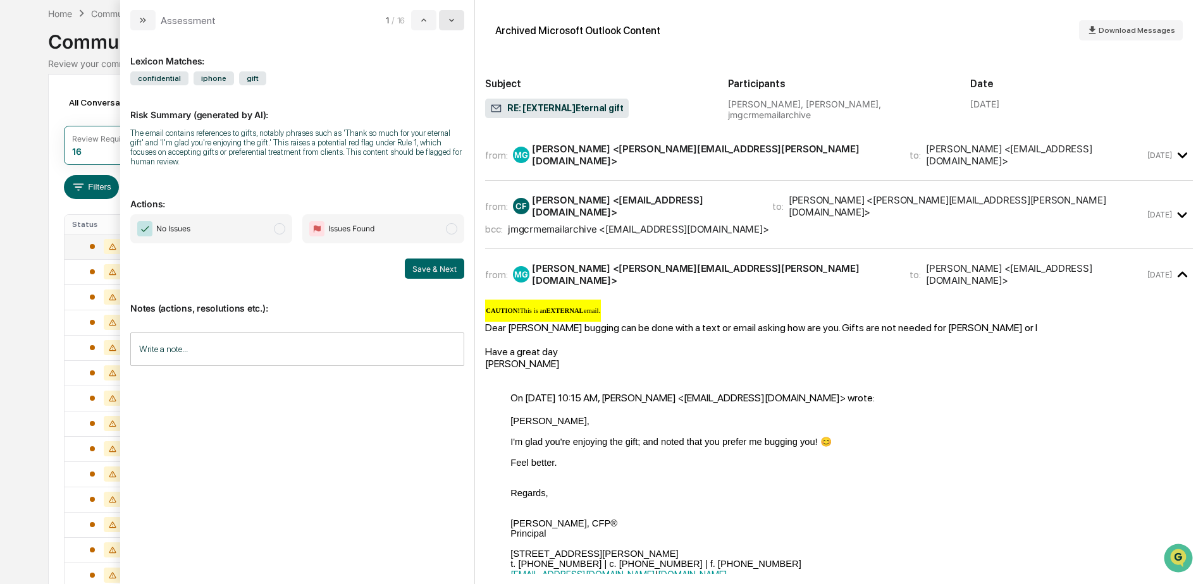
click at [453, 27] on button "modal" at bounding box center [451, 20] width 25 height 20
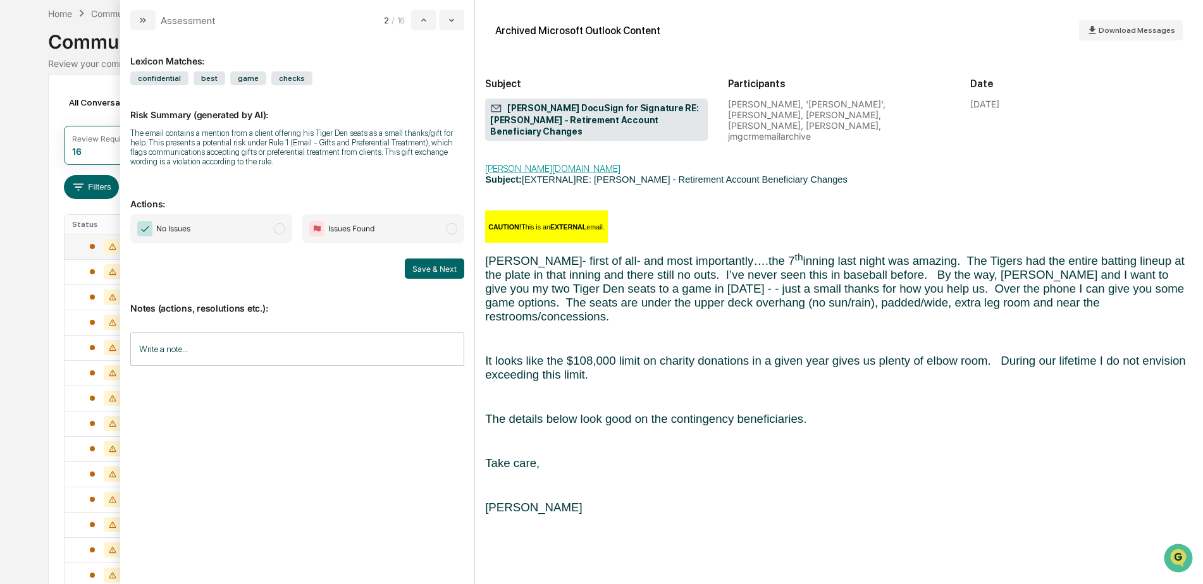
scroll to position [696, 0]
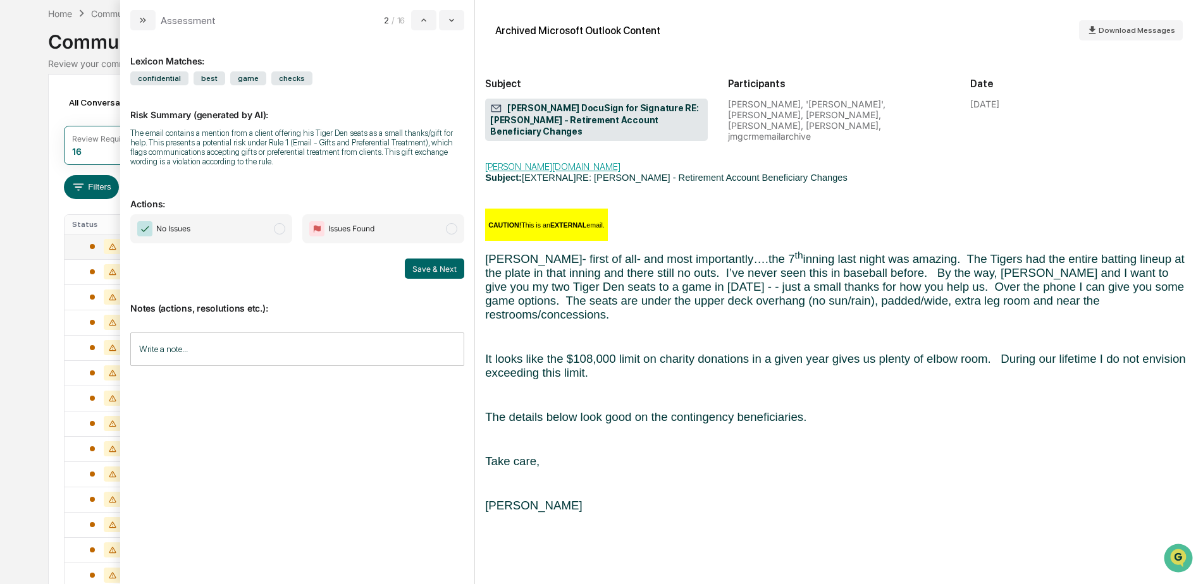
click at [460, 31] on div "Lexicon Matches: confidential best game checks Risk Summary (generated by AI): …" at bounding box center [297, 307] width 354 height 554
click at [448, 27] on button "modal" at bounding box center [451, 20] width 25 height 20
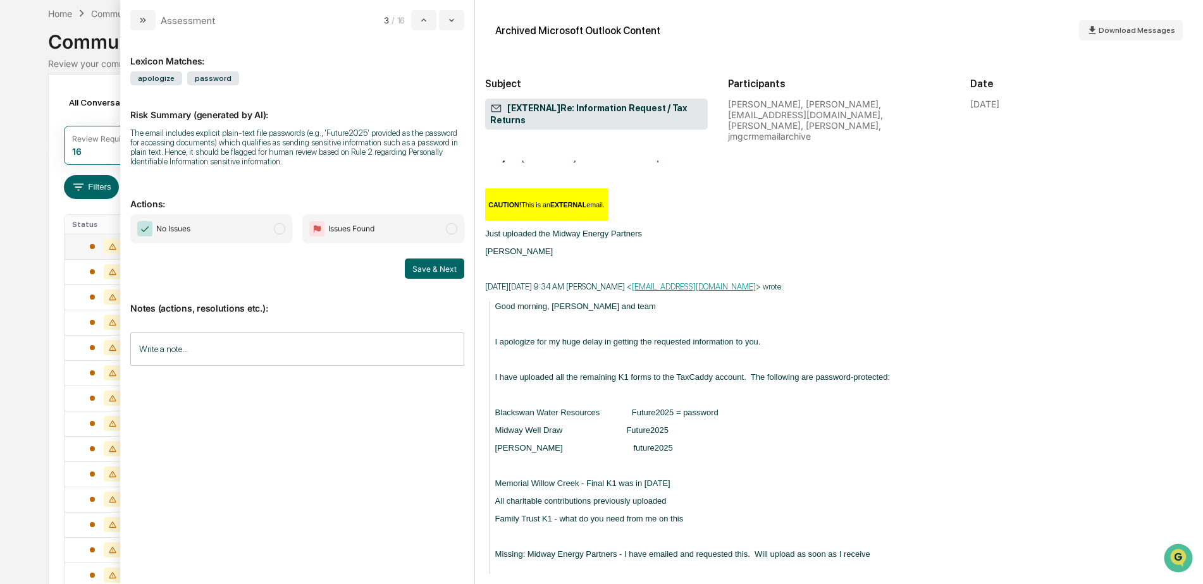
scroll to position [632, 0]
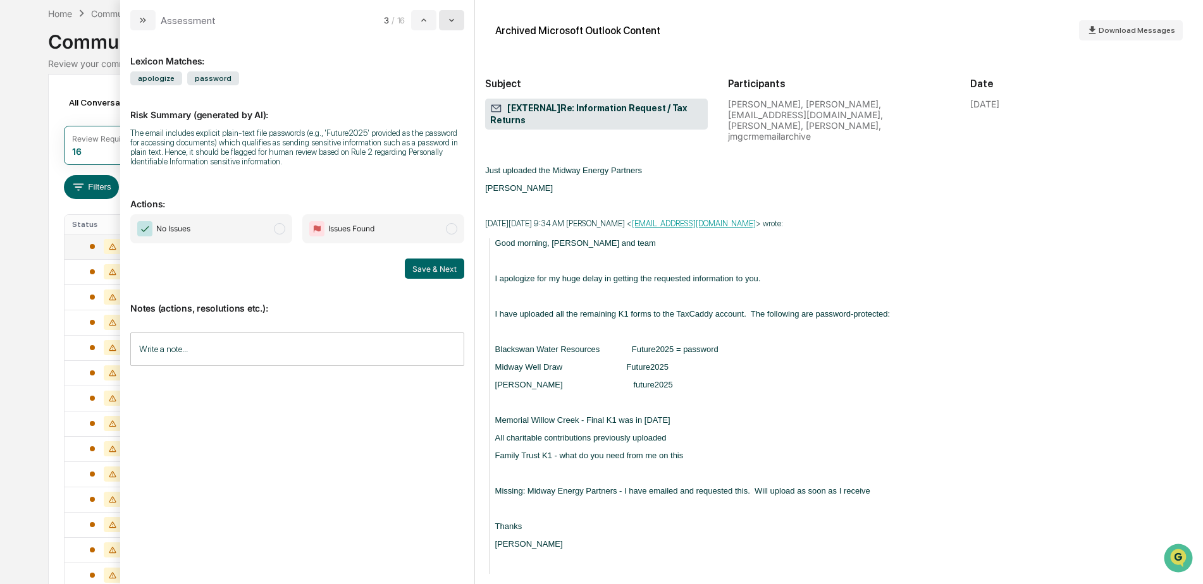
click at [453, 25] on button "modal" at bounding box center [451, 20] width 25 height 20
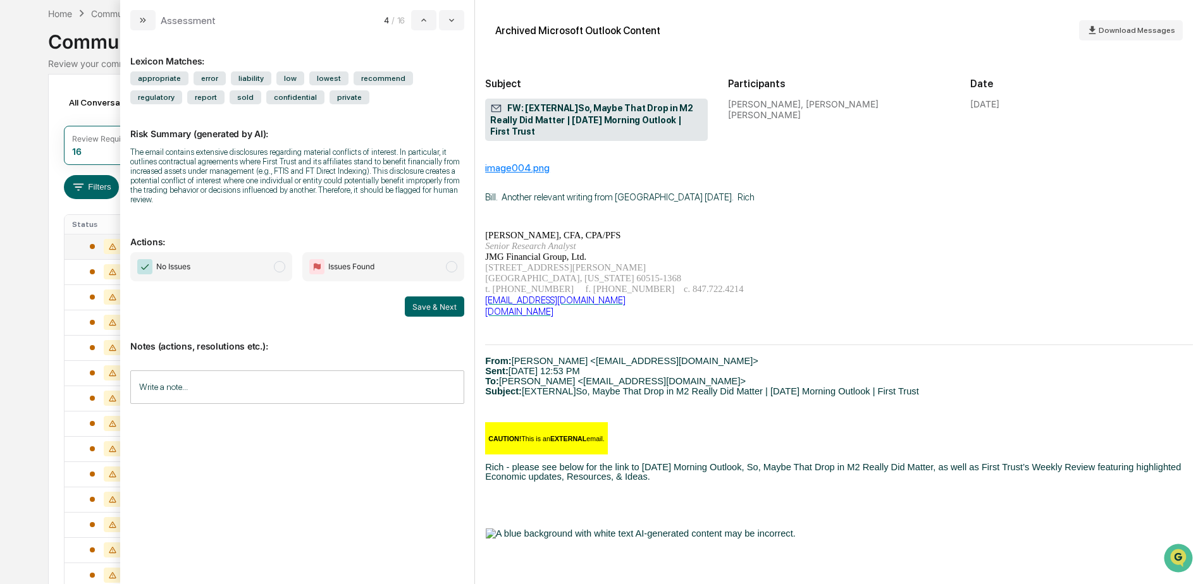
scroll to position [190, 0]
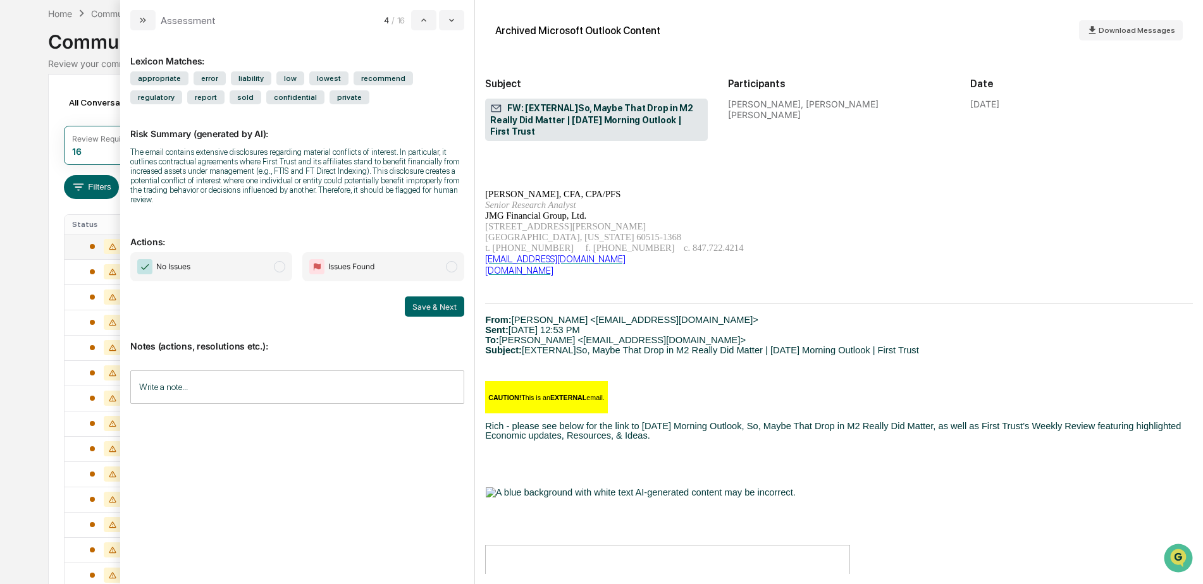
click at [216, 376] on input "Write a note..." at bounding box center [297, 388] width 334 height 34
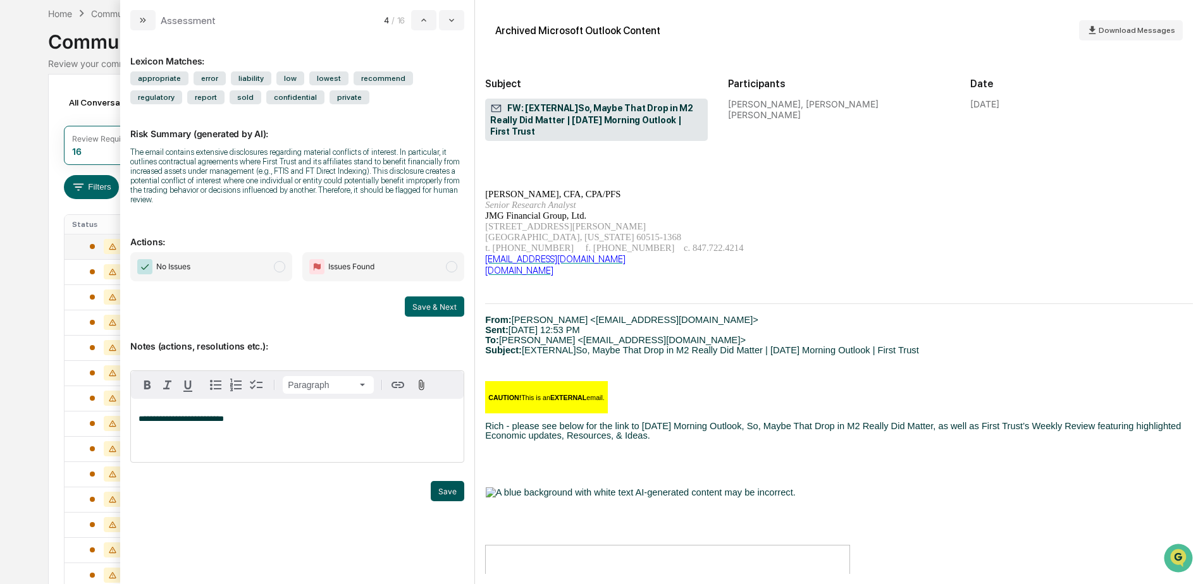
click at [450, 489] on button "Save" at bounding box center [448, 491] width 34 height 20
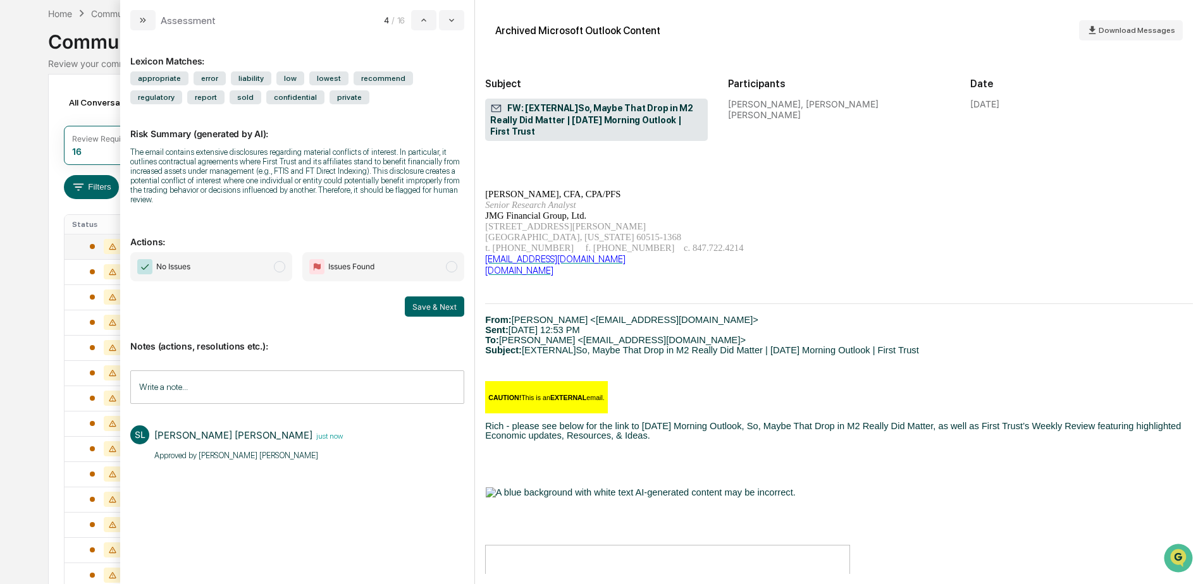
click at [202, 274] on span "No Issues" at bounding box center [211, 266] width 162 height 29
click at [433, 305] on button "Save & Next" at bounding box center [434, 307] width 59 height 20
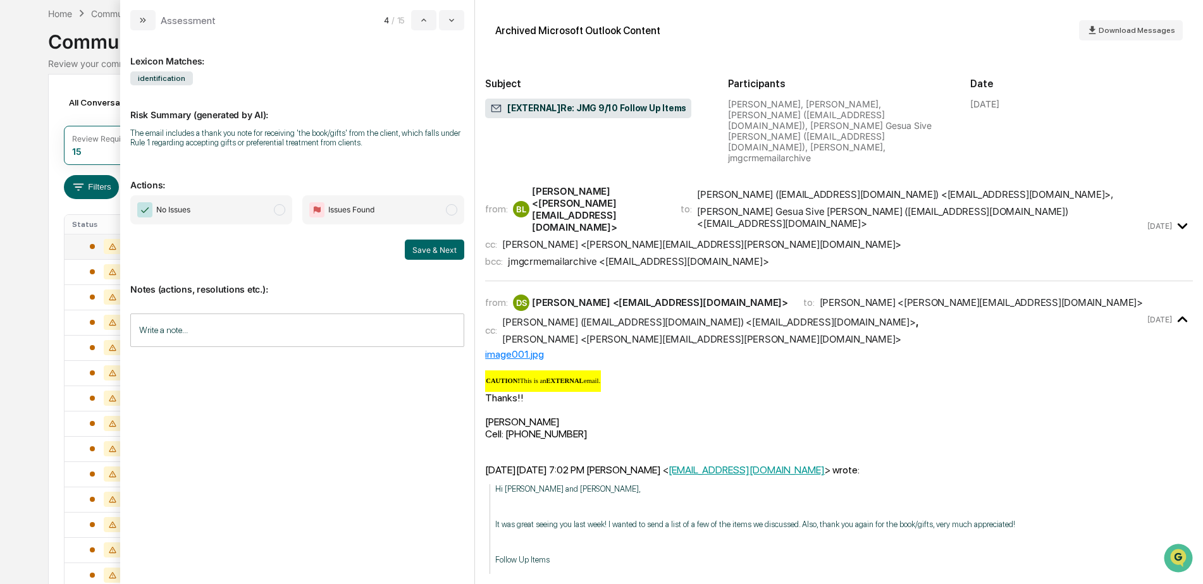
click at [1164, 216] on div "[DATE]" at bounding box center [1170, 226] width 46 height 21
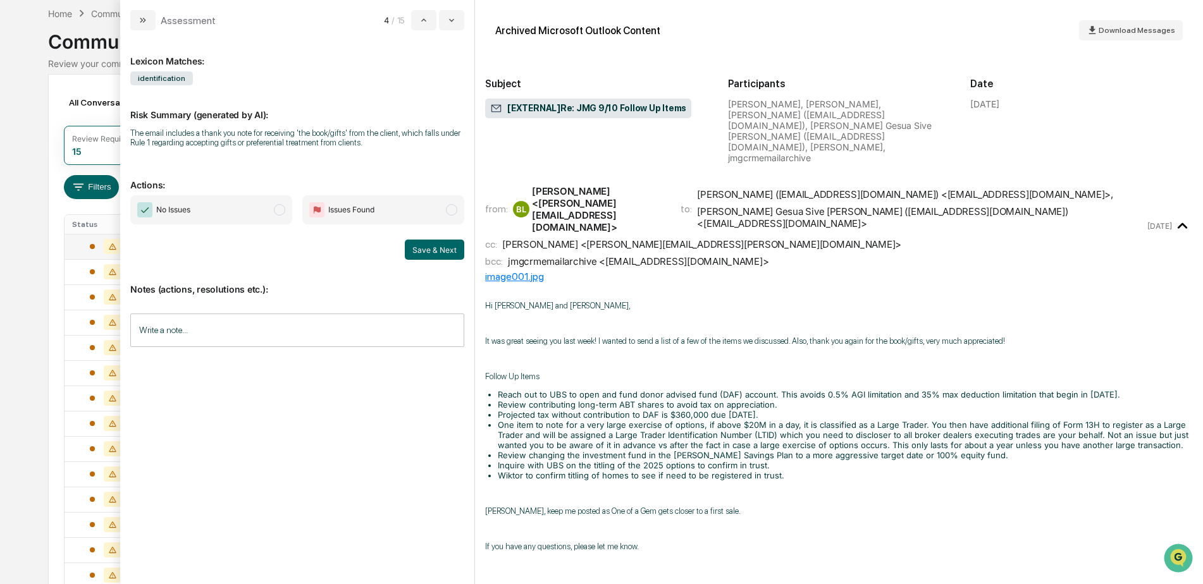
scroll to position [63, 0]
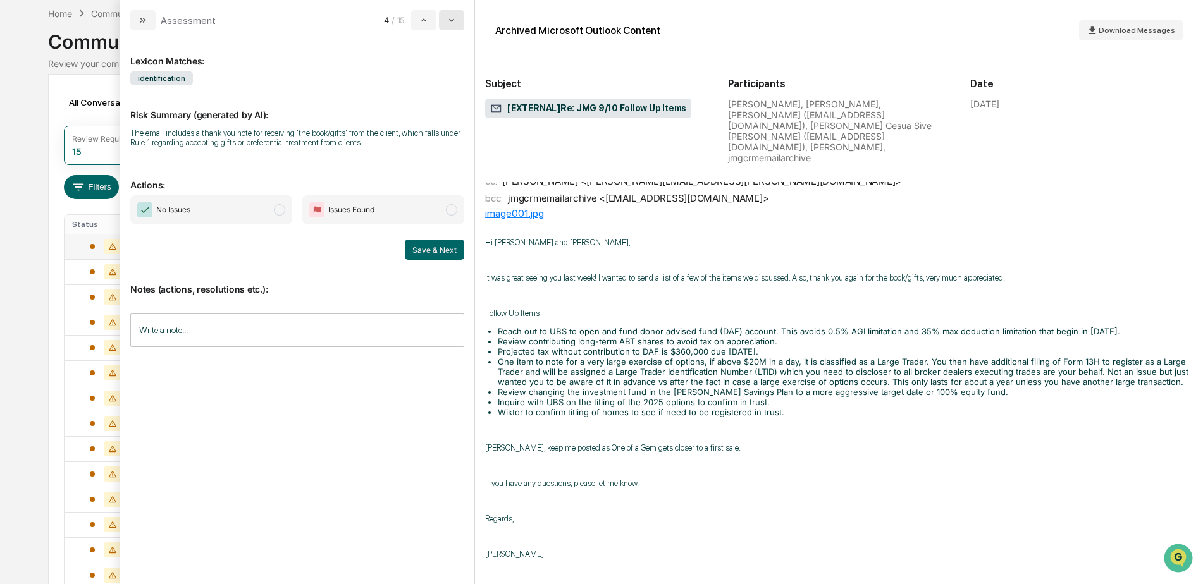
click at [459, 21] on button "modal" at bounding box center [451, 20] width 25 height 20
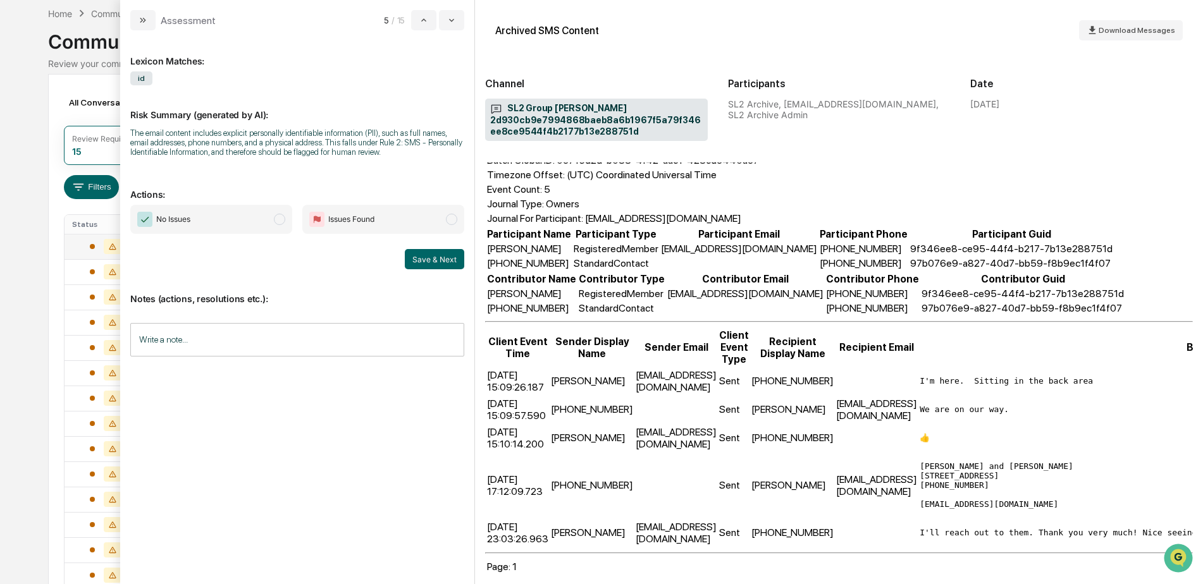
scroll to position [165, 0]
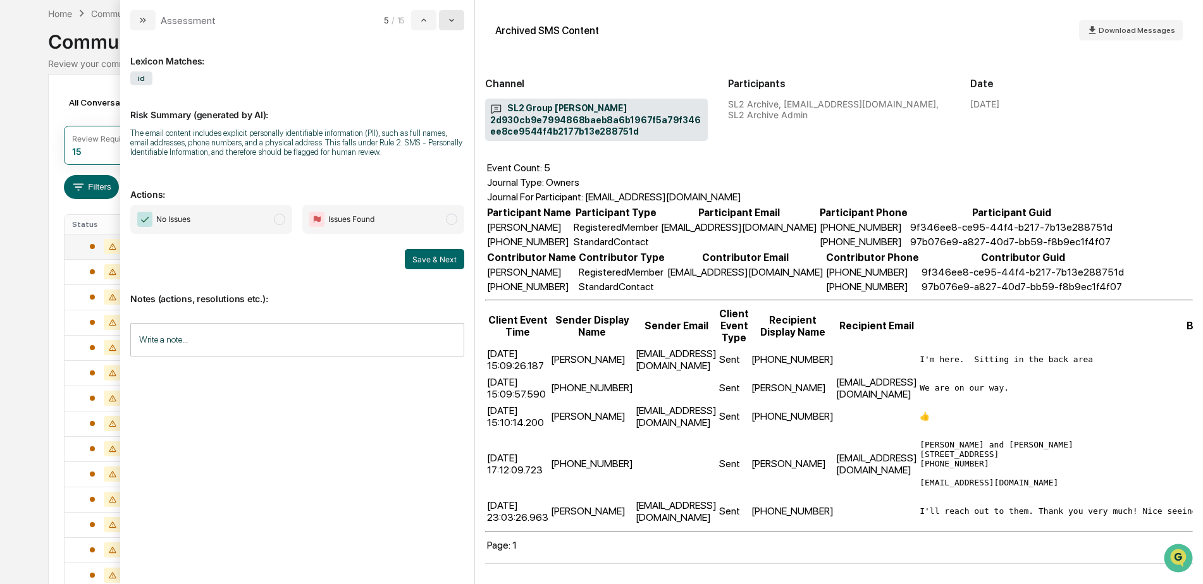
click at [457, 24] on button "modal" at bounding box center [451, 20] width 25 height 20
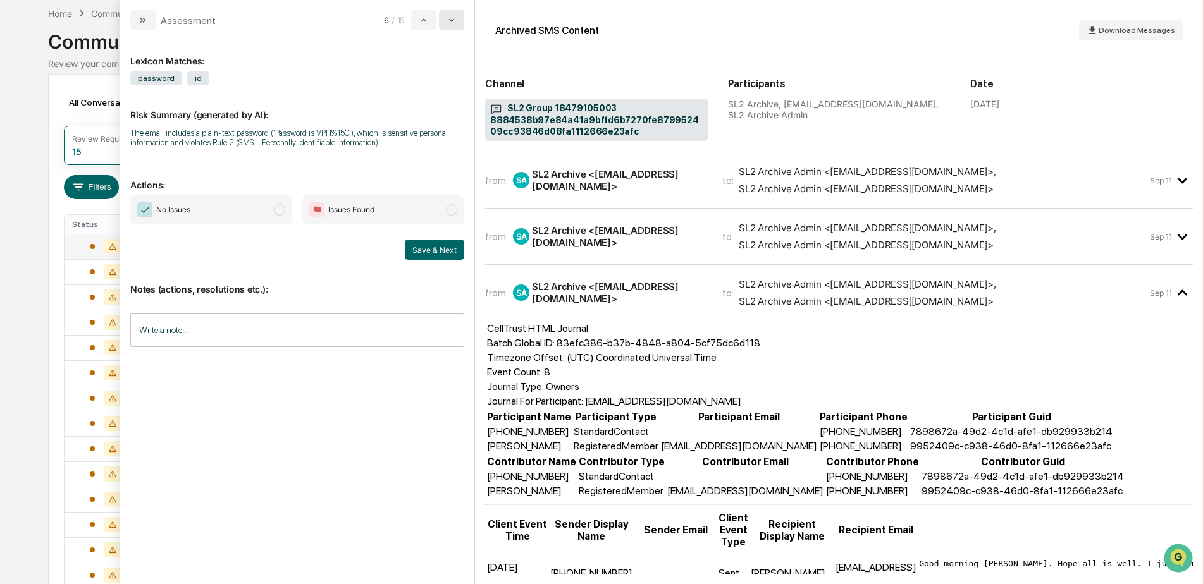
click at [457, 25] on button "modal" at bounding box center [451, 20] width 25 height 20
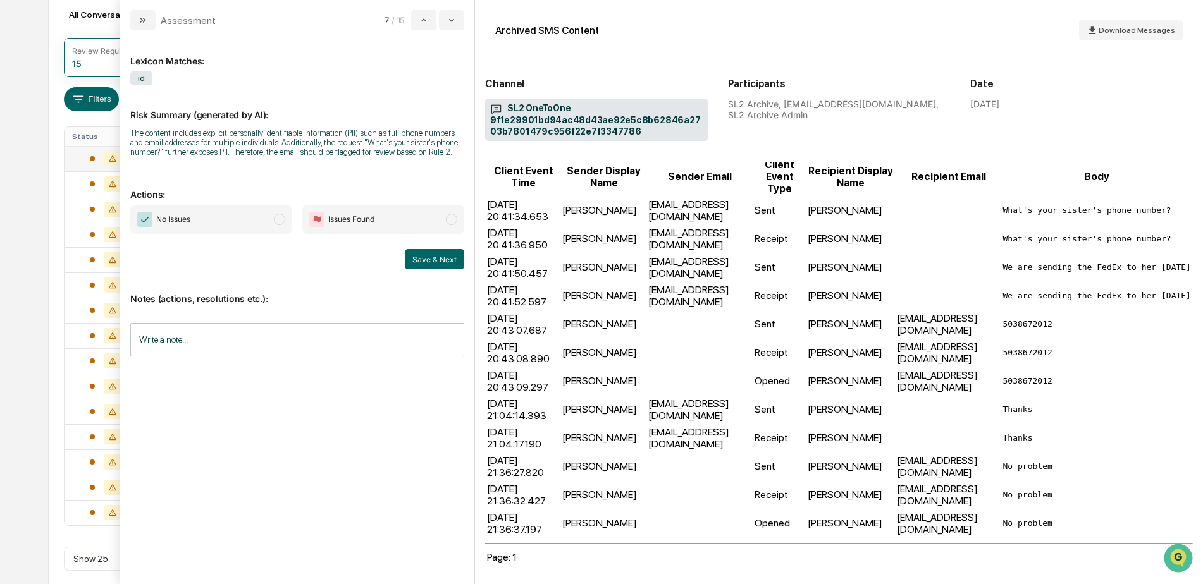
scroll to position [157, 0]
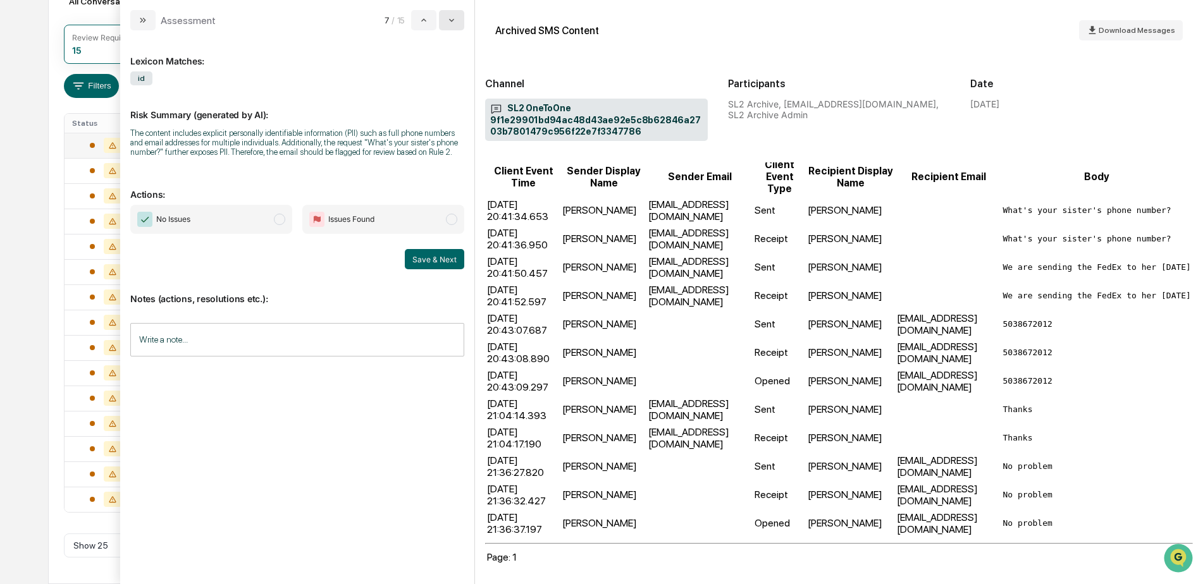
click at [450, 20] on icon "modal" at bounding box center [451, 20] width 5 height 3
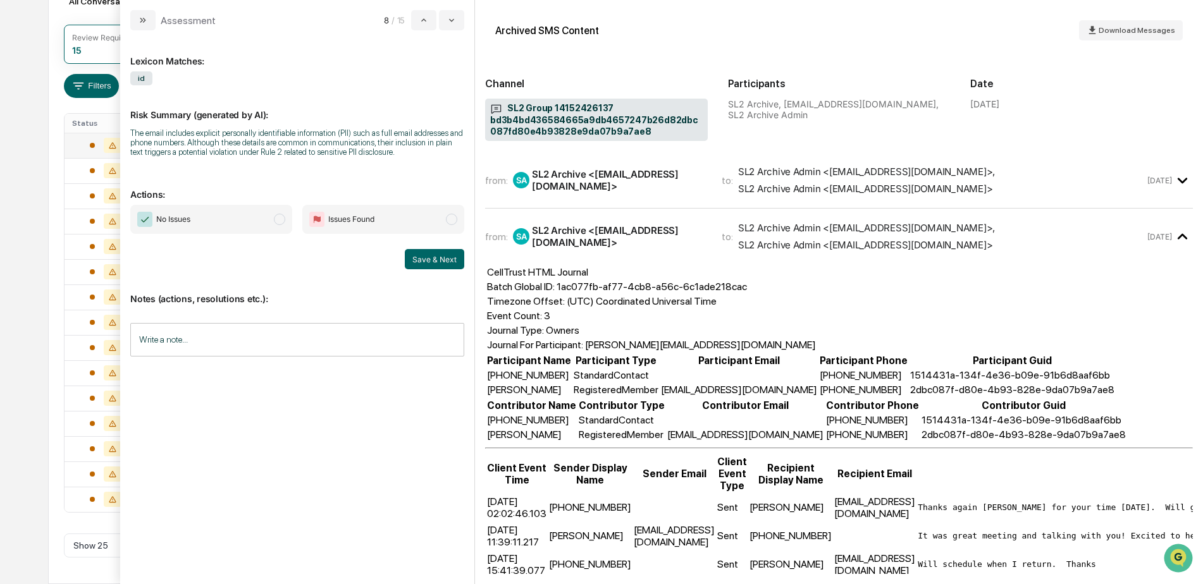
click at [1157, 182] on time "Sep 9" at bounding box center [1159, 180] width 25 height 9
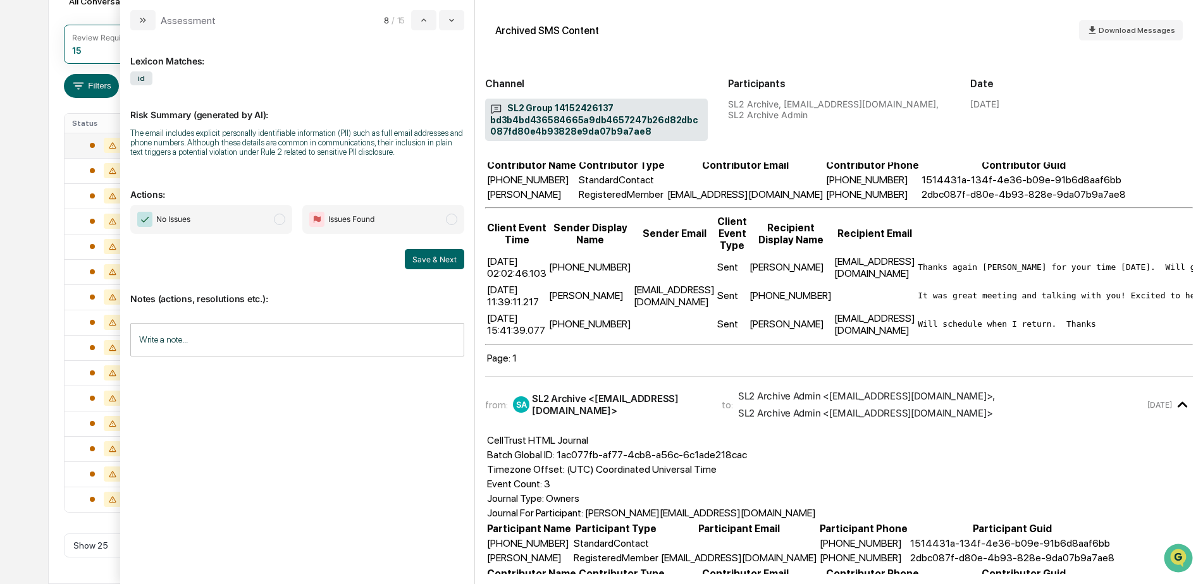
scroll to position [190, 0]
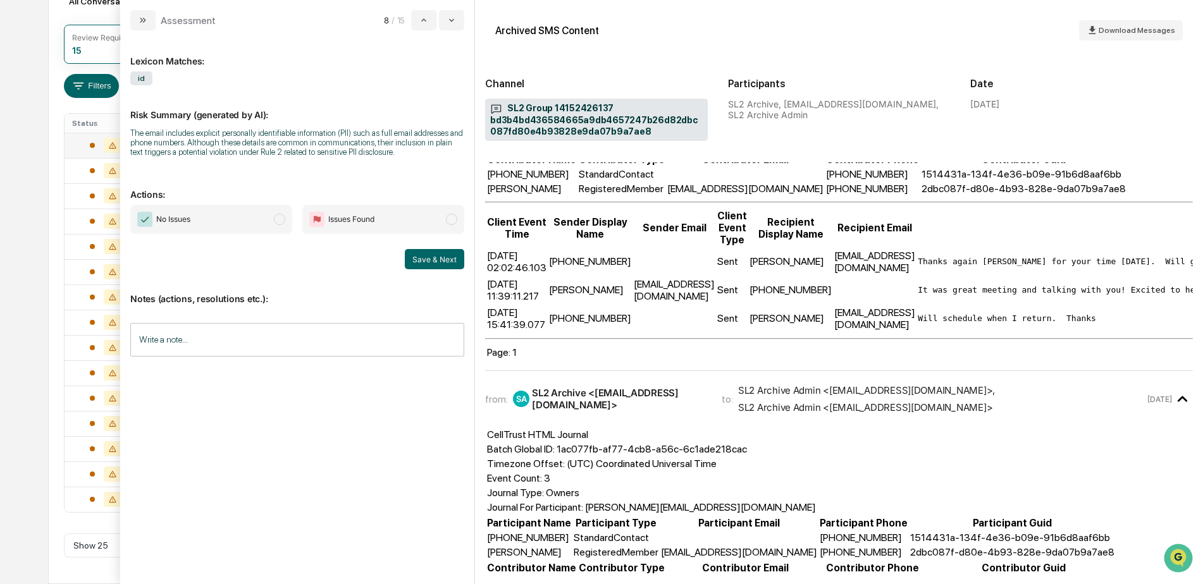
click at [220, 338] on input "Write a note..." at bounding box center [297, 340] width 334 height 34
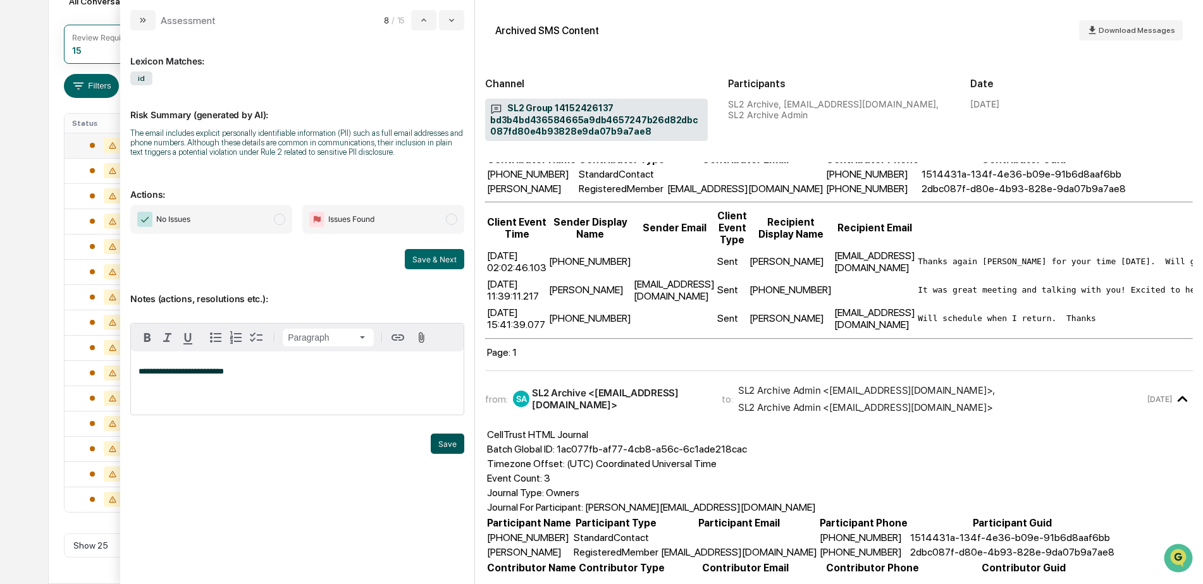
click at [444, 448] on button "Save" at bounding box center [448, 444] width 34 height 20
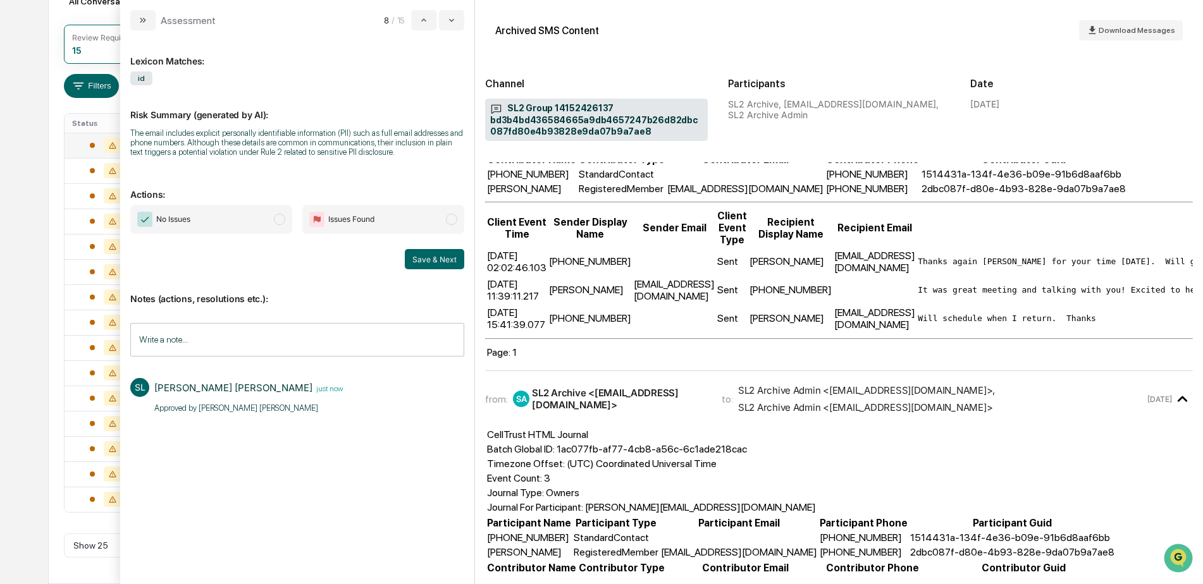
click at [250, 219] on span "No Issues" at bounding box center [211, 219] width 162 height 29
click at [446, 256] on button "Save & Next" at bounding box center [434, 259] width 59 height 20
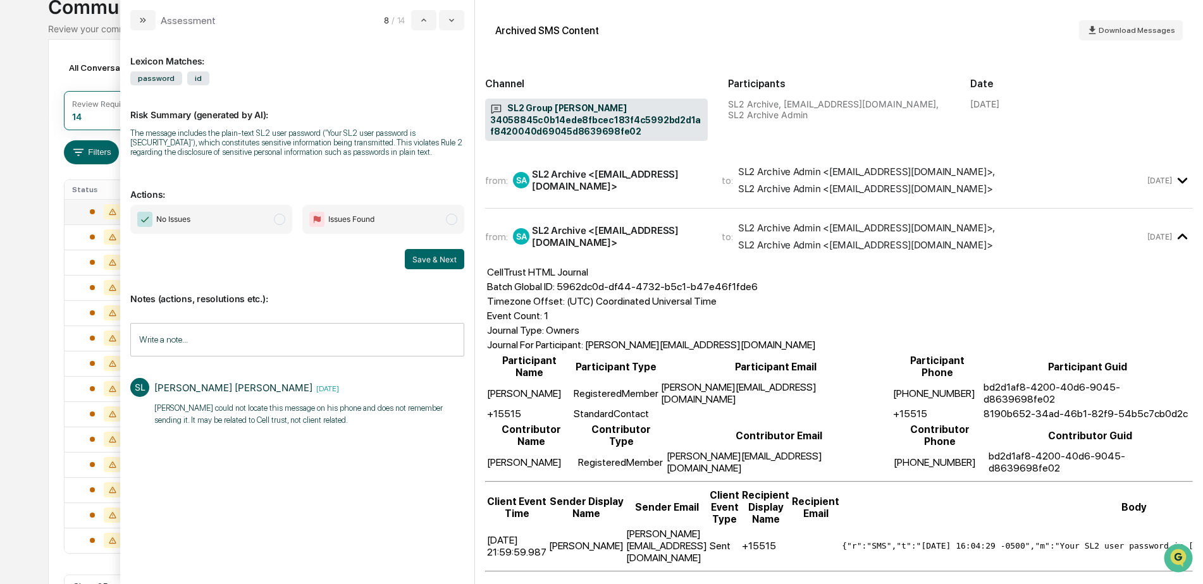
scroll to position [69, 0]
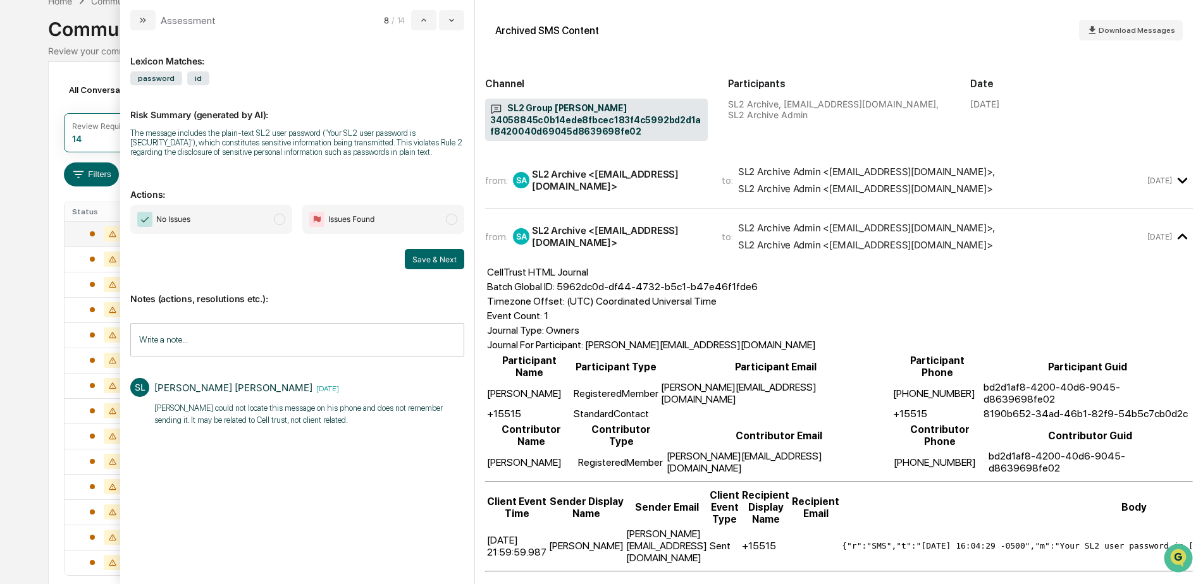
click at [279, 228] on span "No Issues" at bounding box center [211, 219] width 162 height 29
click at [434, 261] on button "Save & Next" at bounding box center [434, 259] width 59 height 20
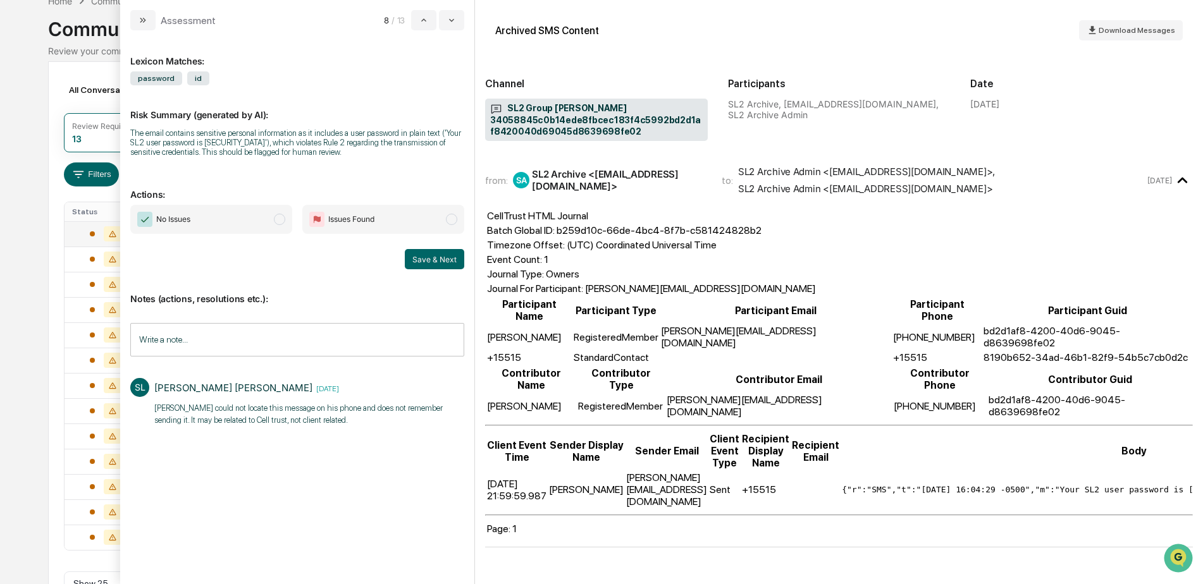
click at [238, 217] on span "No Issues" at bounding box center [211, 219] width 162 height 29
click at [435, 260] on button "Save & Next" at bounding box center [434, 259] width 59 height 20
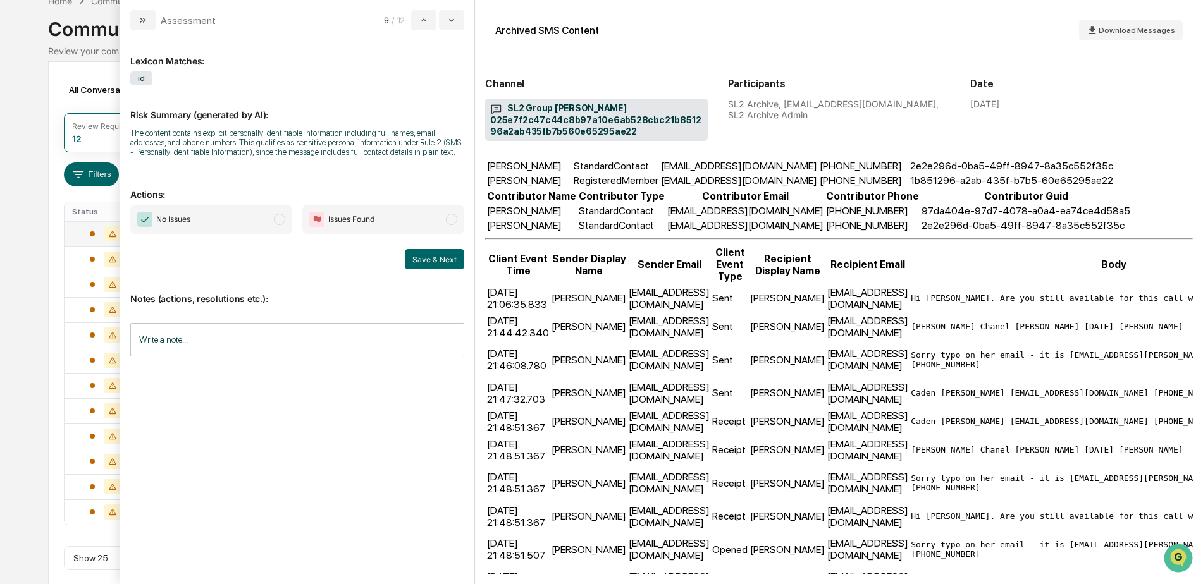
scroll to position [190, 0]
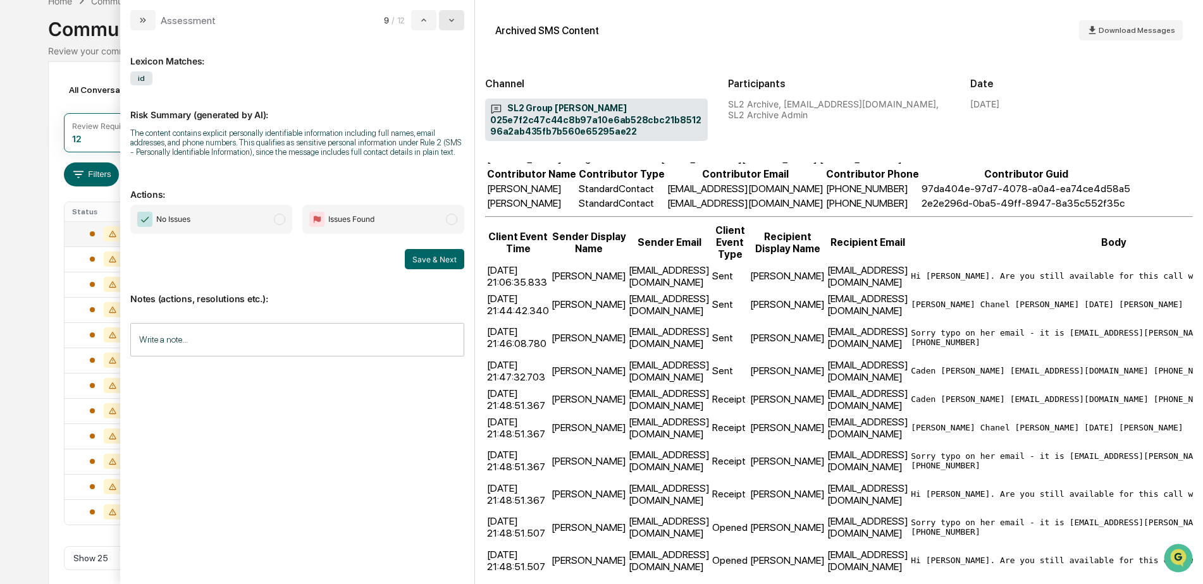
click at [455, 17] on icon "modal" at bounding box center [451, 20] width 10 height 10
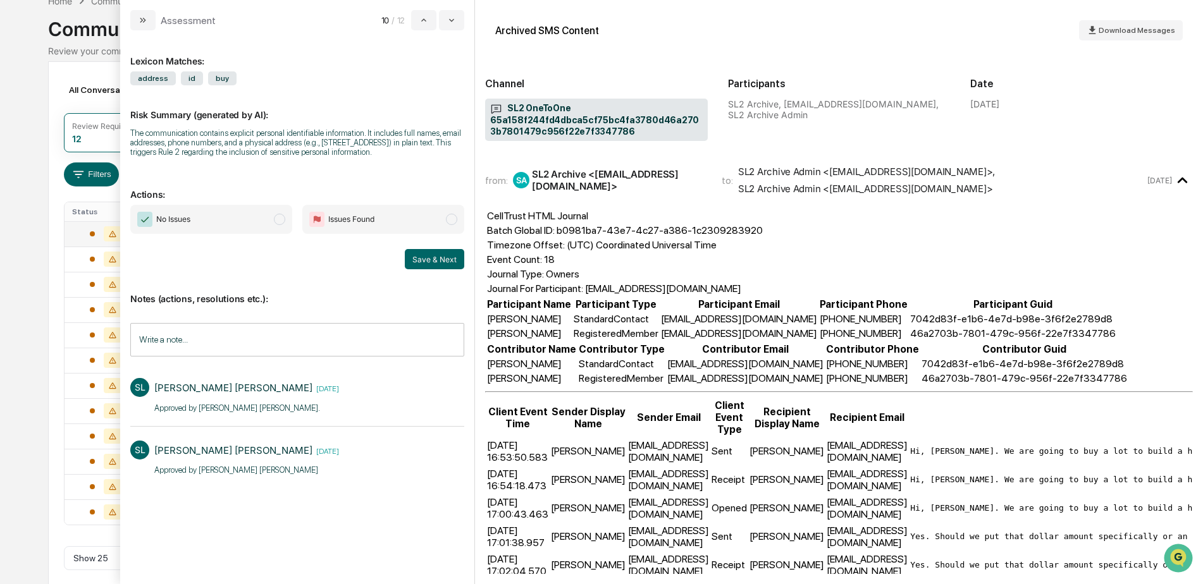
click at [271, 223] on span "No Issues" at bounding box center [211, 219] width 162 height 29
click at [445, 266] on button "Save & Next" at bounding box center [434, 259] width 59 height 20
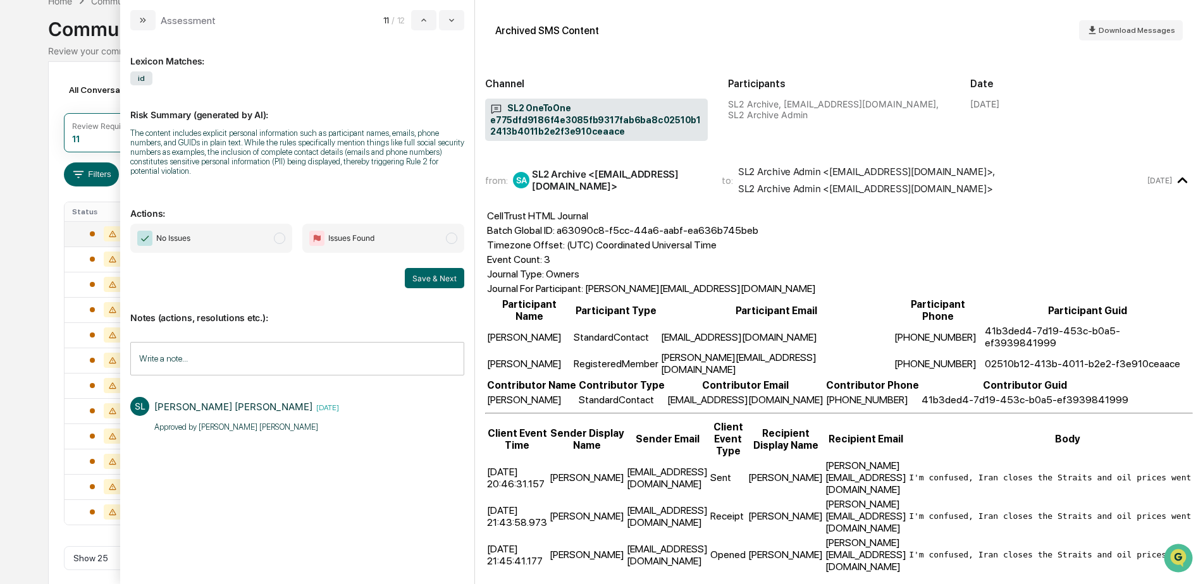
scroll to position [56, 0]
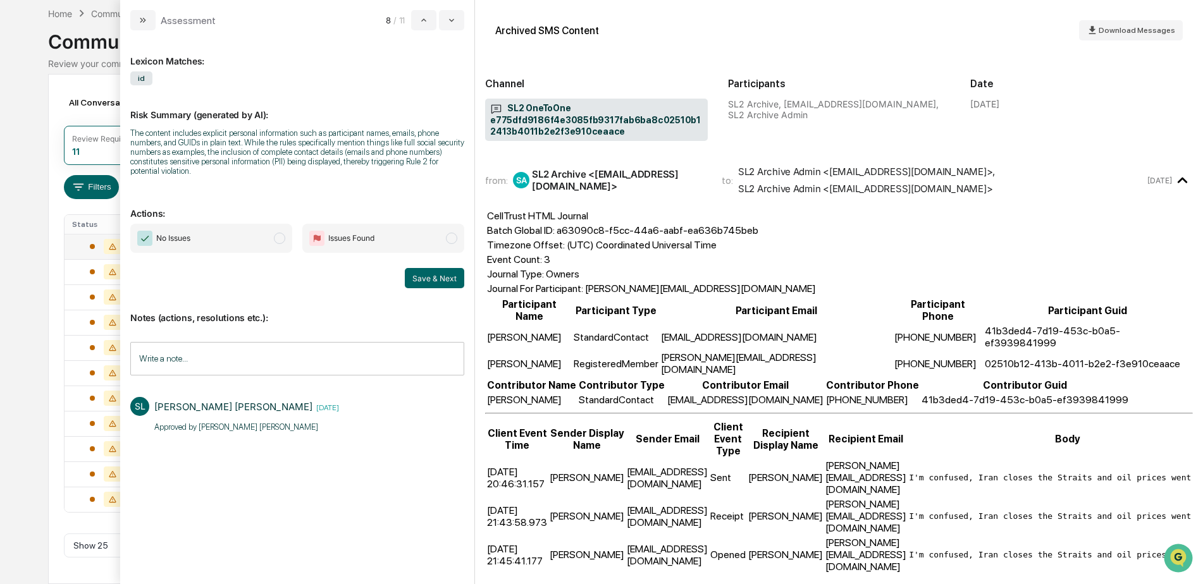
click at [231, 243] on span "No Issues" at bounding box center [211, 238] width 162 height 29
click at [431, 277] on button "Save & Next" at bounding box center [434, 278] width 59 height 20
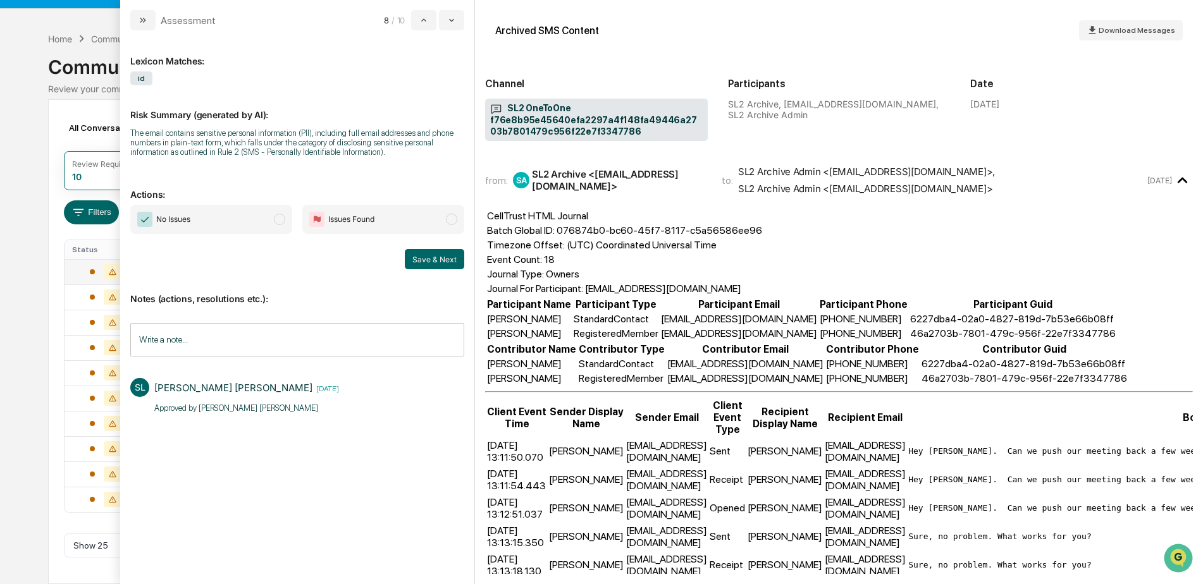
scroll to position [31, 0]
click at [257, 227] on span "No Issues" at bounding box center [211, 219] width 162 height 29
click at [422, 261] on button "Save & Next" at bounding box center [434, 259] width 59 height 20
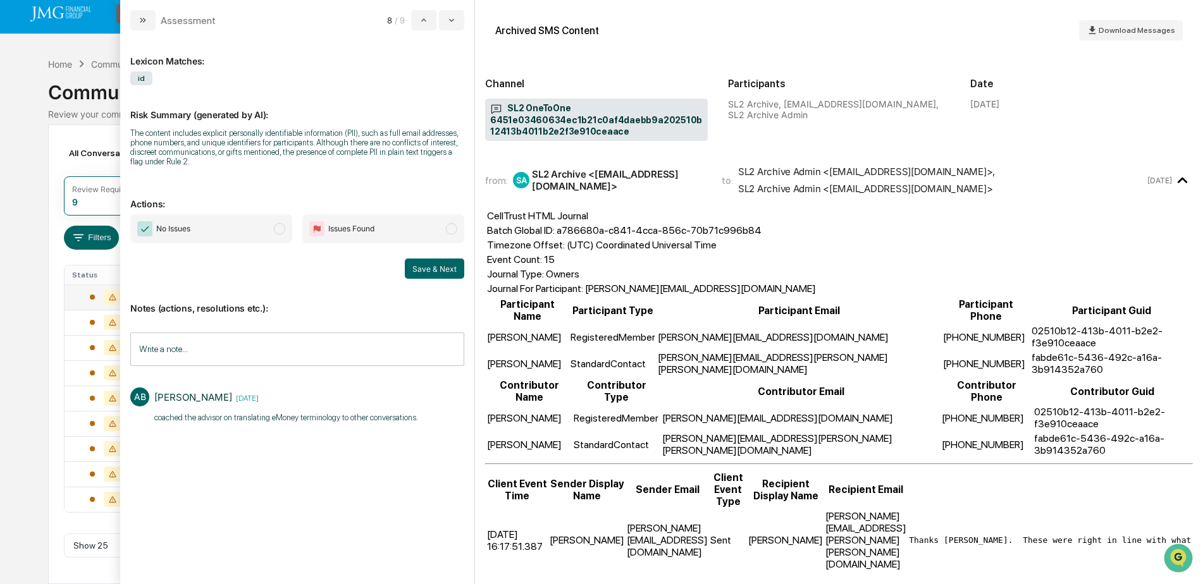
click at [458, 21] on button "modal" at bounding box center [451, 20] width 25 height 20
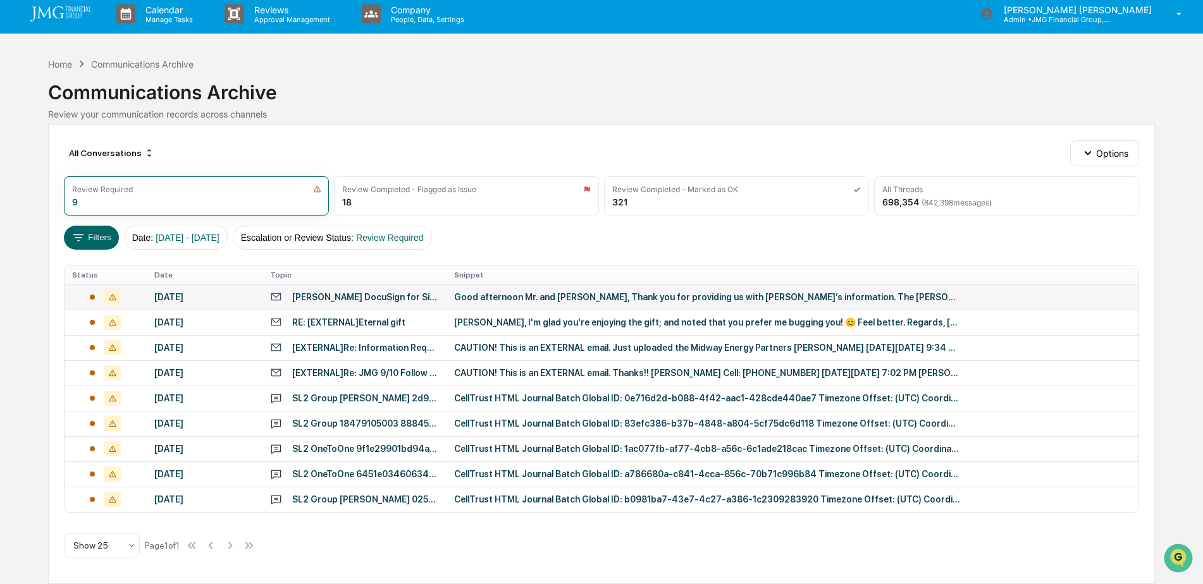
click at [18, 140] on div "Calendar Manage Tasks Reviews Approval Management Company People, Data, Setting…" at bounding box center [601, 289] width 1203 height 590
click at [921, 92] on div "Communications Archive" at bounding box center [601, 87] width 1107 height 33
click at [63, 66] on div "Home" at bounding box center [60, 64] width 24 height 11
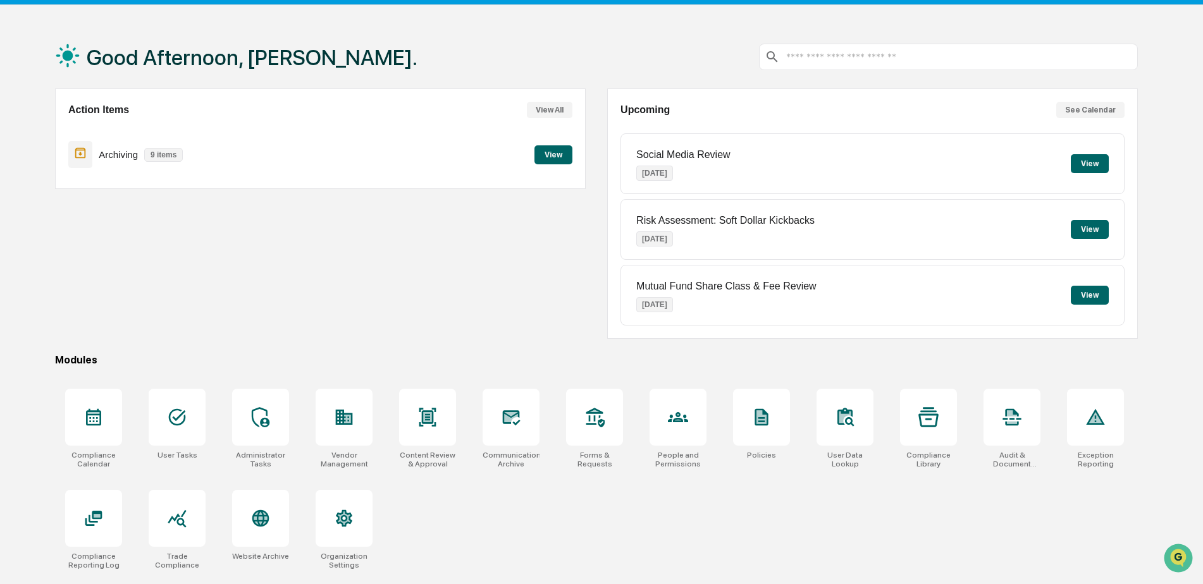
scroll to position [60, 0]
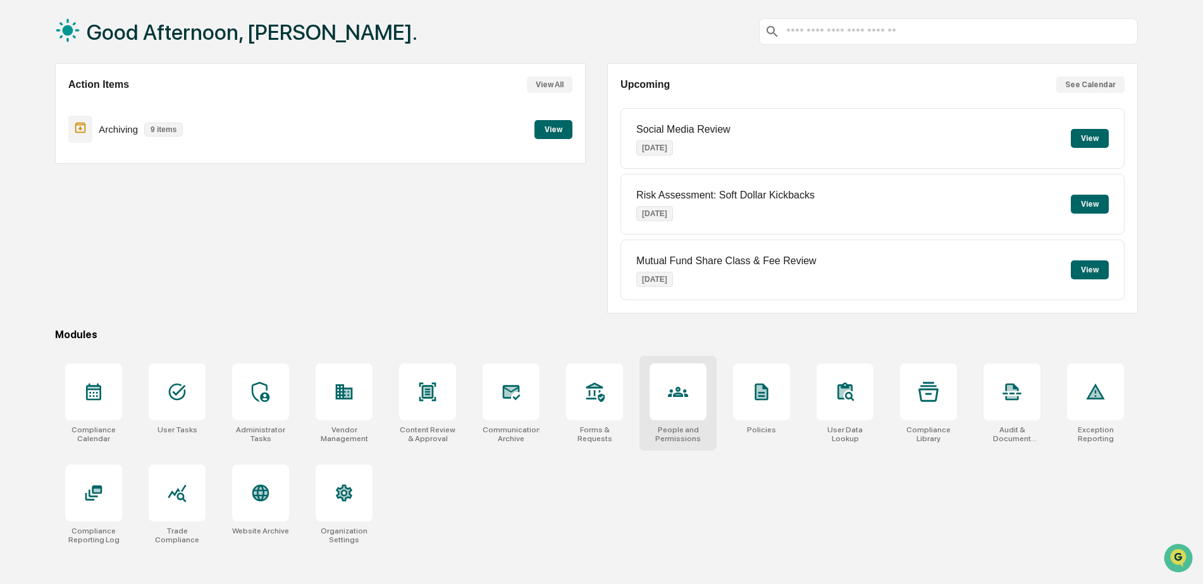
click at [670, 403] on div at bounding box center [677, 392] width 57 height 57
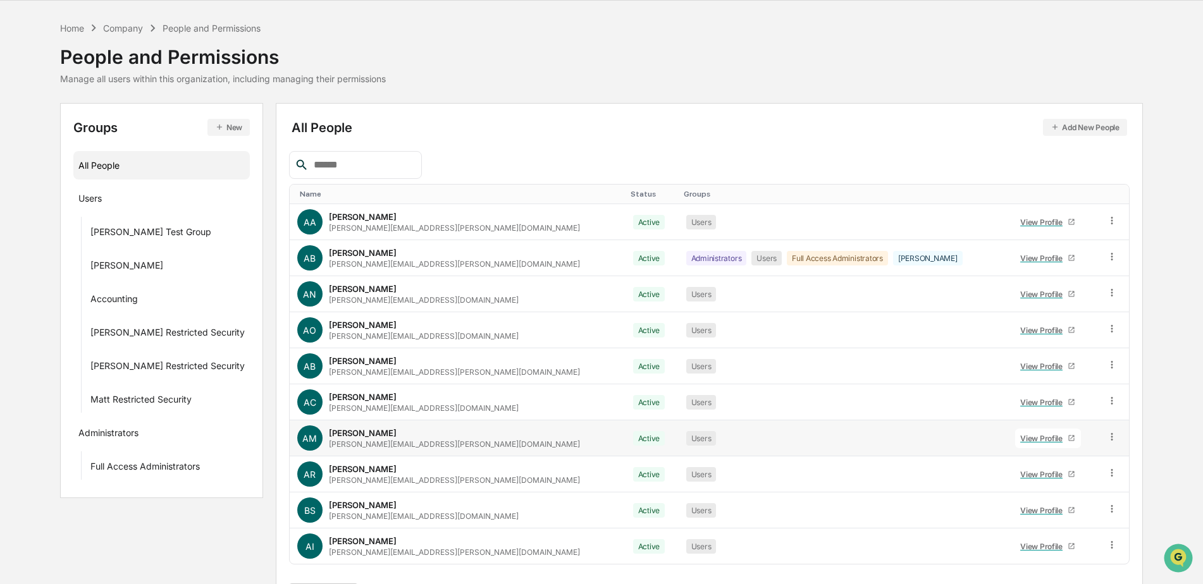
scroll to position [76, 0]
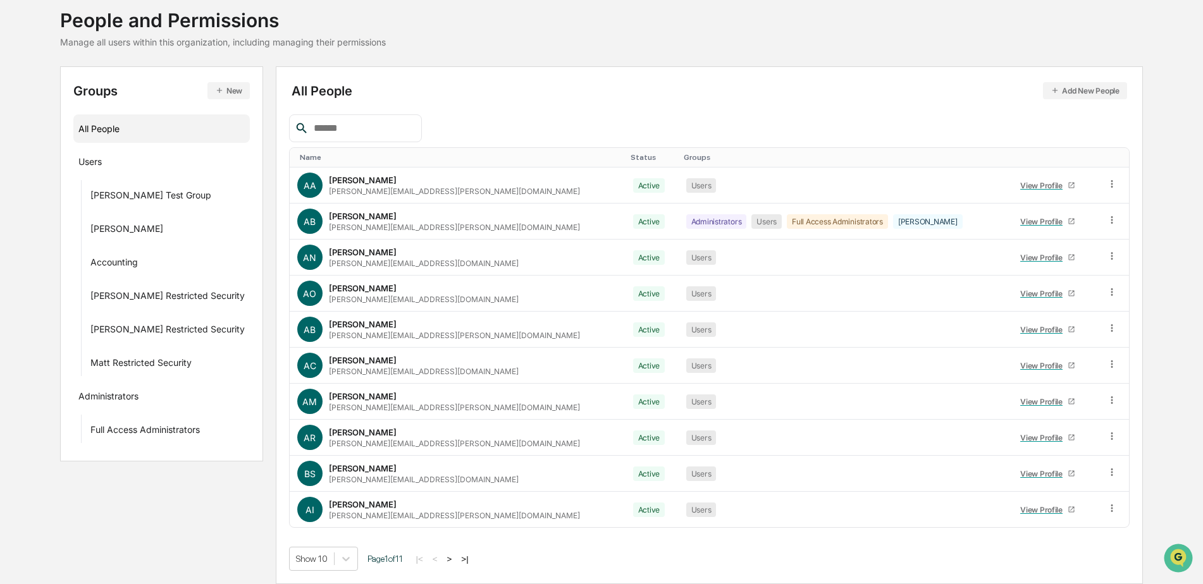
click at [461, 558] on button ">|" at bounding box center [464, 559] width 15 height 11
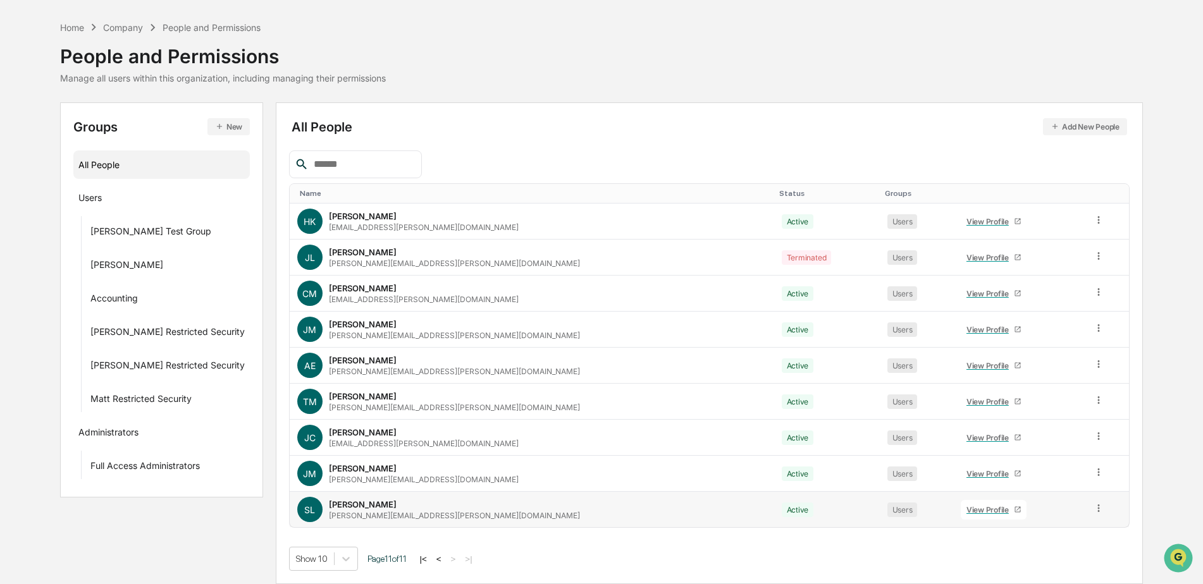
click at [966, 512] on div "View Profile" at bounding box center [989, 509] width 47 height 9
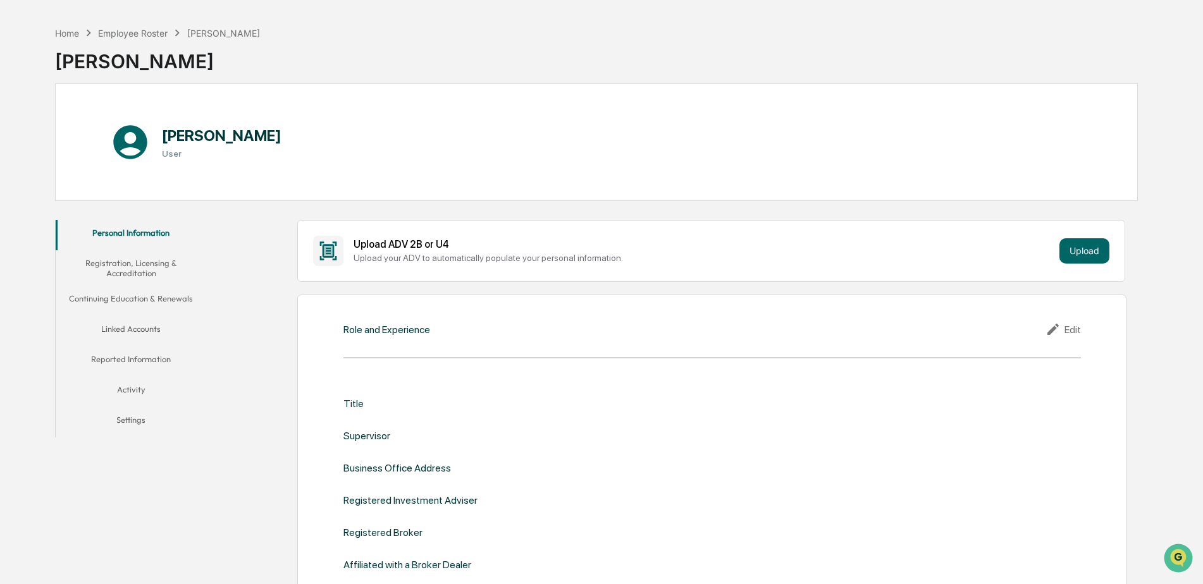
click at [140, 328] on button "Linked Accounts" at bounding box center [131, 331] width 151 height 30
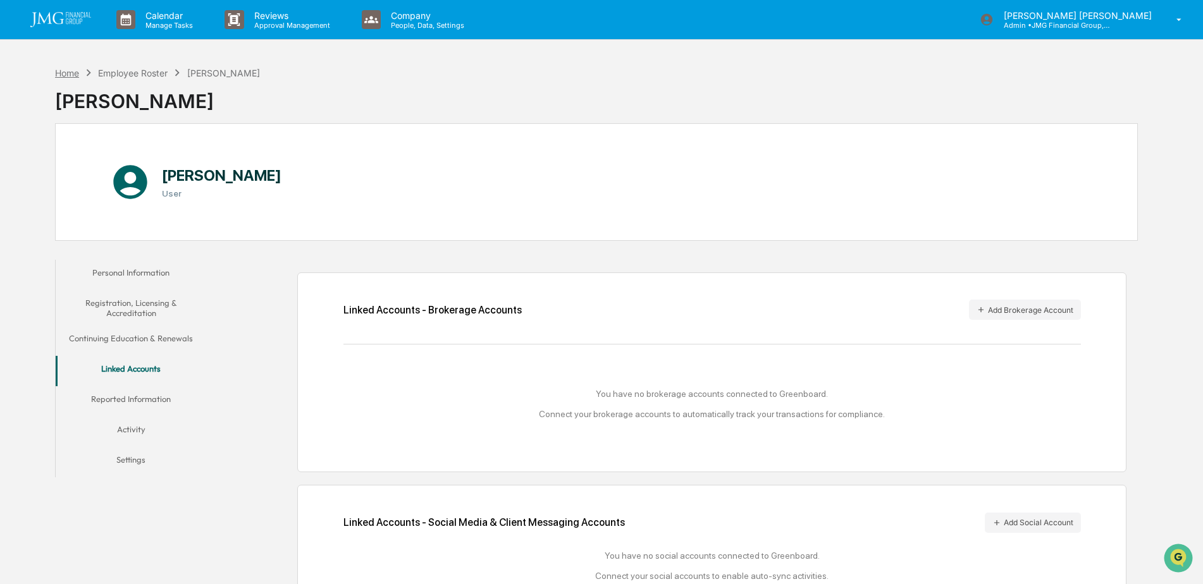
click at [66, 74] on div "Home" at bounding box center [67, 73] width 24 height 11
